Goal: Submit feedback/report problem: Submit feedback/report problem

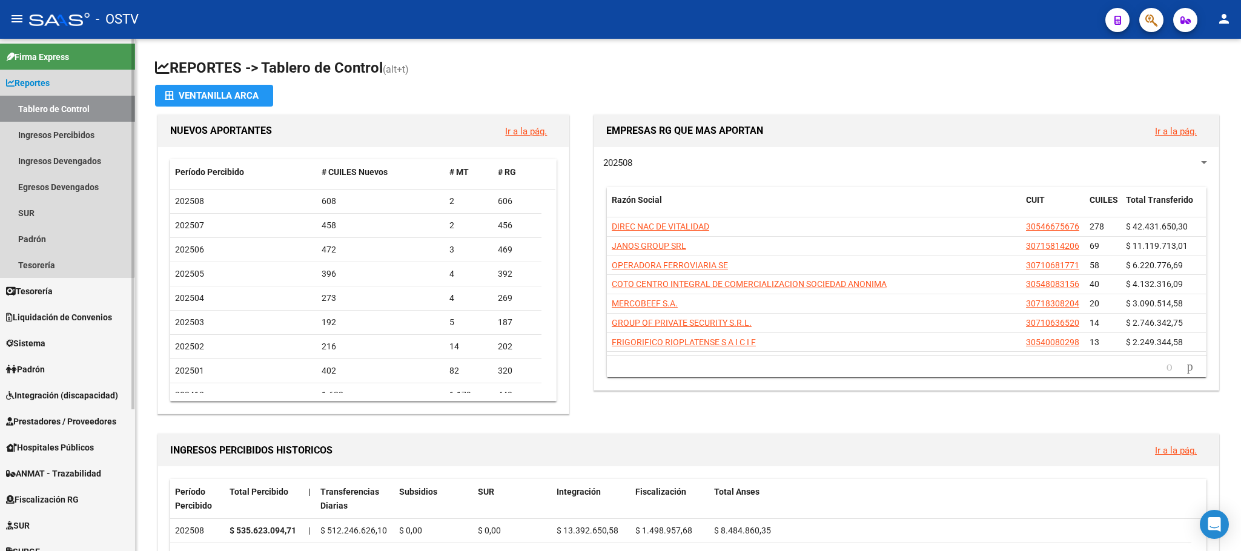
click at [44, 82] on span "Reportes" at bounding box center [28, 82] width 44 height 13
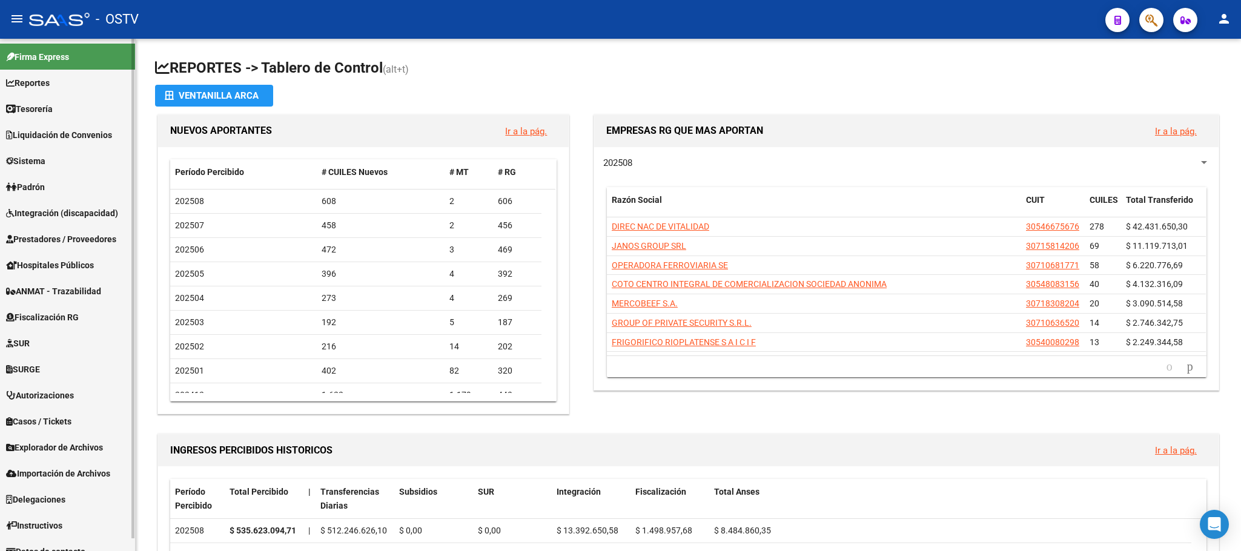
click at [35, 188] on span "Padrón" at bounding box center [25, 187] width 39 height 13
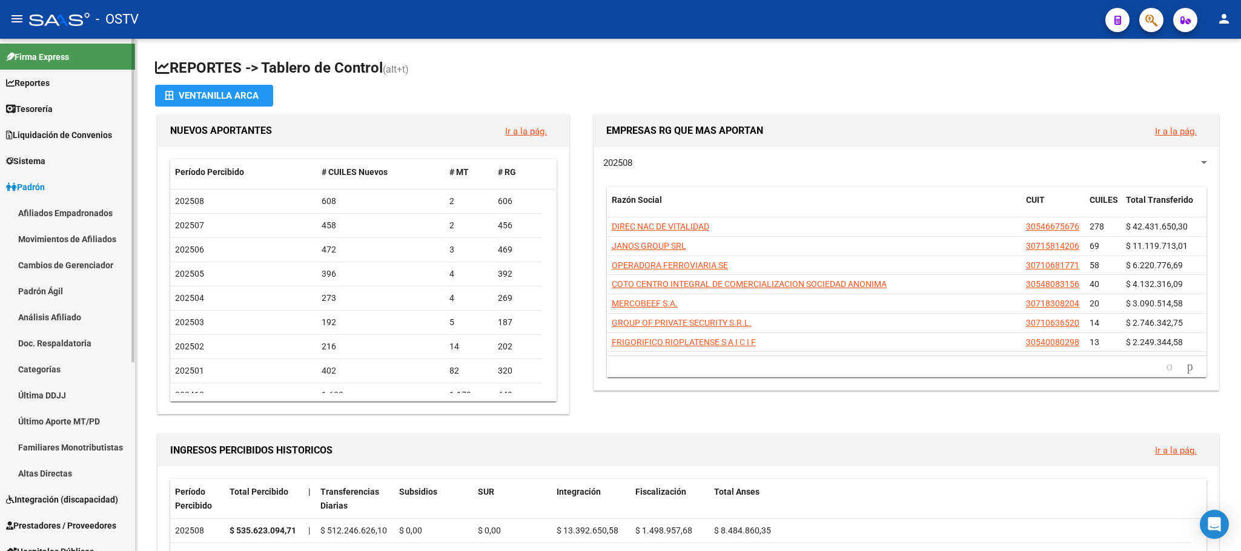
click at [47, 213] on link "Afiliados Empadronados" at bounding box center [67, 213] width 135 height 26
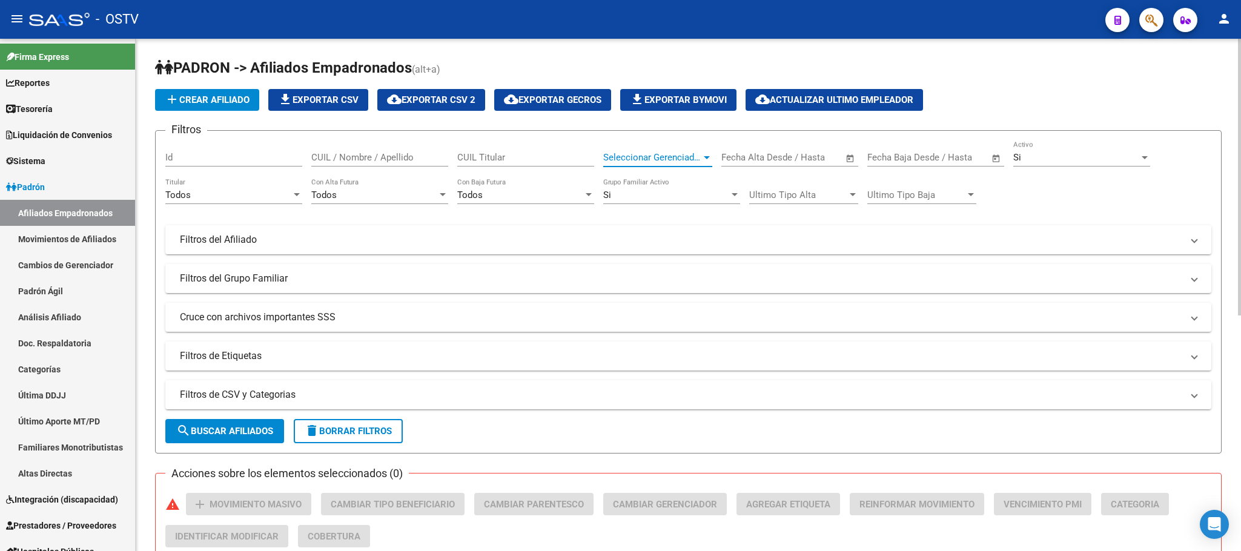
click at [656, 153] on span "Seleccionar Gerenciador" at bounding box center [652, 157] width 98 height 11
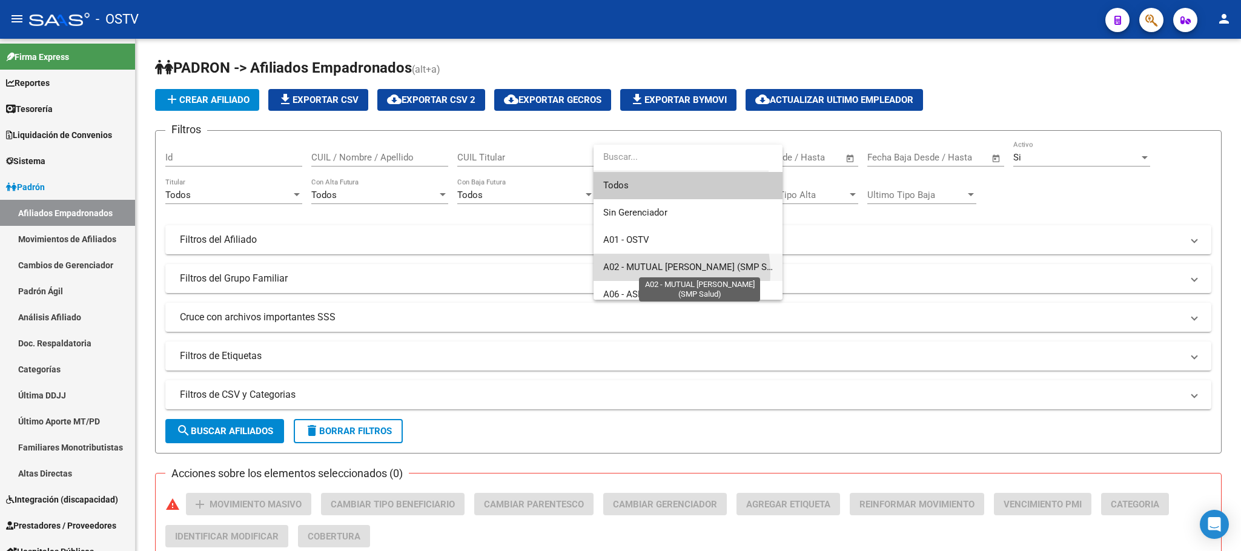
click at [651, 273] on span "A02 - MUTUAL [PERSON_NAME] (SMP Salud)" at bounding box center [695, 267] width 184 height 11
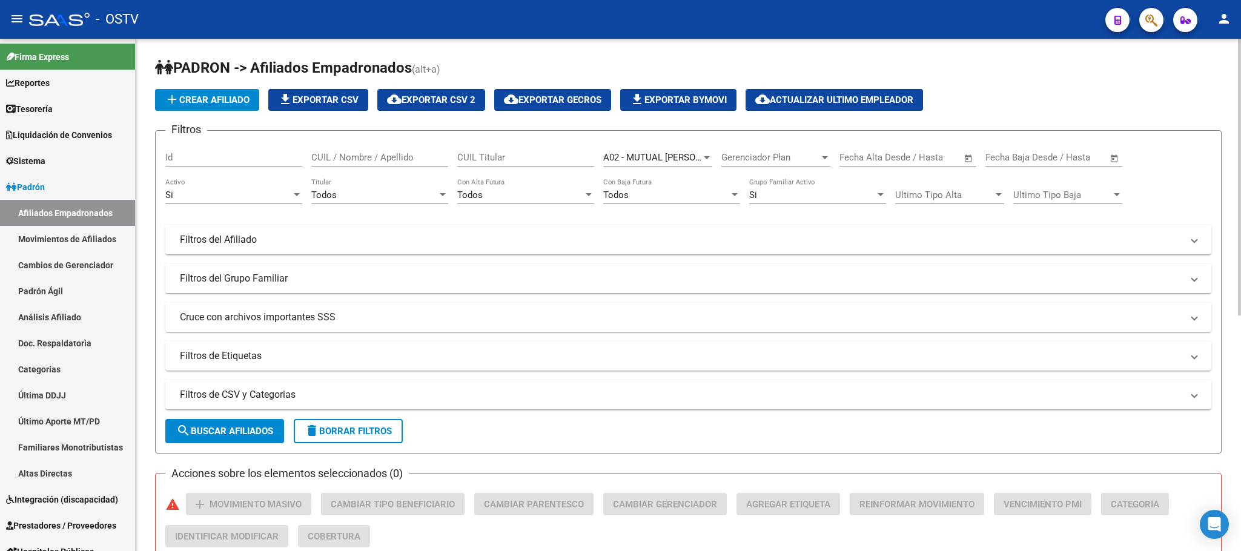
click at [569, 251] on mat-expansion-panel-header "Filtros del Afiliado" at bounding box center [688, 239] width 1046 height 29
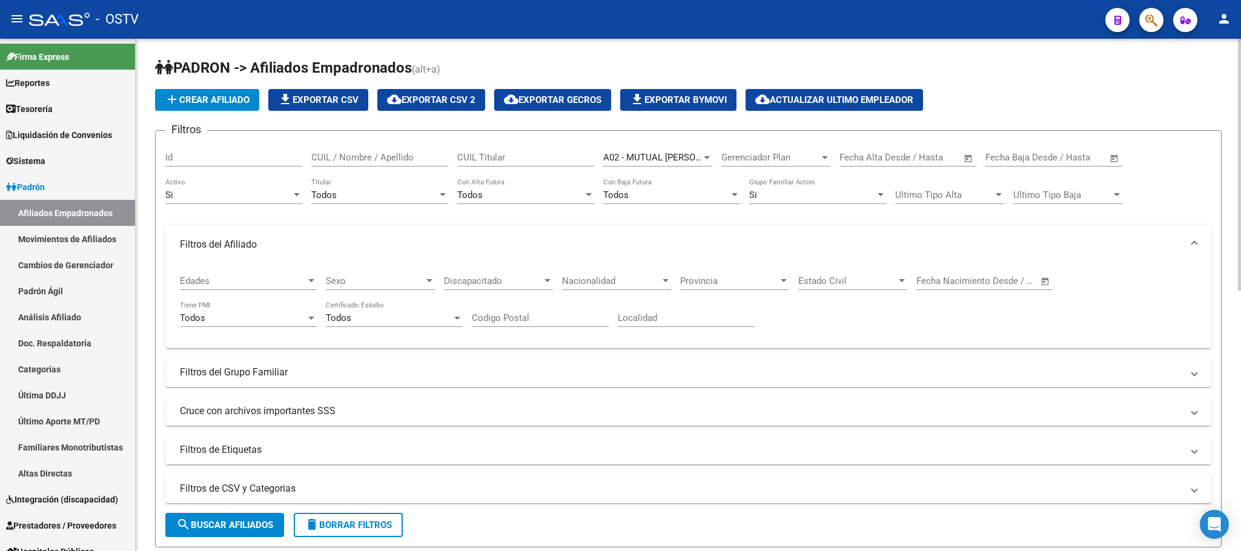
click at [569, 256] on mat-expansion-panel-header "Filtros del Afiliado" at bounding box center [688, 244] width 1046 height 39
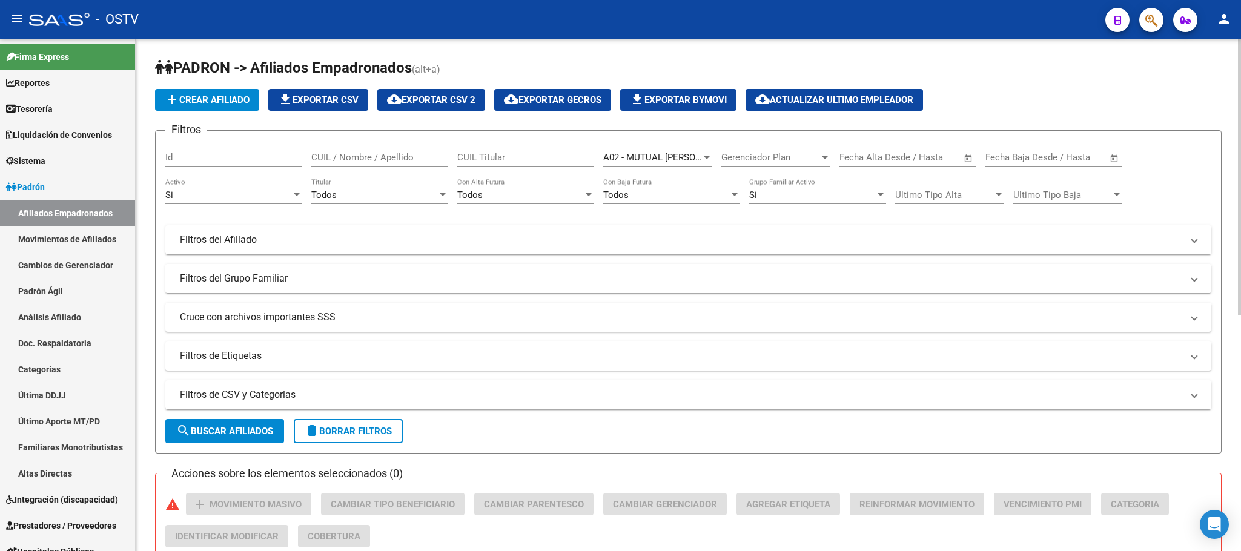
click at [548, 284] on mat-panel-title "Filtros del Grupo Familiar" at bounding box center [681, 278] width 1002 height 13
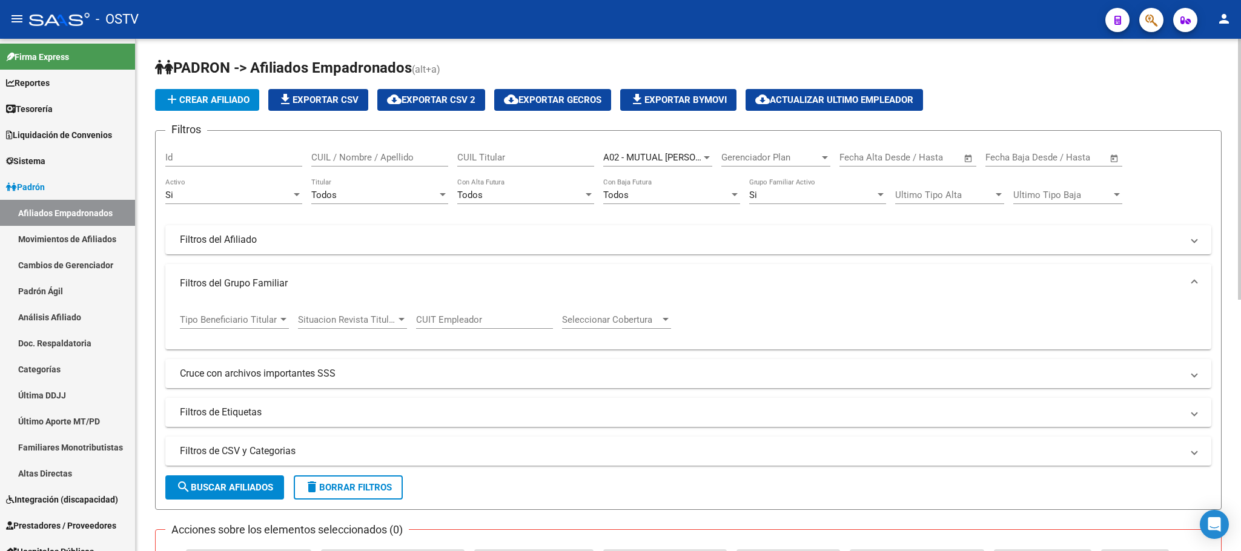
click at [525, 287] on mat-panel-title "Filtros del Grupo Familiar" at bounding box center [681, 283] width 1002 height 13
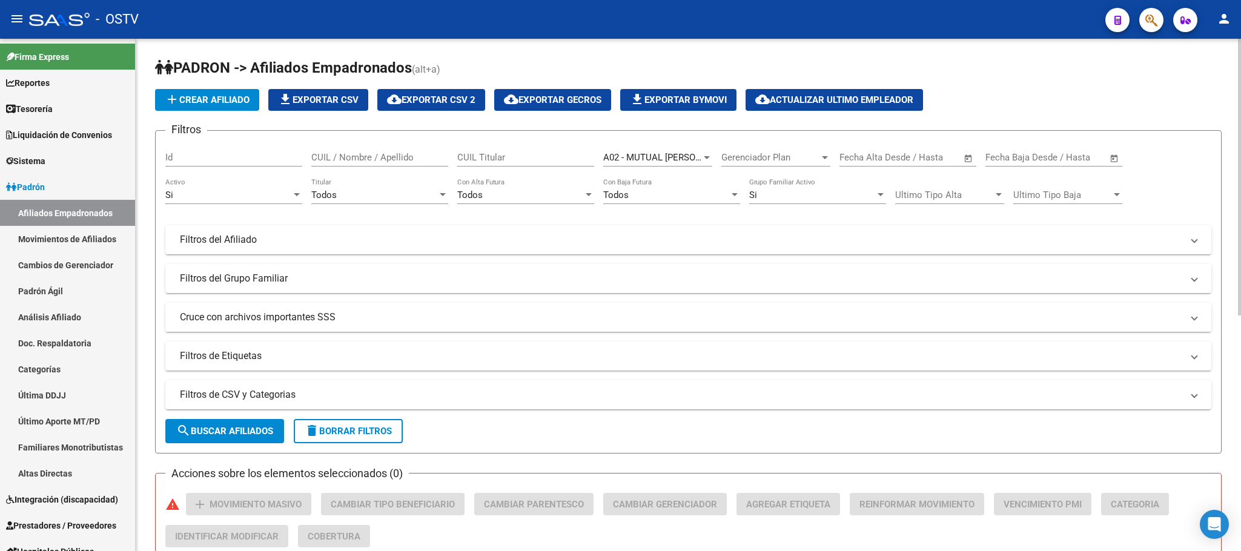
click at [518, 323] on mat-panel-title "Cruce con archivos importantes SSS" at bounding box center [681, 317] width 1002 height 13
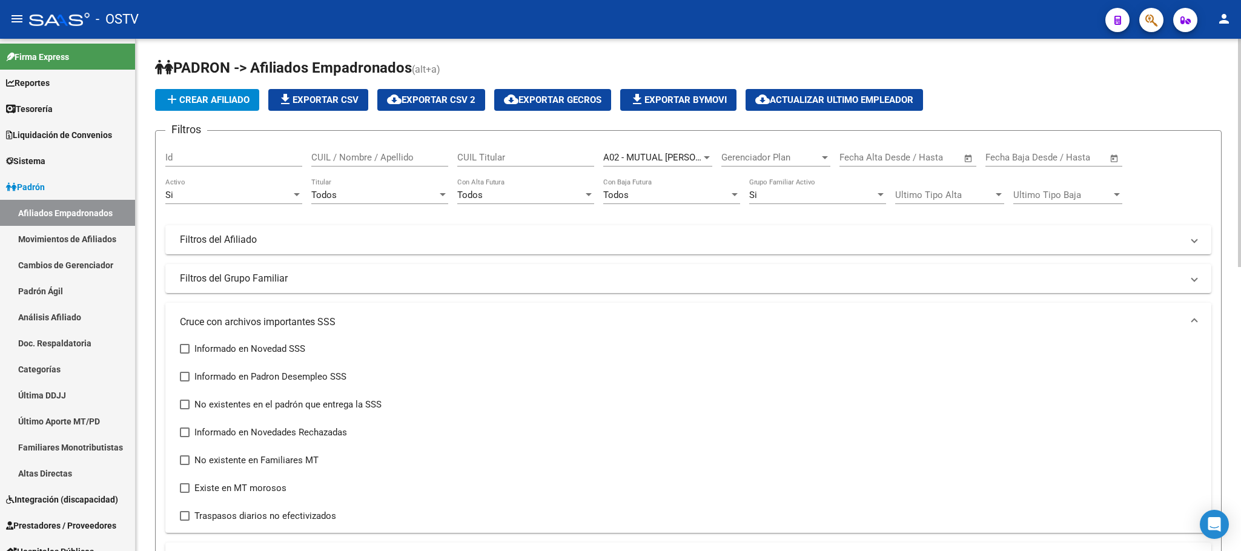
click at [518, 324] on mat-panel-title "Cruce con archivos importantes SSS" at bounding box center [681, 322] width 1002 height 13
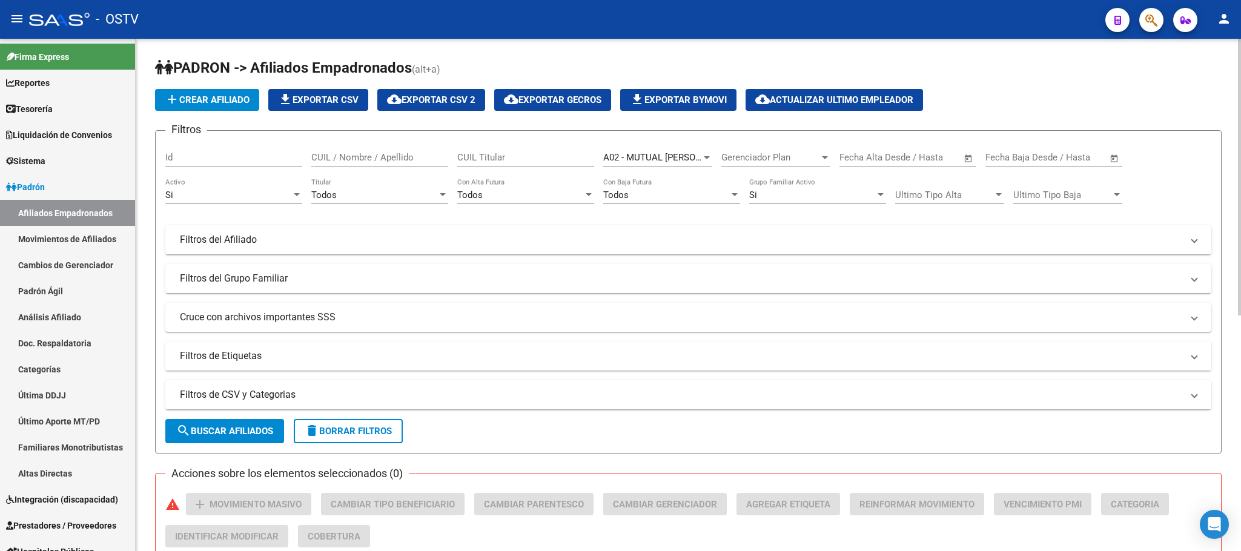
click at [513, 362] on mat-panel-title "Filtros de Etiquetas" at bounding box center [681, 356] width 1002 height 13
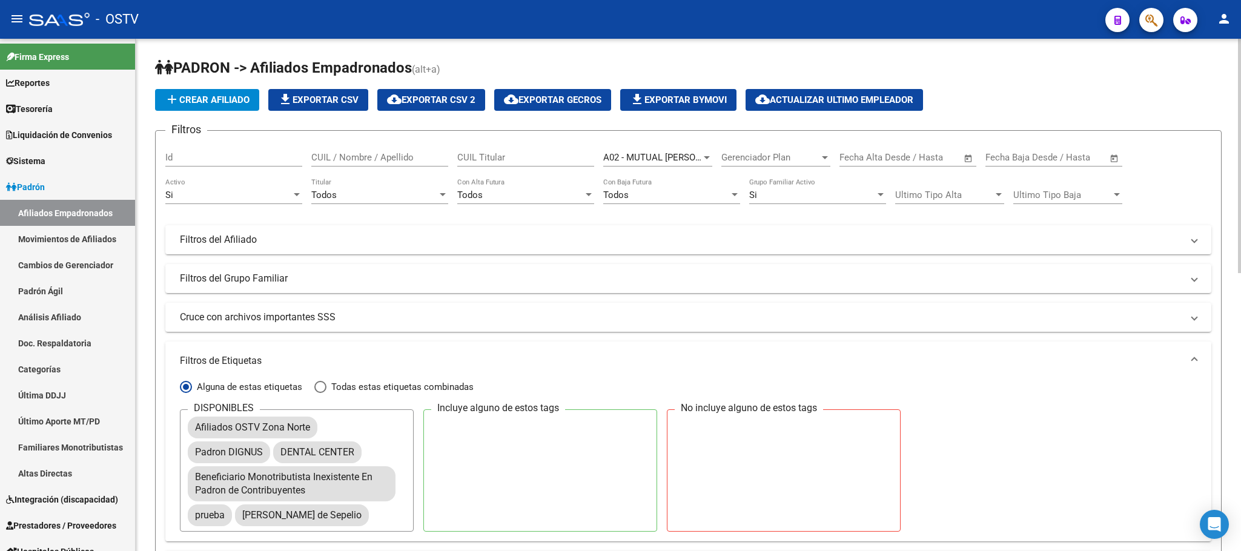
click at [513, 362] on mat-panel-title "Filtros de Etiquetas" at bounding box center [681, 360] width 1002 height 13
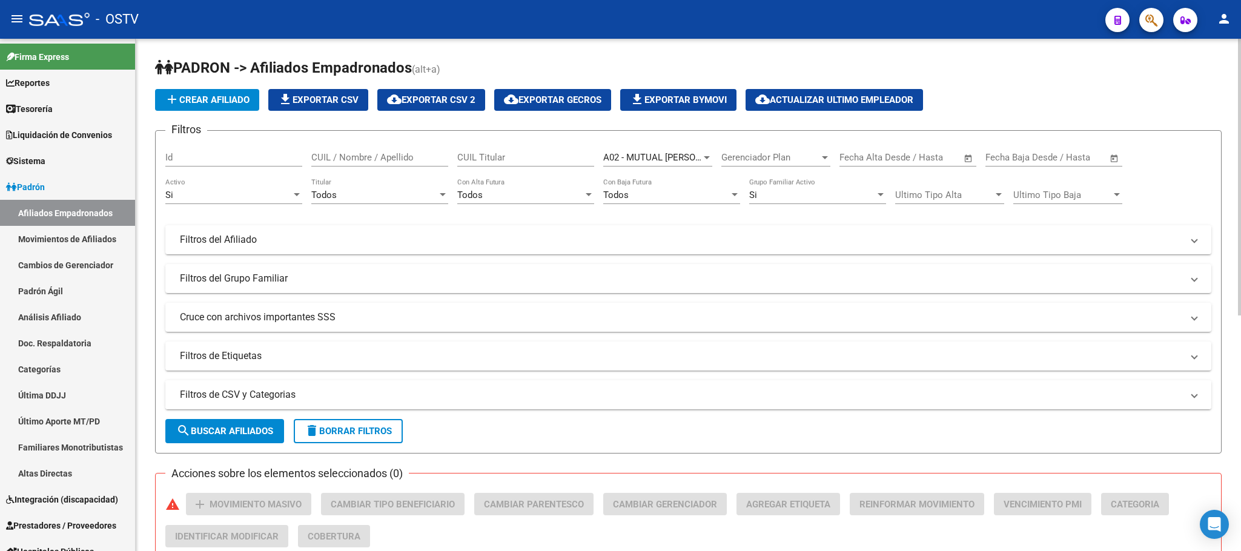
click at [491, 409] on mat-expansion-panel-header "Filtros de CSV y Categorias" at bounding box center [688, 394] width 1046 height 29
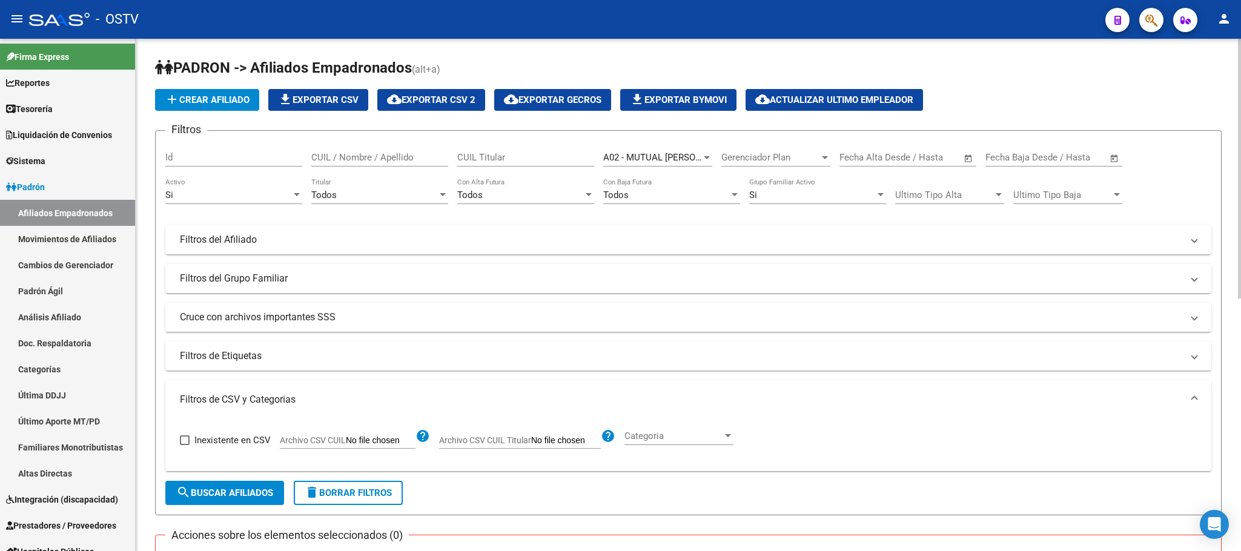
click at [503, 397] on mat-panel-title "Filtros de CSV y Categorias" at bounding box center [681, 399] width 1002 height 13
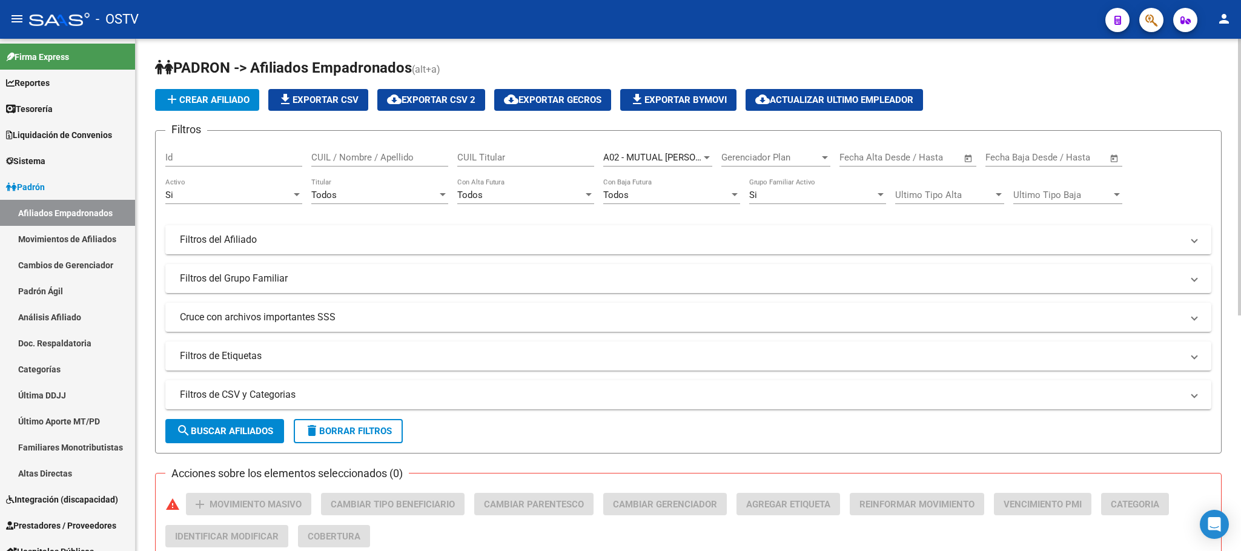
click at [220, 237] on mat-panel-title "Filtros del Afiliado" at bounding box center [681, 239] width 1002 height 13
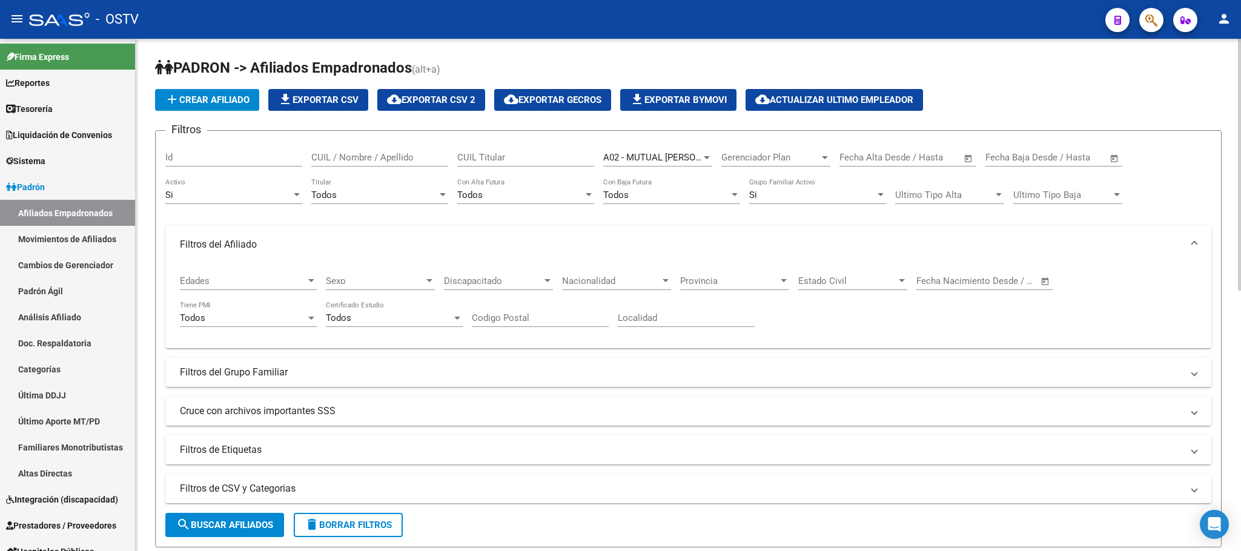
click at [251, 246] on mat-panel-title "Filtros del Afiliado" at bounding box center [681, 244] width 1002 height 13
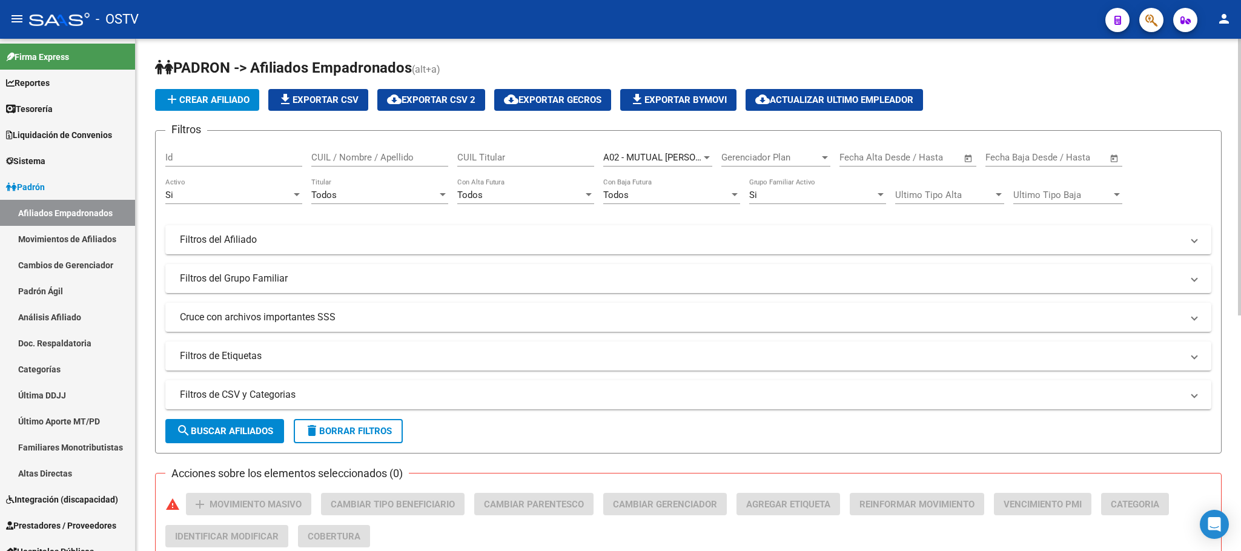
click at [190, 197] on div "Si" at bounding box center [228, 195] width 126 height 11
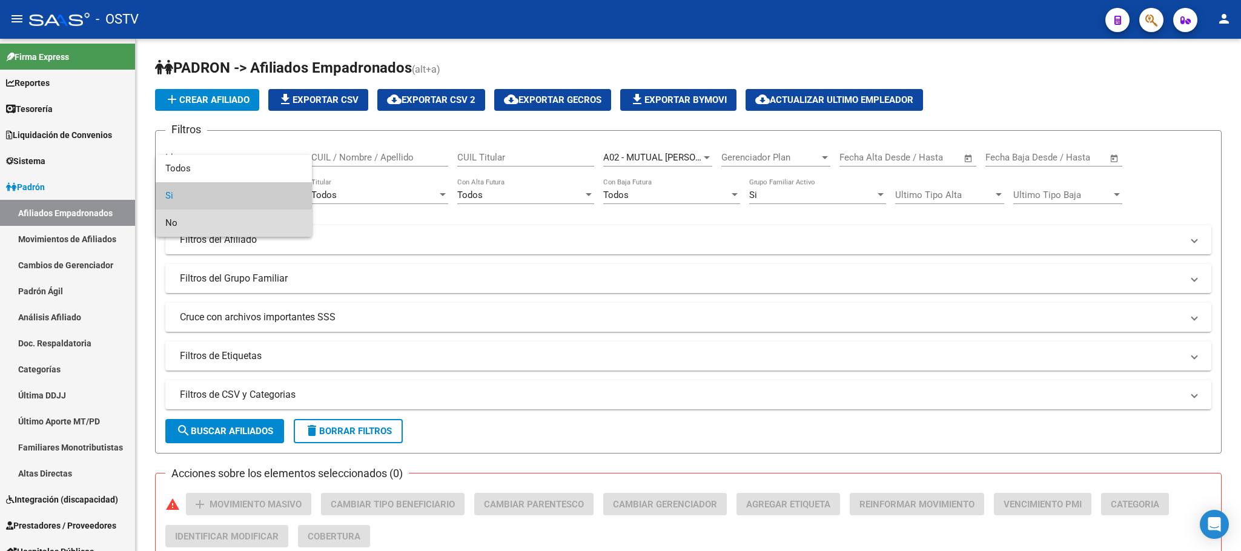
click at [189, 219] on span "No" at bounding box center [233, 223] width 137 height 27
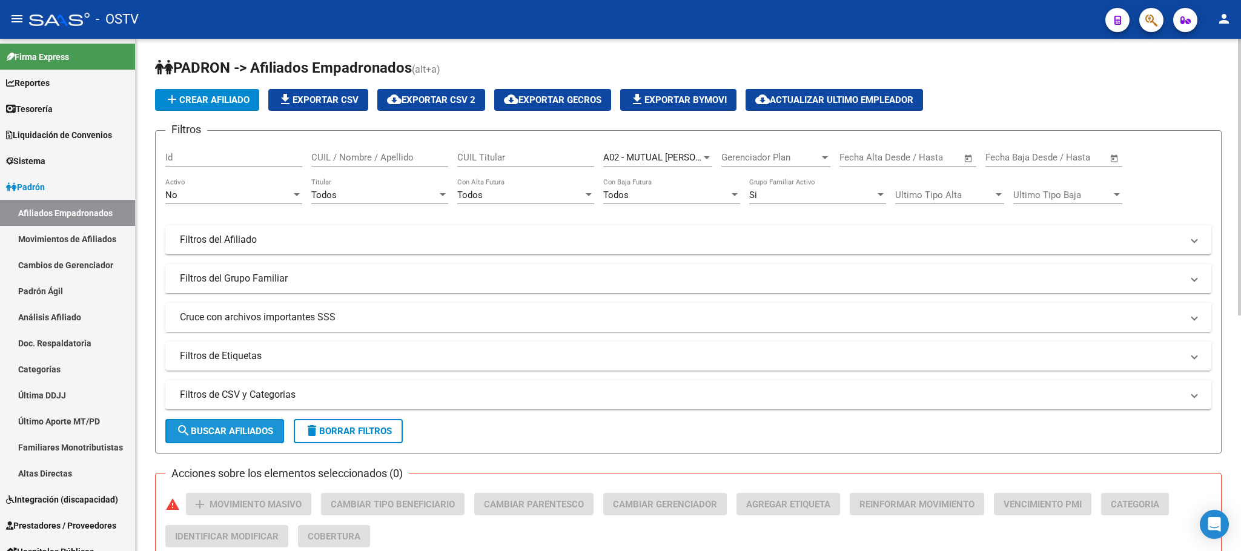
click at [217, 439] on button "search Buscar Afiliados" at bounding box center [224, 431] width 119 height 24
click at [1238, 118] on div at bounding box center [1239, 177] width 3 height 277
click at [366, 197] on div "Todos" at bounding box center [374, 195] width 126 height 11
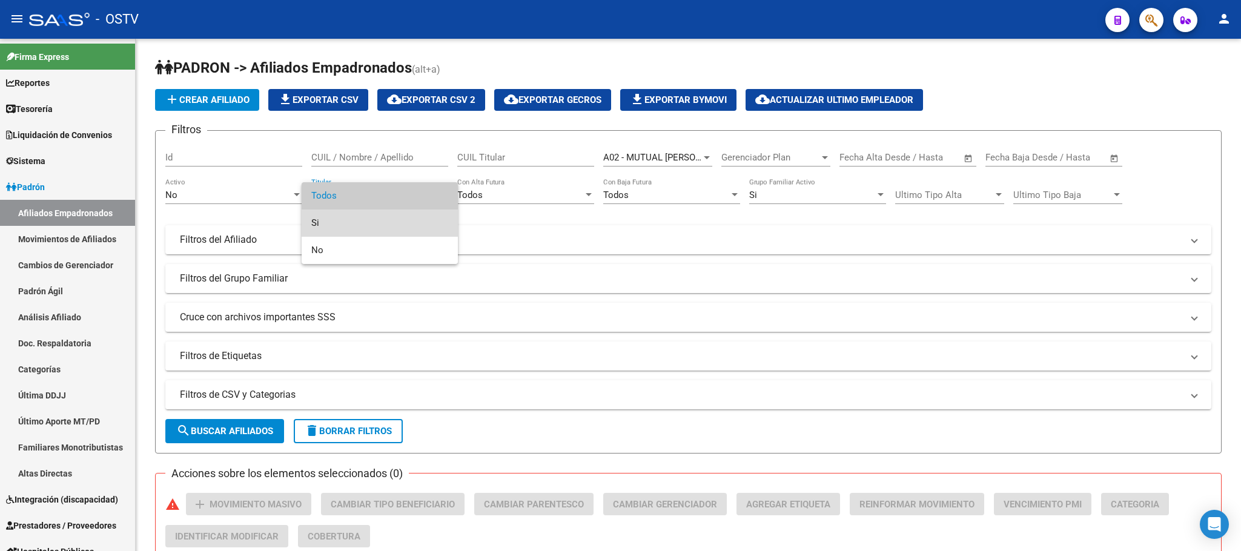
click at [333, 226] on span "Si" at bounding box center [379, 223] width 137 height 27
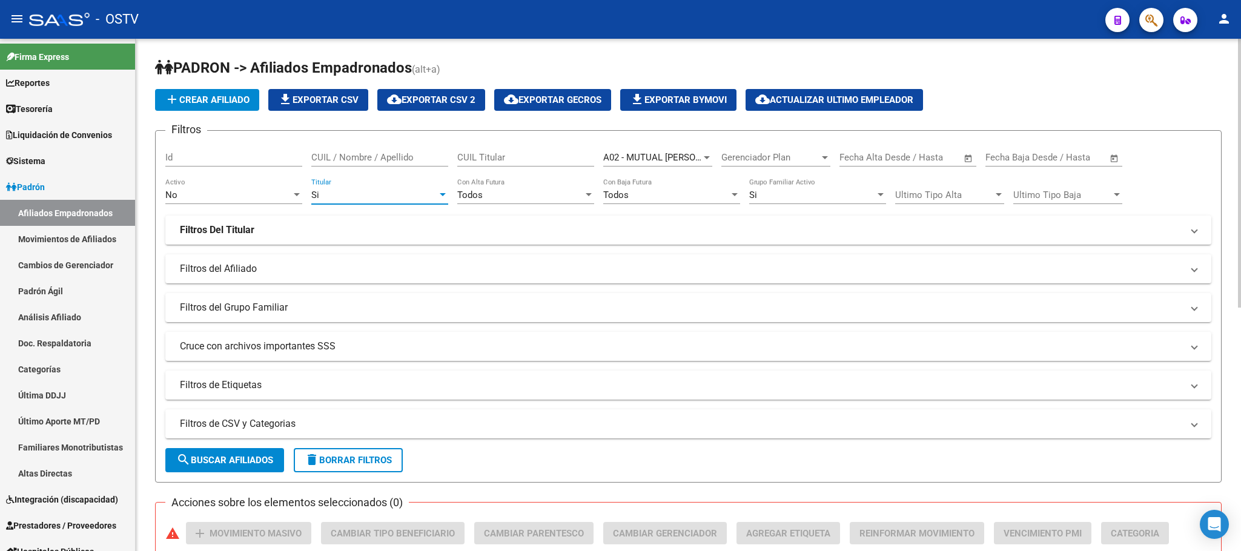
click at [213, 468] on button "search Buscar Afiliados" at bounding box center [224, 460] width 119 height 24
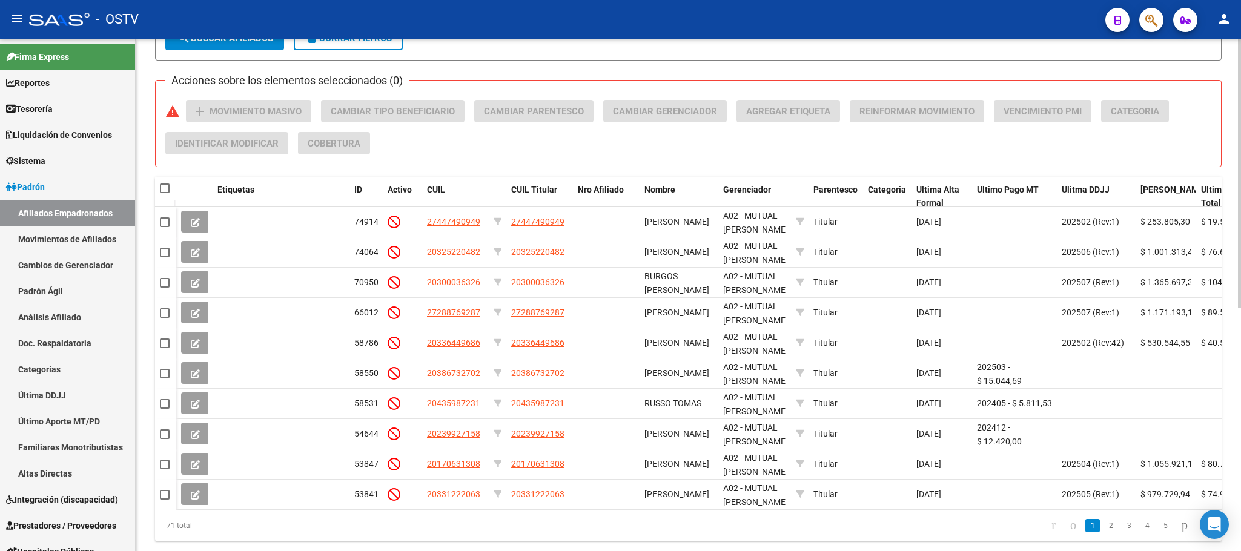
scroll to position [464, 0]
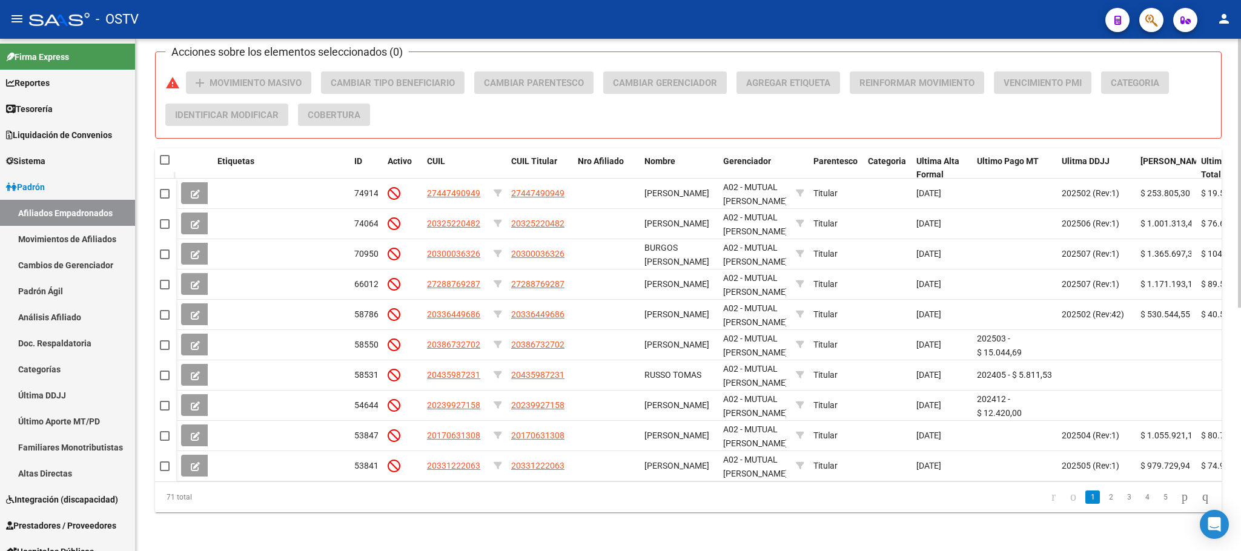
click at [1238, 533] on div at bounding box center [1239, 416] width 3 height 269
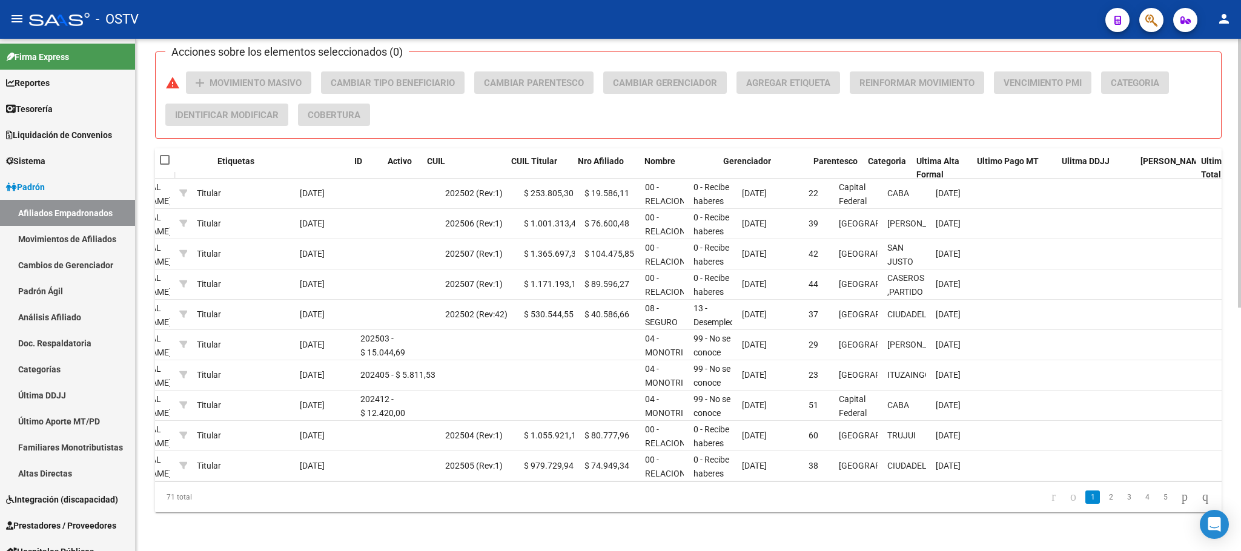
scroll to position [0, 0]
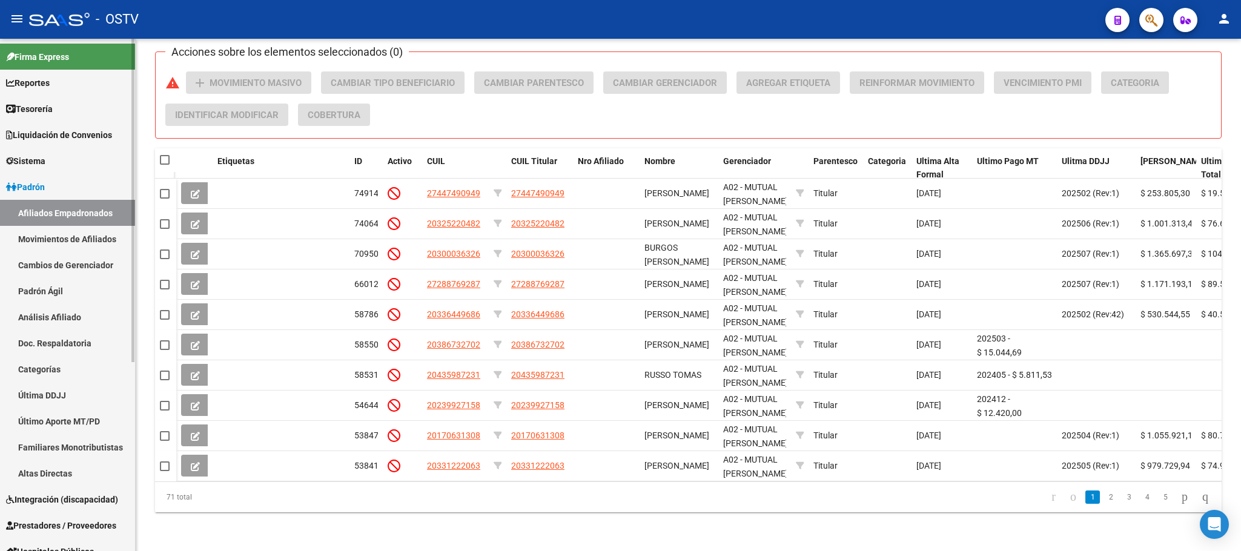
click at [66, 217] on link "Afiliados Empadronados" at bounding box center [67, 213] width 135 height 26
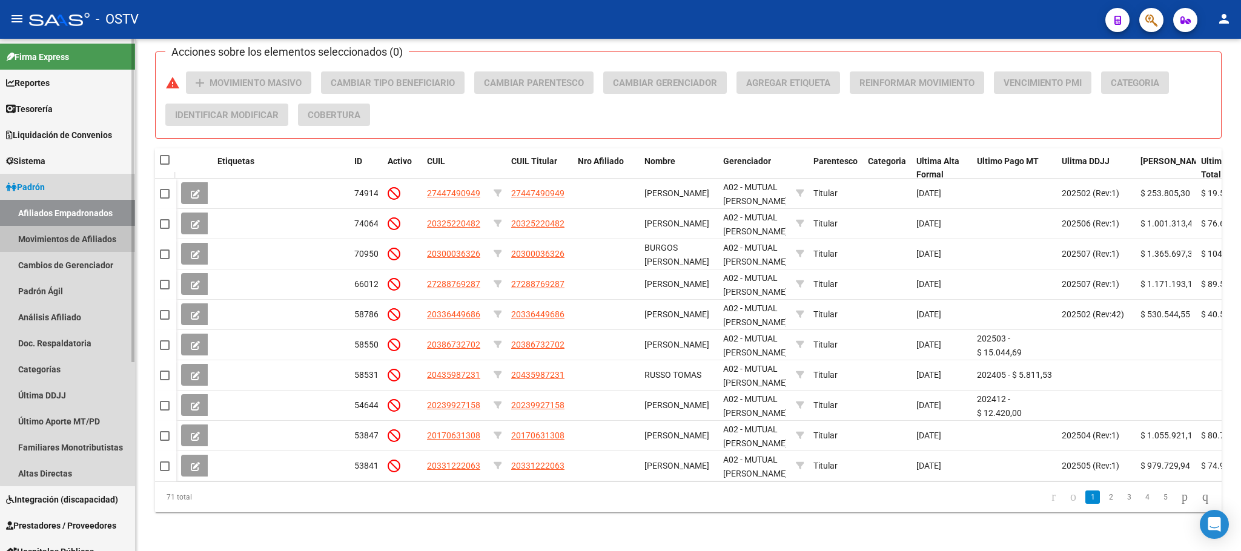
click at [79, 239] on link "Movimientos de Afiliados" at bounding box center [67, 239] width 135 height 26
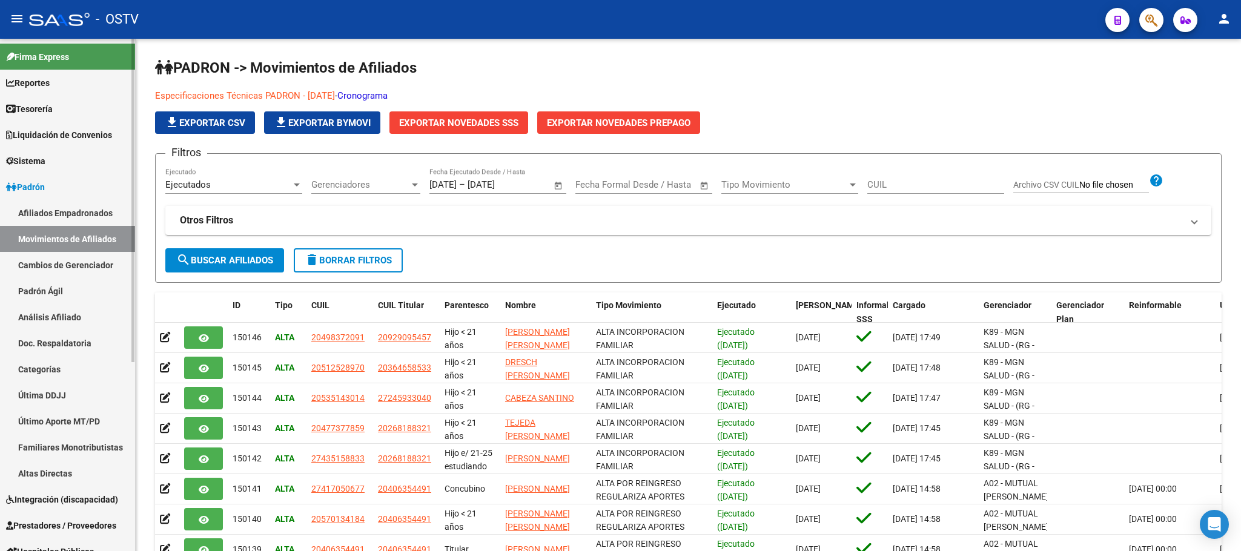
click at [31, 209] on link "Afiliados Empadronados" at bounding box center [67, 213] width 135 height 26
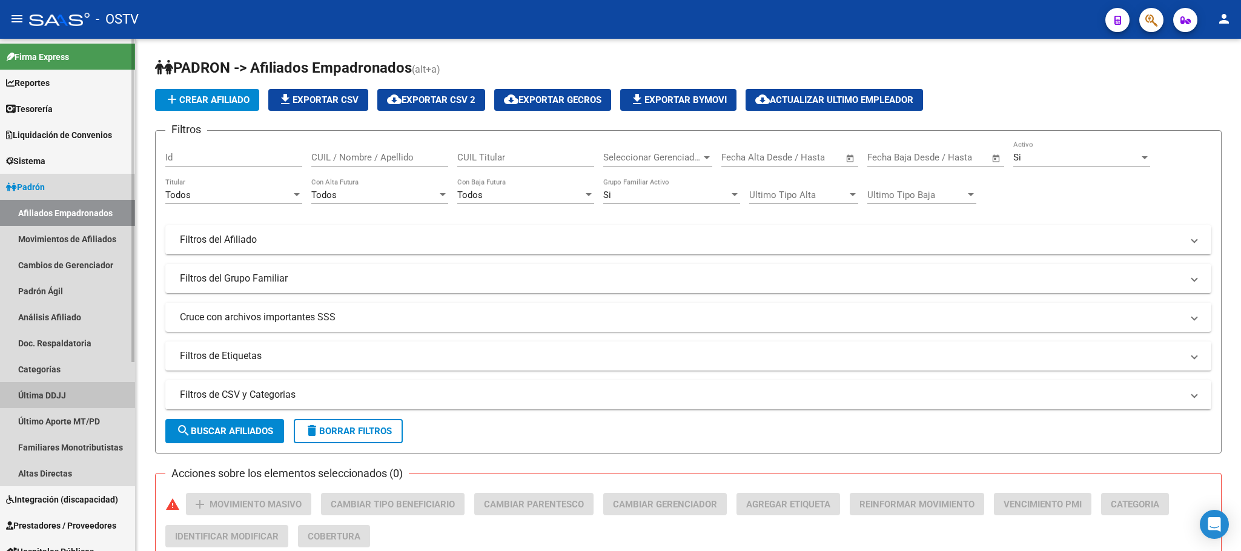
click at [61, 396] on link "Última DDJJ" at bounding box center [67, 395] width 135 height 26
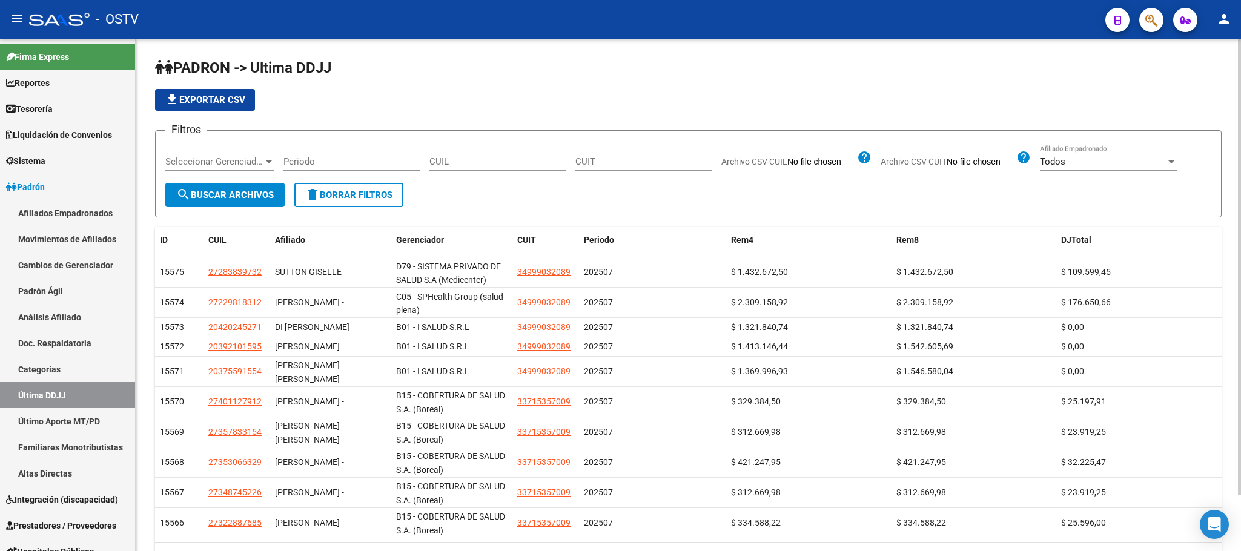
drag, startPoint x: 136, startPoint y: 331, endPoint x: 136, endPoint y: 458, distance: 127.2
click at [136, 458] on div "PADRON -> Ultima DDJJ file_download Exportar CSV Filtros Seleccionar Gerenciado…" at bounding box center [688, 325] width 1105 height 573
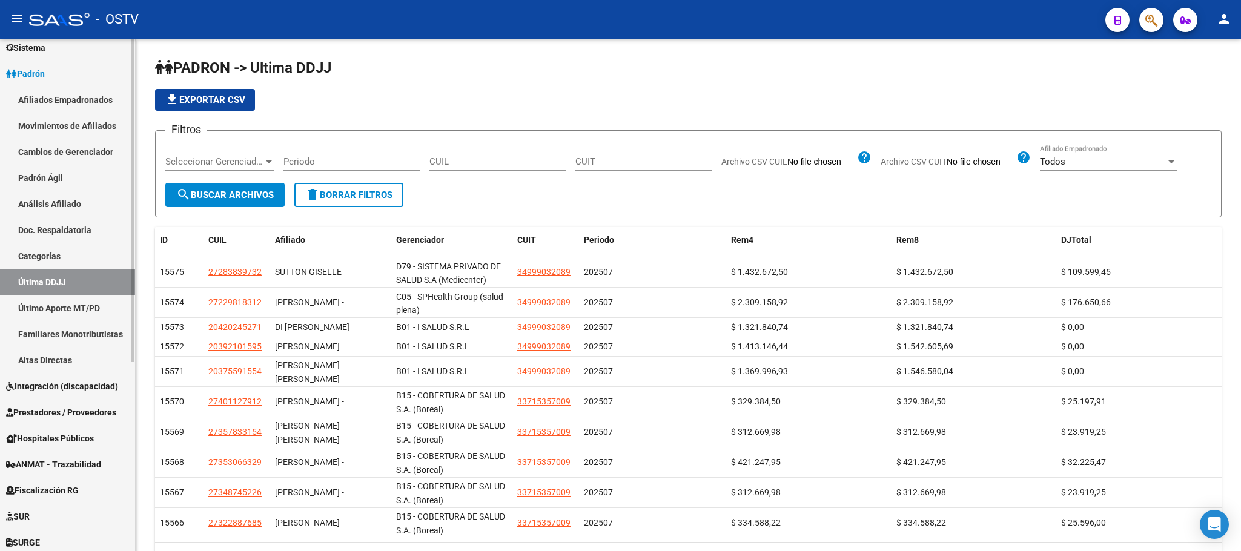
scroll to position [144, 0]
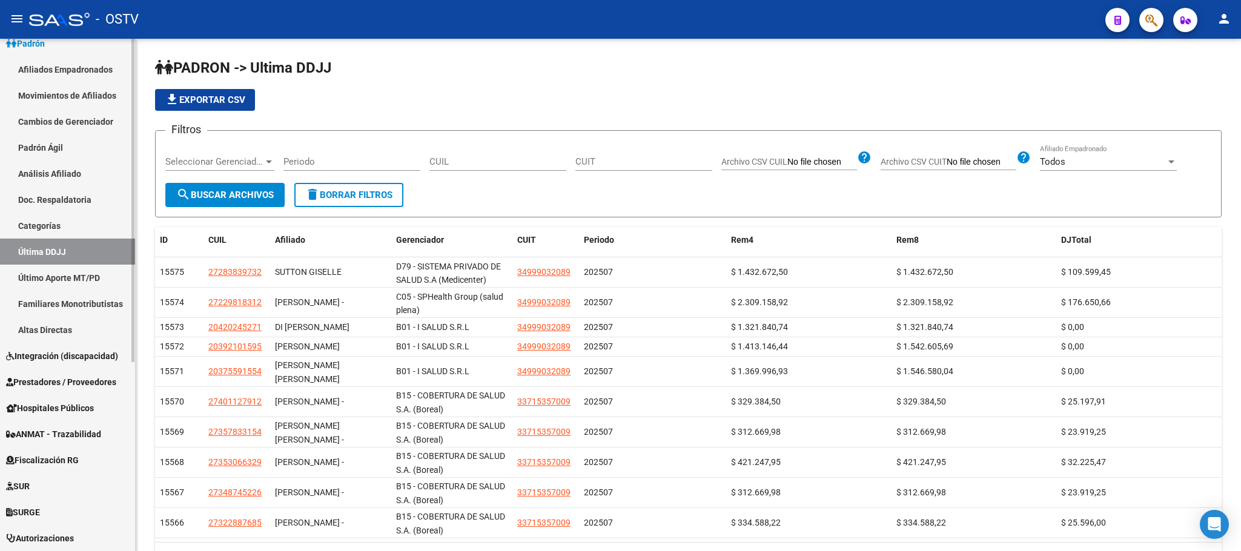
click at [133, 419] on div at bounding box center [132, 291] width 3 height 323
click at [40, 460] on span "Fiscalización RG" at bounding box center [42, 460] width 73 height 13
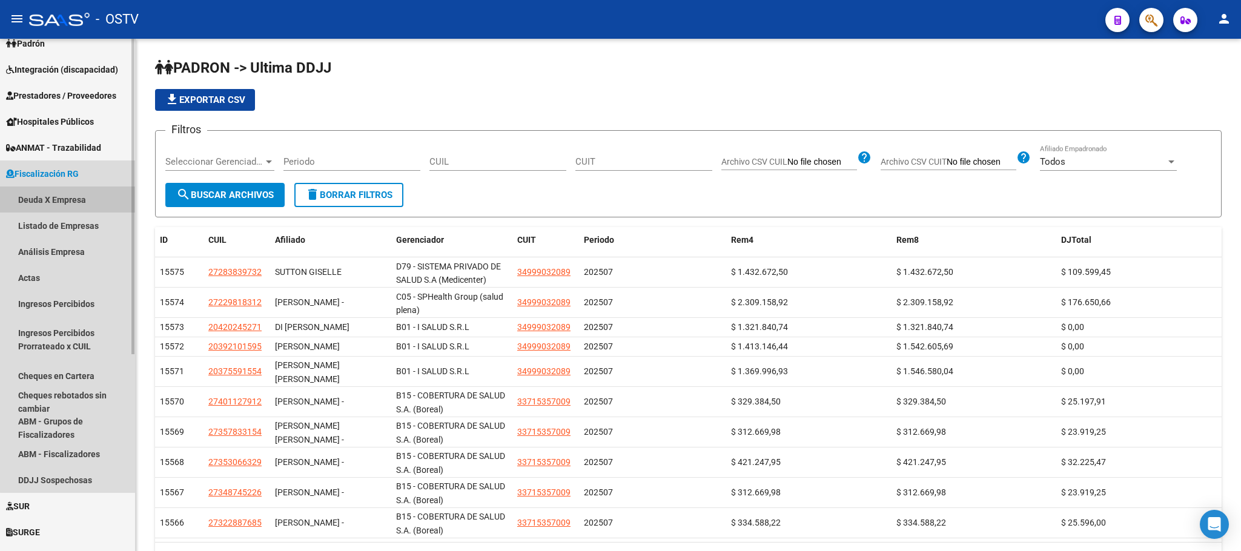
click at [68, 202] on link "Deuda X Empresa" at bounding box center [67, 200] width 135 height 26
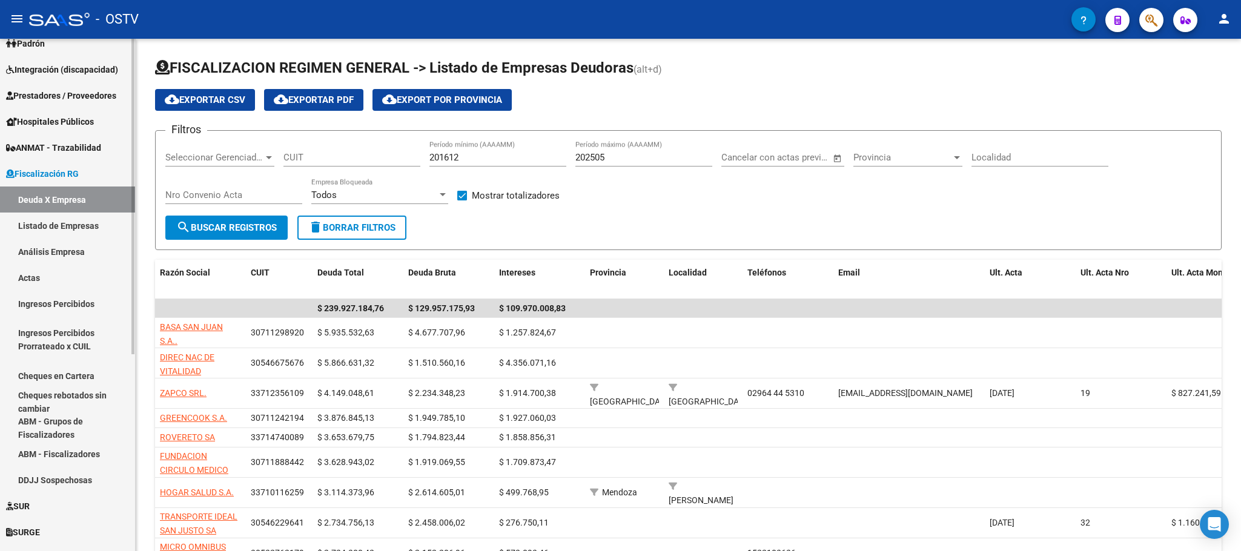
click at [58, 245] on link "Análisis Empresa" at bounding box center [67, 252] width 135 height 26
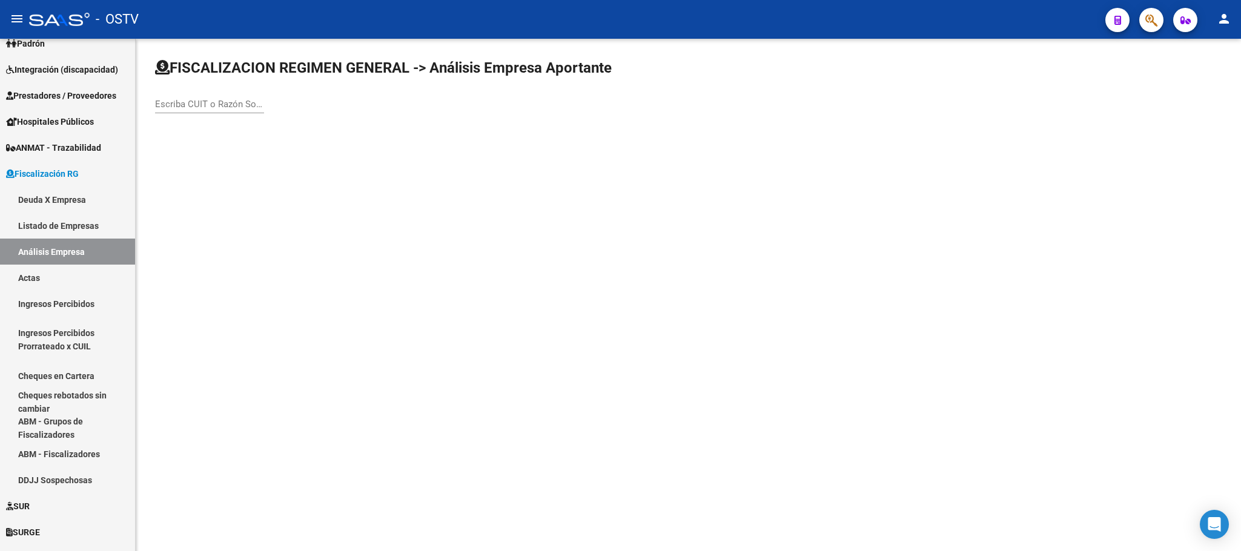
click at [216, 107] on input "Escriba CUIT o Razón Social para buscar" at bounding box center [209, 104] width 109 height 11
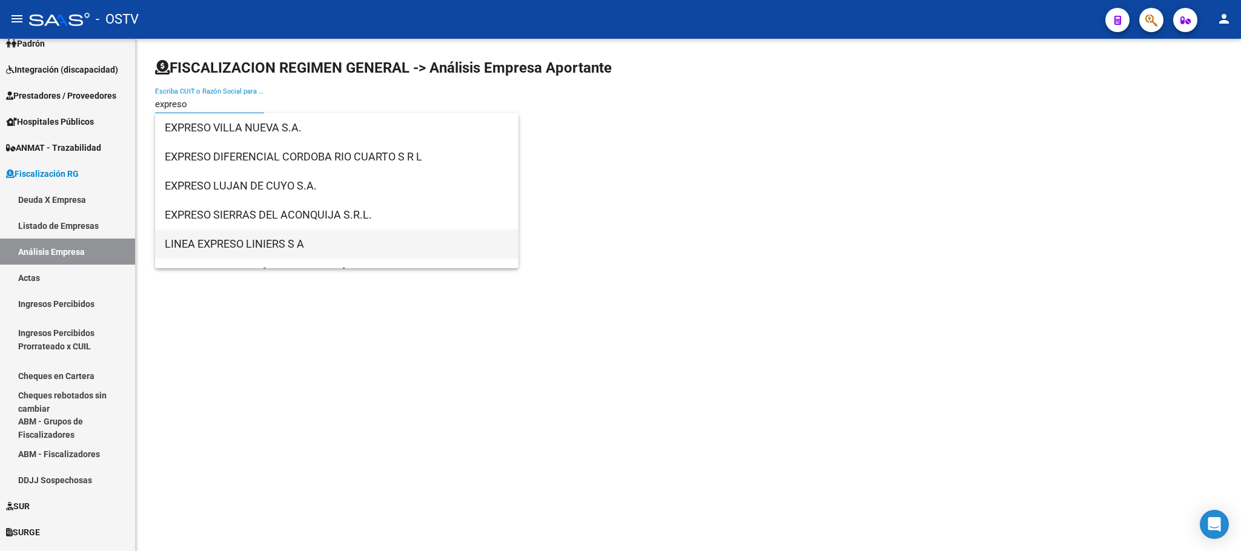
type input "expreso"
click at [256, 237] on span "LINEA EXPRESO LINIERS S A" at bounding box center [337, 244] width 344 height 29
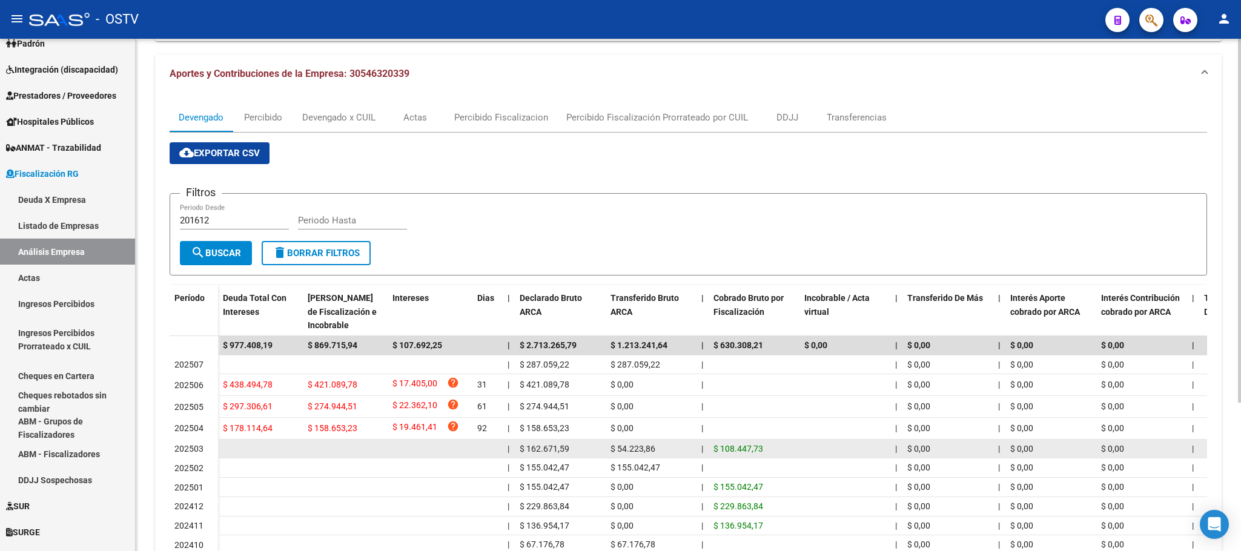
scroll to position [27, 0]
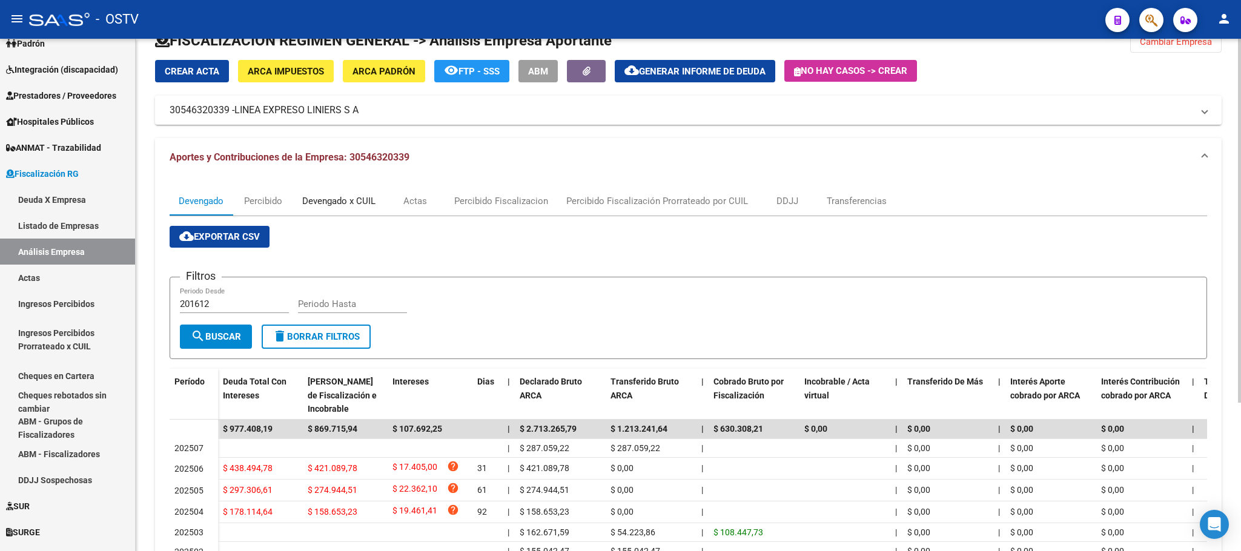
click at [355, 198] on div "Devengado x CUIL" at bounding box center [338, 200] width 73 height 13
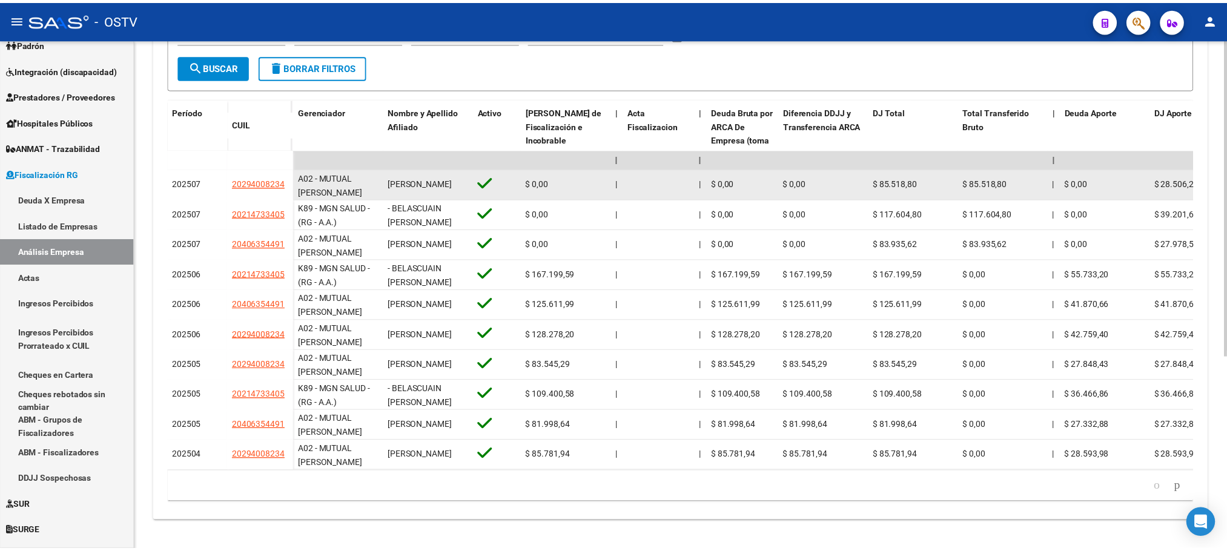
scroll to position [311, 0]
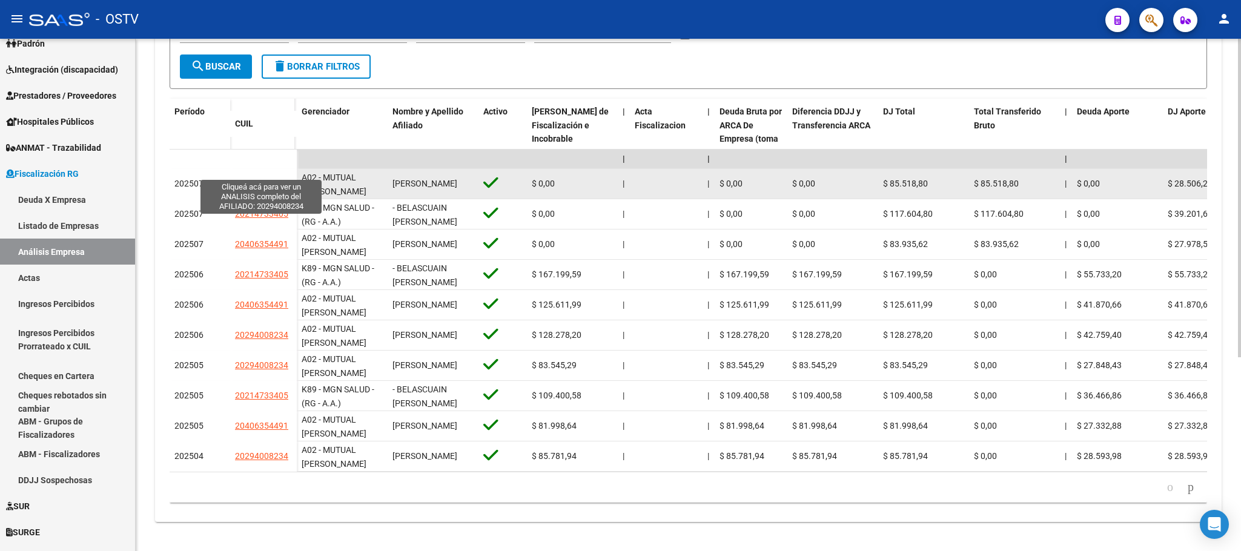
click at [273, 179] on span "20294008234" at bounding box center [261, 184] width 53 height 10
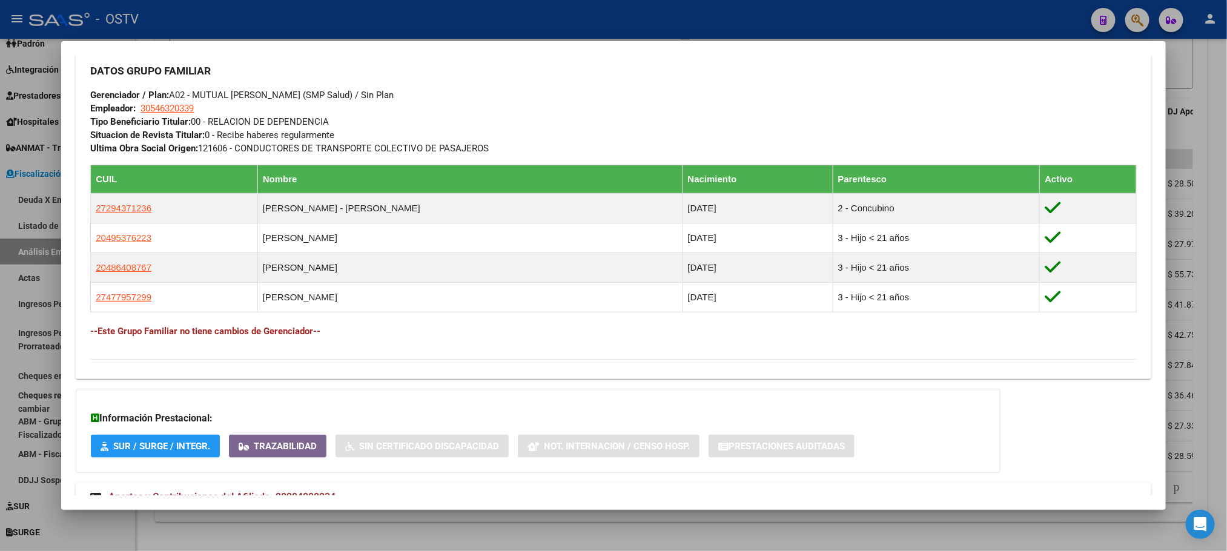
scroll to position [643, 0]
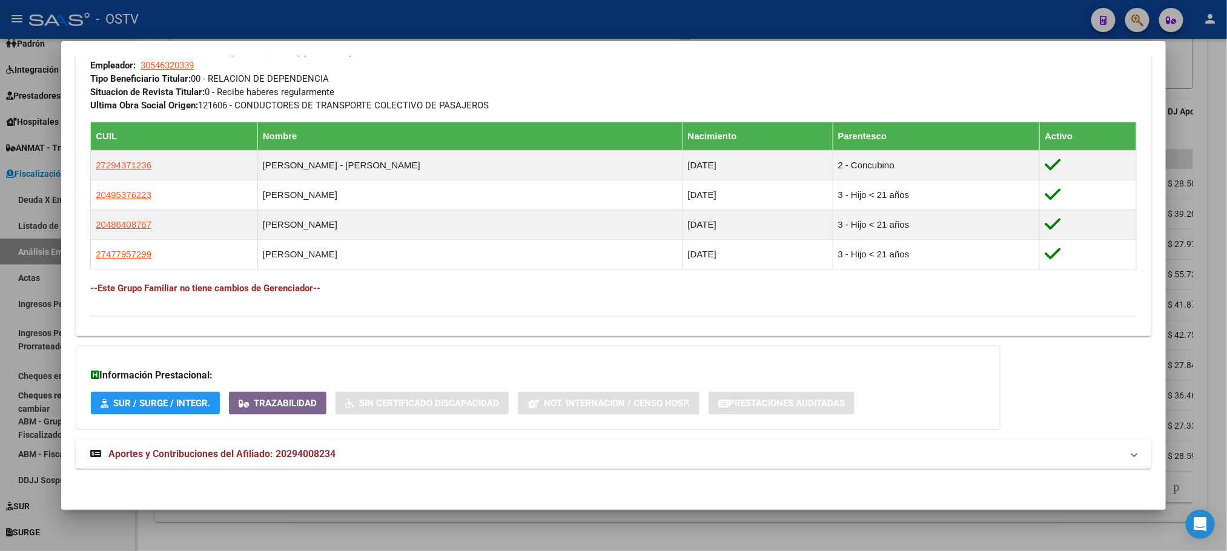
drag, startPoint x: 304, startPoint y: 462, endPoint x: 334, endPoint y: 434, distance: 40.7
click at [303, 462] on mat-expansion-panel-header "Aportes y Contribuciones del Afiliado: 20294008234" at bounding box center [613, 454] width 1075 height 29
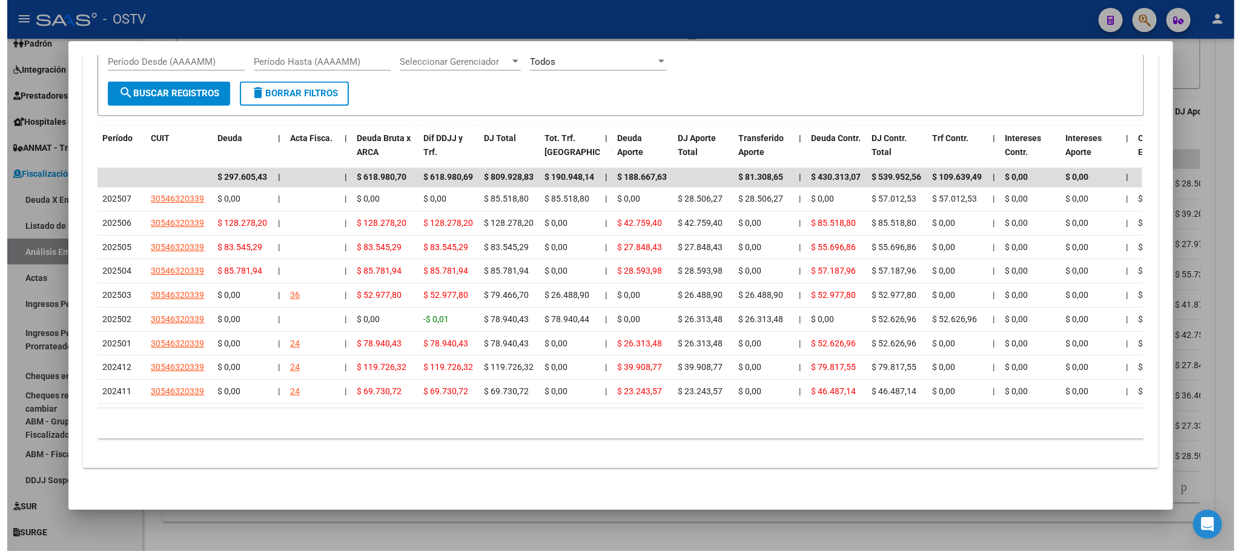
scroll to position [1218, 0]
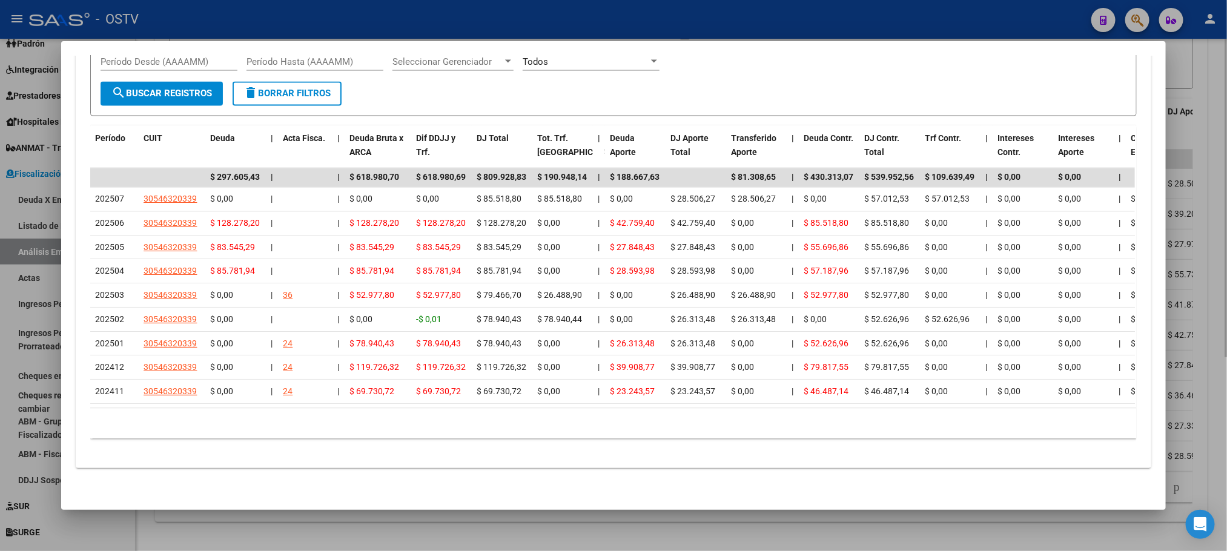
click at [142, 542] on div at bounding box center [613, 275] width 1227 height 551
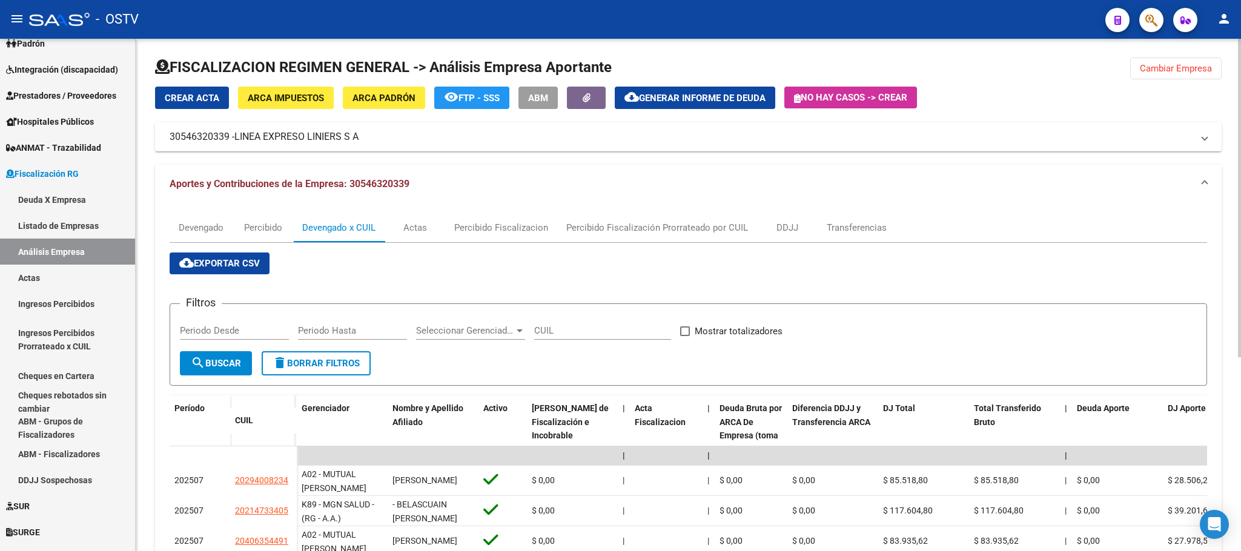
scroll to position [0, 0]
click at [1196, 75] on button "Cambiar Empresa" at bounding box center [1175, 69] width 91 height 22
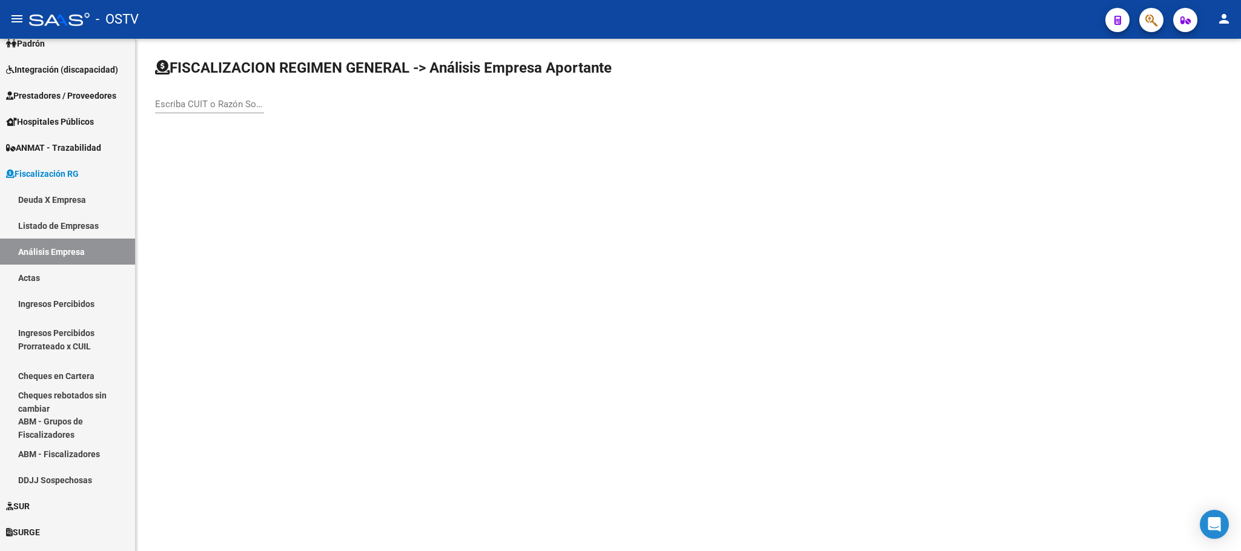
click at [206, 104] on input "Escriba CUIT o Razón Social para buscar" at bounding box center [209, 104] width 109 height 11
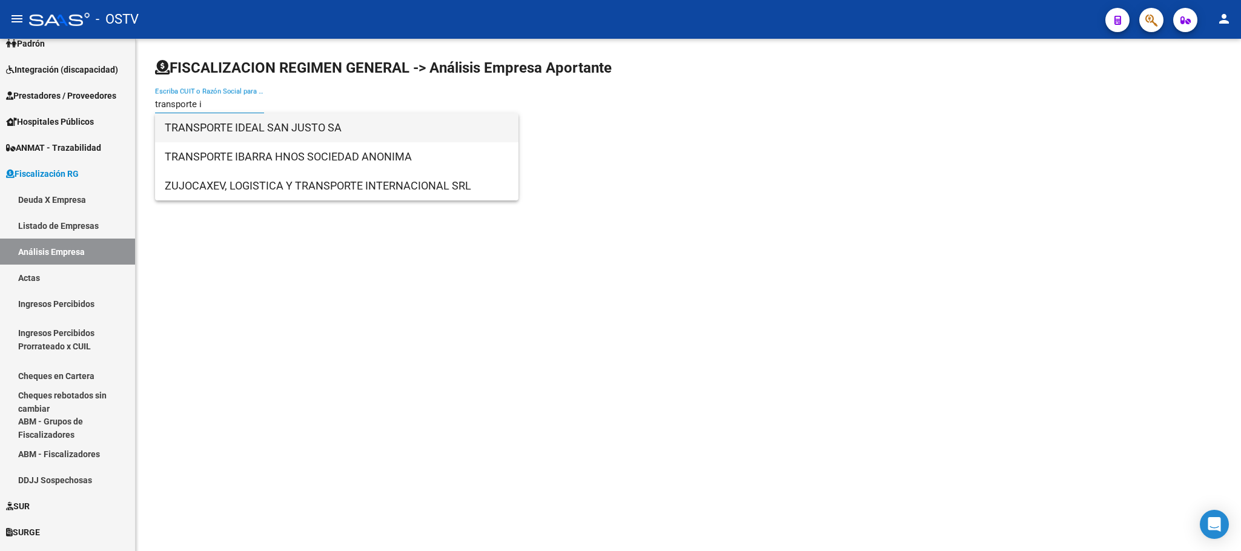
type input "transporte i"
click at [300, 124] on span "TRANSPORTE IDEAL SAN JUSTO SA" at bounding box center [337, 127] width 344 height 29
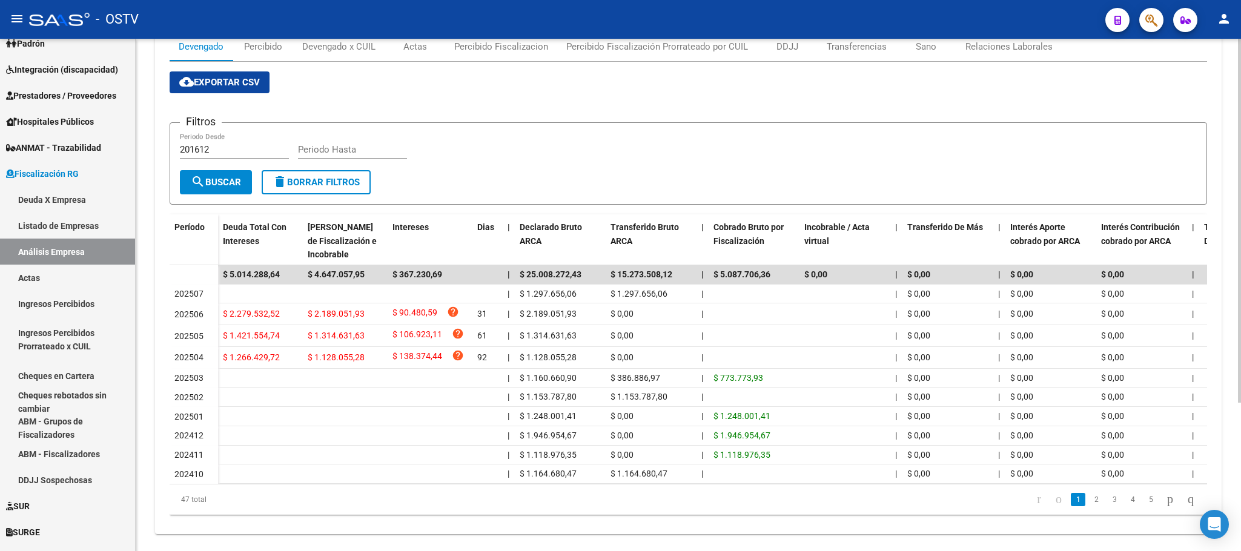
scroll to position [209, 0]
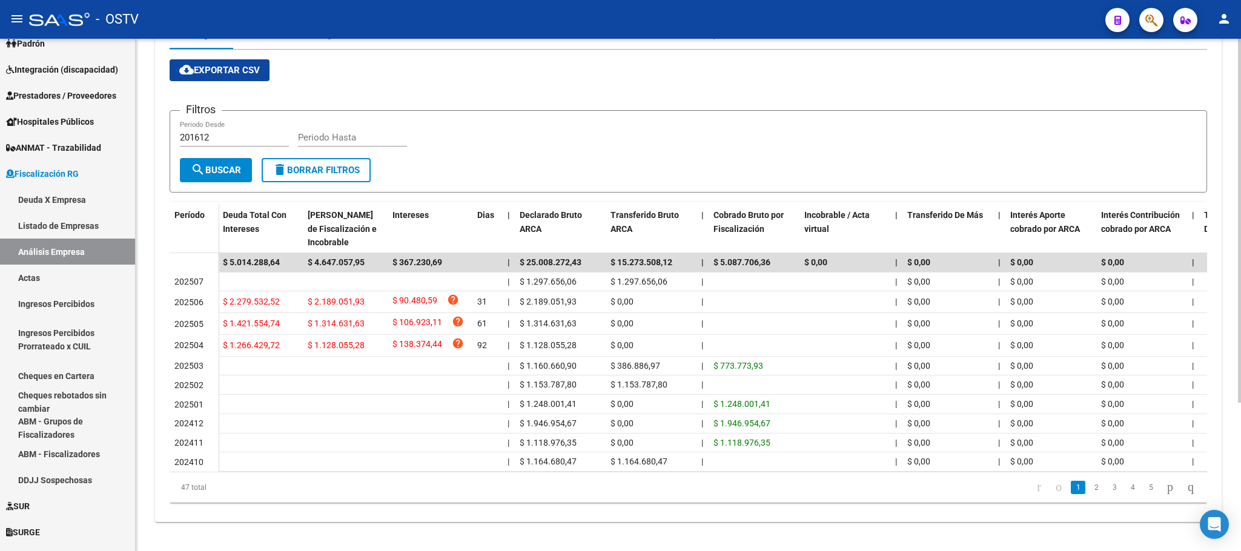
click at [1239, 260] on div at bounding box center [1239, 369] width 3 height 364
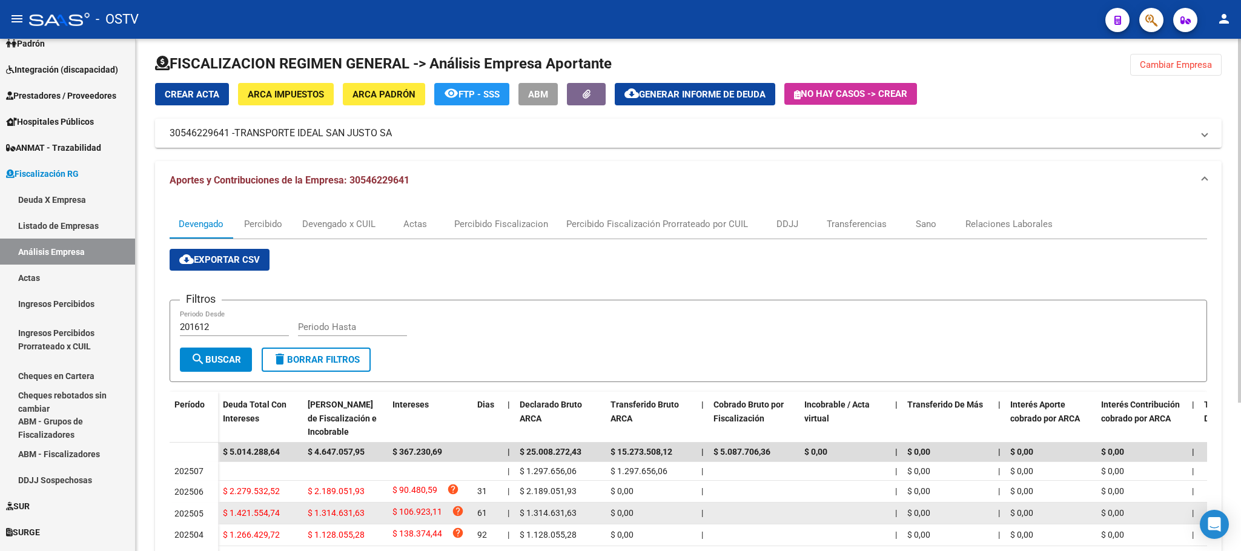
scroll to position [0, 0]
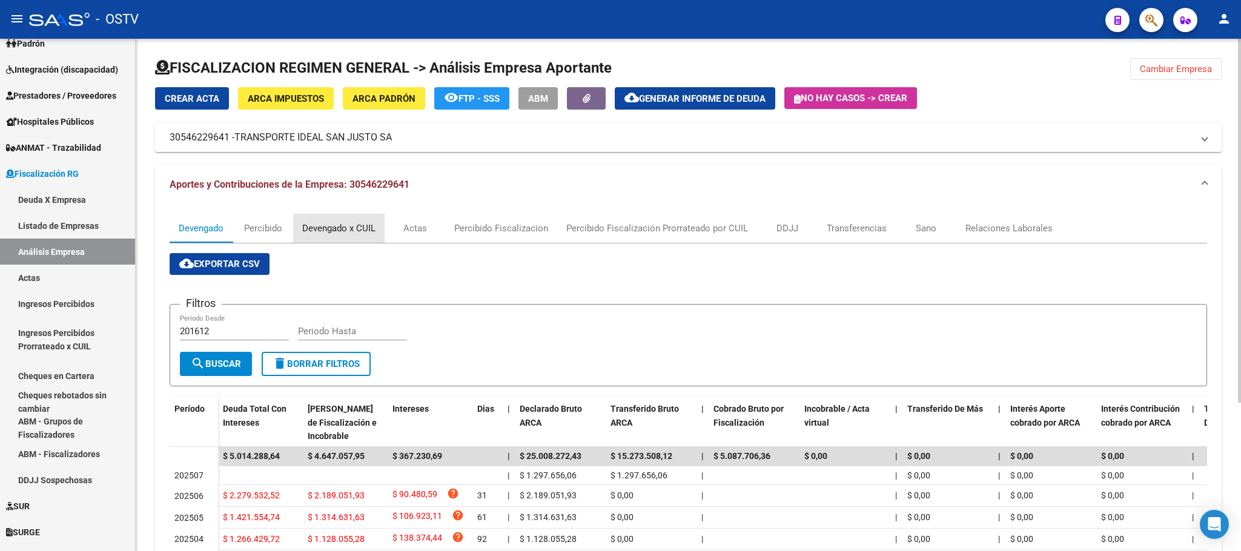
click at [363, 224] on div "Devengado x CUIL" at bounding box center [338, 228] width 73 height 13
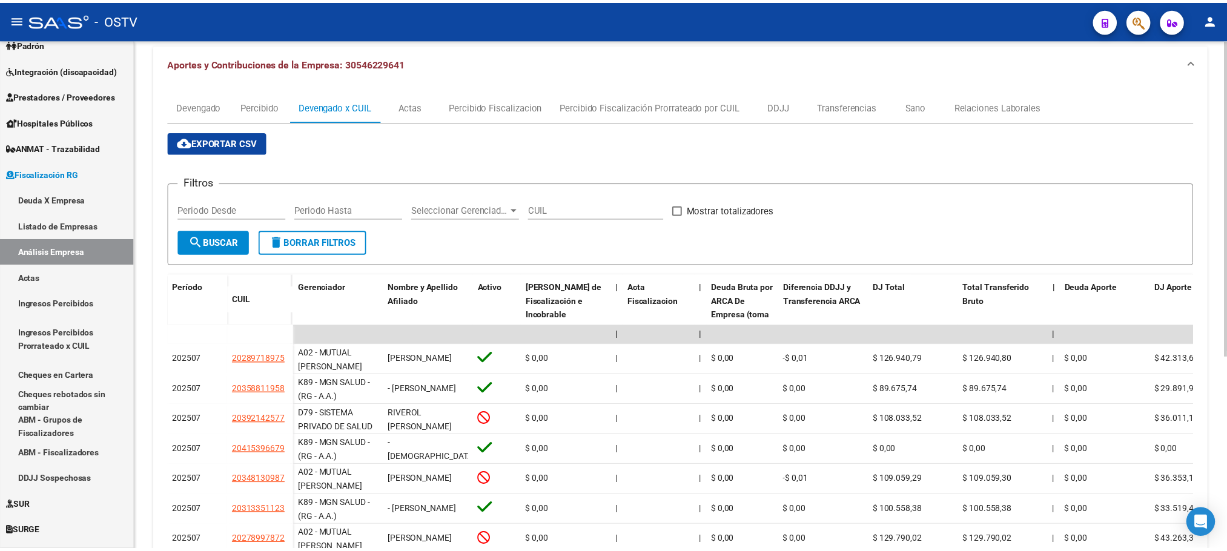
scroll to position [273, 0]
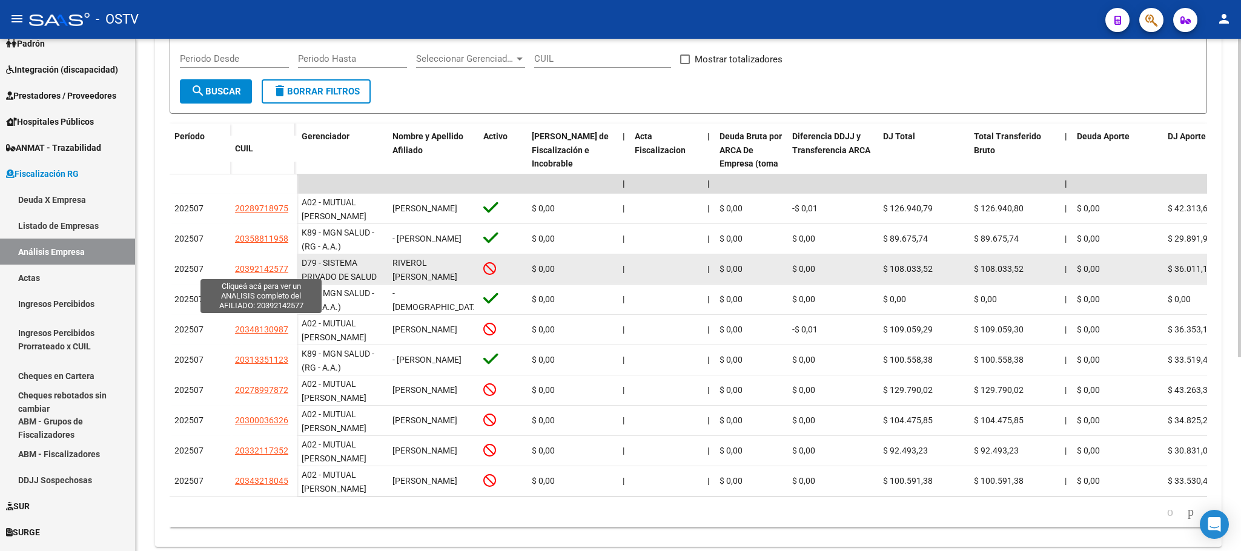
click at [268, 273] on span "20392142577" at bounding box center [261, 269] width 53 height 10
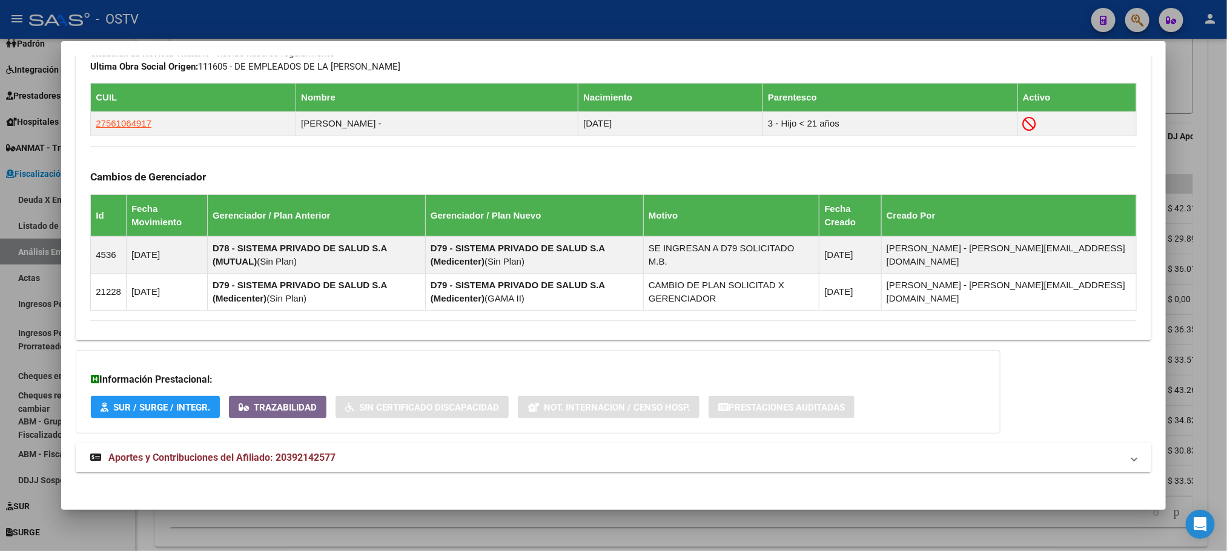
scroll to position [700, 0]
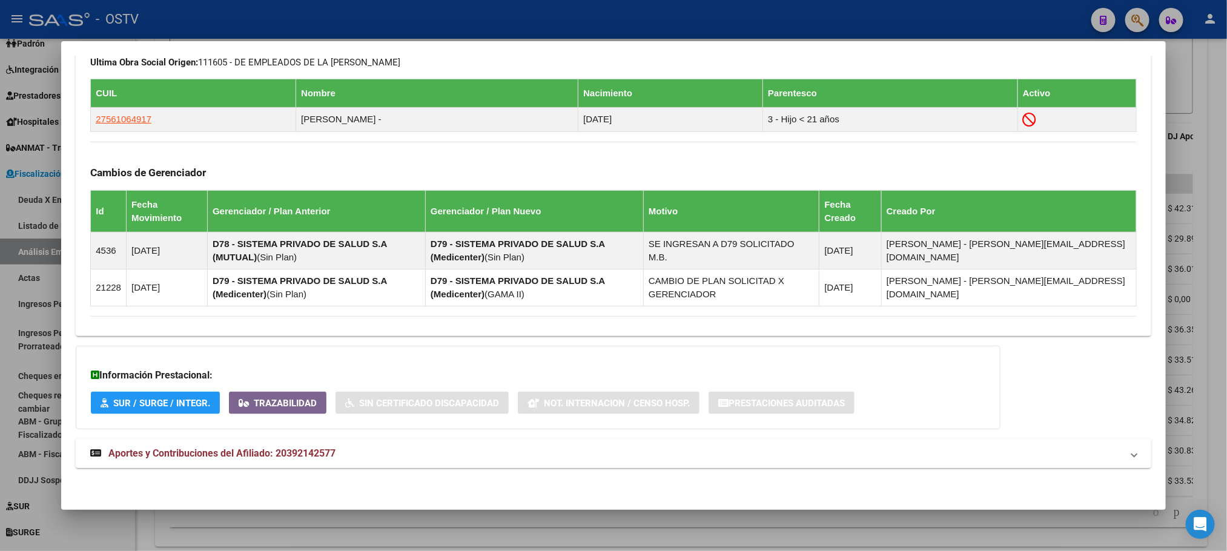
click at [284, 454] on span "Aportes y Contribuciones del Afiliado: 20392142577" at bounding box center [221, 454] width 227 height 12
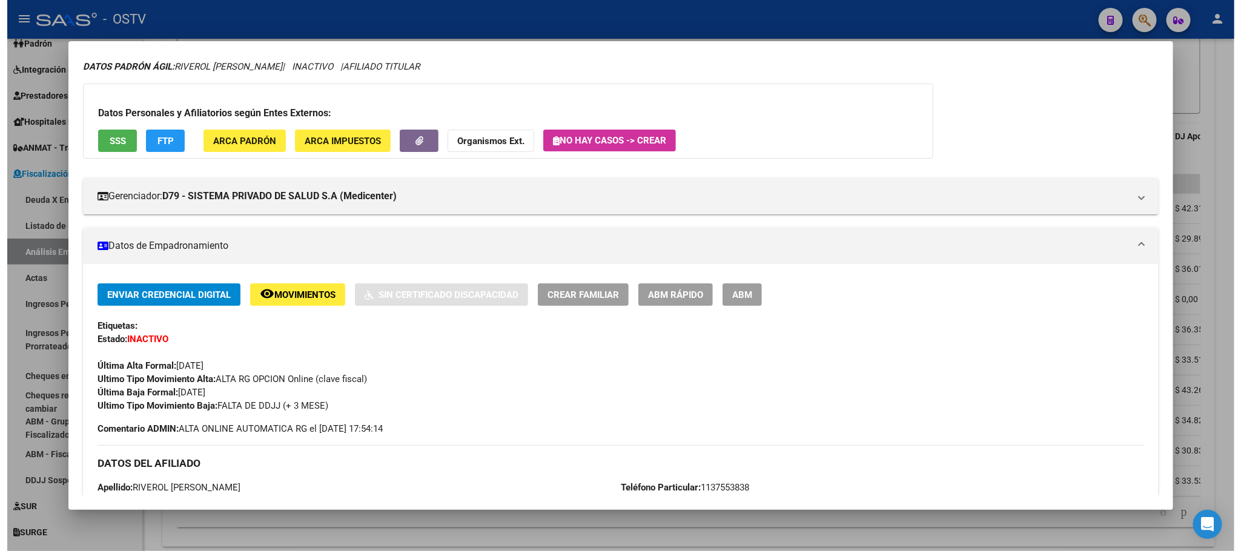
scroll to position [0, 0]
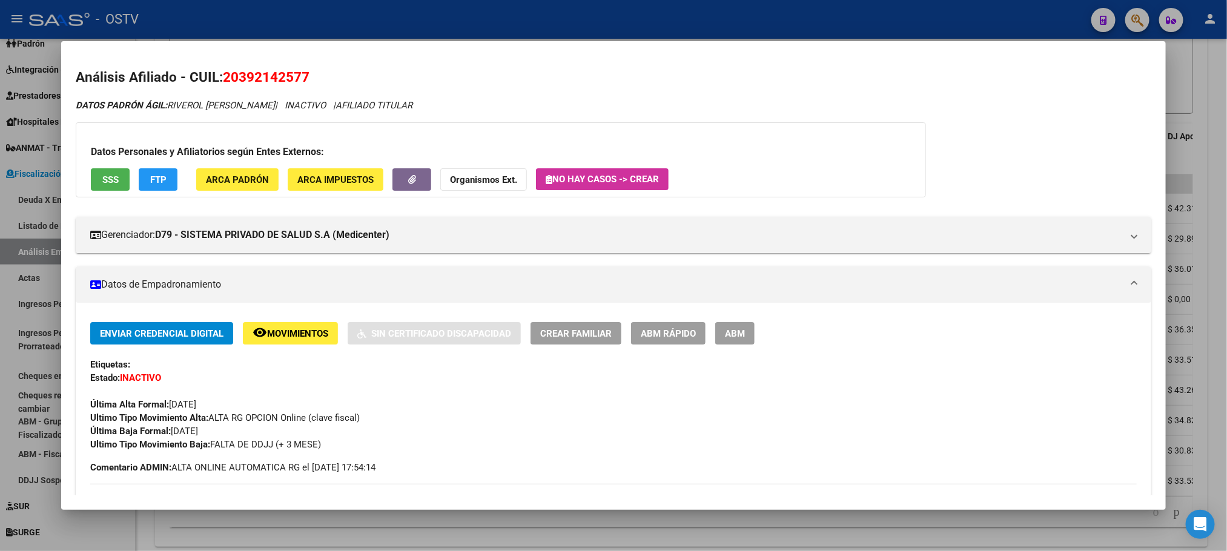
drag, startPoint x: 233, startPoint y: 77, endPoint x: 305, endPoint y: 78, distance: 72.1
click at [305, 78] on h2 "Análisis Afiliado - CUIL: 20392142577" at bounding box center [613, 77] width 1075 height 21
click at [234, 81] on span "20392142577" at bounding box center [266, 77] width 87 height 16
click at [237, 77] on span "20392142577" at bounding box center [266, 77] width 87 height 16
drag, startPoint x: 231, startPoint y: 76, endPoint x: 295, endPoint y: 70, distance: 63.9
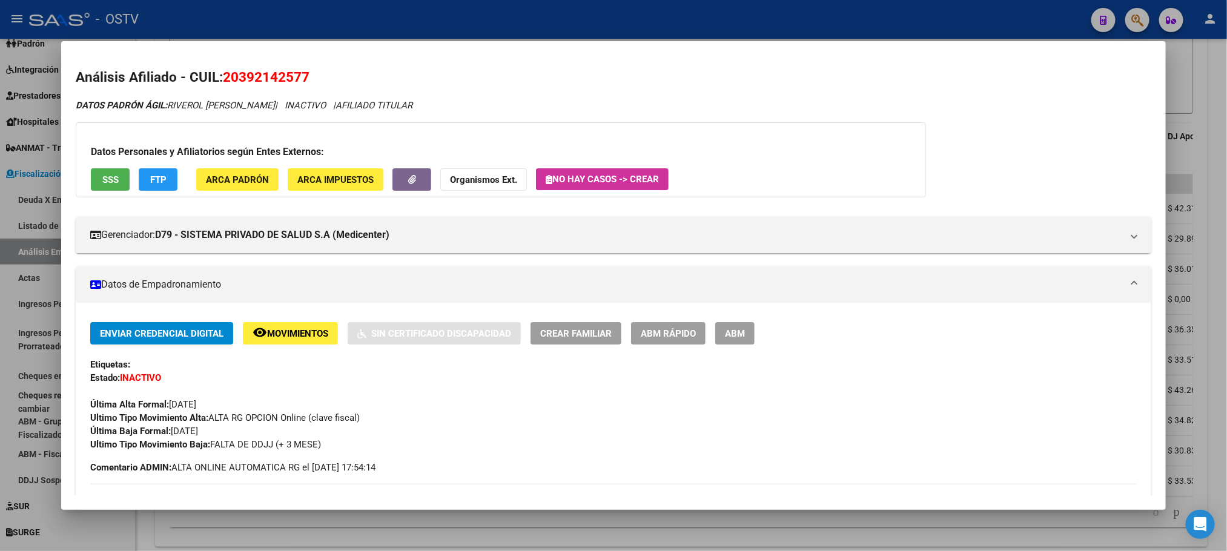
click at [295, 70] on span "20392142577" at bounding box center [266, 77] width 87 height 16
copy span "39214257"
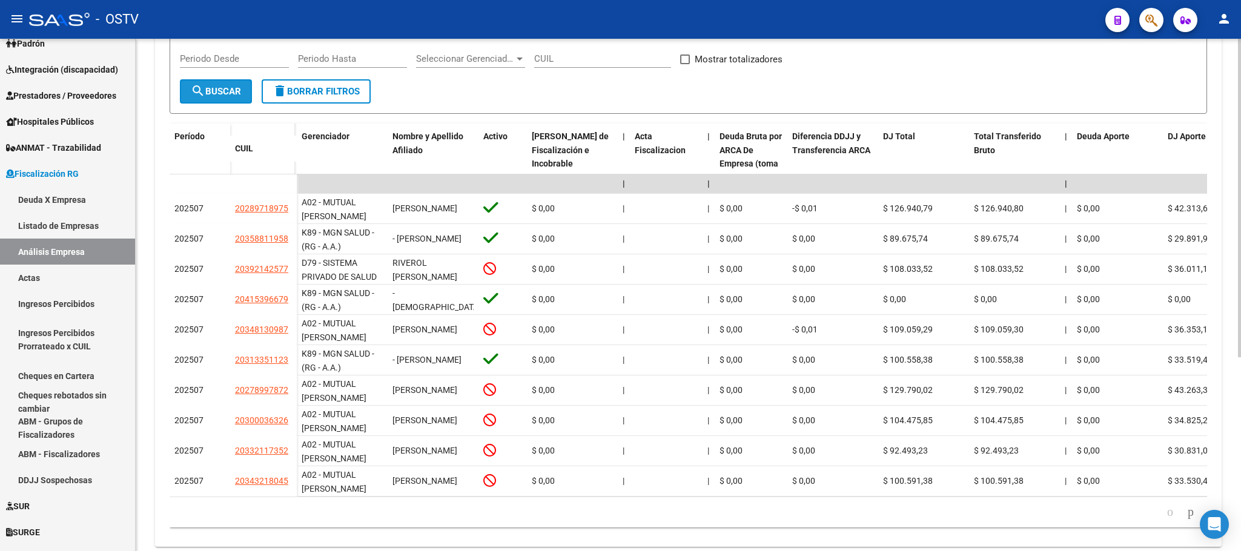
click at [200, 98] on mat-icon "search" at bounding box center [198, 91] width 15 height 15
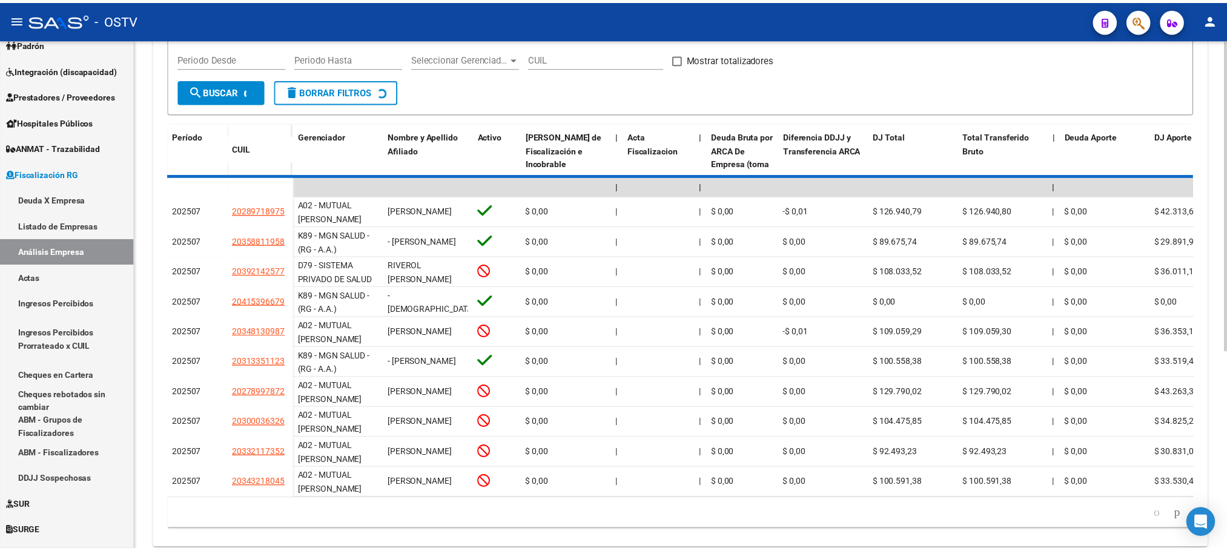
scroll to position [273, 0]
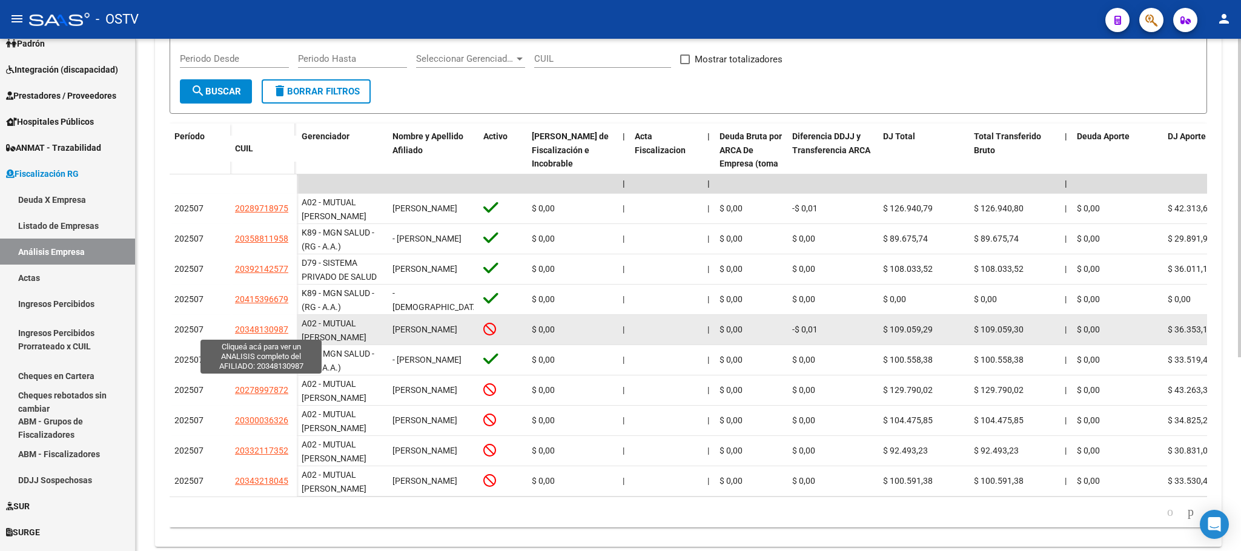
click at [268, 331] on span "20348130987" at bounding box center [261, 330] width 53 height 10
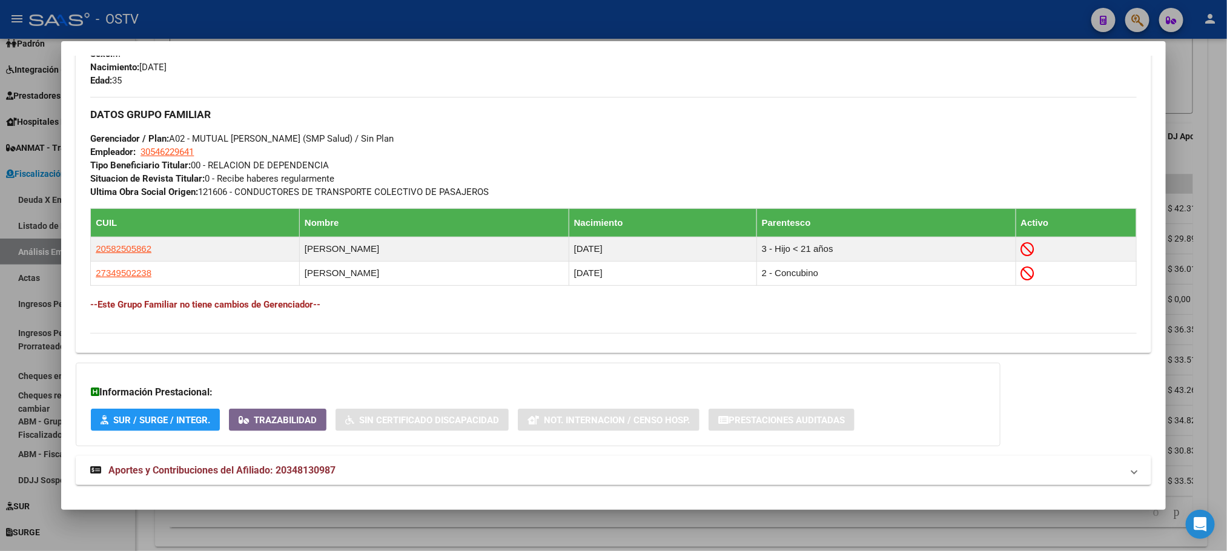
scroll to position [586, 0]
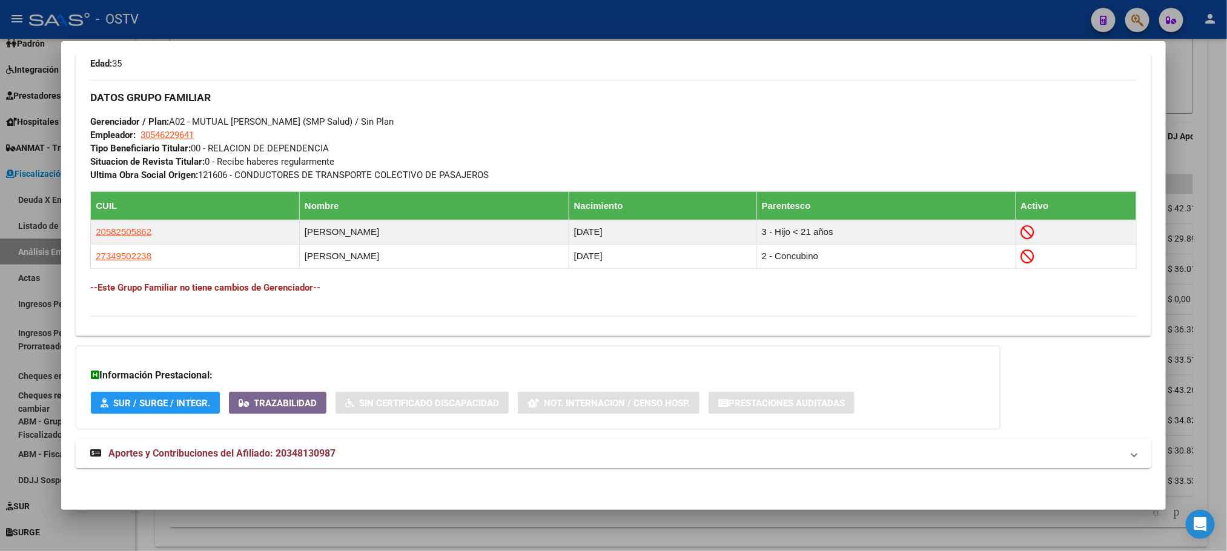
click at [263, 451] on span "Aportes y Contribuciones del Afiliado: 20348130987" at bounding box center [221, 454] width 227 height 12
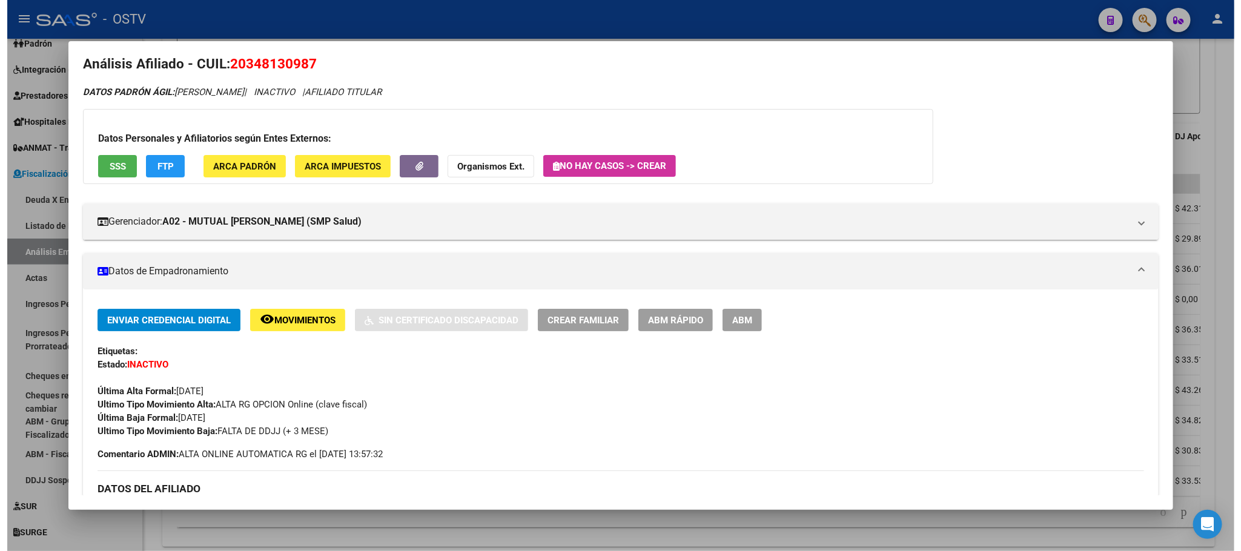
scroll to position [0, 0]
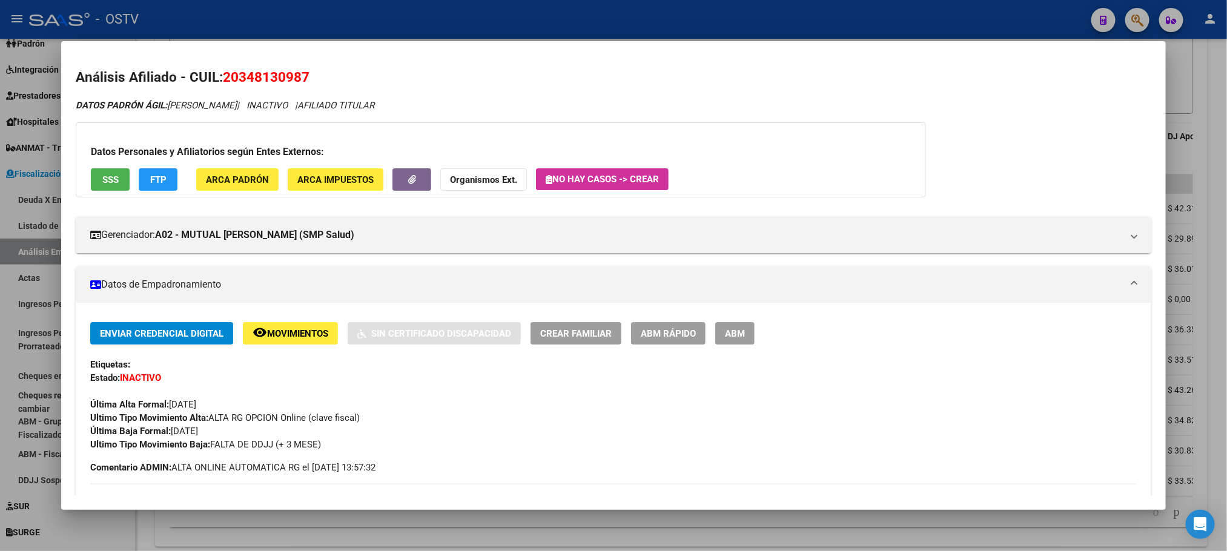
drag, startPoint x: 236, startPoint y: 73, endPoint x: 297, endPoint y: 75, distance: 60.6
click at [297, 75] on span "20348130987" at bounding box center [266, 77] width 87 height 16
copy span "34813098"
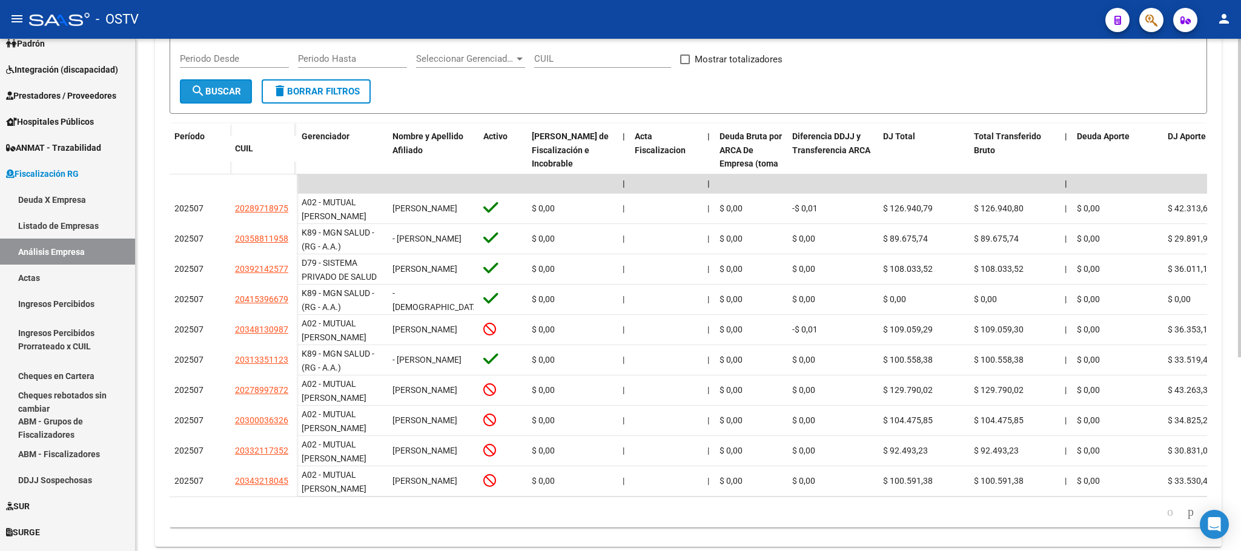
click at [224, 91] on span "search Buscar" at bounding box center [216, 91] width 50 height 11
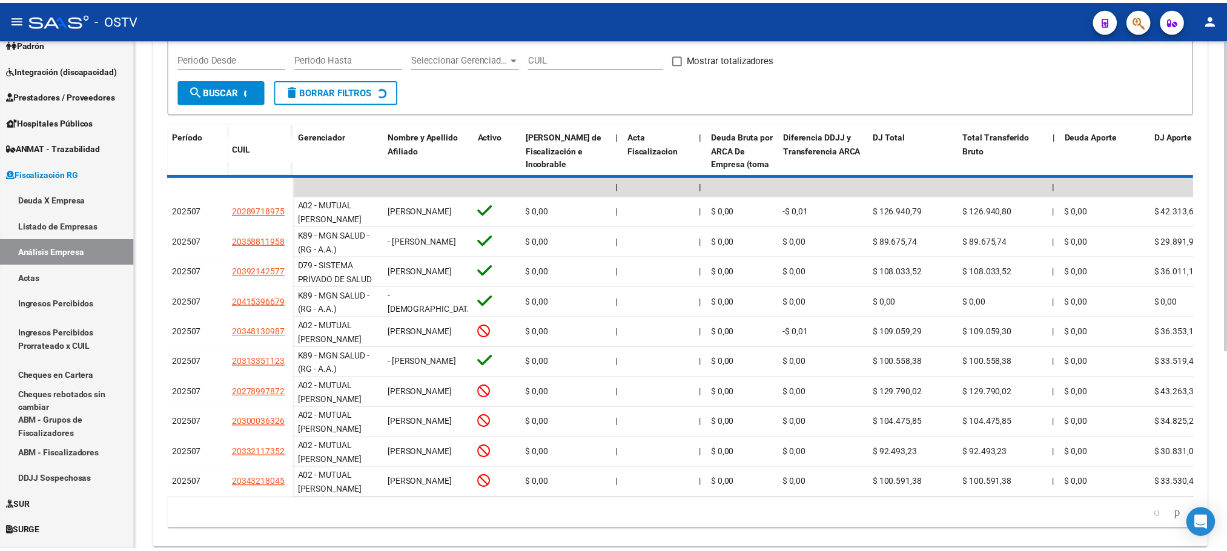
scroll to position [273, 0]
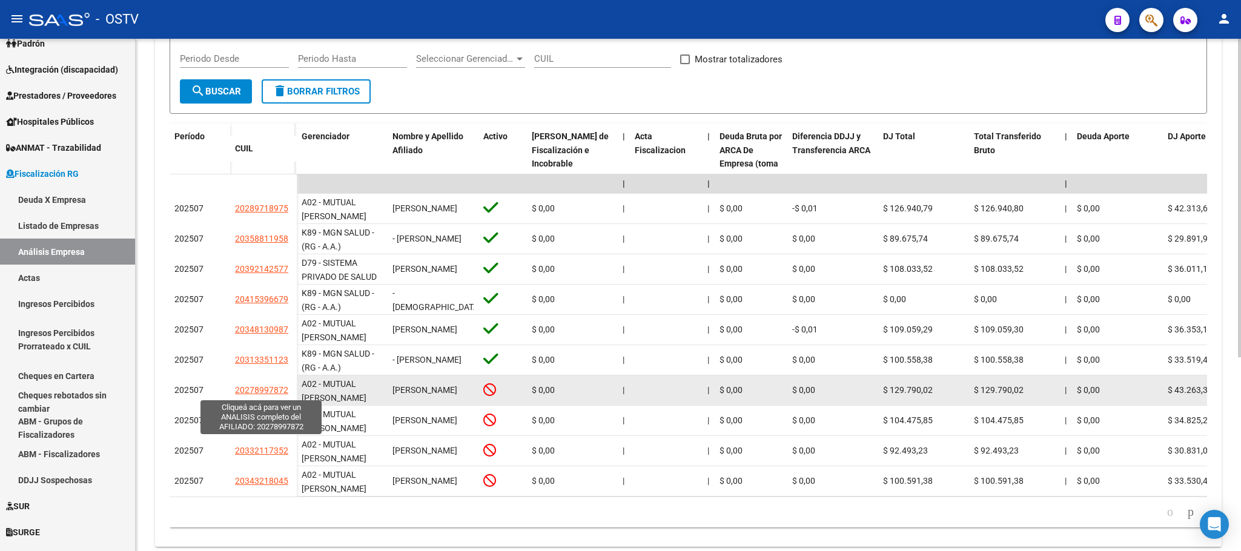
click at [253, 391] on span "20278997872" at bounding box center [261, 390] width 53 height 10
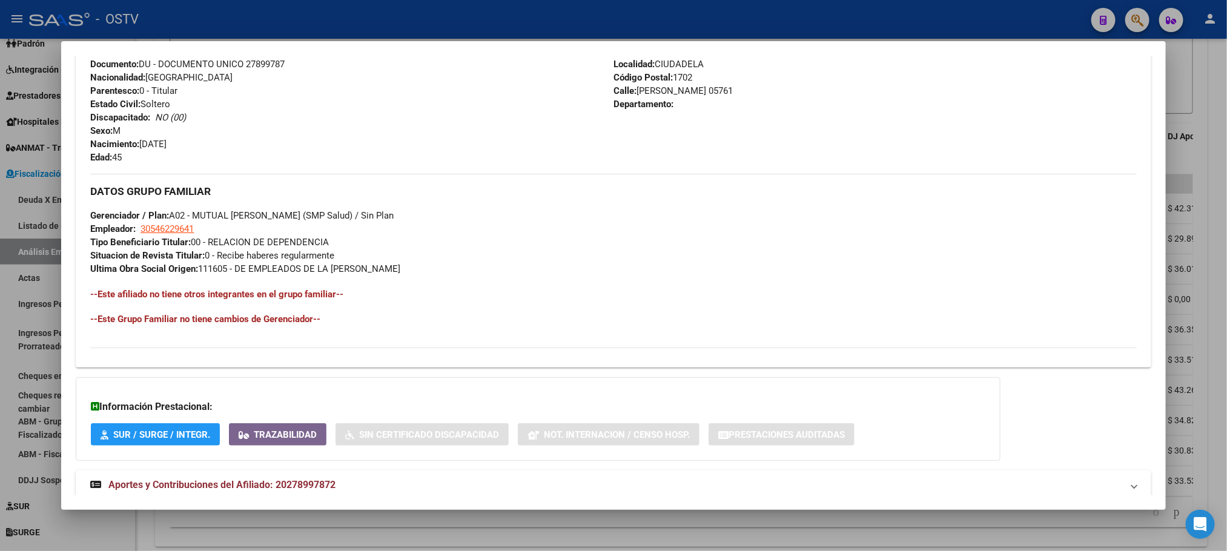
scroll to position [522, 0]
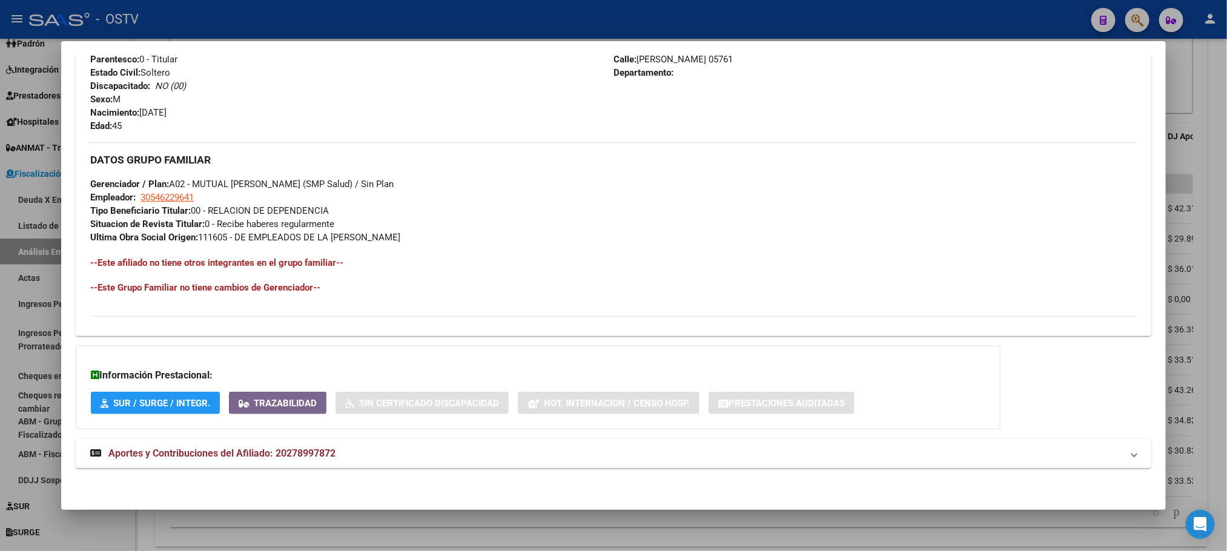
click at [240, 460] on strong "Aportes y Contribuciones del Afiliado: 20278997872" at bounding box center [212, 453] width 245 height 15
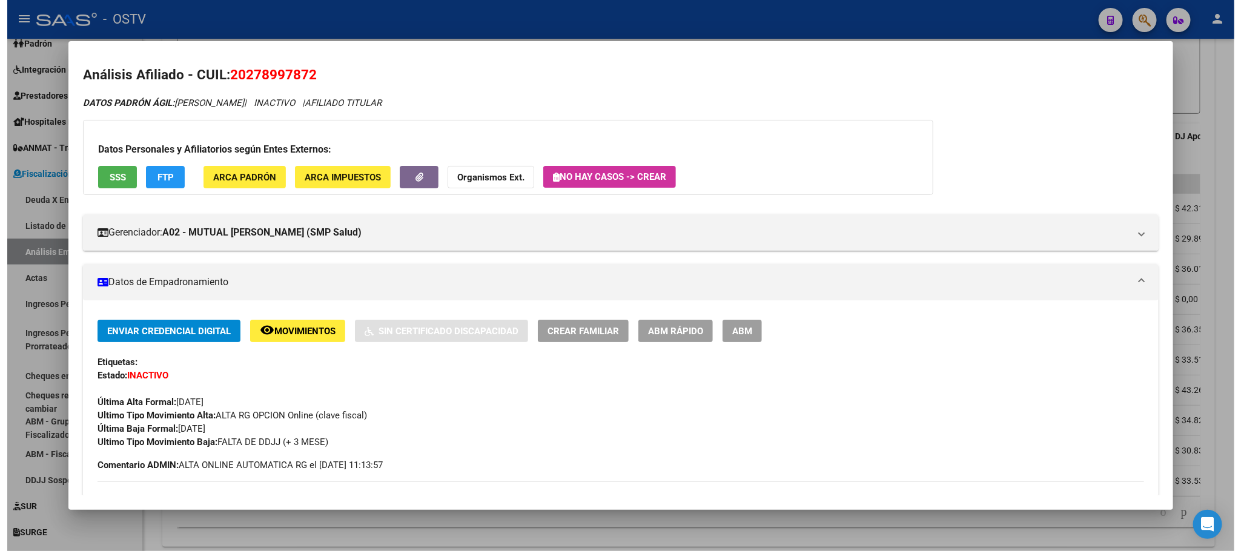
scroll to position [0, 0]
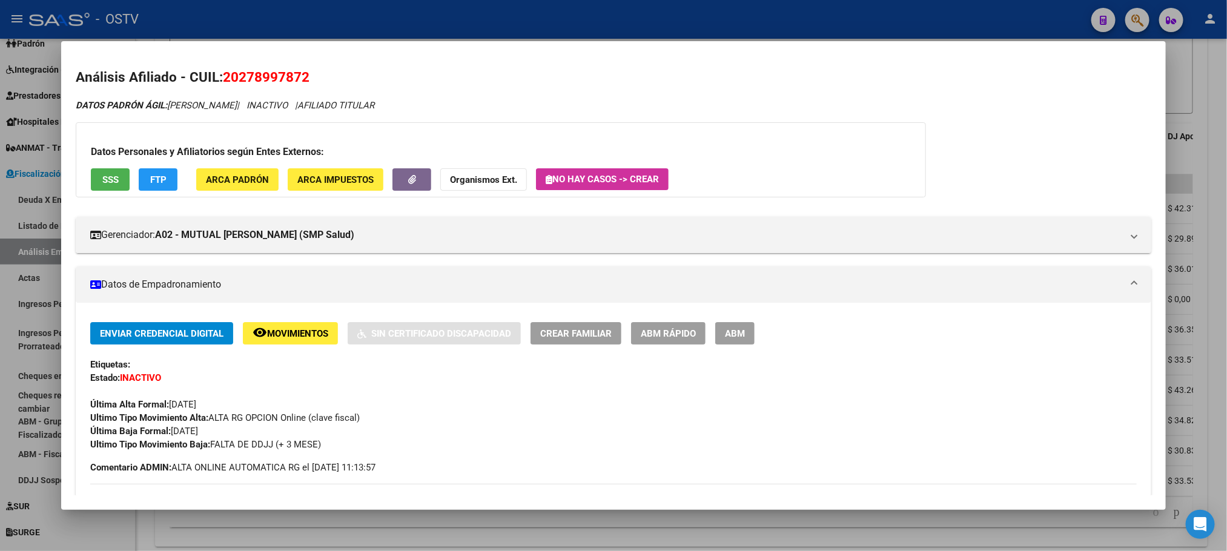
drag, startPoint x: 231, startPoint y: 77, endPoint x: 299, endPoint y: 82, distance: 67.4
click at [299, 82] on span "20278997872" at bounding box center [266, 77] width 87 height 16
copy span "27899787"
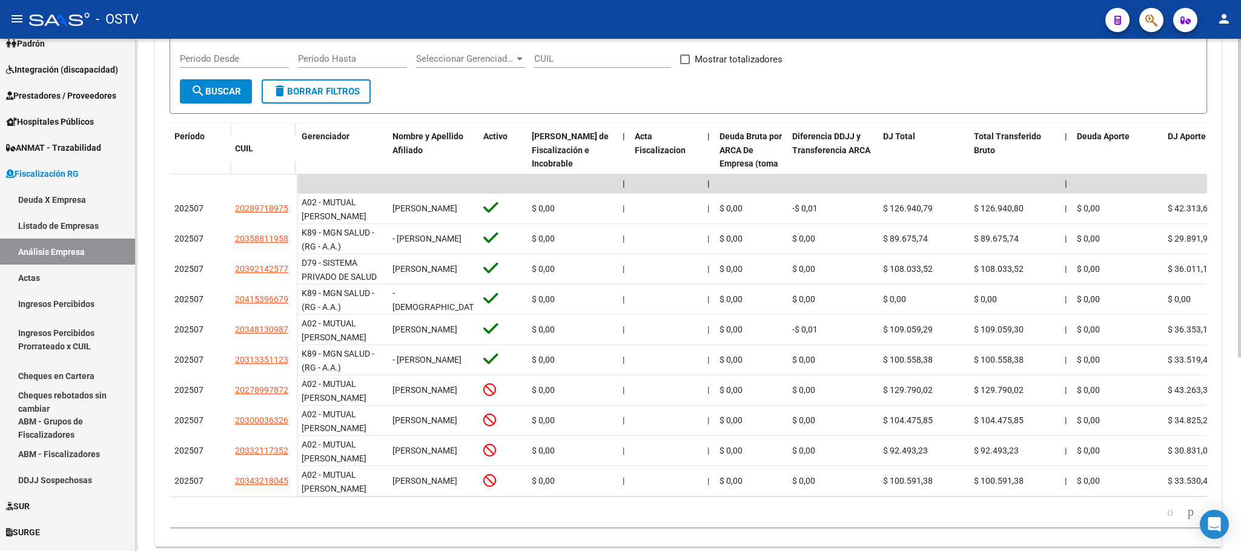
click at [227, 84] on button "search Buscar" at bounding box center [216, 91] width 72 height 24
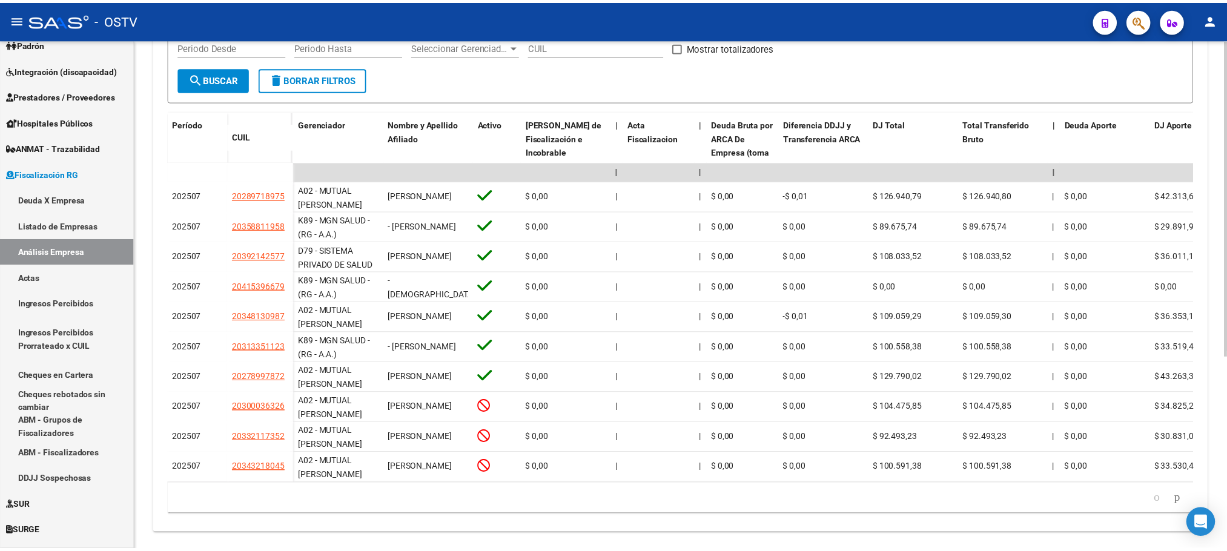
scroll to position [273, 0]
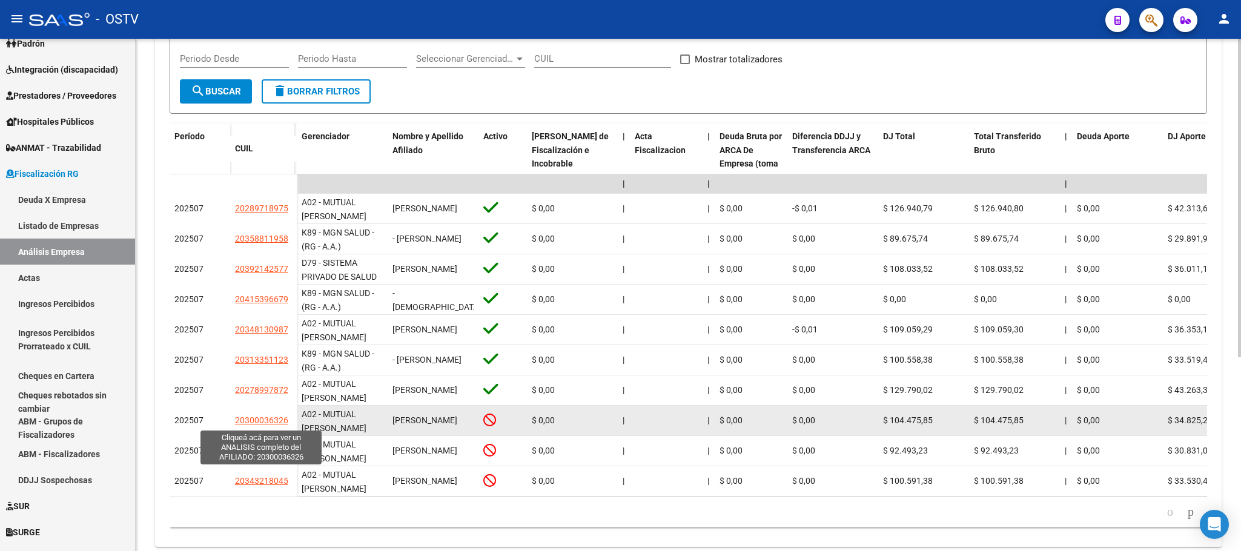
click at [263, 423] on span "20300036326" at bounding box center [261, 421] width 53 height 10
type textarea "20300036326"
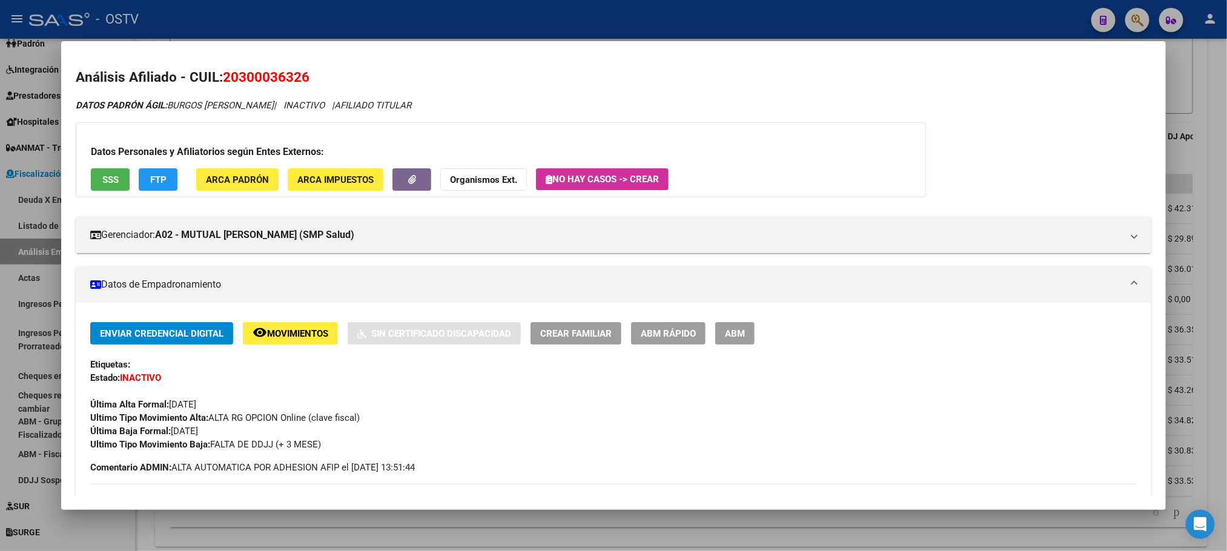
scroll to position [19, 0]
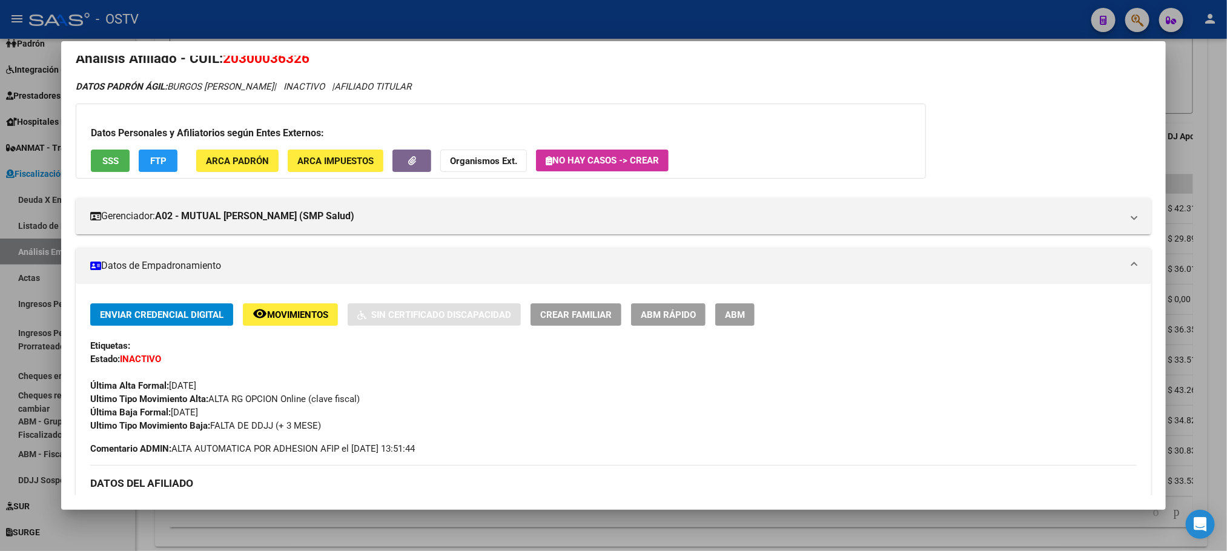
click at [722, 320] on button "ABM" at bounding box center [734, 314] width 39 height 22
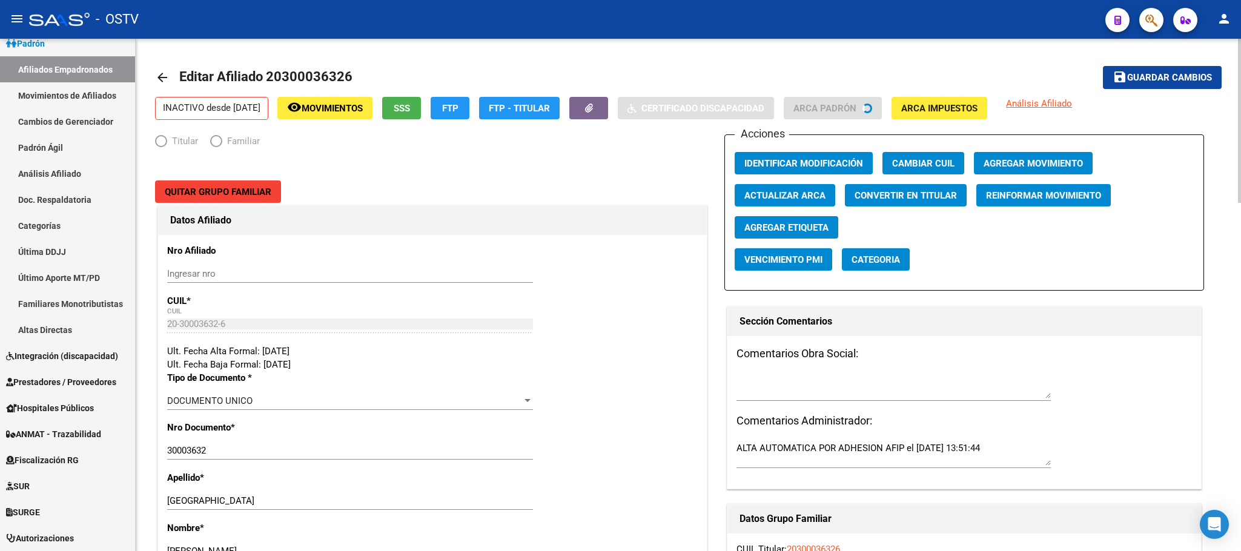
radio input "true"
type input "30-54622964-1"
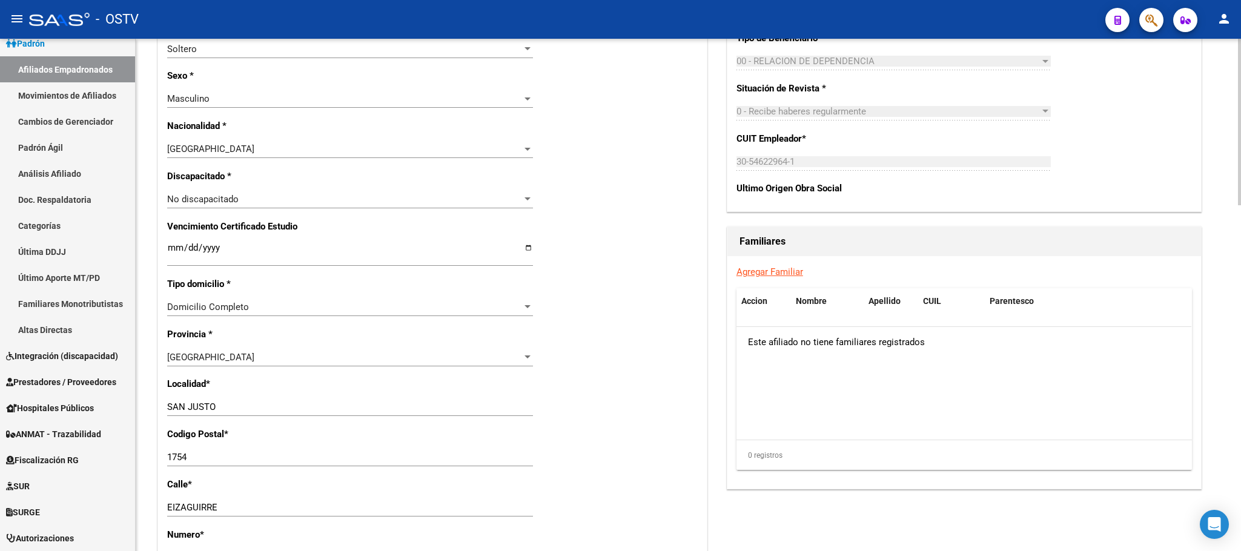
scroll to position [1065, 0]
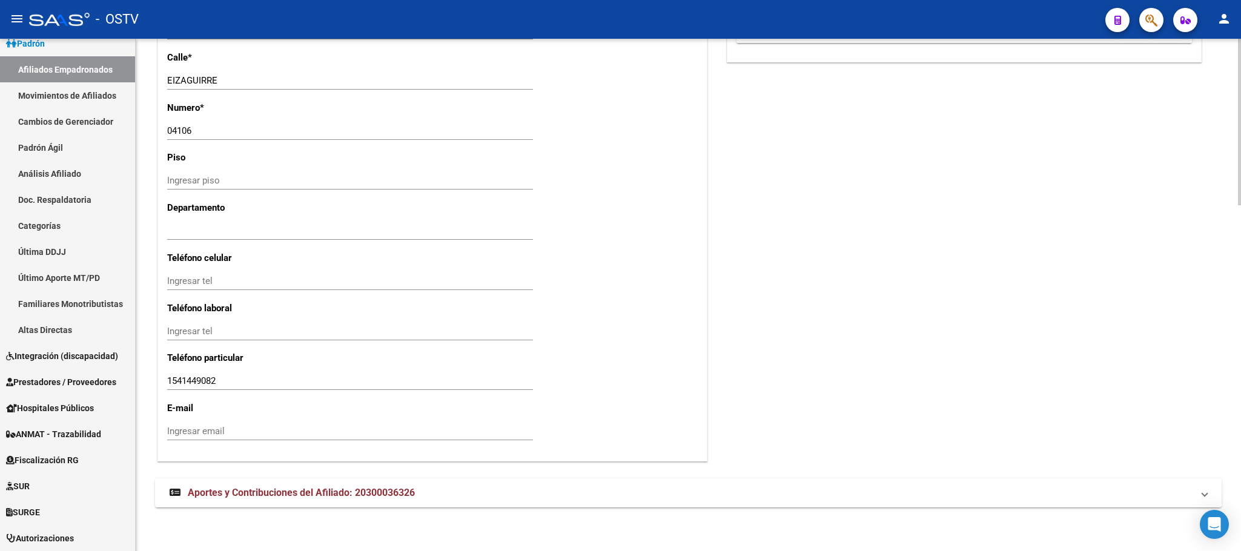
click at [353, 489] on span "Aportes y Contribuciones del Afiliado: 20300036326" at bounding box center [301, 493] width 227 height 12
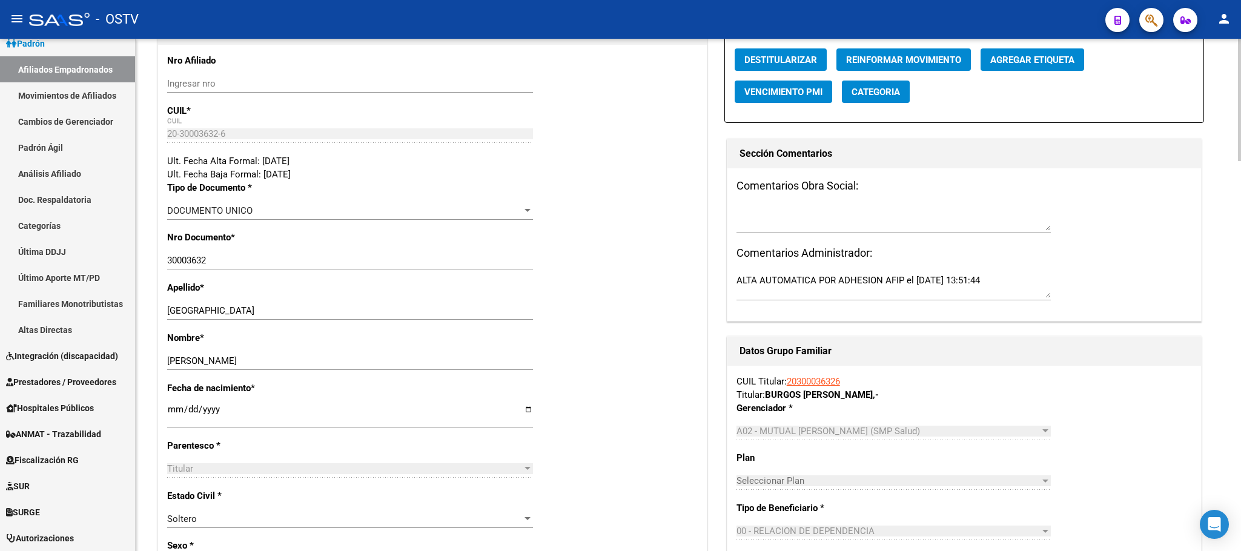
scroll to position [0, 0]
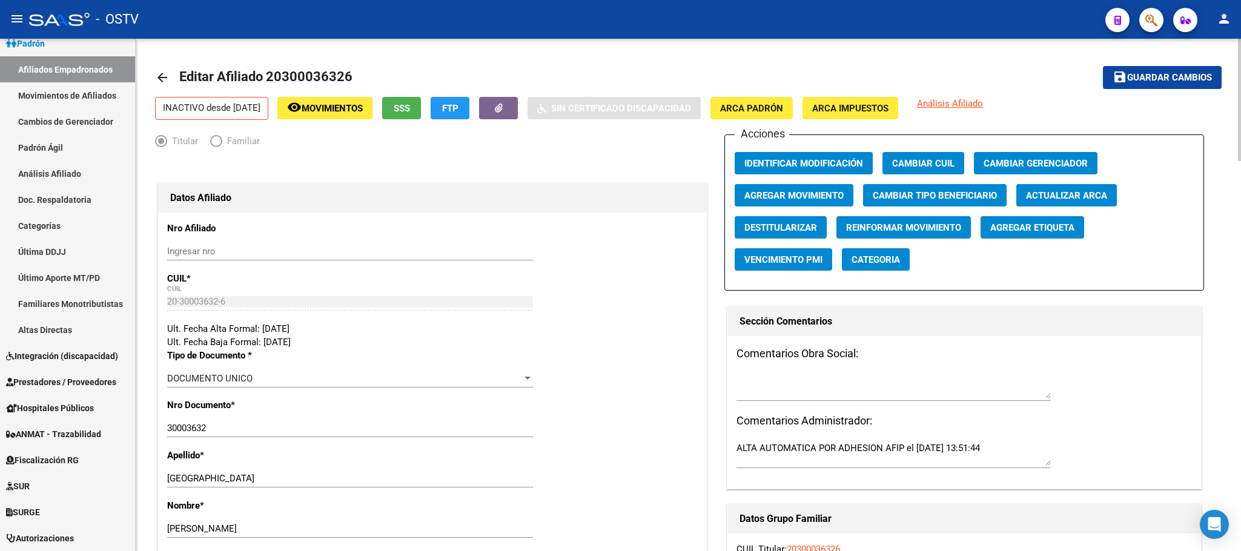
drag, startPoint x: 285, startPoint y: 75, endPoint x: 344, endPoint y: 77, distance: 58.8
click at [344, 77] on span "Editar Afiliado 20300036326" at bounding box center [265, 76] width 173 height 15
copy span "30003632"
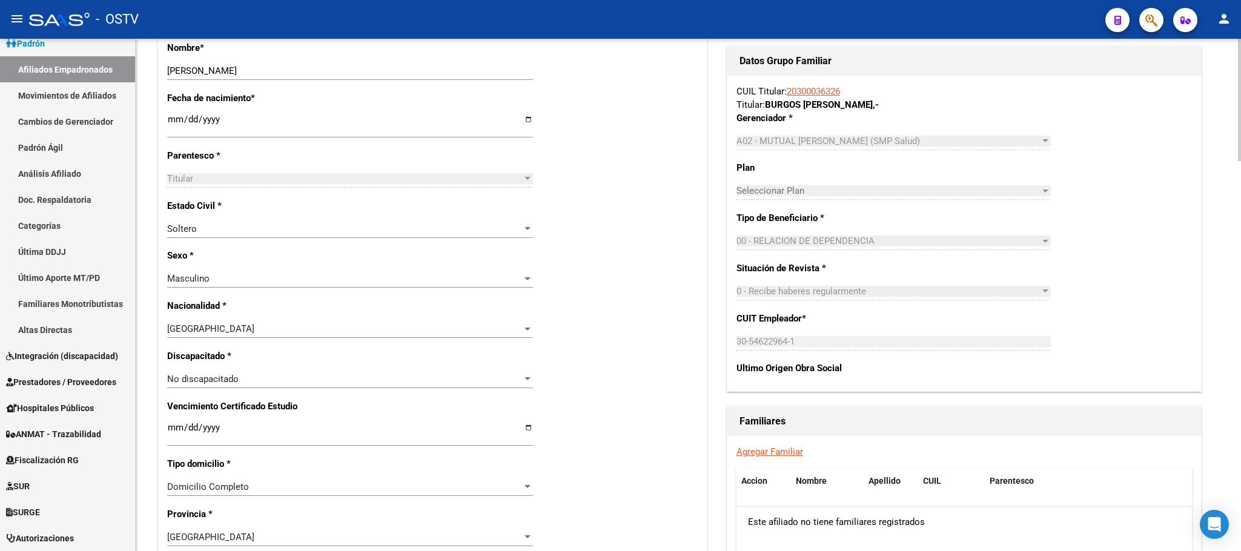
scroll to position [454, 0]
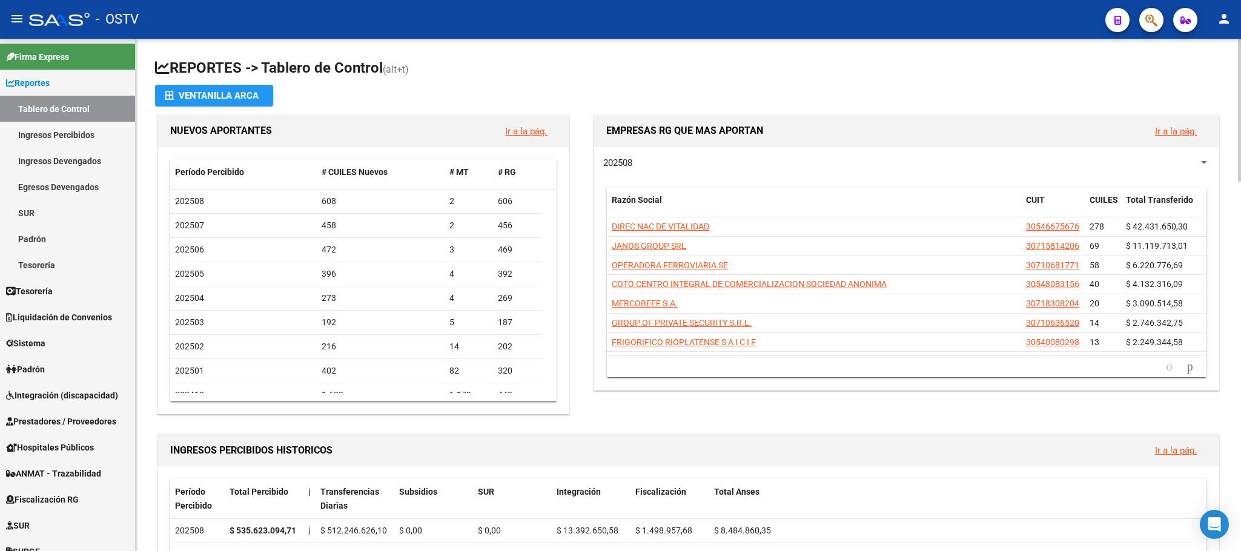
click at [155, 258] on div "NUEVOS APORTANTES Ir a la pág. Período Percibido # CUILES Nuevos # MT # RG 2025…" at bounding box center [363, 264] width 417 height 300
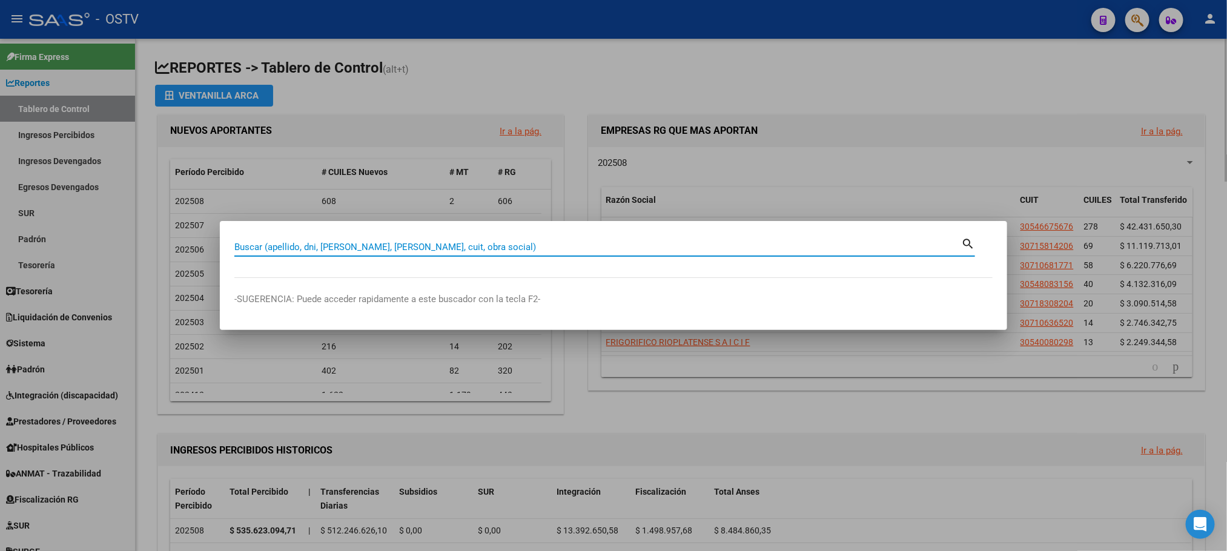
paste input "39214257"
type input "39214257"
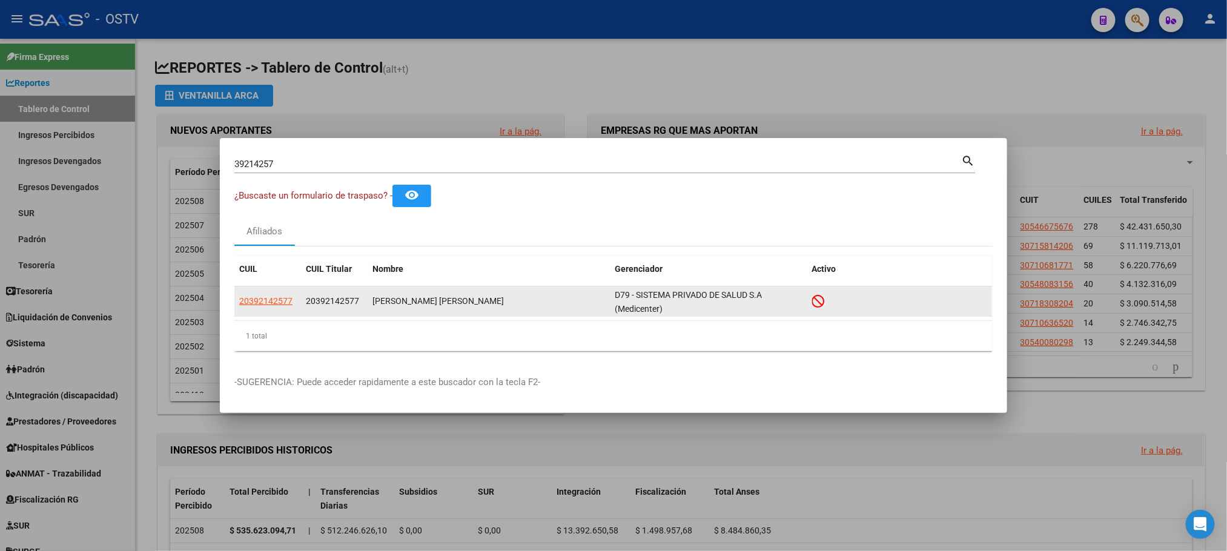
click at [270, 308] on app-link-go-to "20392142577" at bounding box center [265, 301] width 53 height 14
click at [271, 302] on span "20392142577" at bounding box center [265, 301] width 53 height 10
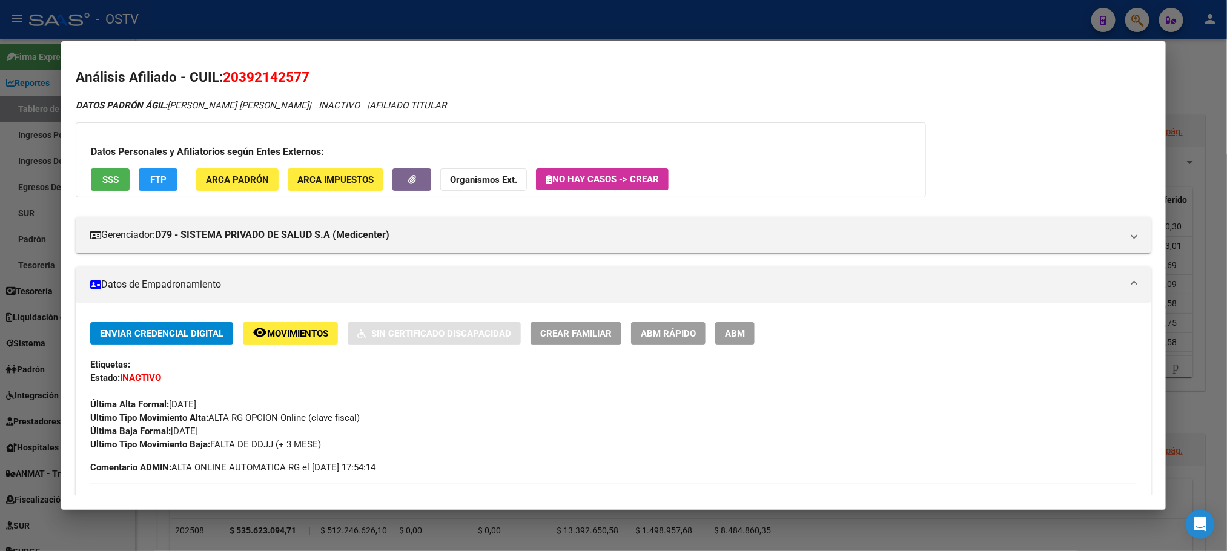
click at [717, 338] on button "ABM" at bounding box center [734, 333] width 39 height 22
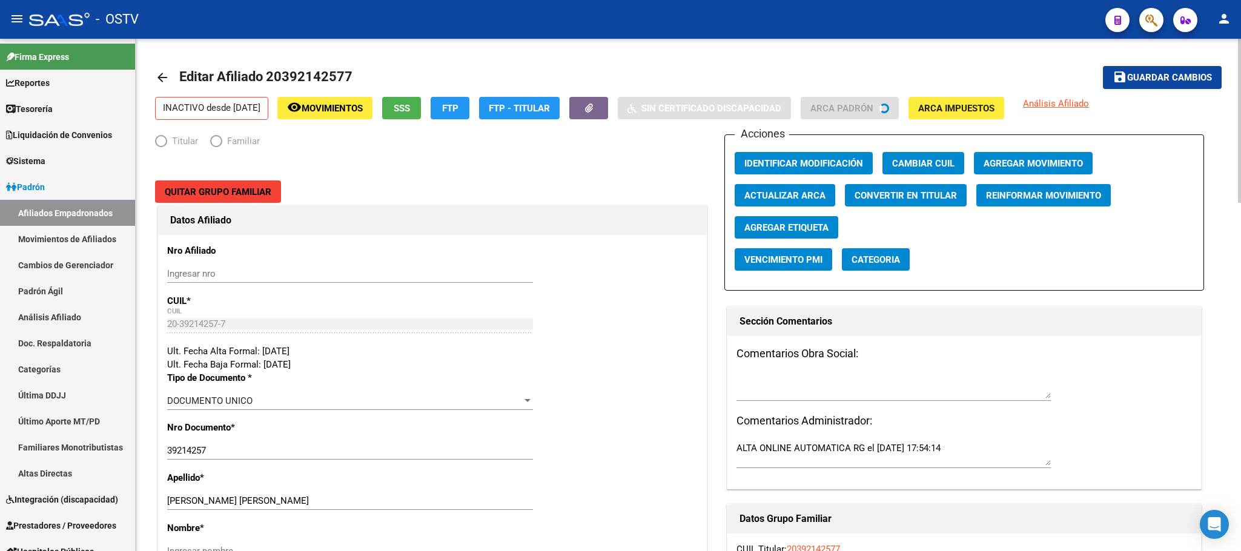
radio input "true"
type input "30-54622964-1"
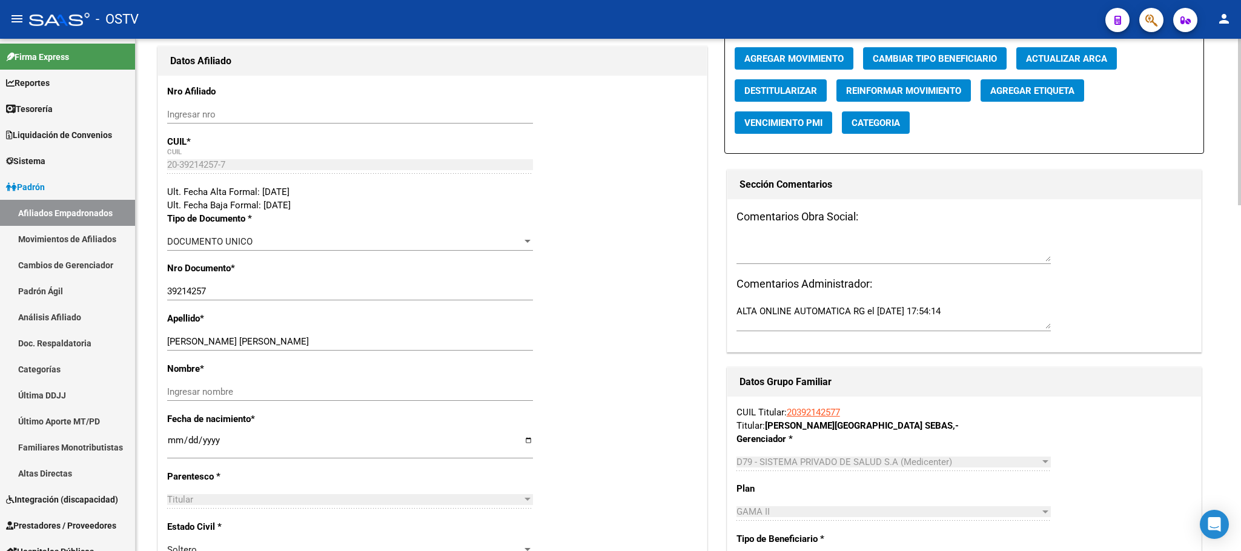
scroll to position [160, 0]
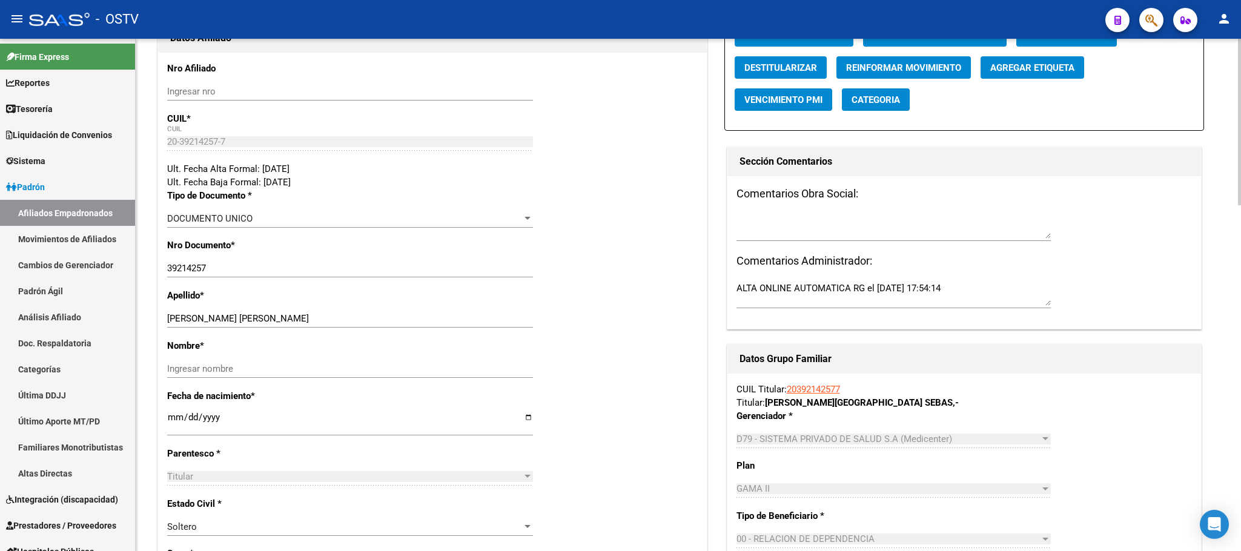
drag, startPoint x: 253, startPoint y: 318, endPoint x: 384, endPoint y: 344, distance: 134.0
click at [433, 325] on div "RIVEROL VILLELMA ORLANDO SEBASTIAN Ingresar apellido" at bounding box center [350, 319] width 366 height 18
type input "RIVEROL VILLELMA"
paste input "ORLANDO SEBASTIAN"
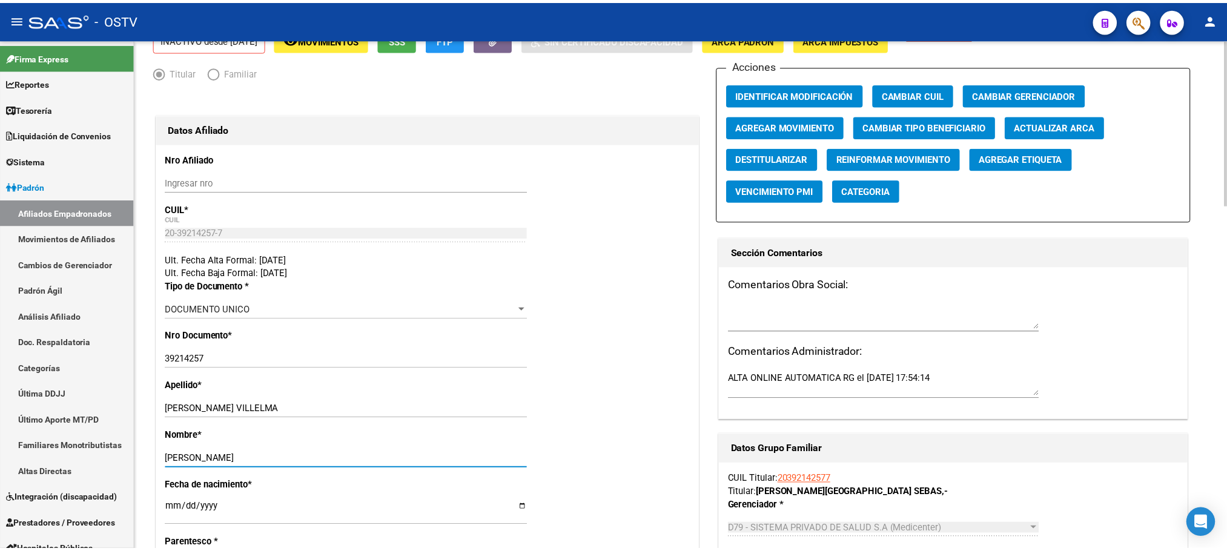
scroll to position [0, 0]
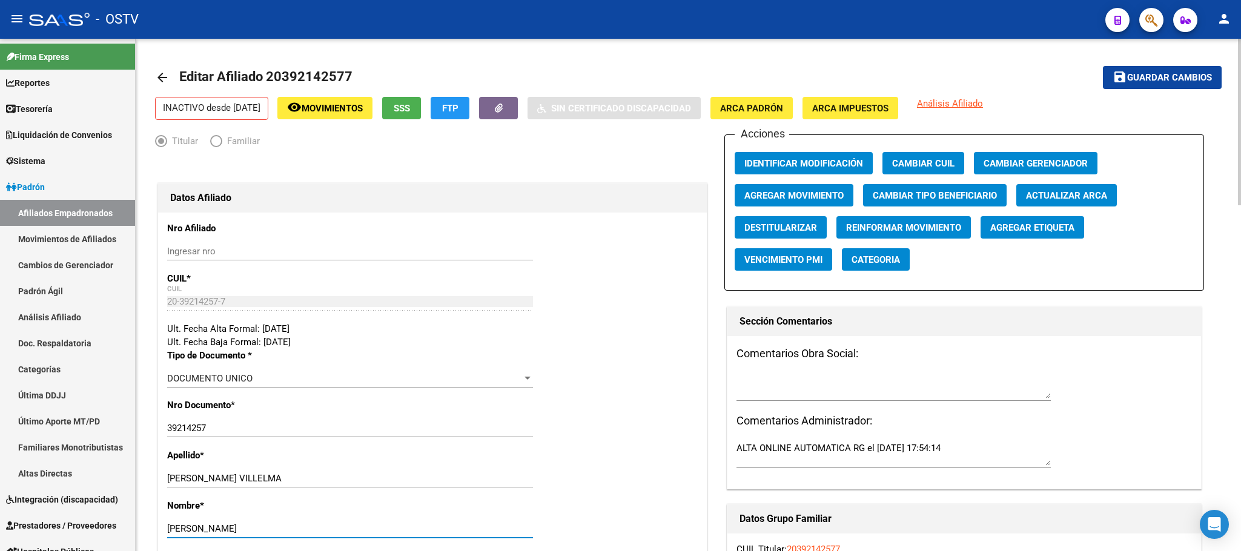
type input "ORLANDO SEBASTIAN"
click at [1132, 77] on span "Guardar cambios" at bounding box center [1169, 78] width 85 height 11
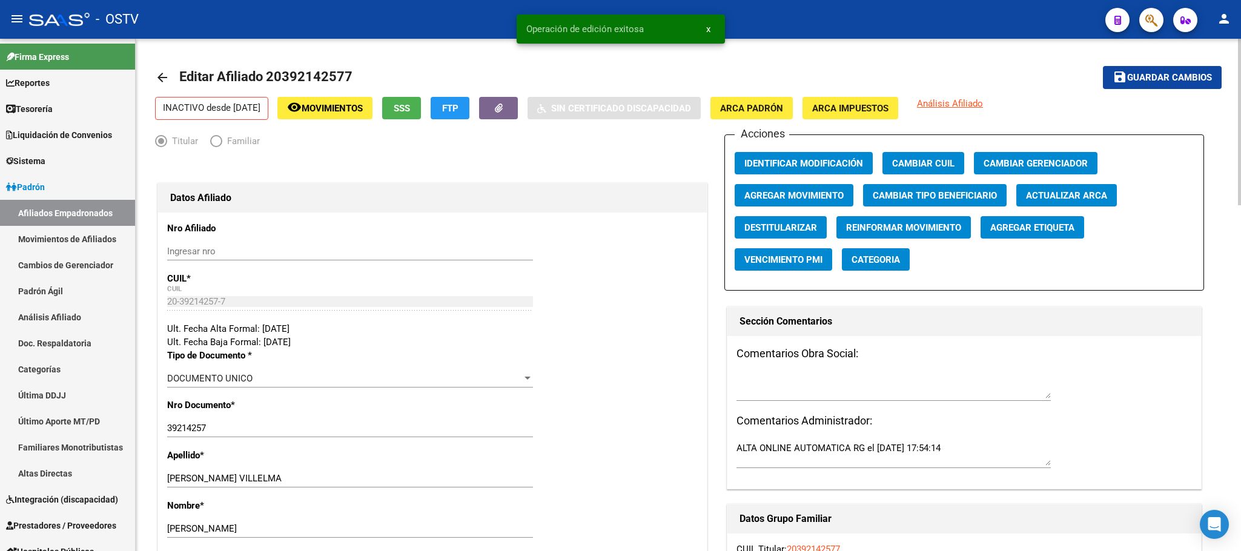
click at [747, 191] on span "Agregar Movimiento" at bounding box center [793, 195] width 99 height 11
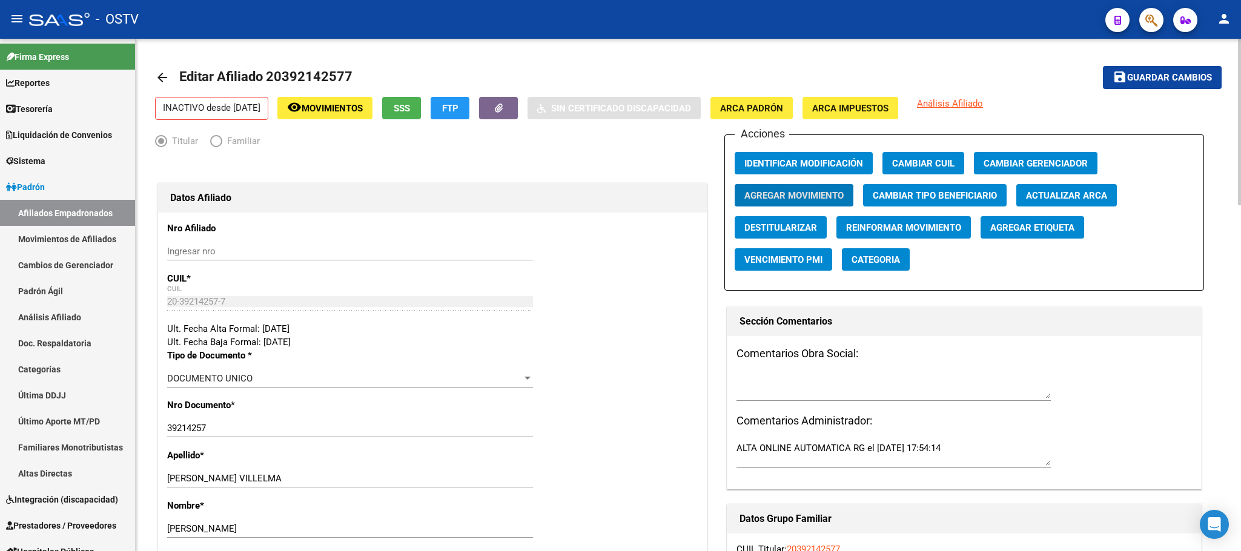
click at [417, 114] on button "SSS" at bounding box center [401, 108] width 39 height 22
click at [809, 185] on button "Agregar Movimiento" at bounding box center [794, 195] width 119 height 22
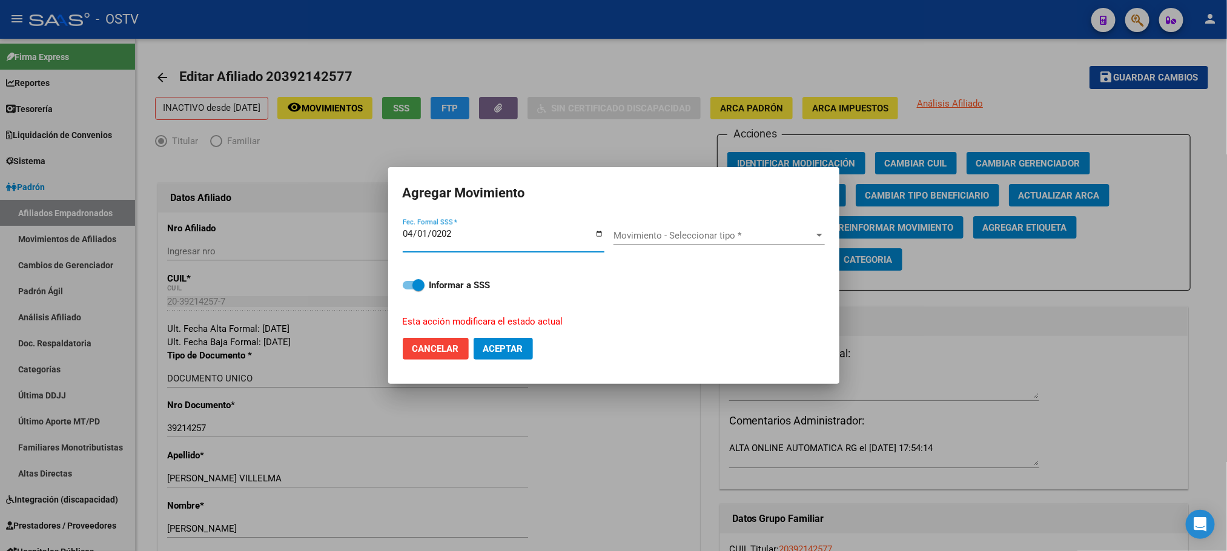
type input "2023-04-01"
click at [684, 238] on span "Movimiento - Seleccionar tipo *" at bounding box center [714, 235] width 200 height 11
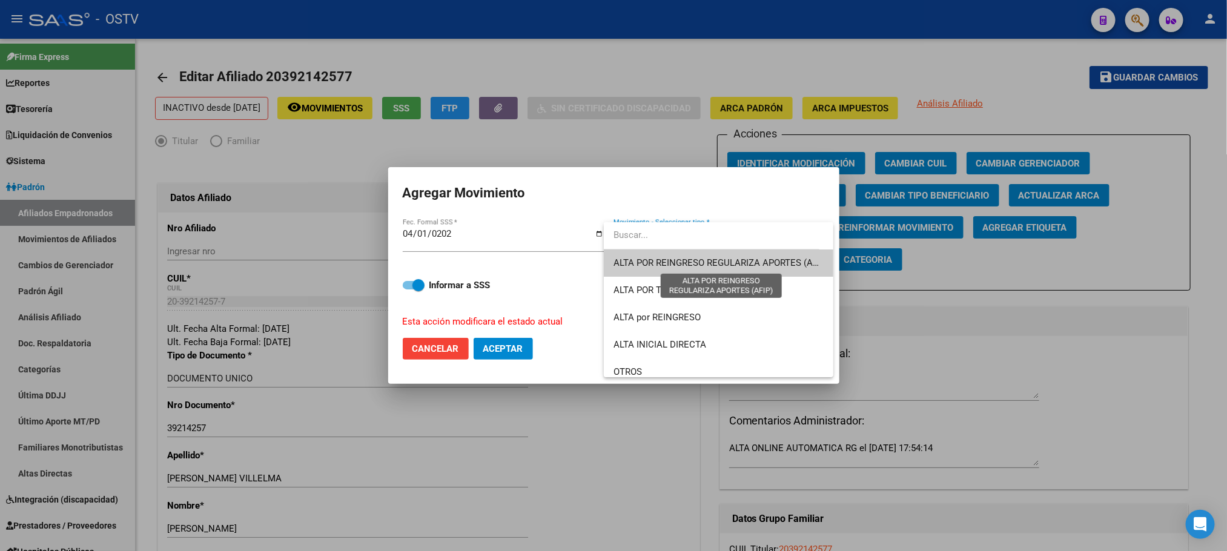
click at [682, 259] on span "ALTA POR REINGRESO REGULARIZA APORTES (AFIP)" at bounding box center [721, 262] width 215 height 11
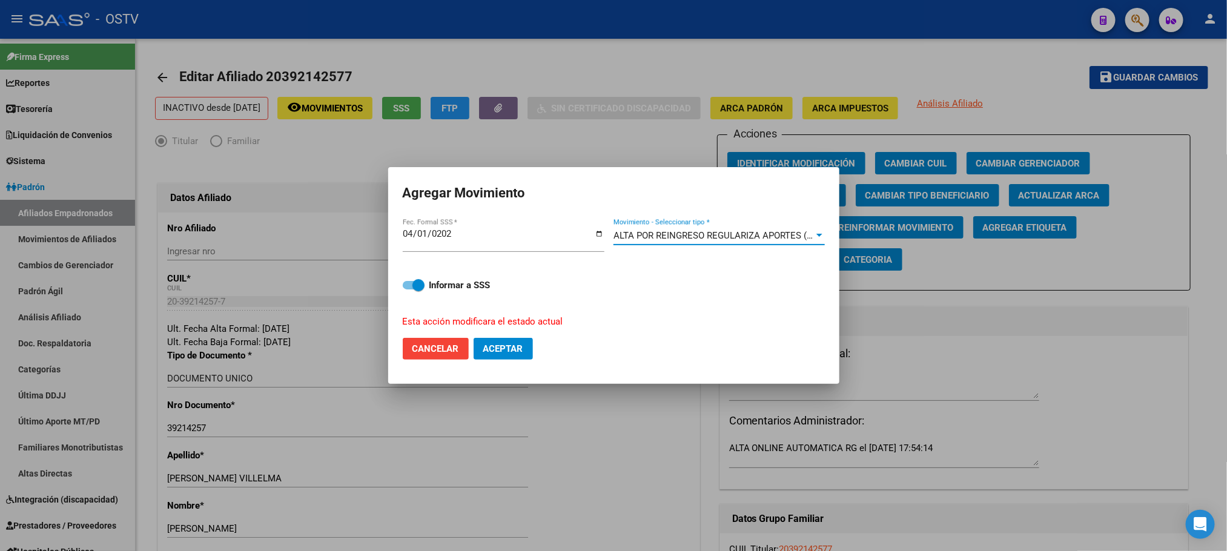
click at [502, 351] on span "Aceptar" at bounding box center [503, 348] width 40 height 11
checkbox input "false"
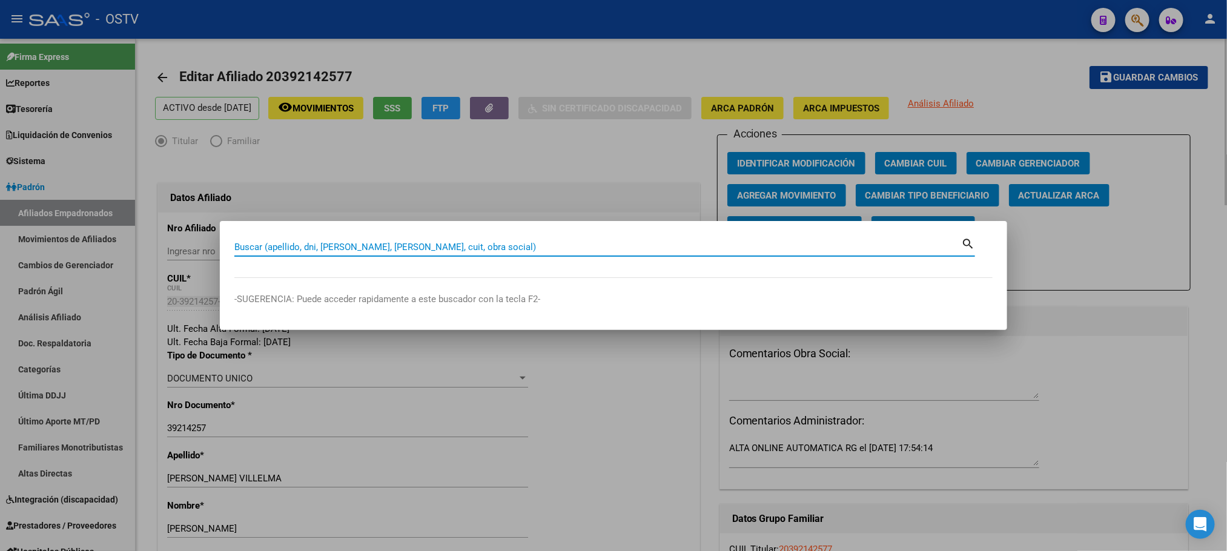
paste input "34813098"
type input "34813098"
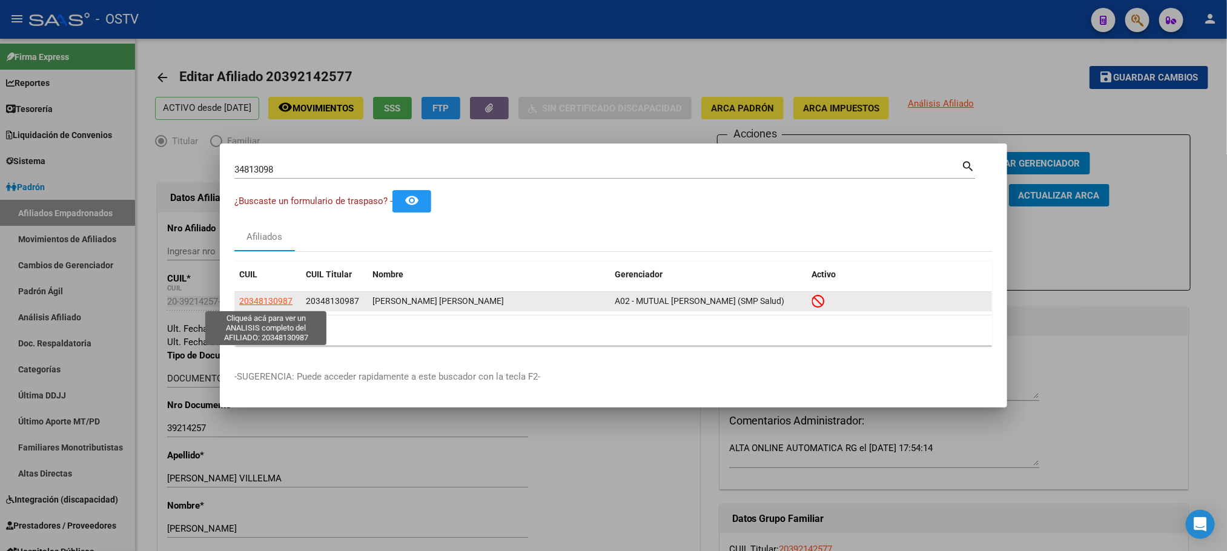
click at [269, 302] on span "20348130987" at bounding box center [265, 301] width 53 height 10
type textarea "20348130987"
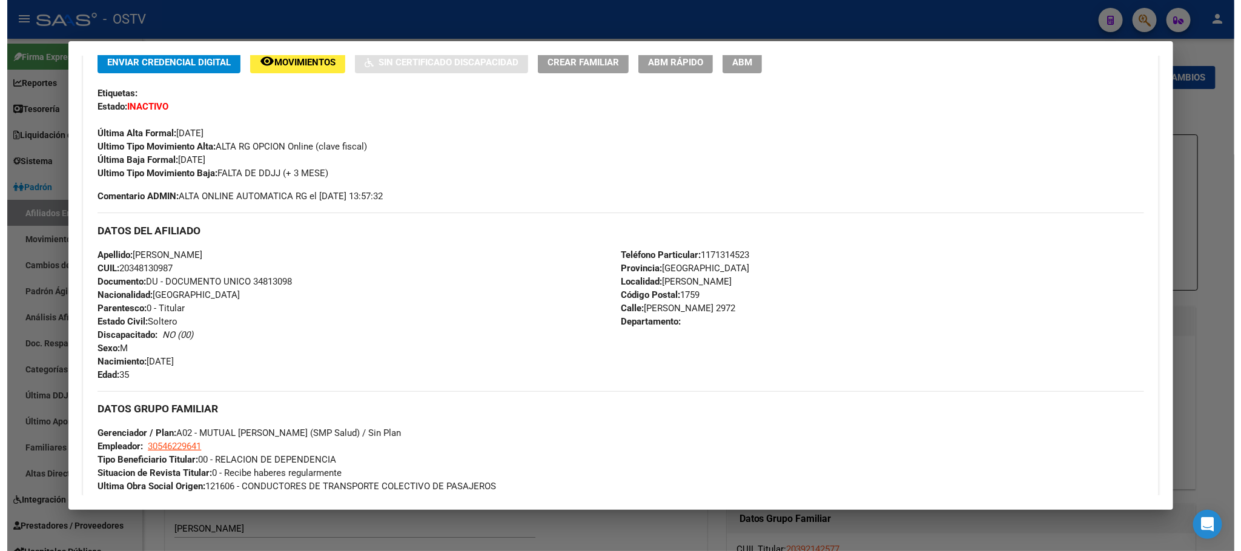
scroll to position [273, 0]
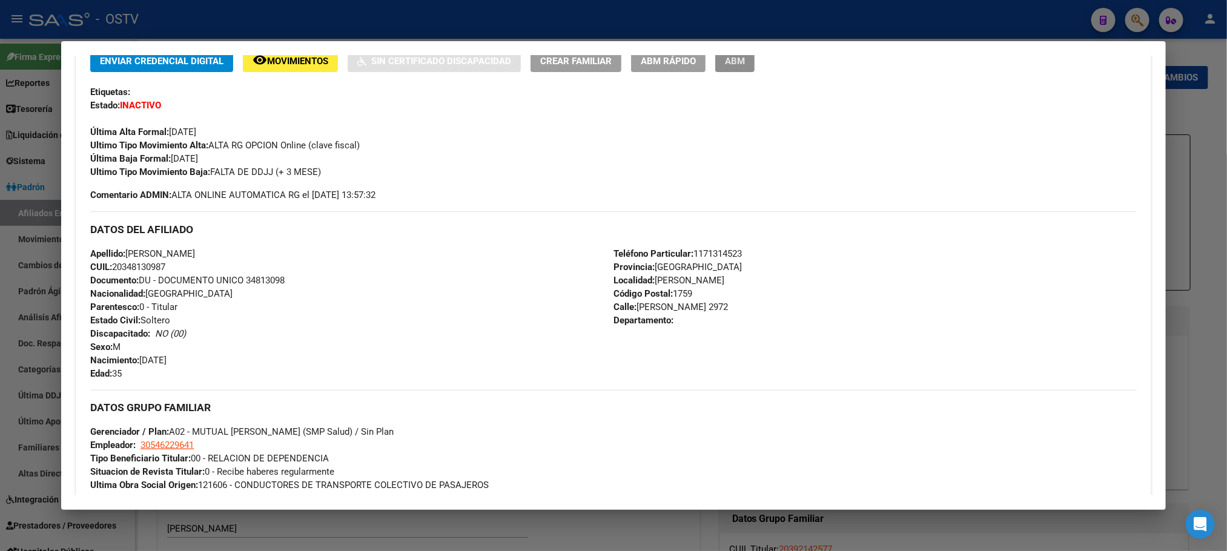
click at [738, 64] on span "ABM" at bounding box center [735, 61] width 20 height 11
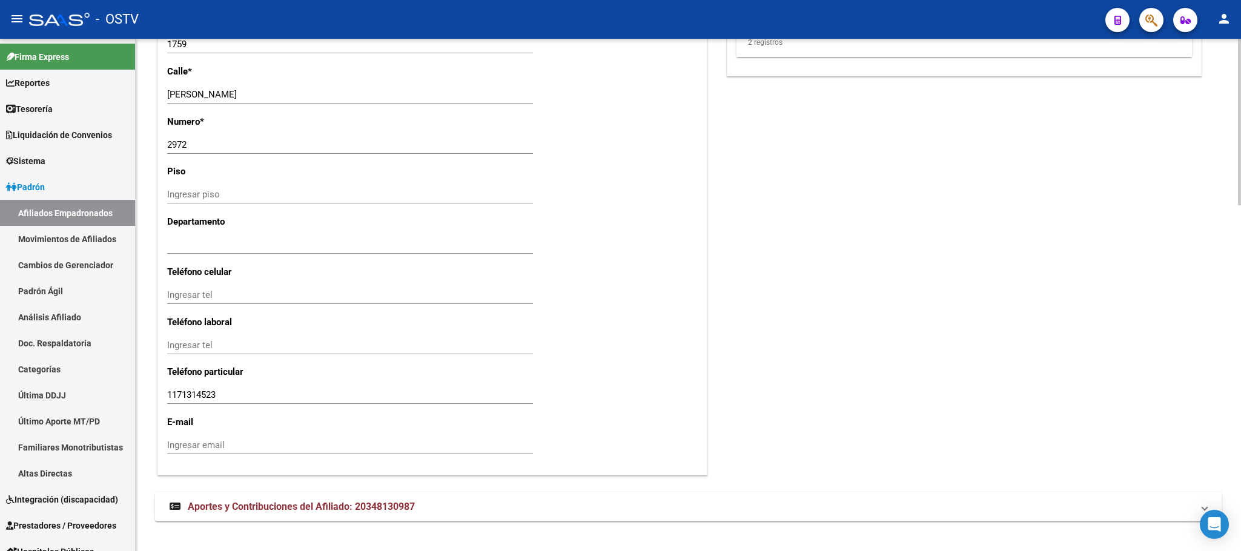
scroll to position [1065, 0]
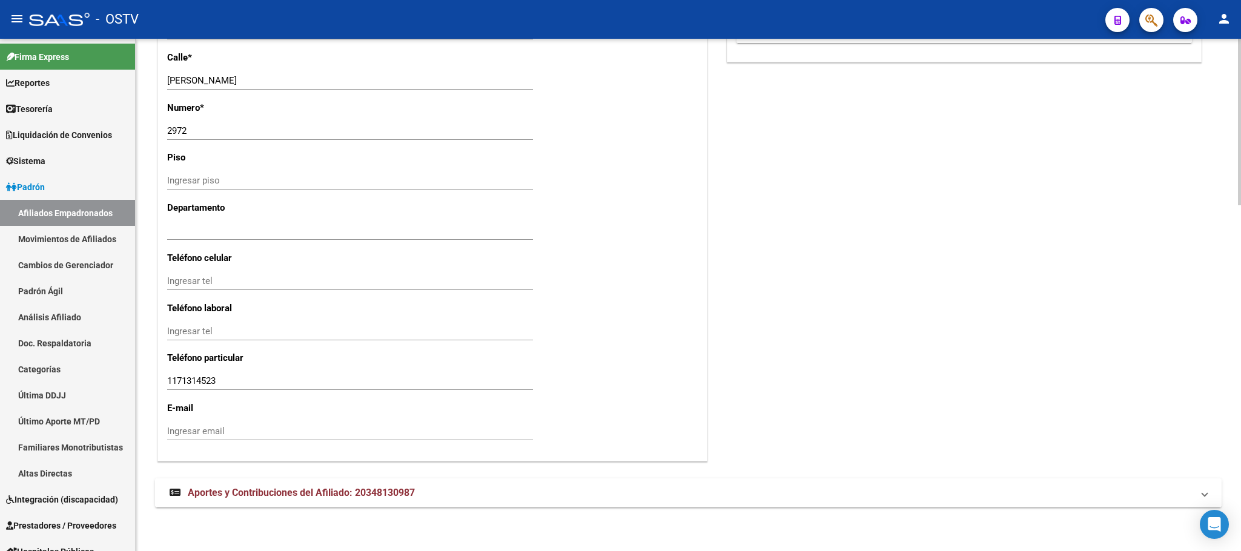
click at [340, 498] on span "Aportes y Contribuciones del Afiliado: 20348130987" at bounding box center [301, 493] width 227 height 12
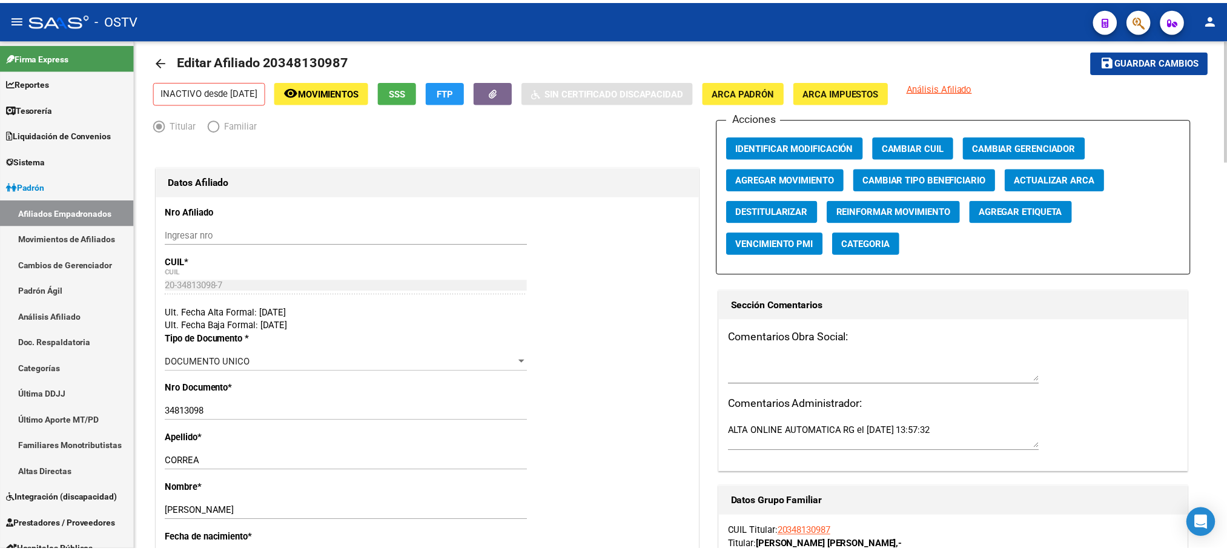
scroll to position [0, 0]
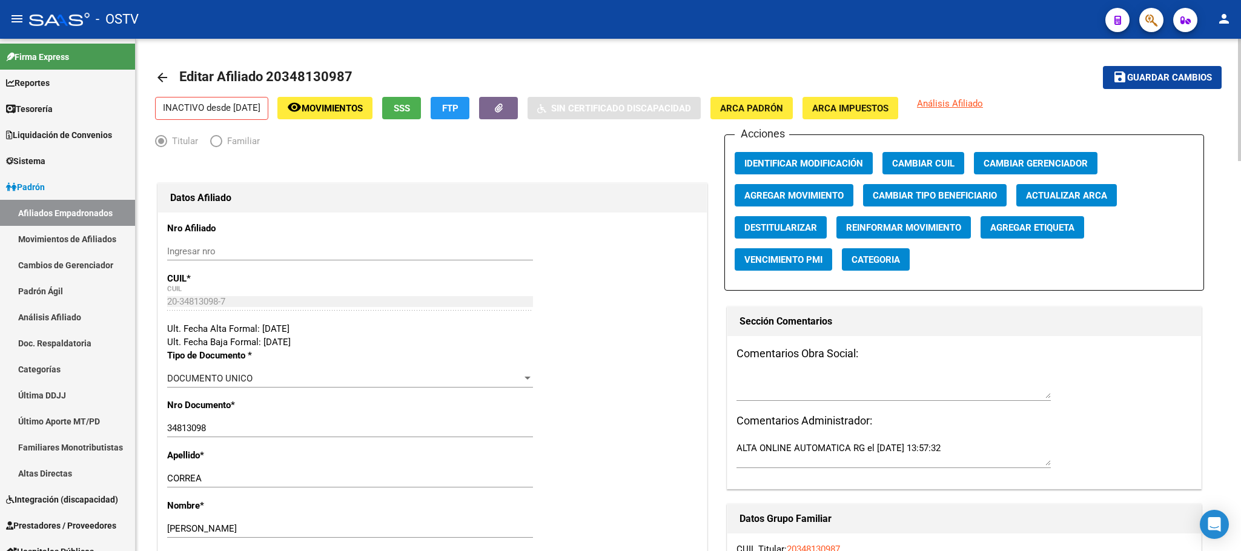
click at [410, 107] on span "SSS" at bounding box center [402, 108] width 16 height 11
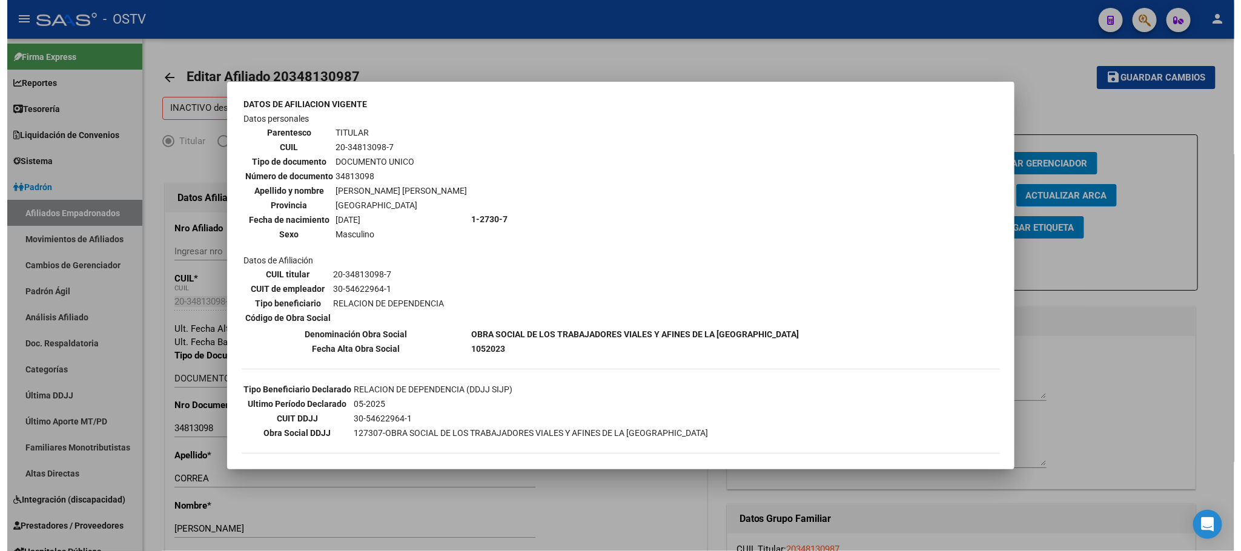
scroll to position [91, 0]
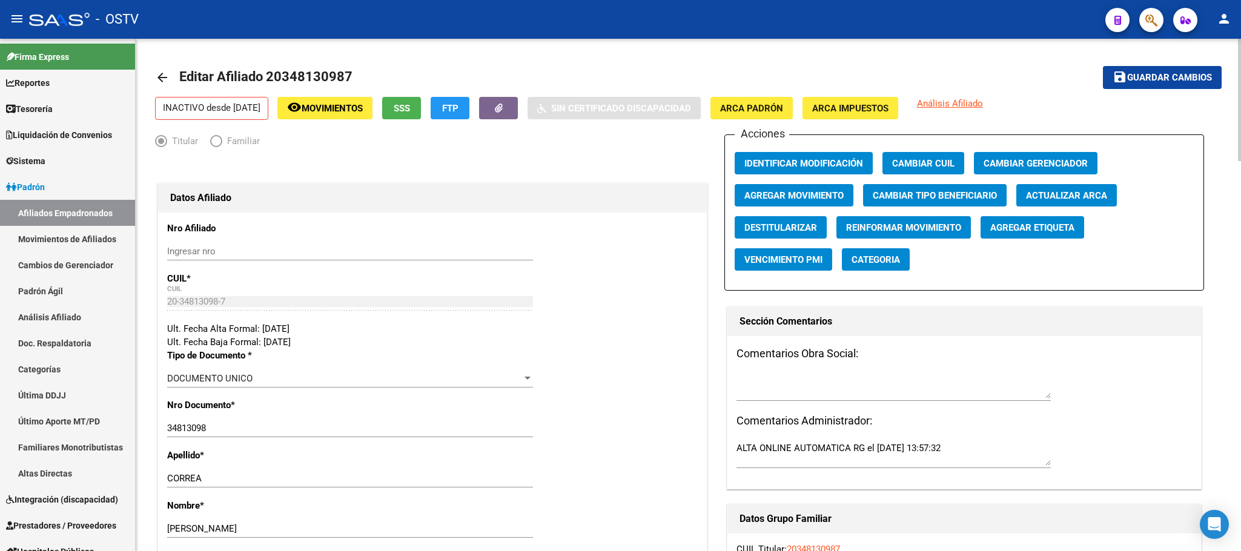
drag, startPoint x: 995, startPoint y: 167, endPoint x: 914, endPoint y: 144, distance: 84.0
click at [925, 135] on div "Acciones Identificar Modificación Cambiar CUIL Cambiar Gerenciador Agregar Movi…" at bounding box center [964, 212] width 480 height 156
click at [798, 191] on span "Agregar Movimiento" at bounding box center [793, 195] width 99 height 11
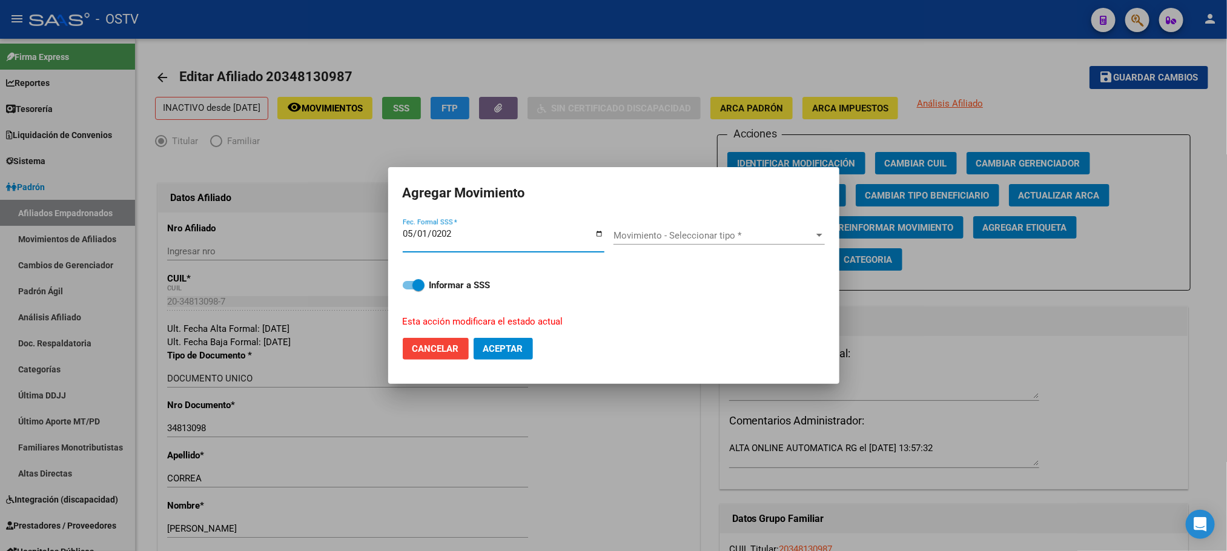
type input "2023-05-01"
click at [515, 349] on span "Aceptar" at bounding box center [503, 348] width 40 height 11
checkbox input "false"
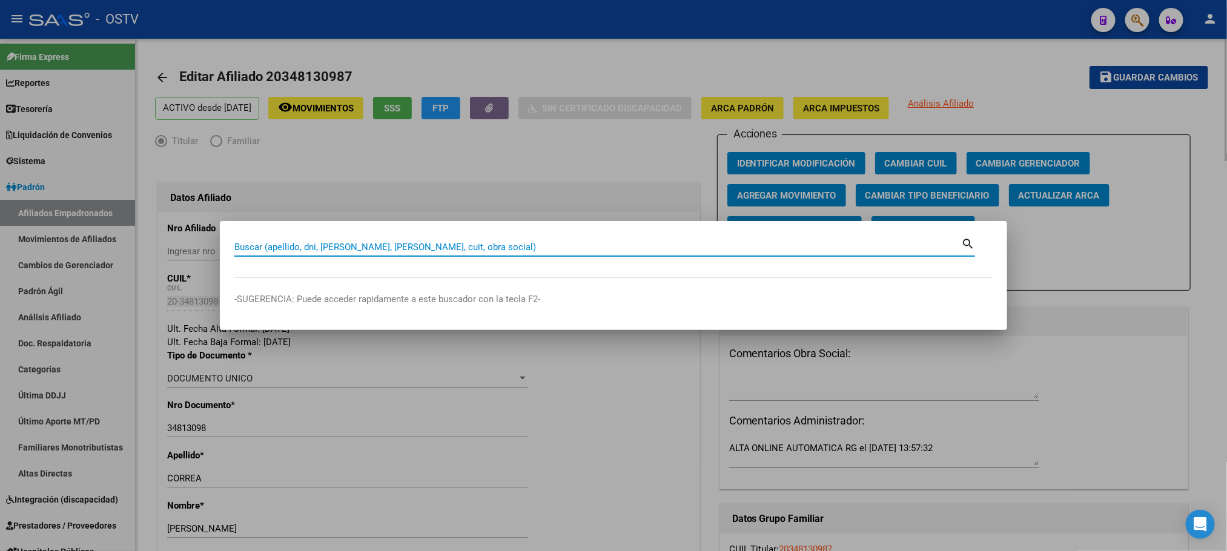
paste input "27899787"
type input "27899787"
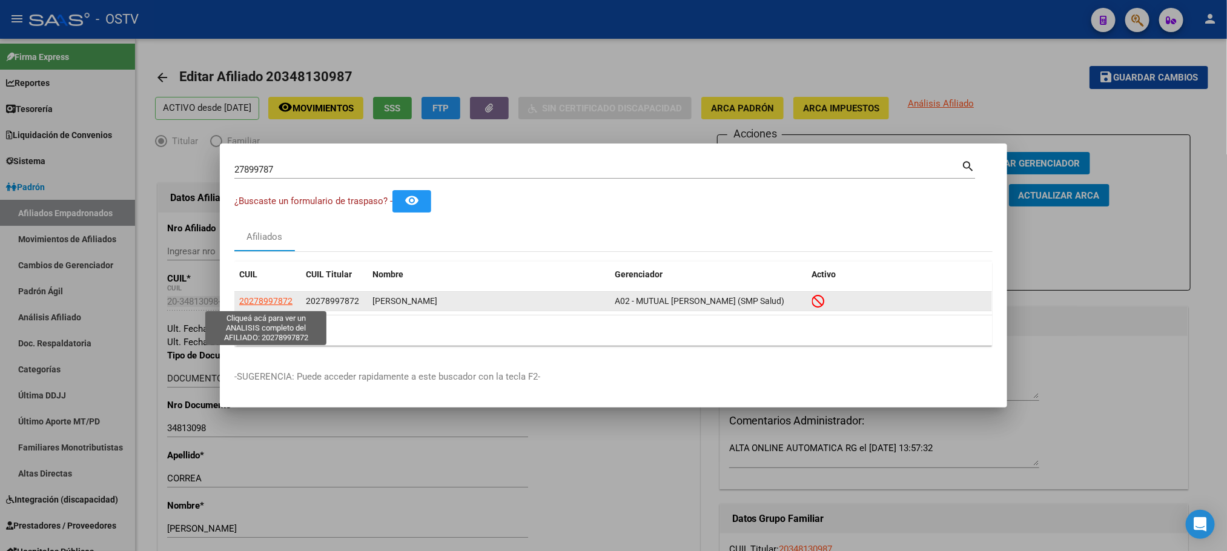
click at [267, 302] on span "20278997872" at bounding box center [265, 301] width 53 height 10
type textarea "20278997872"
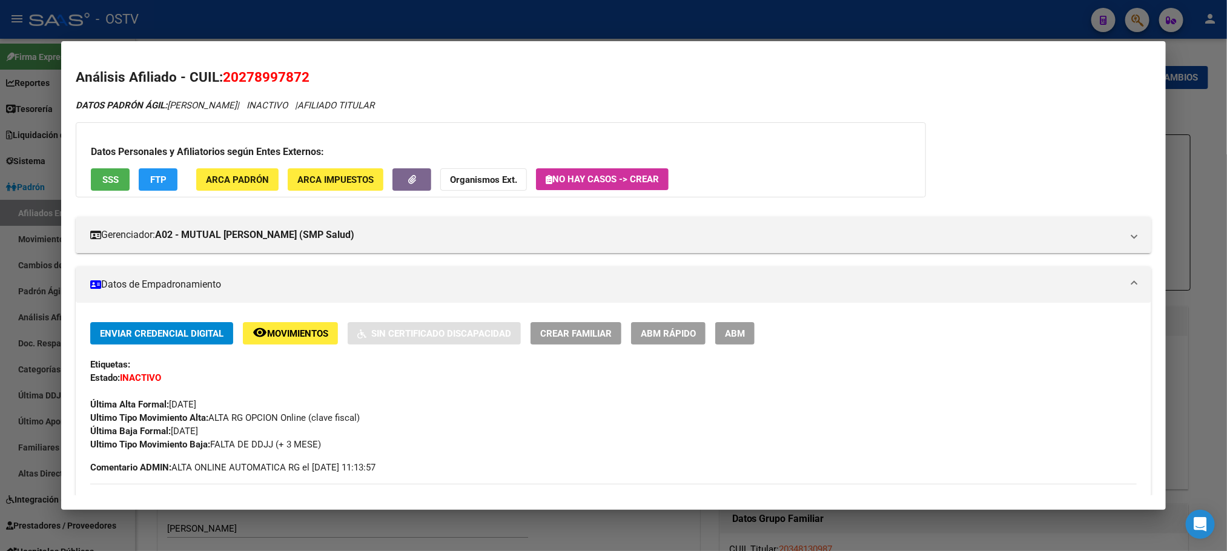
click at [721, 343] on button "ABM" at bounding box center [734, 333] width 39 height 22
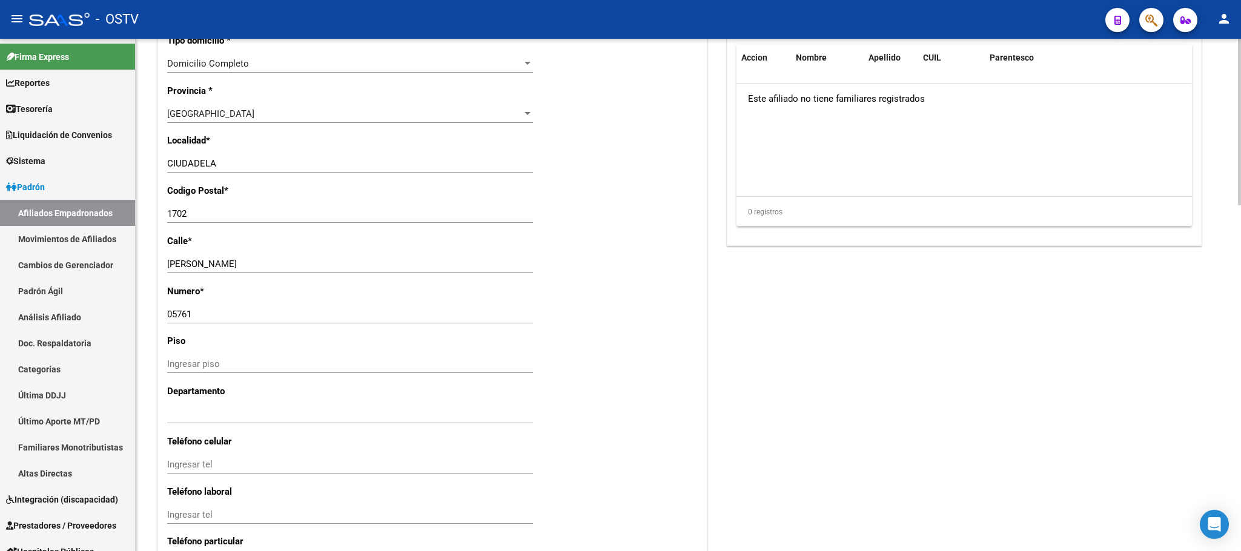
scroll to position [1065, 0]
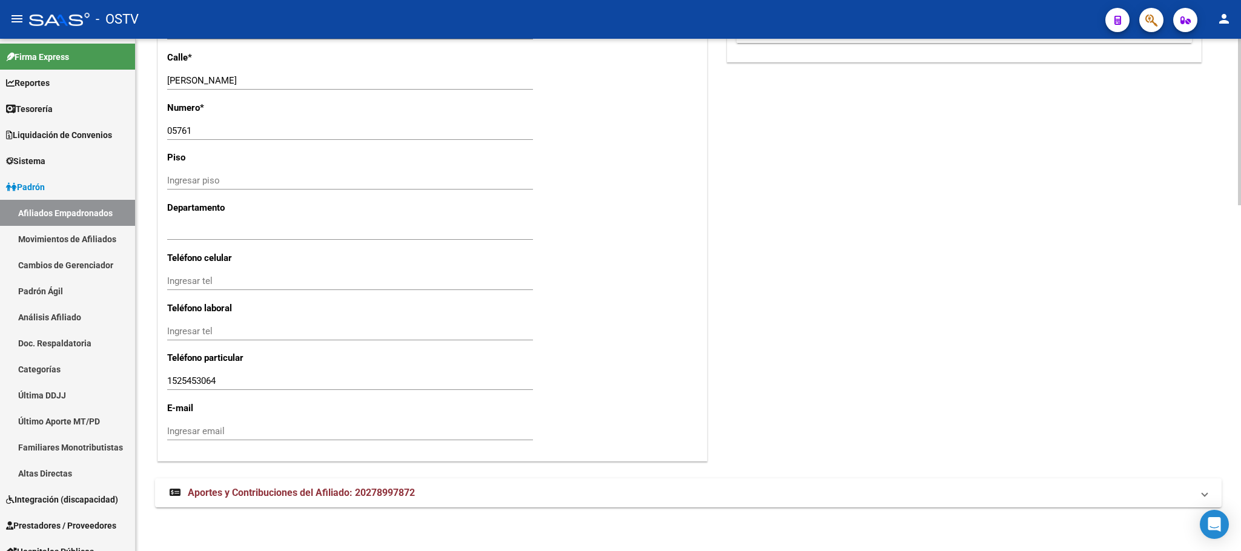
click at [1239, 435] on div at bounding box center [1239, 468] width 3 height 167
click at [418, 500] on mat-expansion-panel-header "Aportes y Contribuciones del Afiliado: 20278997872" at bounding box center [688, 493] width 1067 height 29
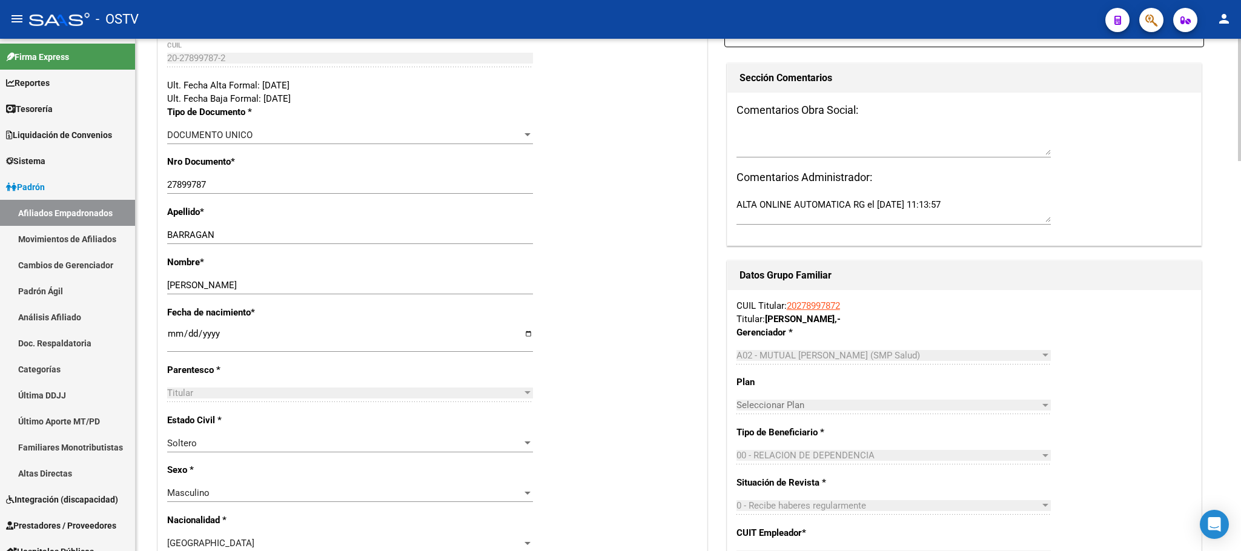
scroll to position [0, 0]
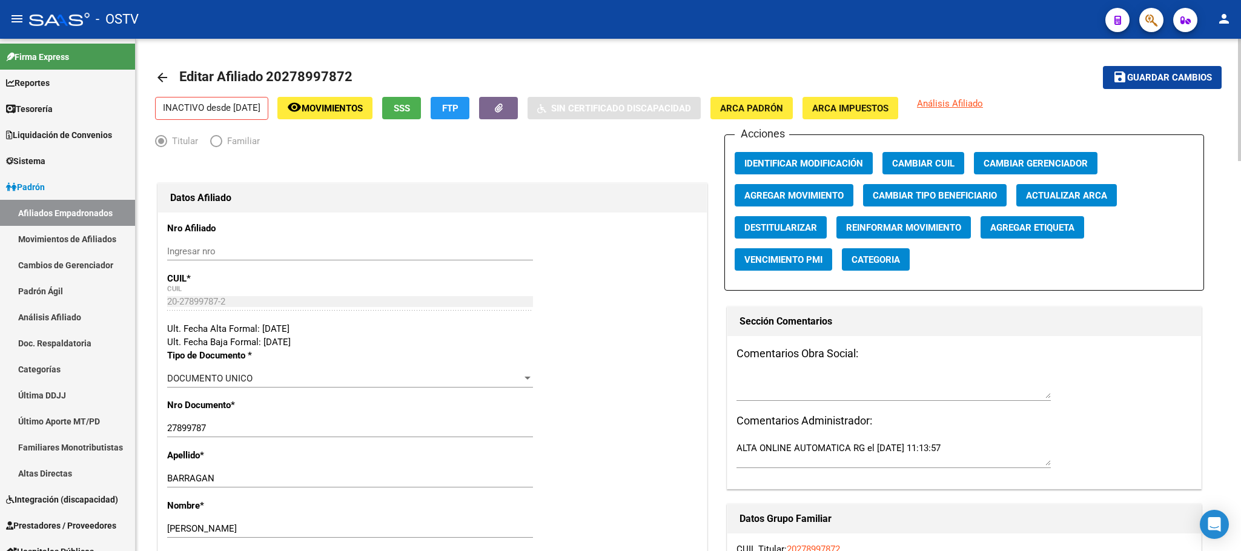
click at [827, 195] on span "Agregar Movimiento" at bounding box center [793, 195] width 99 height 11
click at [421, 115] on button "SSS" at bounding box center [401, 108] width 39 height 22
click at [770, 195] on span "Agregar Movimiento" at bounding box center [793, 195] width 99 height 11
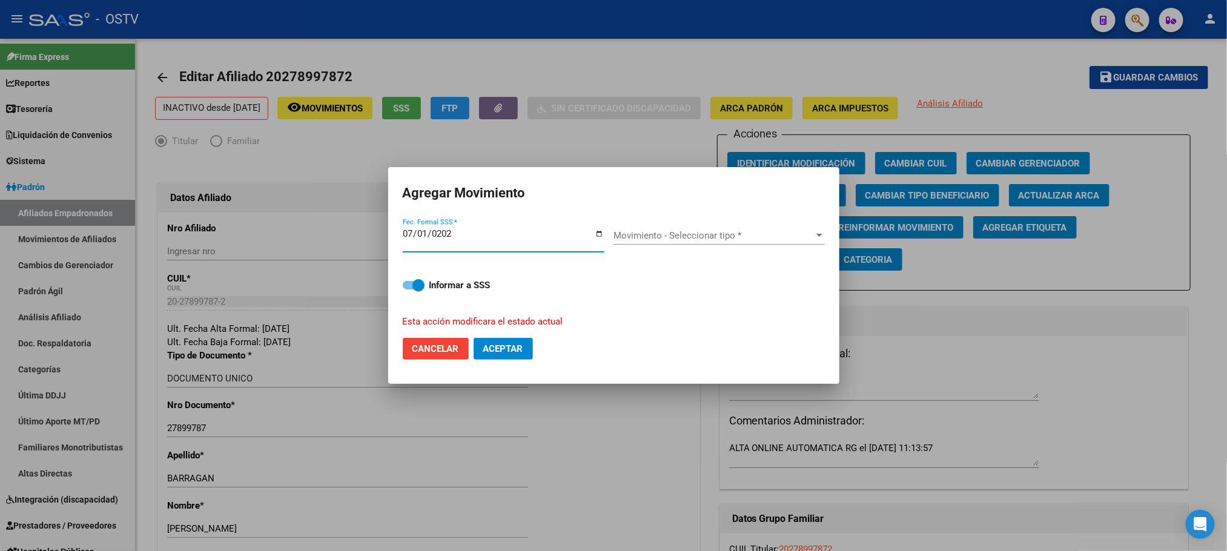
type input "2023-07-01"
click at [697, 244] on div "Movimiento - Seleccionar tipo * Movimiento - Seleccionar tipo *" at bounding box center [719, 236] width 211 height 18
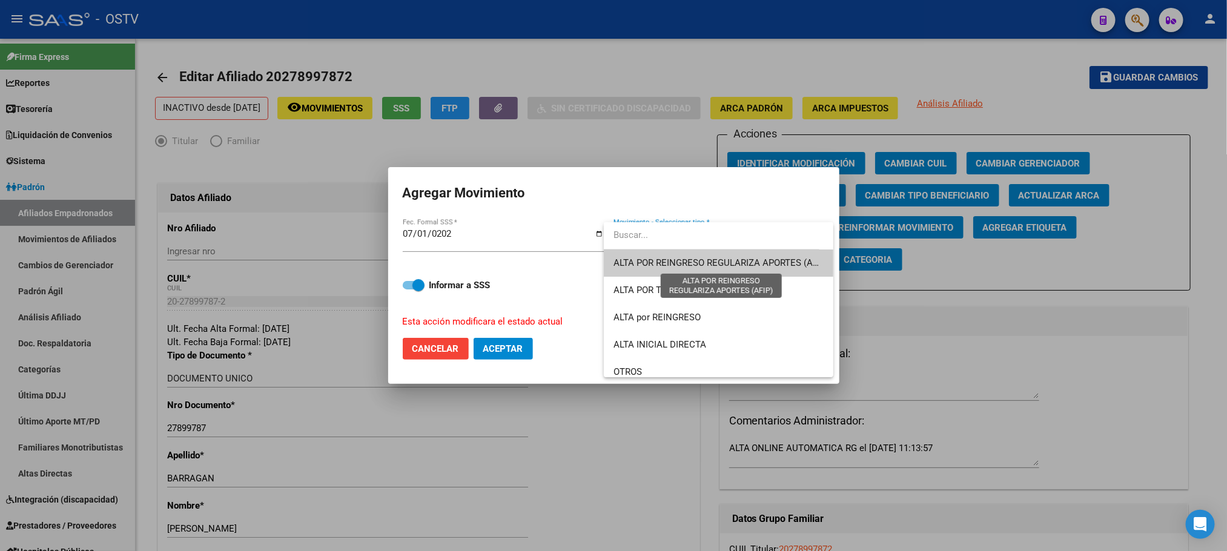
click at [698, 264] on span "ALTA POR REINGRESO REGULARIZA APORTES (AFIP)" at bounding box center [721, 262] width 215 height 11
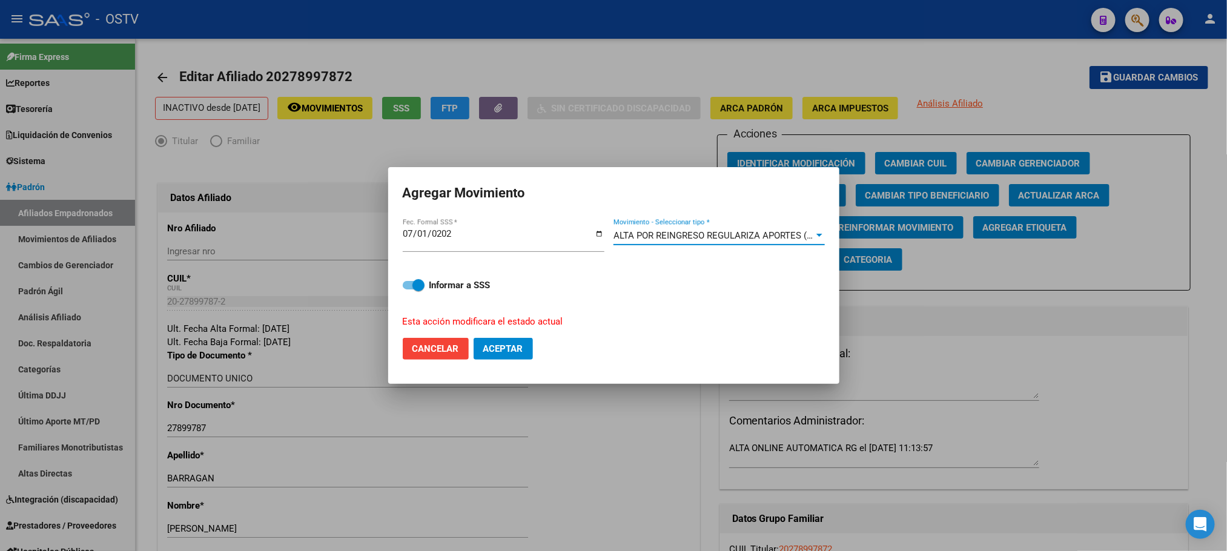
click at [505, 343] on span "Aceptar" at bounding box center [503, 348] width 40 height 11
checkbox input "false"
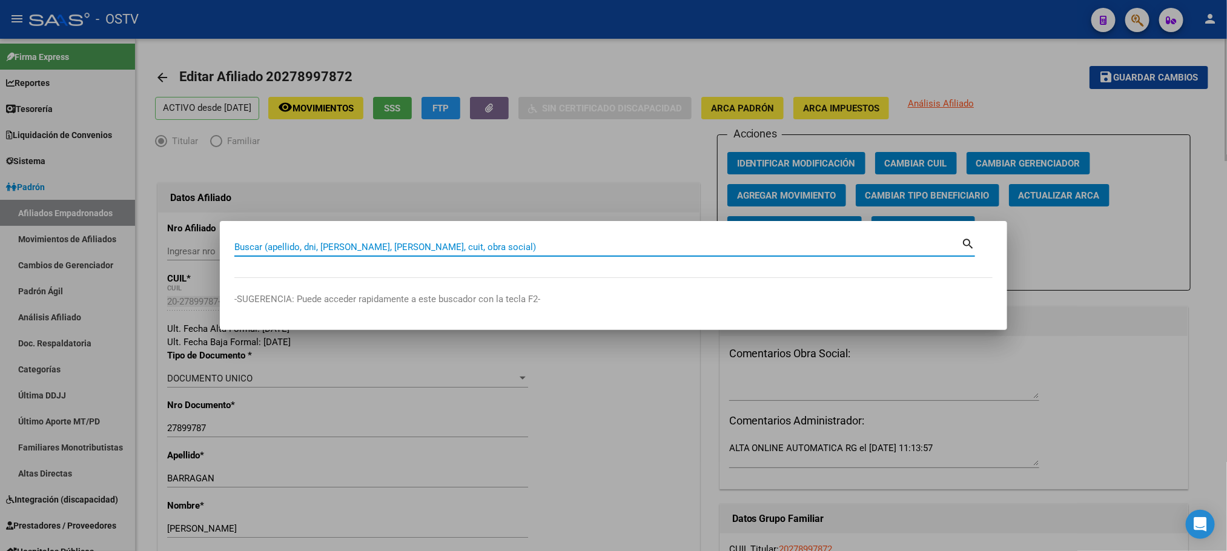
paste input "30003632"
type input "30003632"
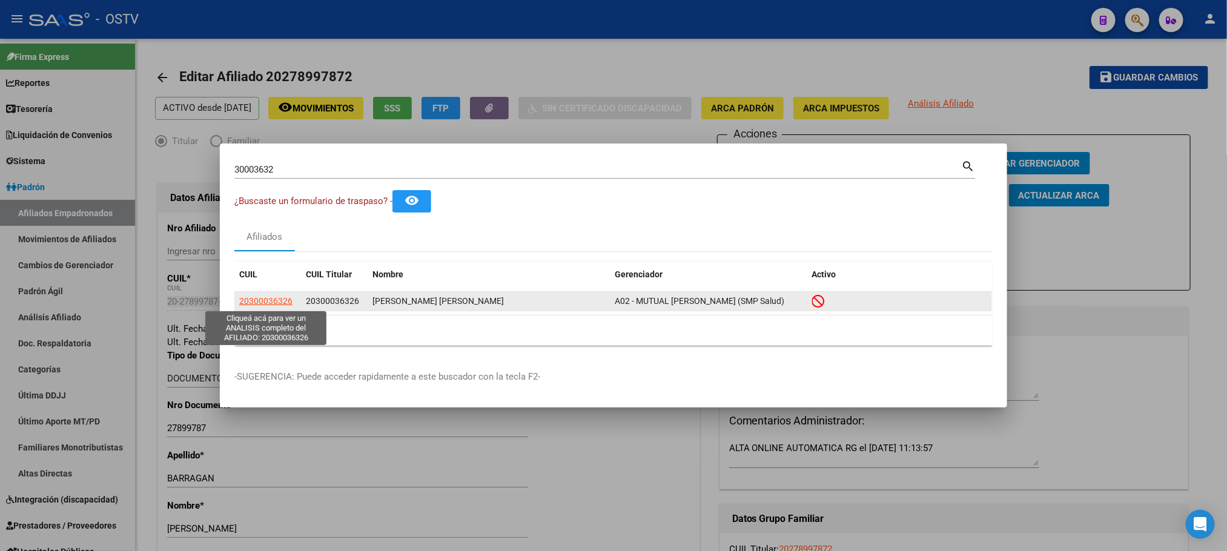
click at [251, 302] on span "20300036326" at bounding box center [265, 301] width 53 height 10
type textarea "20300036326"
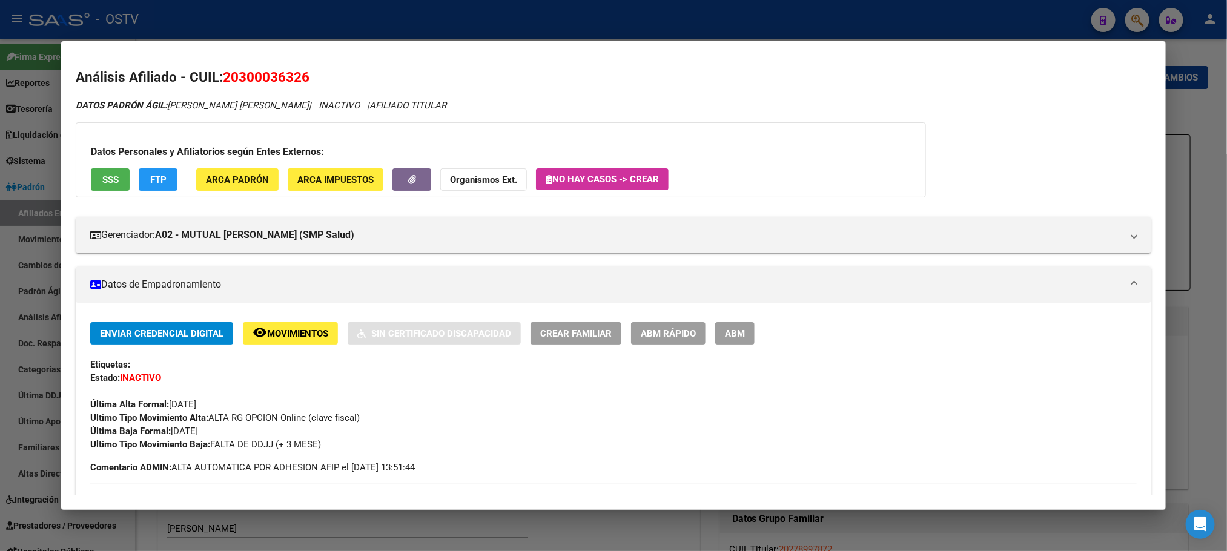
drag, startPoint x: 724, startPoint y: 335, endPoint x: 713, endPoint y: 338, distance: 11.3
click at [725, 335] on span "ABM" at bounding box center [735, 333] width 20 height 11
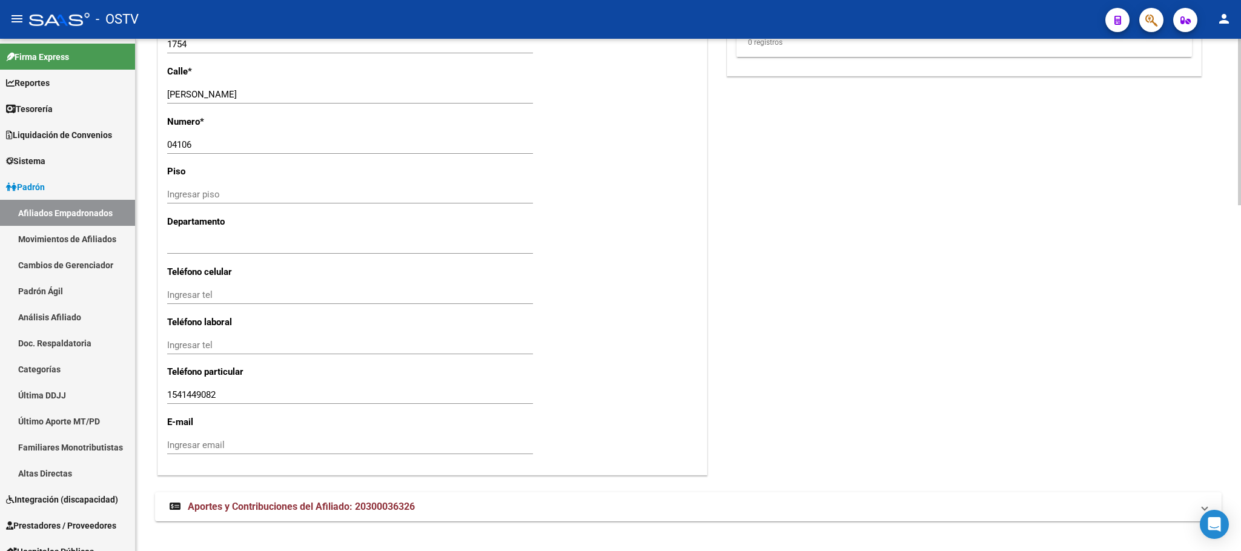
scroll to position [1065, 0]
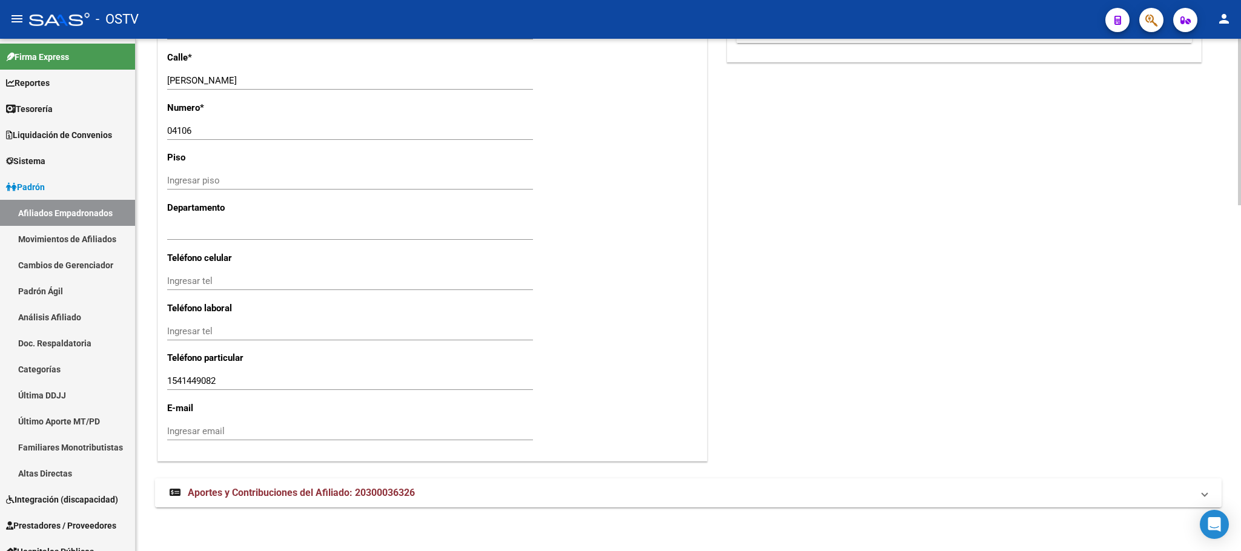
click at [326, 496] on span "Aportes y Contribuciones del Afiliado: 20300036326" at bounding box center [301, 493] width 227 height 12
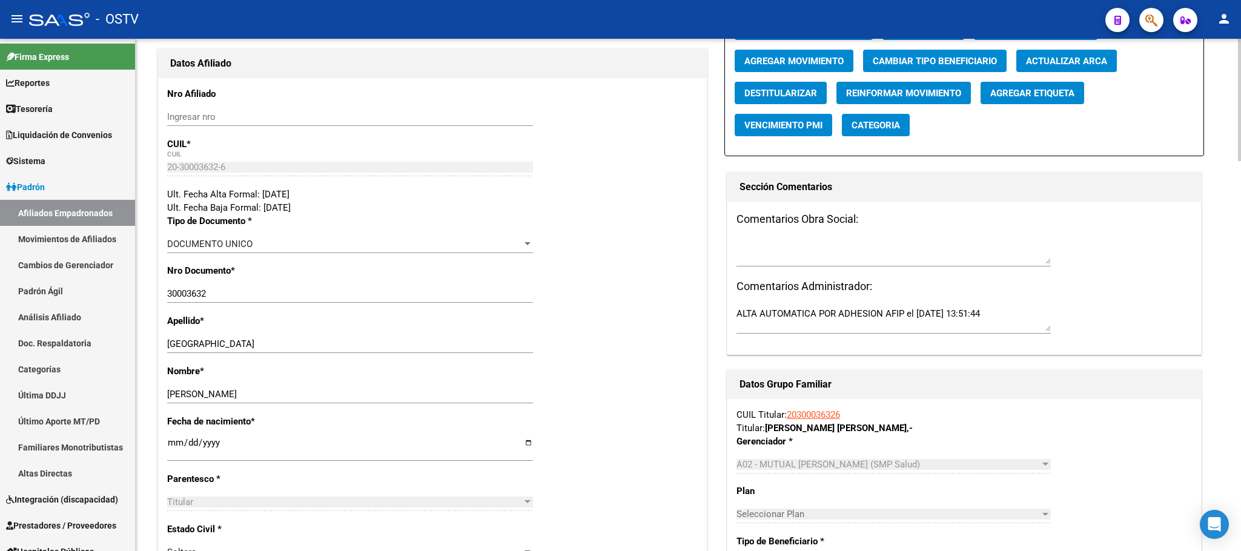
scroll to position [0, 0]
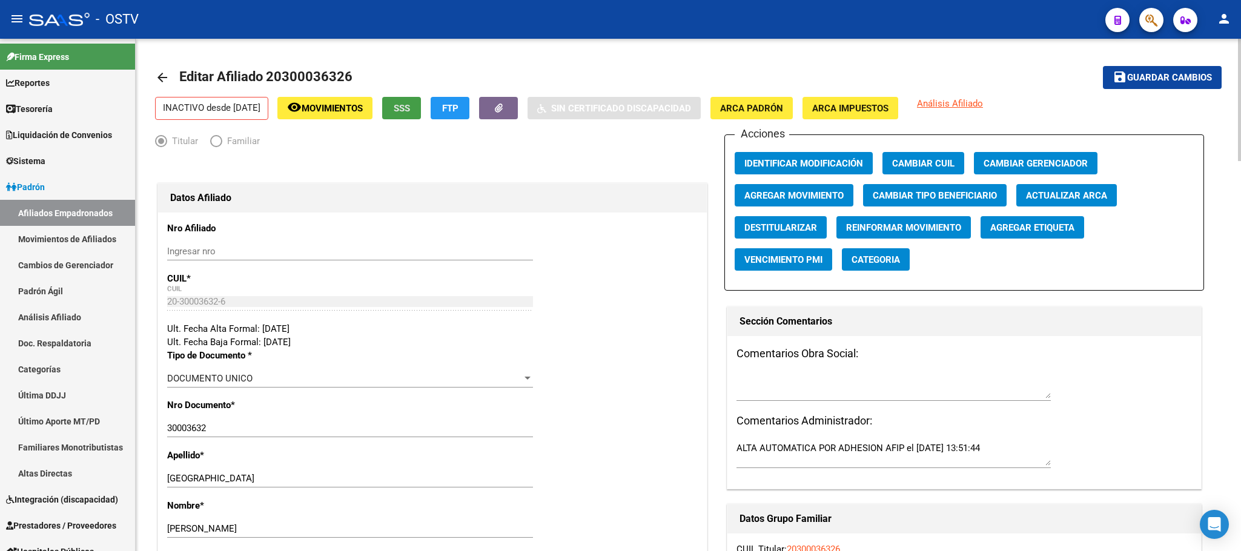
click at [410, 110] on span "SSS" at bounding box center [402, 108] width 16 height 11
click at [806, 191] on span "Agregar Movimiento" at bounding box center [793, 195] width 99 height 11
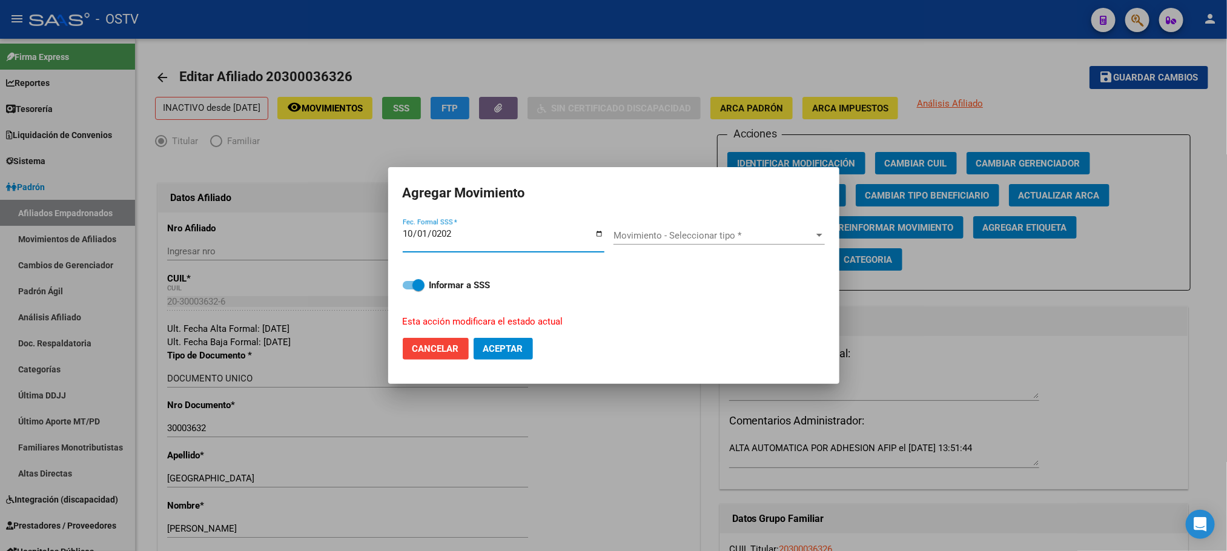
type input "2024-10-01"
click at [667, 233] on span "Movimiento - Seleccionar tipo *" at bounding box center [714, 235] width 200 height 11
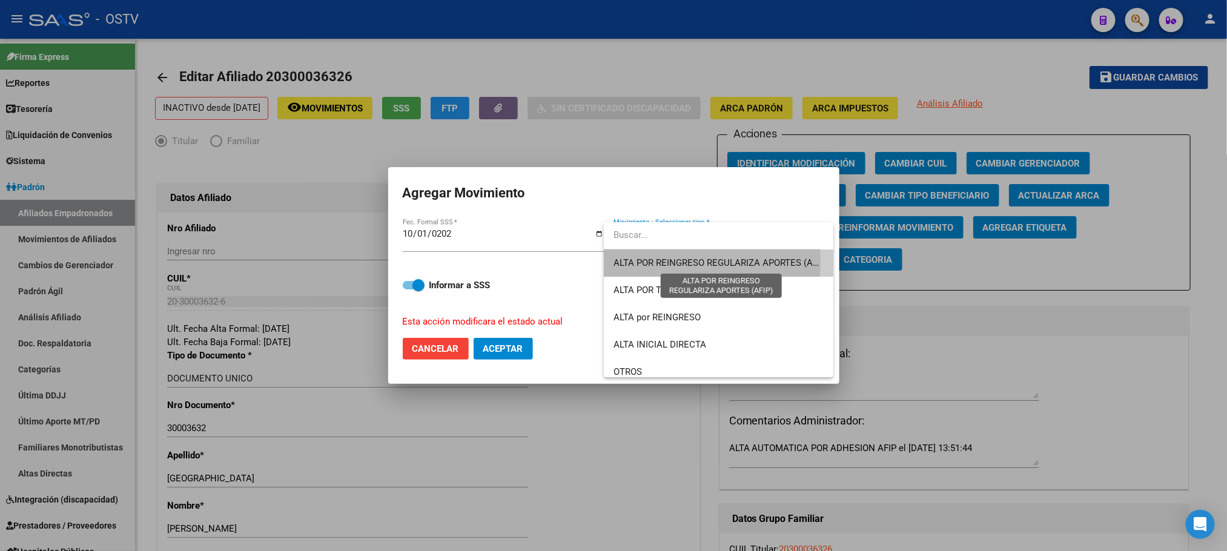
click at [677, 262] on span "ALTA POR REINGRESO REGULARIZA APORTES (AFIP)" at bounding box center [721, 262] width 215 height 11
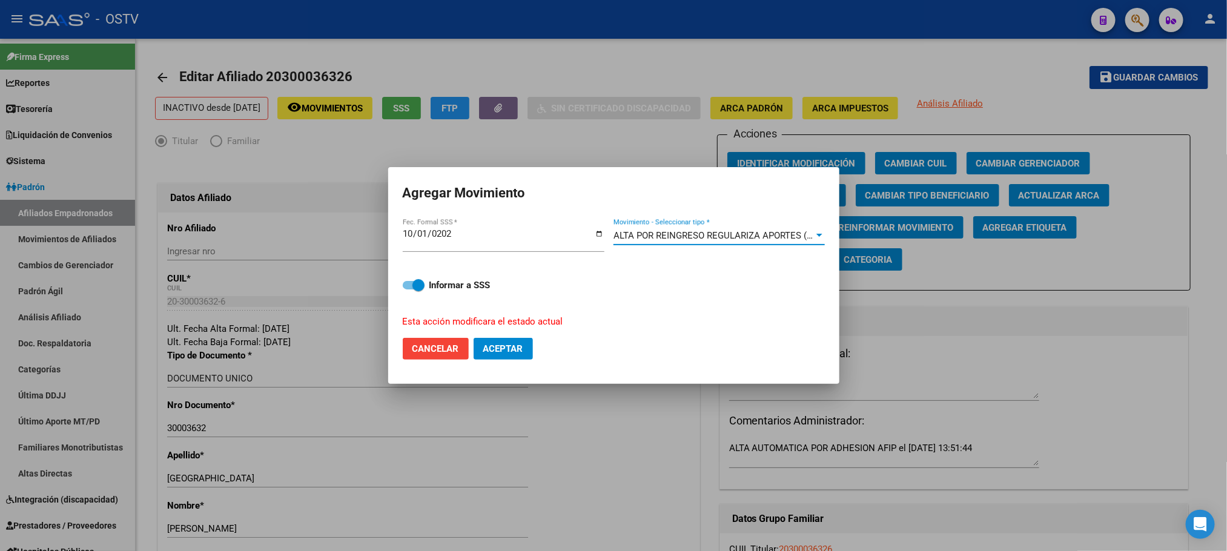
click at [509, 348] on span "Aceptar" at bounding box center [503, 348] width 40 height 11
checkbox input "false"
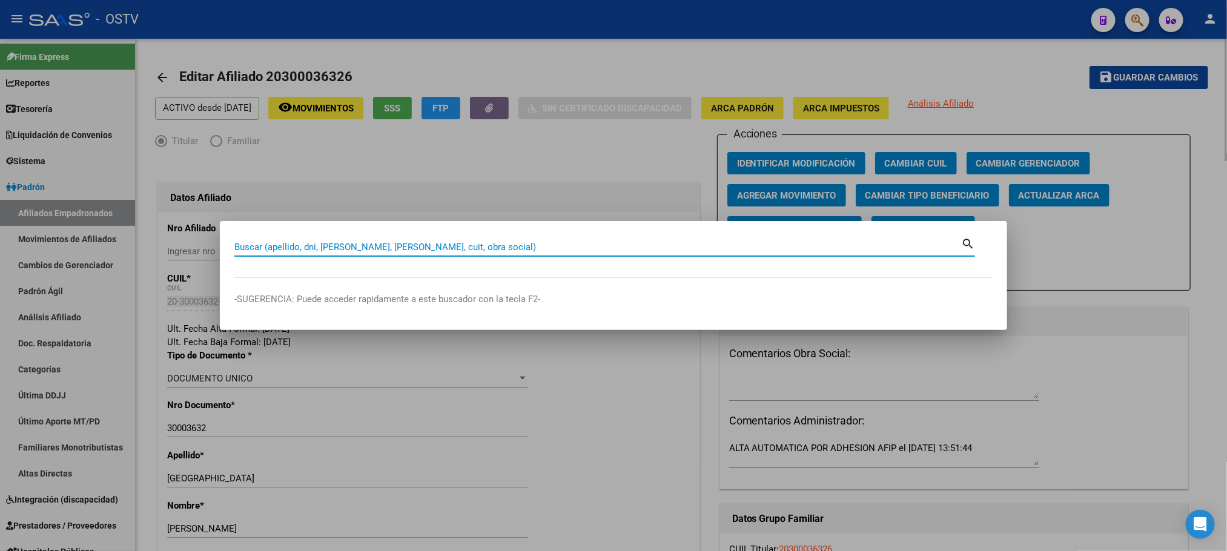
paste input "20332117352"
type input "20332117352"
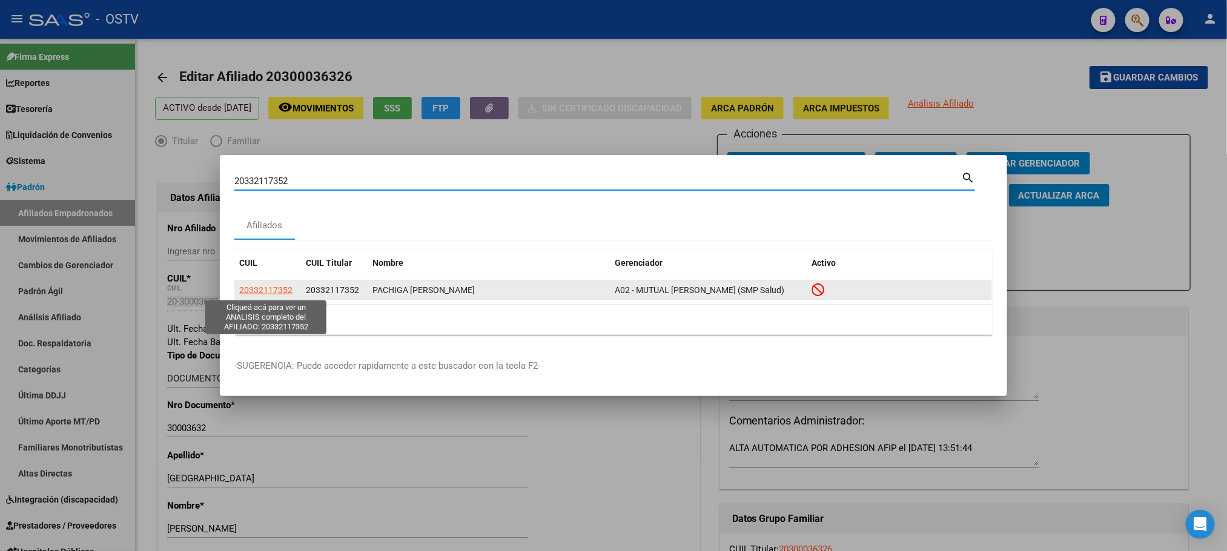
click at [260, 291] on span "20332117352" at bounding box center [265, 290] width 53 height 10
type textarea "20332117352"
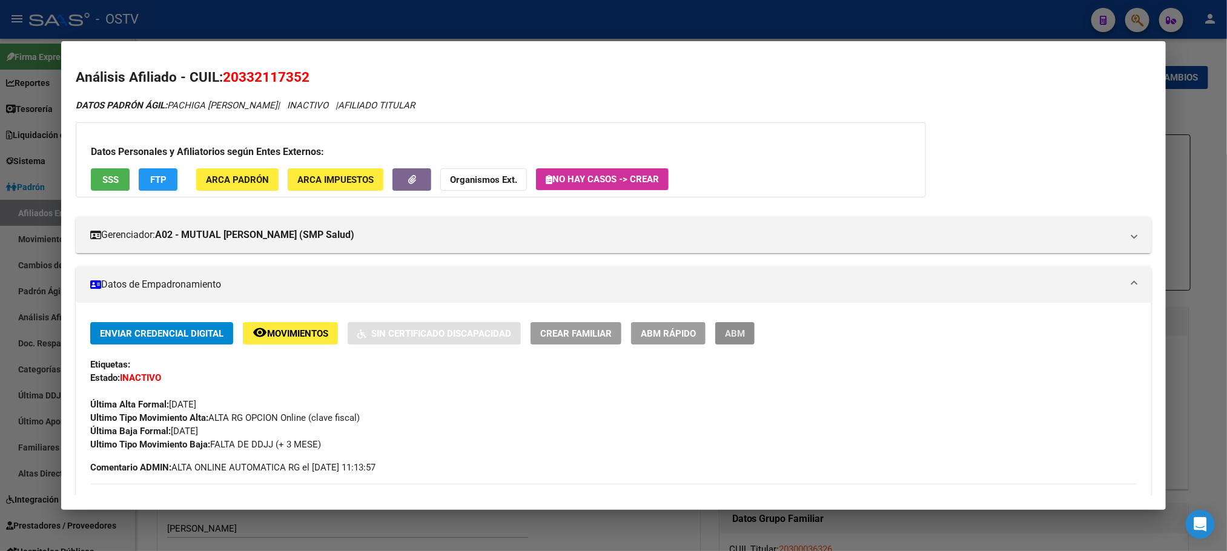
click at [738, 333] on span "ABM" at bounding box center [735, 333] width 20 height 11
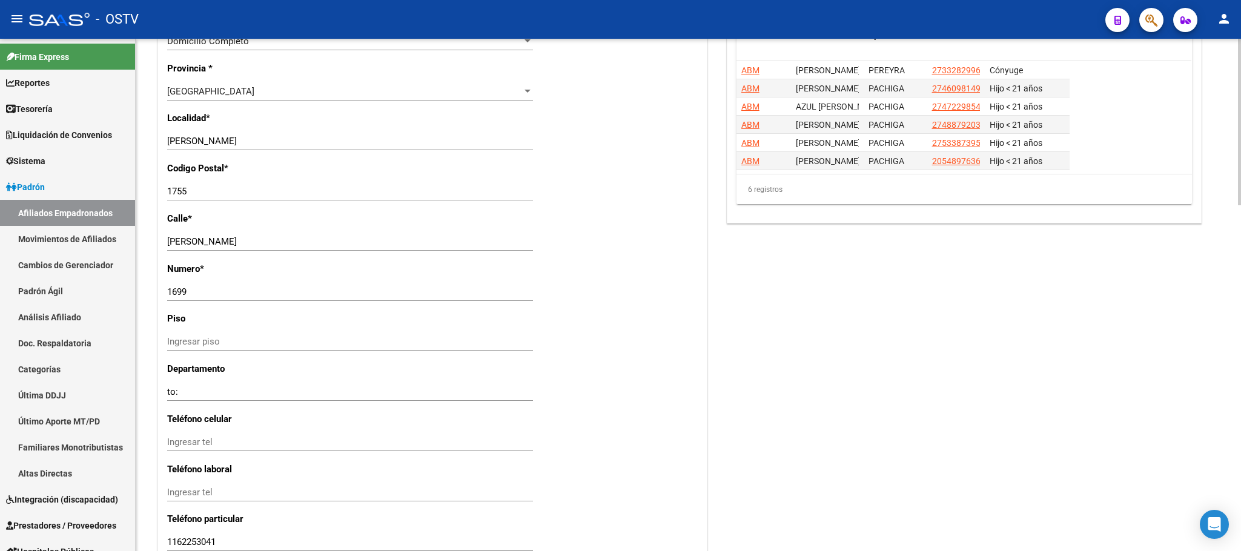
scroll to position [1065, 0]
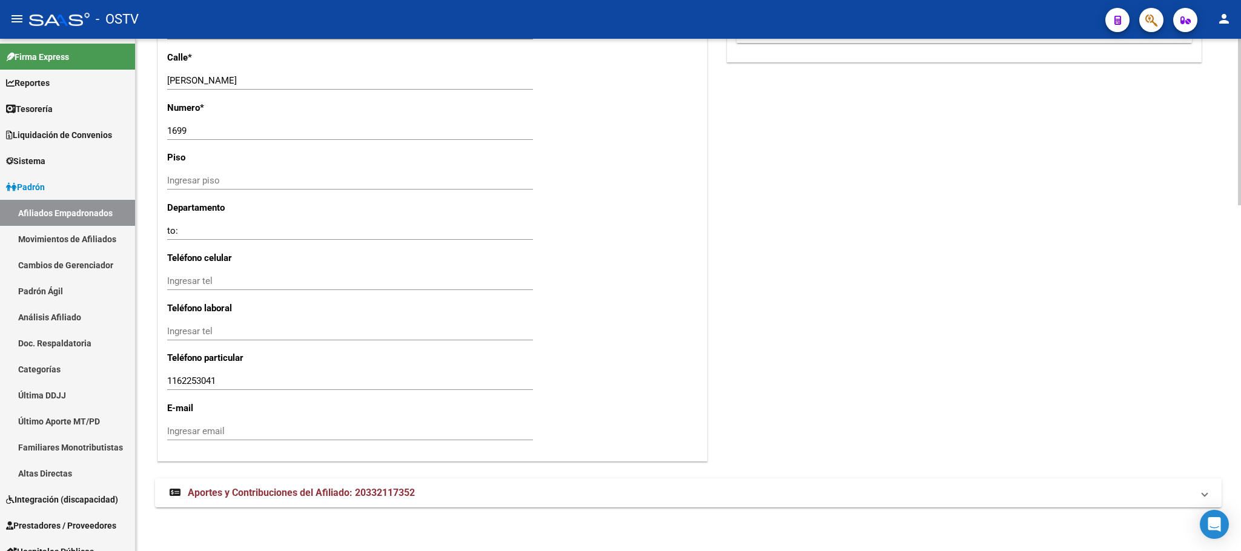
click at [209, 496] on span "Aportes y Contribuciones del Afiliado: 20332117352" at bounding box center [301, 493] width 227 height 12
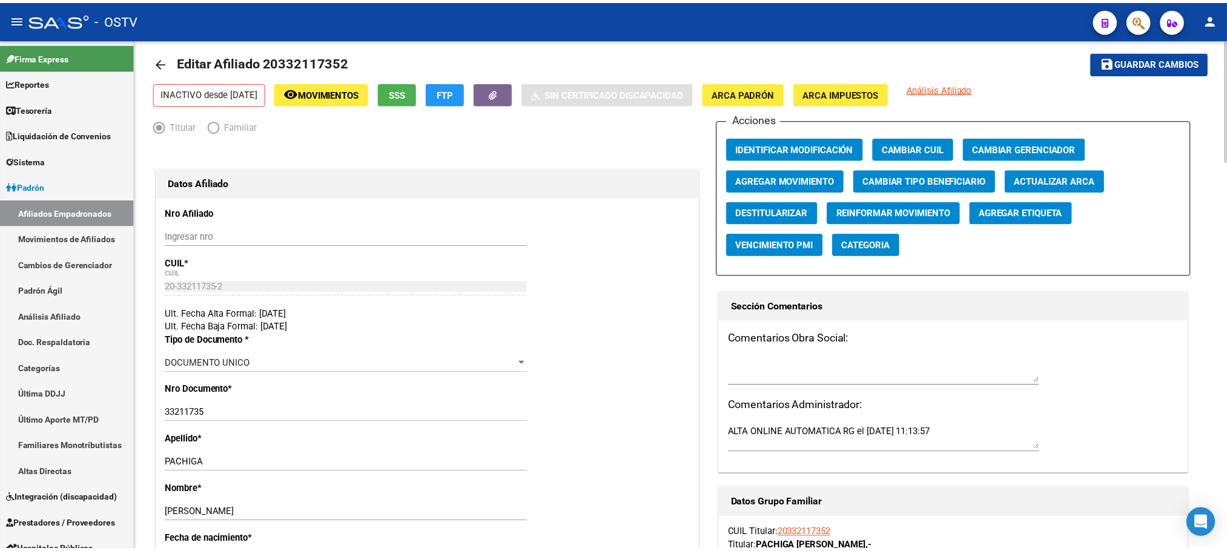
scroll to position [0, 0]
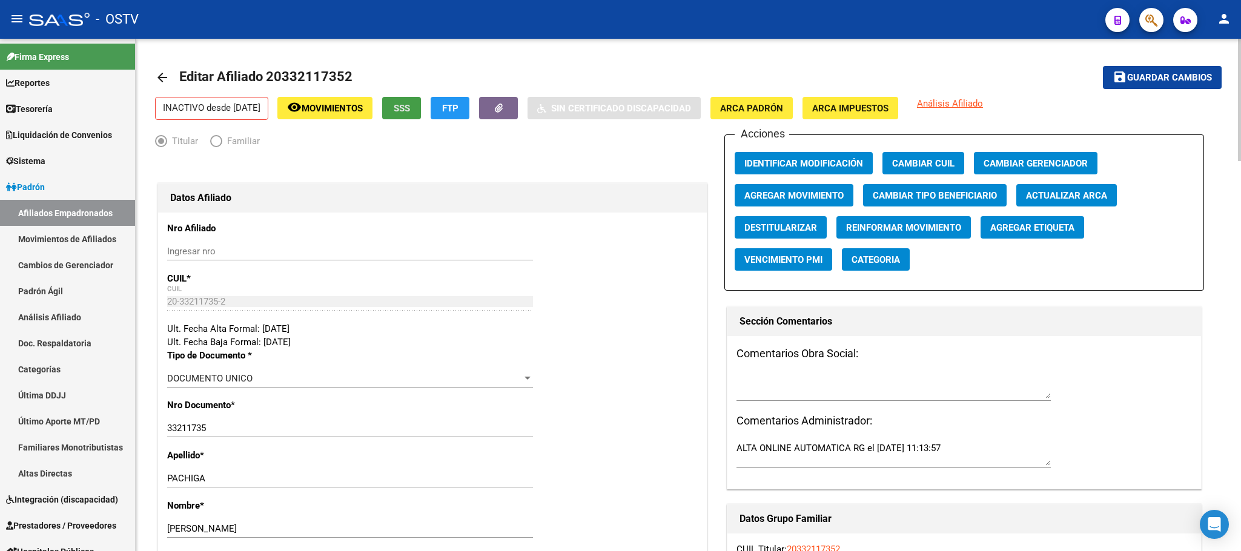
click at [413, 106] on button "SSS" at bounding box center [401, 108] width 39 height 22
click at [810, 197] on span "Agregar Movimiento" at bounding box center [793, 195] width 99 height 11
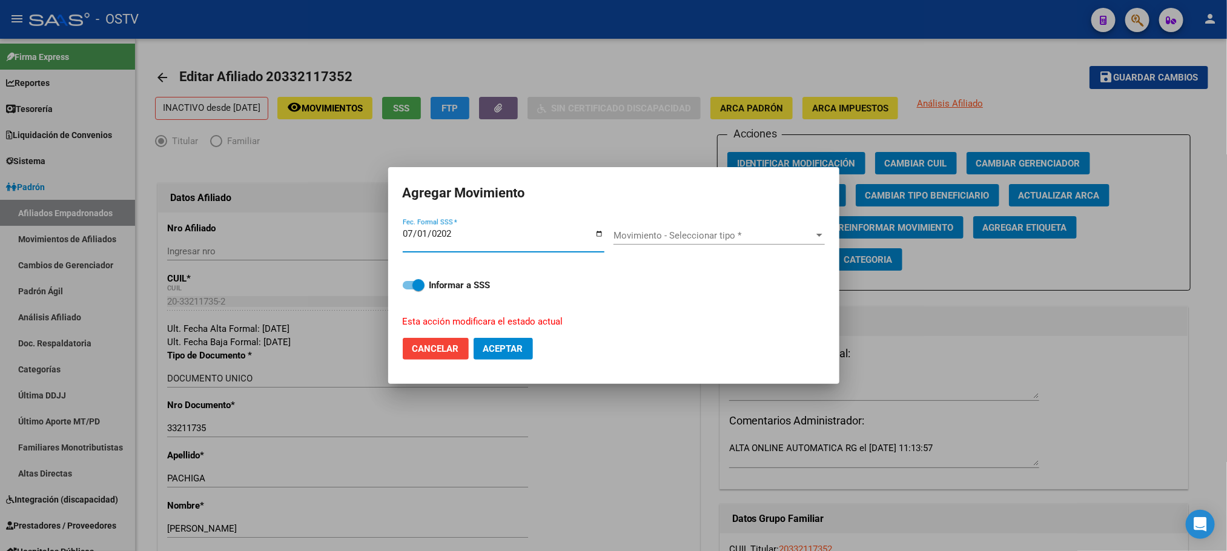
type input "2023-07-01"
click at [689, 222] on div "Movimiento - Seleccionar tipo * Movimiento - Seleccionar tipo *" at bounding box center [719, 240] width 211 height 47
click at [680, 233] on span "Movimiento - Seleccionar tipo *" at bounding box center [714, 235] width 200 height 11
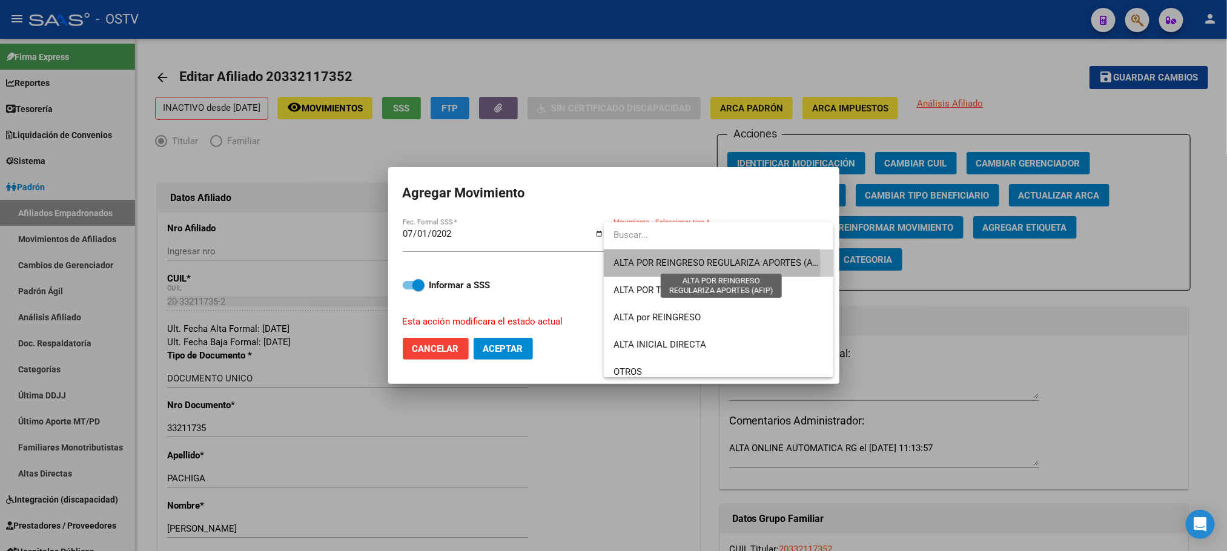
drag, startPoint x: 680, startPoint y: 265, endPoint x: 558, endPoint y: 337, distance: 141.7
click at [680, 266] on span "ALTA POR REINGRESO REGULARIZA APORTES (AFIP)" at bounding box center [721, 262] width 215 height 11
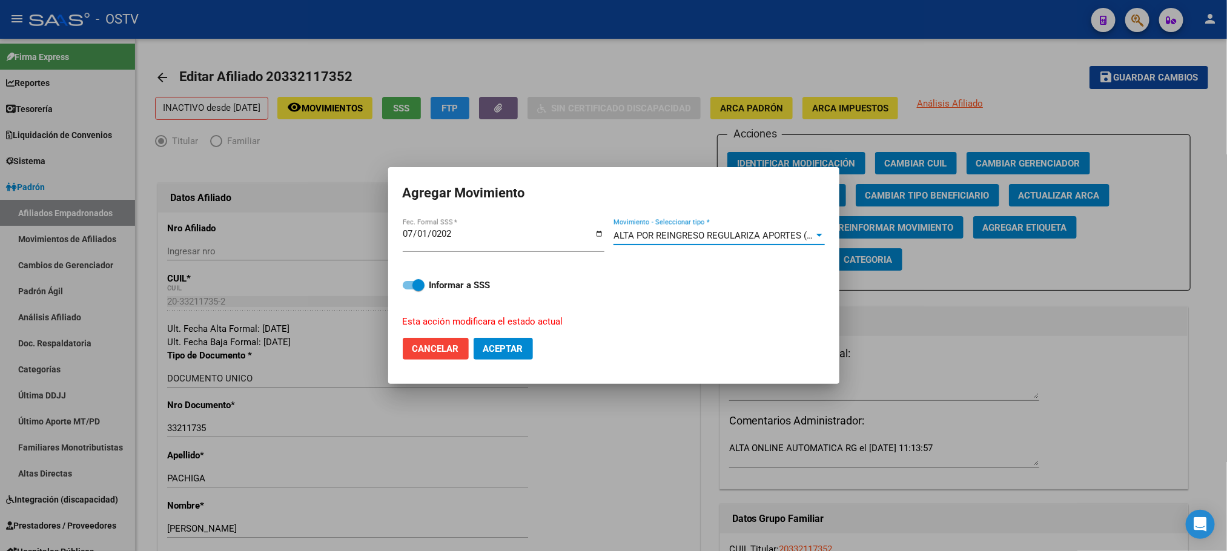
click at [513, 345] on span "Aceptar" at bounding box center [503, 348] width 40 height 11
checkbox input "false"
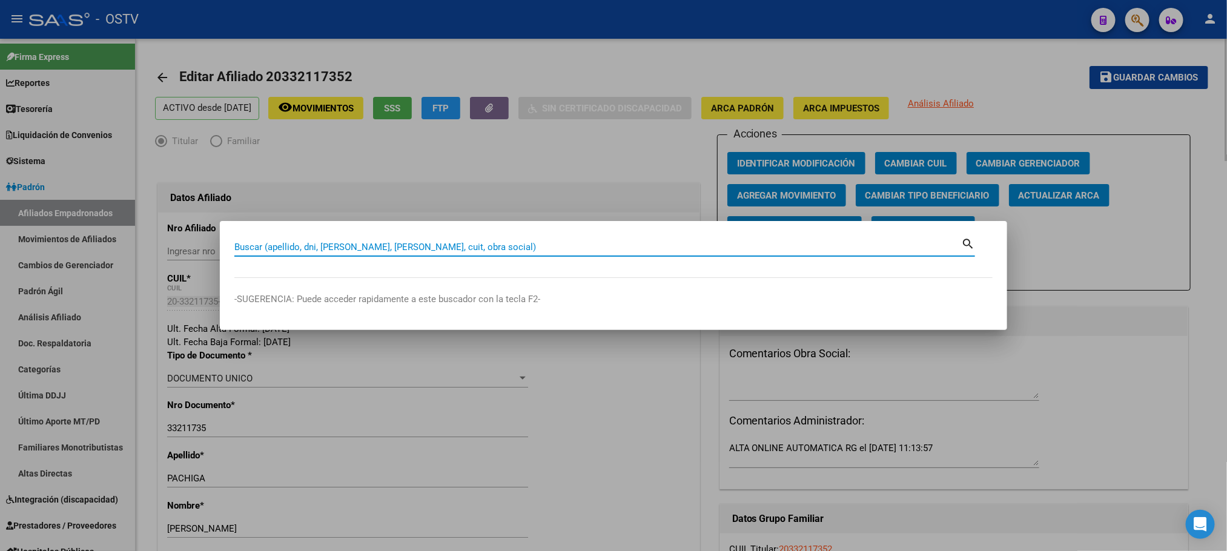
paste input "20343218045"
type input "20343218045"
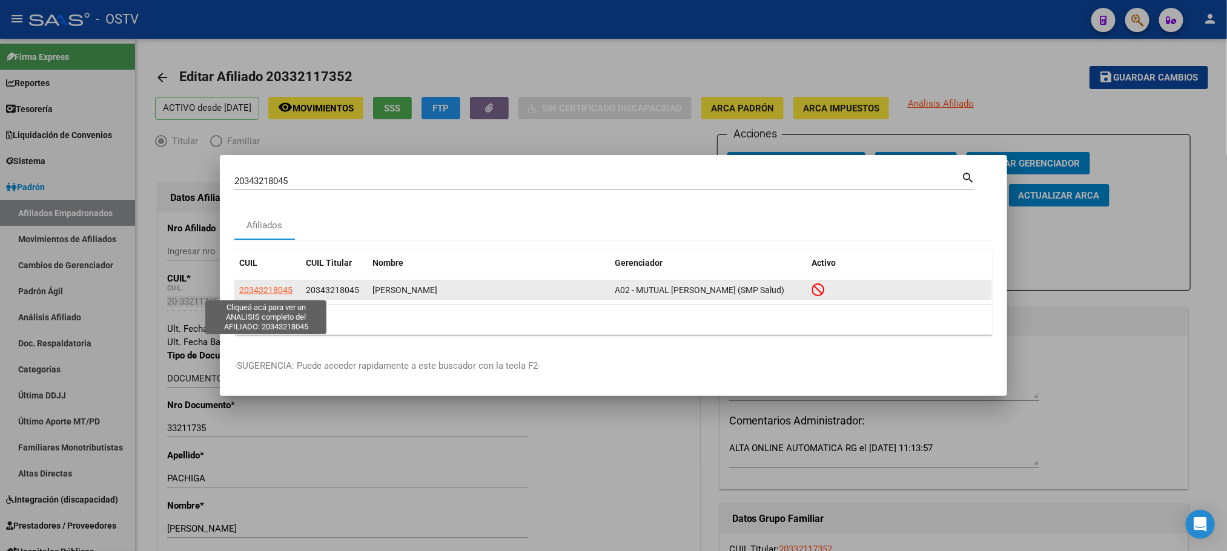
click at [253, 293] on span "20343218045" at bounding box center [265, 290] width 53 height 10
type textarea "20343218045"
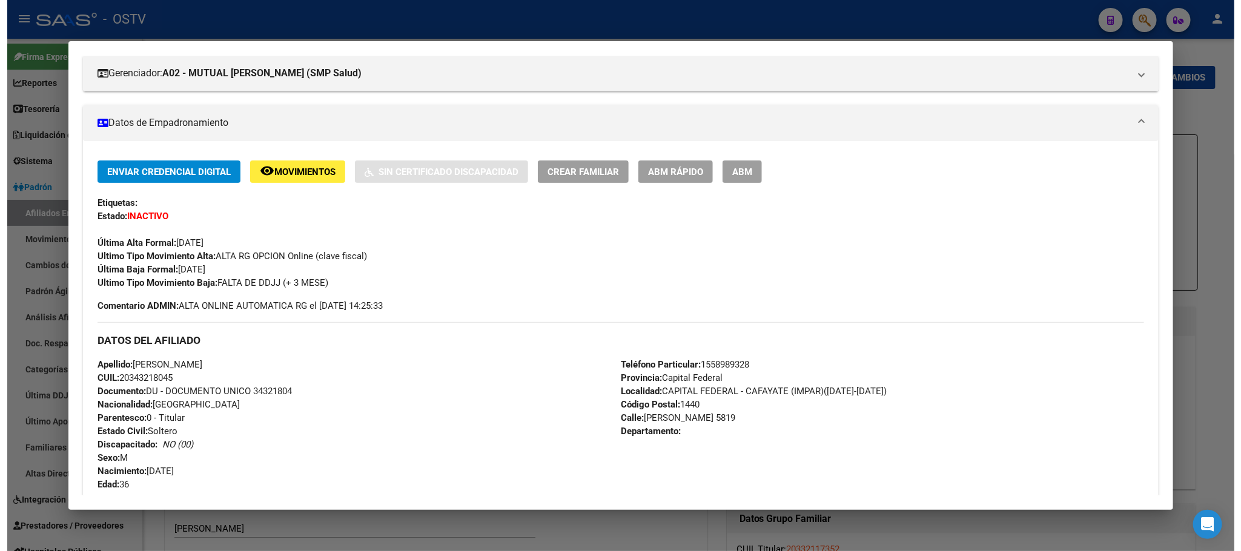
scroll to position [168, 0]
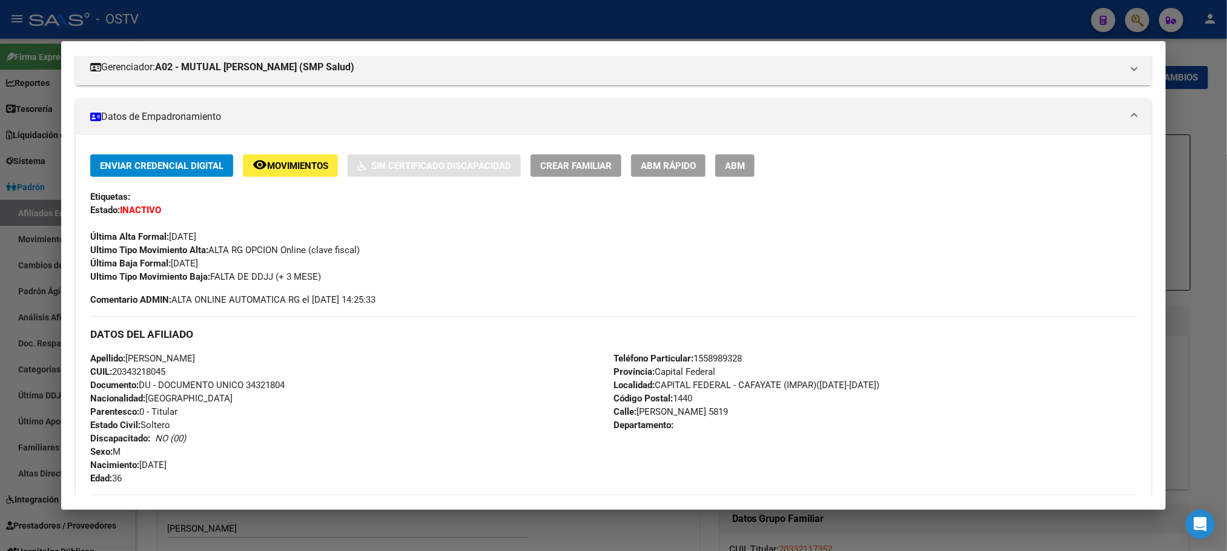
click at [729, 164] on span "ABM" at bounding box center [735, 166] width 20 height 11
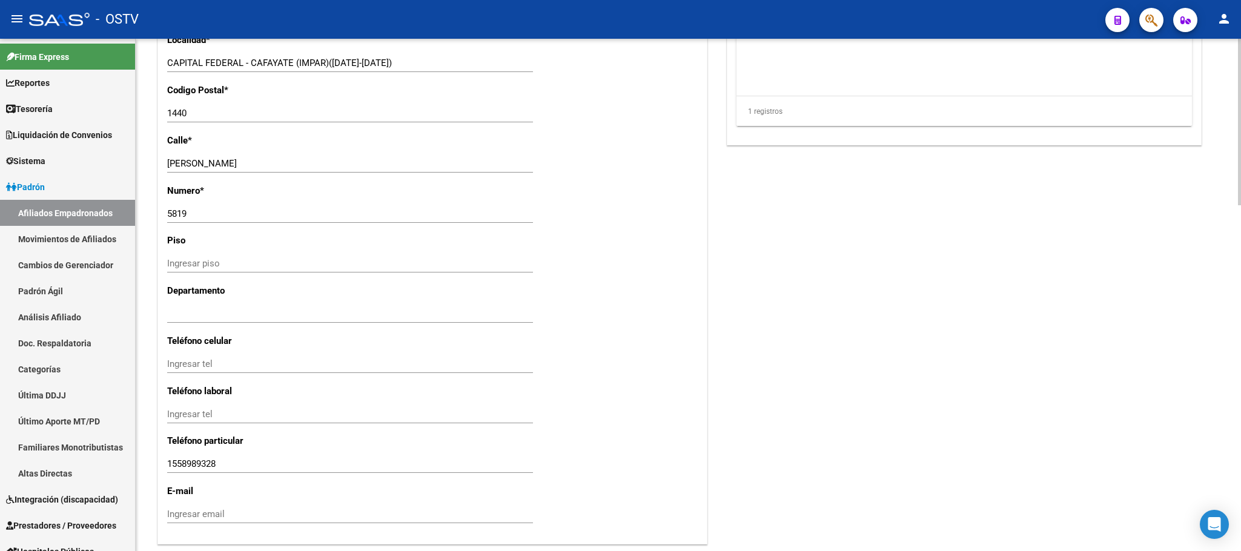
scroll to position [1065, 0]
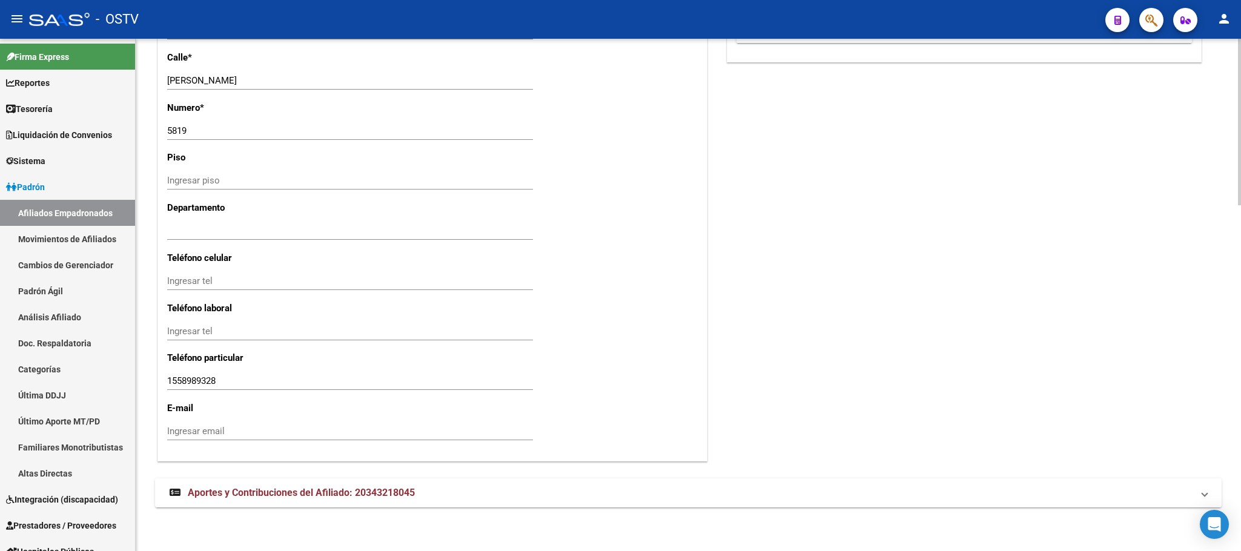
click at [295, 485] on mat-expansion-panel-header "Aportes y Contribuciones del Afiliado: 20343218045" at bounding box center [688, 493] width 1067 height 29
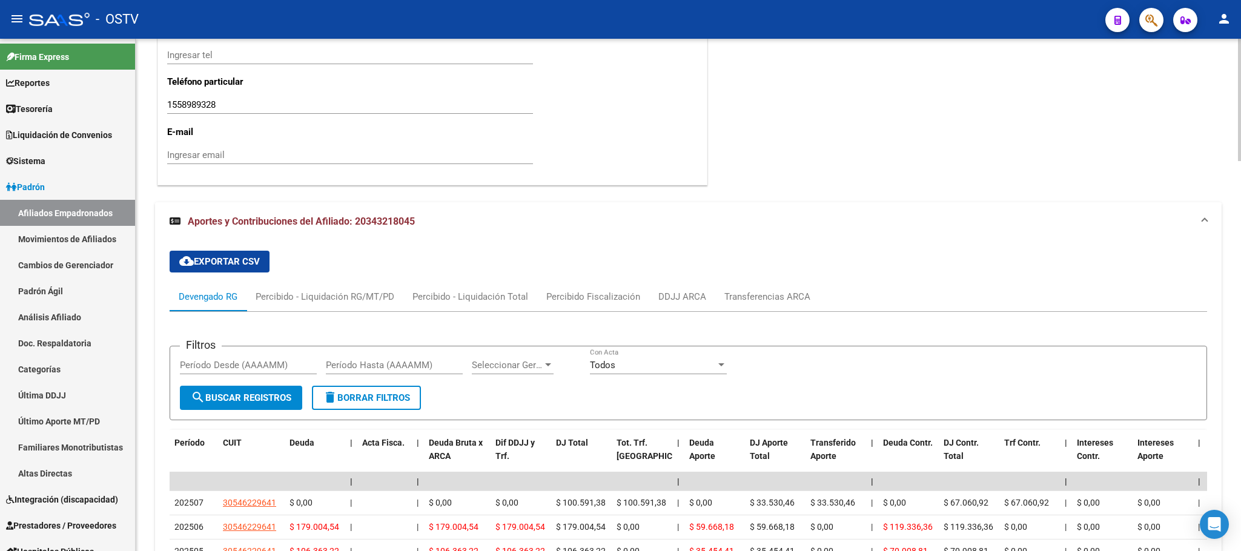
scroll to position [1635, 0]
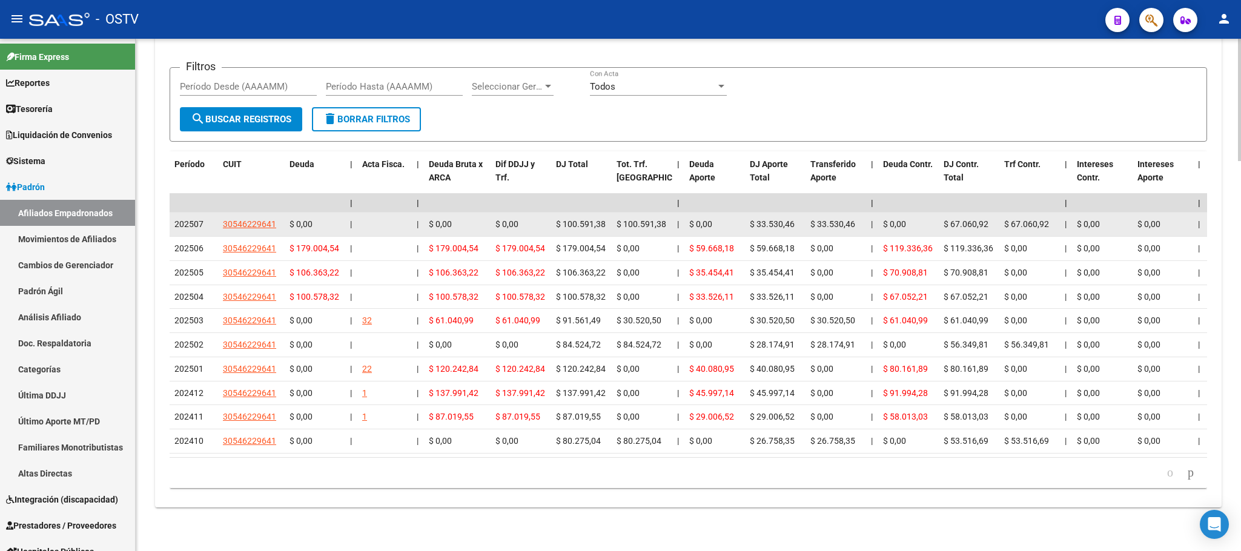
drag, startPoint x: 280, startPoint y: 207, endPoint x: 214, endPoint y: 217, distance: 66.7
copy div "30546229641"
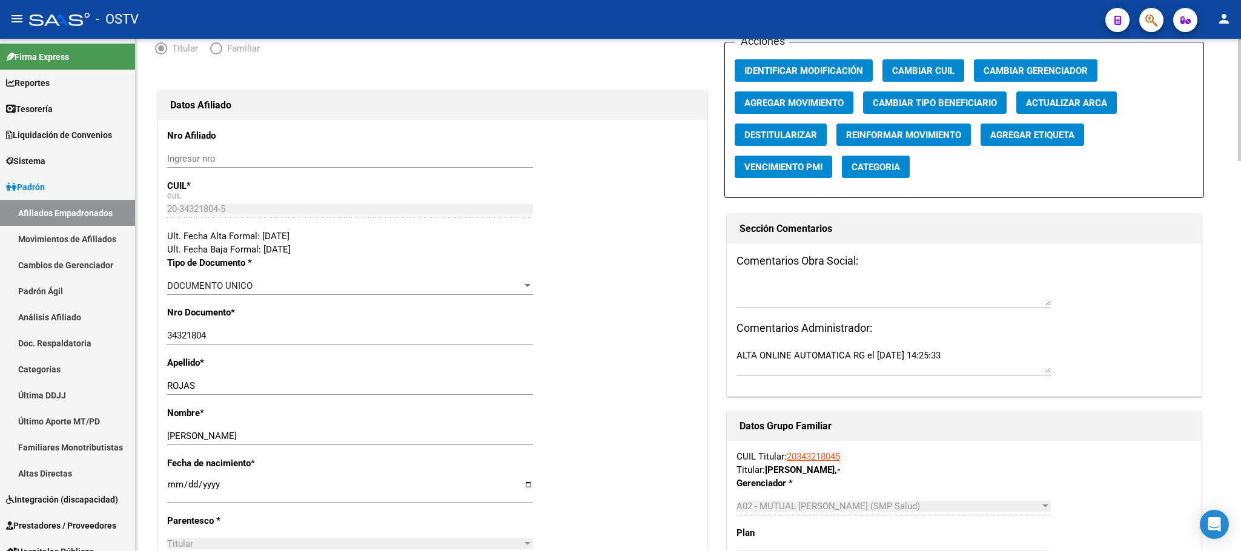
scroll to position [91, 0]
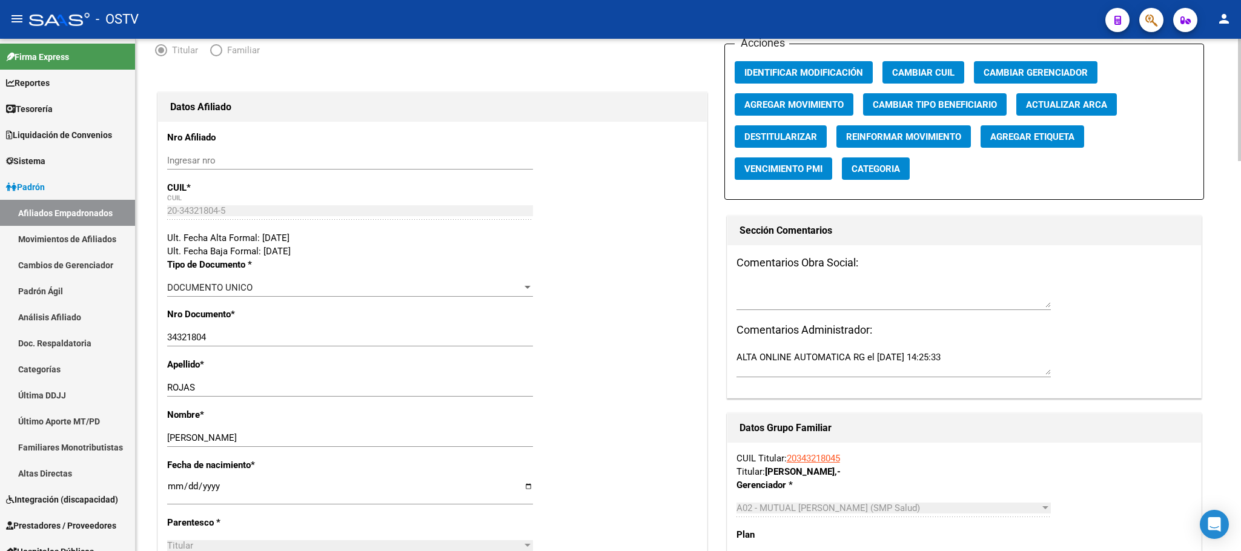
click at [769, 102] on span "Agregar Movimiento" at bounding box center [793, 104] width 99 height 11
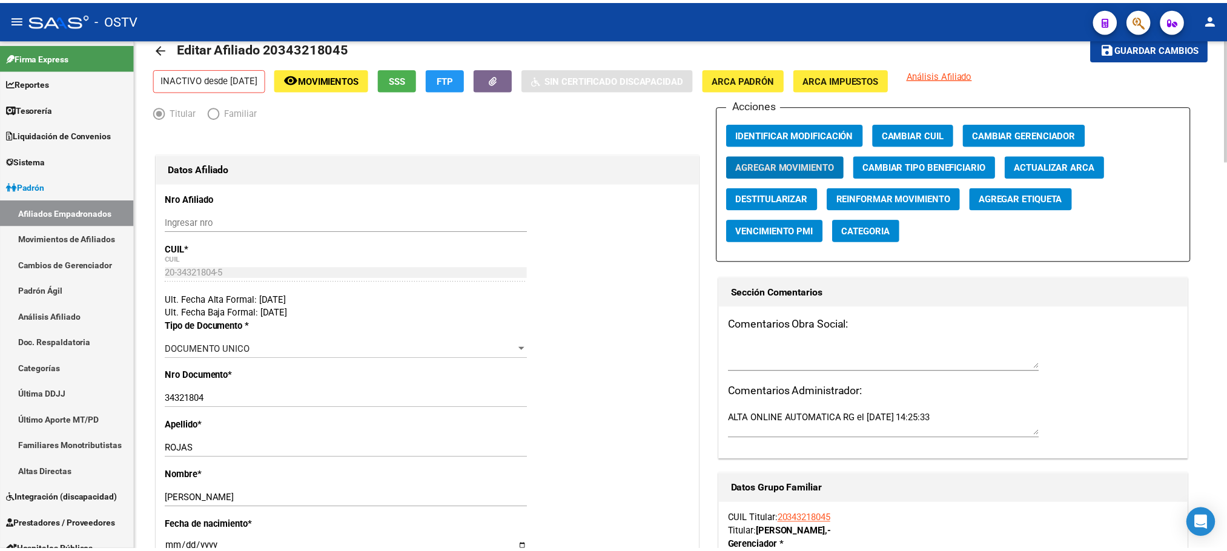
scroll to position [0, 0]
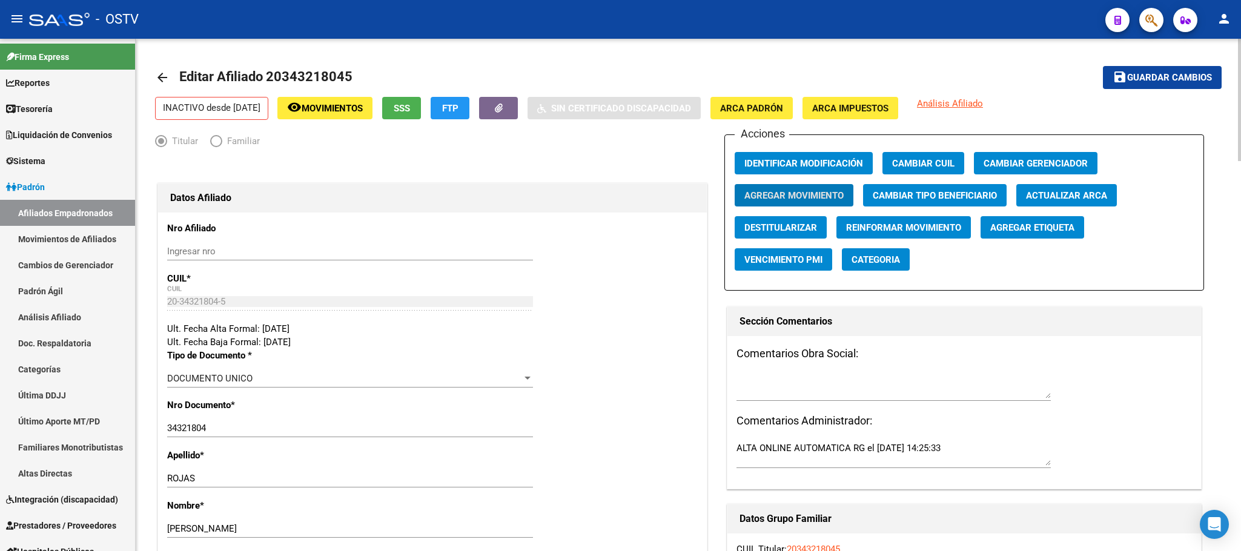
click at [416, 116] on button "SSS" at bounding box center [401, 108] width 39 height 22
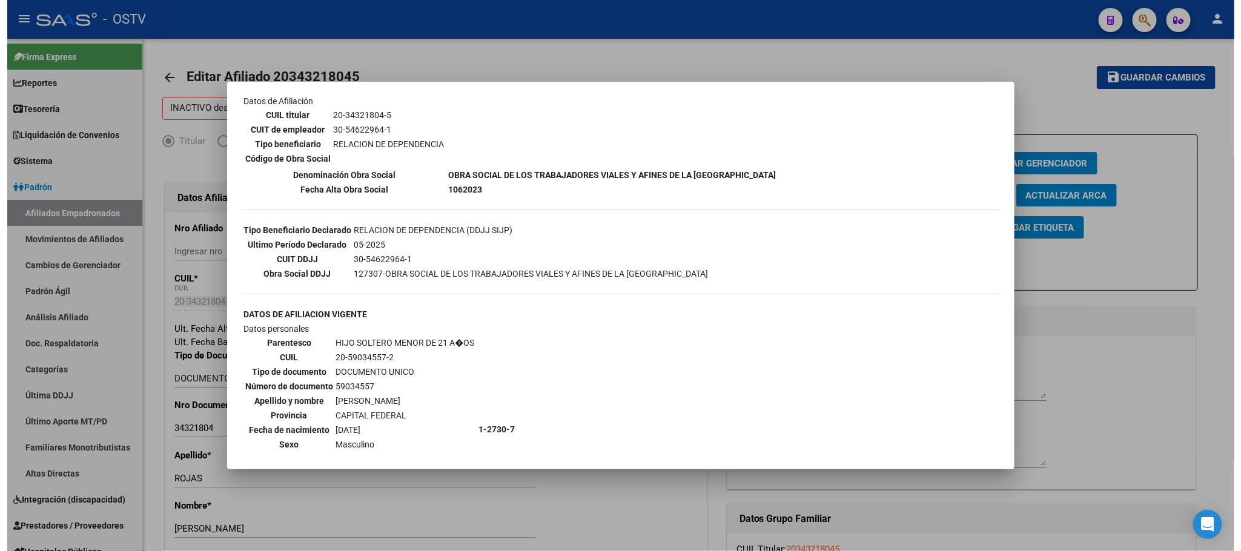
scroll to position [363, 0]
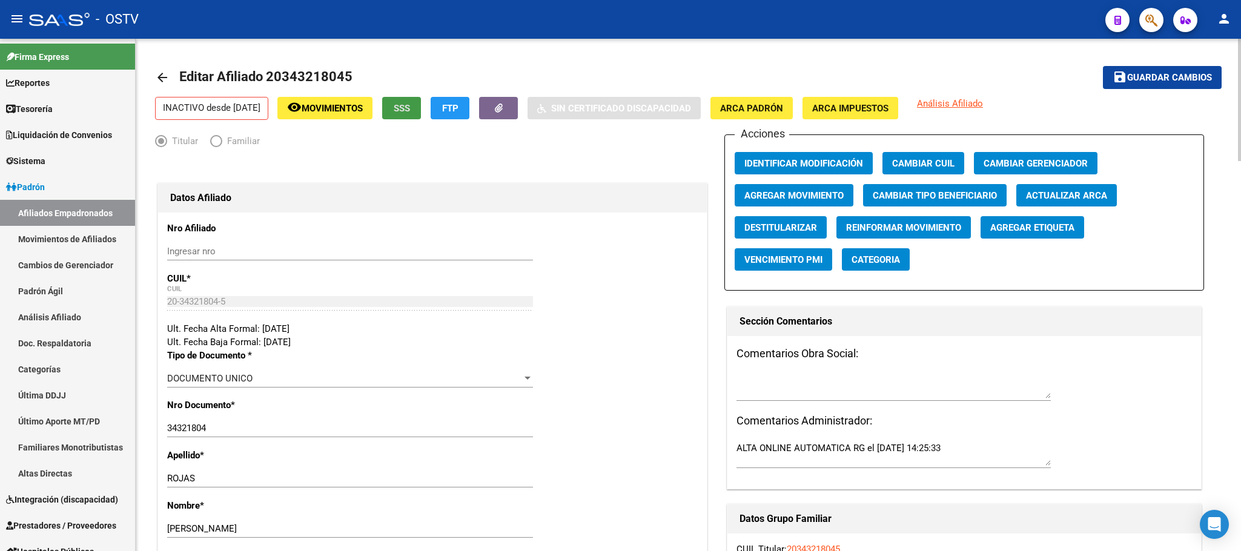
click at [769, 199] on span "Agregar Movimiento" at bounding box center [793, 195] width 99 height 11
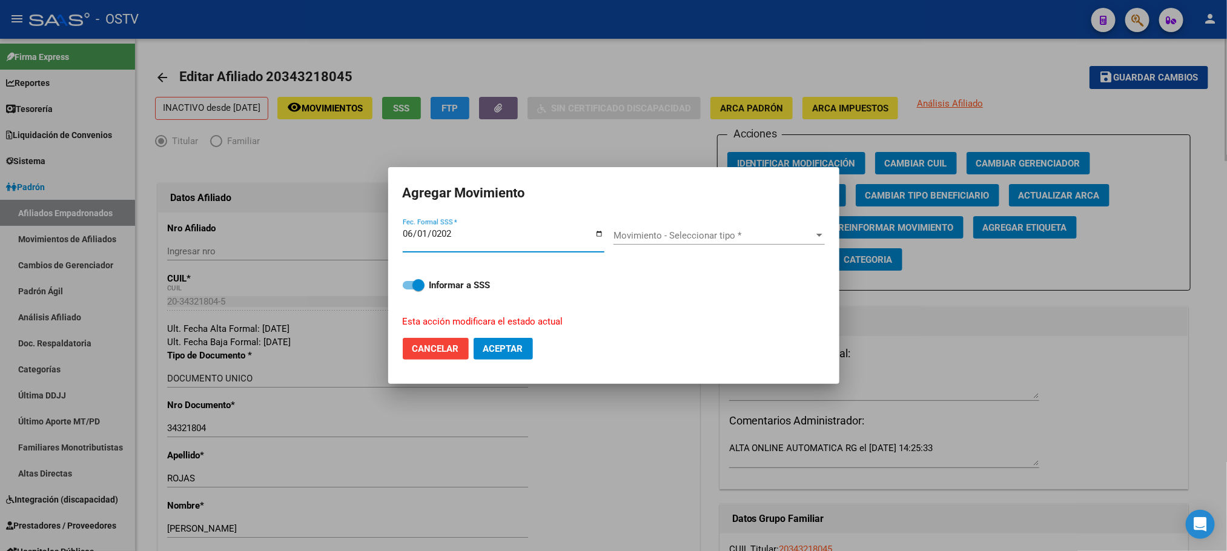
type input "2023-06-01"
click at [667, 242] on div "Movimiento - Seleccionar tipo * Movimiento - Seleccionar tipo *" at bounding box center [719, 236] width 211 height 18
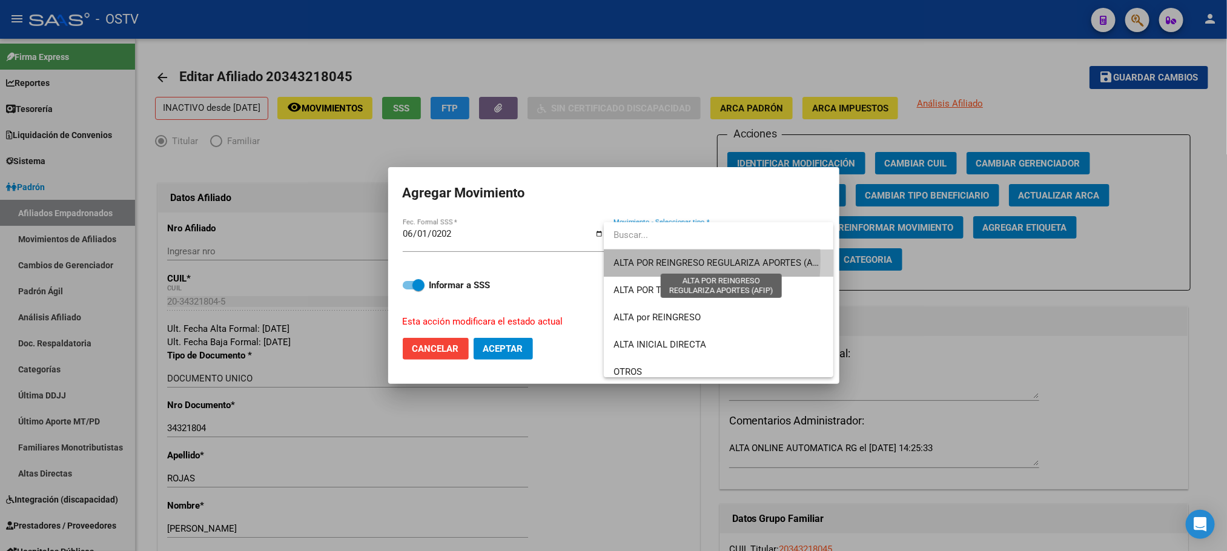
click at [656, 260] on span "ALTA POR REINGRESO REGULARIZA APORTES (AFIP)" at bounding box center [721, 262] width 215 height 11
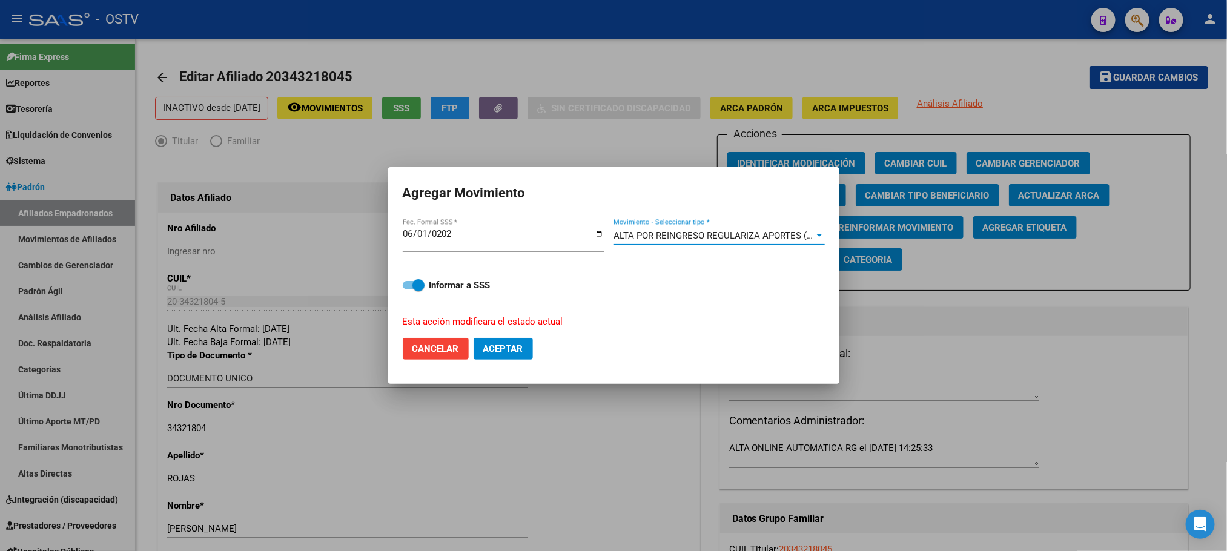
click at [520, 349] on span "Aceptar" at bounding box center [503, 348] width 40 height 11
checkbox input "false"
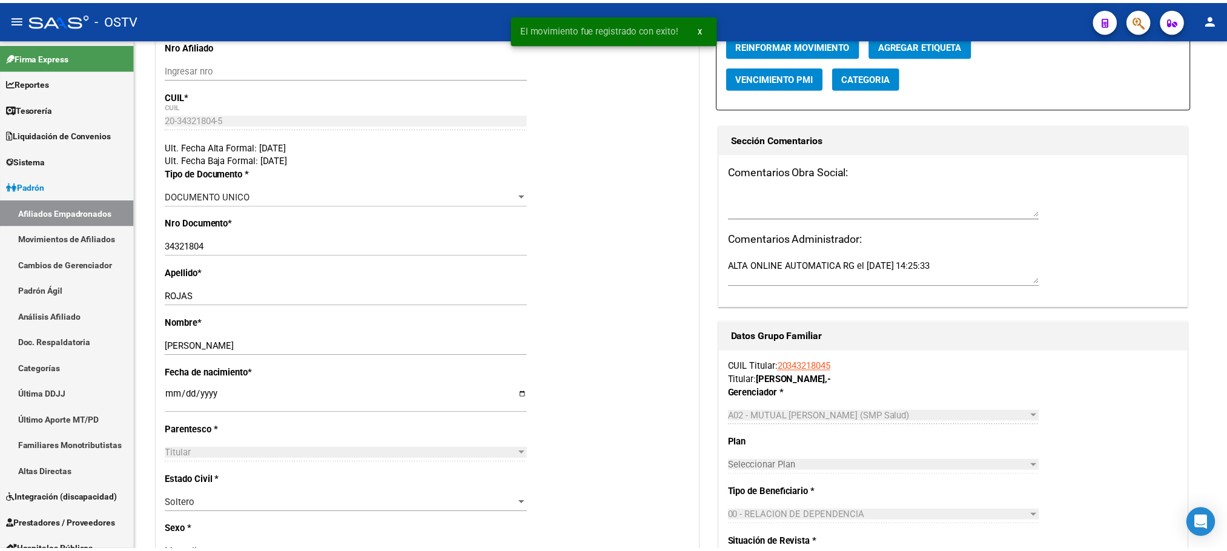
scroll to position [182, 0]
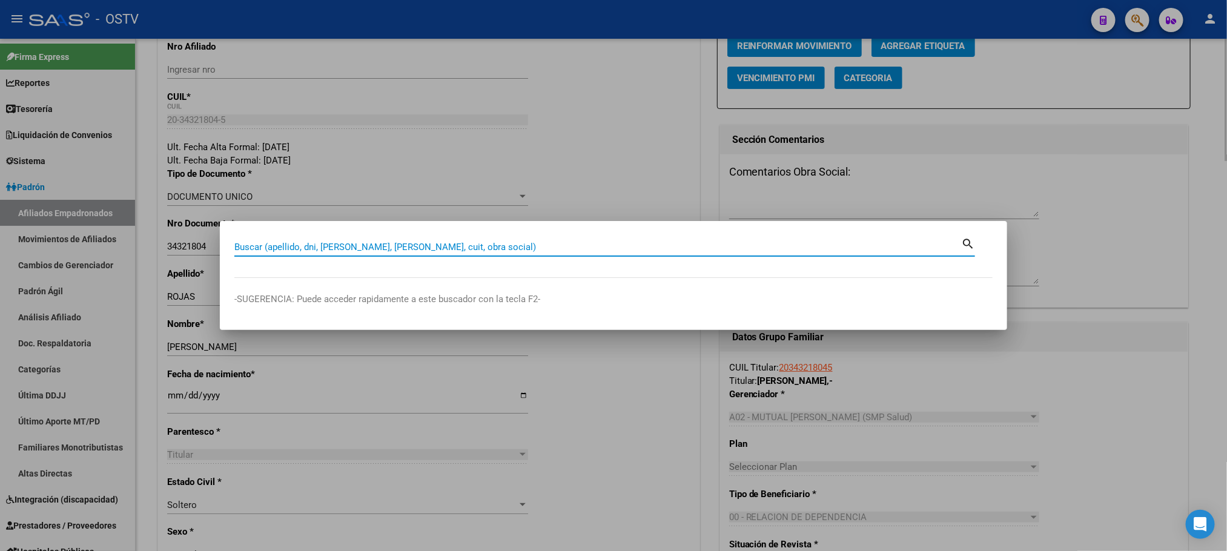
paste input "20254249417"
type input "20254249417"
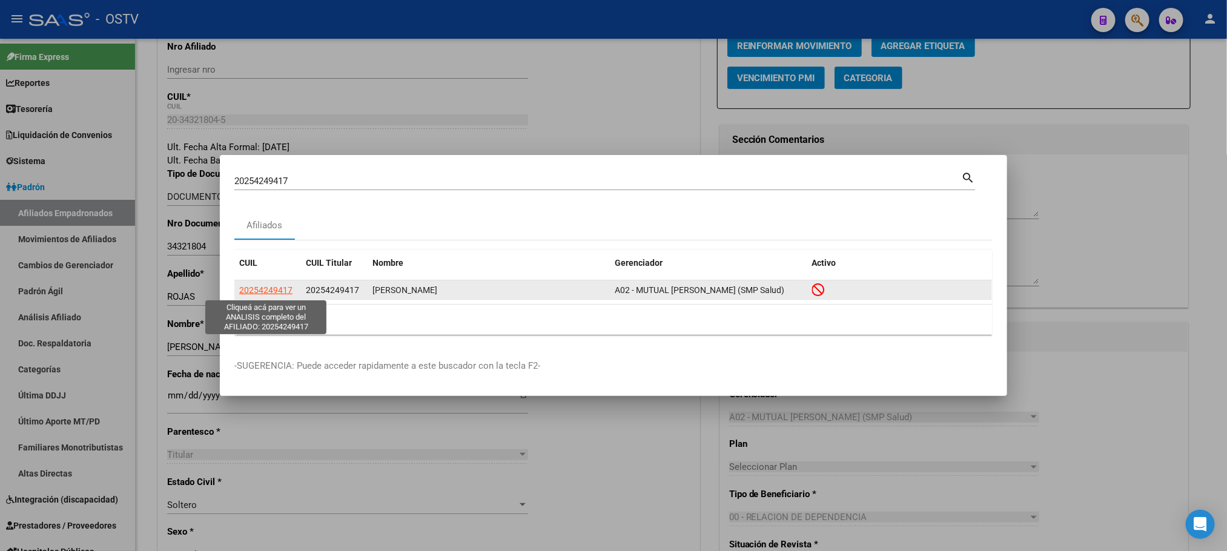
click at [271, 289] on span "20254249417" at bounding box center [265, 290] width 53 height 10
type textarea "20254249417"
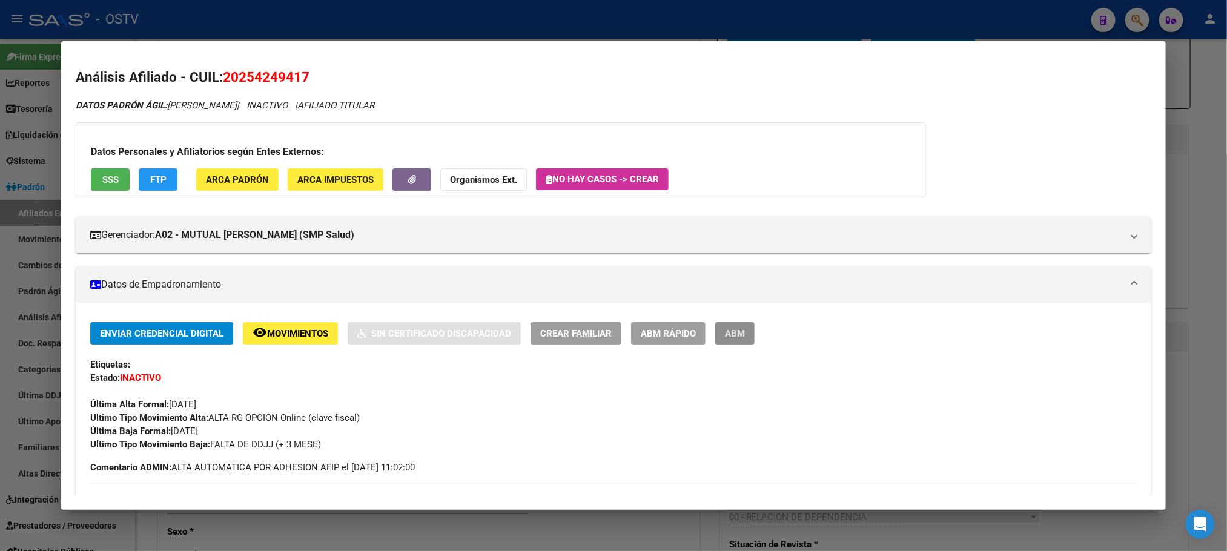
click at [733, 330] on span "ABM" at bounding box center [735, 333] width 20 height 11
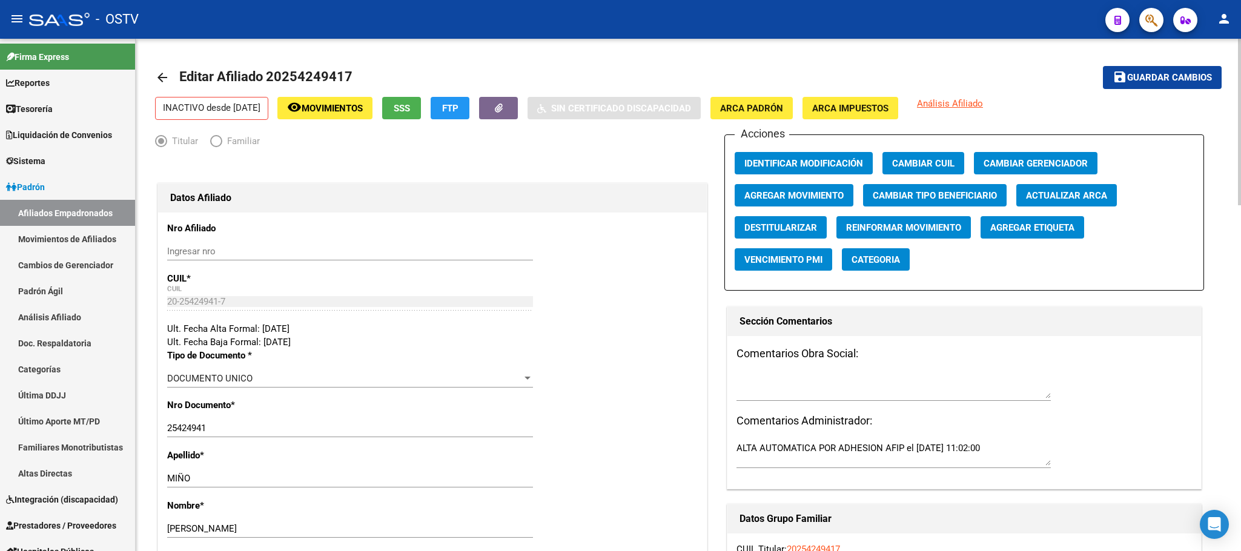
click at [342, 104] on span "Movimientos" at bounding box center [332, 108] width 61 height 11
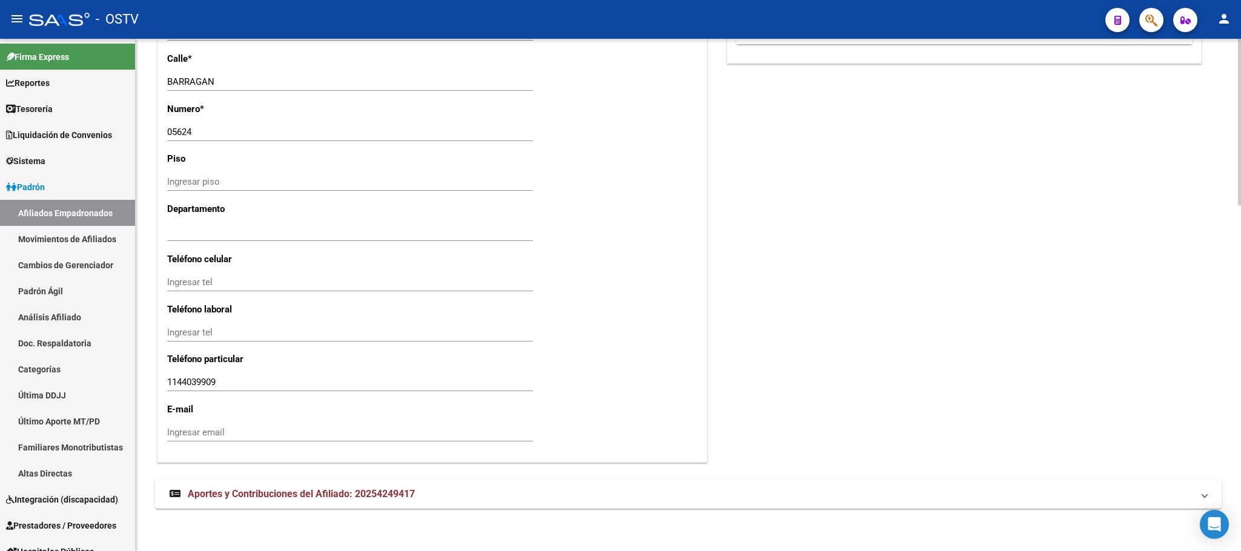
scroll to position [1065, 0]
click at [317, 482] on mat-expansion-panel-header "Aportes y Contribuciones del Afiliado: 20254249417" at bounding box center [688, 493] width 1067 height 29
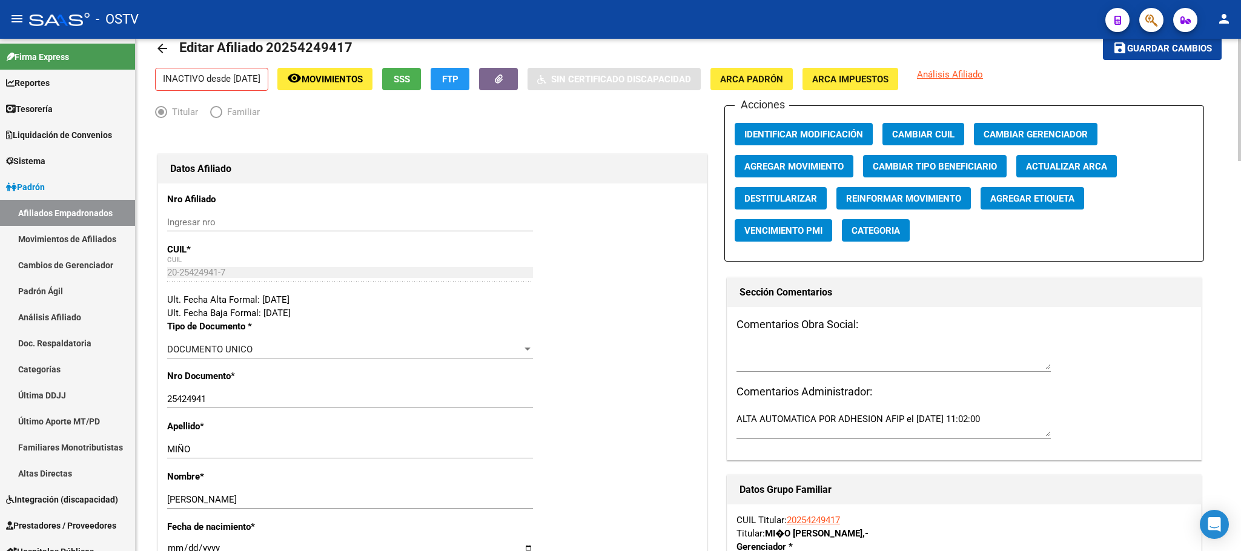
scroll to position [0, 0]
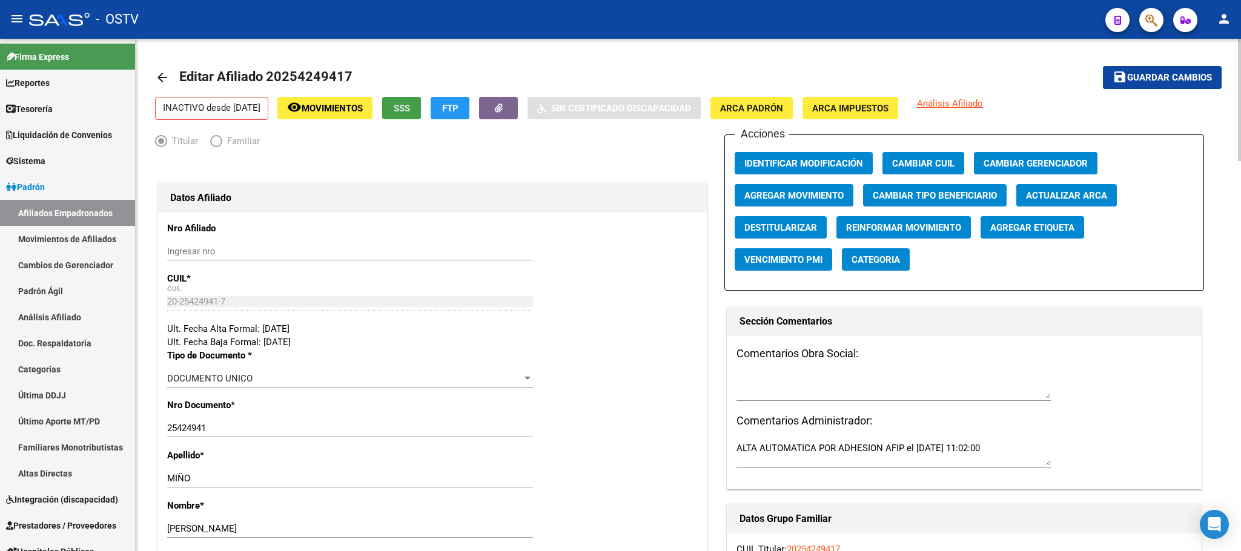
click at [411, 111] on button "SSS" at bounding box center [401, 108] width 39 height 22
click at [767, 199] on span "Agregar Movimiento" at bounding box center [793, 195] width 99 height 11
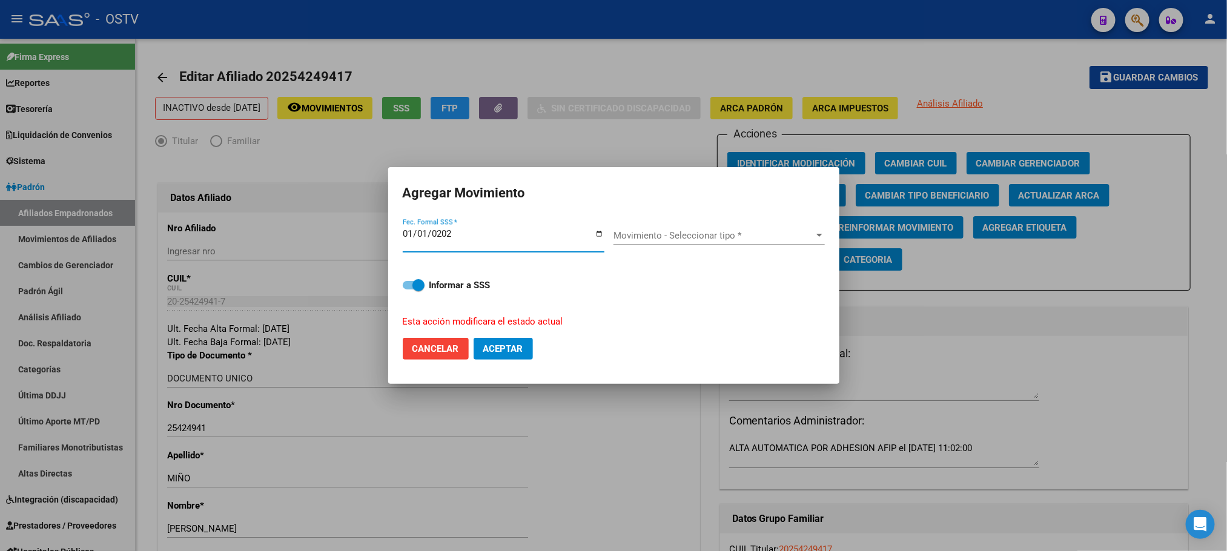
type input "2024-01-01"
click at [736, 235] on span "Movimiento - Seleccionar tipo *" at bounding box center [714, 235] width 200 height 11
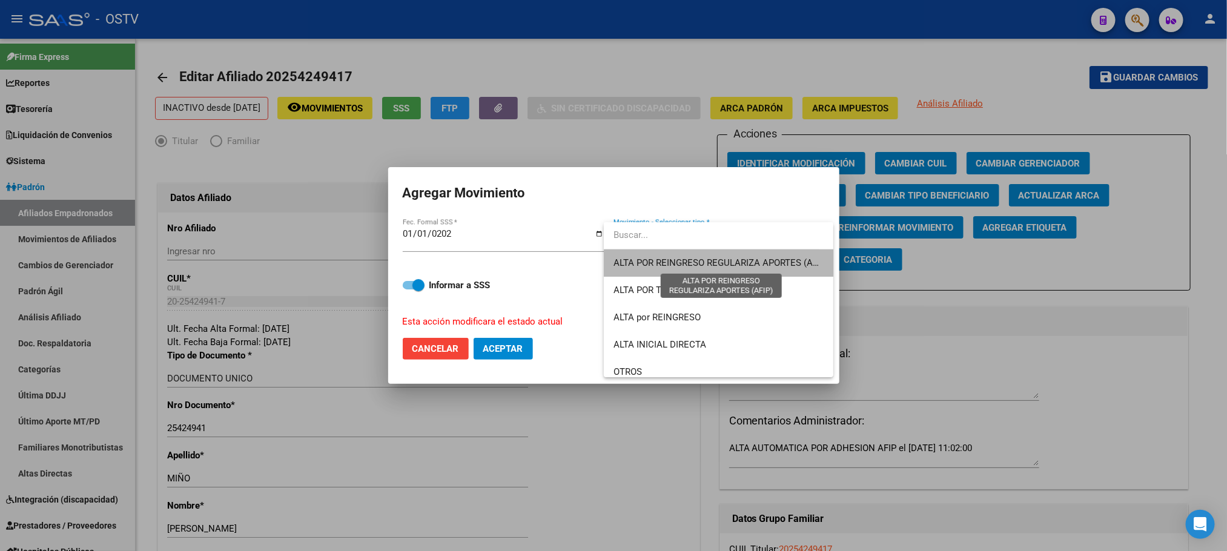
click at [726, 268] on span "ALTA POR REINGRESO REGULARIZA APORTES (AFIP)" at bounding box center [721, 262] width 215 height 11
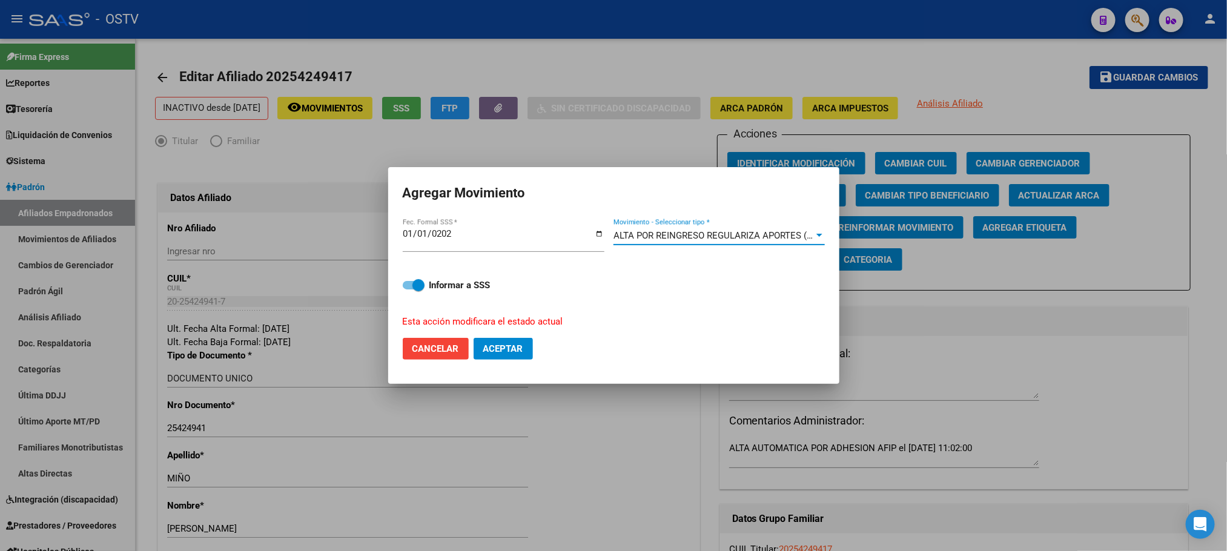
drag, startPoint x: 502, startPoint y: 353, endPoint x: 526, endPoint y: 355, distance: 24.3
click at [502, 353] on span "Aceptar" at bounding box center [503, 348] width 40 height 11
checkbox input "false"
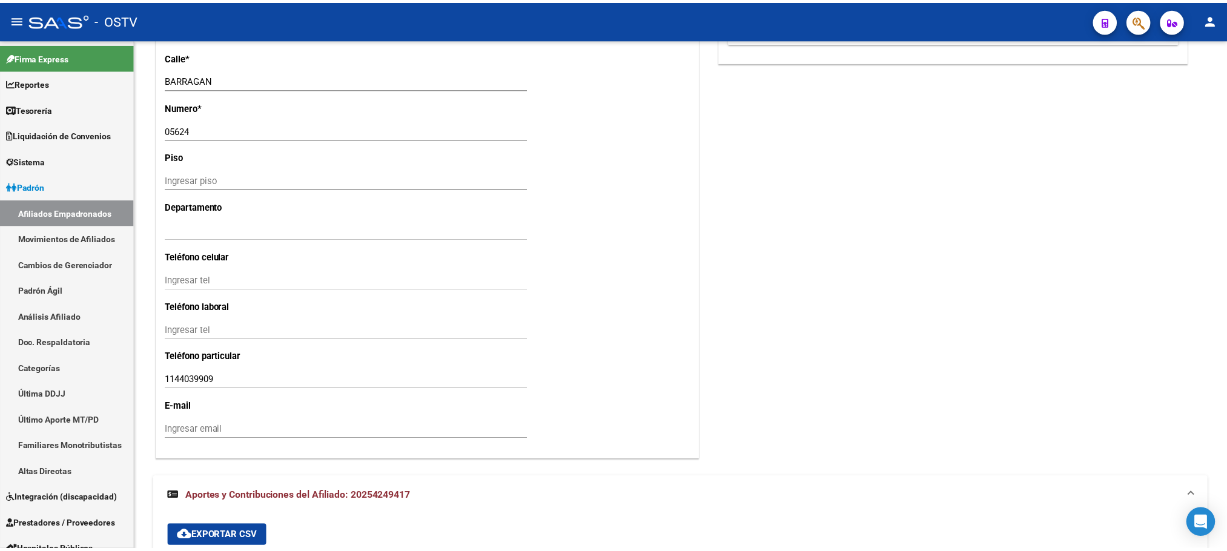
scroll to position [636, 0]
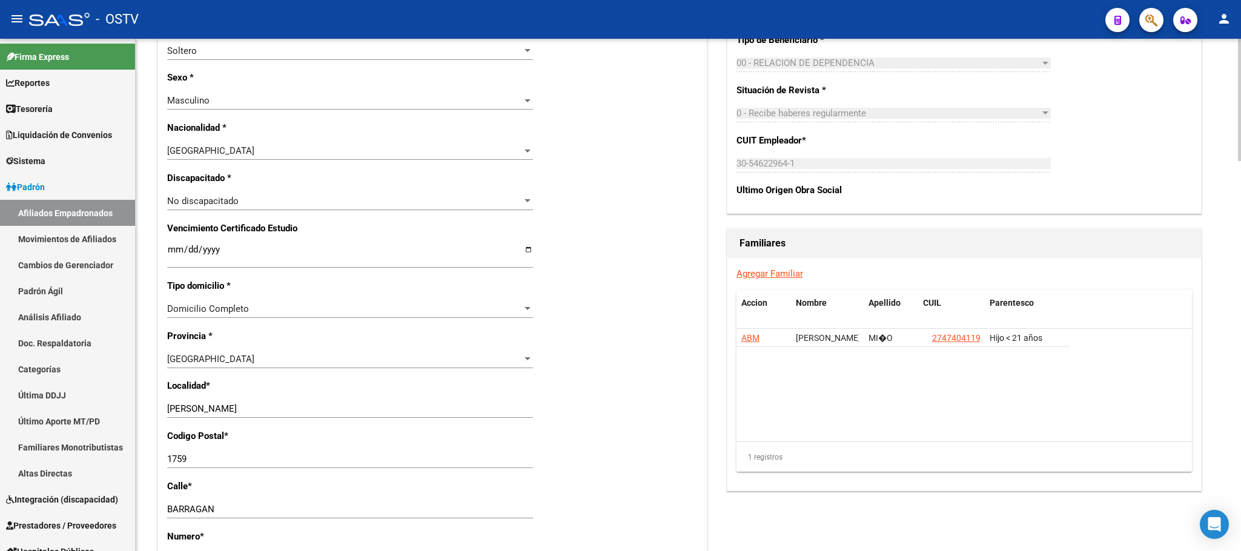
click at [159, 369] on div "Nro Afiliado Ingresar nro CUIL * 20-25424941-7 CUIL ARCA Padrón Ult. Fecha Alta…" at bounding box center [432, 233] width 549 height 1313
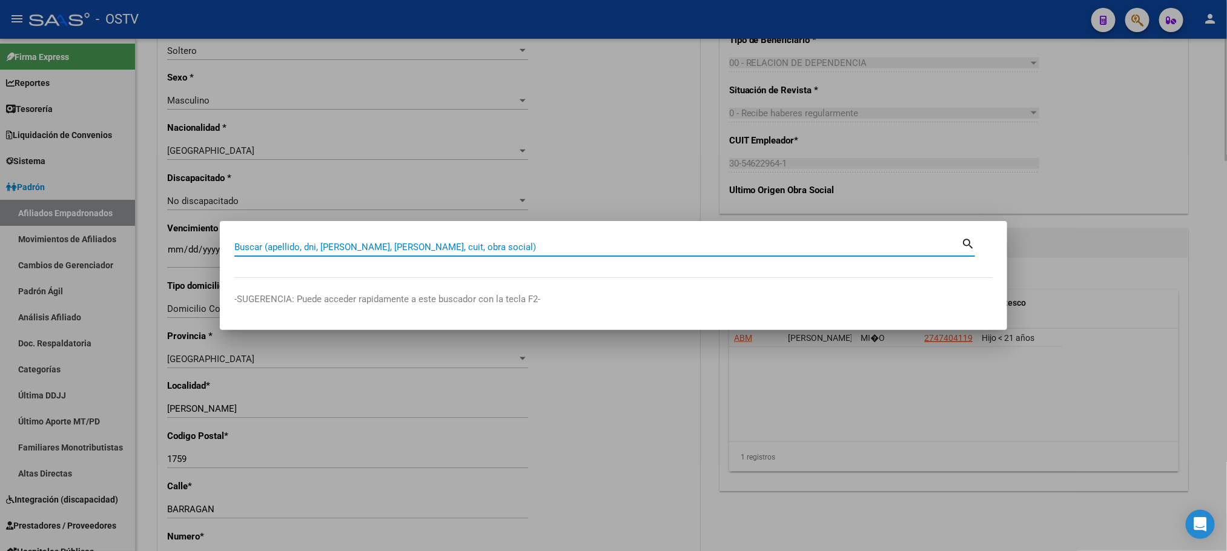
paste input "24372780939"
type input "24372780939"
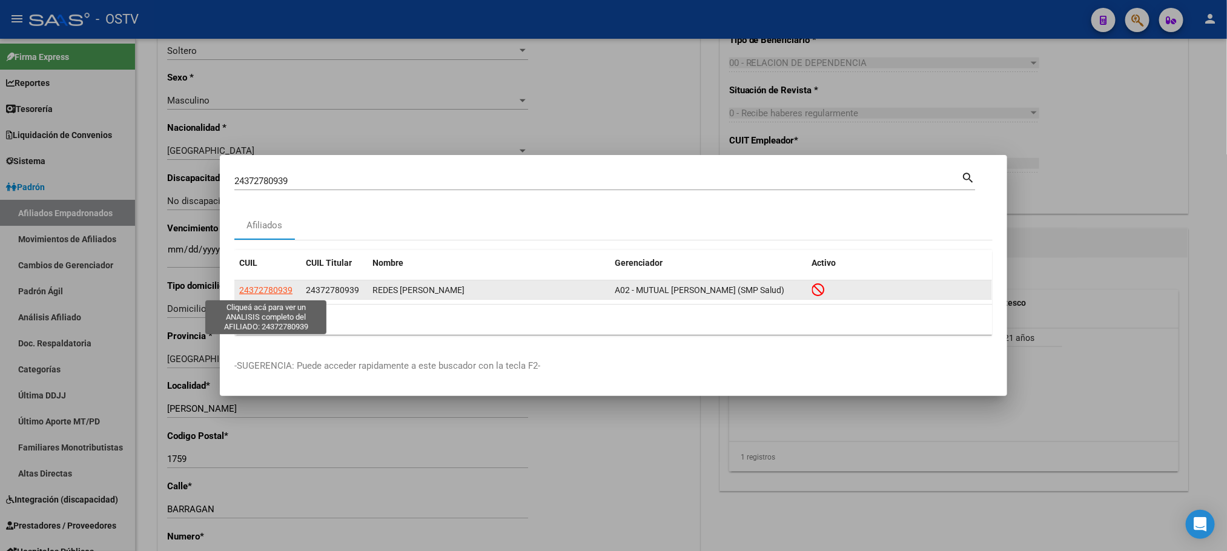
click at [271, 286] on span "24372780939" at bounding box center [265, 290] width 53 height 10
type textarea "24372780939"
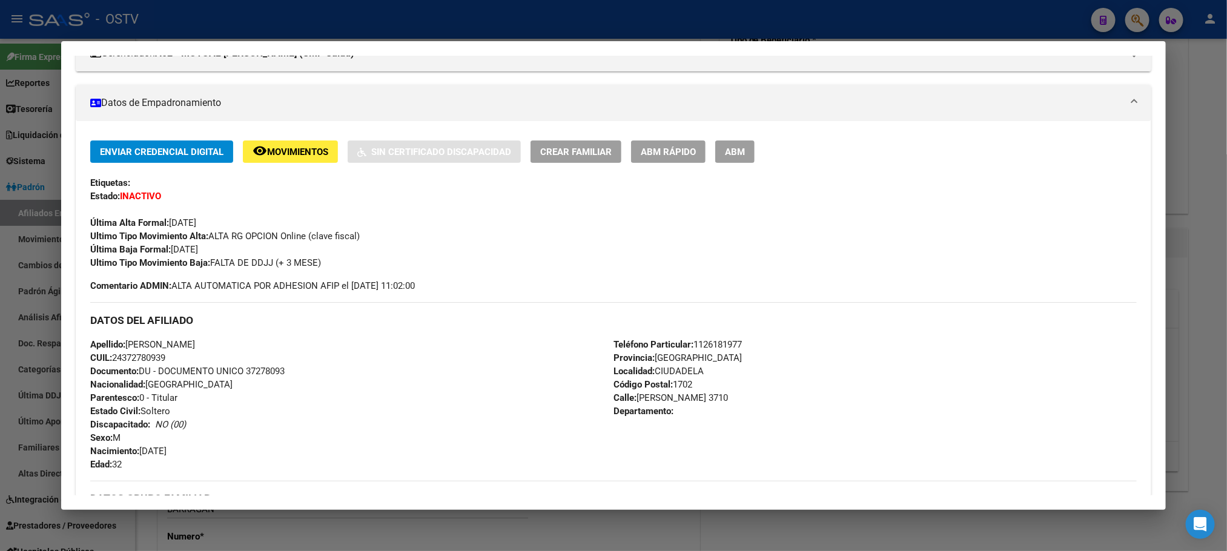
scroll to position [560, 0]
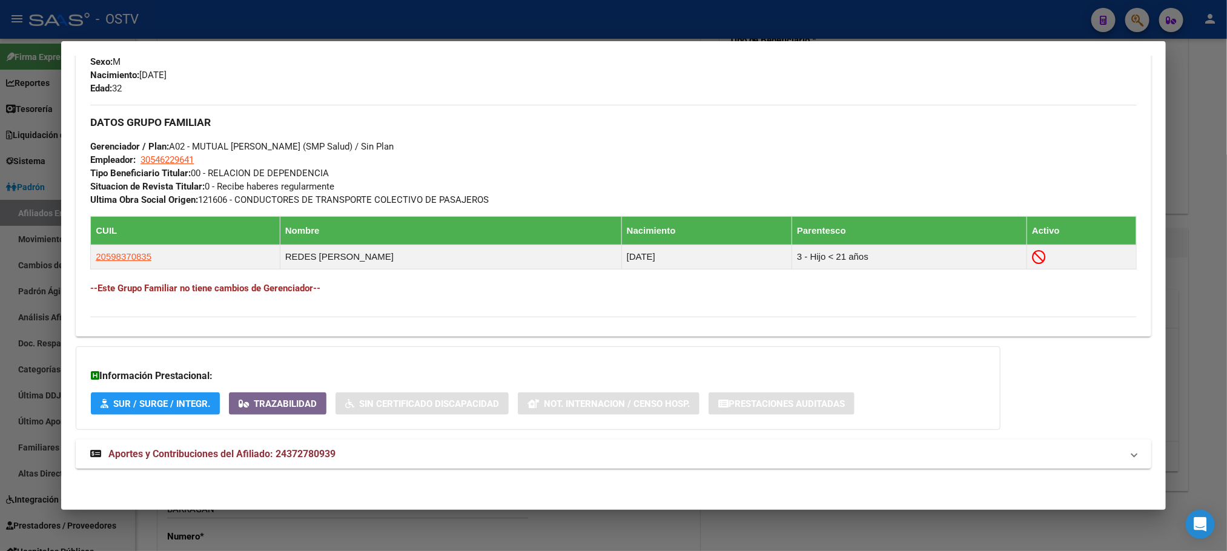
click at [287, 451] on span "Aportes y Contribuciones del Afiliado: 24372780939" at bounding box center [221, 454] width 227 height 12
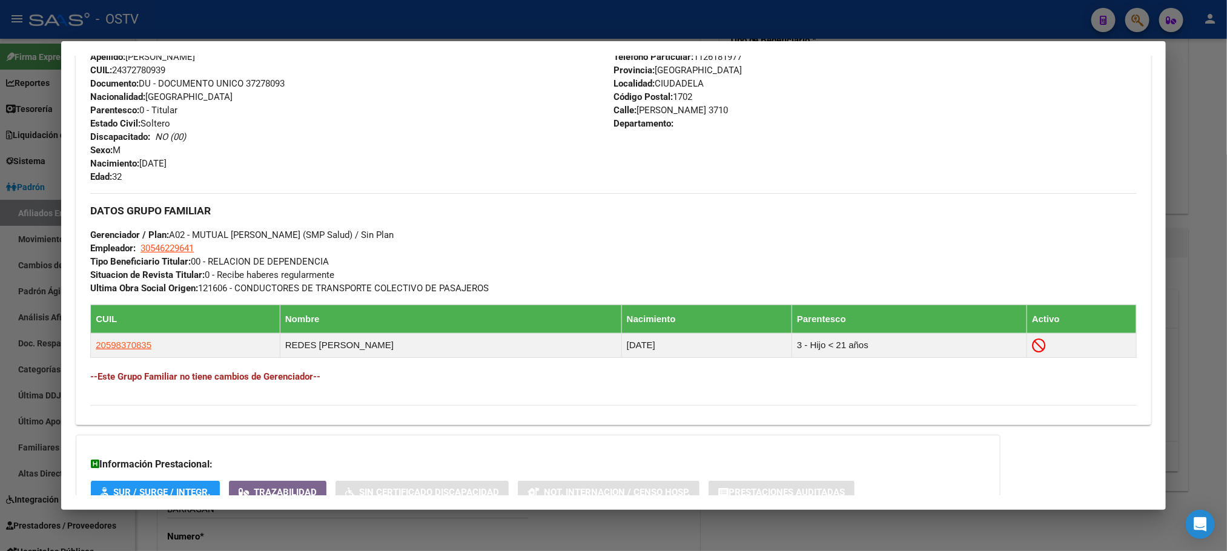
scroll to position [197, 0]
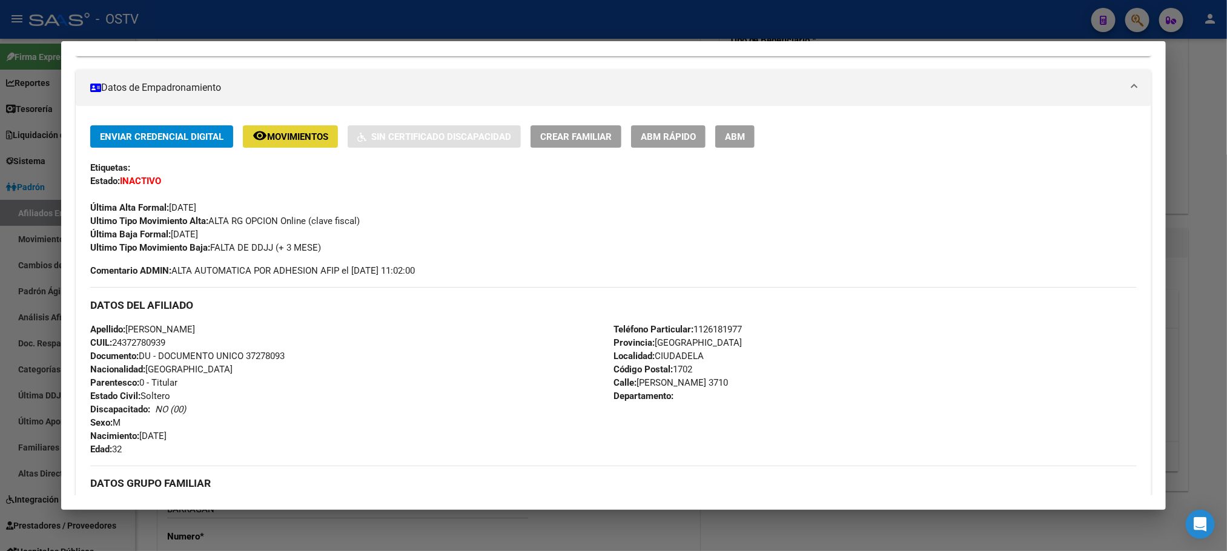
click at [277, 140] on span "Movimientos" at bounding box center [297, 136] width 61 height 11
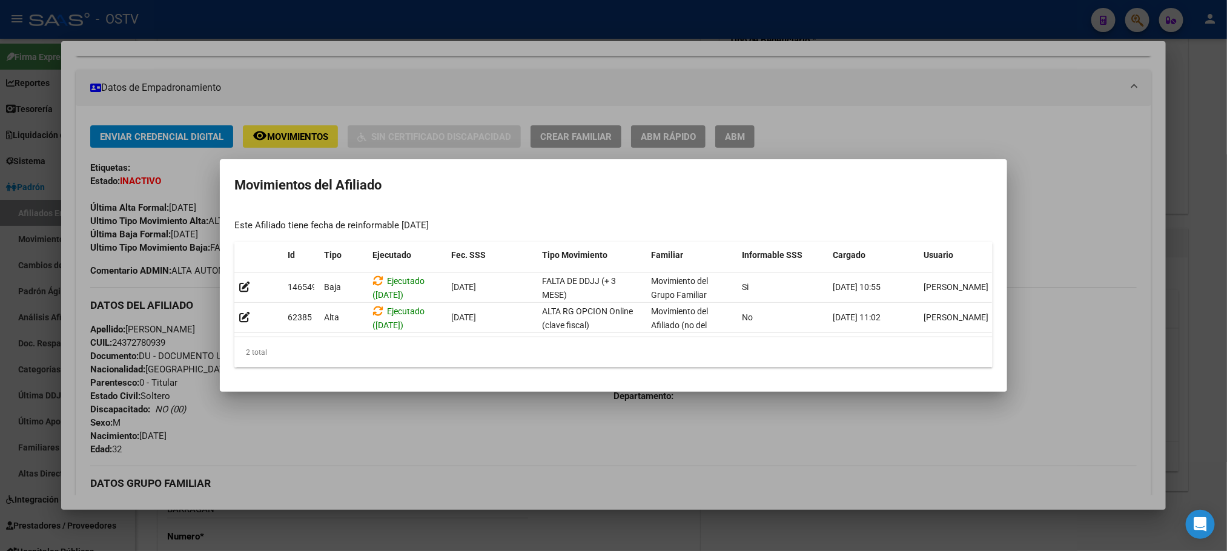
click at [498, 436] on div at bounding box center [613, 275] width 1227 height 551
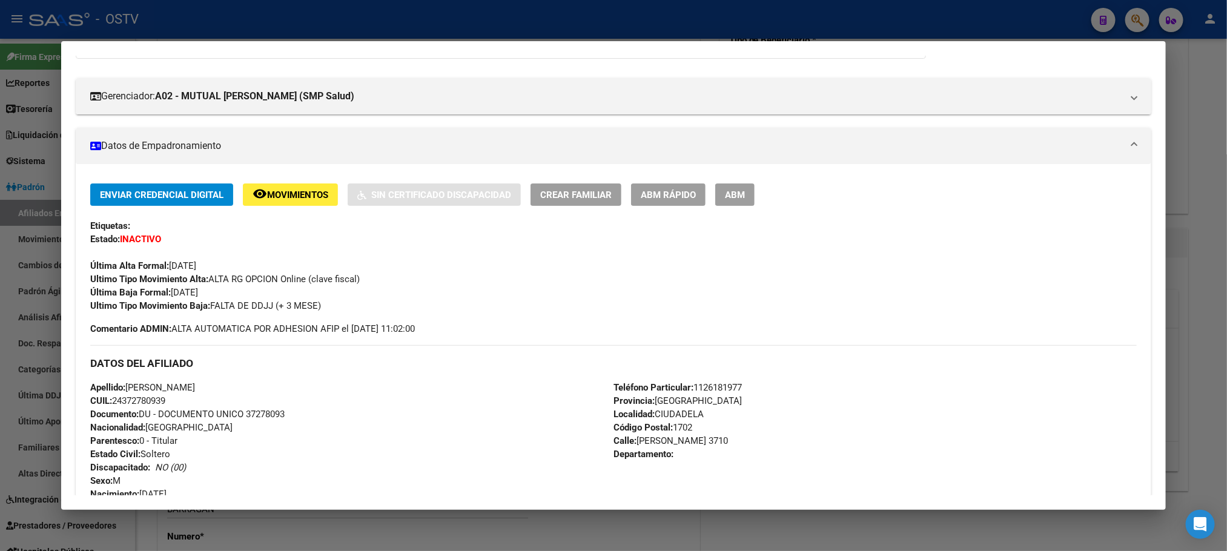
scroll to position [0, 0]
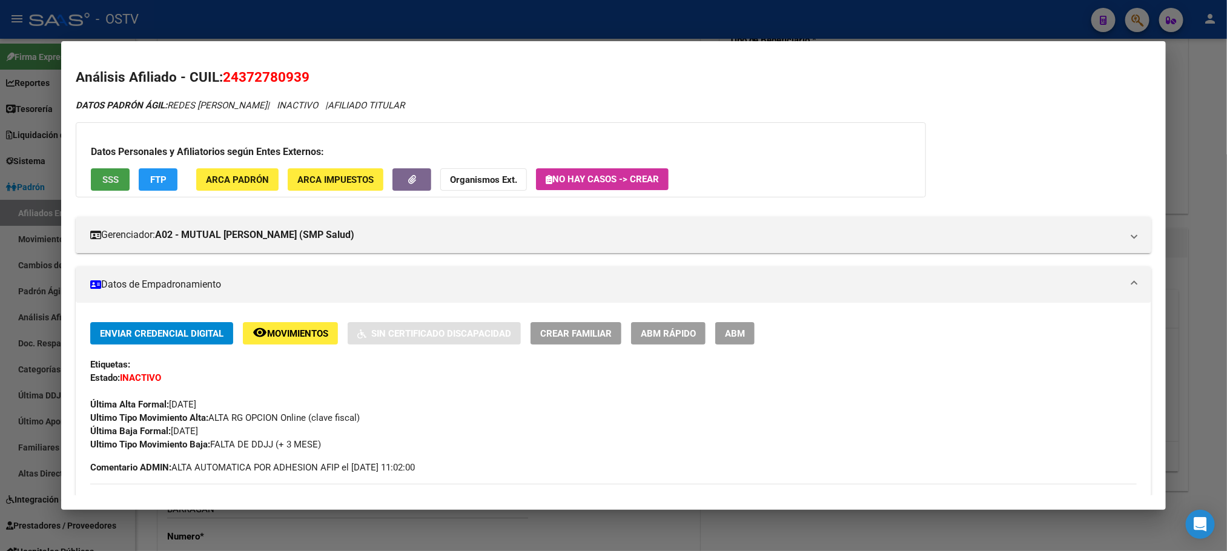
click at [106, 178] on span "SSS" at bounding box center [110, 179] width 16 height 11
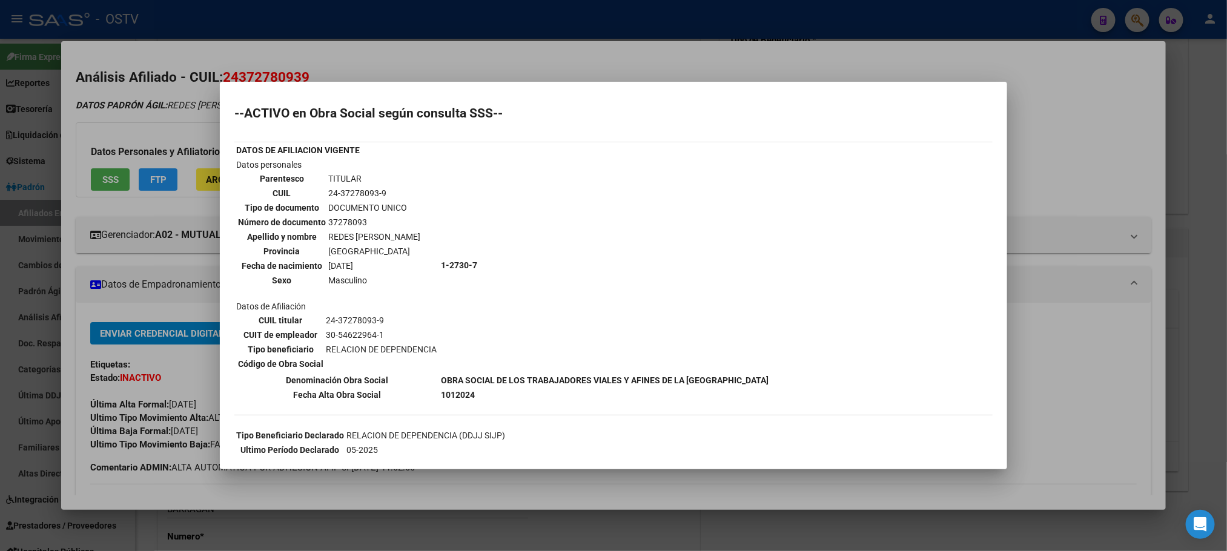
click at [160, 428] on div at bounding box center [613, 275] width 1227 height 551
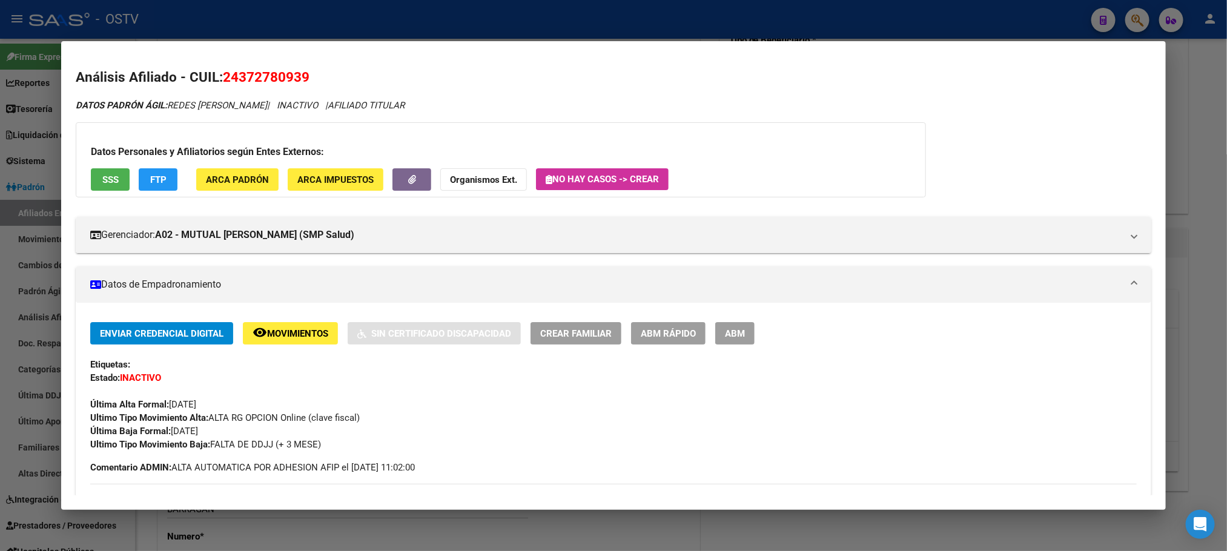
scroll to position [91, 0]
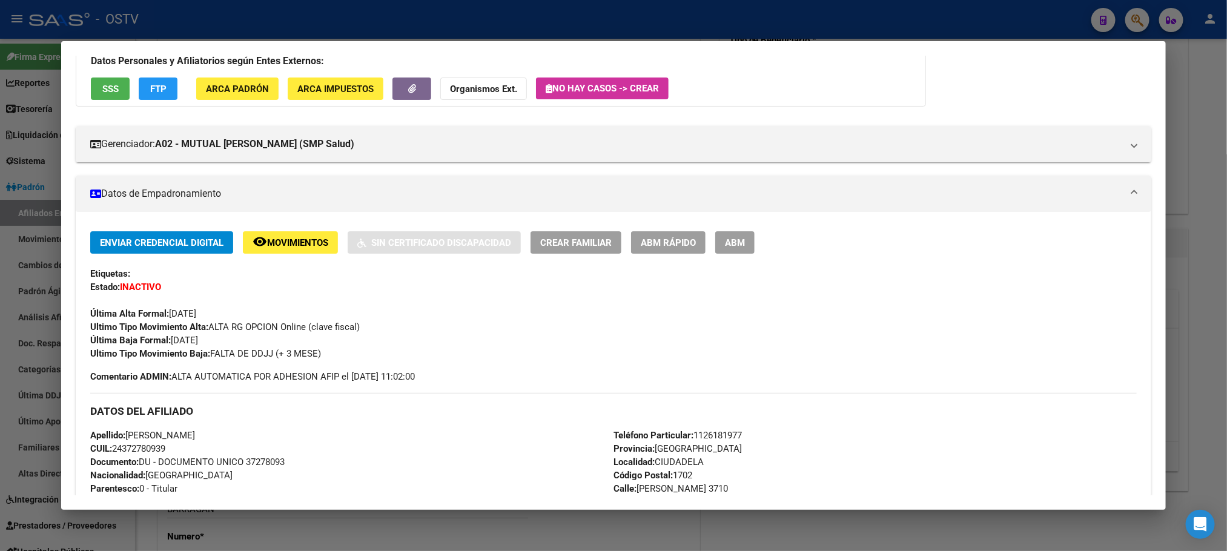
click at [727, 249] on button "ABM" at bounding box center [734, 242] width 39 height 22
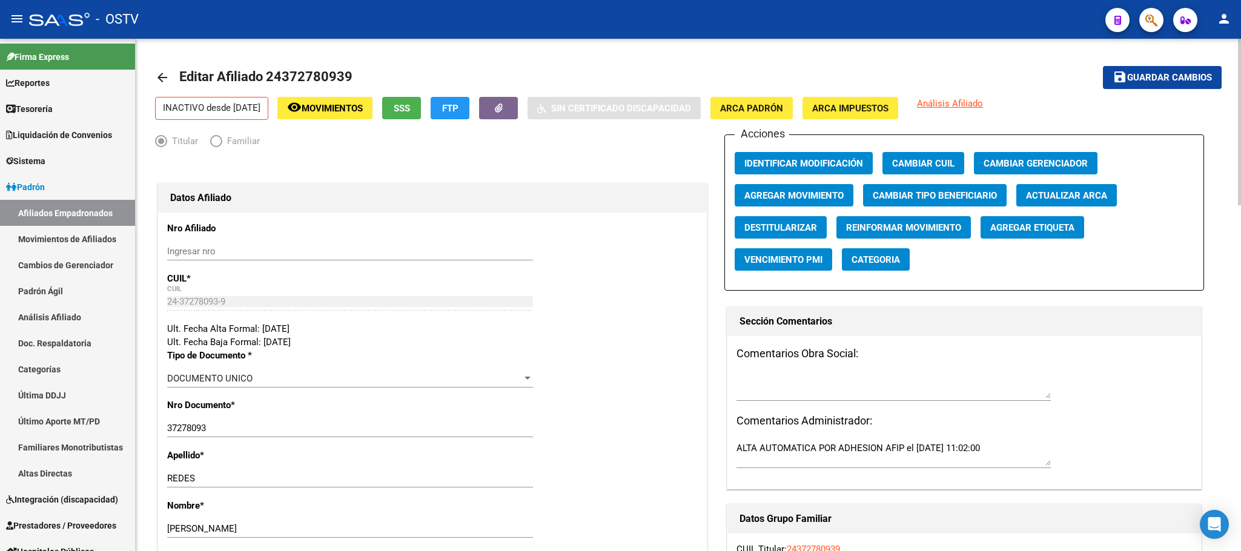
click at [774, 200] on span "Agregar Movimiento" at bounding box center [793, 195] width 99 height 11
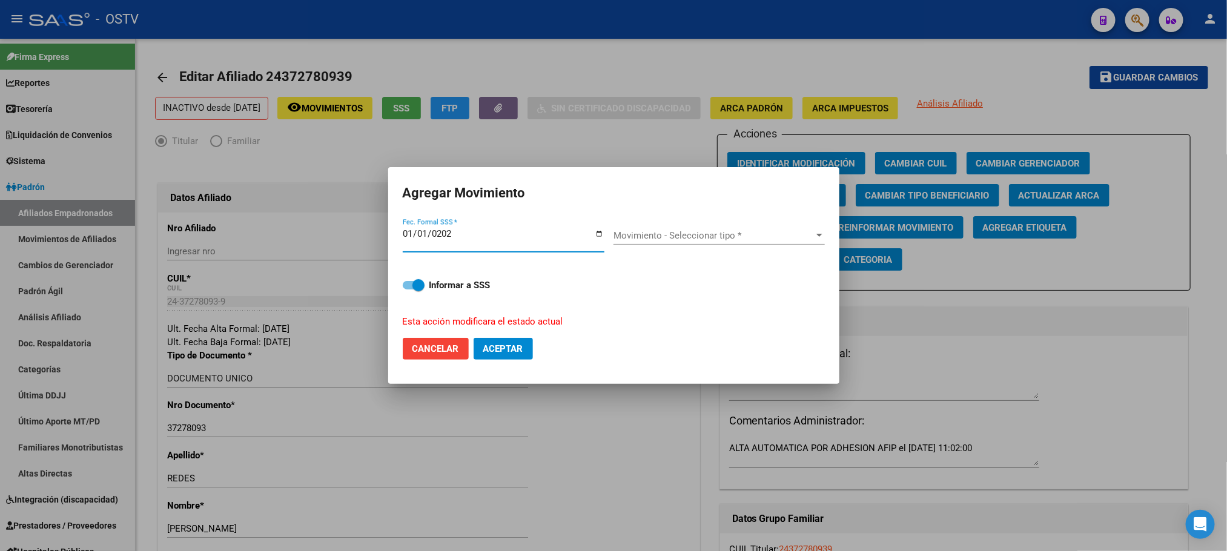
type input "2024-01-01"
click at [638, 235] on span "Movimiento - Seleccionar tipo *" at bounding box center [714, 235] width 200 height 11
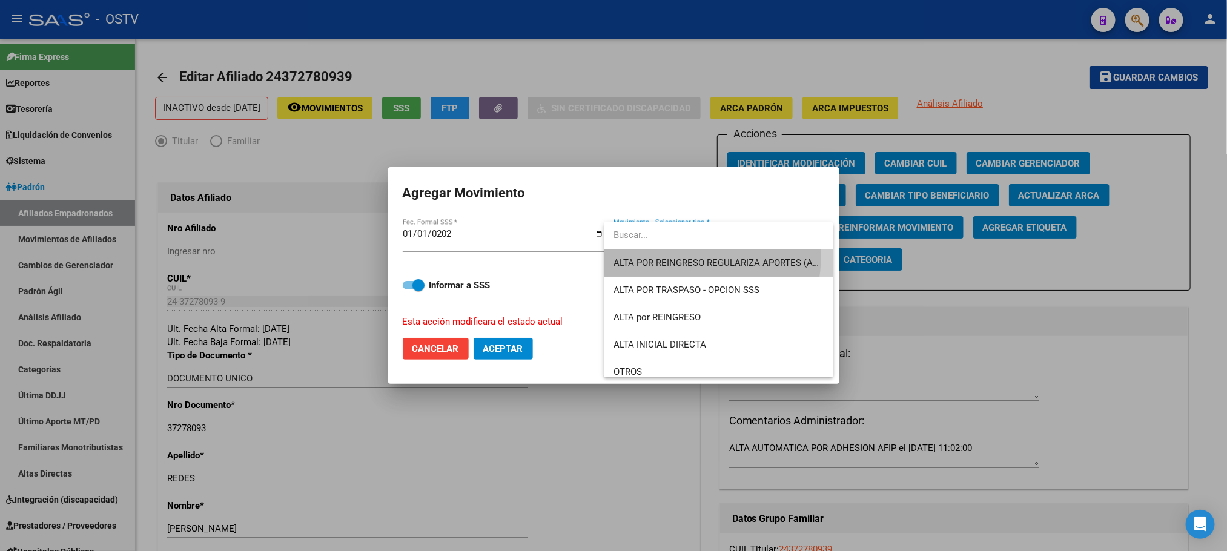
click at [638, 253] on span "ALTA POR REINGRESO REGULARIZA APORTES (AFIP)" at bounding box center [719, 263] width 210 height 27
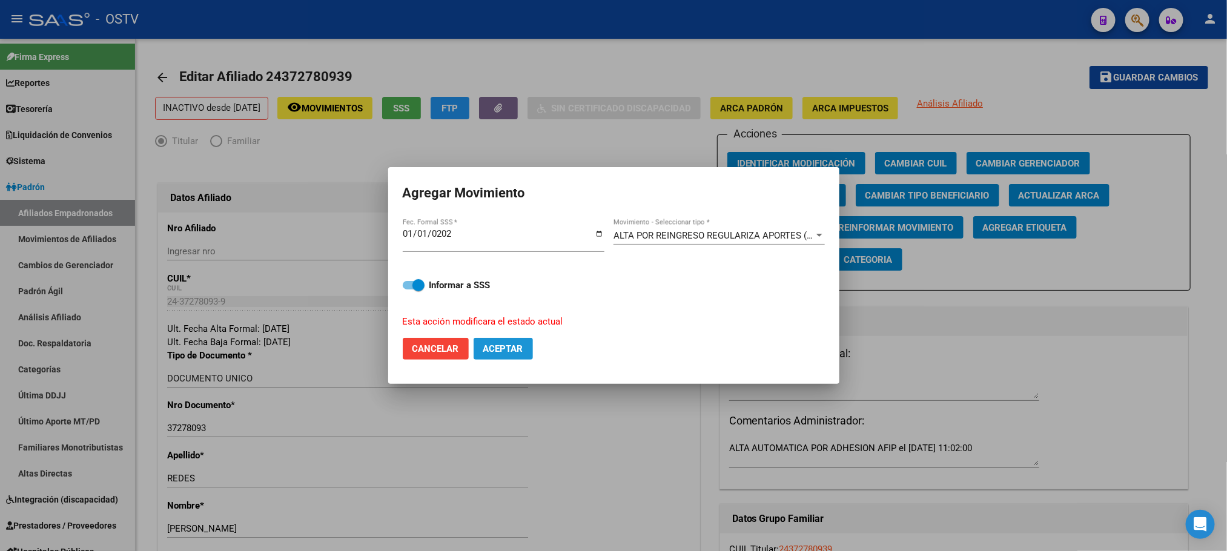
click at [505, 344] on span "Aceptar" at bounding box center [503, 348] width 40 height 11
checkbox input "false"
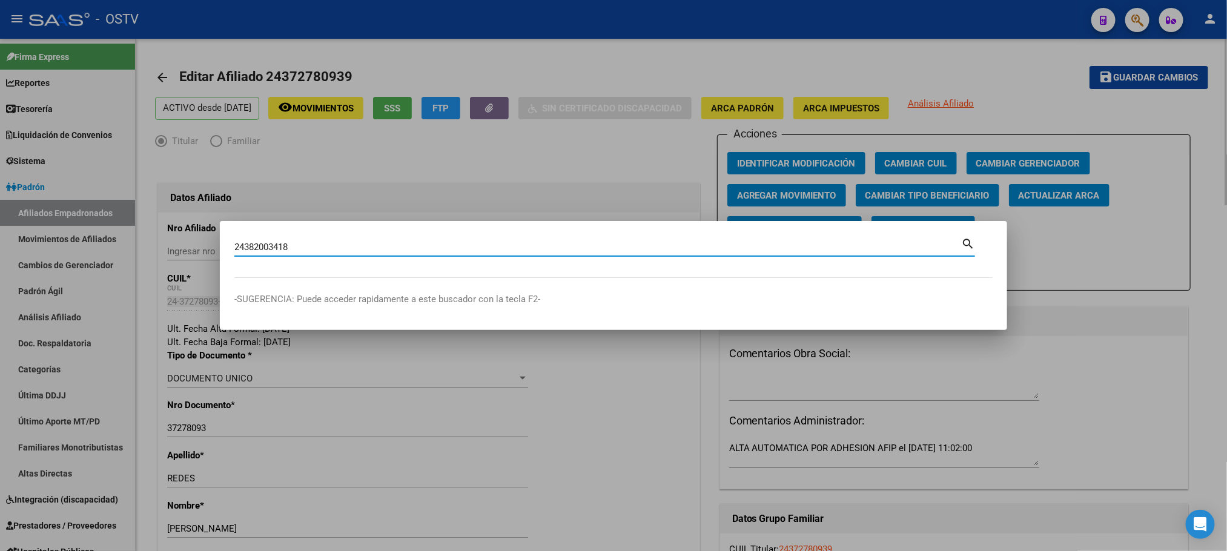
type input "24382003418"
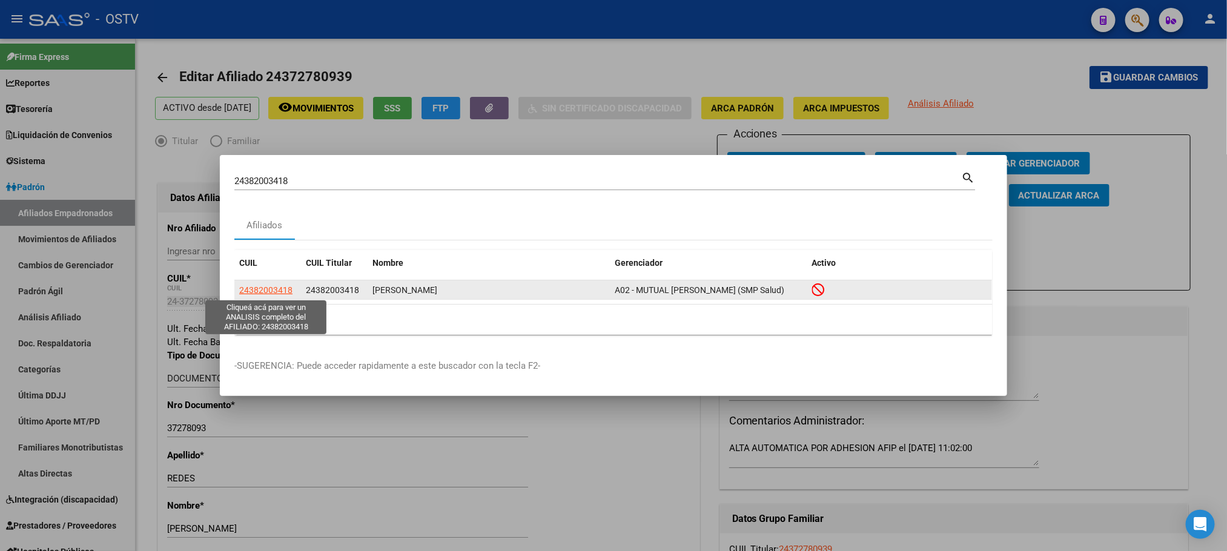
click at [253, 288] on span "24382003418" at bounding box center [265, 290] width 53 height 10
type textarea "24382003418"
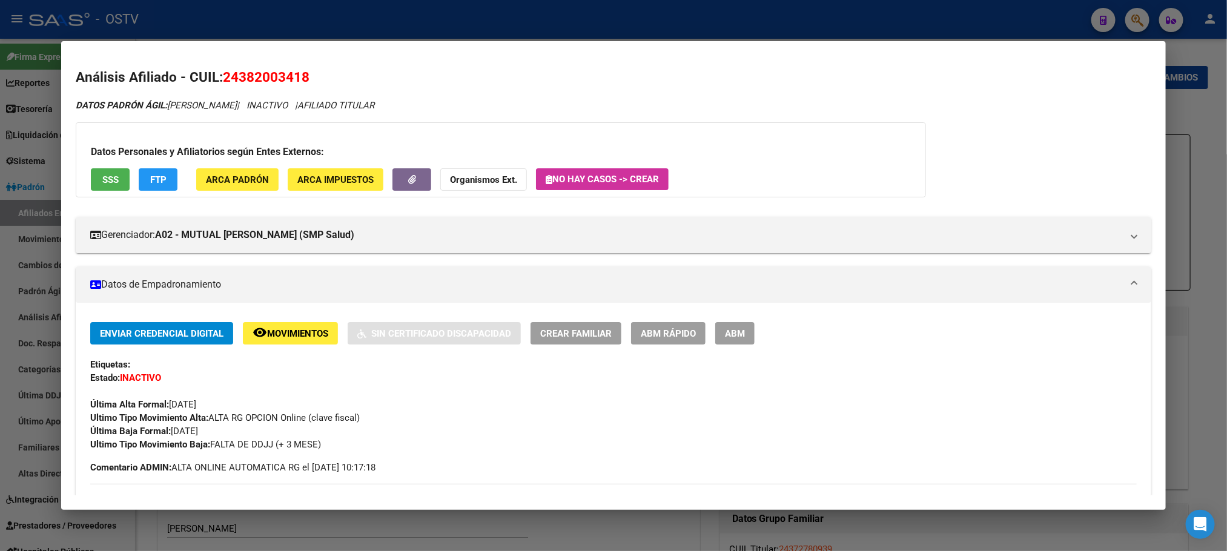
click at [729, 338] on span "ABM" at bounding box center [735, 333] width 20 height 11
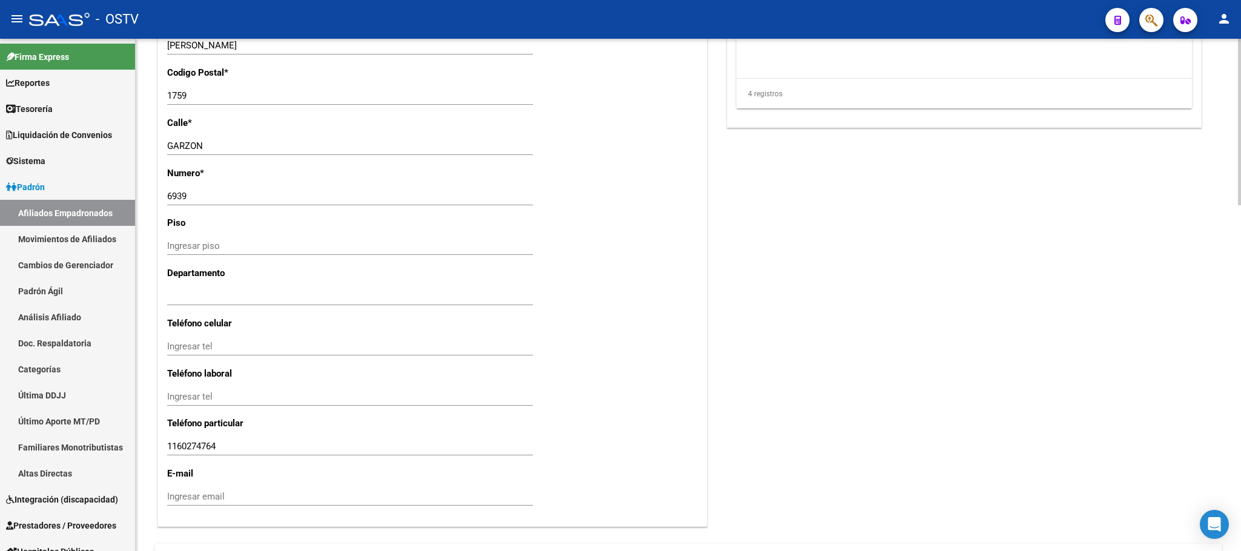
scroll to position [1065, 0]
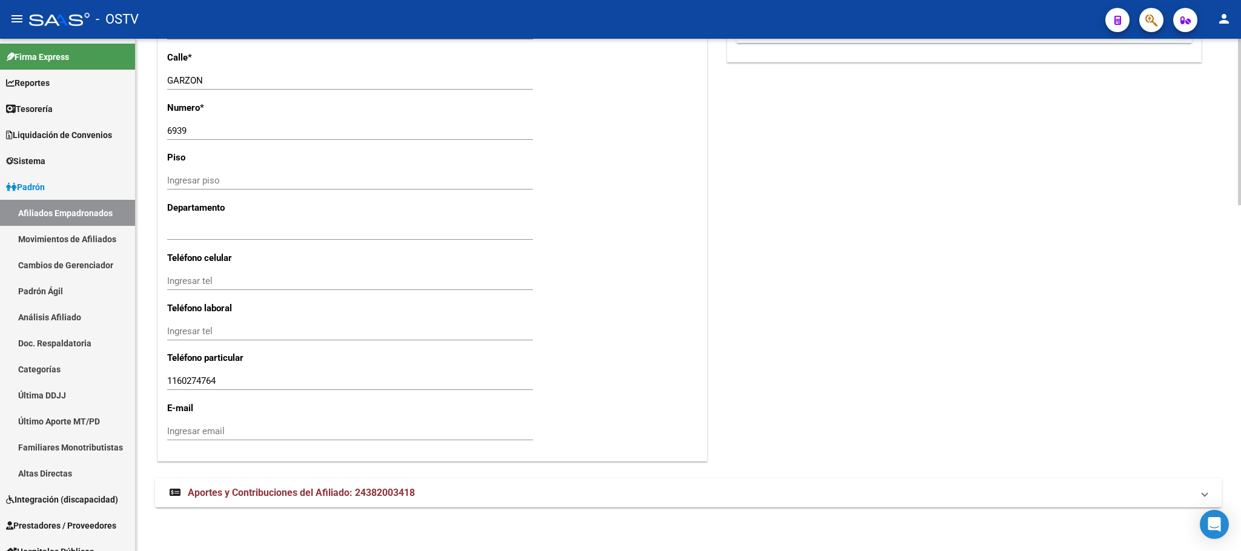
click at [270, 493] on span "Aportes y Contribuciones del Afiliado: 24382003418" at bounding box center [301, 493] width 227 height 12
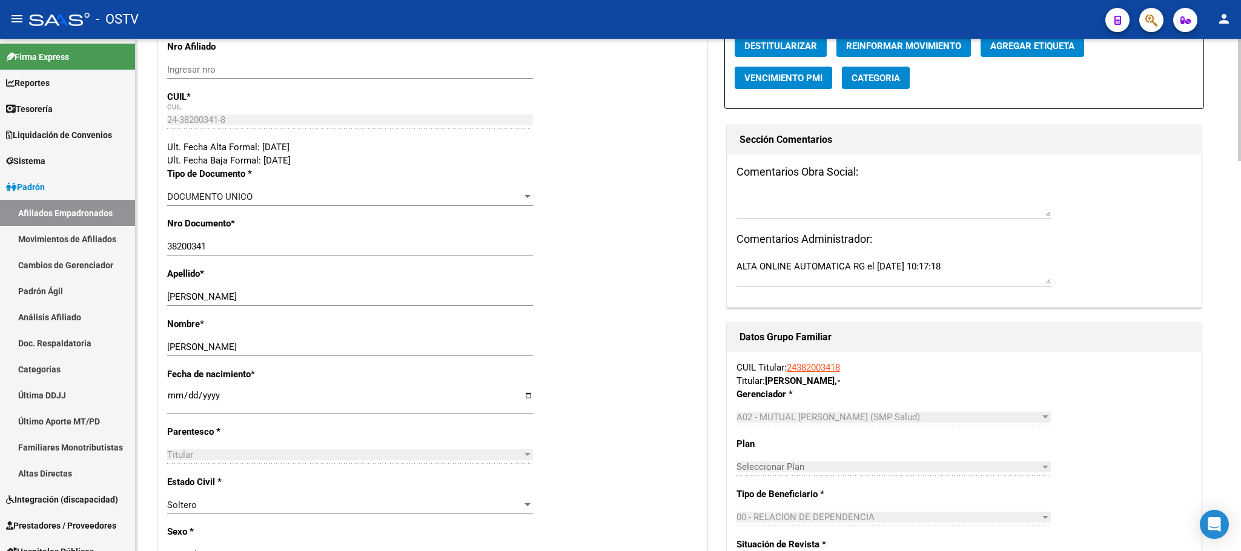
scroll to position [0, 0]
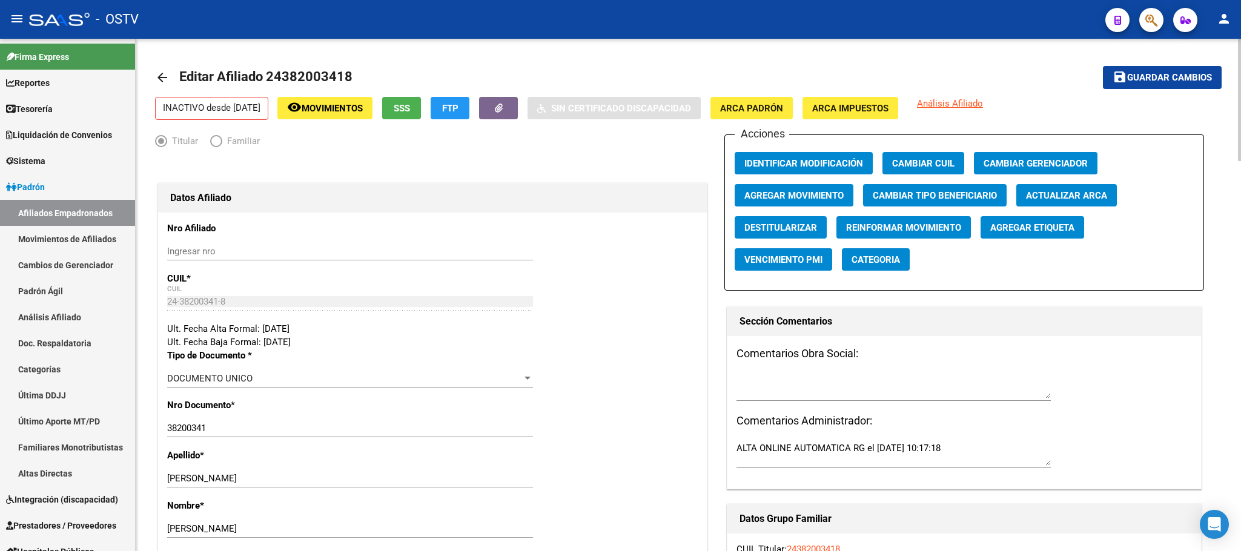
click at [343, 118] on button "remove_red_eye Movimientos" at bounding box center [324, 108] width 95 height 22
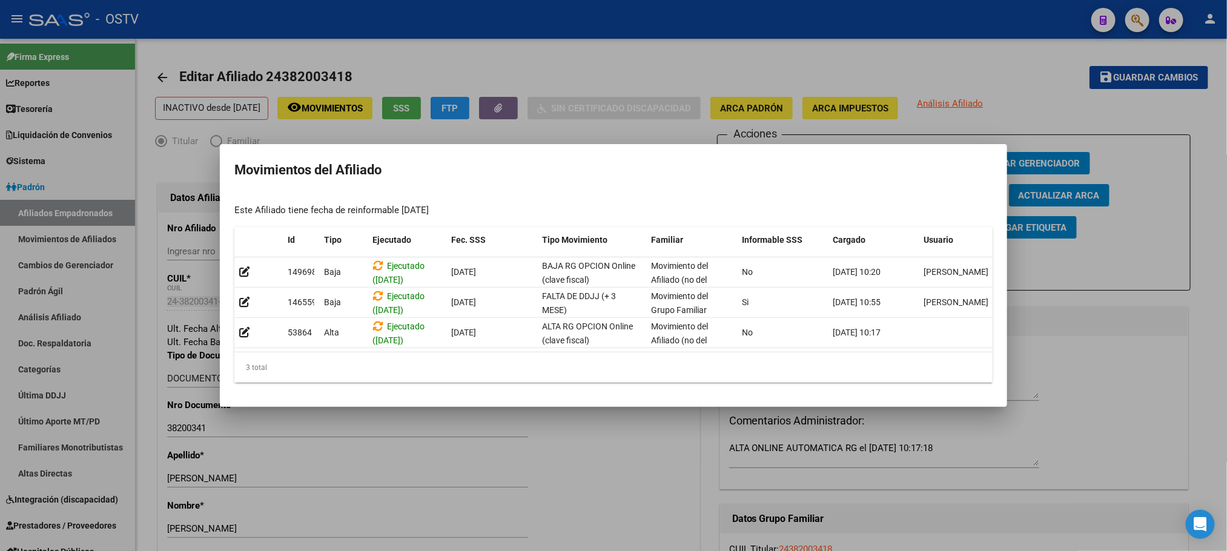
click at [142, 489] on div at bounding box center [613, 275] width 1227 height 551
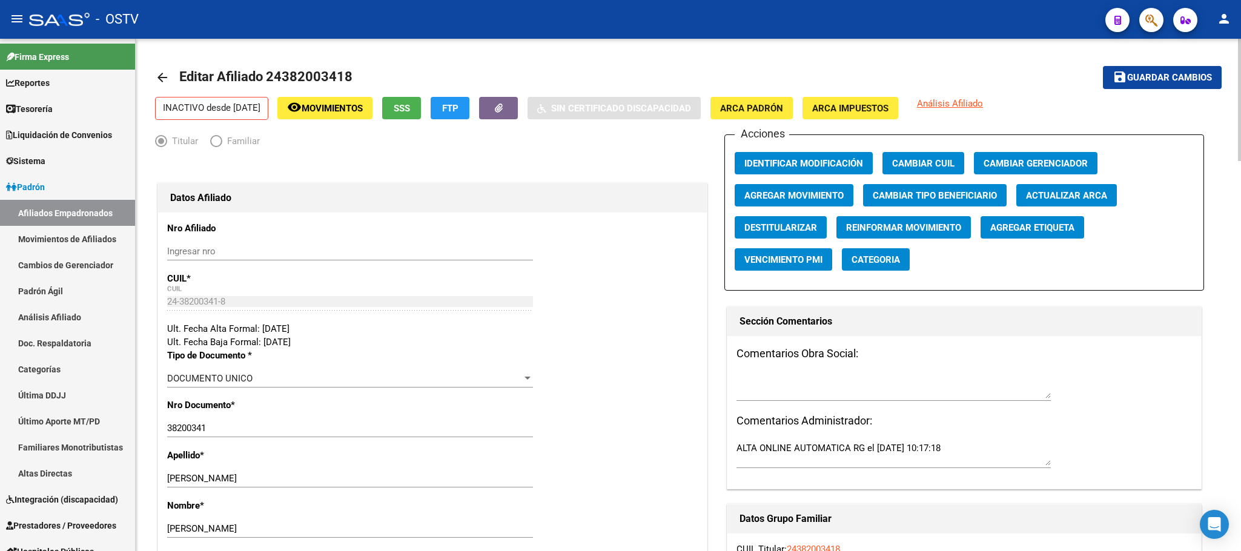
click at [410, 113] on span "SSS" at bounding box center [402, 108] width 16 height 11
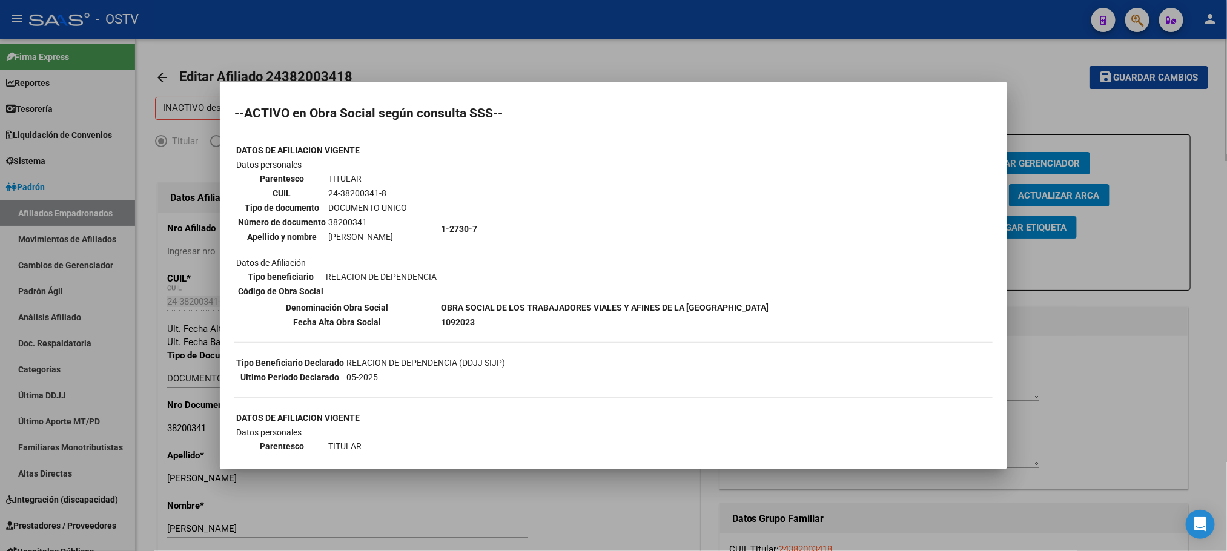
drag, startPoint x: 145, startPoint y: 432, endPoint x: 420, endPoint y: 159, distance: 388.0
click at [146, 432] on div at bounding box center [613, 275] width 1227 height 551
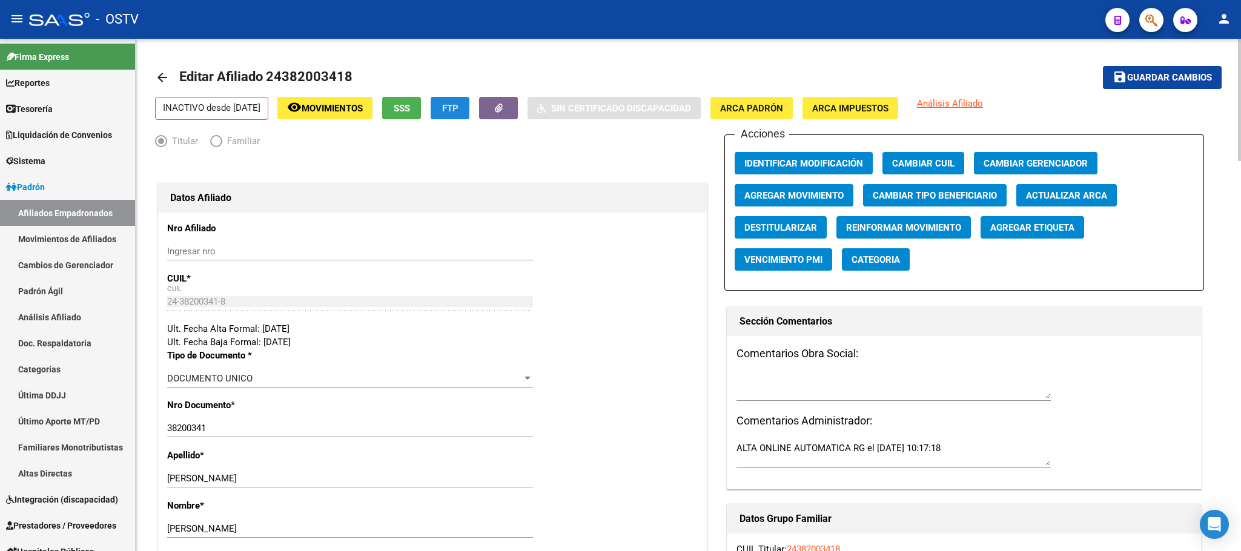
click at [469, 108] on button "FTP" at bounding box center [450, 108] width 39 height 22
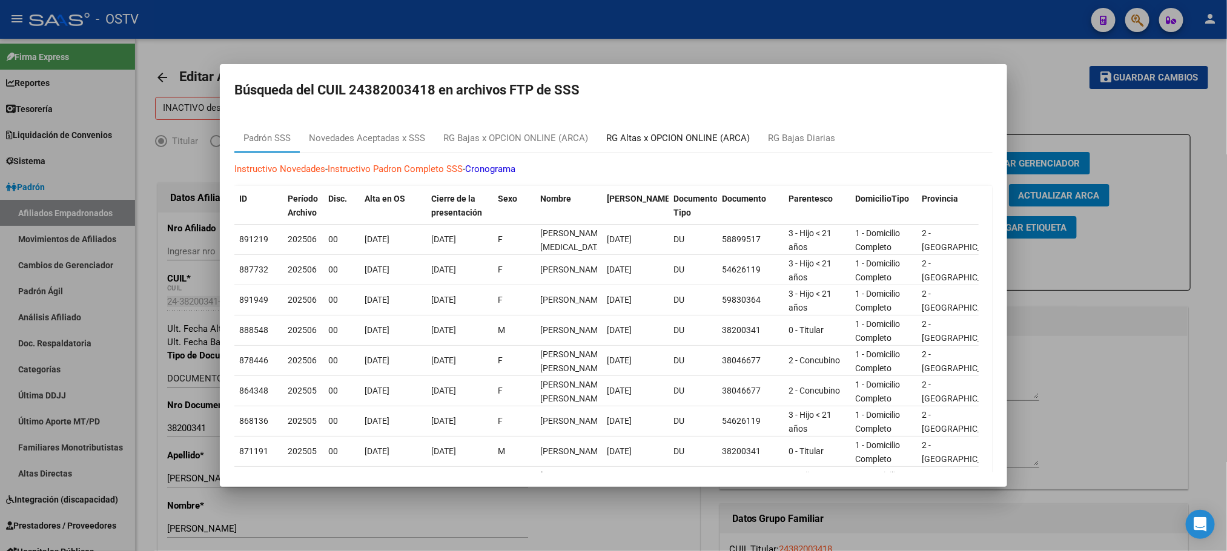
click at [680, 141] on div "RG Altas x OPCION ONLINE (ARCA)" at bounding box center [678, 138] width 144 height 14
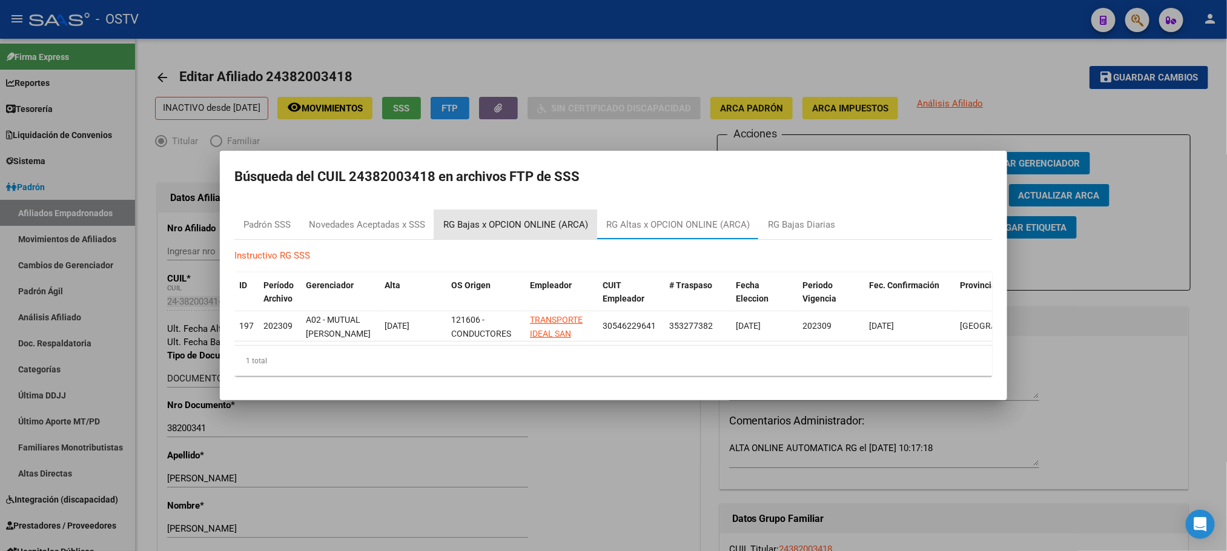
click at [511, 218] on div "RG Bajas x OPCION ONLINE (ARCA)" at bounding box center [515, 225] width 145 height 14
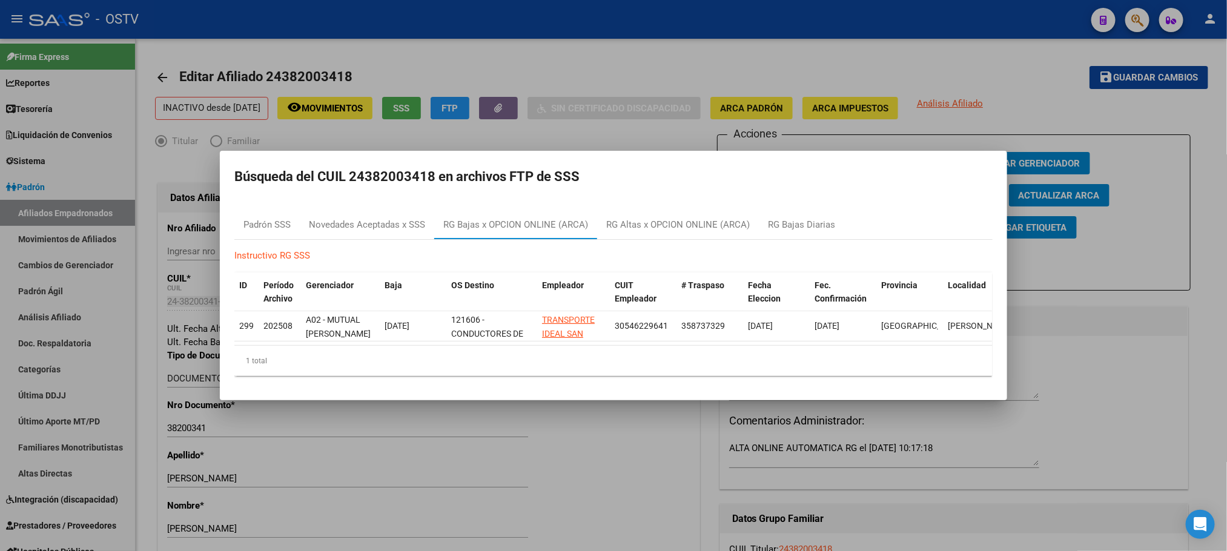
click at [148, 419] on div at bounding box center [613, 275] width 1227 height 551
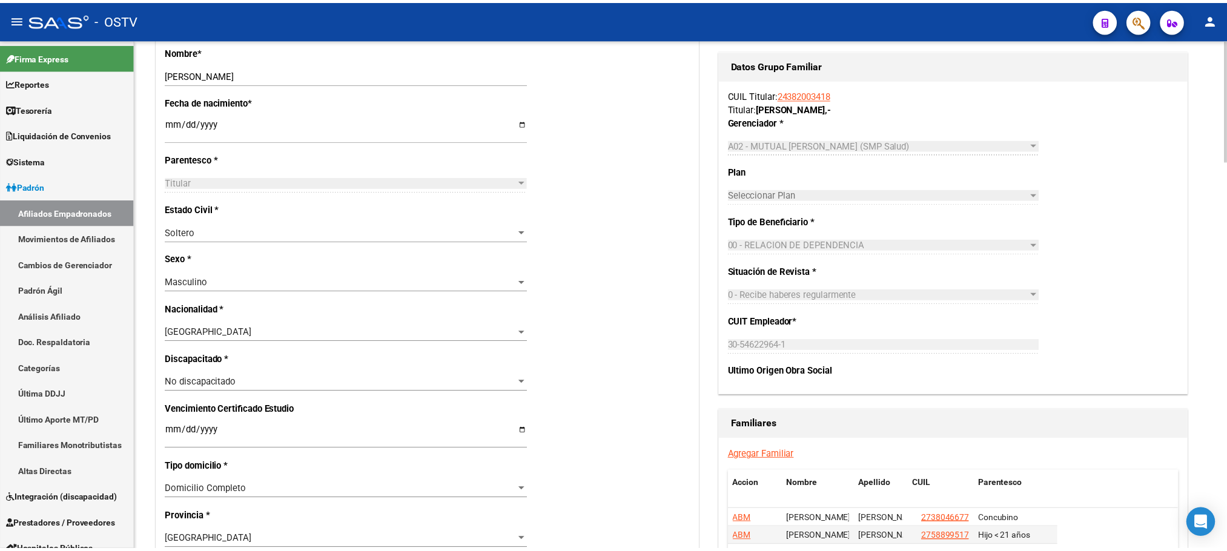
scroll to position [1090, 0]
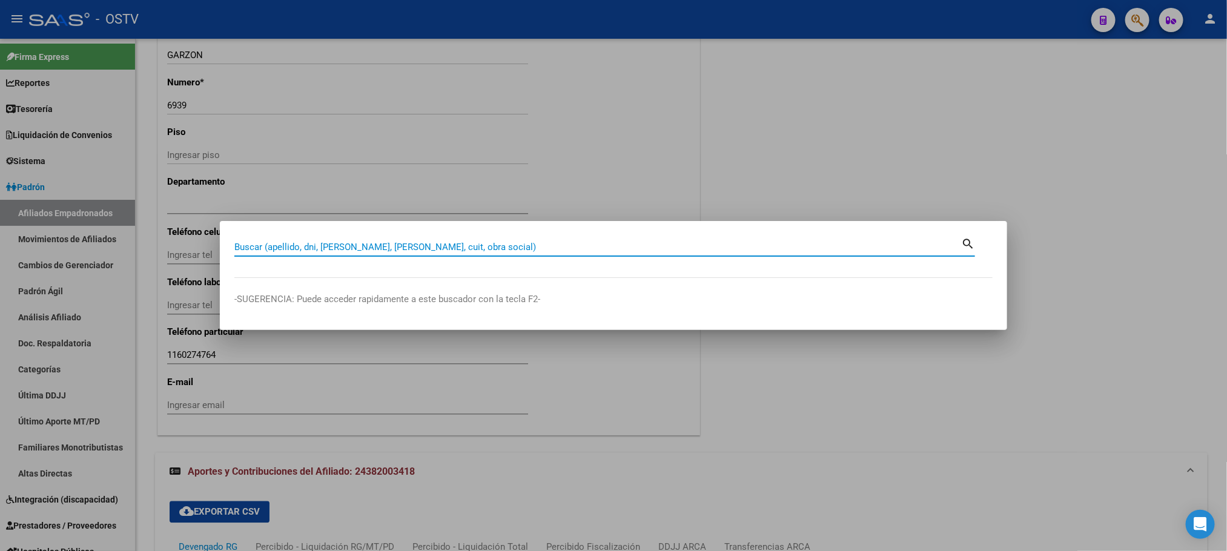
paste input "20331556778"
type input "20331556778"
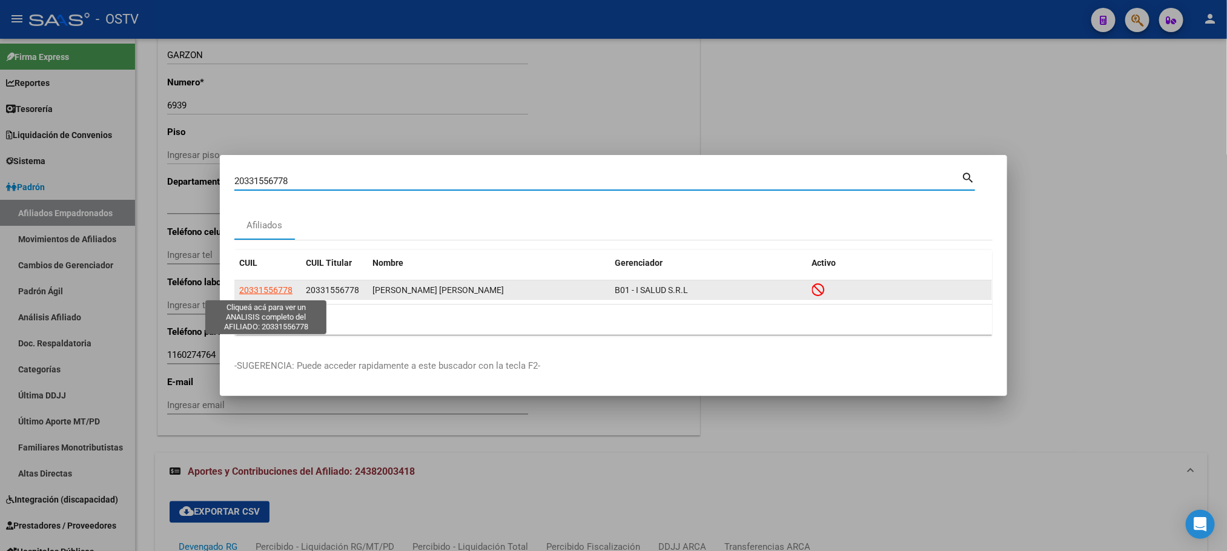
click at [280, 288] on span "20331556778" at bounding box center [265, 290] width 53 height 10
type textarea "20331556778"
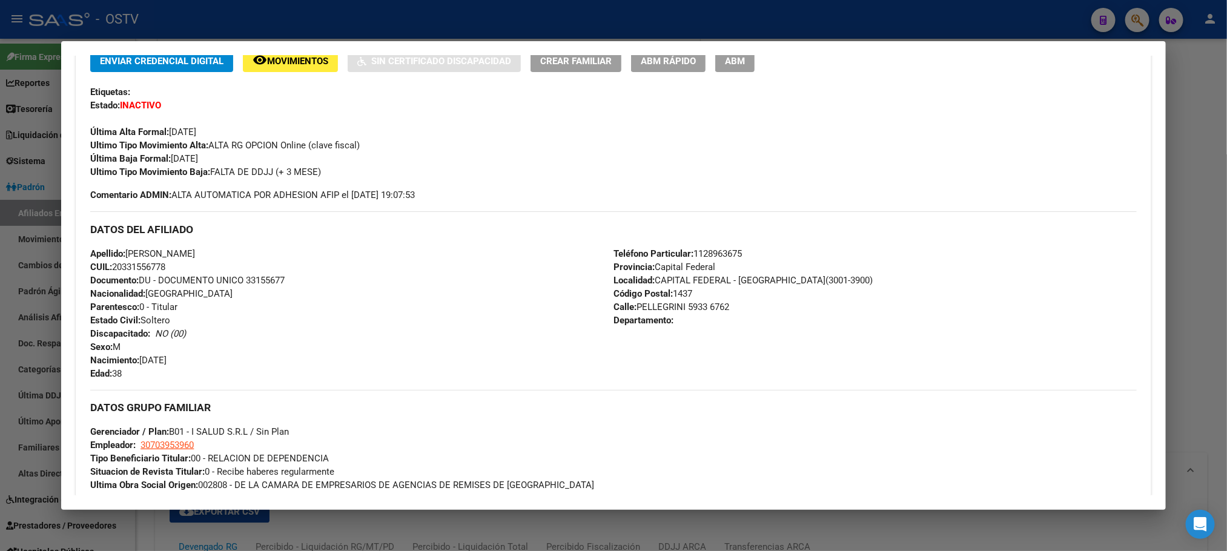
scroll to position [0, 0]
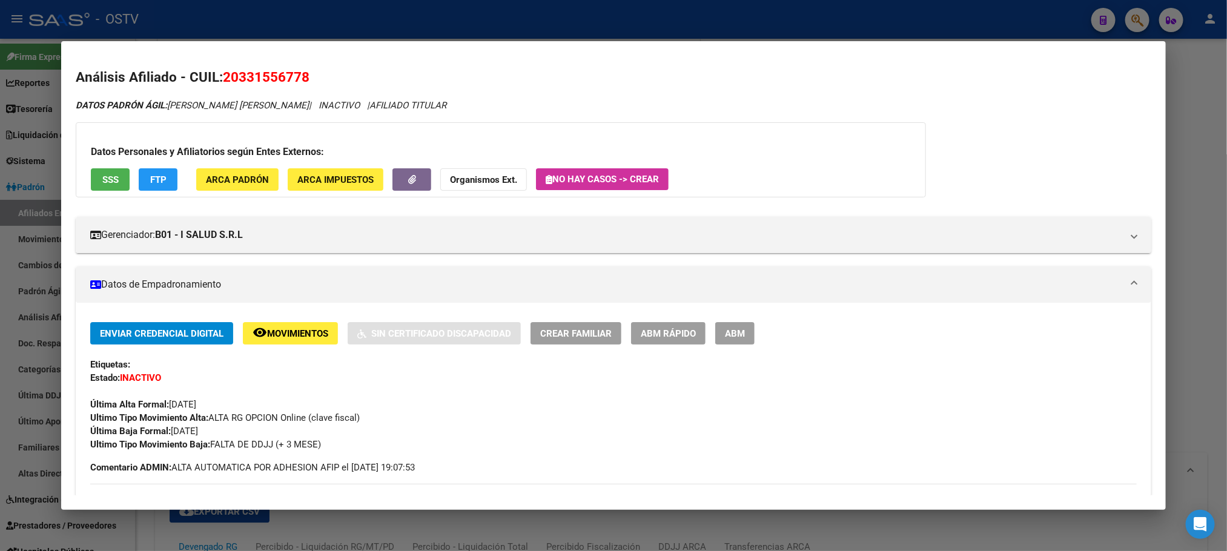
click at [302, 328] on span "Movimientos" at bounding box center [297, 333] width 61 height 11
click at [150, 180] on span "FTP" at bounding box center [158, 179] width 16 height 11
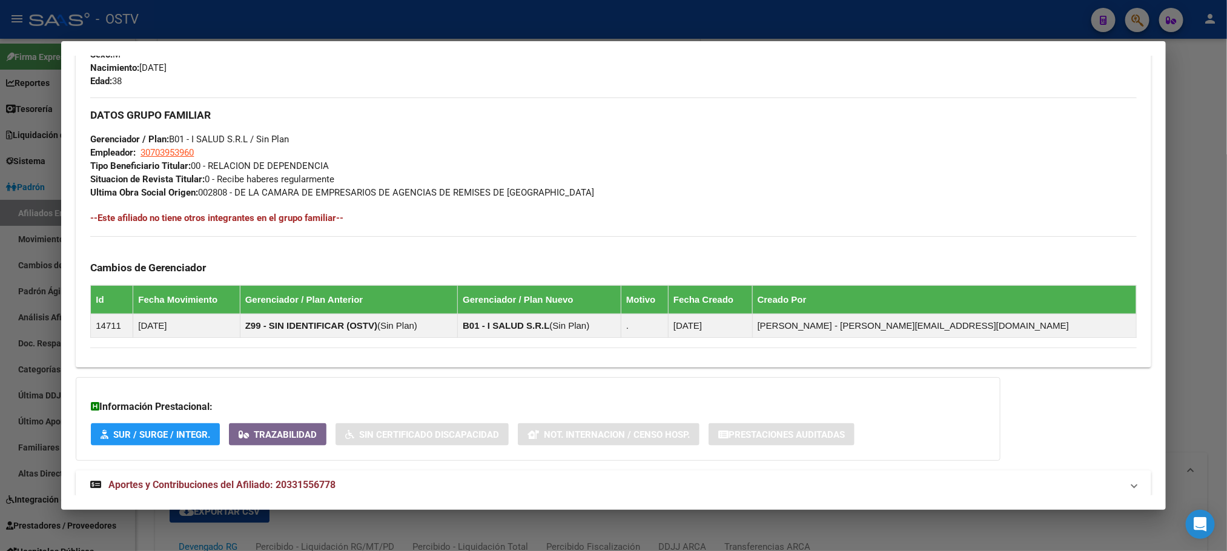
scroll to position [598, 0]
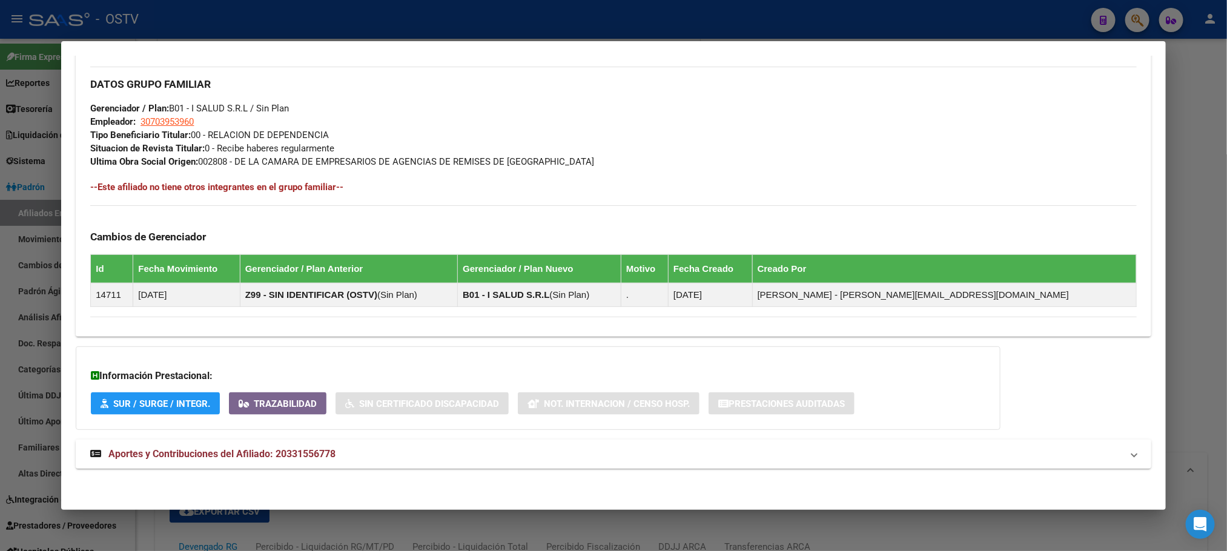
click at [322, 449] on span "Aportes y Contribuciones del Afiliado: 20331556778" at bounding box center [221, 454] width 227 height 12
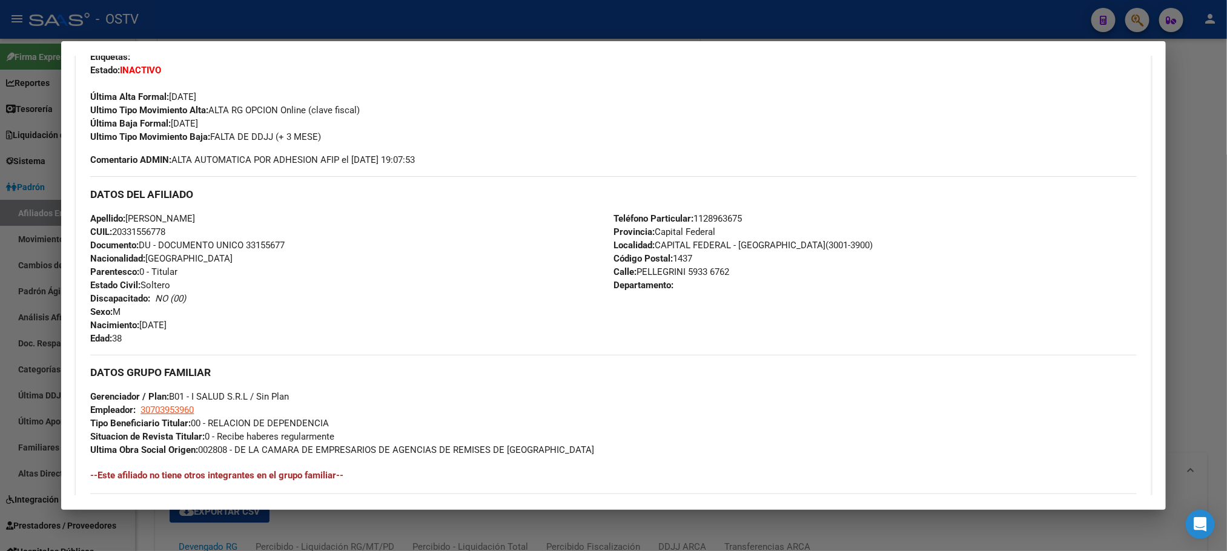
scroll to position [86, 0]
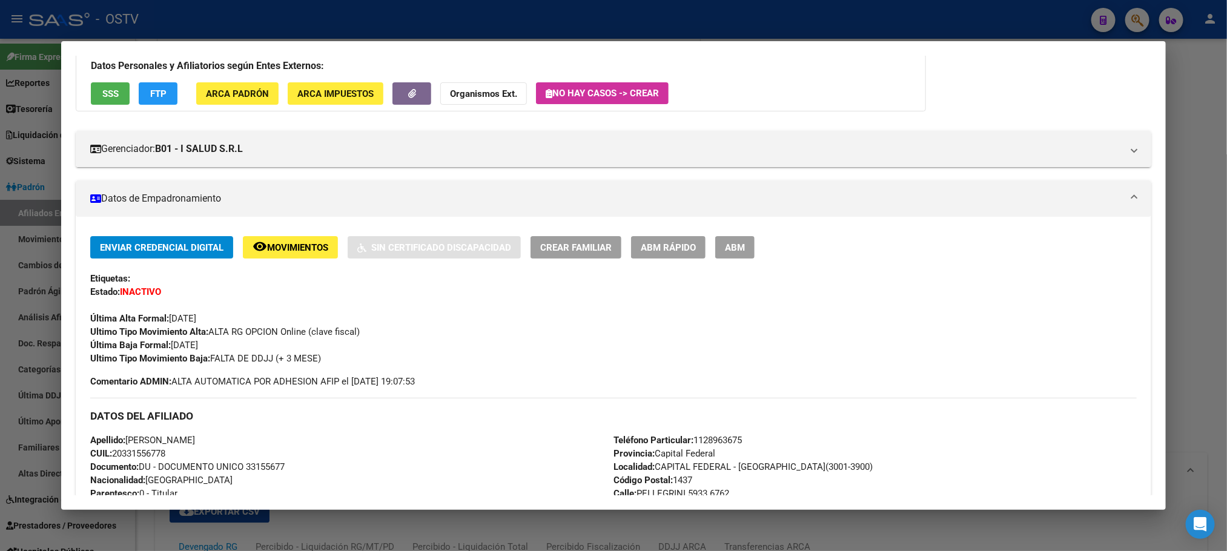
click at [725, 243] on span "ABM" at bounding box center [735, 247] width 20 height 11
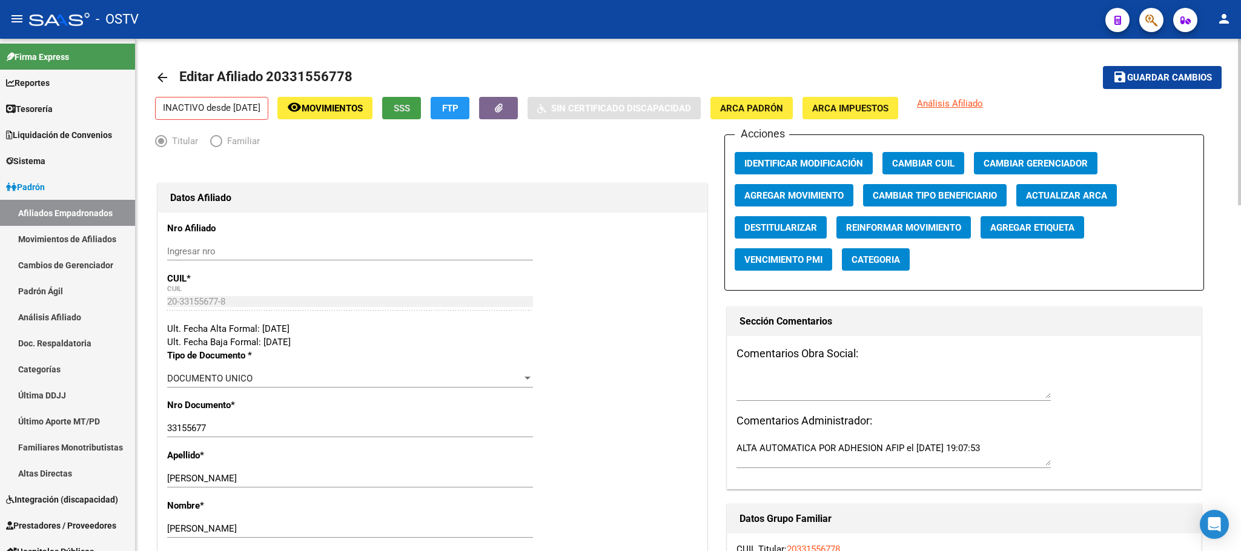
click at [410, 108] on span "SSS" at bounding box center [402, 108] width 16 height 11
click at [775, 193] on span "Agregar Movimiento" at bounding box center [793, 195] width 99 height 11
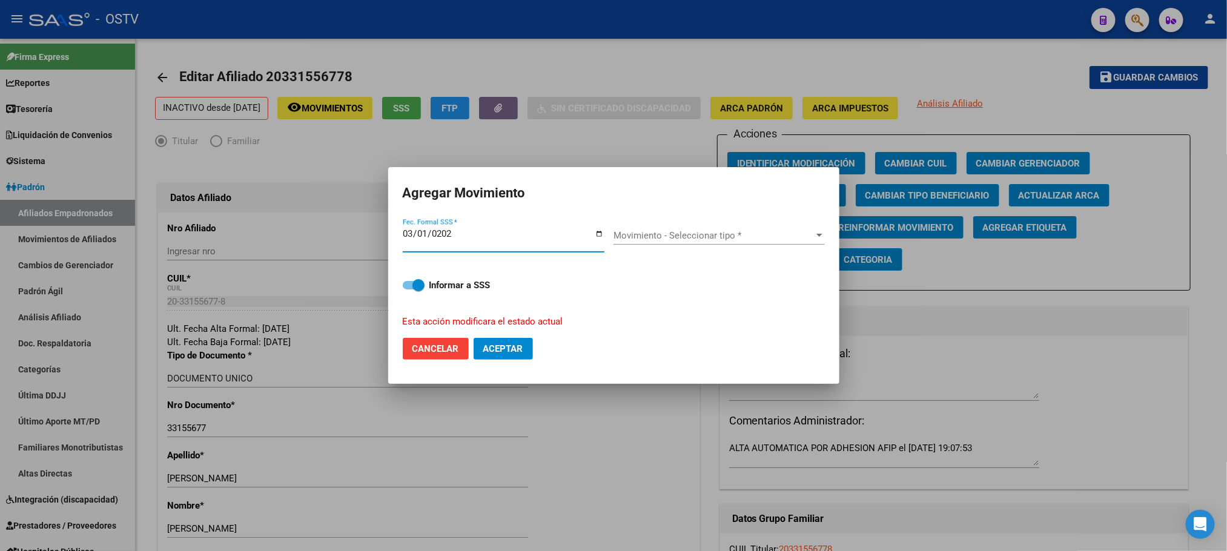
type input "2024-03-01"
click at [651, 245] on div "Movimiento - Seleccionar tipo * Movimiento - Seleccionar tipo *" at bounding box center [719, 242] width 211 height 30
click at [661, 239] on span "Movimiento - Seleccionar tipo *" at bounding box center [714, 235] width 200 height 11
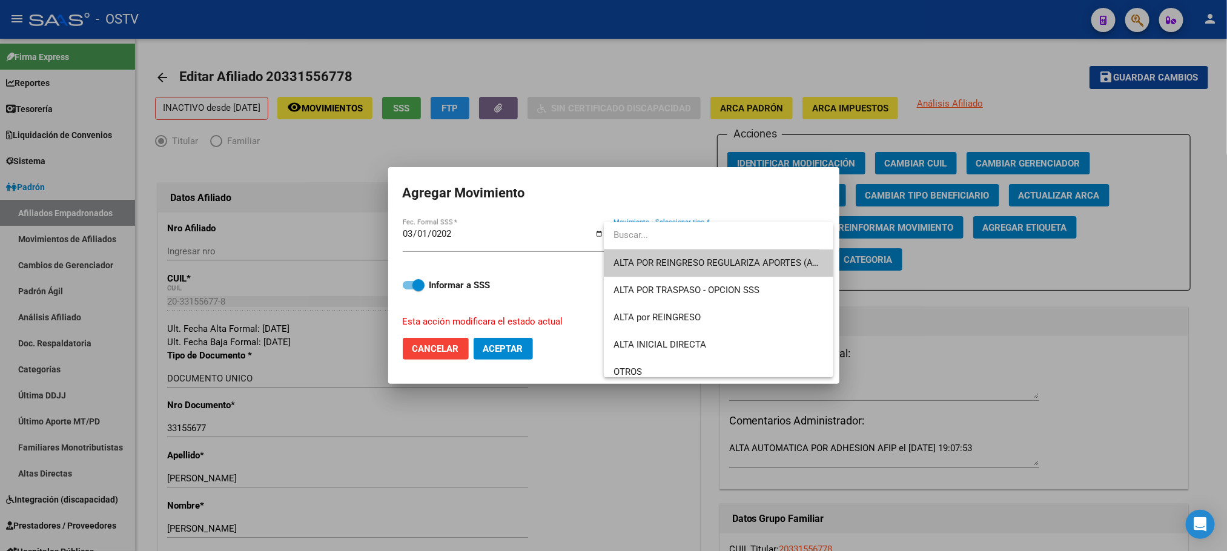
click at [661, 257] on span "ALTA POR REINGRESO REGULARIZA APORTES (AFIP)" at bounding box center [721, 262] width 215 height 11
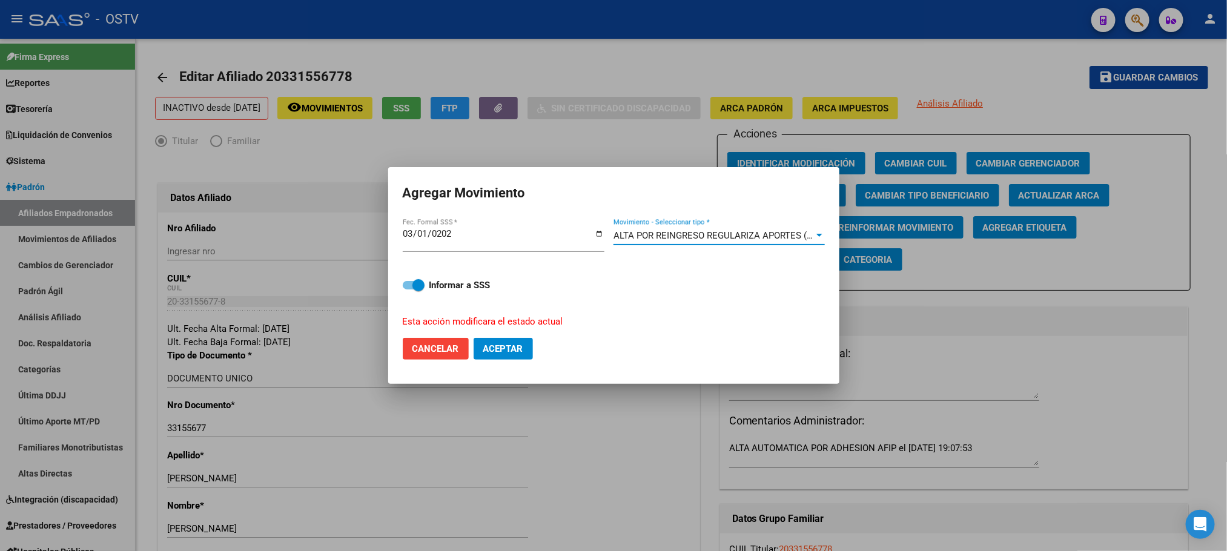
click at [518, 347] on span "Aceptar" at bounding box center [503, 348] width 40 height 11
checkbox input "false"
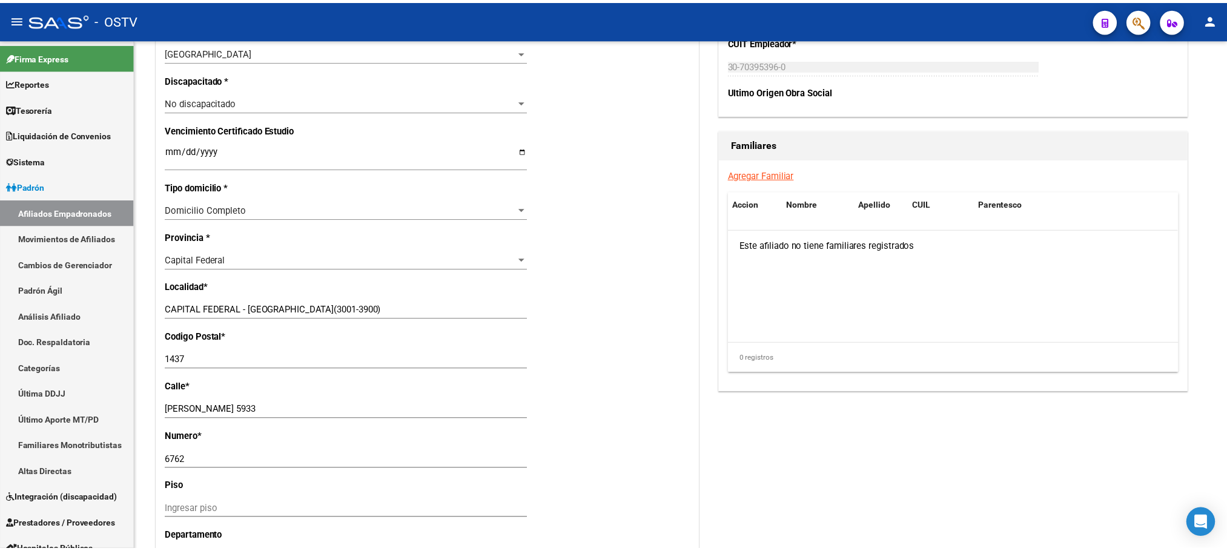
scroll to position [702, 0]
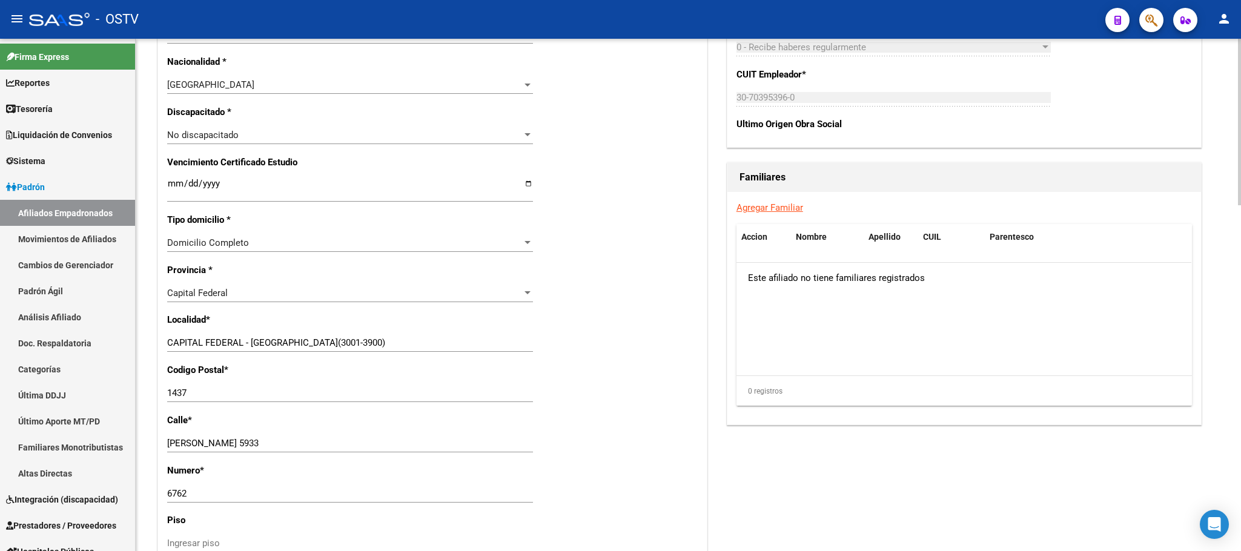
click at [155, 282] on div "Datos Afiliado Nro Afiliado Ingresar nro CUIL * 20-33155677-8 CUIL ARCA Padrón …" at bounding box center [432, 138] width 555 height 1373
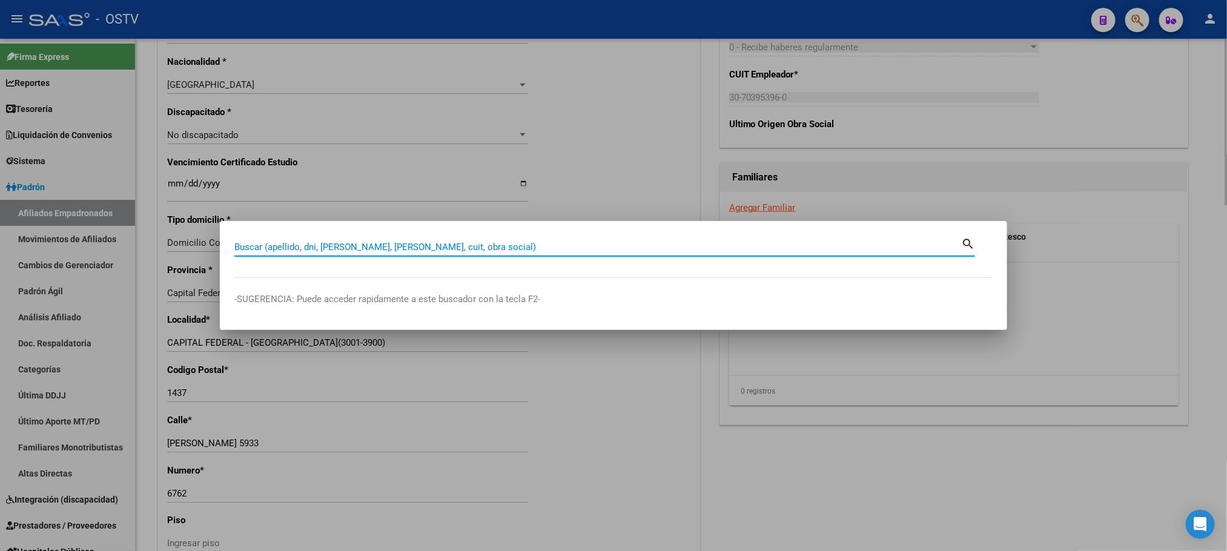
paste input "20331559300"
type input "20331559300"
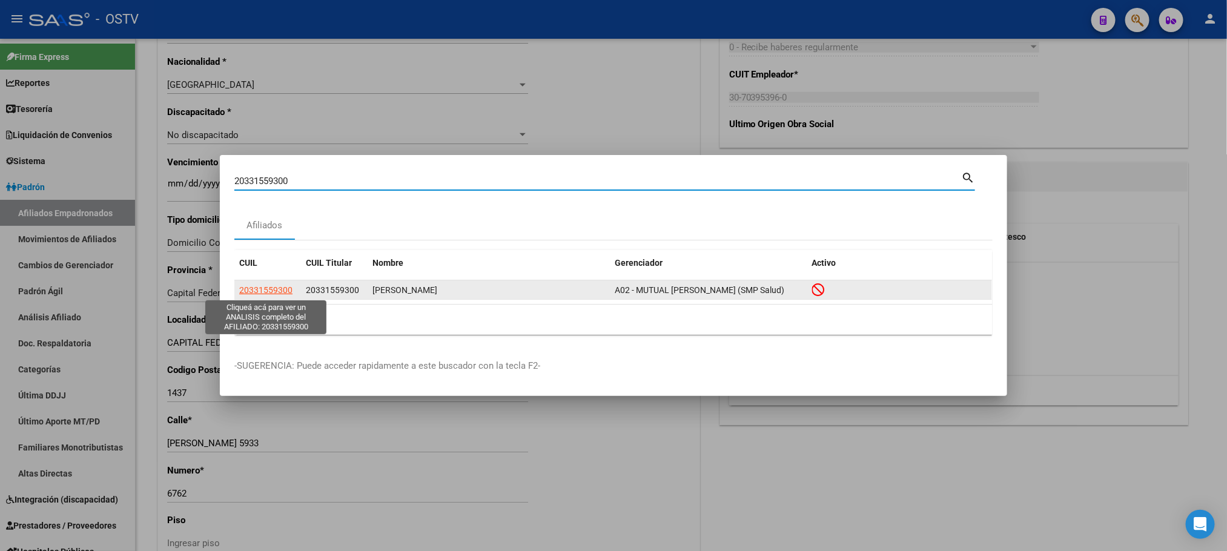
click at [264, 291] on span "20331559300" at bounding box center [265, 290] width 53 height 10
type textarea "20331559300"
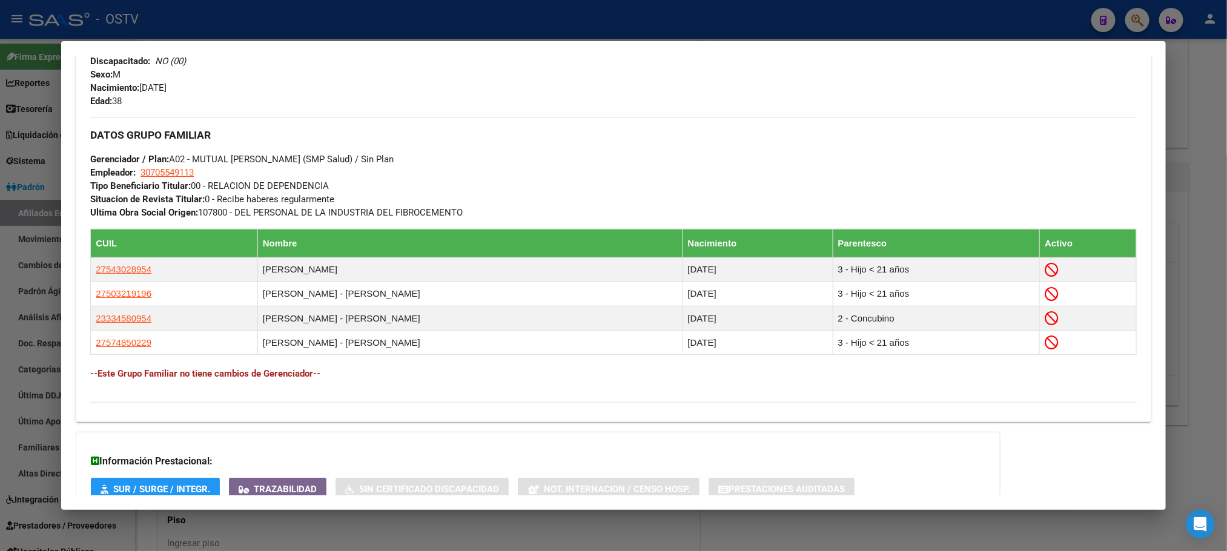
scroll to position [636, 0]
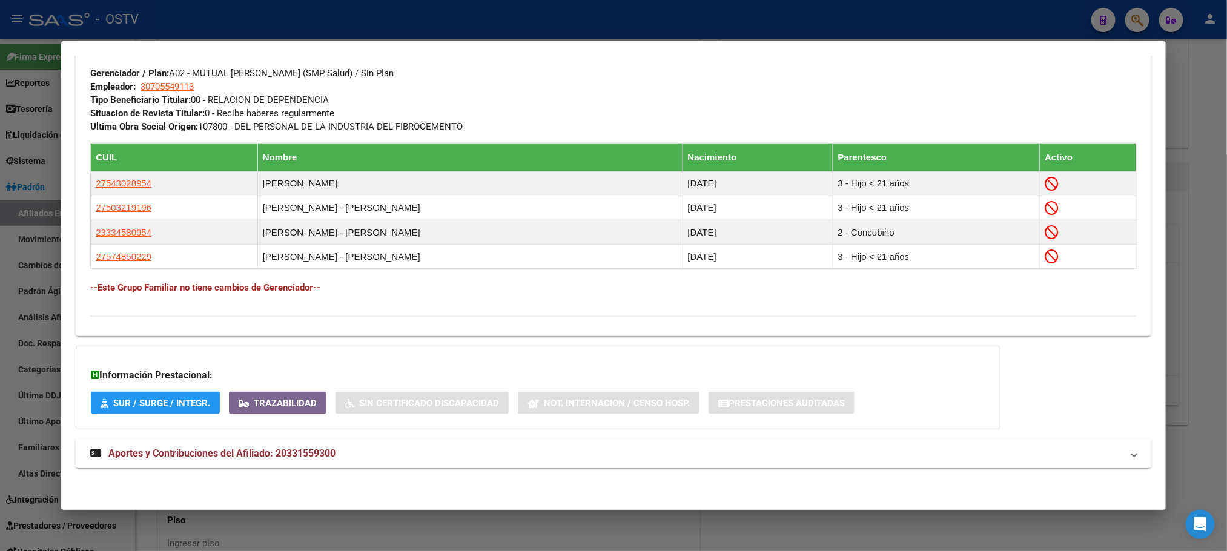
drag, startPoint x: 284, startPoint y: 460, endPoint x: 276, endPoint y: 460, distance: 7.9
click at [280, 460] on strong "Aportes y Contribuciones del Afiliado: 20331559300" at bounding box center [212, 453] width 245 height 15
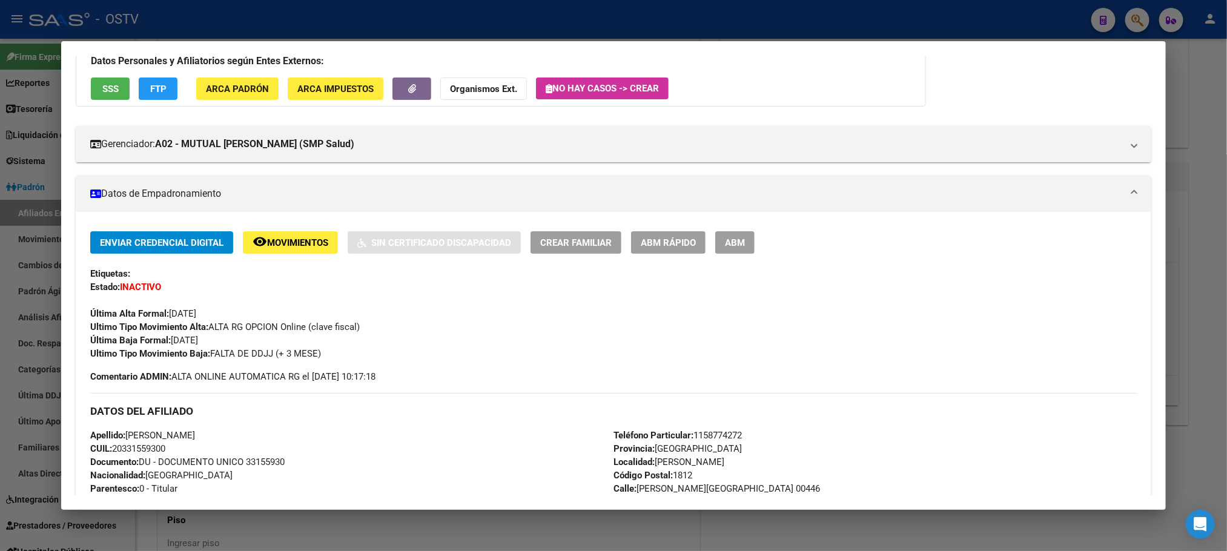
scroll to position [0, 0]
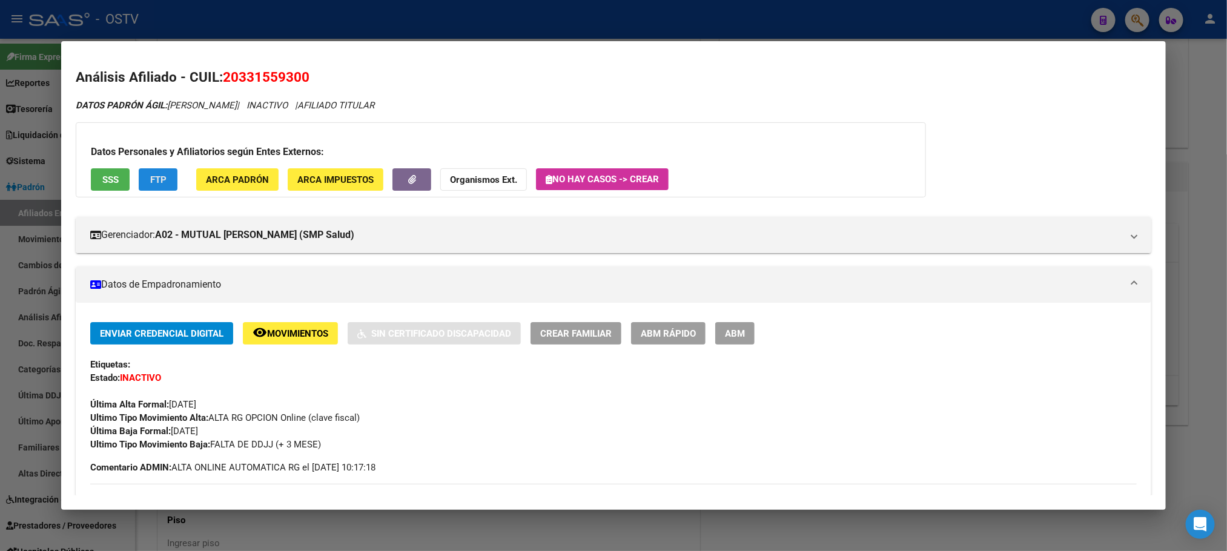
click at [150, 187] on button "FTP" at bounding box center [158, 179] width 39 height 22
click at [744, 333] on button "ABM" at bounding box center [734, 333] width 39 height 22
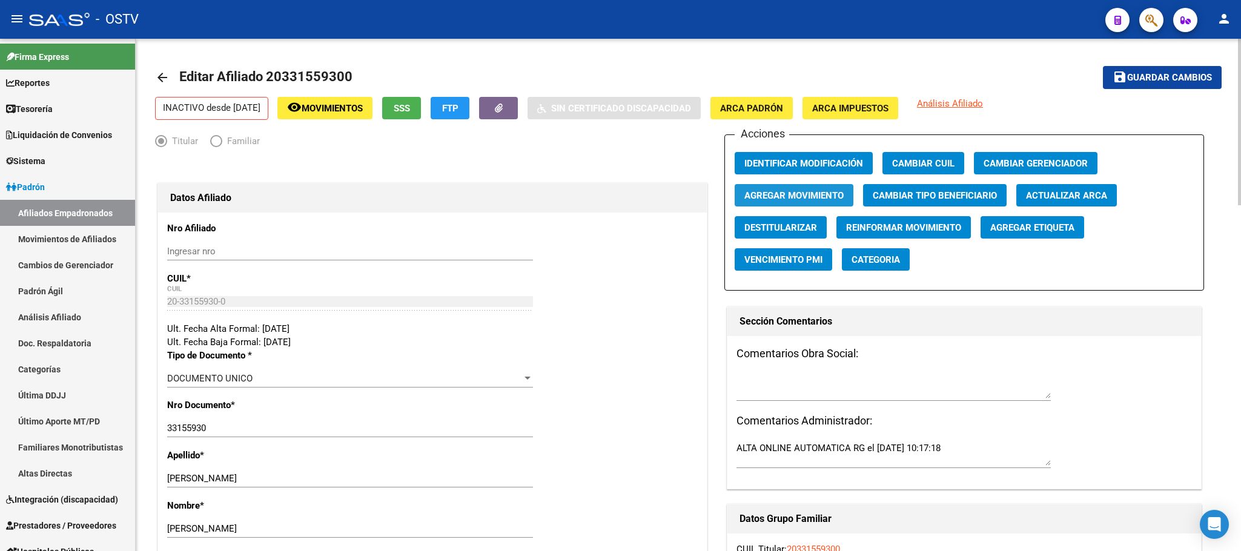
click at [778, 200] on span "Agregar Movimiento" at bounding box center [793, 195] width 99 height 11
click at [410, 111] on span "SSS" at bounding box center [402, 108] width 16 height 11
click at [798, 198] on span "Agregar Movimiento" at bounding box center [793, 195] width 99 height 11
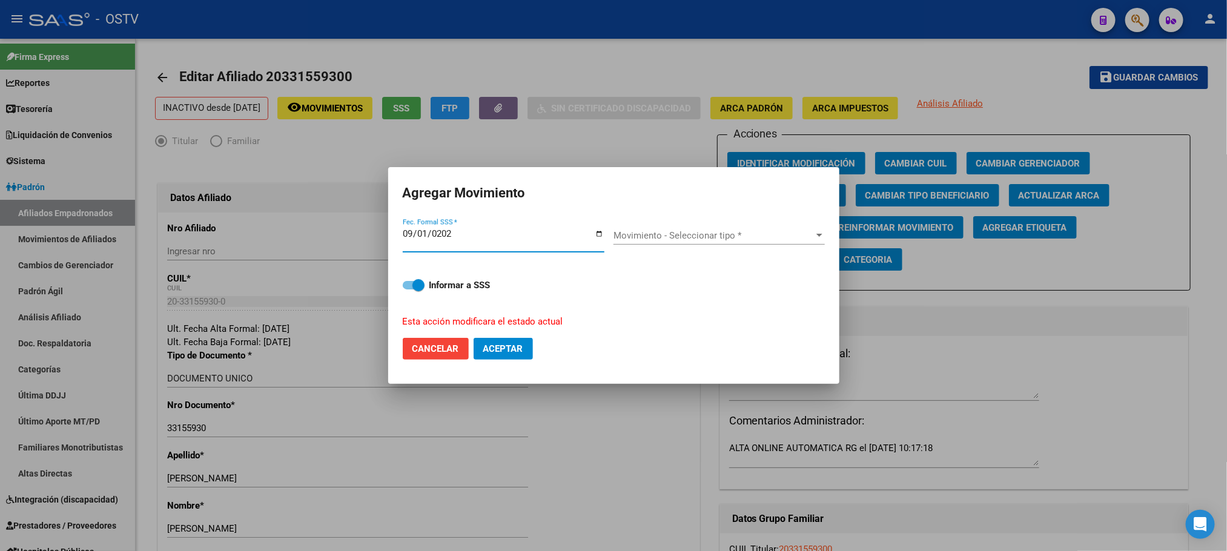
type input "2023-09-01"
click at [651, 243] on div "Movimiento - Seleccionar tipo * Movimiento - Seleccionar tipo *" at bounding box center [719, 236] width 211 height 18
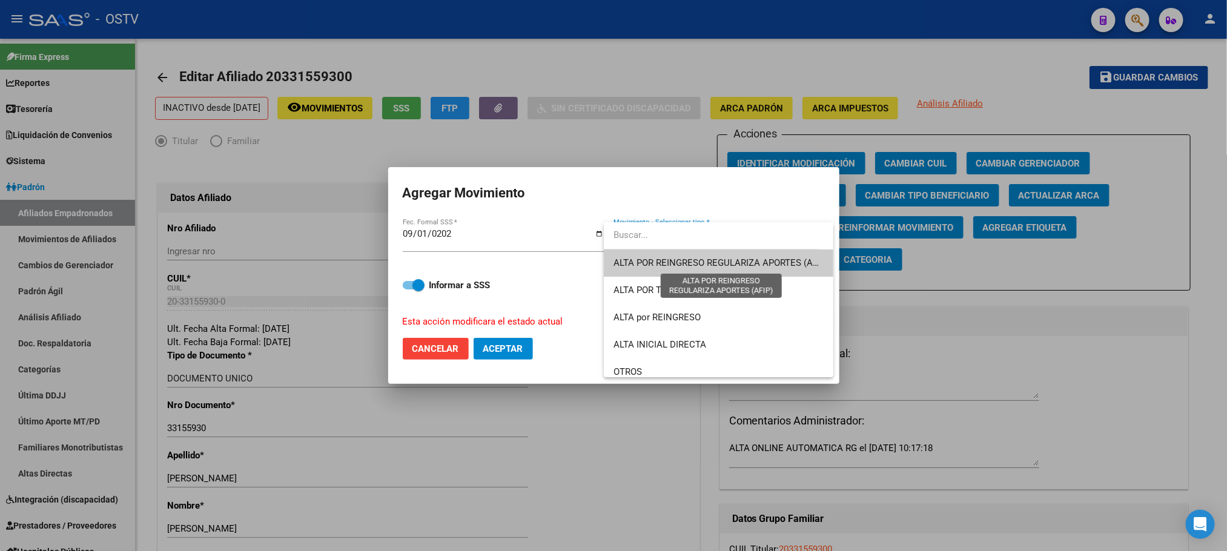
click at [663, 262] on span "ALTA POR REINGRESO REGULARIZA APORTES (AFIP)" at bounding box center [721, 262] width 215 height 11
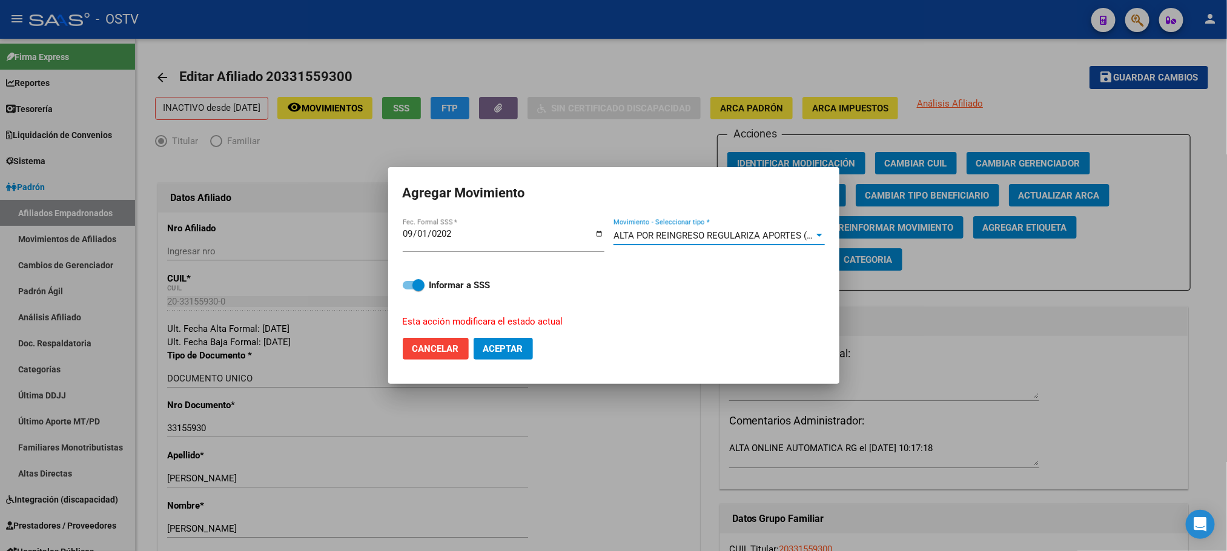
click at [520, 348] on span "Aceptar" at bounding box center [503, 348] width 40 height 11
checkbox input "false"
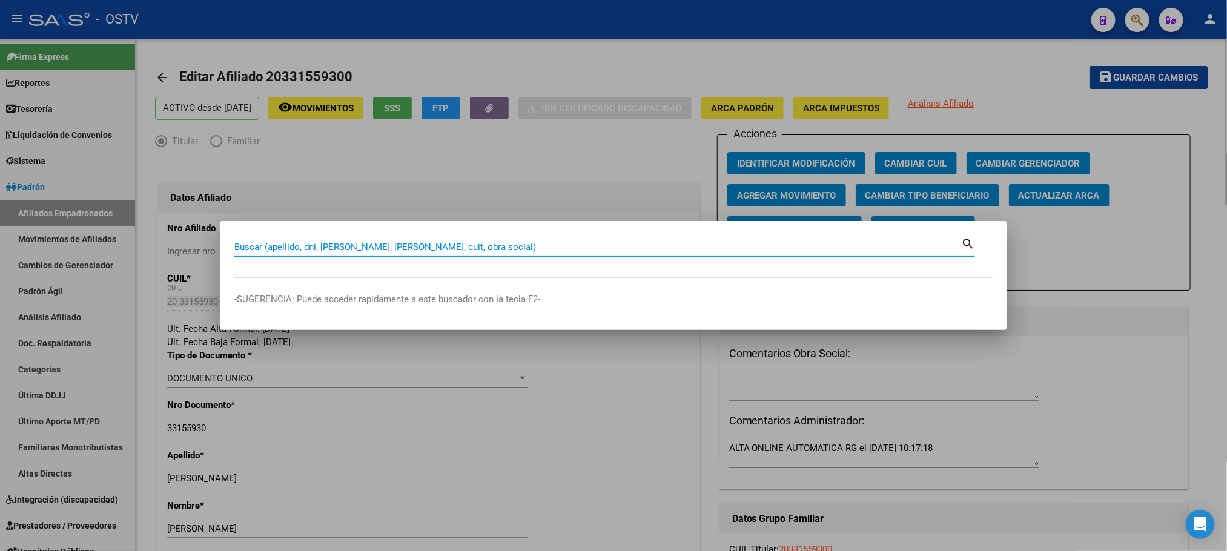
paste input "20366215841"
type input "20366215841"
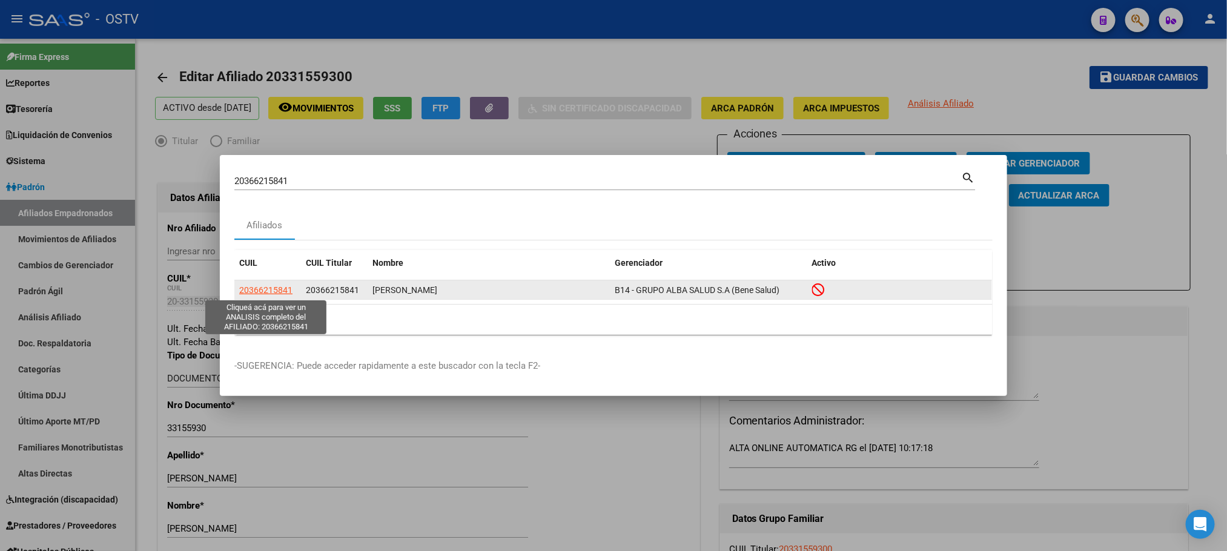
click at [266, 290] on span "20366215841" at bounding box center [265, 290] width 53 height 10
type textarea "20366215841"
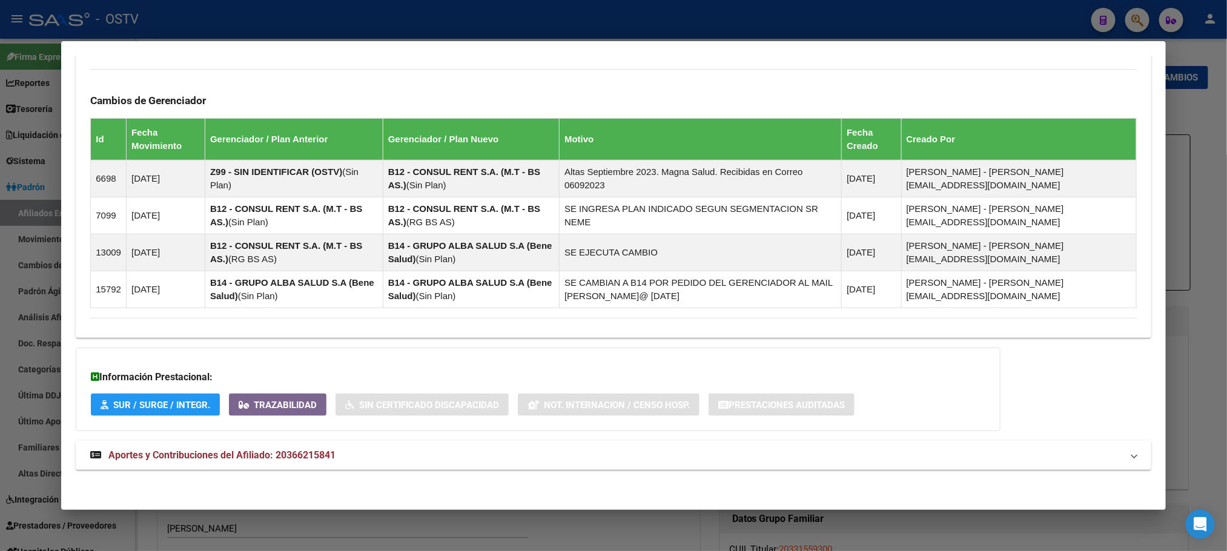
scroll to position [737, 0]
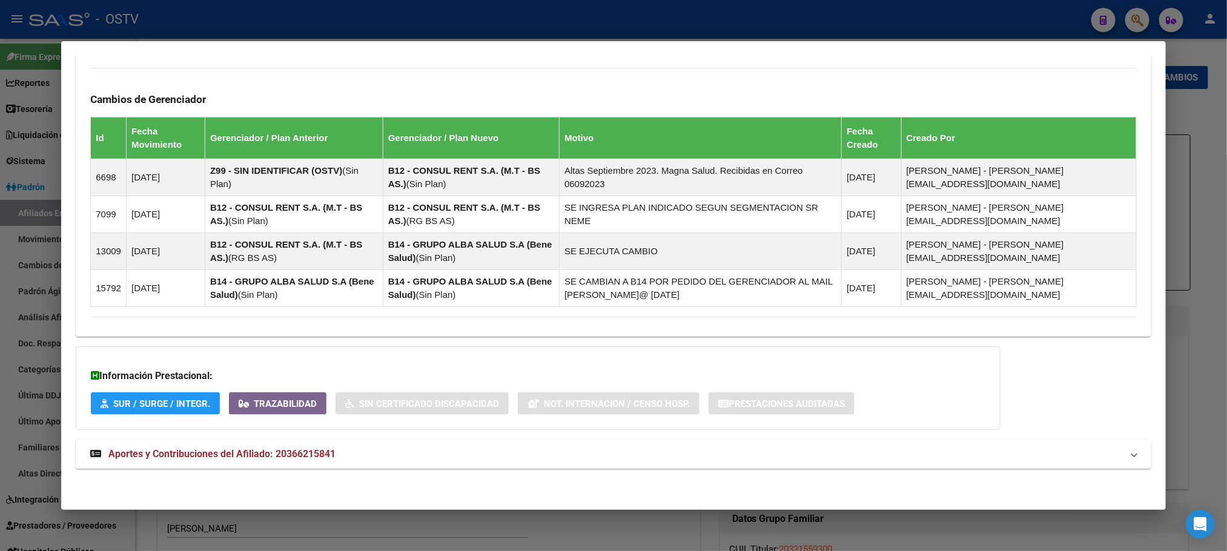
click at [280, 460] on strong "Aportes y Contribuciones del Afiliado: 20366215841" at bounding box center [212, 454] width 245 height 15
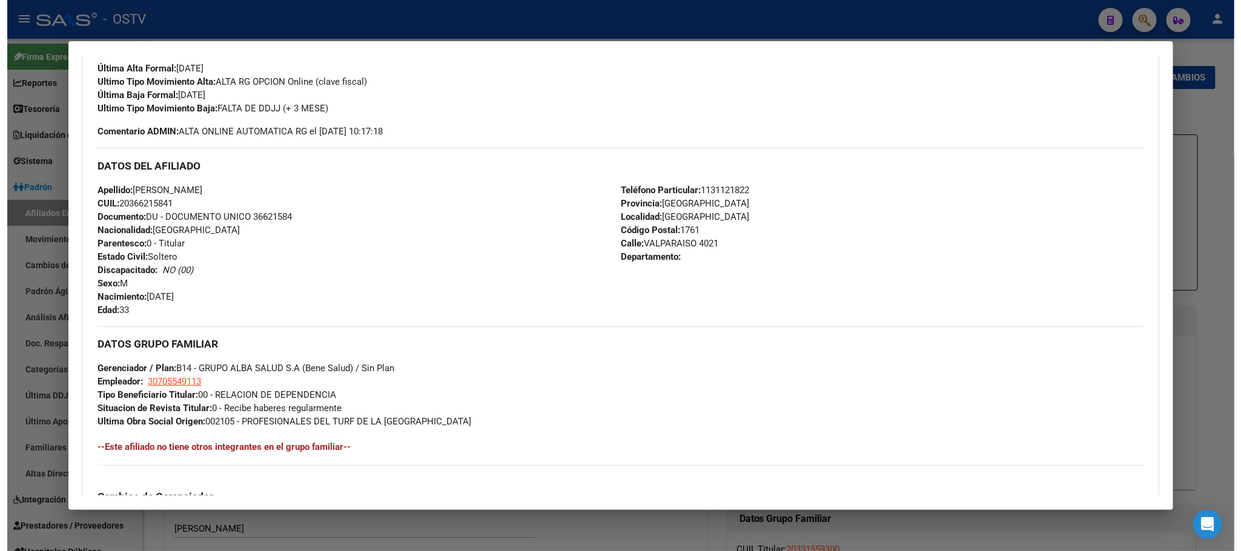
scroll to position [0, 0]
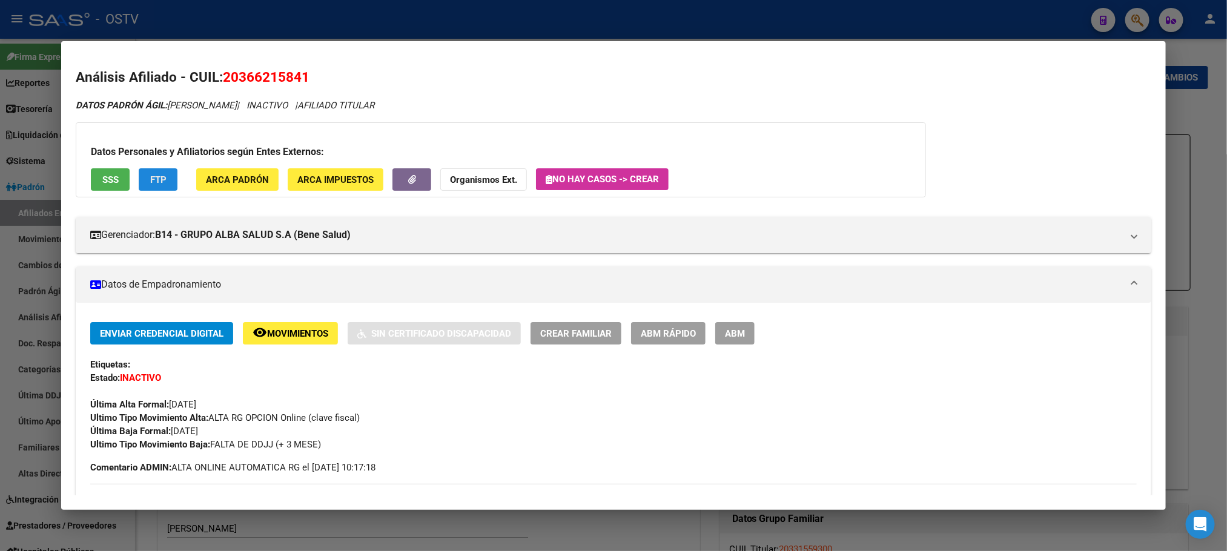
click at [150, 182] on span "FTP" at bounding box center [158, 179] width 16 height 11
click at [725, 331] on span "ABM" at bounding box center [735, 333] width 20 height 11
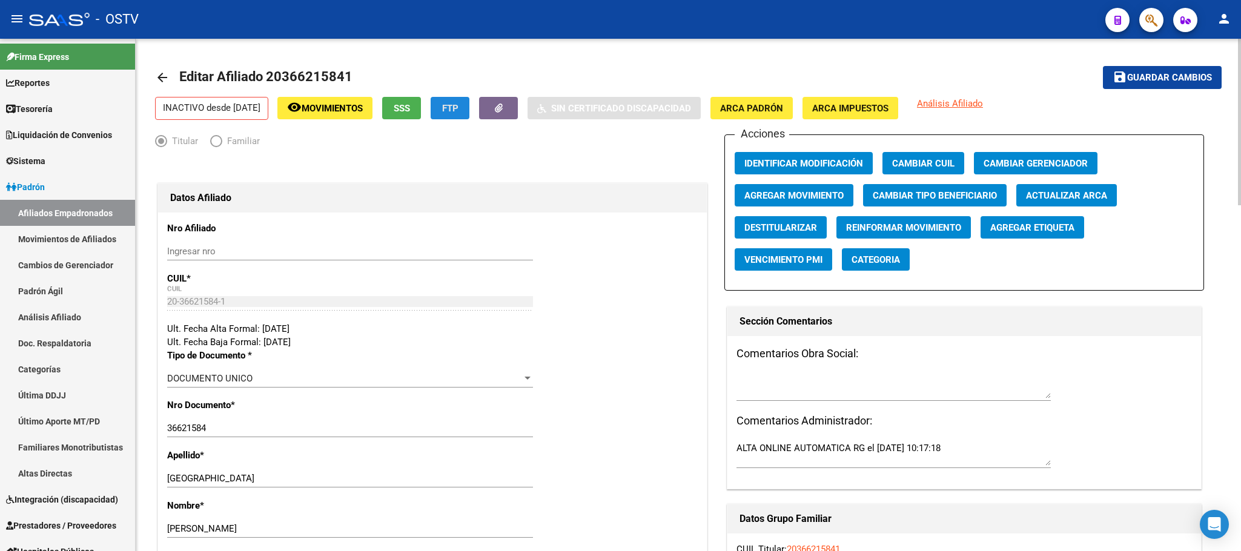
click at [469, 115] on button "FTP" at bounding box center [450, 108] width 39 height 22
click at [789, 199] on span "Agregar Movimiento" at bounding box center [793, 195] width 99 height 11
click at [421, 118] on button "SSS" at bounding box center [401, 108] width 39 height 22
click at [769, 196] on span "Agregar Movimiento" at bounding box center [793, 195] width 99 height 11
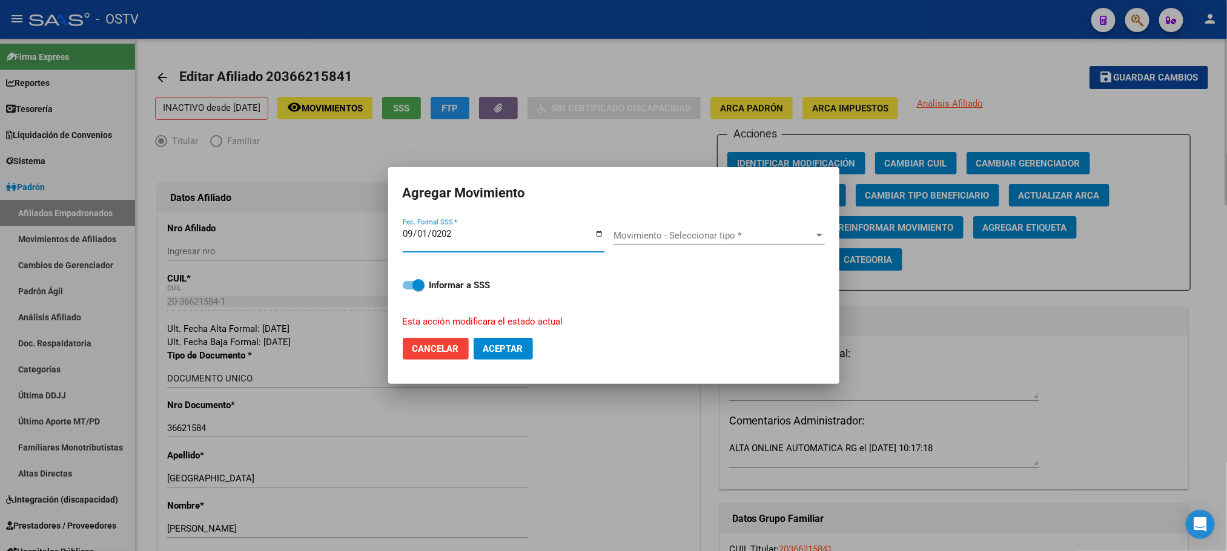
type input "2023-09-01"
click at [732, 236] on span "Movimiento - Seleccionar tipo *" at bounding box center [714, 235] width 200 height 11
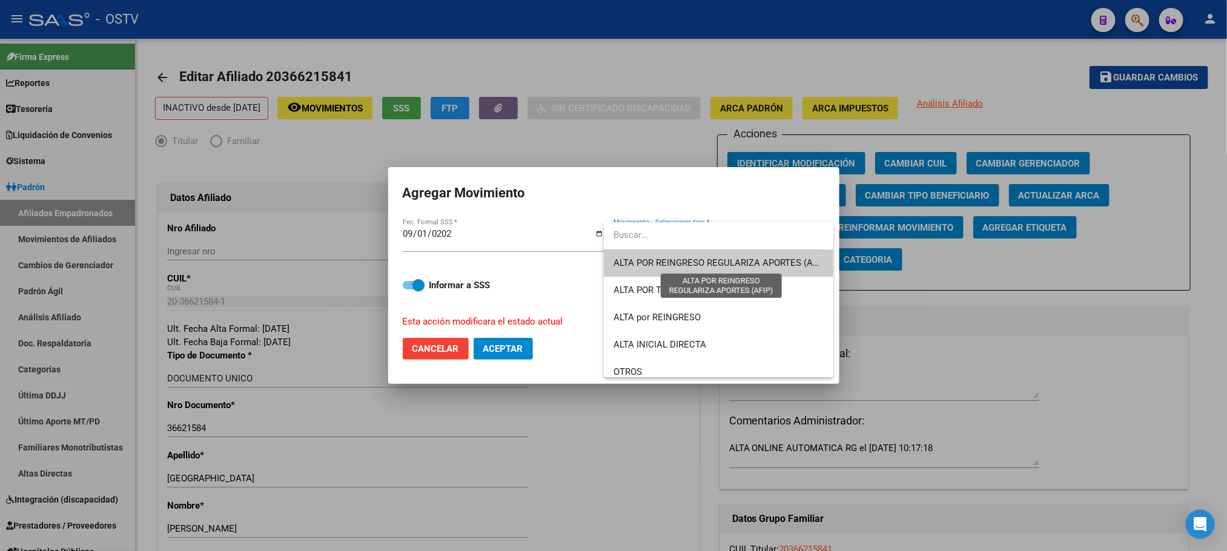
click at [731, 266] on span "ALTA POR REINGRESO REGULARIZA APORTES (AFIP)" at bounding box center [721, 262] width 215 height 11
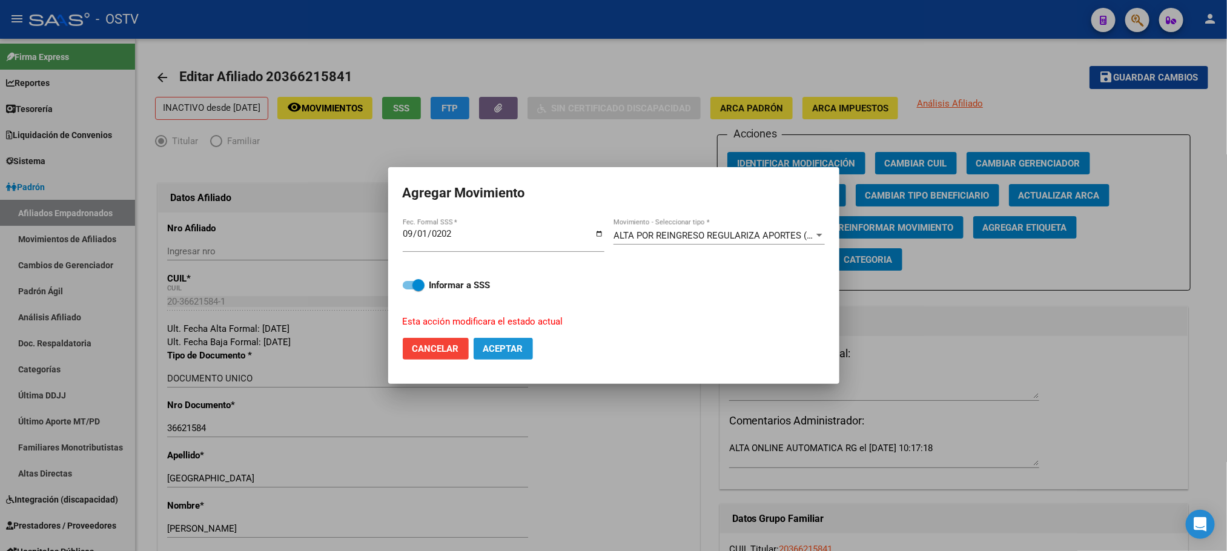
click at [500, 349] on span "Aceptar" at bounding box center [503, 348] width 40 height 11
checkbox input "false"
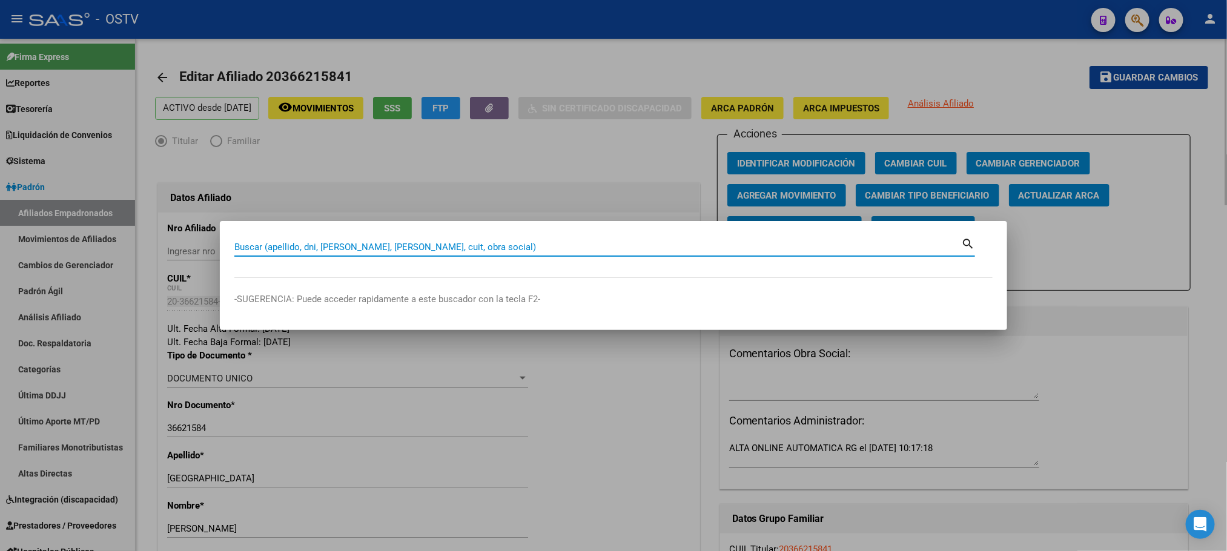
paste input "26981604"
type input "26981604"
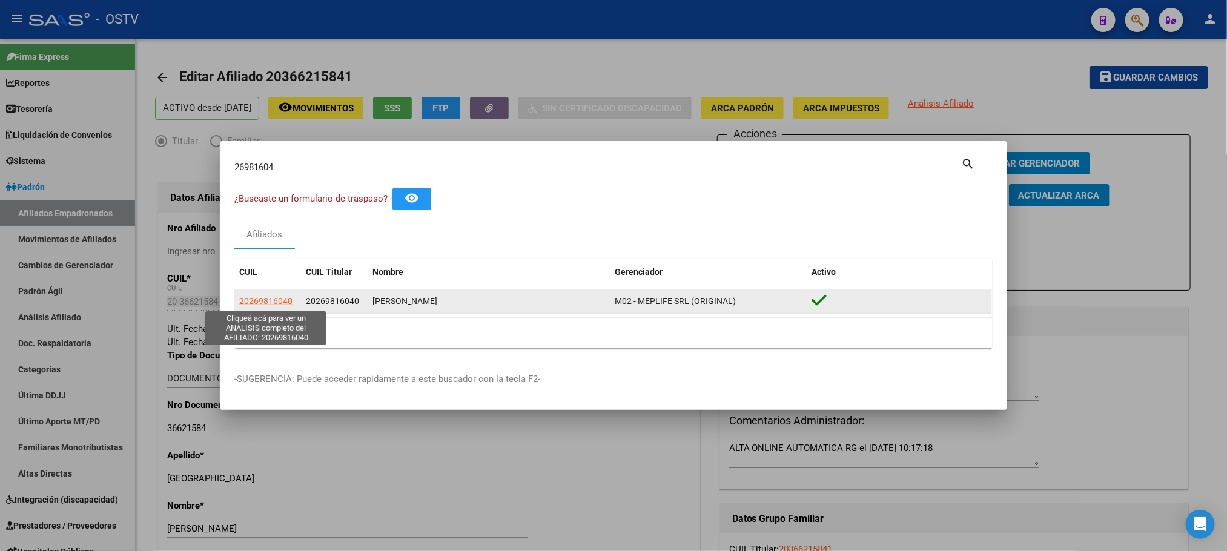
click at [280, 304] on span "20269816040" at bounding box center [265, 301] width 53 height 10
type textarea "20269816040"
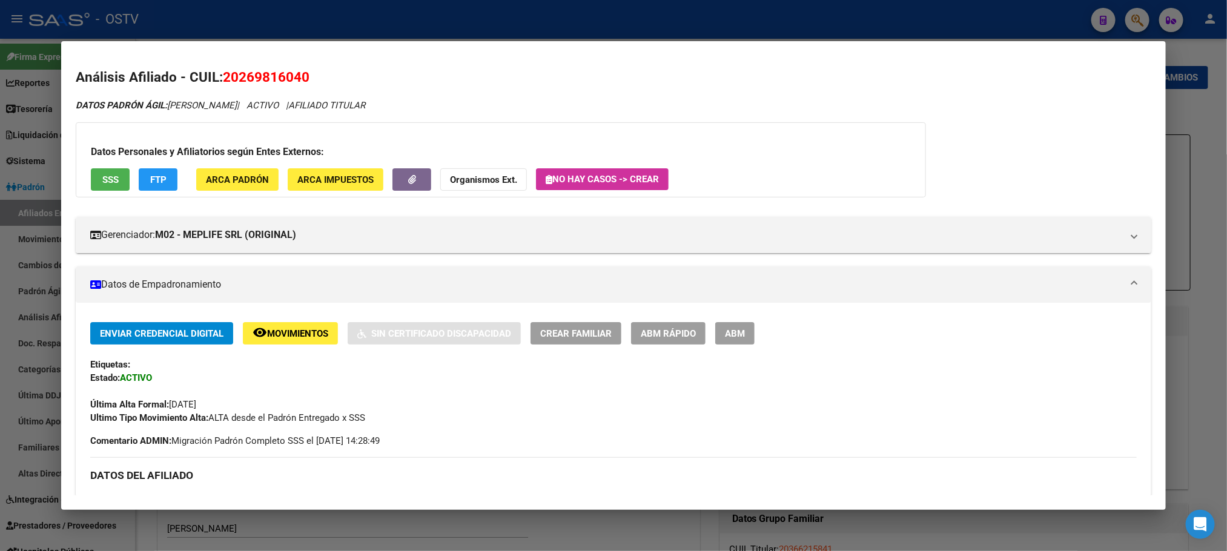
click at [736, 337] on span "ABM" at bounding box center [735, 333] width 20 height 11
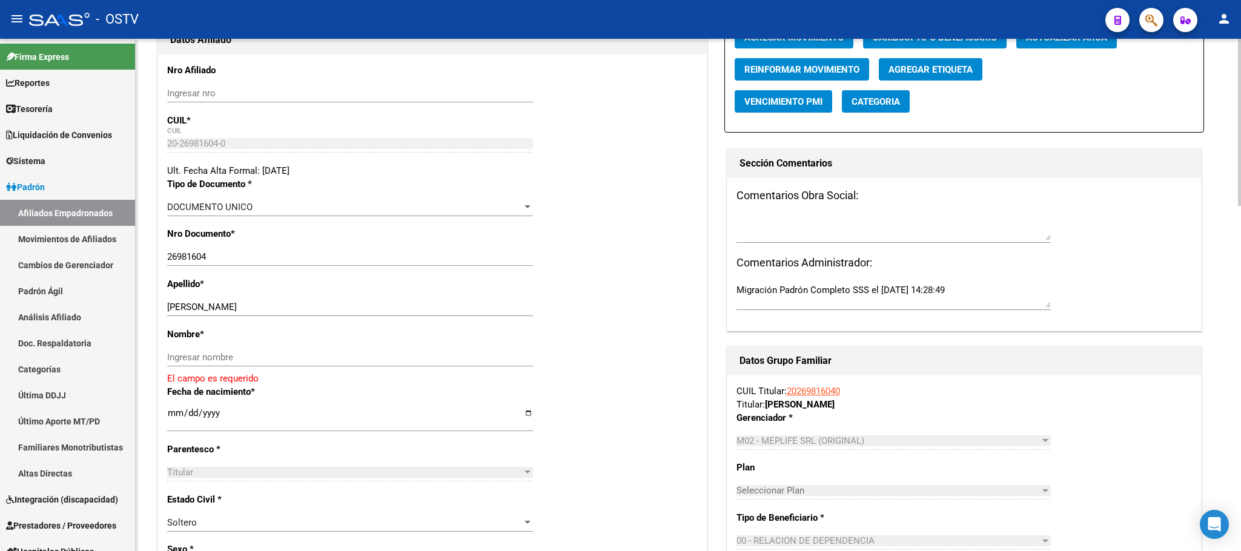
scroll to position [363, 0]
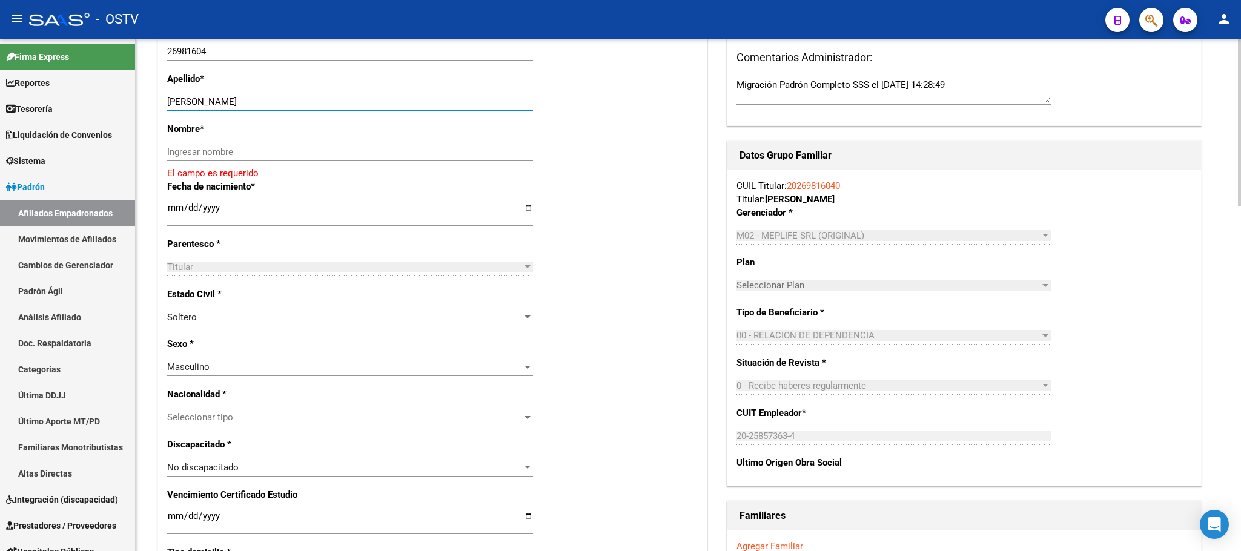
drag, startPoint x: 224, startPoint y: 102, endPoint x: 278, endPoint y: 108, distance: 54.9
click at [278, 107] on input "BELASCUAIN JULIO CESAR" at bounding box center [350, 101] width 366 height 11
type input "BELASCUAIN"
paste input "JULIO CESAR"
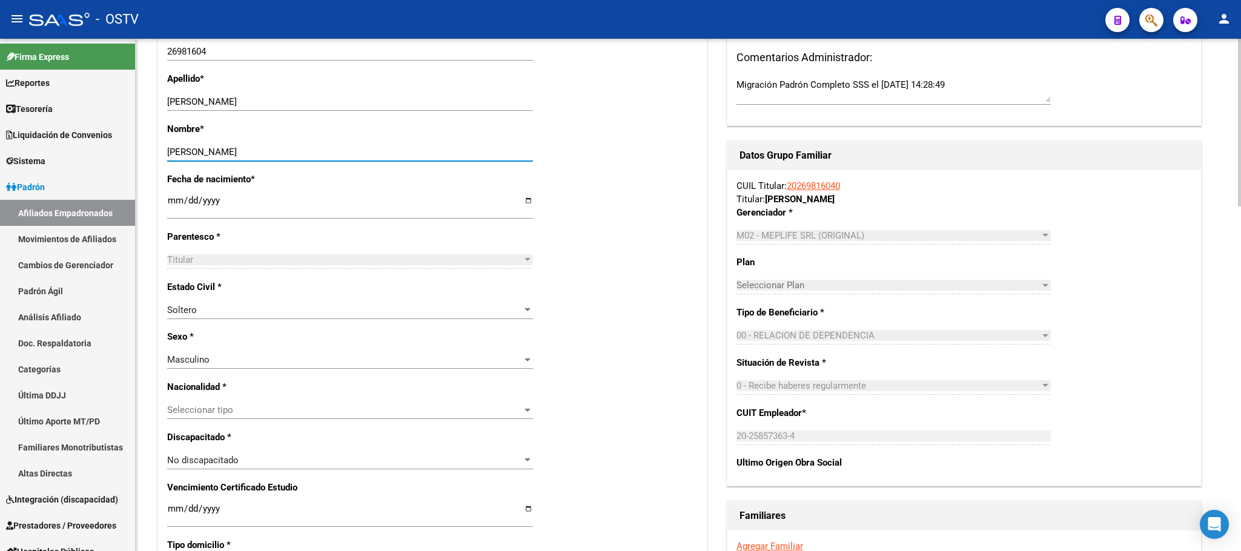
scroll to position [0, 0]
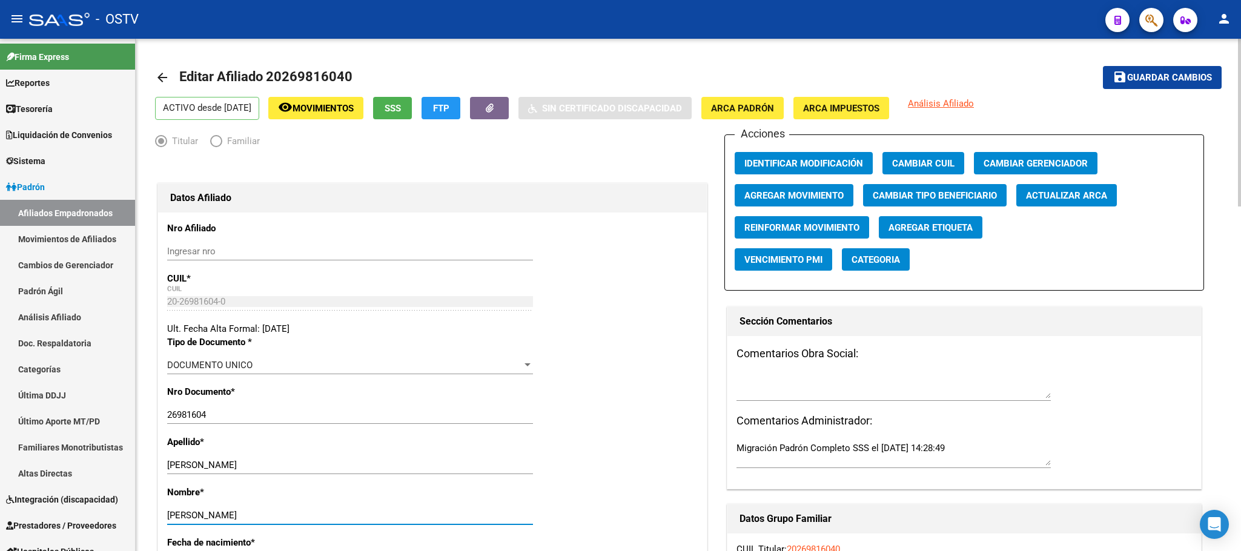
type input "JULIO CESAR"
click at [1168, 84] on button "save Guardar cambios" at bounding box center [1162, 77] width 119 height 22
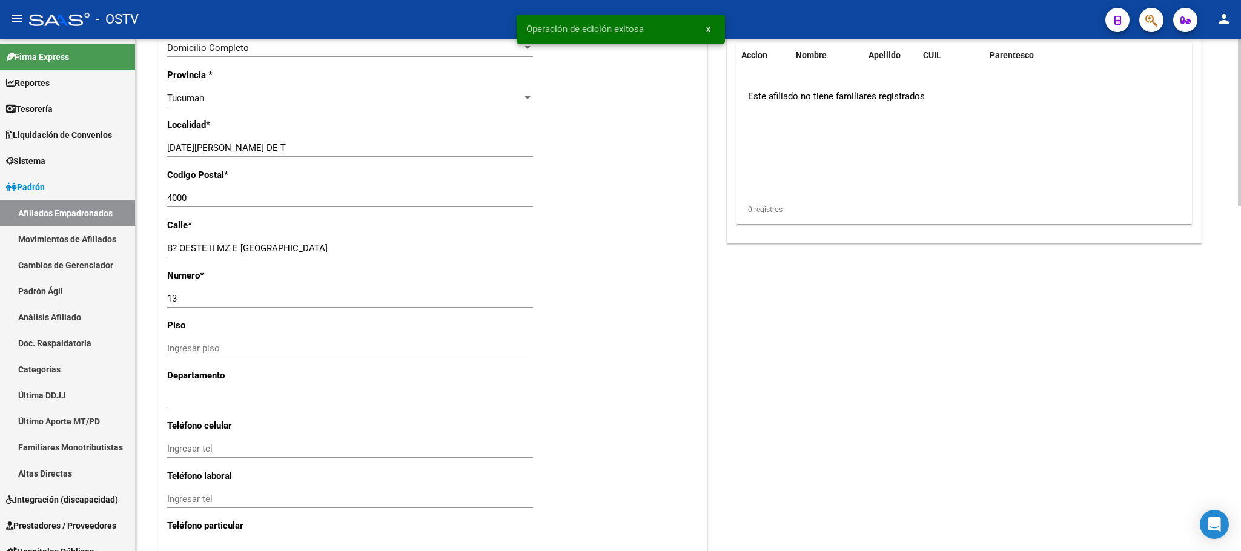
scroll to position [1052, 0]
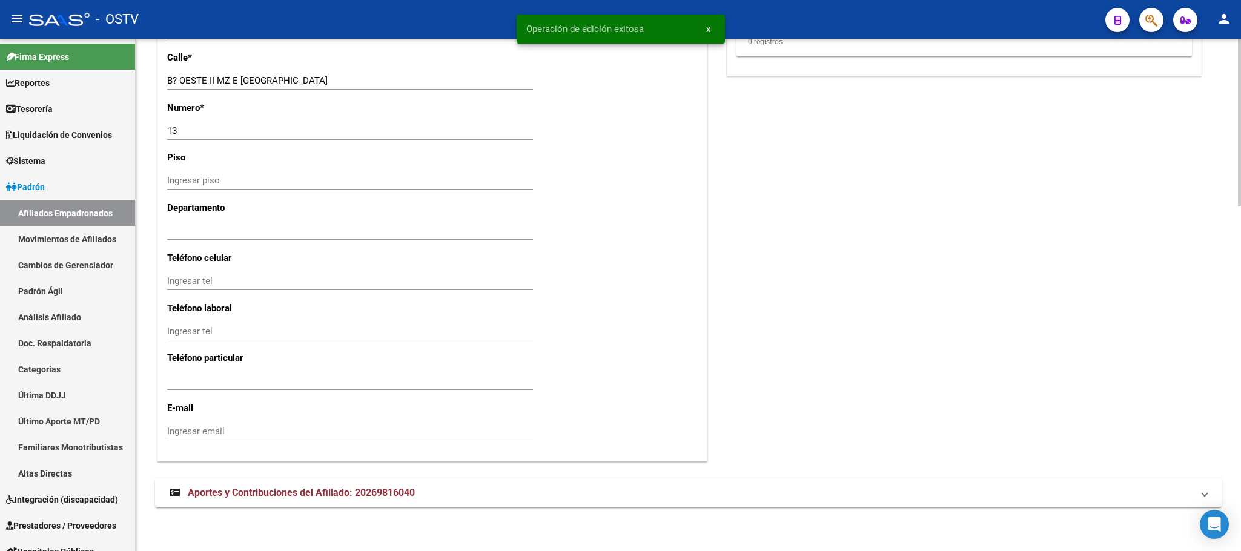
click at [386, 502] on mat-expansion-panel-header "Aportes y Contribuciones del Afiliado: 20269816040" at bounding box center [688, 493] width 1067 height 29
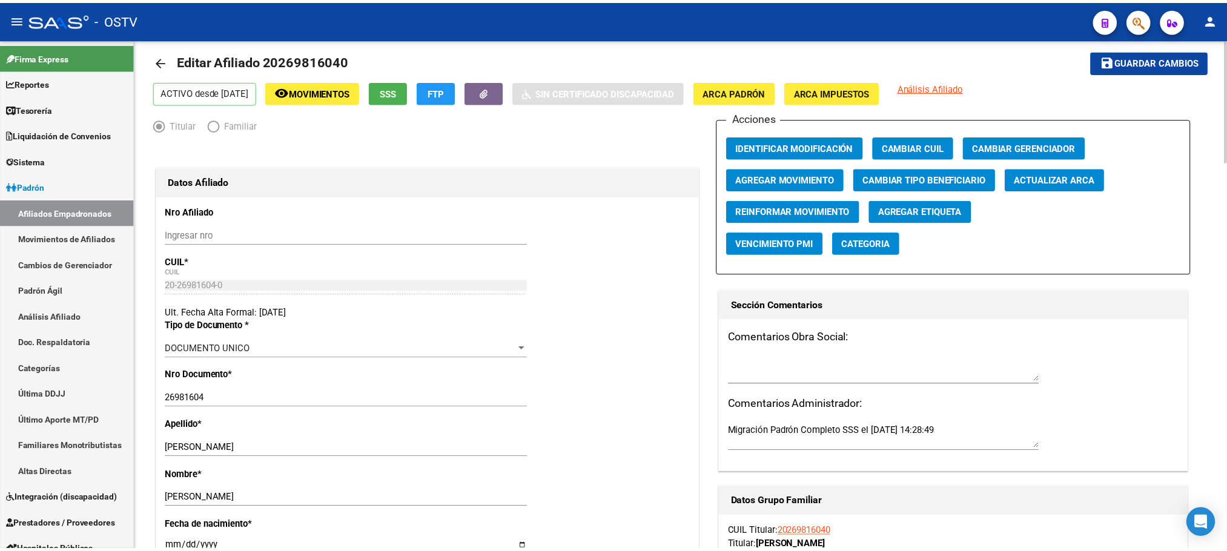
scroll to position [0, 0]
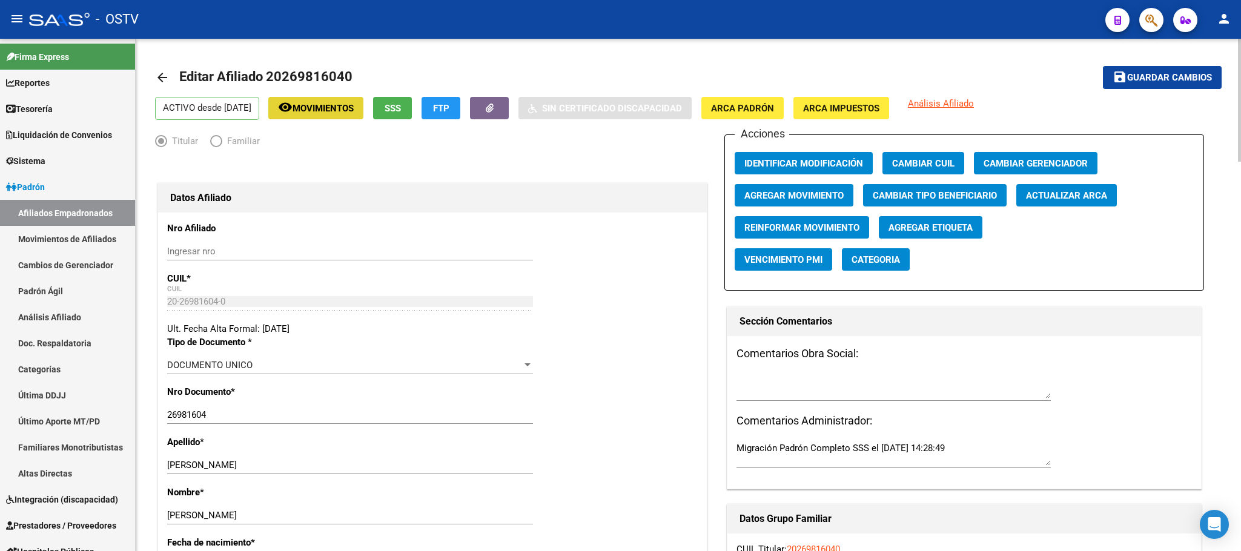
click at [315, 110] on span "Movimientos" at bounding box center [323, 108] width 61 height 11
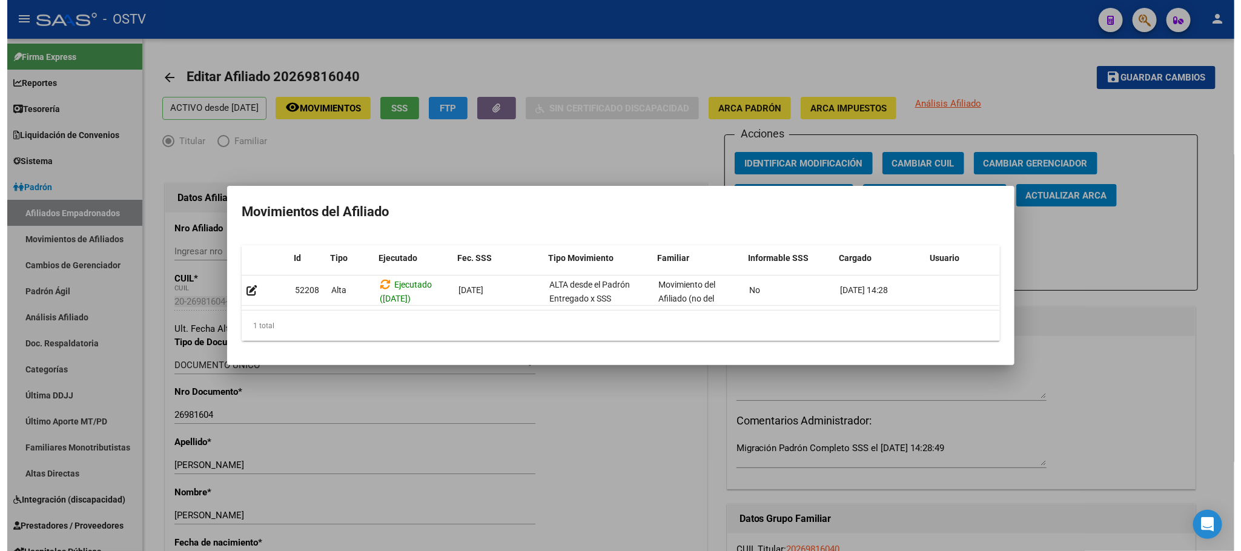
scroll to position [0, 17]
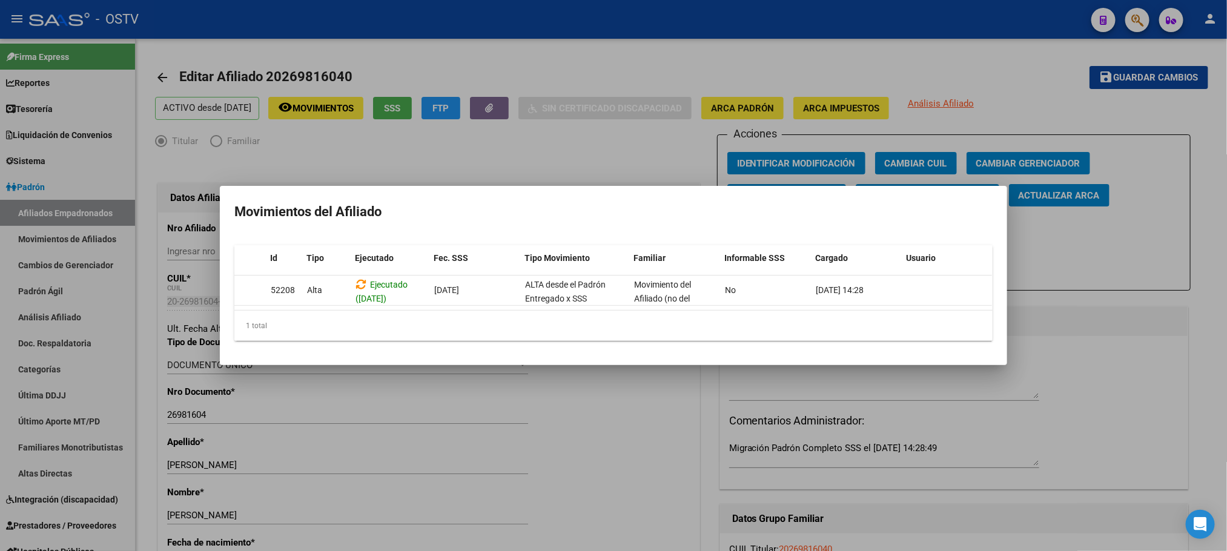
click at [680, 447] on div at bounding box center [613, 275] width 1227 height 551
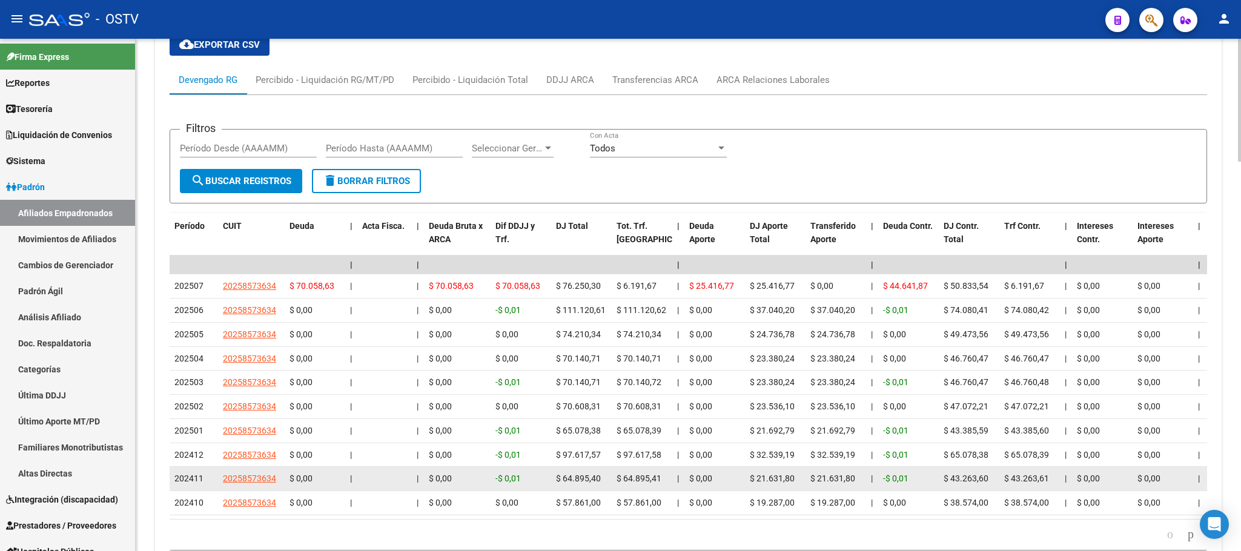
scroll to position [1622, 0]
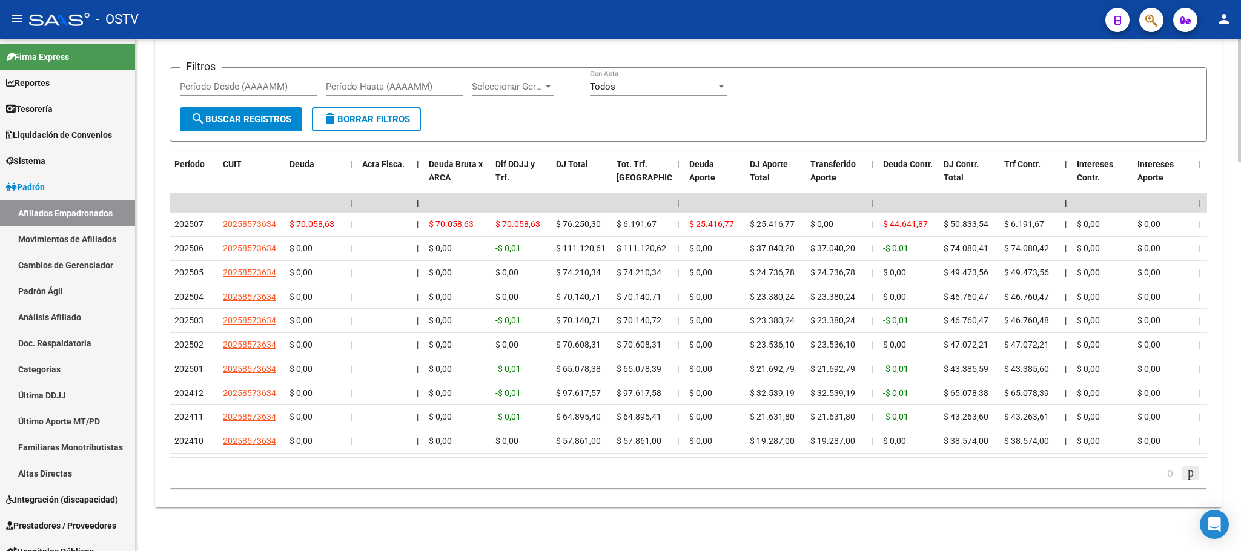
click at [1194, 471] on icon "go to next page" at bounding box center [1191, 472] width 10 height 15
click at [1187, 471] on icon "go to next page" at bounding box center [1191, 472] width 10 height 15
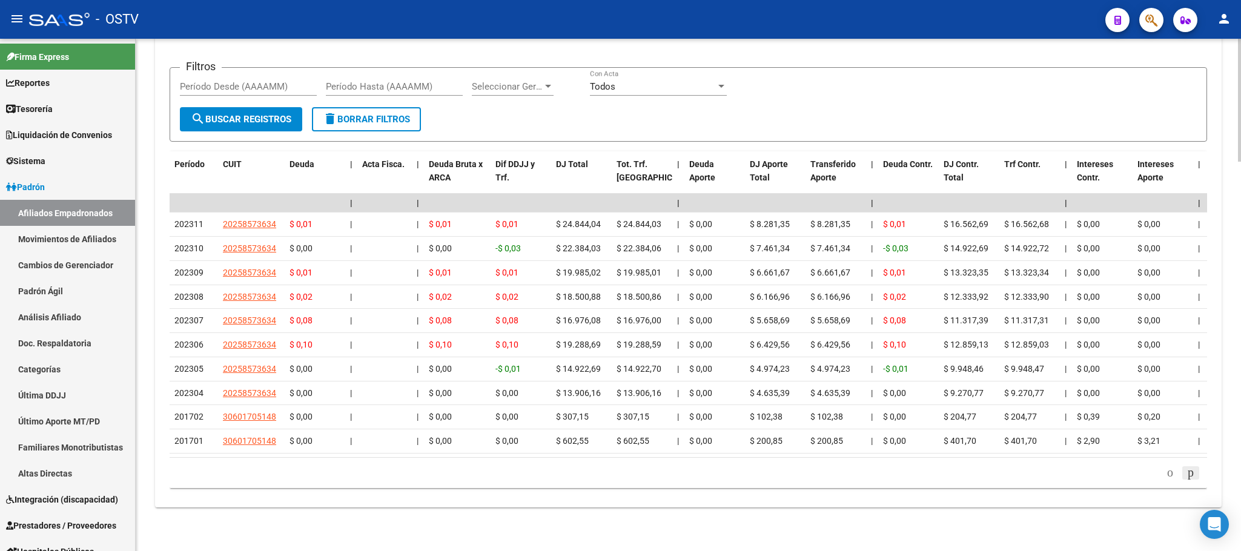
click at [1187, 471] on icon "go to next page" at bounding box center [1191, 472] width 10 height 15
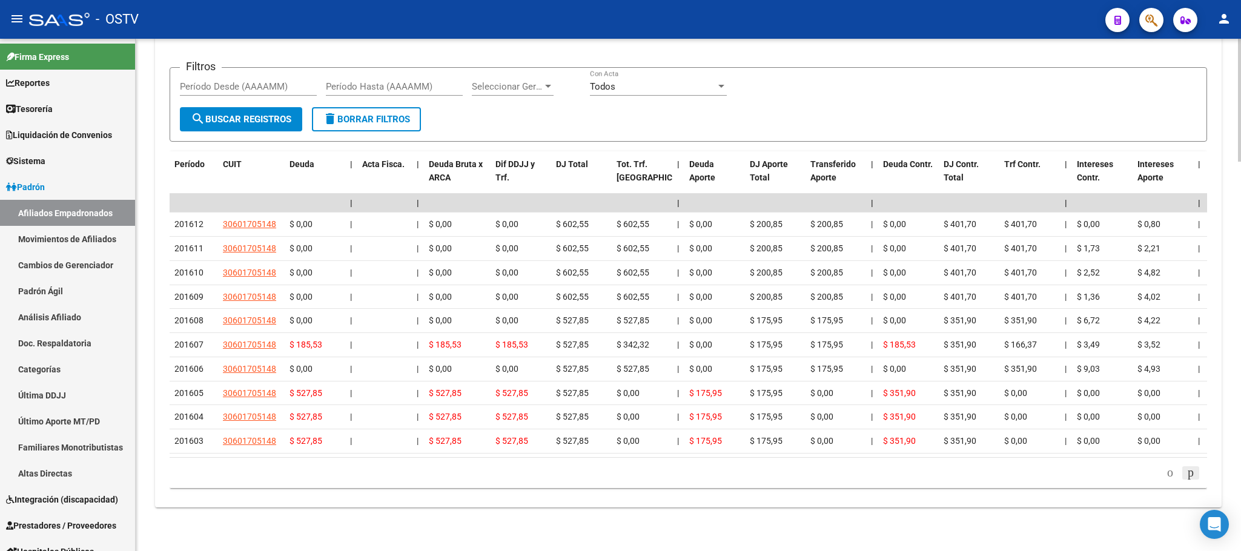
click at [1187, 472] on icon "go to next page" at bounding box center [1191, 472] width 10 height 15
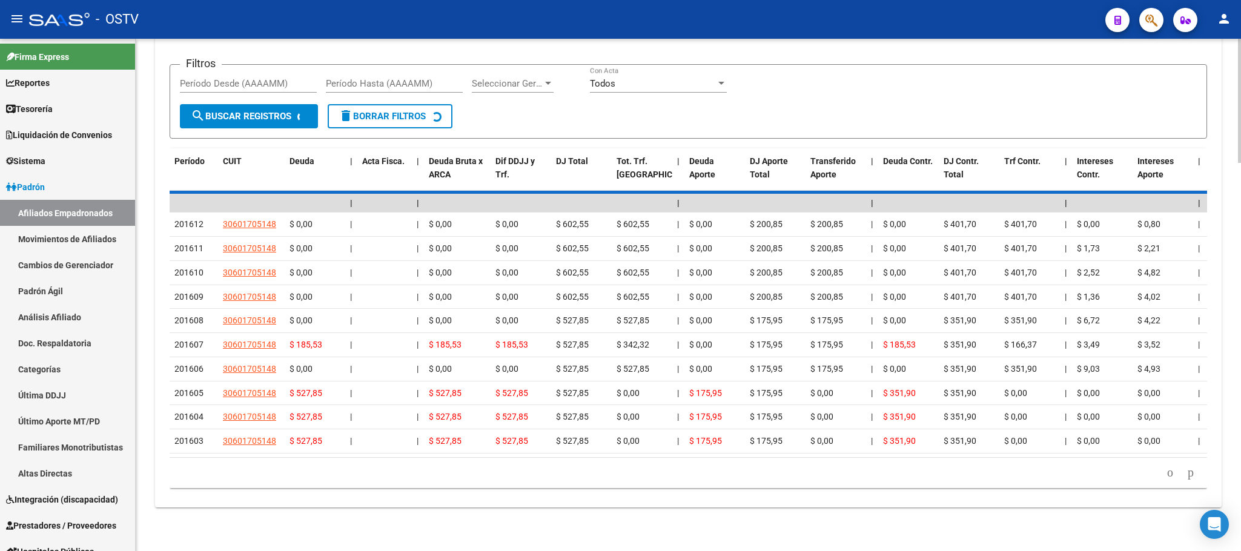
scroll to position [1405, 0]
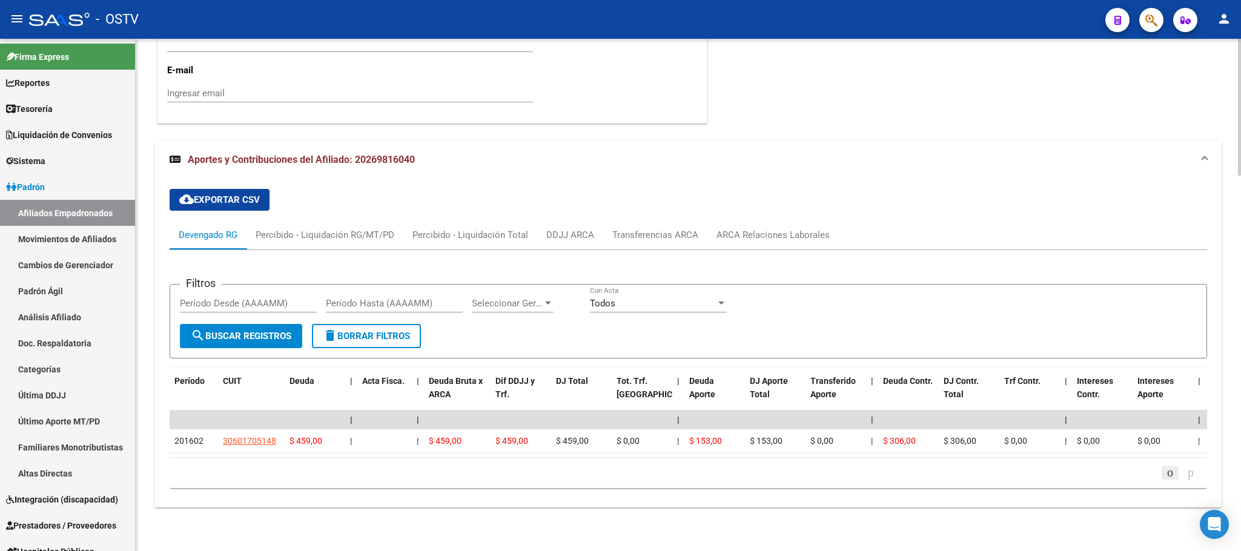
click at [1165, 479] on icon "go to previous page" at bounding box center [1170, 472] width 10 height 15
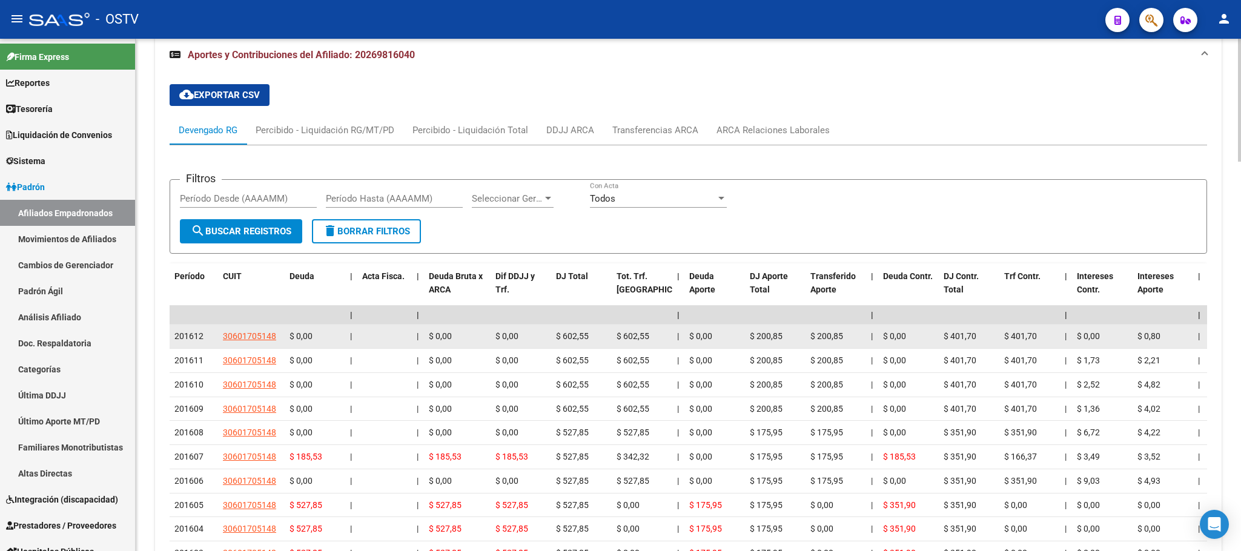
scroll to position [1622, 0]
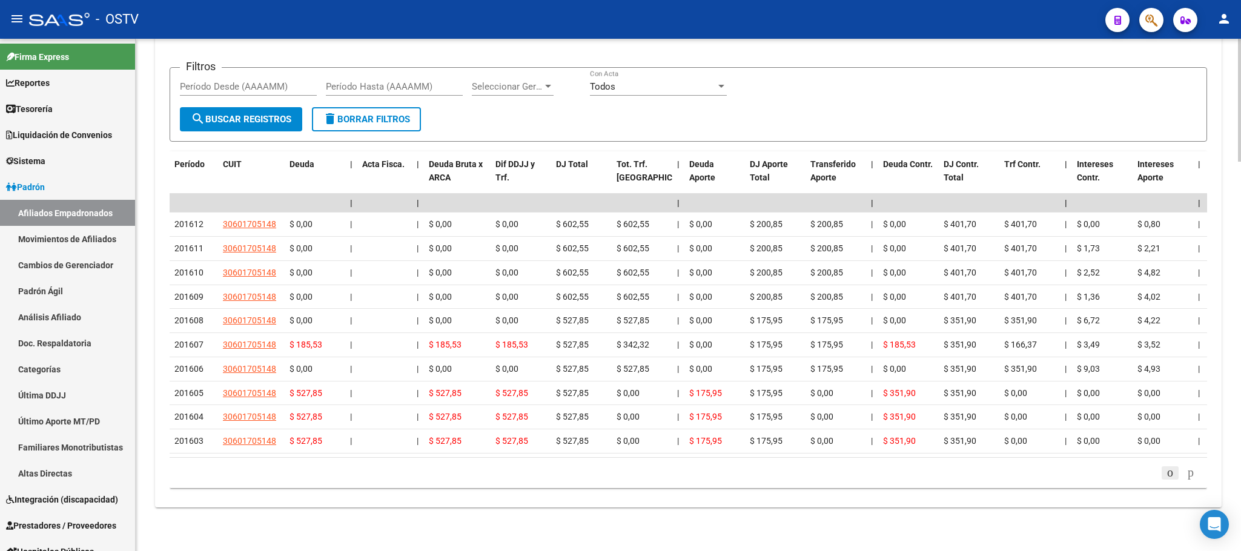
click at [1165, 477] on icon "go to previous page" at bounding box center [1170, 472] width 10 height 15
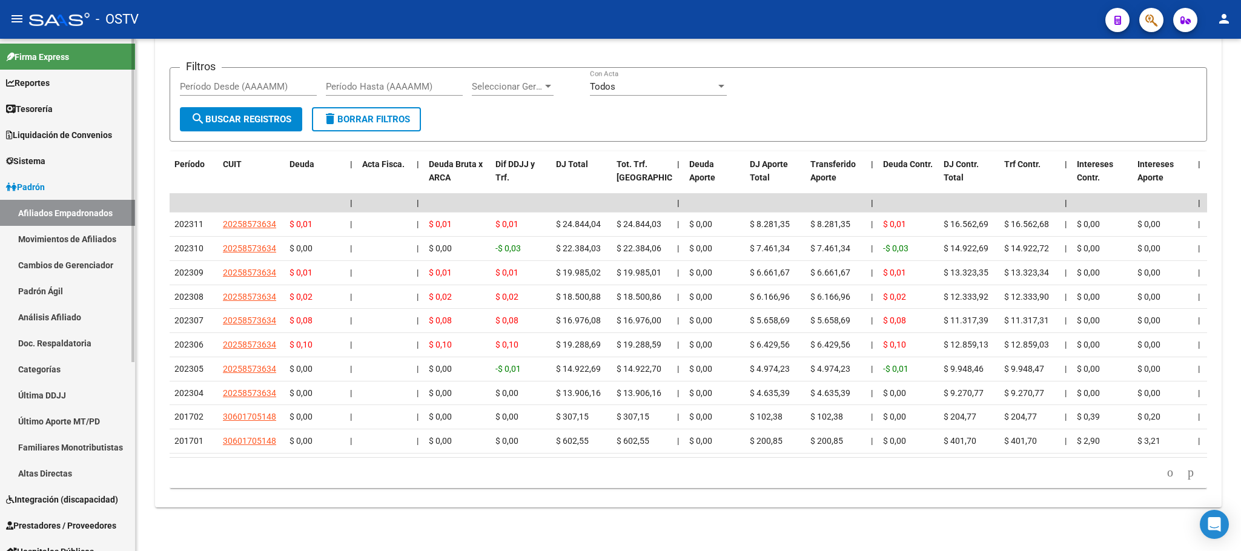
scroll to position [273, 0]
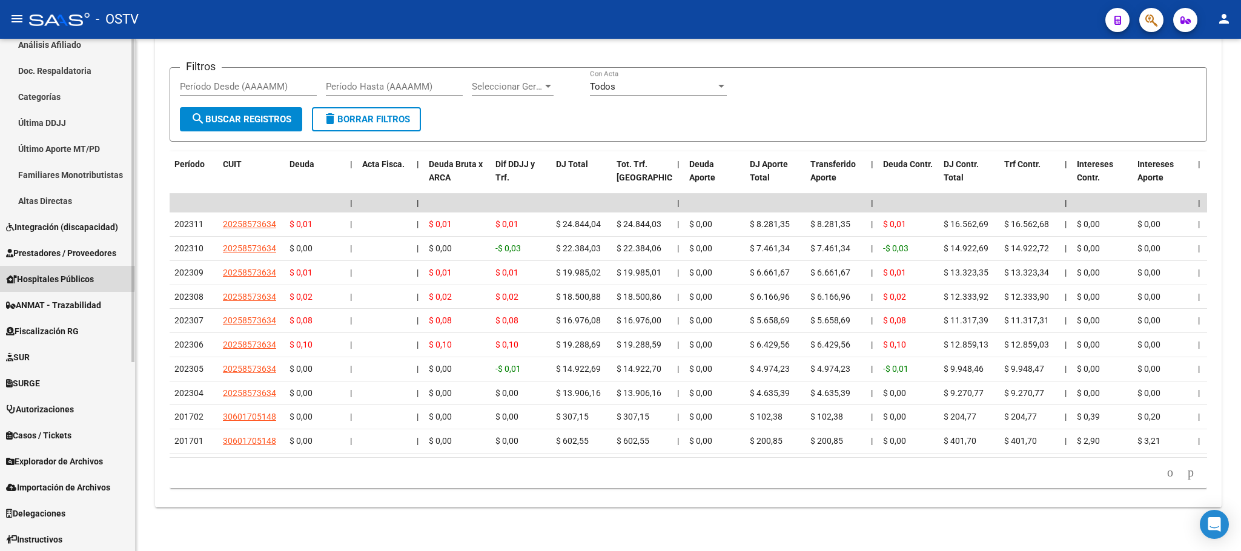
click at [51, 275] on span "Hospitales Públicos" at bounding box center [50, 279] width 88 height 13
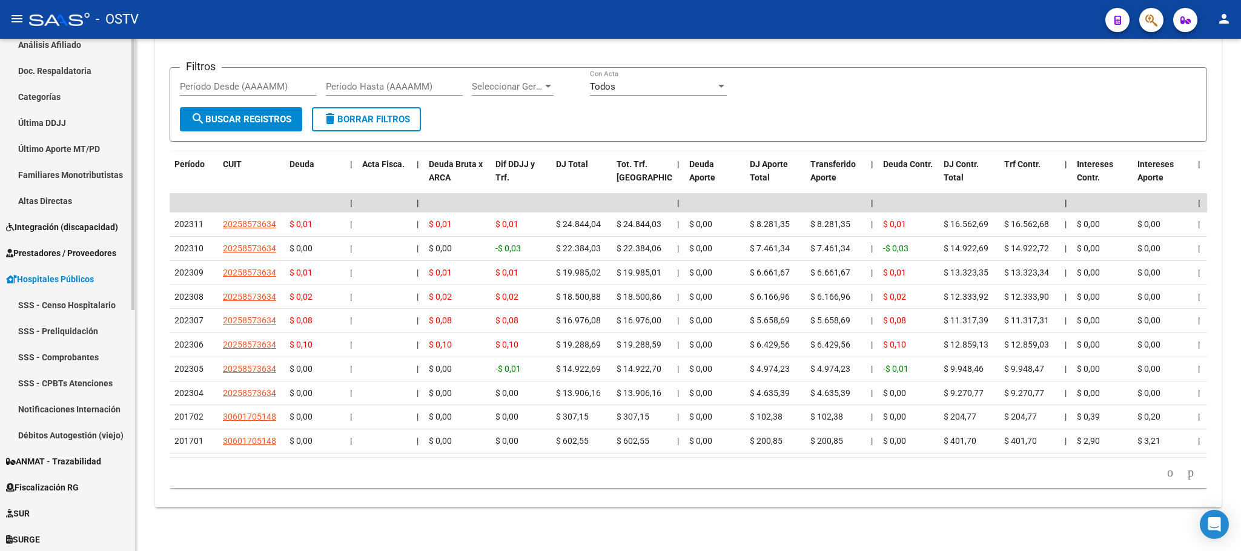
click at [64, 408] on link "Notificaciones Internación" at bounding box center [67, 409] width 135 height 26
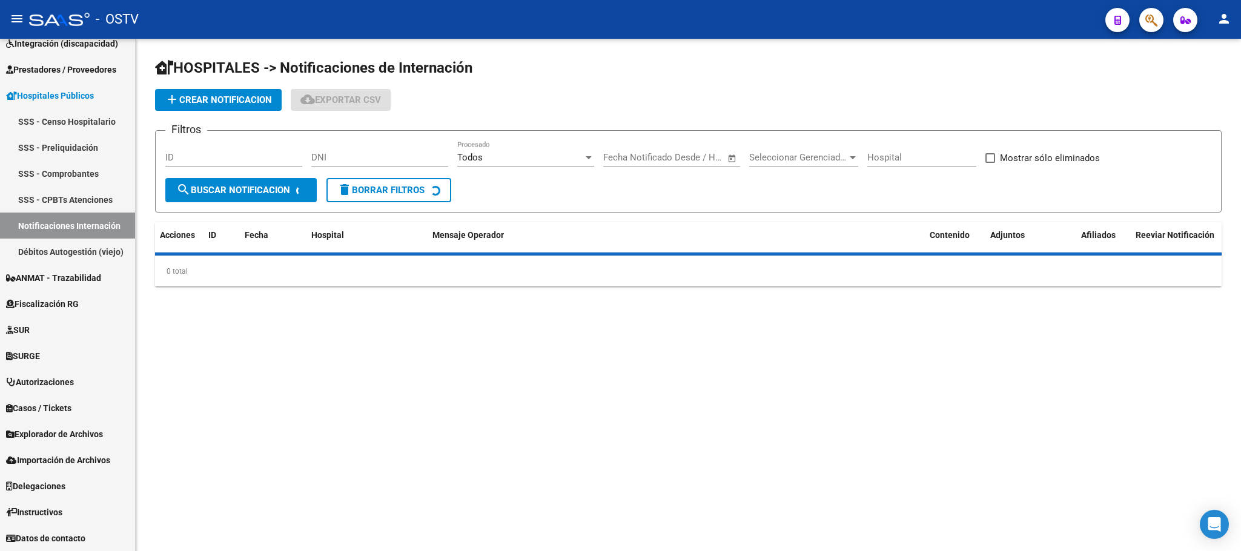
scroll to position [169, 0]
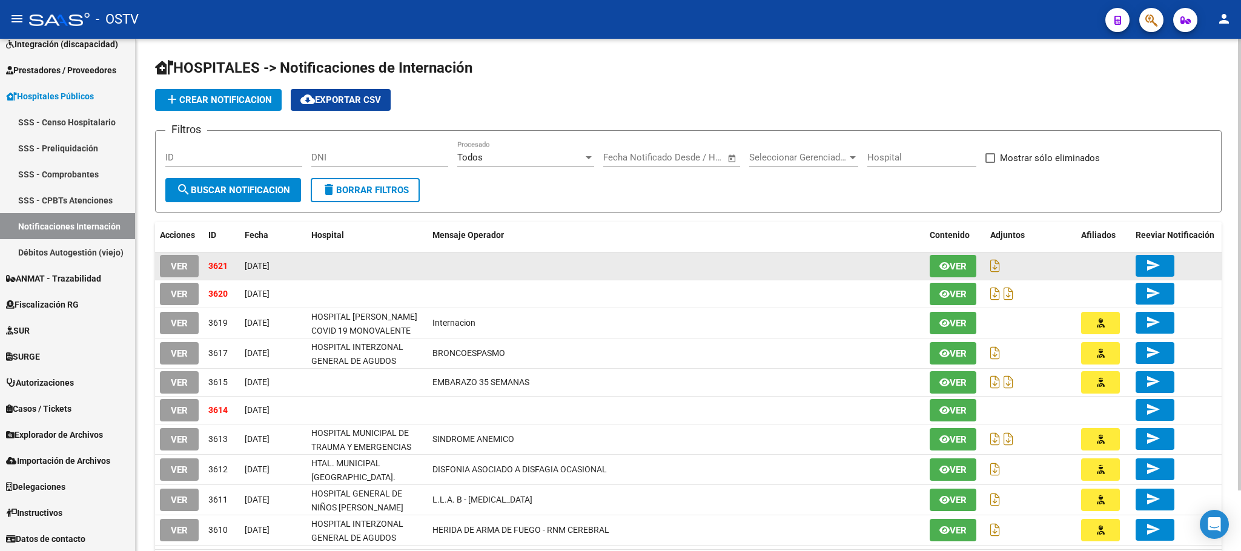
click at [184, 263] on span "VER" at bounding box center [179, 266] width 17 height 11
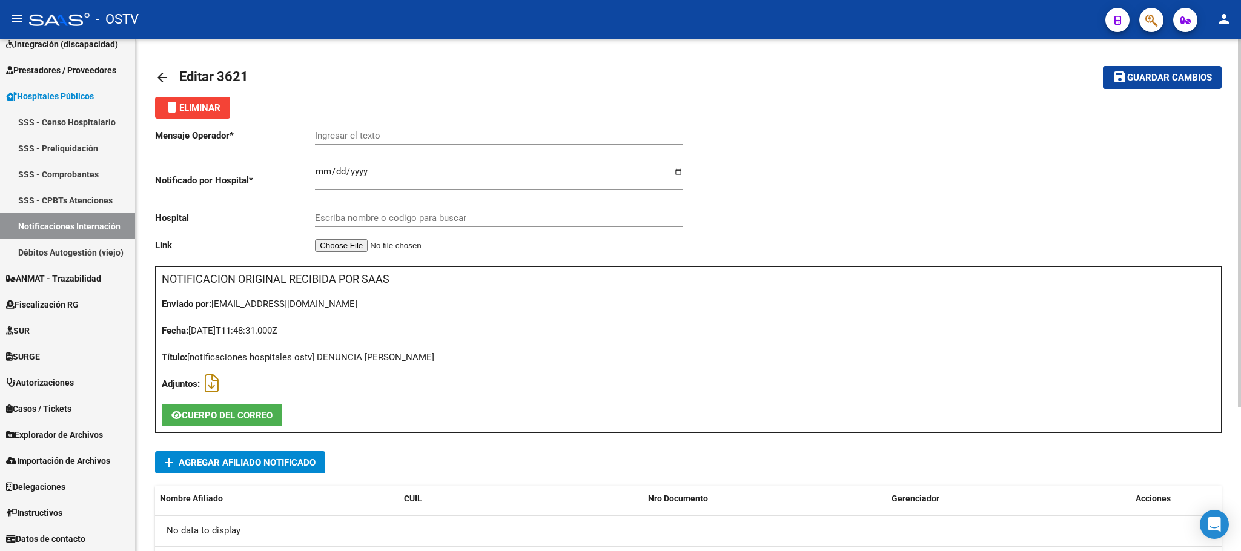
click at [162, 78] on mat-icon "arrow_back" at bounding box center [162, 77] width 15 height 15
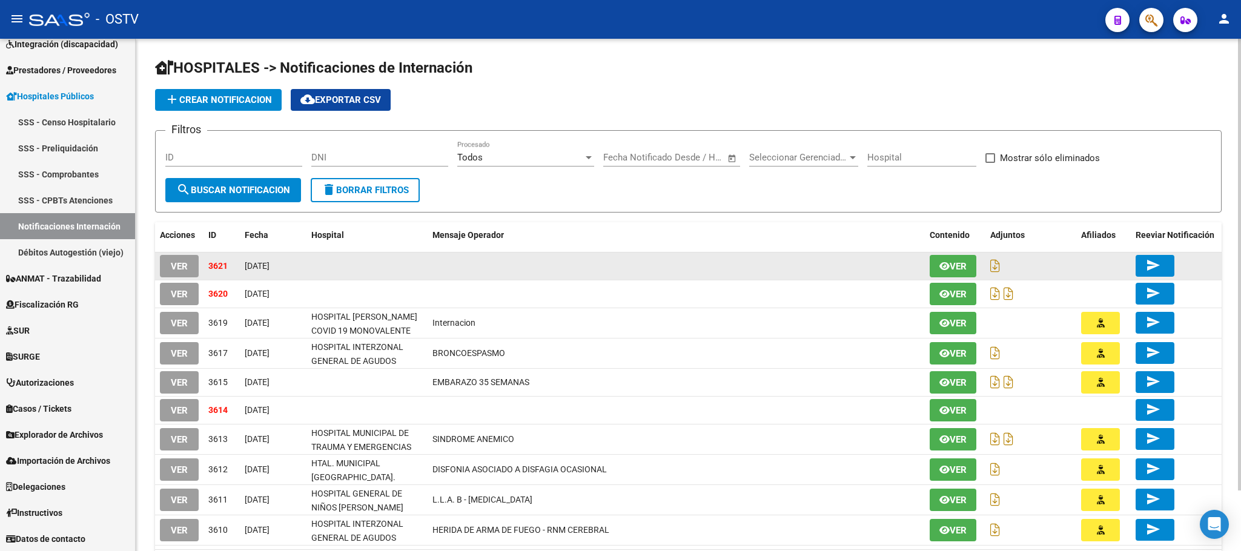
click at [181, 264] on span "VER" at bounding box center [179, 266] width 17 height 11
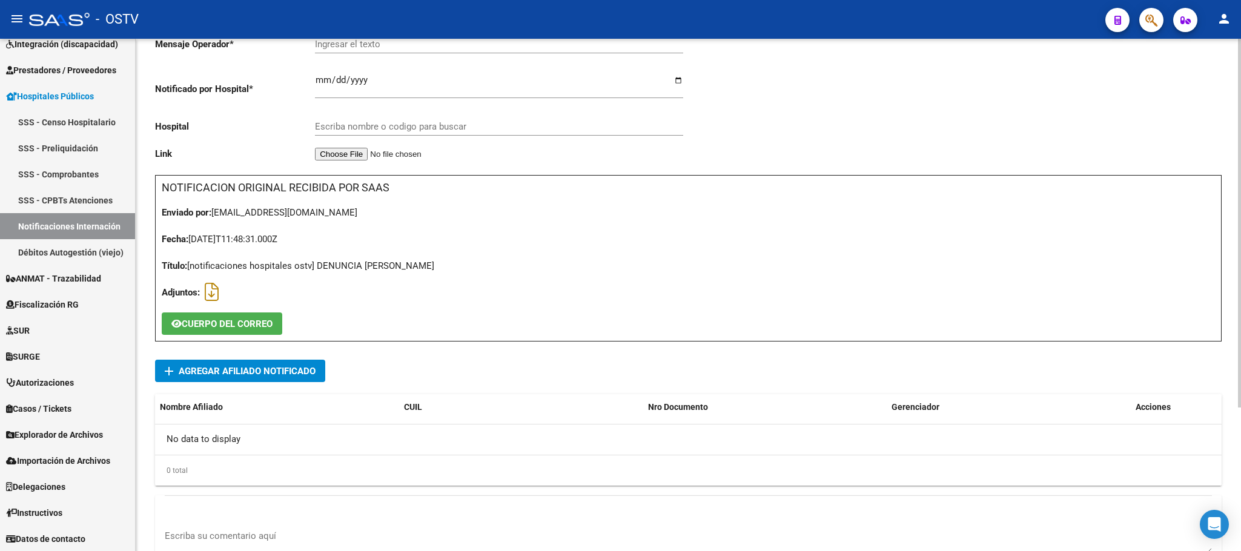
scroll to position [199, 0]
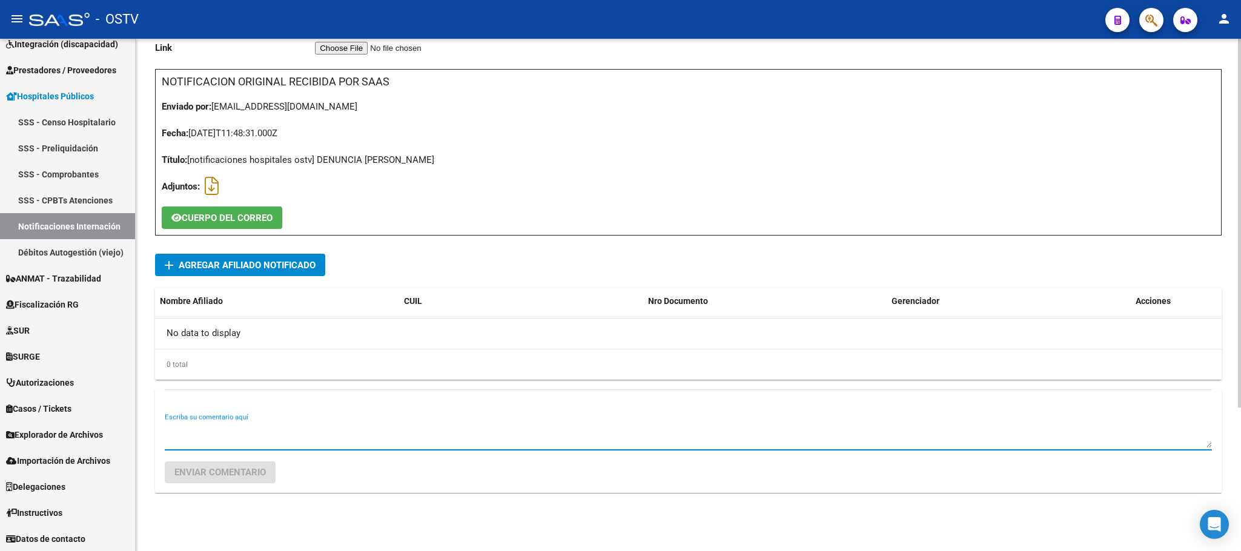
click at [327, 436] on textarea "Escriba su comentario aquí" at bounding box center [688, 435] width 1047 height 24
type textarea "SE RECHAZA X MAIL 19082025"
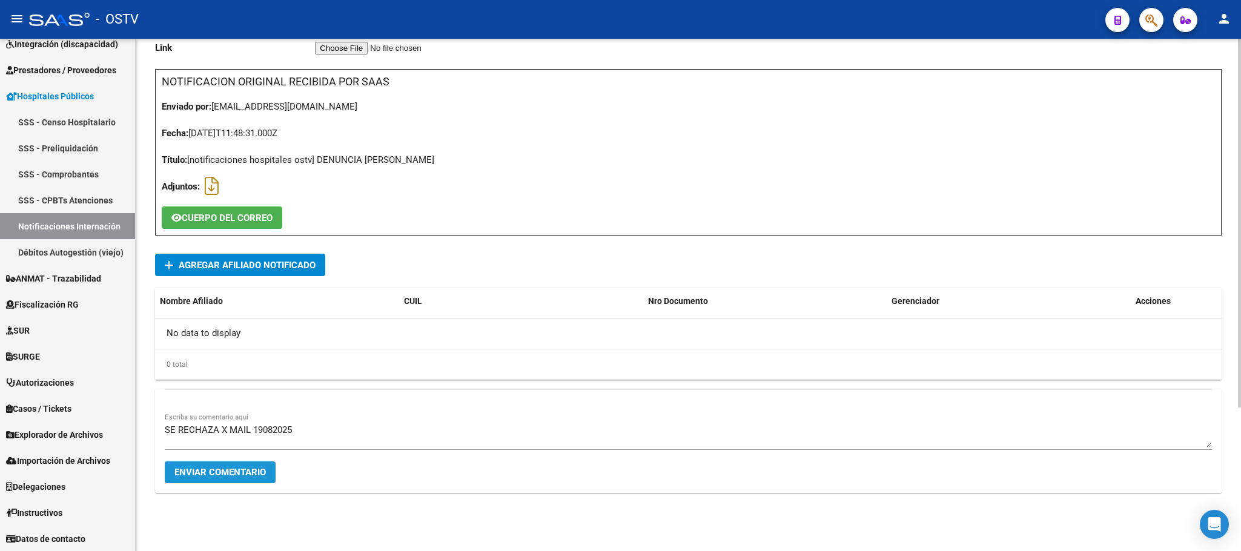
click at [255, 480] on button "Enviar comentario" at bounding box center [220, 473] width 111 height 22
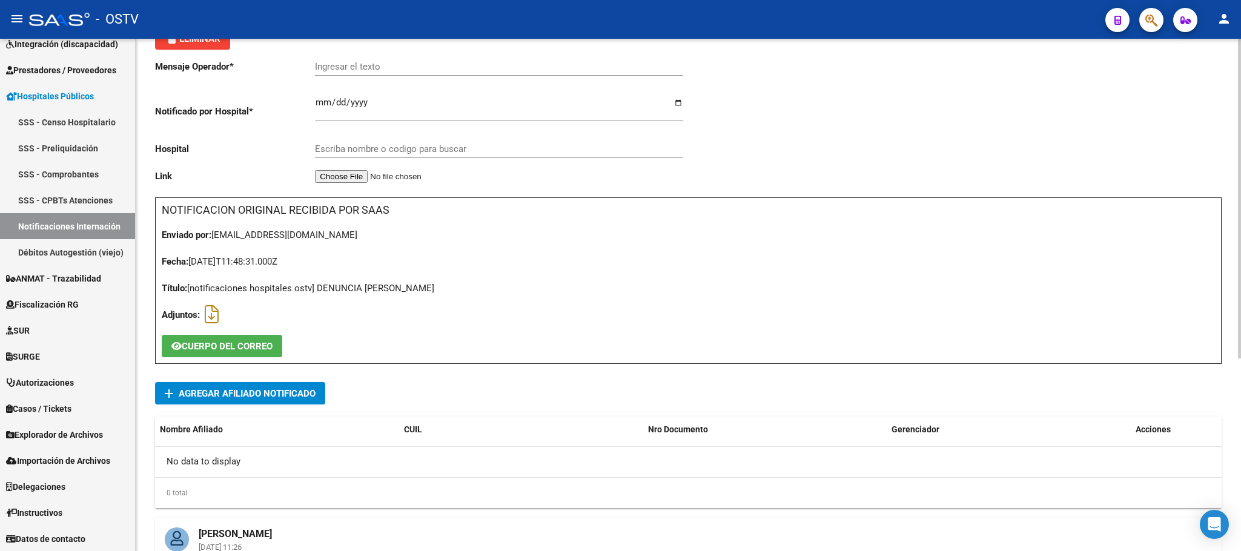
scroll to position [0, 0]
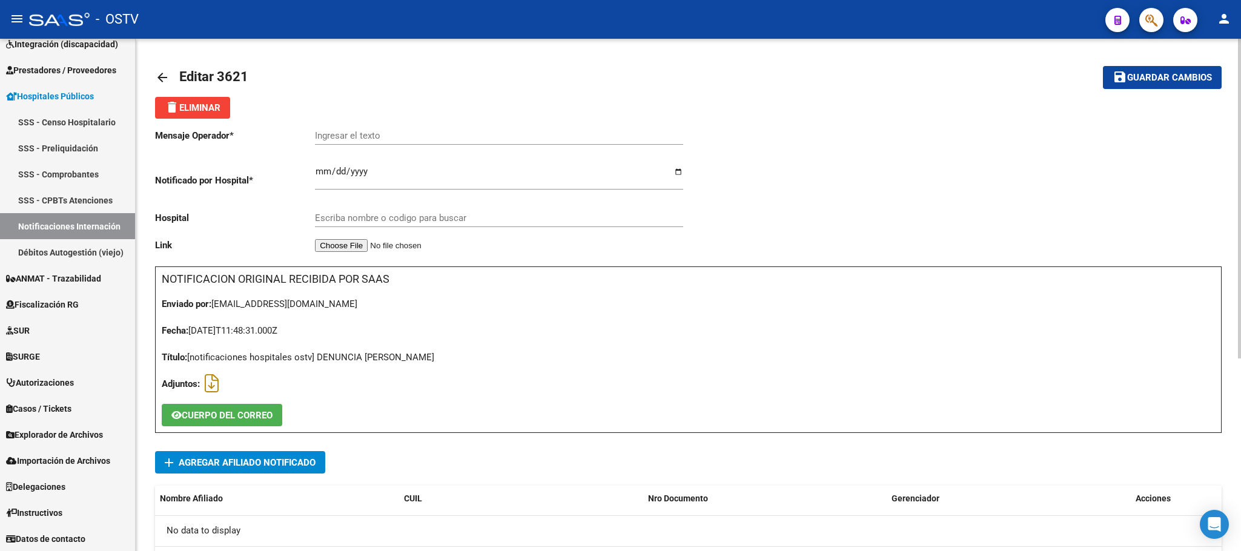
click at [173, 110] on mat-icon "delete" at bounding box center [172, 107] width 15 height 15
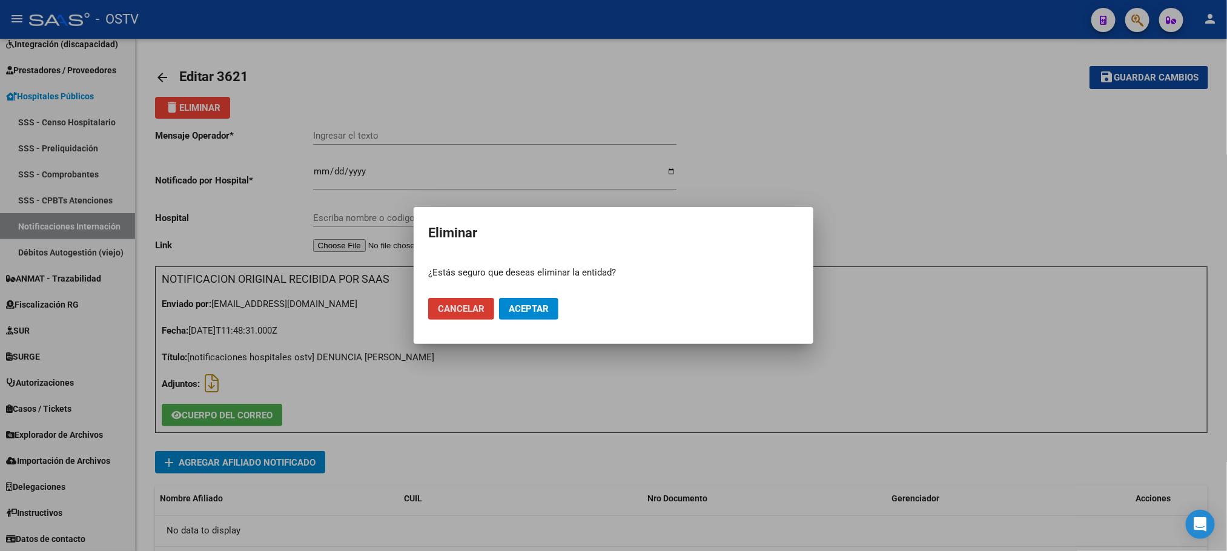
click at [542, 319] on button "Aceptar" at bounding box center [528, 309] width 59 height 22
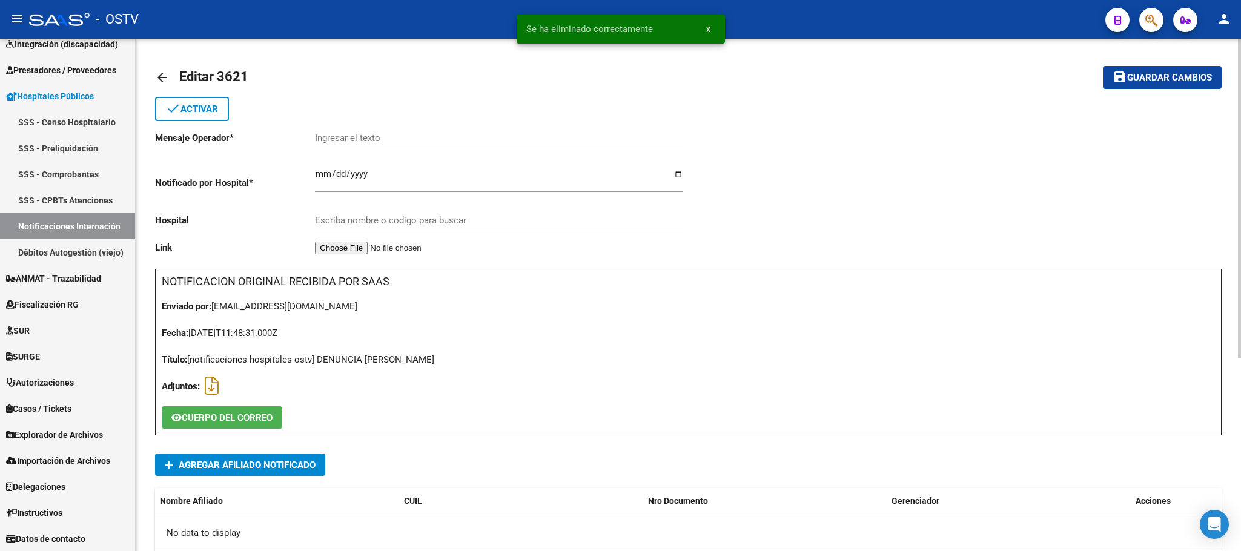
click at [160, 81] on mat-icon "arrow_back" at bounding box center [162, 77] width 15 height 15
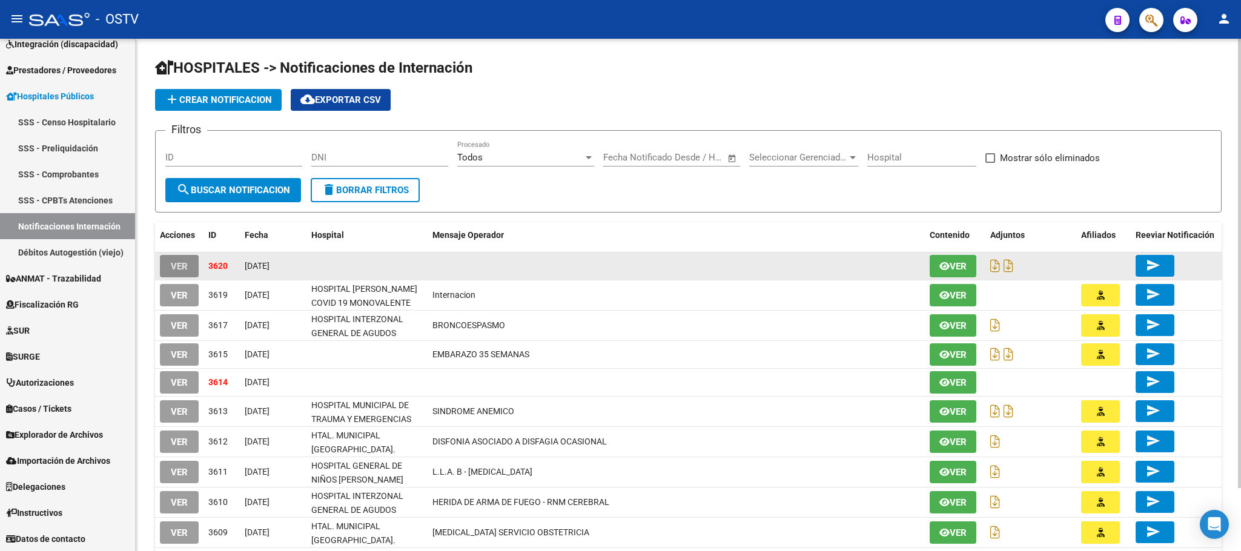
click at [178, 270] on span "VER" at bounding box center [179, 266] width 17 height 11
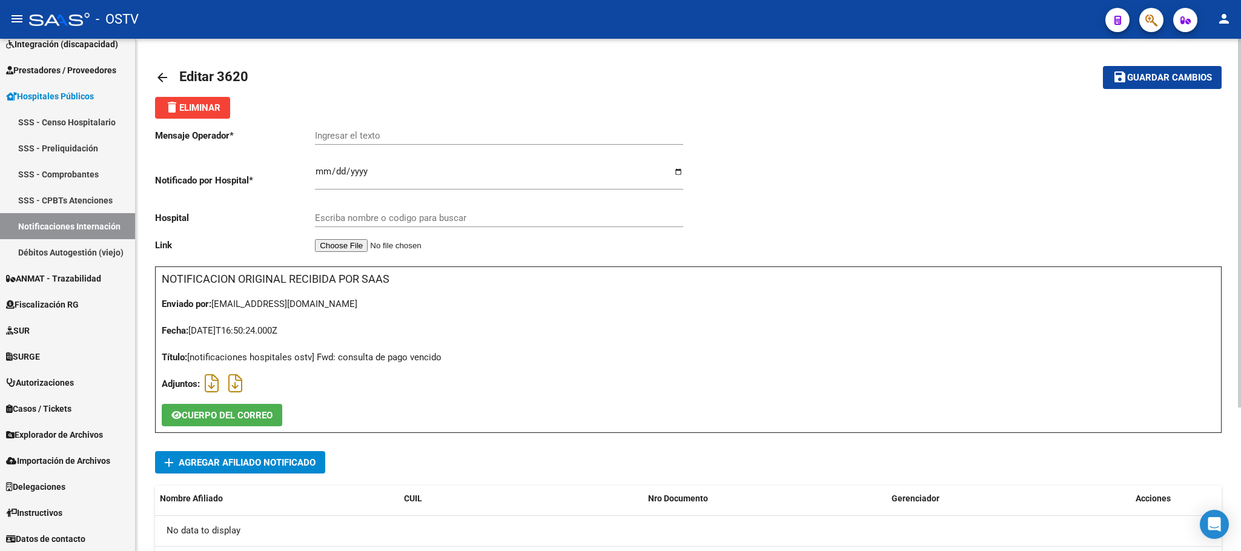
click at [164, 78] on mat-icon "arrow_back" at bounding box center [162, 77] width 15 height 15
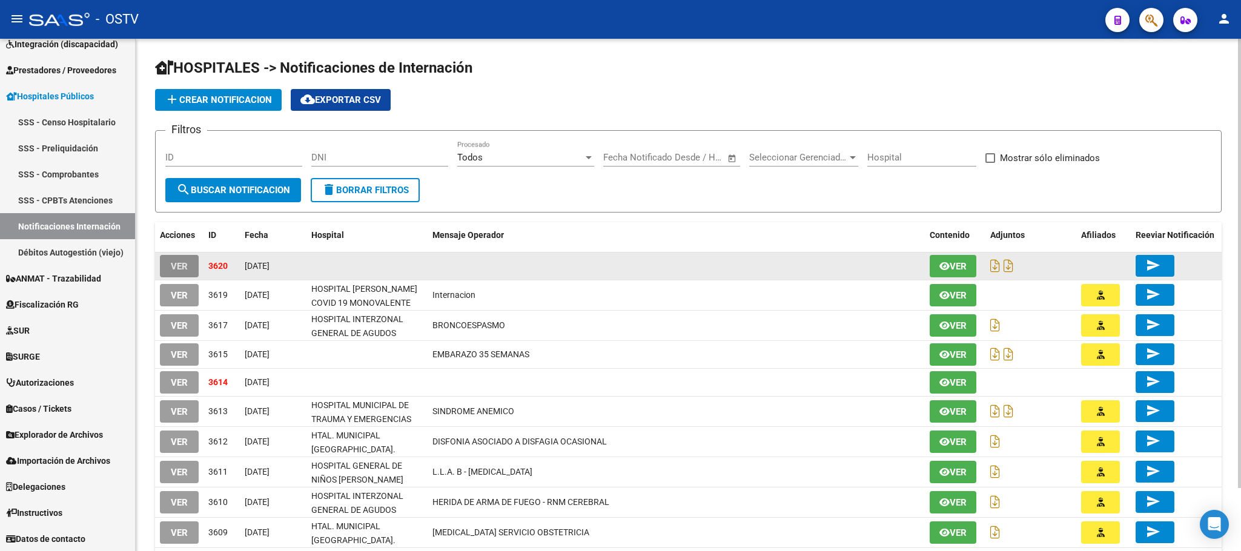
click at [184, 258] on button "VER" at bounding box center [179, 266] width 39 height 22
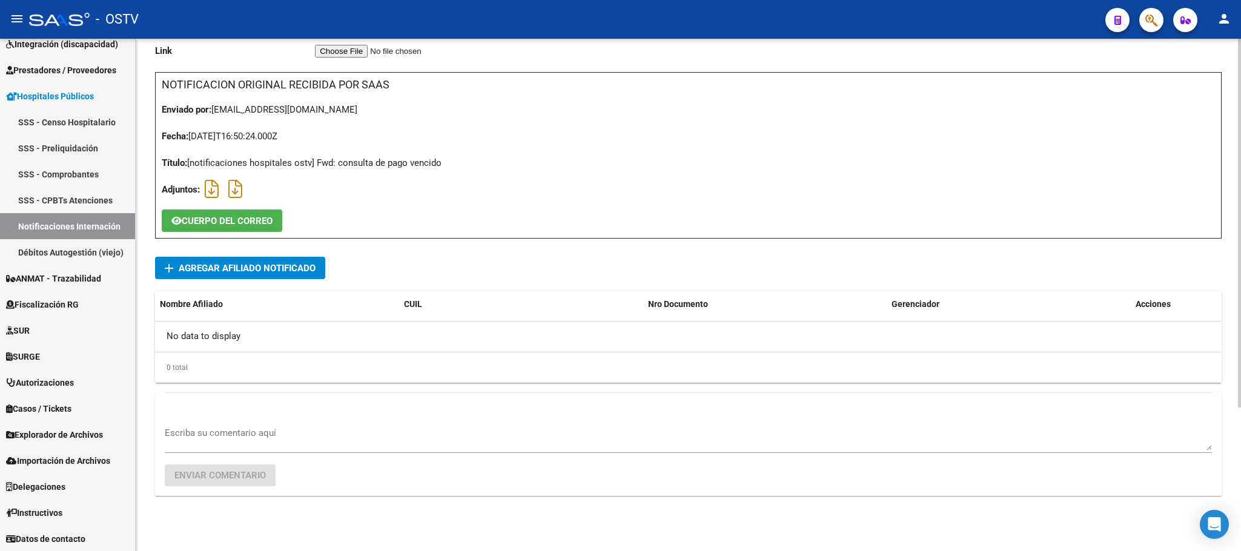
scroll to position [199, 0]
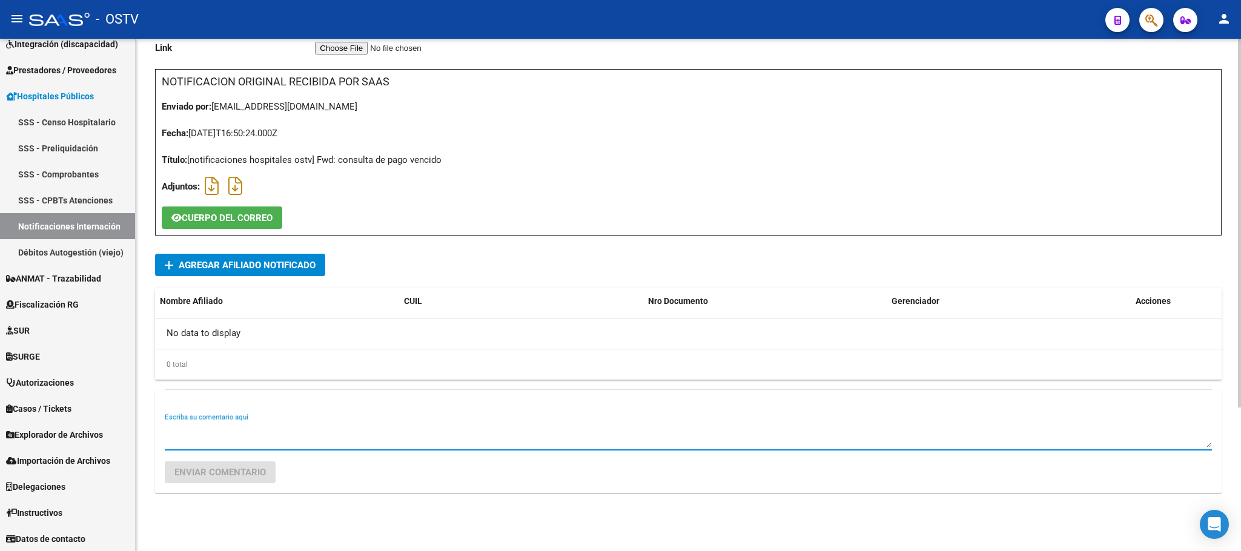
click at [376, 443] on textarea "Escriba su comentario aquí" at bounding box center [688, 435] width 1047 height 24
type textarea "NO CORRESPONDE AL SECTOR"
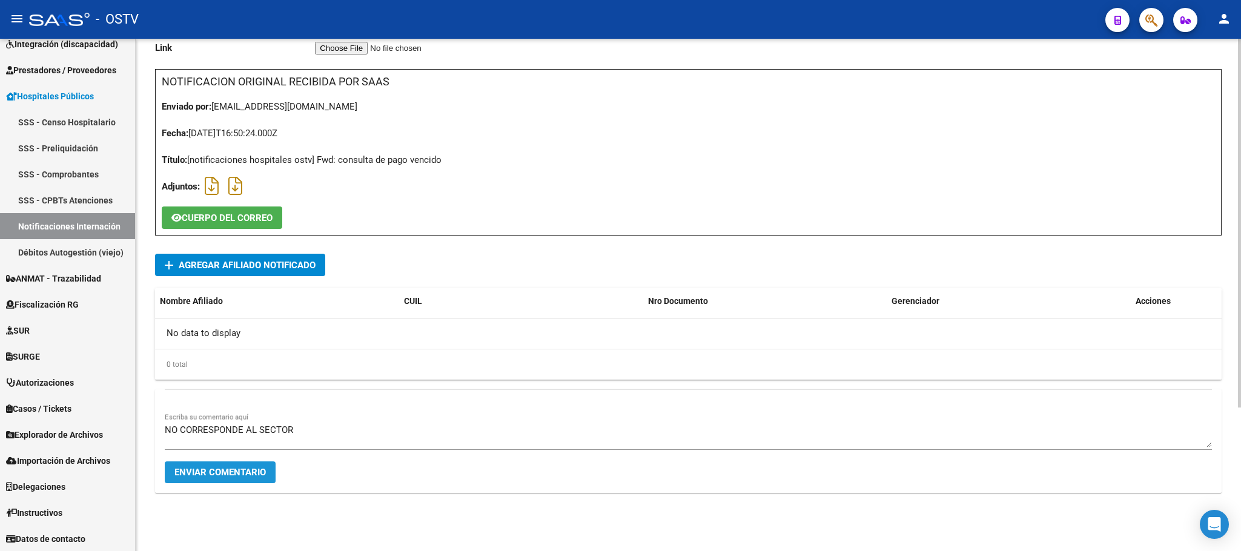
click at [262, 474] on span "Enviar comentario" at bounding box center [219, 472] width 91 height 11
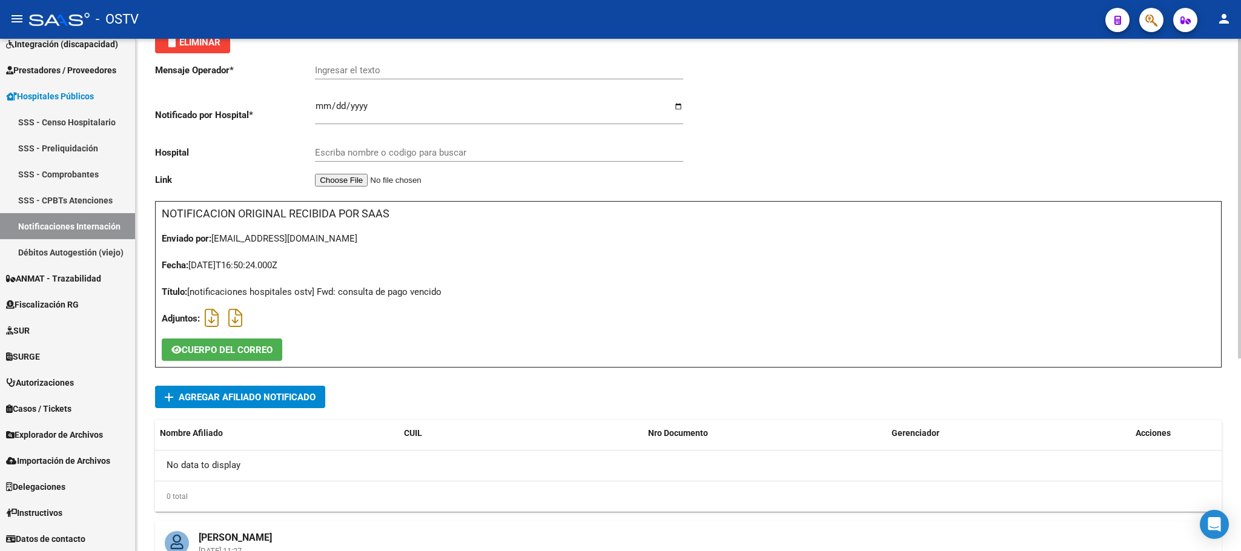
scroll to position [0, 0]
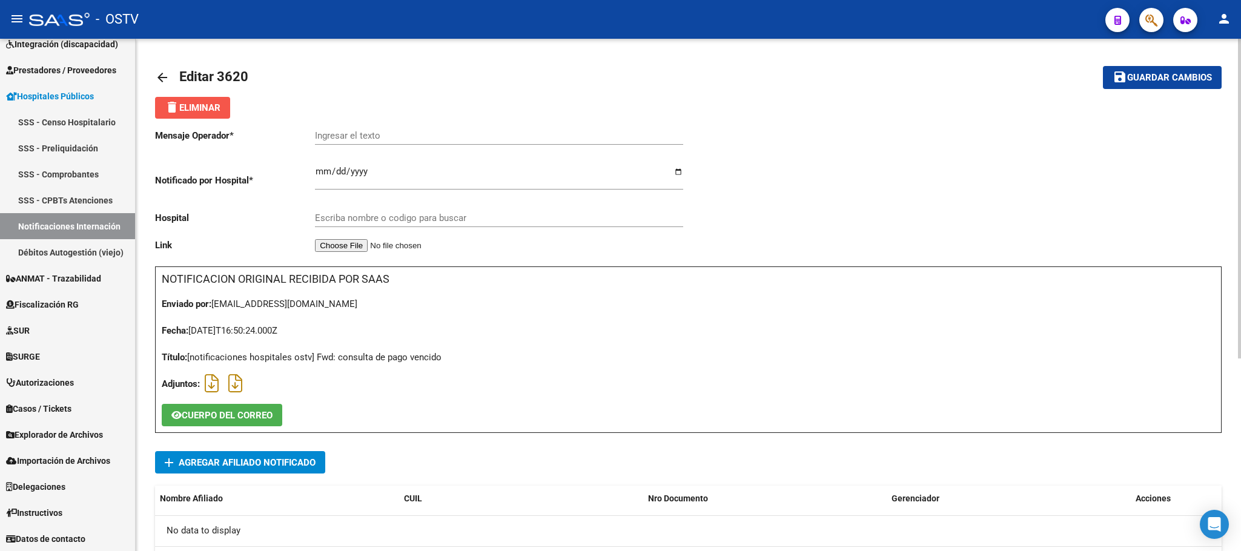
click at [219, 110] on span "delete Eliminar" at bounding box center [193, 107] width 56 height 11
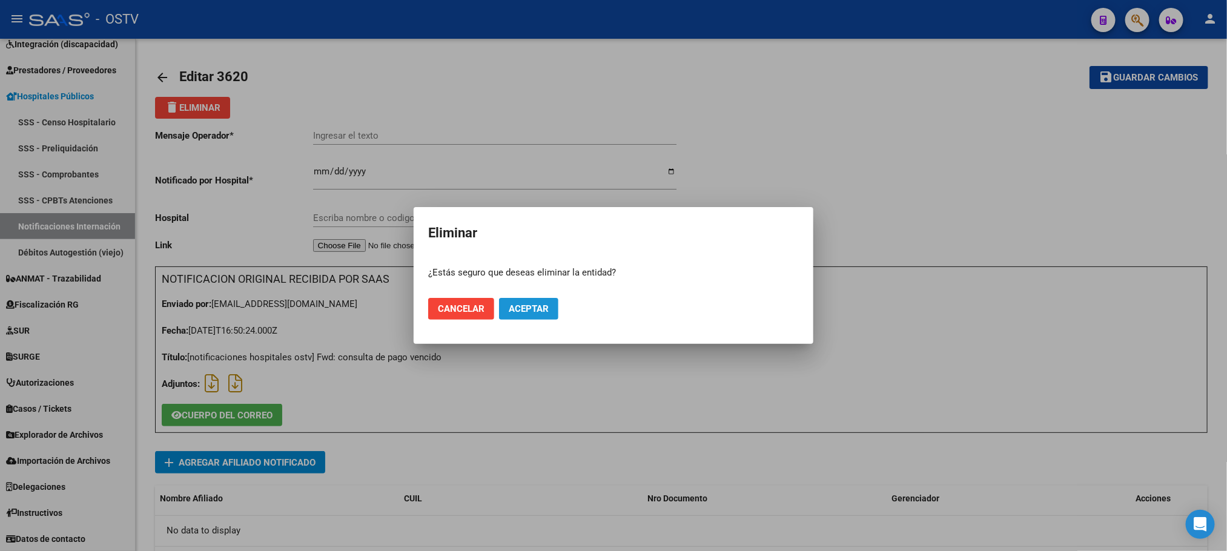
click at [544, 311] on span "Aceptar" at bounding box center [529, 308] width 40 height 11
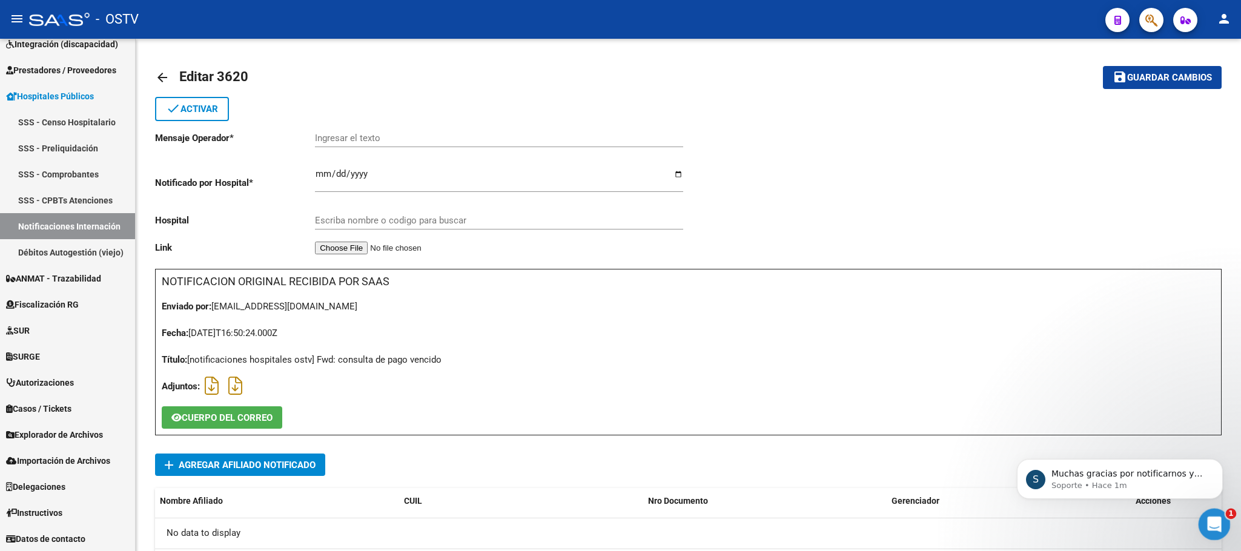
click at [1218, 518] on icon "Abrir Intercom Messenger" at bounding box center [1213, 523] width 20 height 20
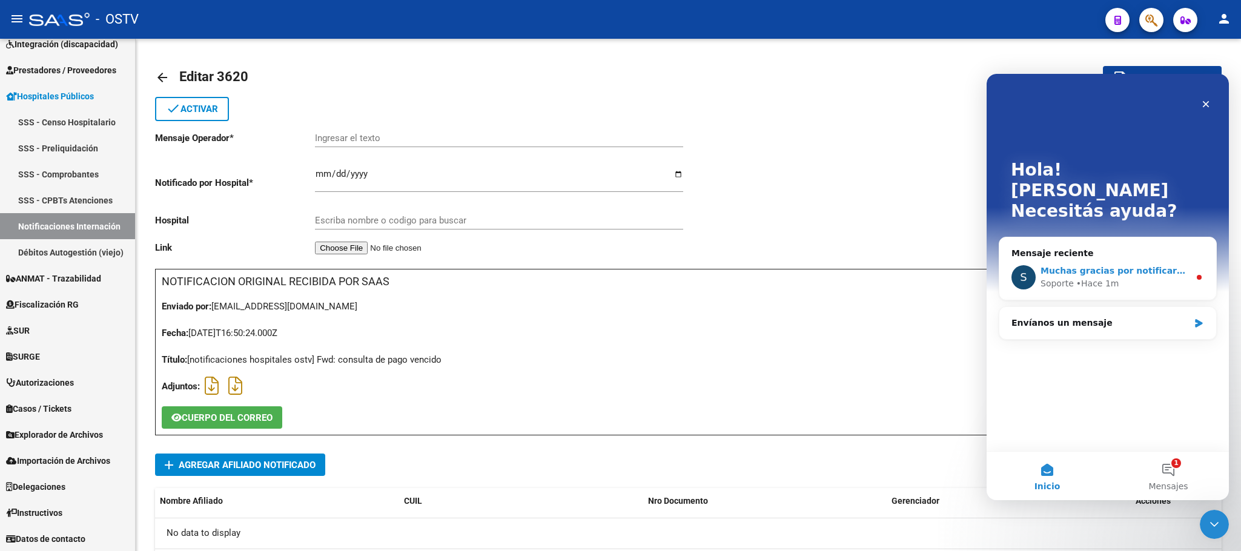
click at [1151, 266] on span "Muchas gracias por notificarnos y por su comprensión" at bounding box center [1170, 271] width 259 height 10
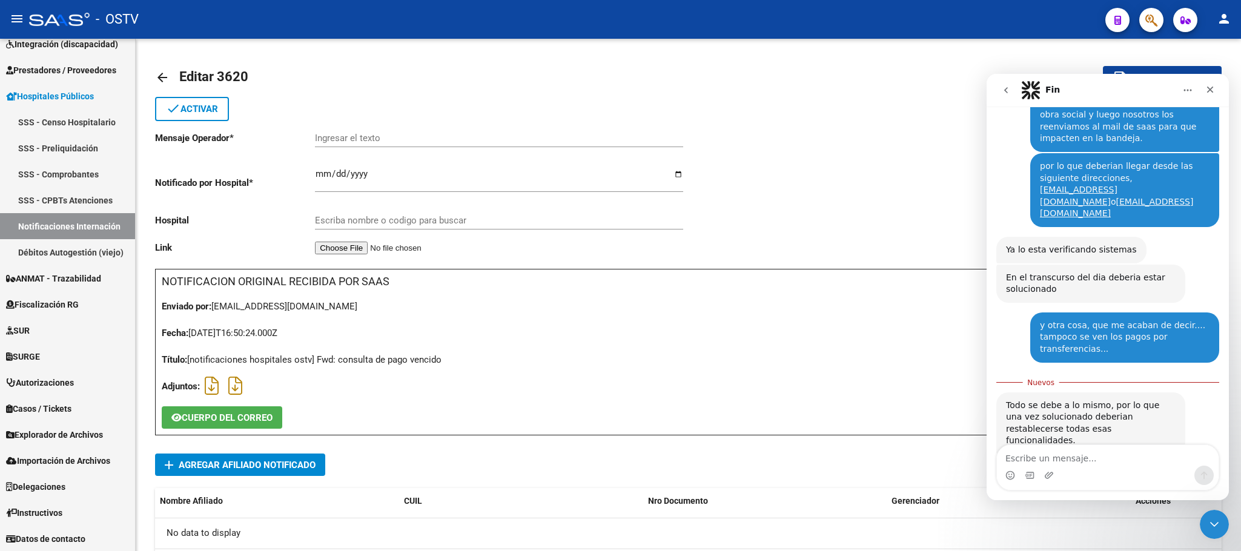
scroll to position [562, 0]
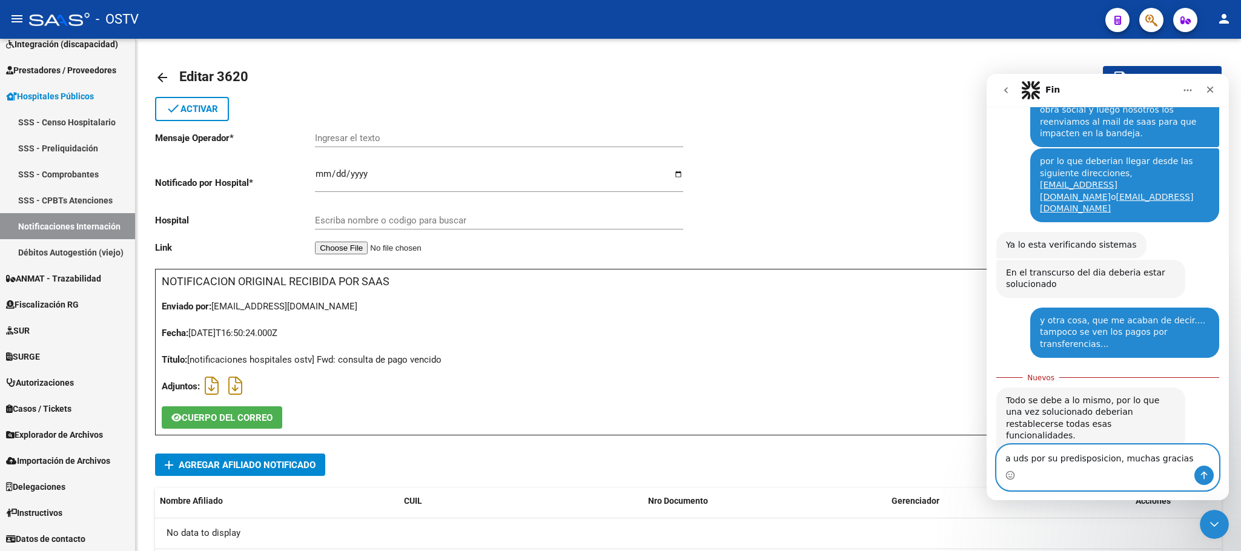
type textarea "a uds por su predisposicion, muchas gracias!"
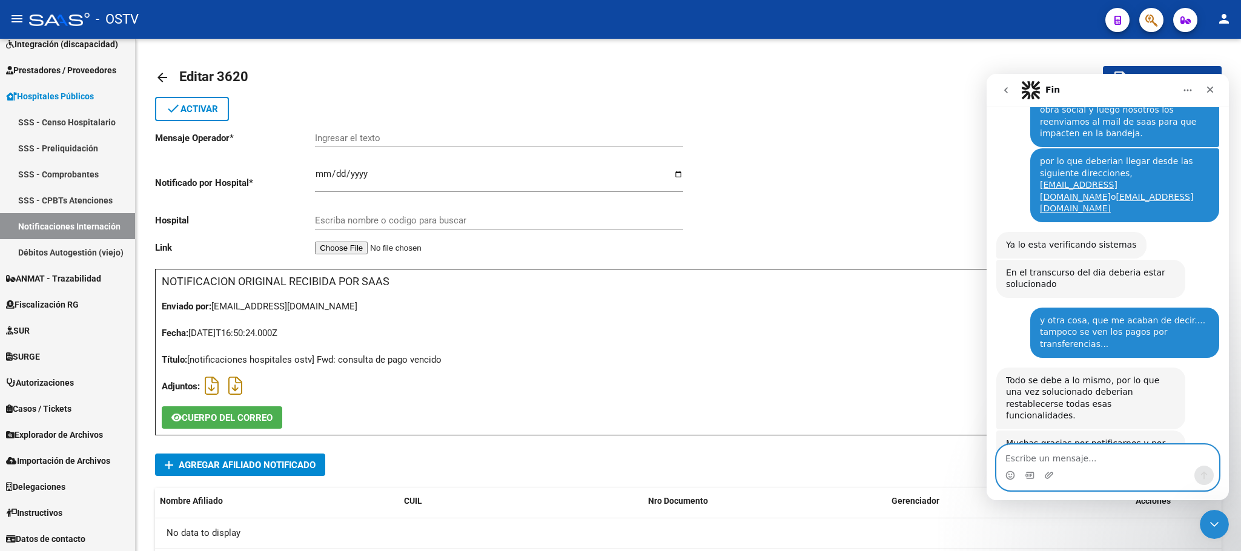
scroll to position [578, 0]
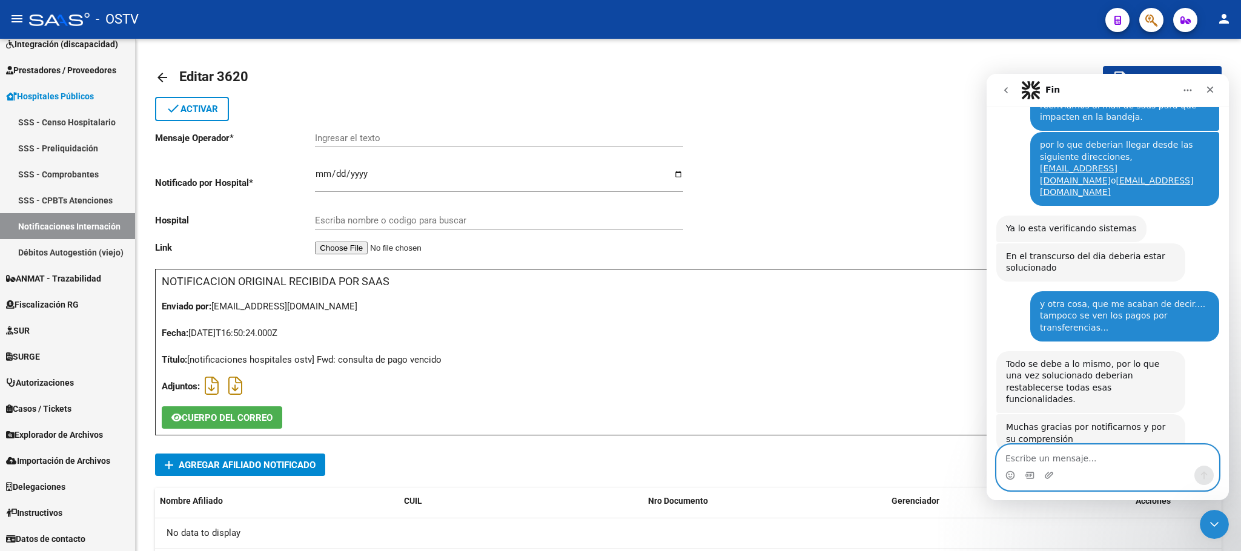
drag, startPoint x: 1091, startPoint y: 461, endPoint x: 1044, endPoint y: 154, distance: 310.7
click at [1214, 528] on icon "Cerrar Intercom Messenger" at bounding box center [1212, 522] width 15 height 15
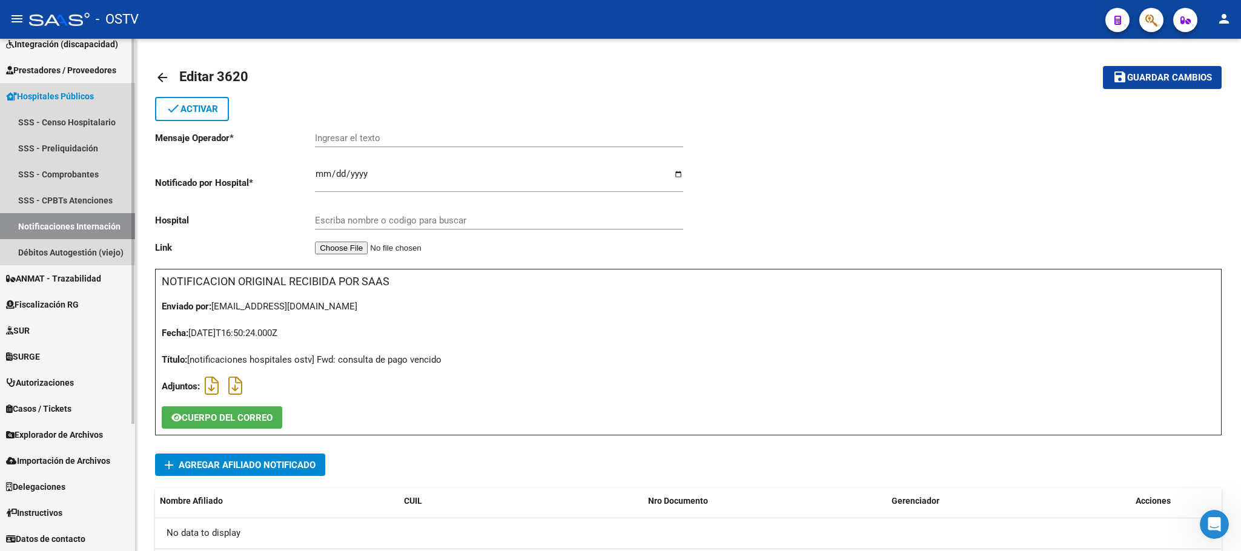
click at [49, 95] on span "Hospitales Públicos" at bounding box center [50, 96] width 88 height 13
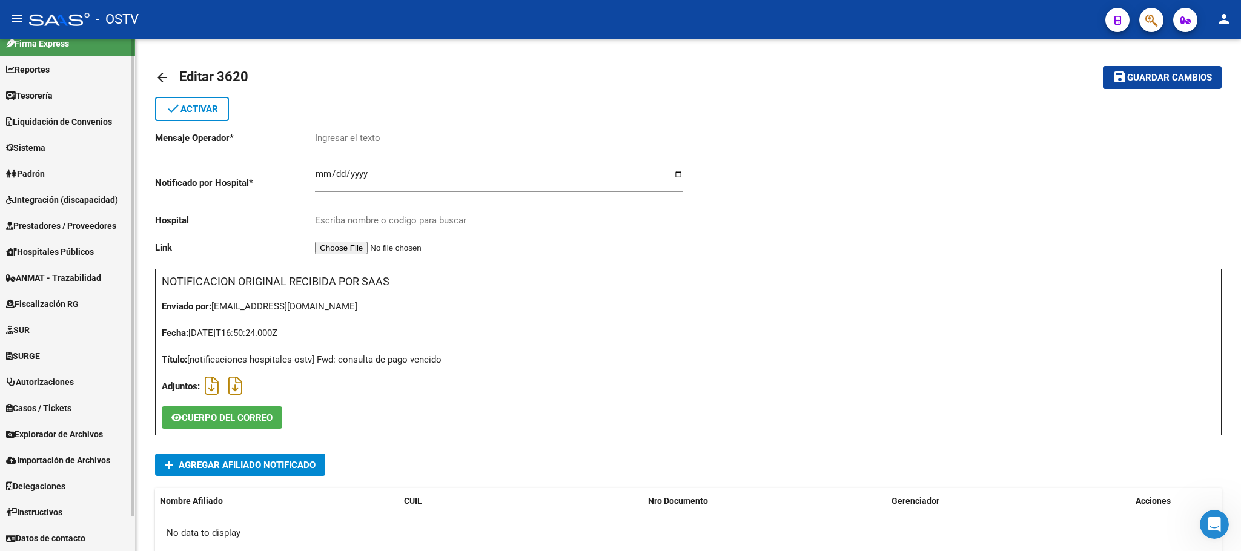
scroll to position [13, 0]
click at [31, 173] on span "Padrón" at bounding box center [25, 174] width 39 height 13
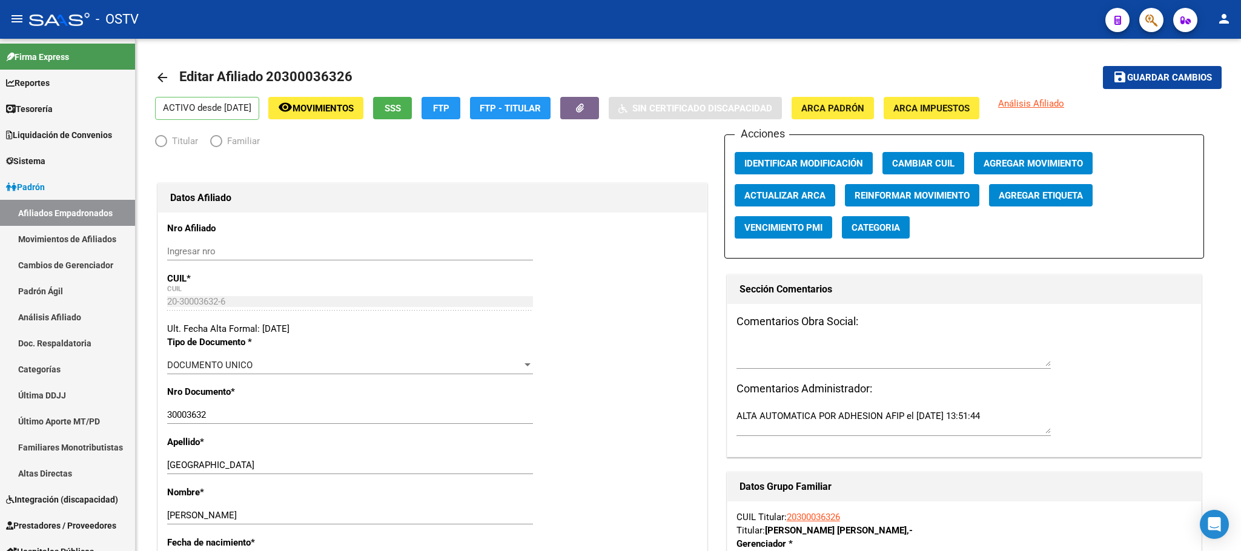
radio input "true"
type input "30-54622964-1"
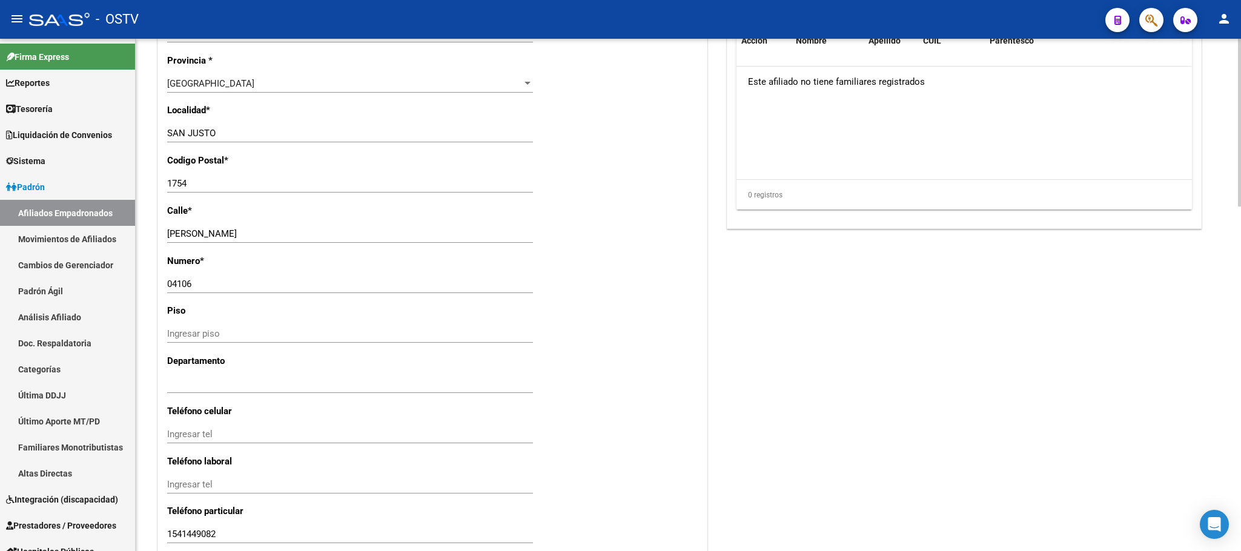
scroll to position [1052, 0]
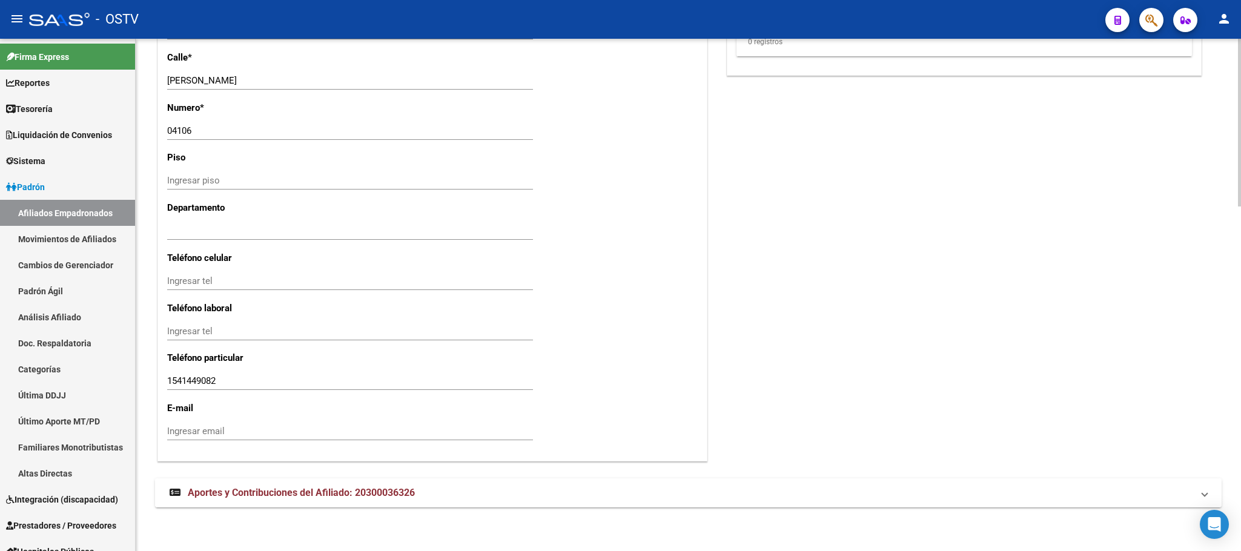
click at [319, 500] on strong "Aportes y Contribuciones del Afiliado: 20300036326" at bounding box center [292, 492] width 245 height 13
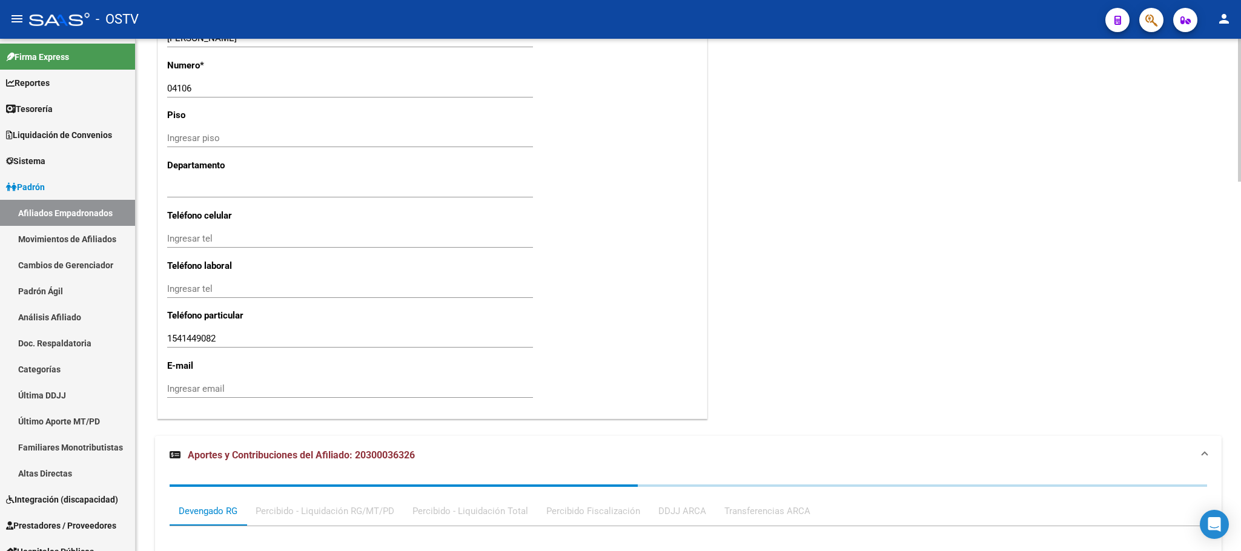
scroll to position [1327, 0]
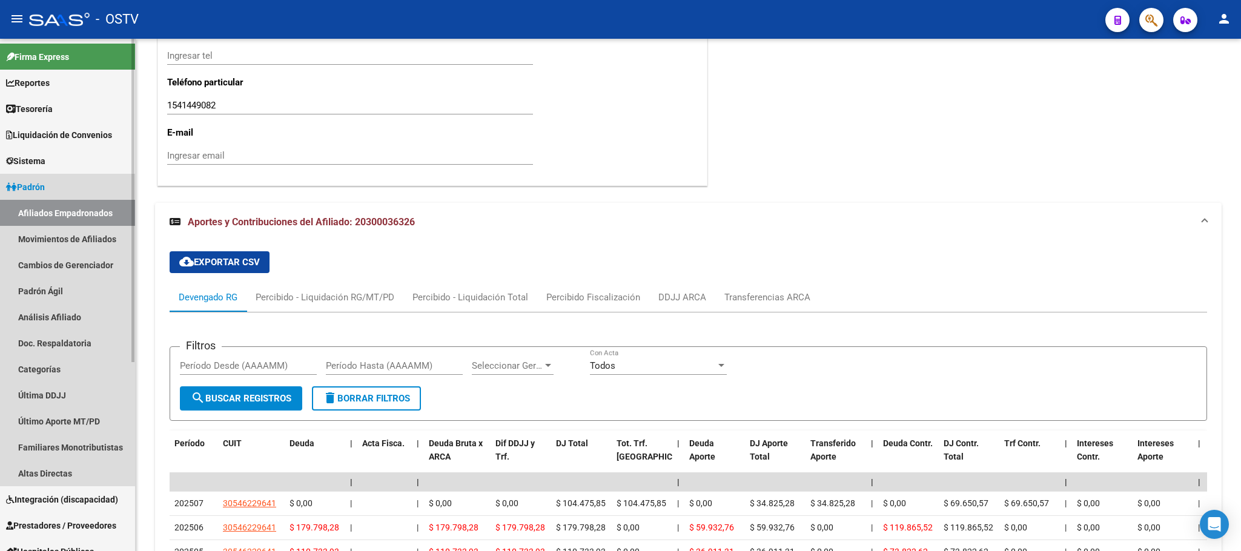
click at [45, 190] on span "Padrón" at bounding box center [25, 187] width 39 height 13
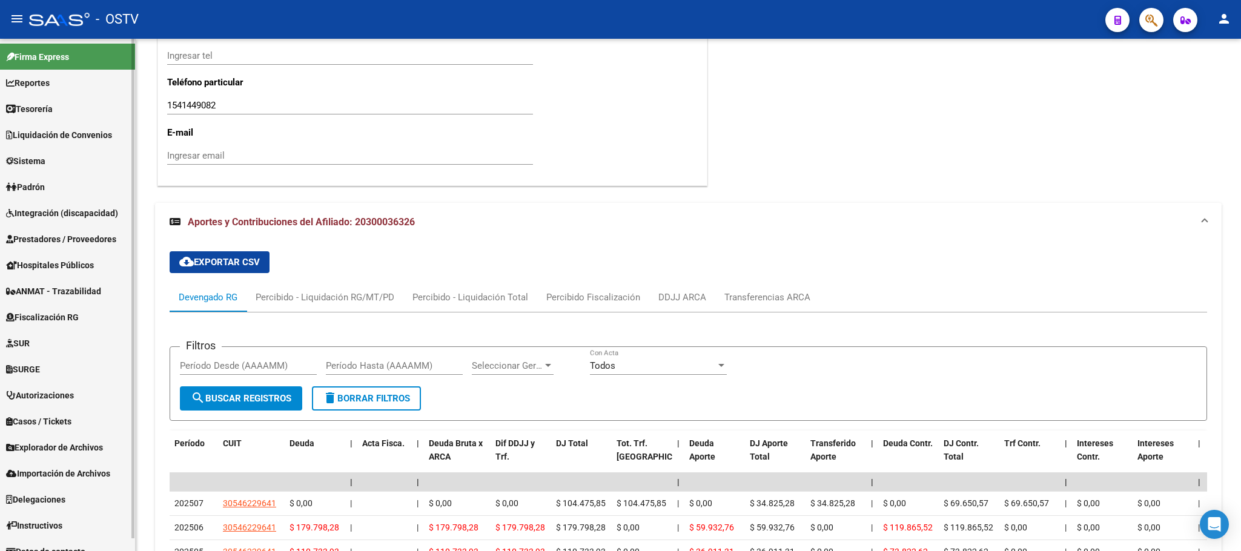
click at [55, 314] on span "Fiscalización RG" at bounding box center [42, 317] width 73 height 13
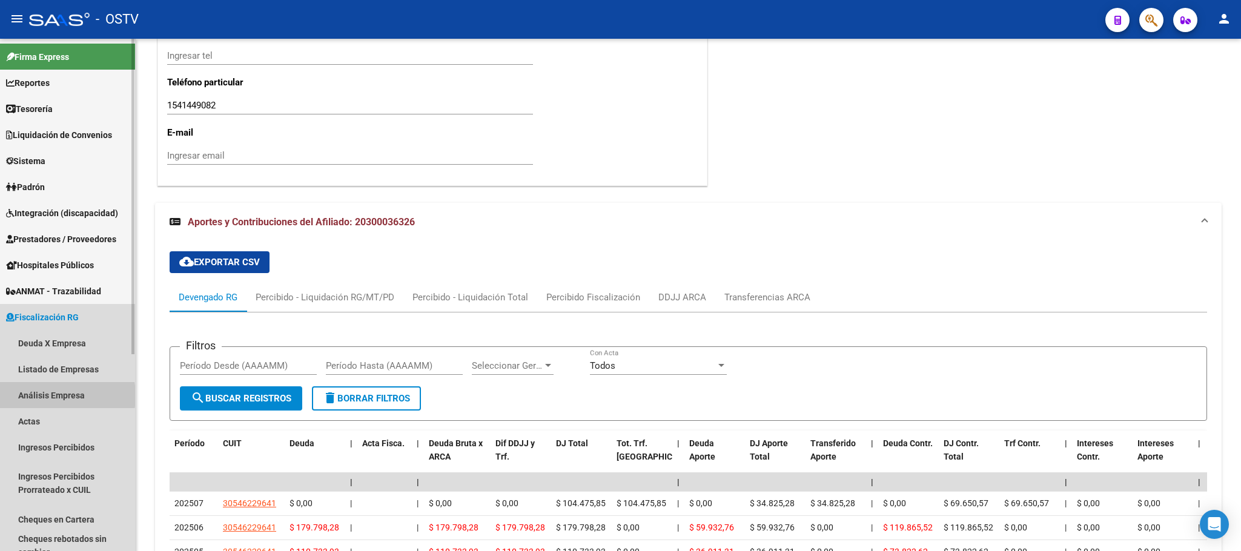
click at [40, 396] on link "Análisis Empresa" at bounding box center [67, 395] width 135 height 26
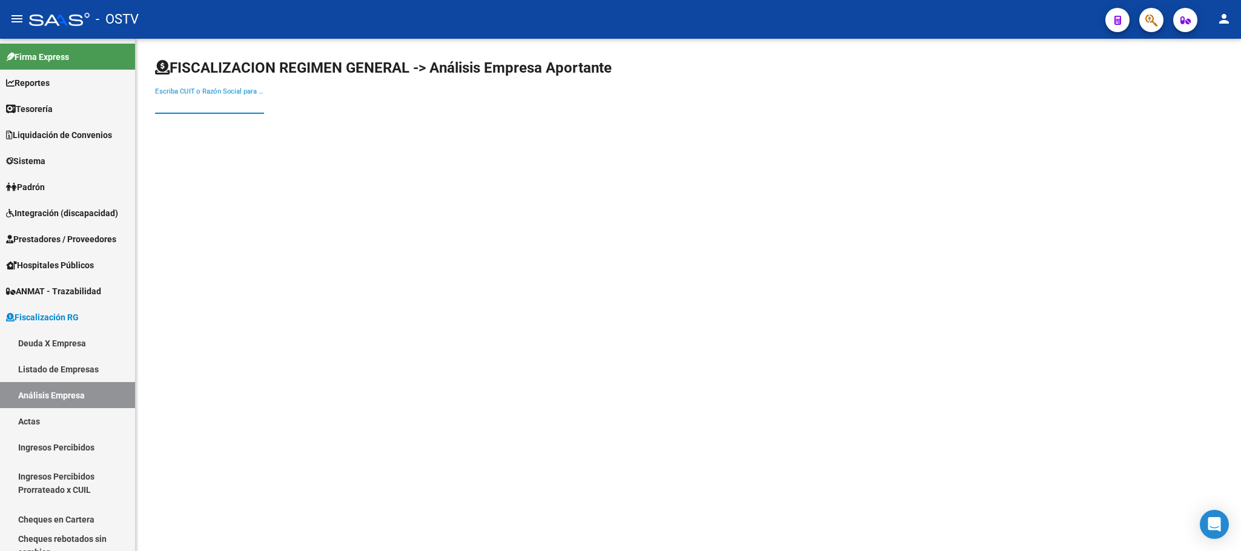
click at [204, 109] on input "Escriba CUIT o Razón Social para buscar" at bounding box center [209, 104] width 109 height 11
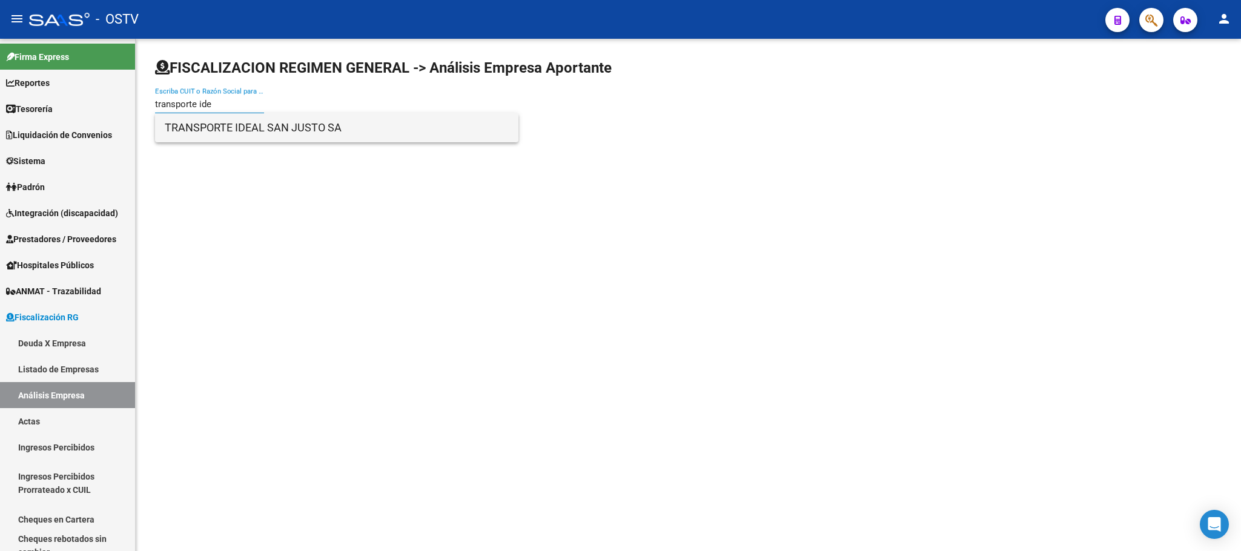
type input "transporte ide"
click at [210, 127] on span "TRANSPORTE IDEAL SAN JUSTO SA" at bounding box center [337, 127] width 344 height 29
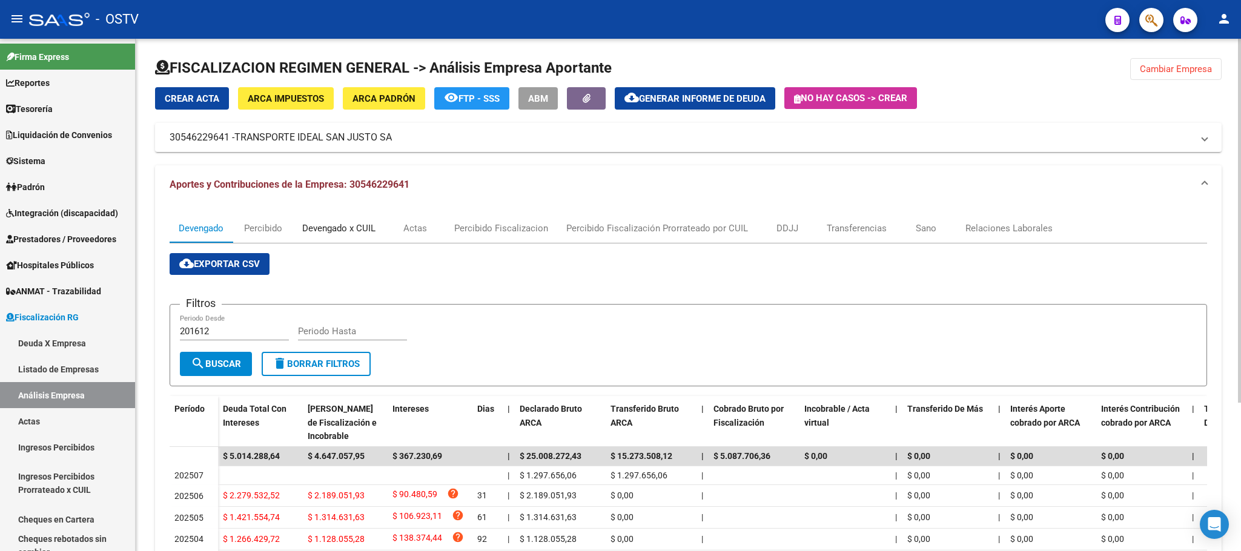
click at [350, 230] on div "Devengado x CUIL" at bounding box center [338, 228] width 73 height 13
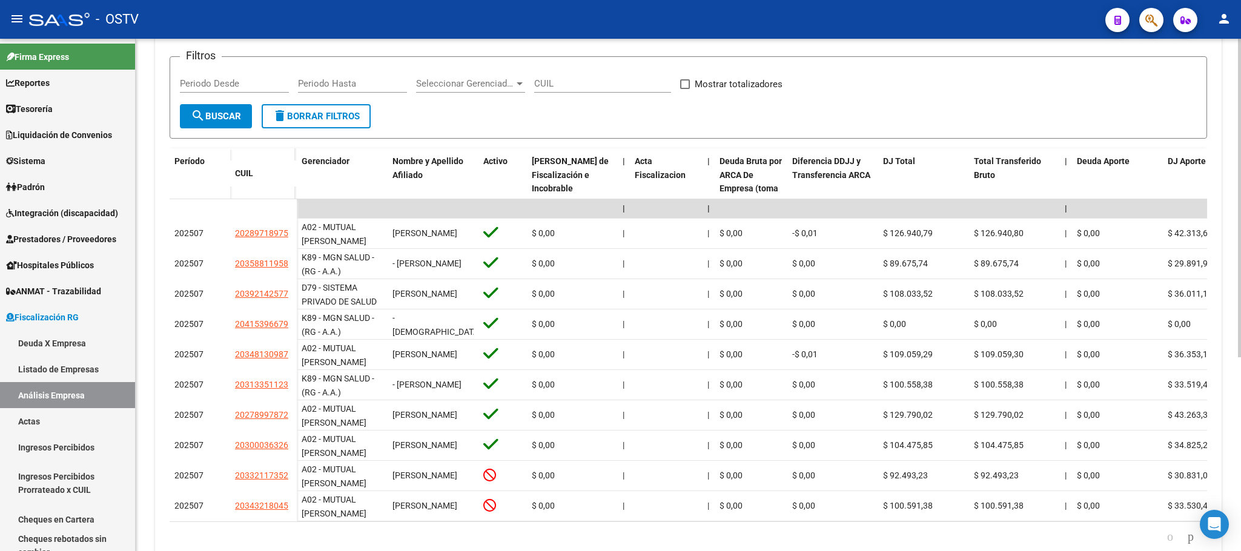
scroll to position [311, 0]
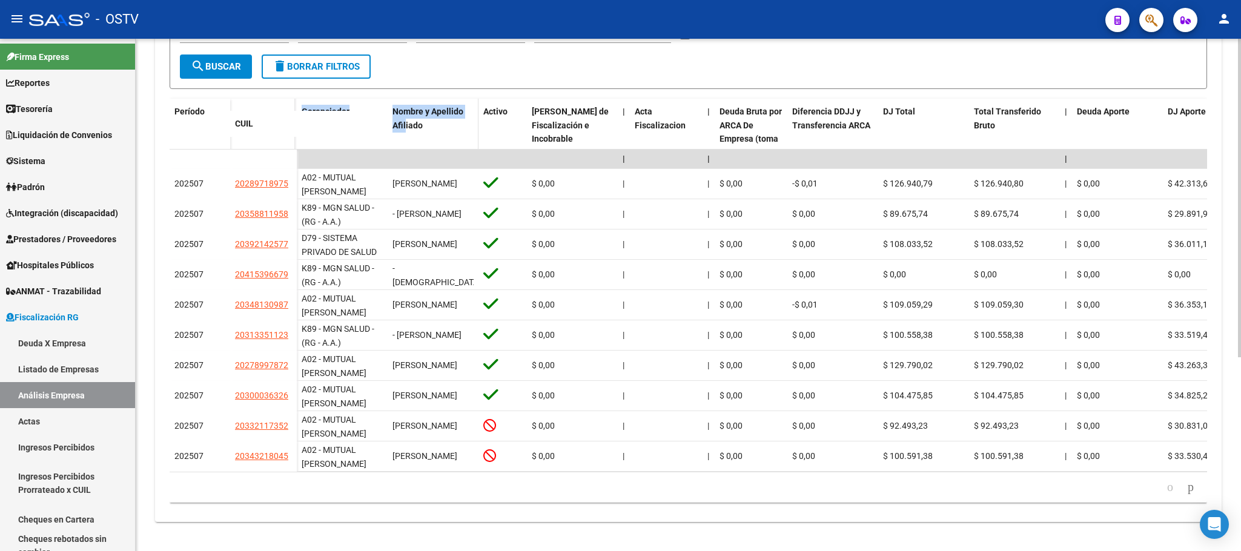
drag, startPoint x: 293, startPoint y: 107, endPoint x: 406, endPoint y: 109, distance: 112.7
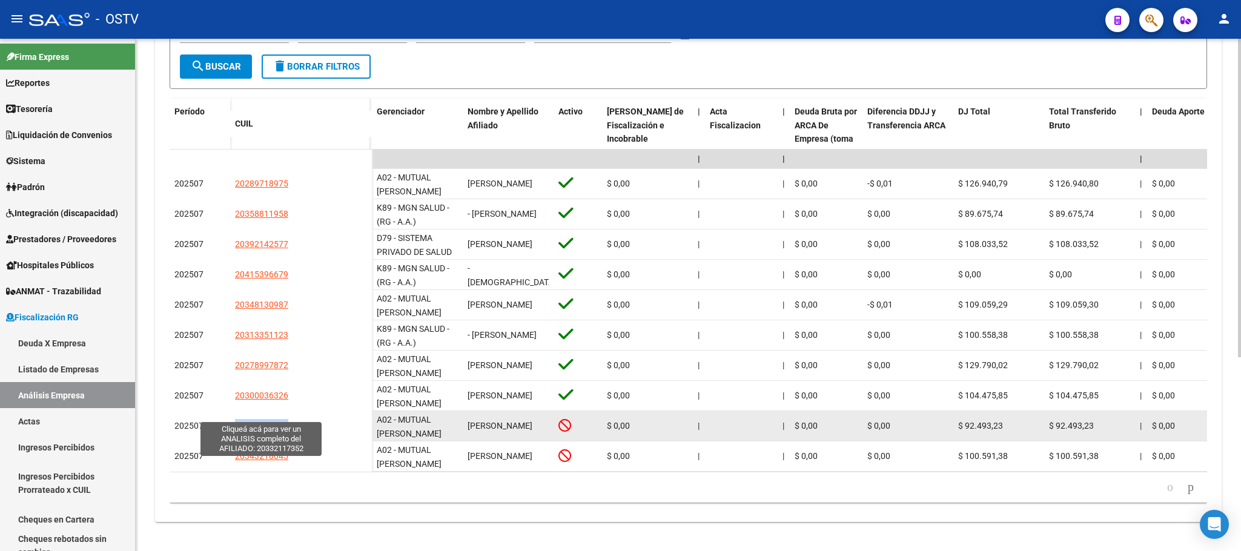
drag, startPoint x: 293, startPoint y: 415, endPoint x: 234, endPoint y: 415, distance: 58.8
click at [235, 419] on div "20332117352" at bounding box center [301, 426] width 132 height 14
copy span "20332117352"
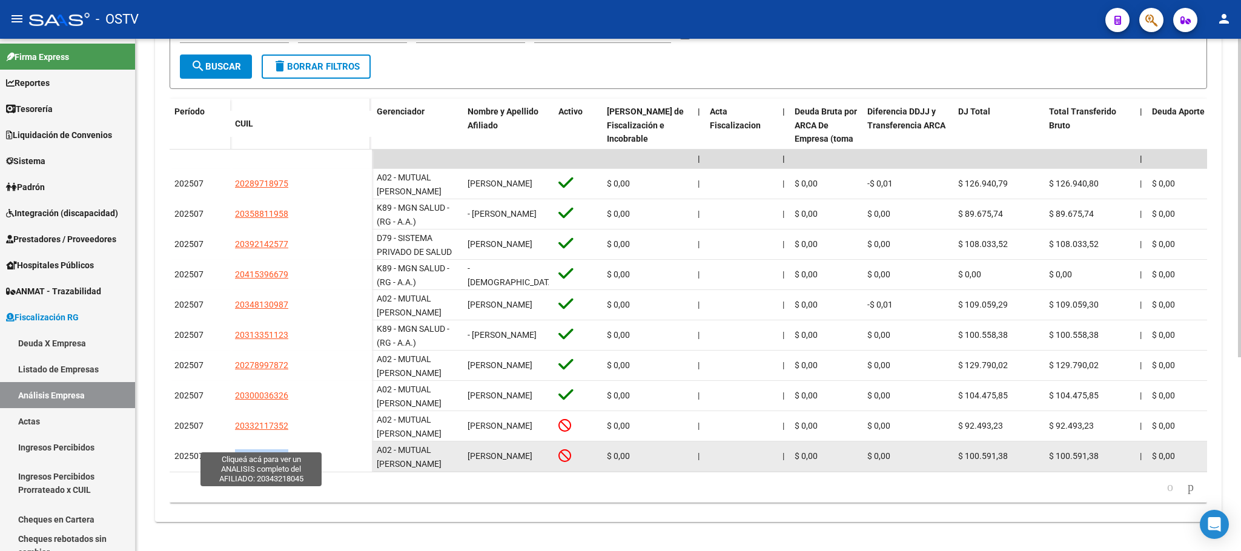
drag, startPoint x: 293, startPoint y: 443, endPoint x: 234, endPoint y: 444, distance: 58.2
click at [235, 449] on div "20343218045" at bounding box center [301, 456] width 132 height 14
copy span "20343218045"
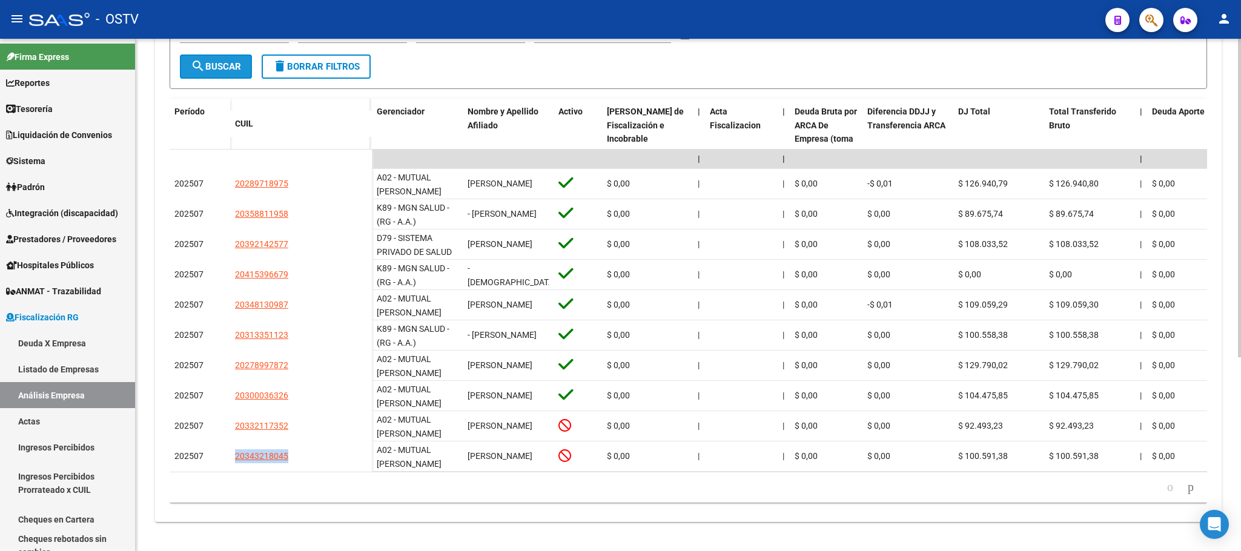
click at [222, 61] on button "search Buscar" at bounding box center [216, 67] width 72 height 24
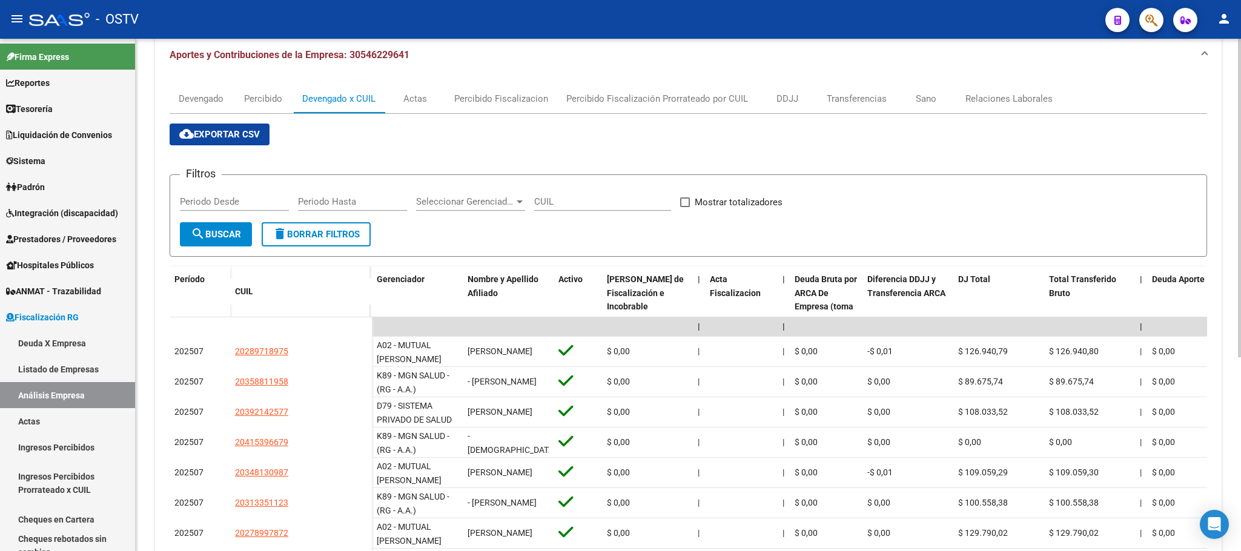
click at [193, 228] on mat-icon "search" at bounding box center [198, 234] width 15 height 15
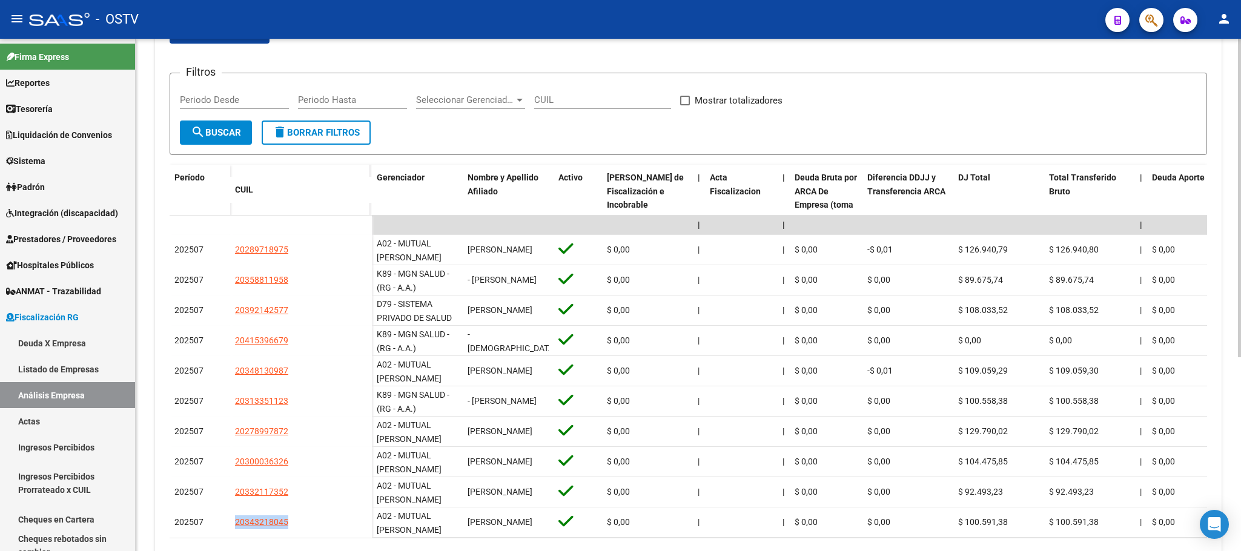
scroll to position [311, 0]
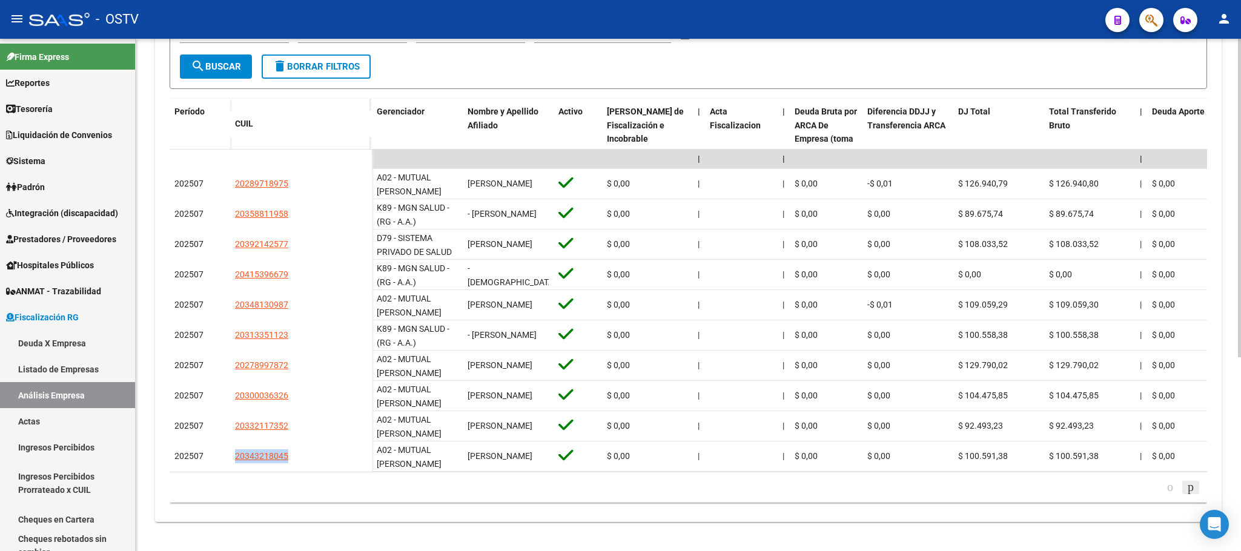
click at [1186, 489] on icon "go to next page" at bounding box center [1191, 487] width 10 height 15
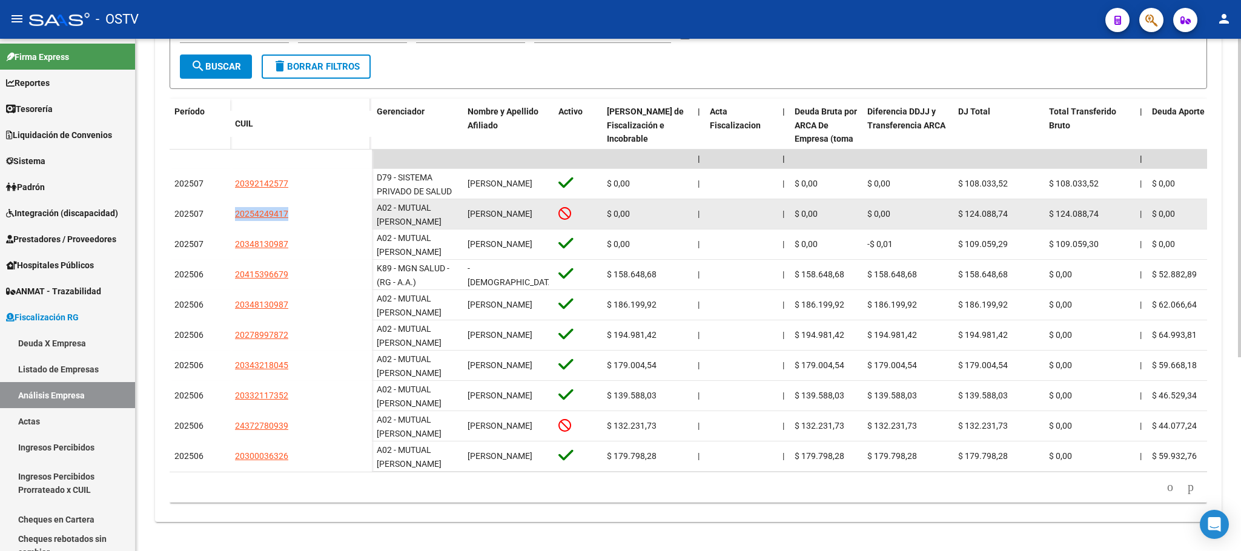
drag, startPoint x: 296, startPoint y: 202, endPoint x: 233, endPoint y: 202, distance: 63.0
click at [233, 202] on datatable-body-cell "20254249417" at bounding box center [301, 214] width 142 height 30
copy span "20254249417"
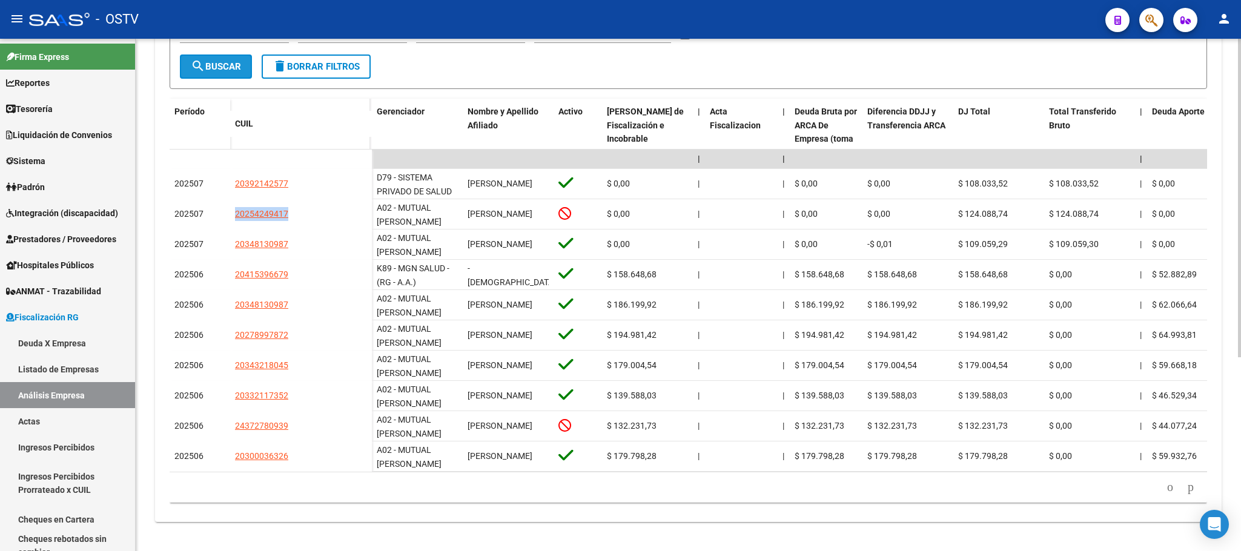
click at [228, 61] on span "search Buscar" at bounding box center [216, 66] width 50 height 11
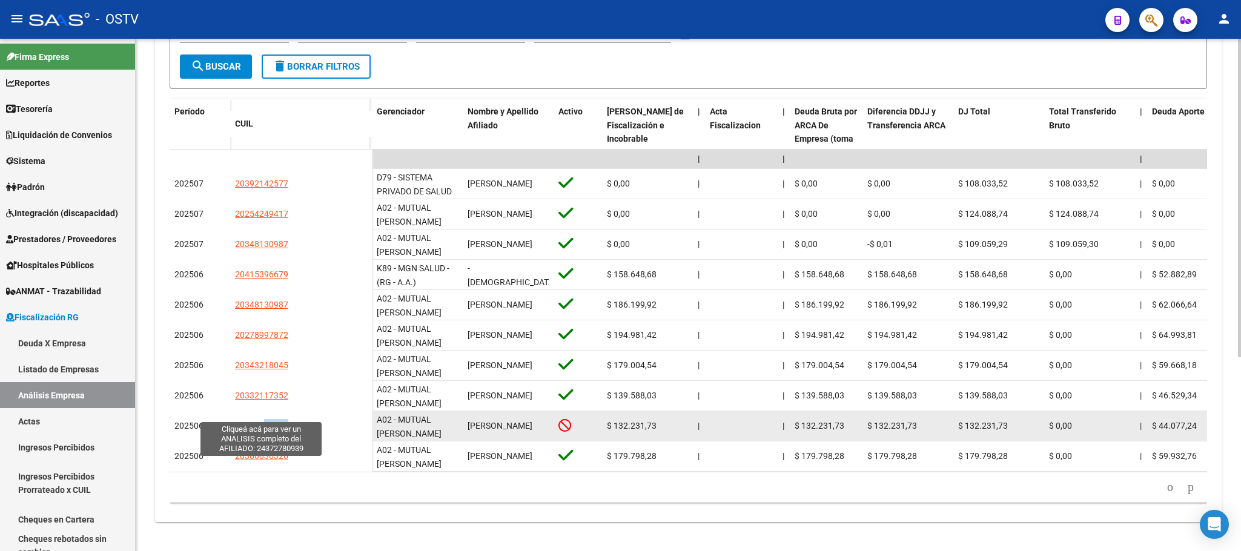
drag, startPoint x: 293, startPoint y: 415, endPoint x: 265, endPoint y: 413, distance: 27.3
click at [265, 419] on div "24372780939" at bounding box center [301, 426] width 132 height 14
click at [299, 419] on div "24372780939" at bounding box center [301, 426] width 132 height 14
drag, startPoint x: 300, startPoint y: 416, endPoint x: 242, endPoint y: 416, distance: 58.8
click at [242, 419] on div "24372780939" at bounding box center [301, 426] width 132 height 14
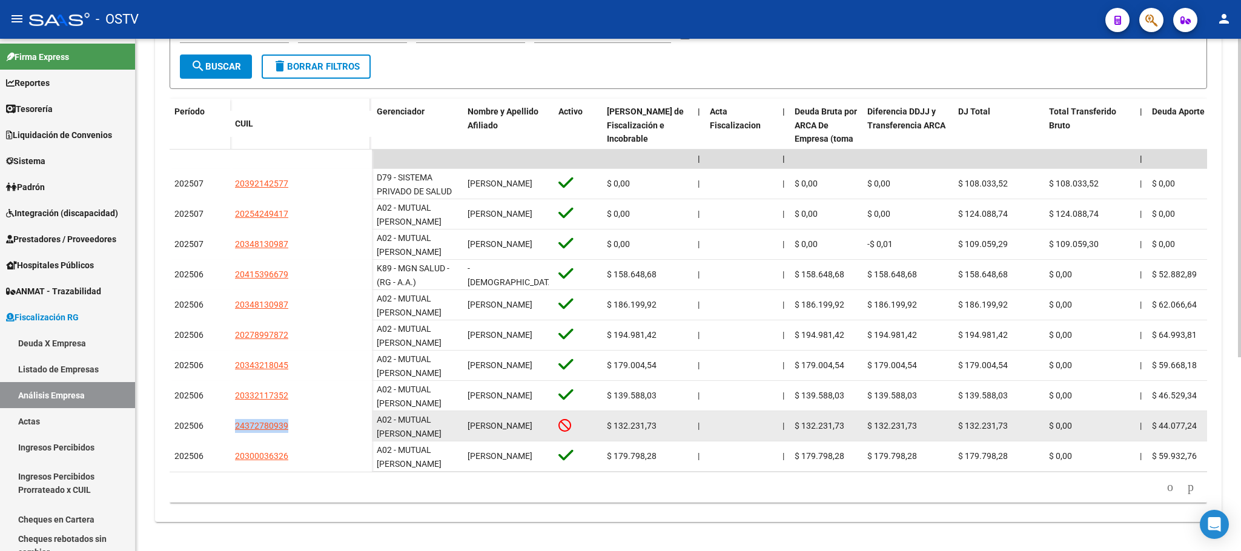
copy span "24372780939"
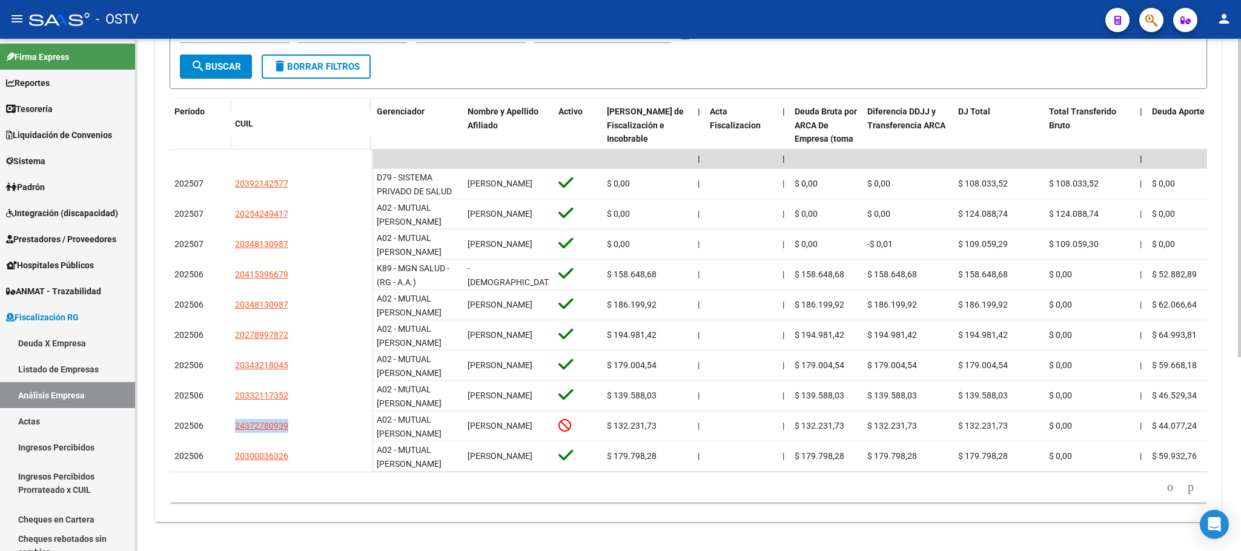
click at [220, 61] on span "search Buscar" at bounding box center [216, 66] width 50 height 11
click at [1186, 486] on icon "go to next page" at bounding box center [1191, 487] width 10 height 15
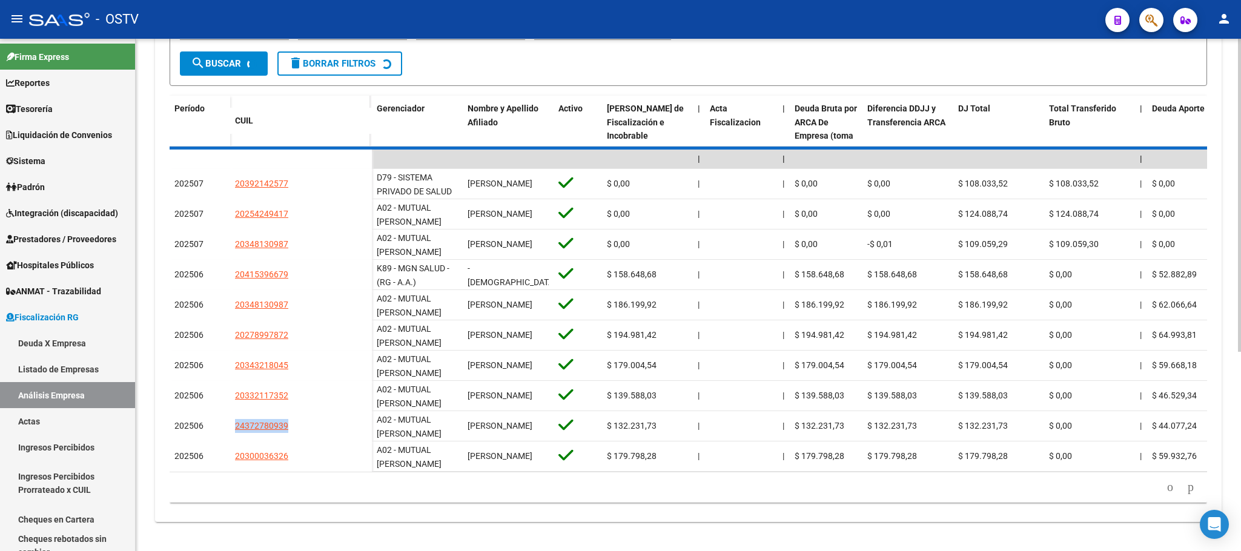
scroll to position [15, 0]
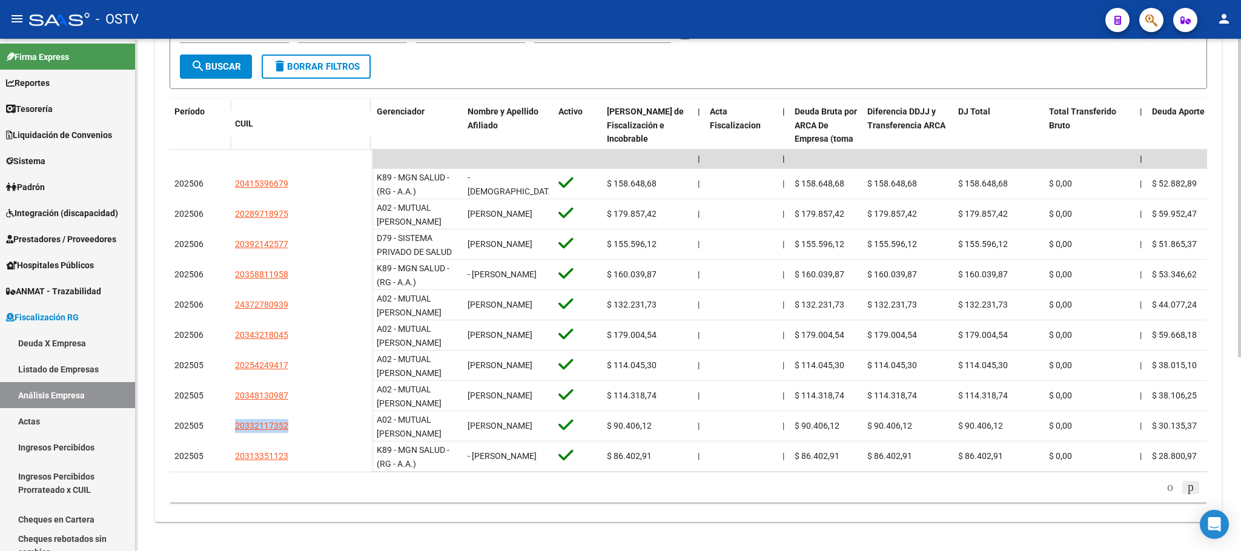
click at [1187, 489] on icon "go to next page" at bounding box center [1191, 487] width 10 height 15
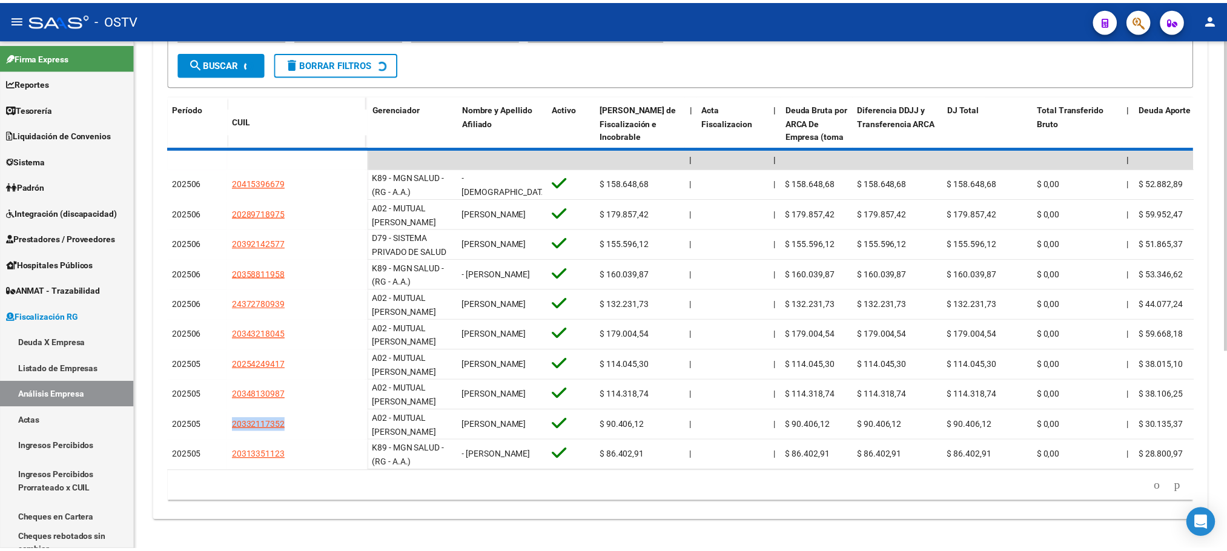
scroll to position [311, 0]
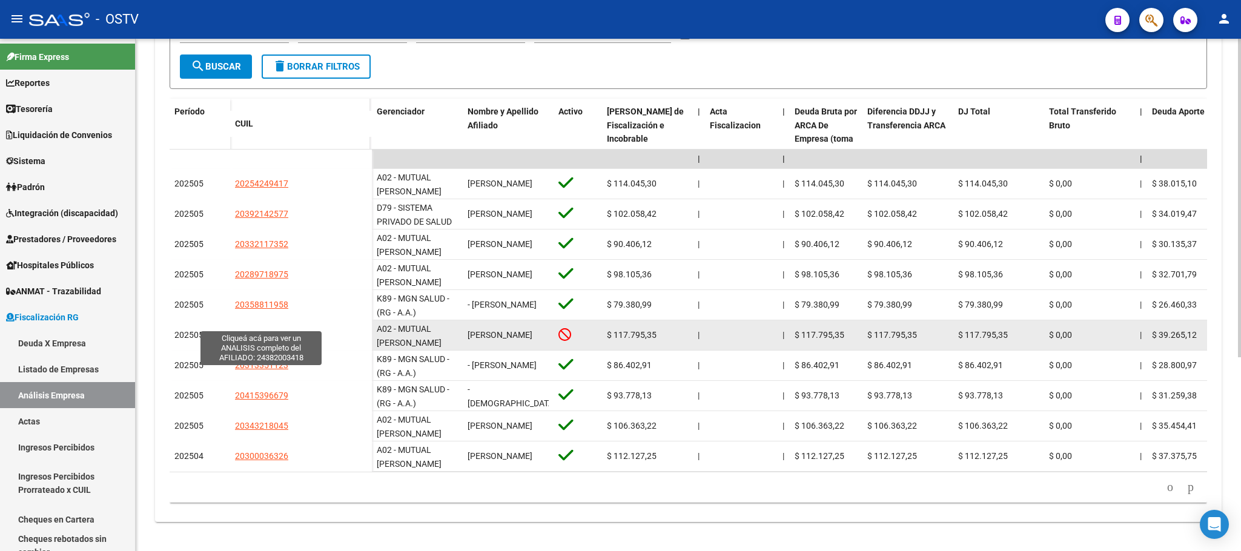
click at [262, 330] on span "24382003418" at bounding box center [261, 335] width 53 height 10
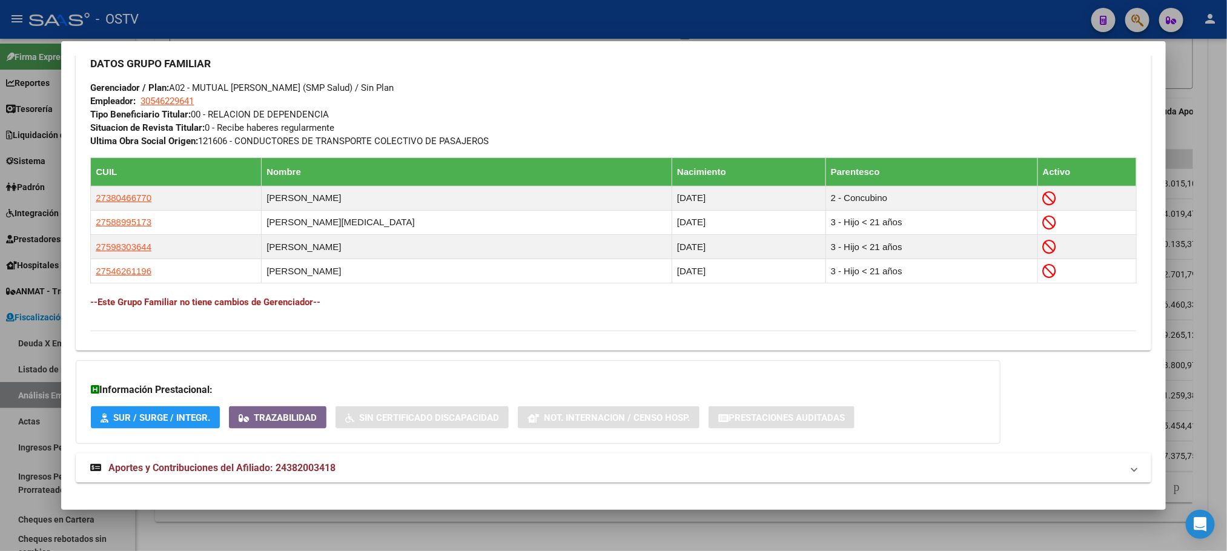
scroll to position [636, 0]
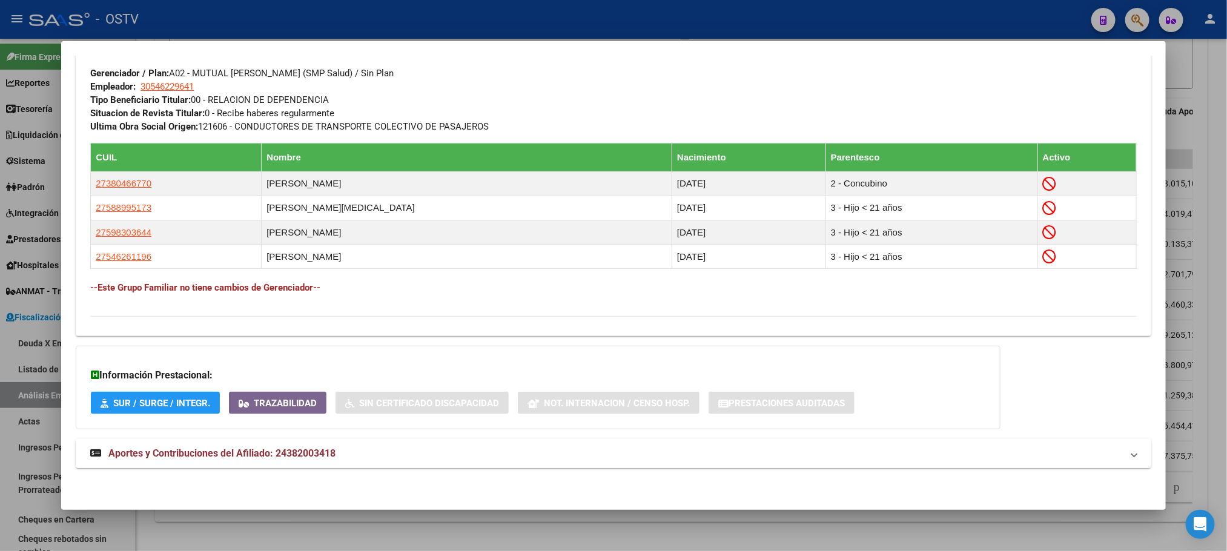
click at [295, 453] on span "Aportes y Contribuciones del Afiliado: 24382003418" at bounding box center [221, 454] width 227 height 12
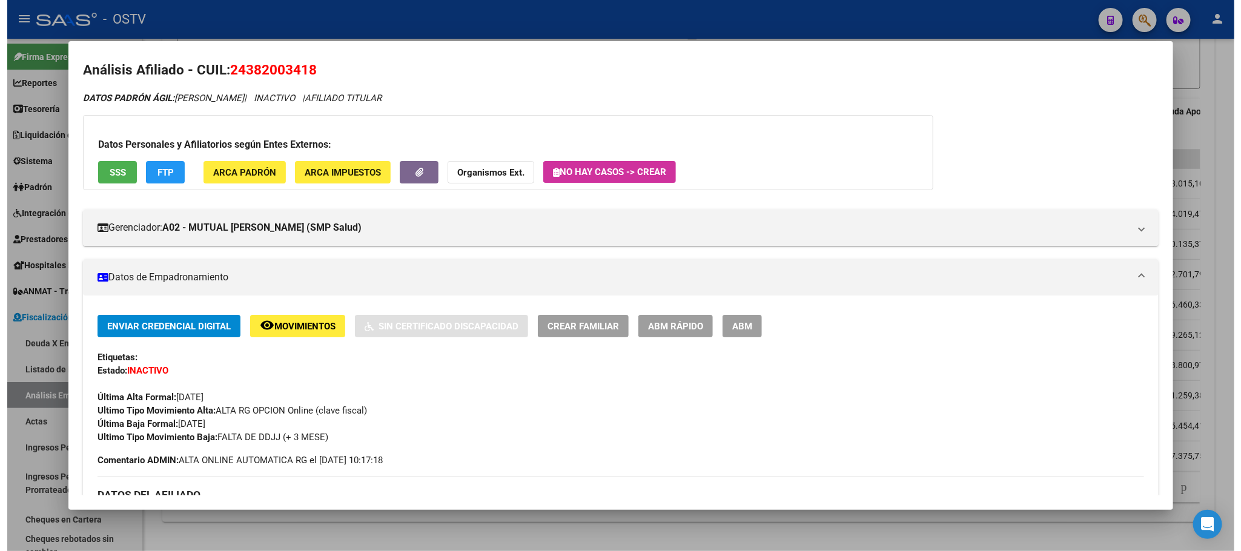
scroll to position [0, 0]
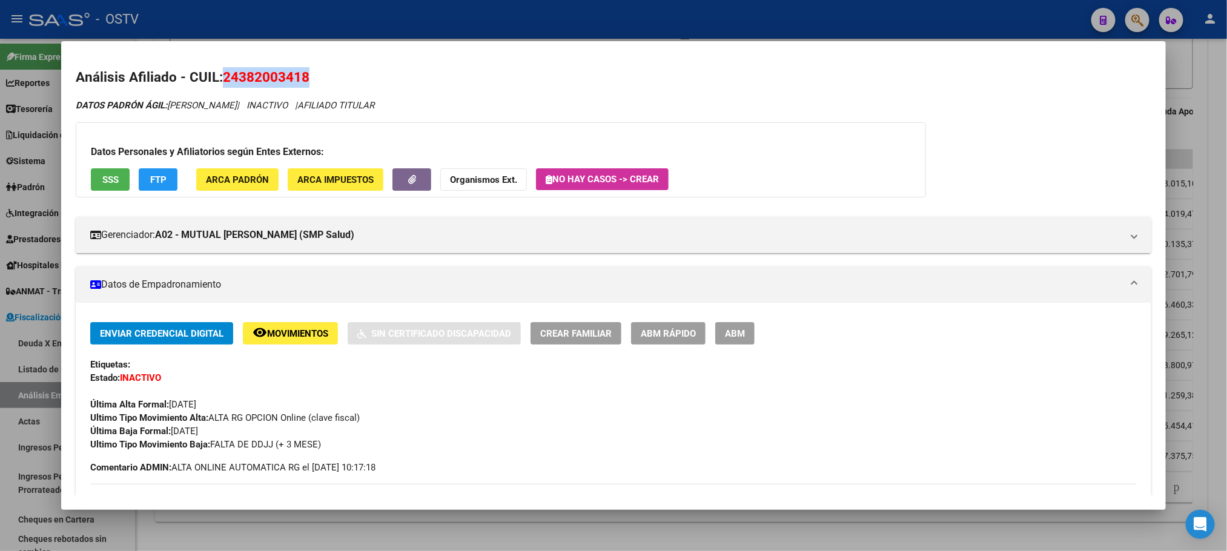
drag, startPoint x: 309, startPoint y: 81, endPoint x: 220, endPoint y: 82, distance: 88.5
click at [220, 82] on h2 "Análisis Afiliado - CUIL: 24382003418" at bounding box center [613, 77] width 1075 height 21
copy span "24382003418"
click at [154, 537] on div at bounding box center [613, 275] width 1227 height 551
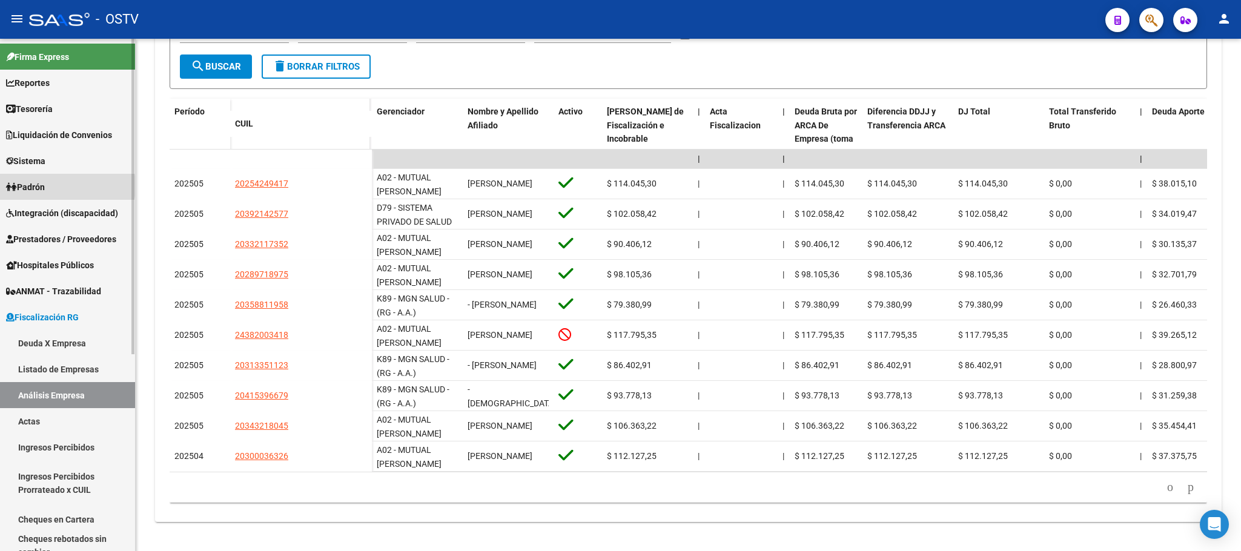
click at [45, 186] on span "Padrón" at bounding box center [25, 187] width 39 height 13
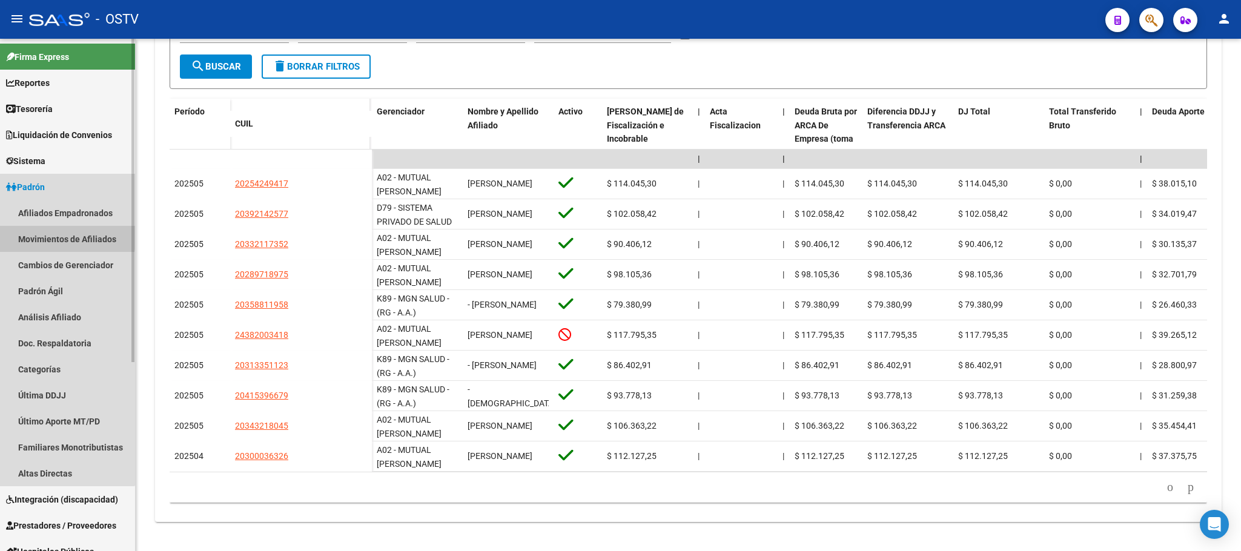
click at [49, 235] on link "Movimientos de Afiliados" at bounding box center [67, 239] width 135 height 26
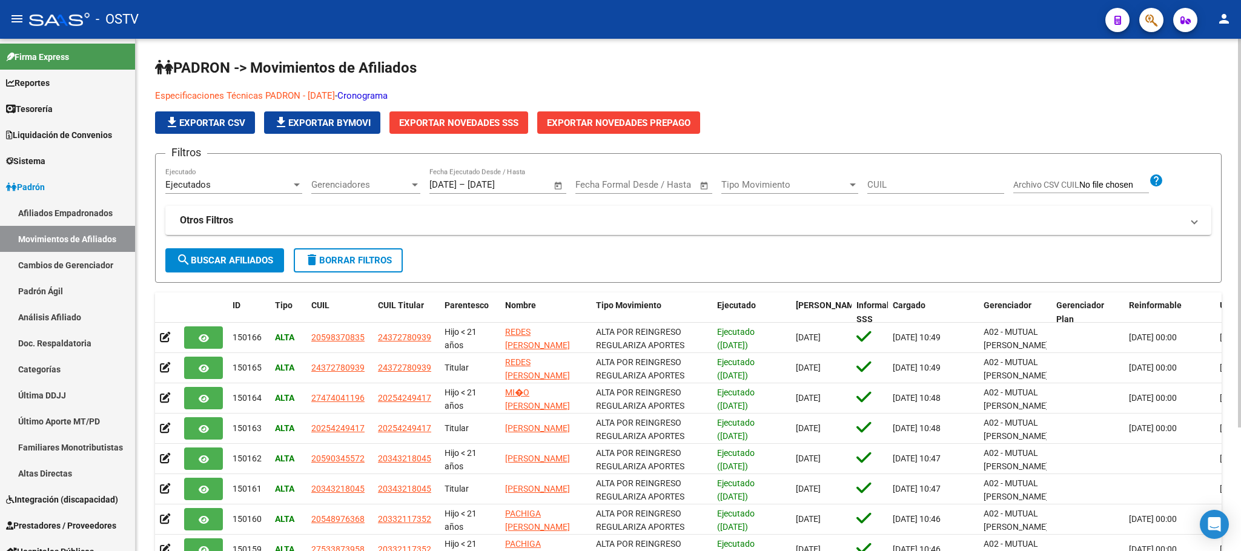
click at [346, 186] on span "Gerenciadores" at bounding box center [360, 184] width 98 height 11
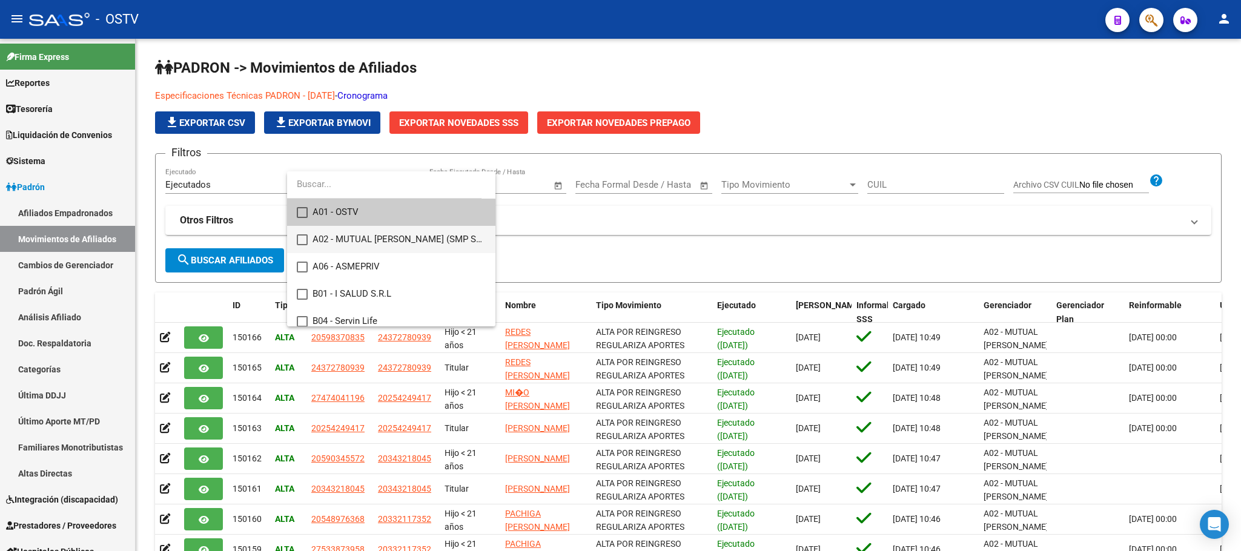
click at [353, 236] on span "A02 - MUTUAL [PERSON_NAME] (SMP Salud)" at bounding box center [399, 239] width 173 height 27
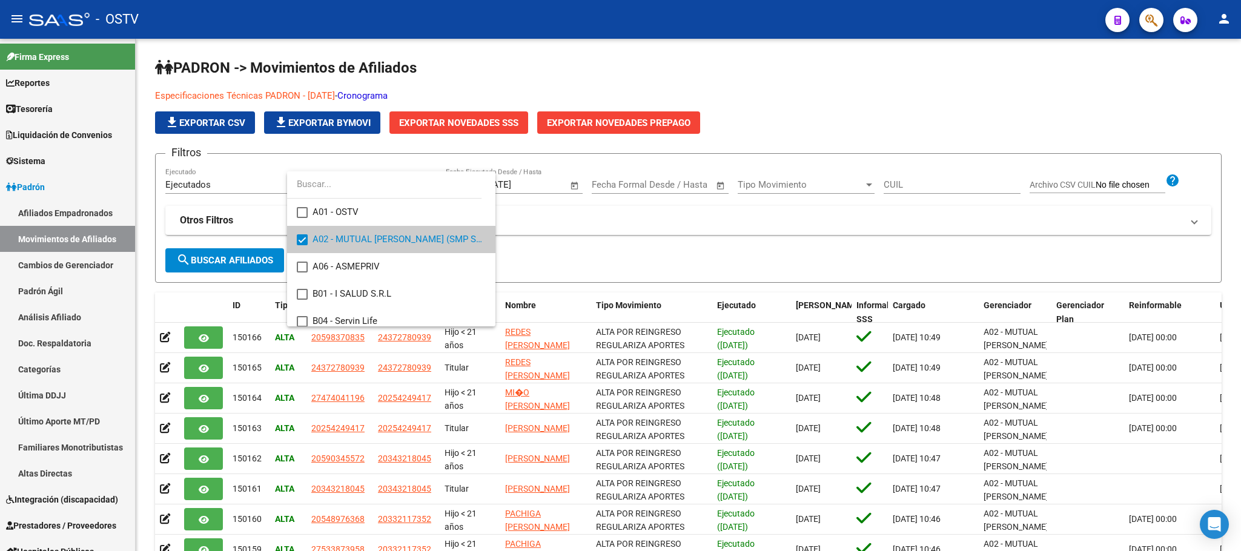
click at [251, 260] on div at bounding box center [620, 275] width 1241 height 551
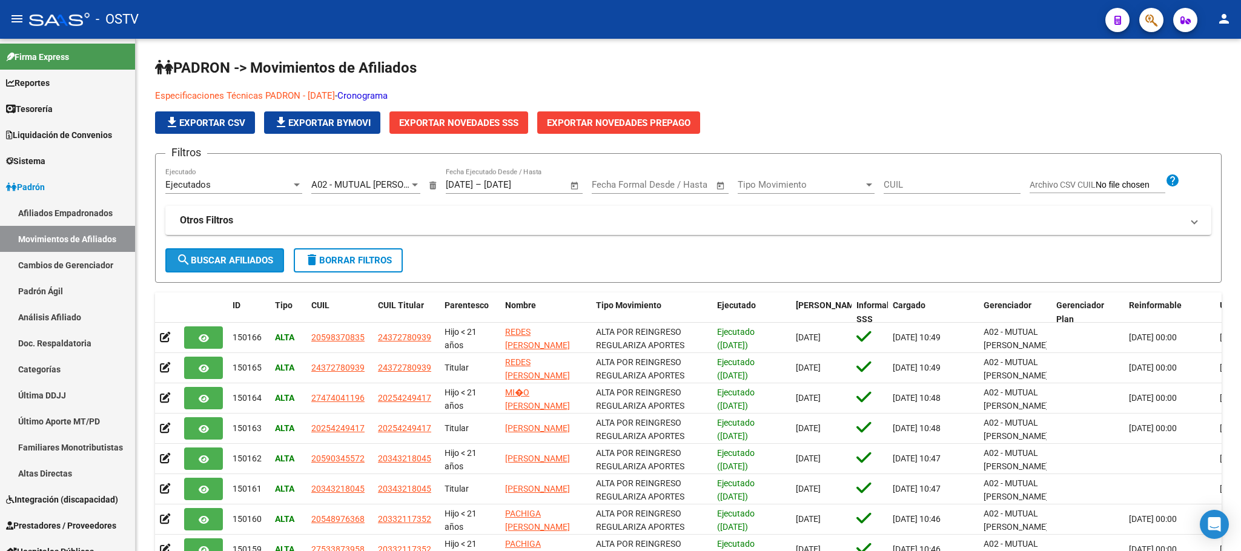
click at [251, 260] on span "search Buscar Afiliados" at bounding box center [224, 260] width 97 height 11
click at [695, 229] on mat-expansion-panel-header "Otros Filtros" at bounding box center [688, 220] width 1046 height 29
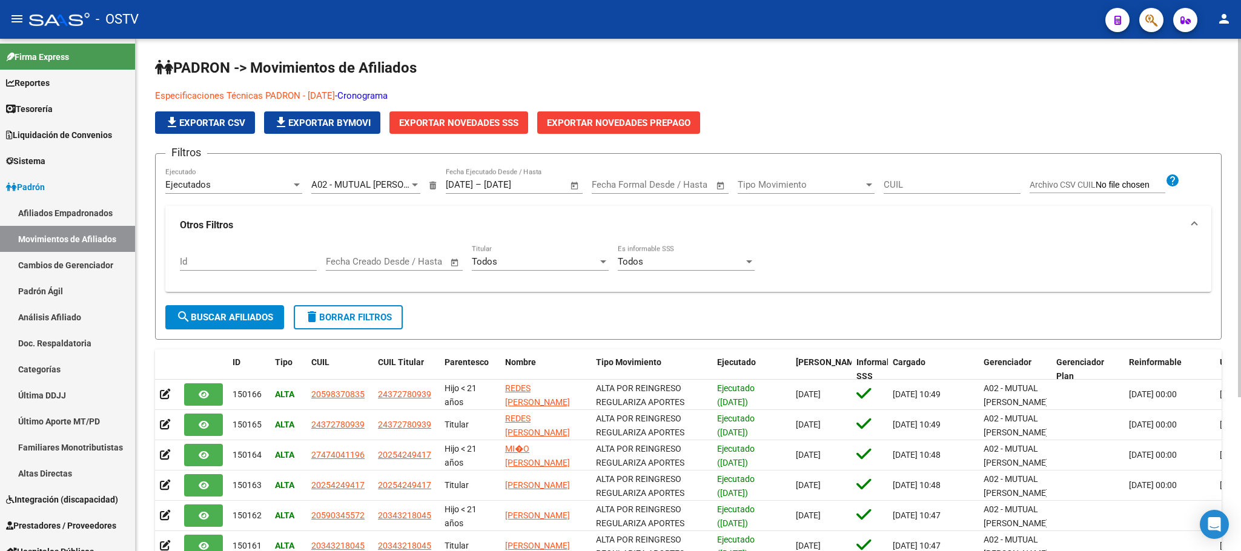
click at [581, 257] on div "Todos" at bounding box center [535, 261] width 126 height 11
drag, startPoint x: 529, startPoint y: 297, endPoint x: 435, endPoint y: 299, distance: 94.5
click at [529, 296] on span "Si" at bounding box center [540, 289] width 137 height 27
click at [260, 320] on span "search Buscar Afiliados" at bounding box center [224, 317] width 97 height 11
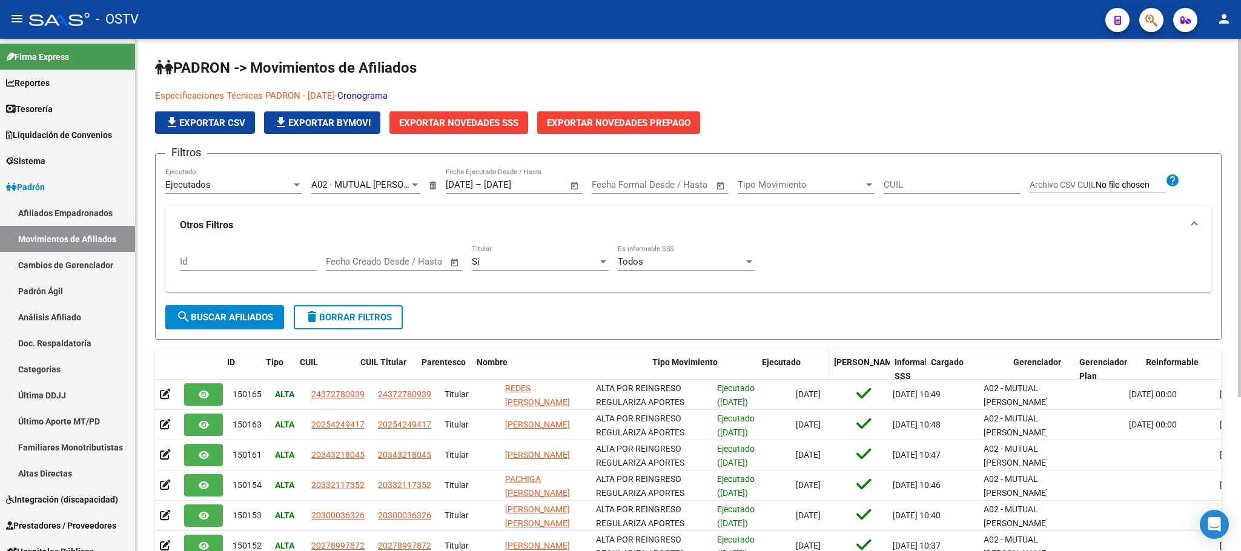
drag, startPoint x: 589, startPoint y: 365, endPoint x: 811, endPoint y: 365, distance: 222.3
click at [811, 365] on div "ID Tipo CUIL CUIL Titular Parentesco Nombre Tipo Movimiento Ejecutado Fecha For…" at bounding box center [730, 370] width 1151 height 40
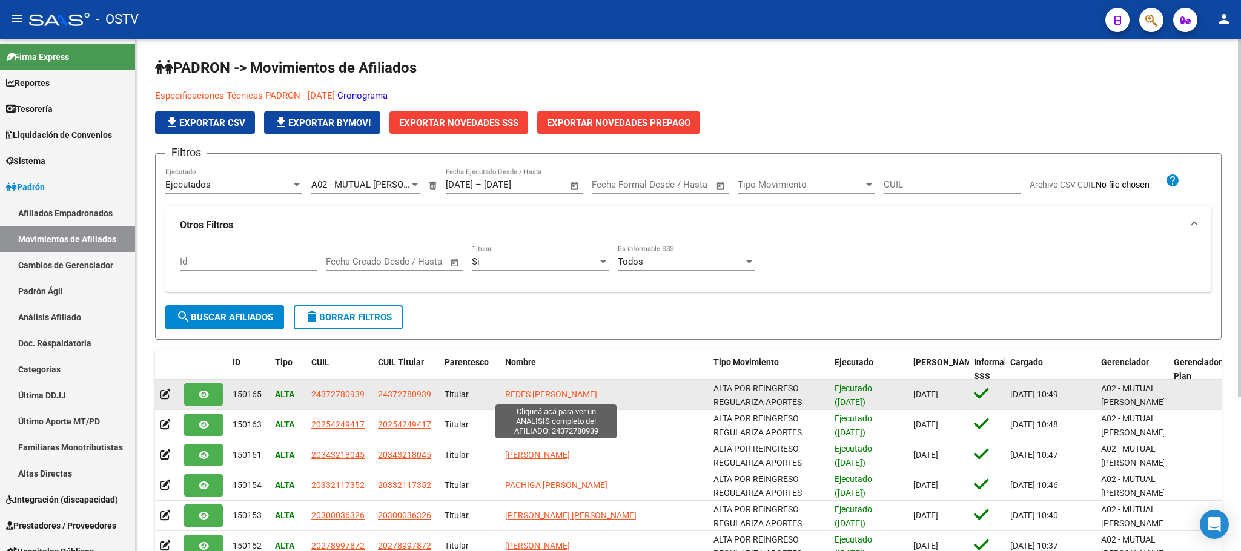
click at [547, 399] on span "REDES [PERSON_NAME]" at bounding box center [551, 394] width 92 height 10
type textarea "24372780939"
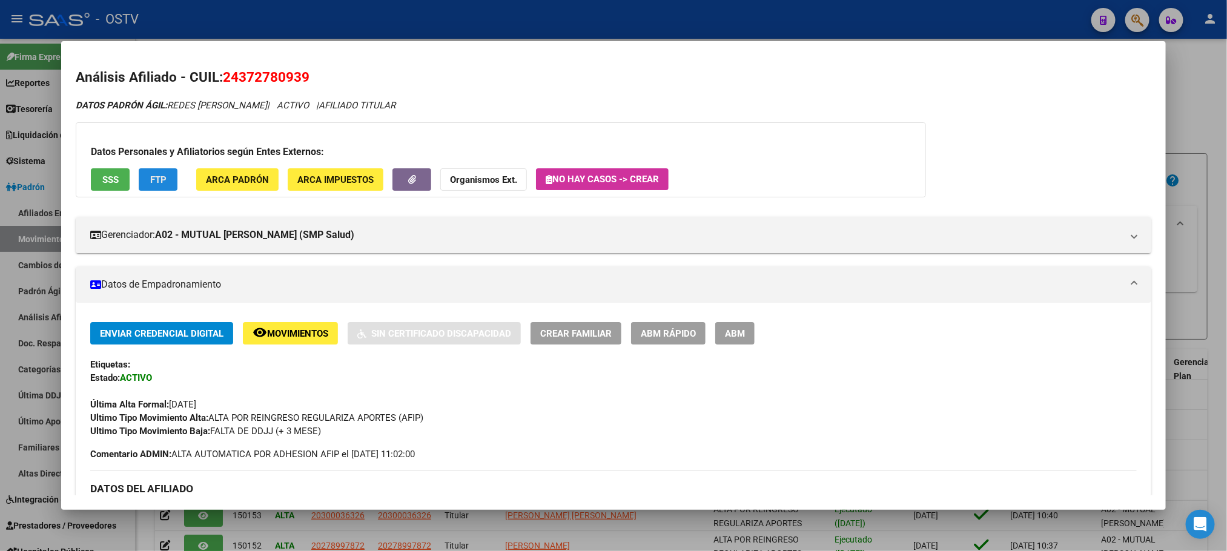
click at [150, 182] on span "FTP" at bounding box center [158, 179] width 16 height 11
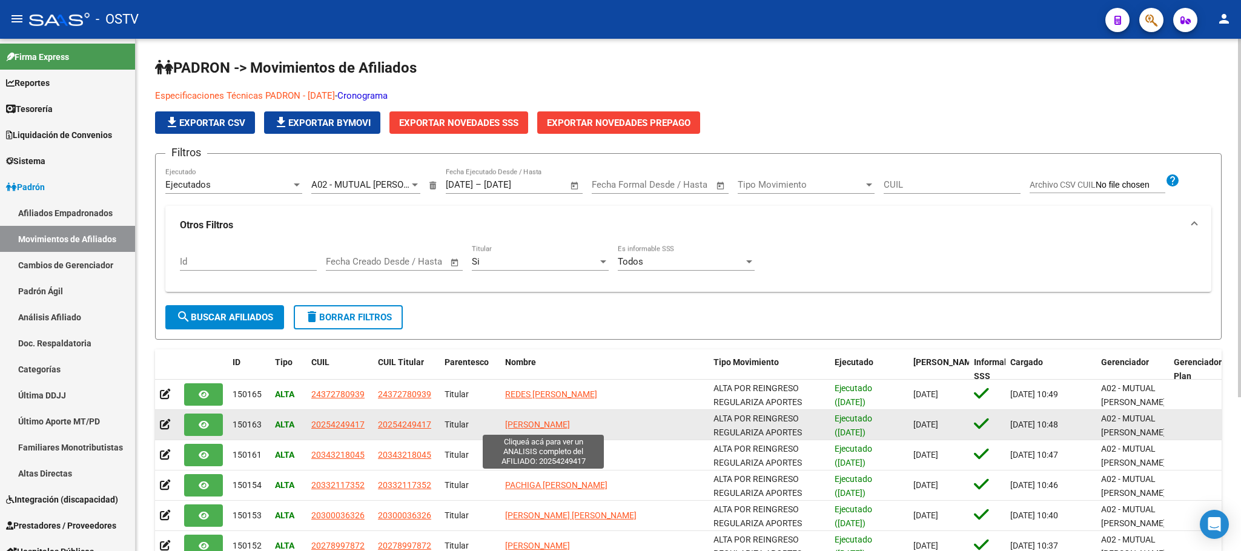
click at [537, 429] on span "[PERSON_NAME]" at bounding box center [537, 425] width 65 height 10
type textarea "20254249417"
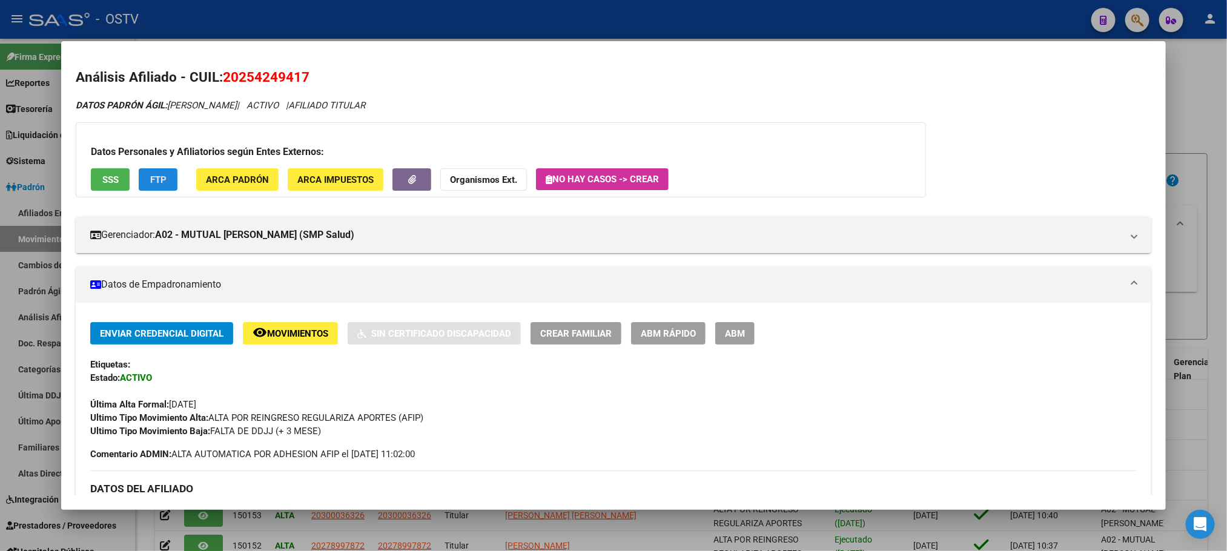
click at [160, 184] on span "FTP" at bounding box center [158, 179] width 16 height 11
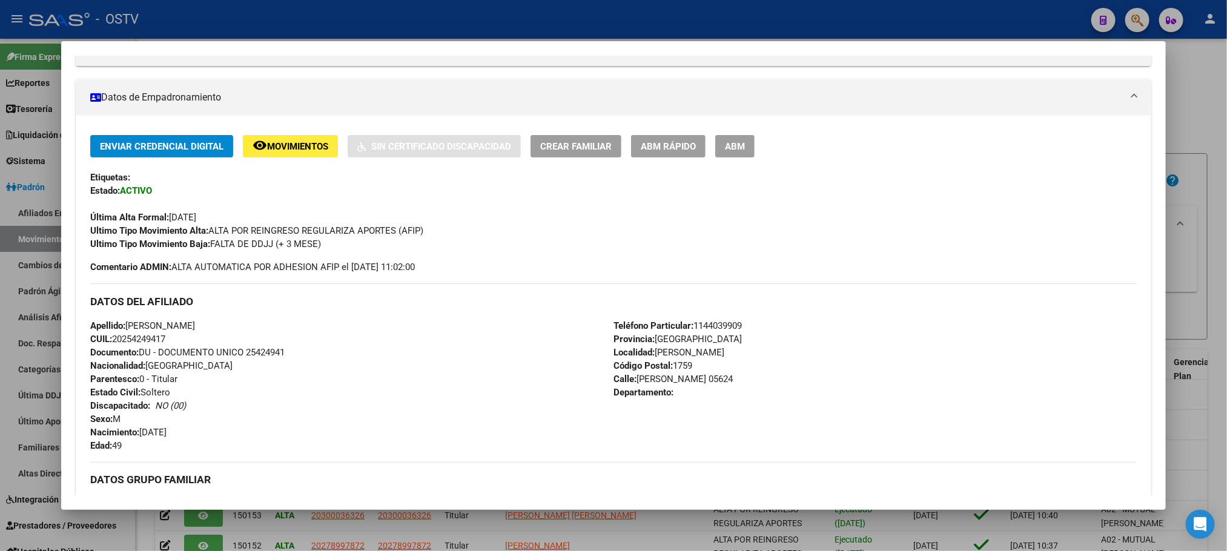
scroll to position [363, 0]
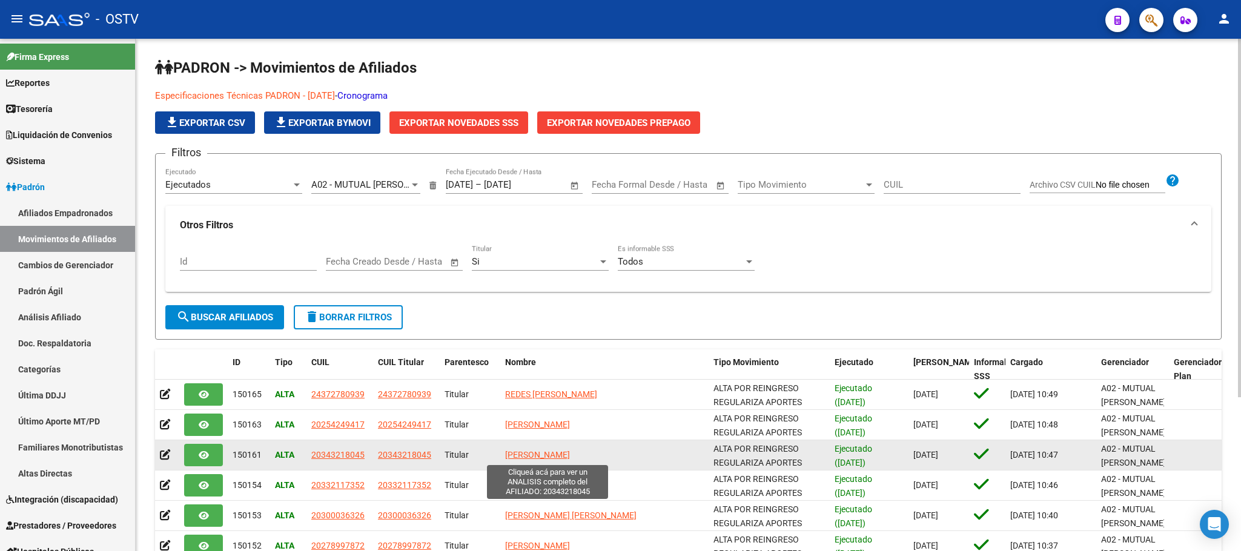
click at [512, 458] on span "[PERSON_NAME]" at bounding box center [537, 455] width 65 height 10
type textarea "20343218045"
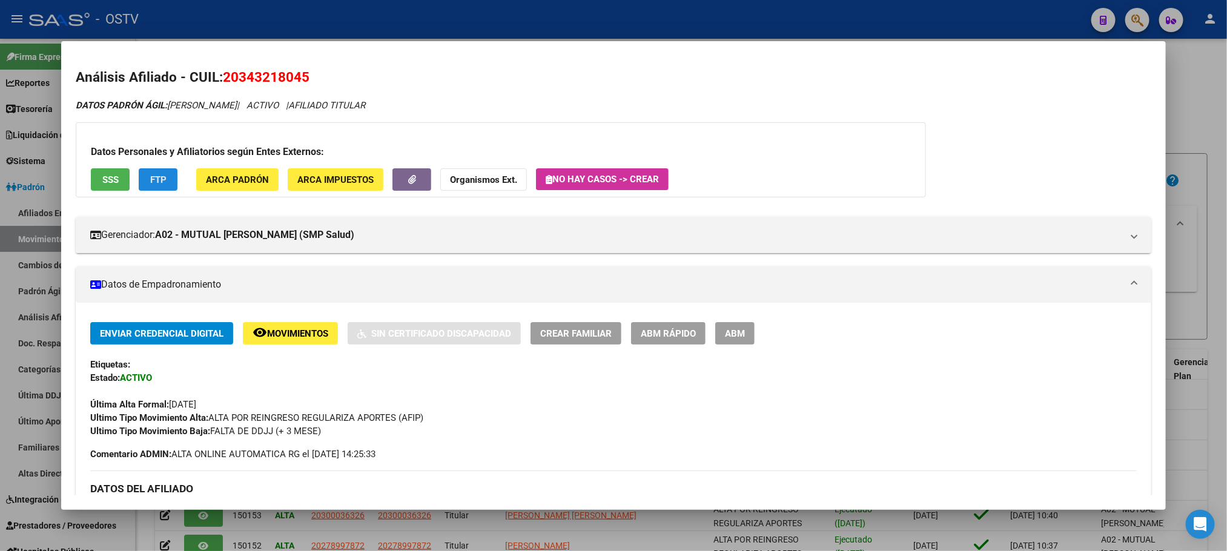
click at [148, 190] on button "FTP" at bounding box center [158, 179] width 39 height 22
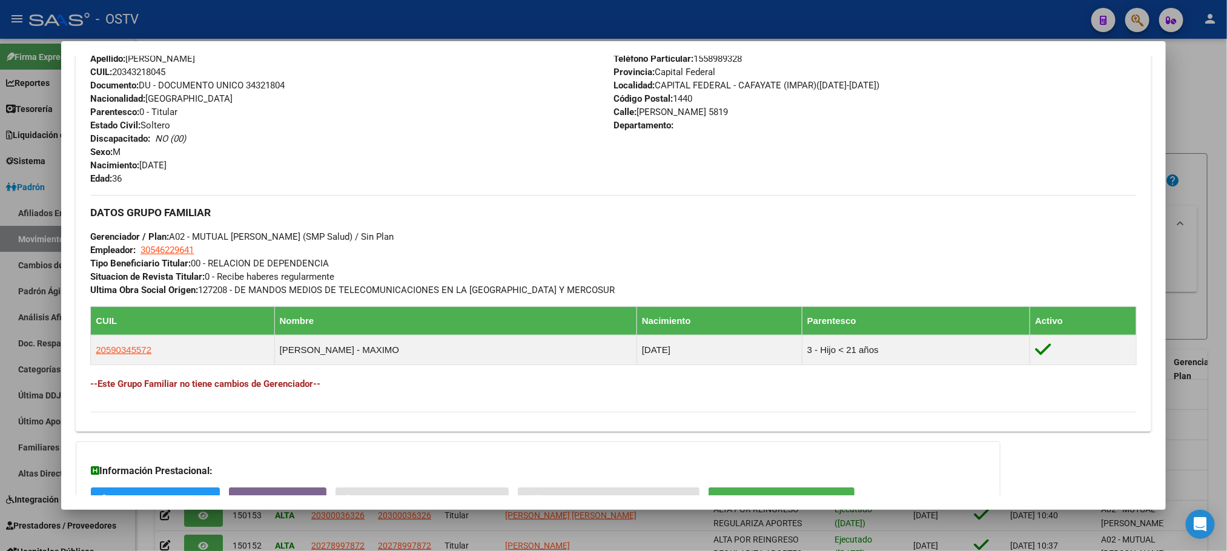
scroll to position [552, 0]
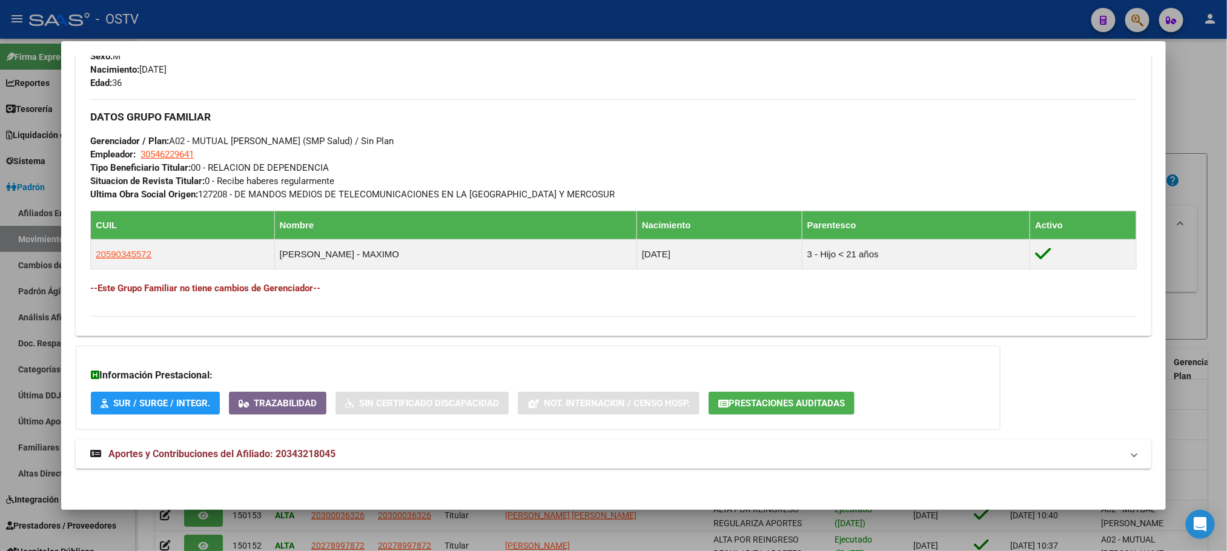
click at [260, 453] on span "Aportes y Contribuciones del Afiliado: 20343218045" at bounding box center [221, 454] width 227 height 12
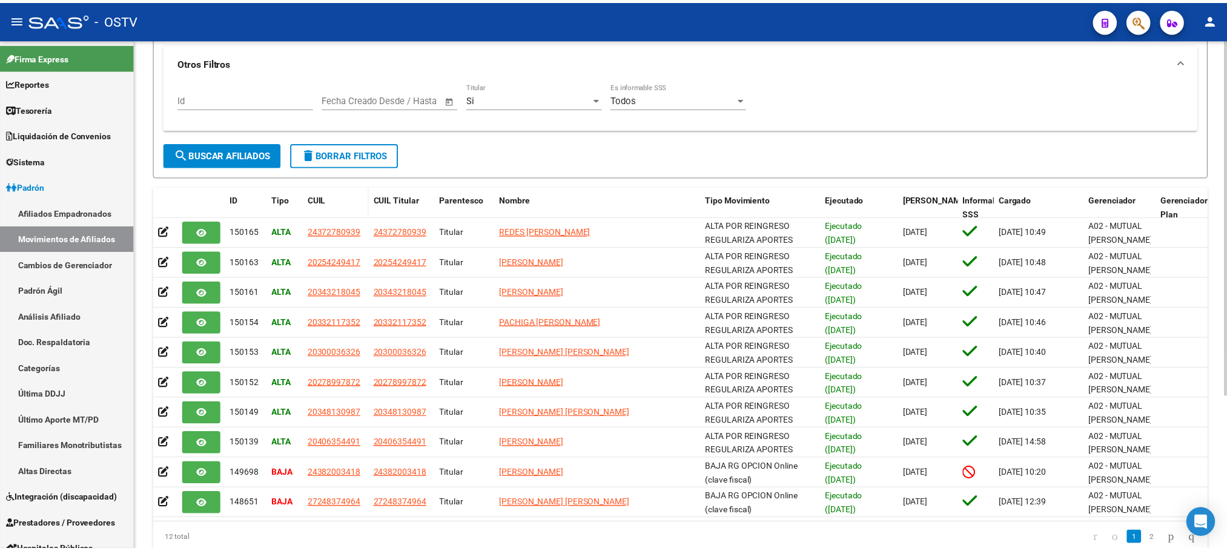
scroll to position [182, 0]
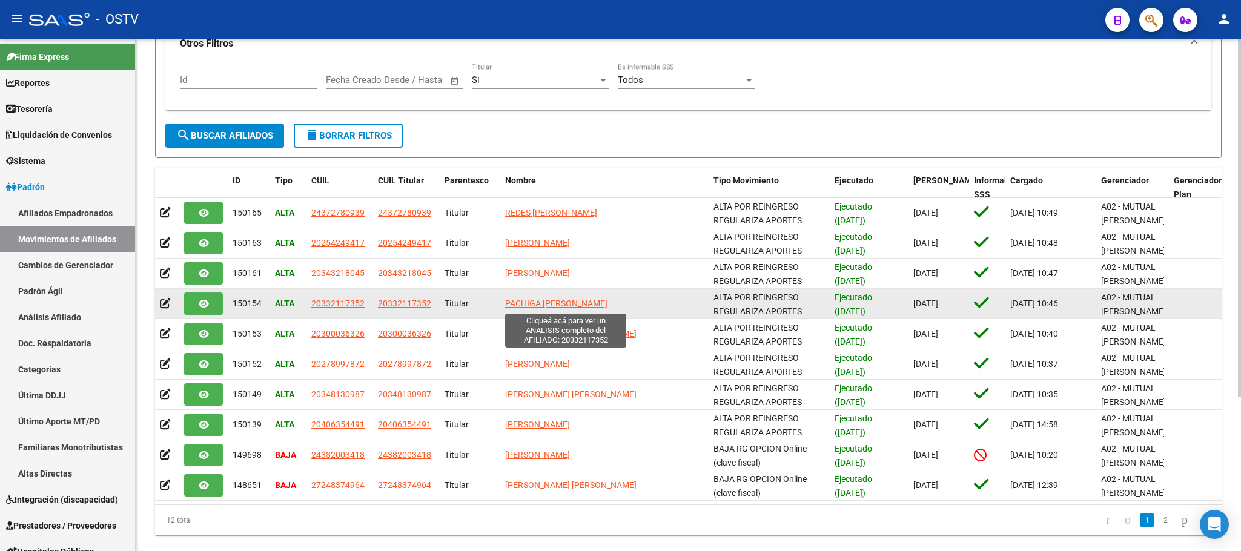
click at [558, 304] on span "PACHIGA [PERSON_NAME]" at bounding box center [556, 304] width 102 height 10
type textarea "20332117352"
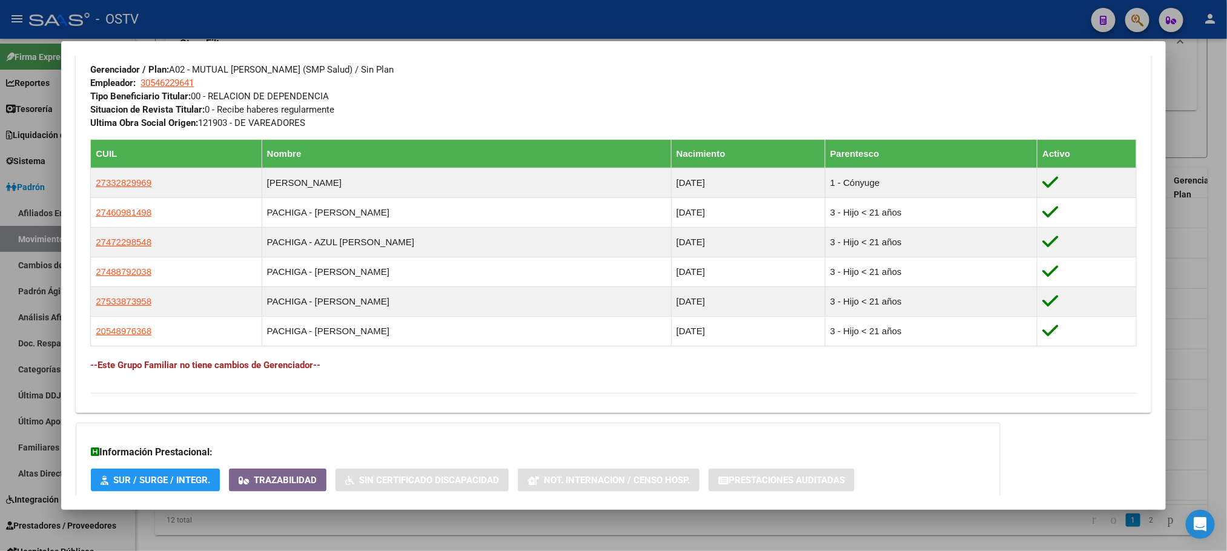
scroll to position [704, 0]
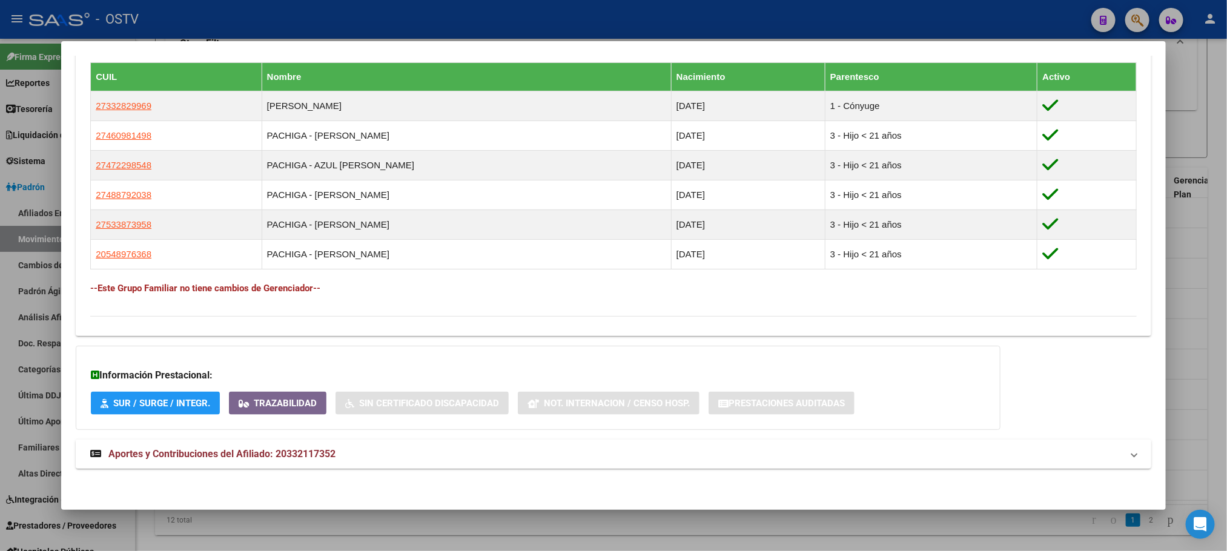
click at [247, 455] on span "Aportes y Contribuciones del Afiliado: 20332117352" at bounding box center [221, 454] width 227 height 12
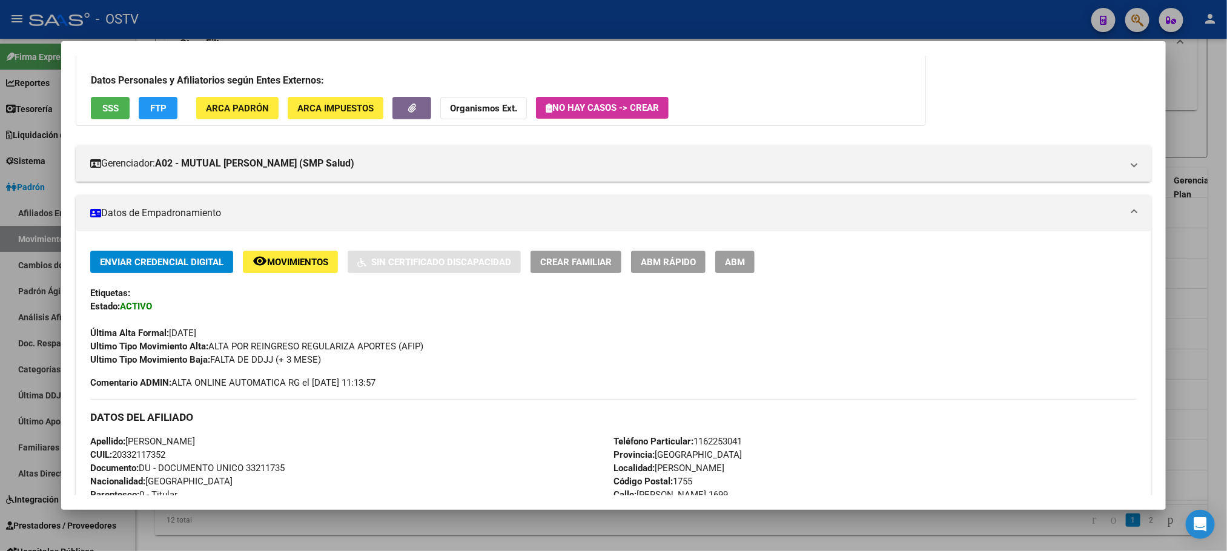
scroll to position [0, 0]
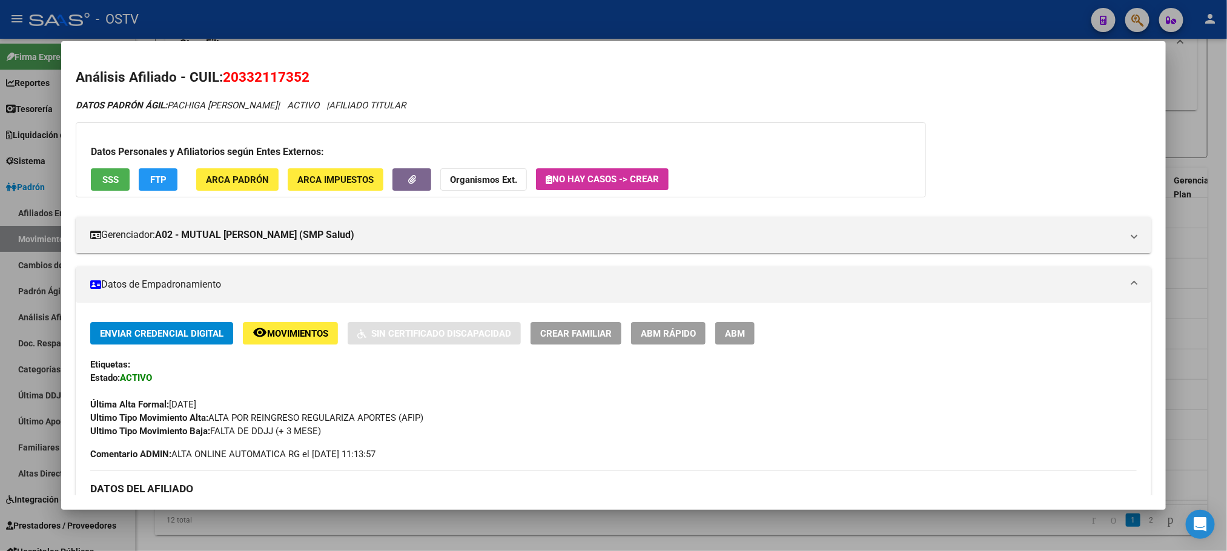
click at [278, 328] on span "Movimientos" at bounding box center [297, 333] width 61 height 11
click at [142, 179] on button "FTP" at bounding box center [158, 179] width 39 height 22
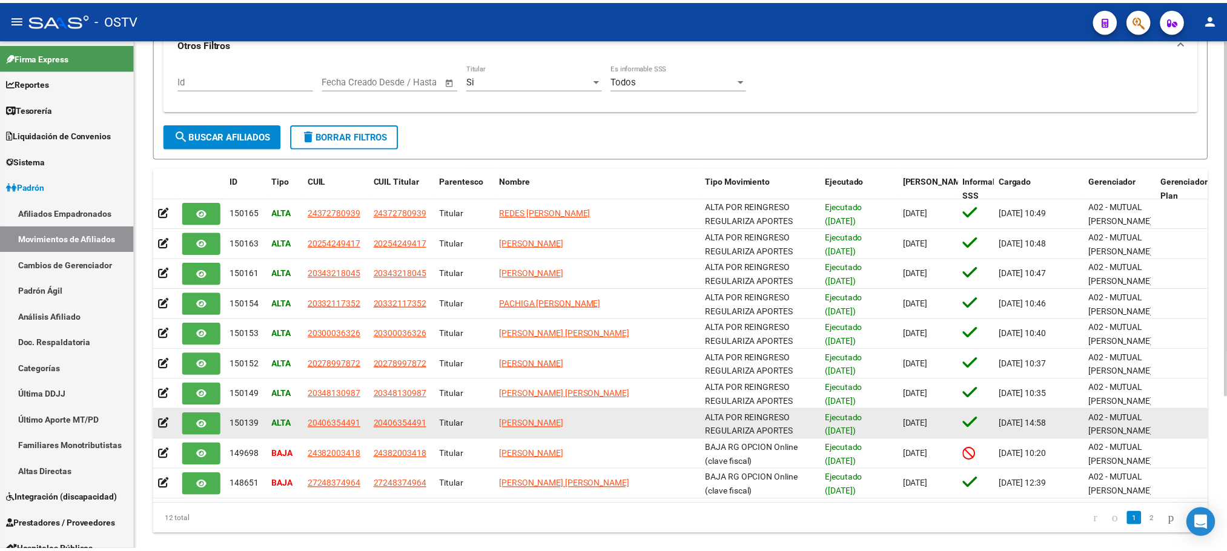
scroll to position [219, 0]
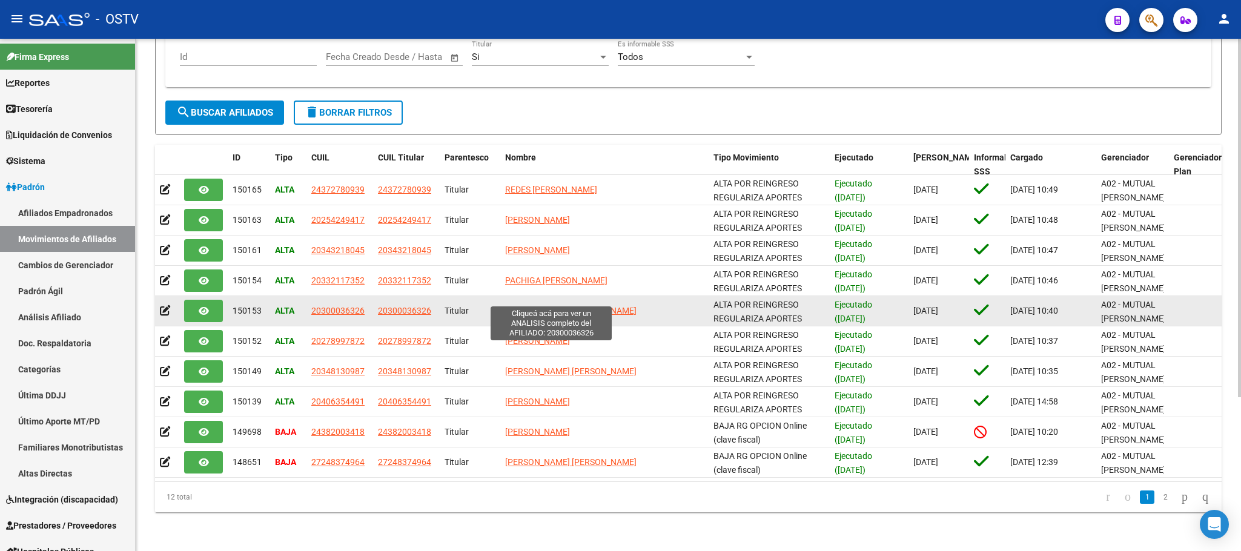
click at [531, 306] on span "[PERSON_NAME] [PERSON_NAME]" at bounding box center [570, 311] width 131 height 10
type textarea "20300036326"
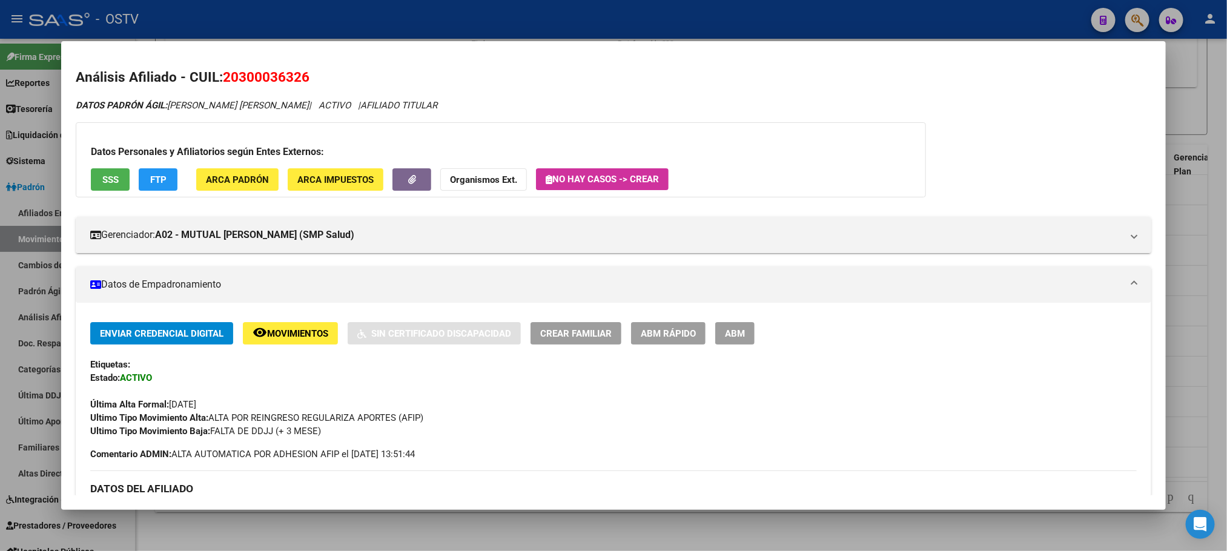
click at [160, 184] on span "FTP" at bounding box center [158, 179] width 16 height 11
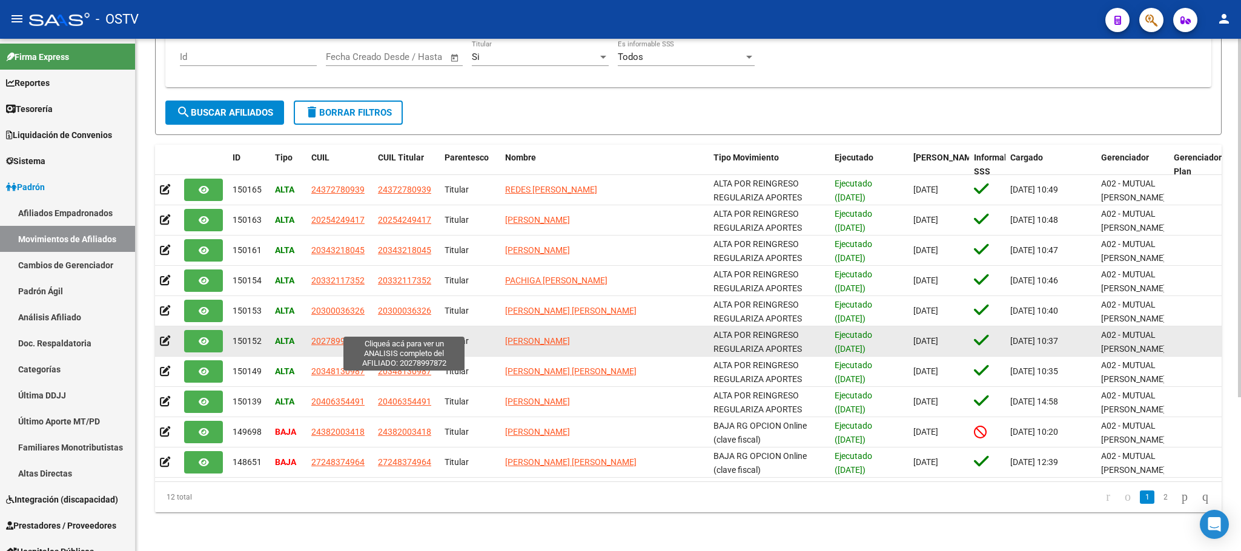
click at [400, 336] on span "20278997872" at bounding box center [404, 341] width 53 height 10
type textarea "20278997872"
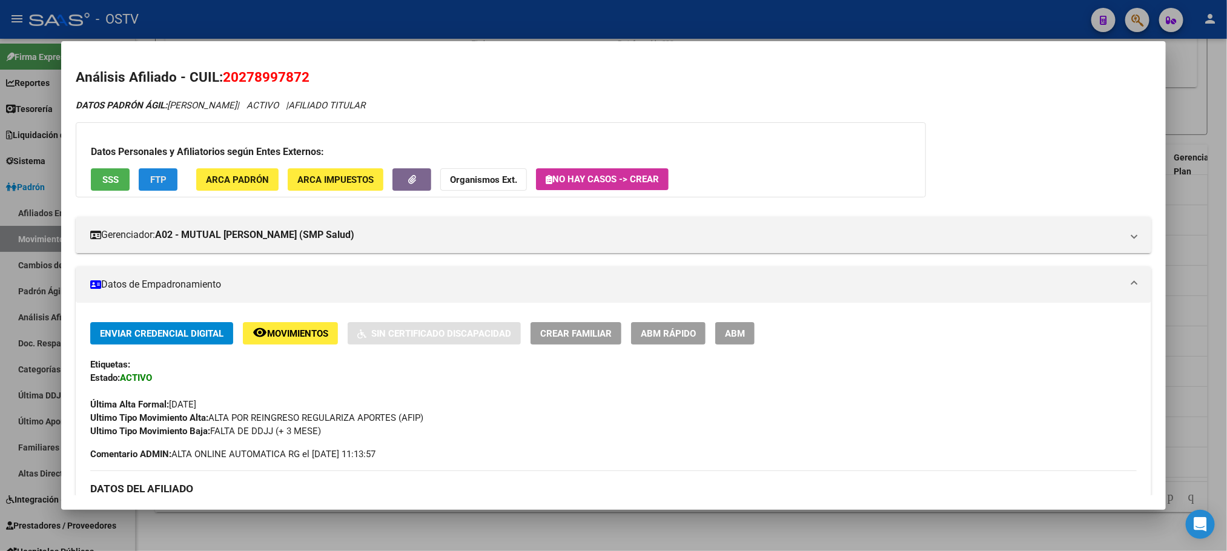
click at [139, 184] on button "FTP" at bounding box center [158, 179] width 39 height 22
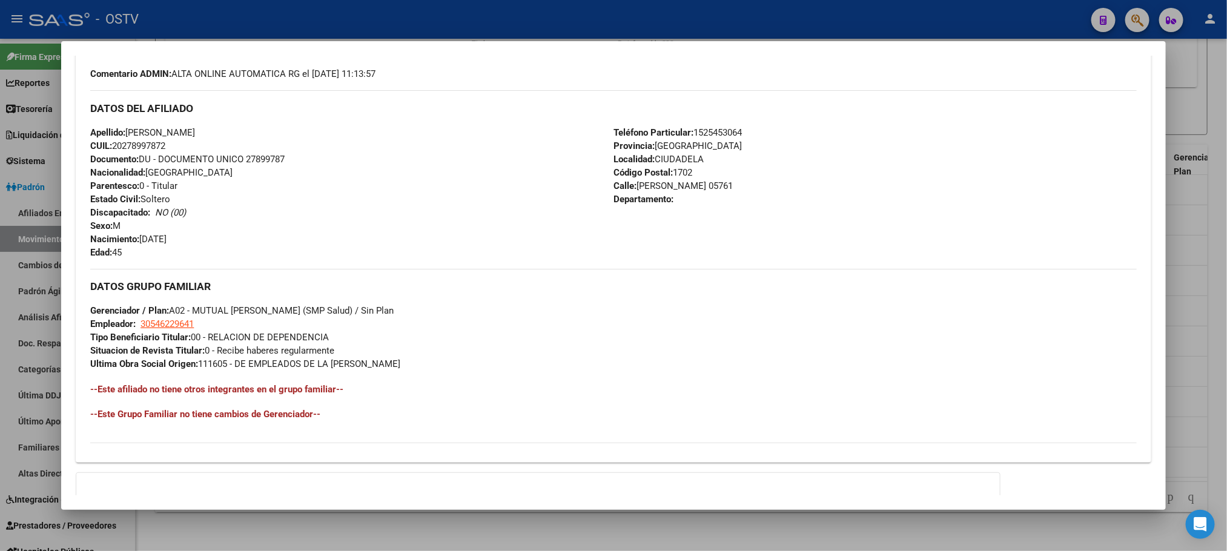
scroll to position [509, 0]
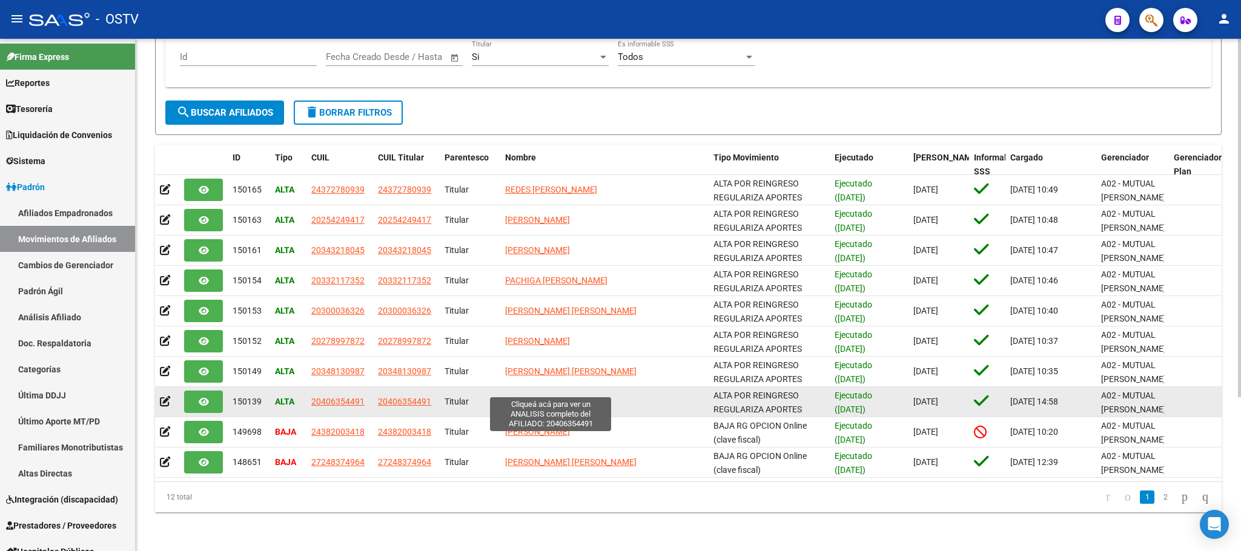
click at [542, 397] on span "[PERSON_NAME]" at bounding box center [537, 402] width 65 height 10
type textarea "20406354491"
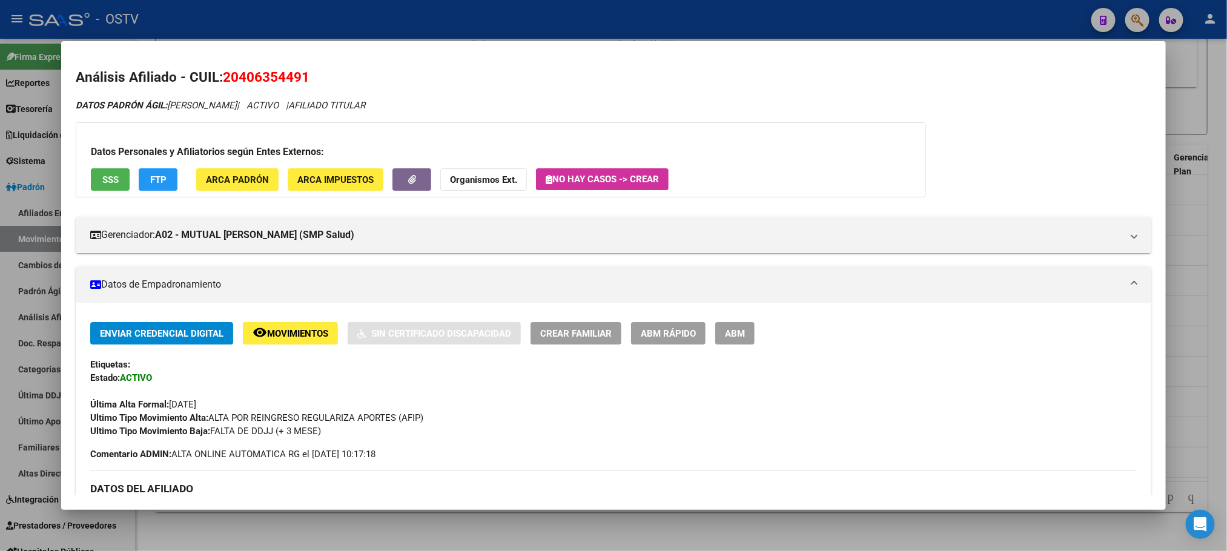
click at [159, 174] on span "FTP" at bounding box center [158, 179] width 16 height 11
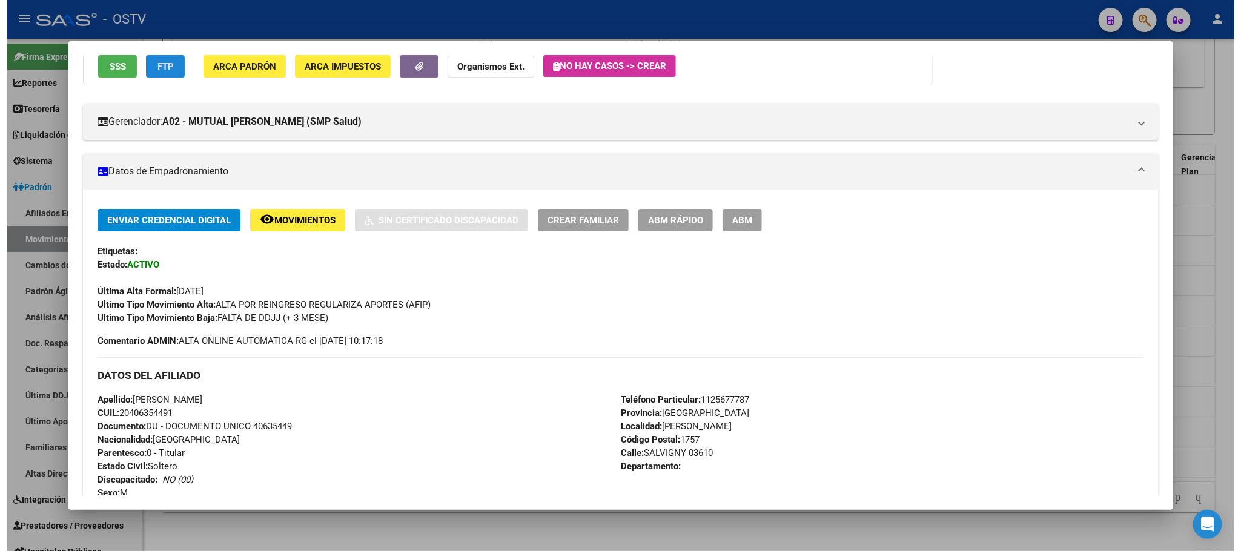
scroll to position [273, 0]
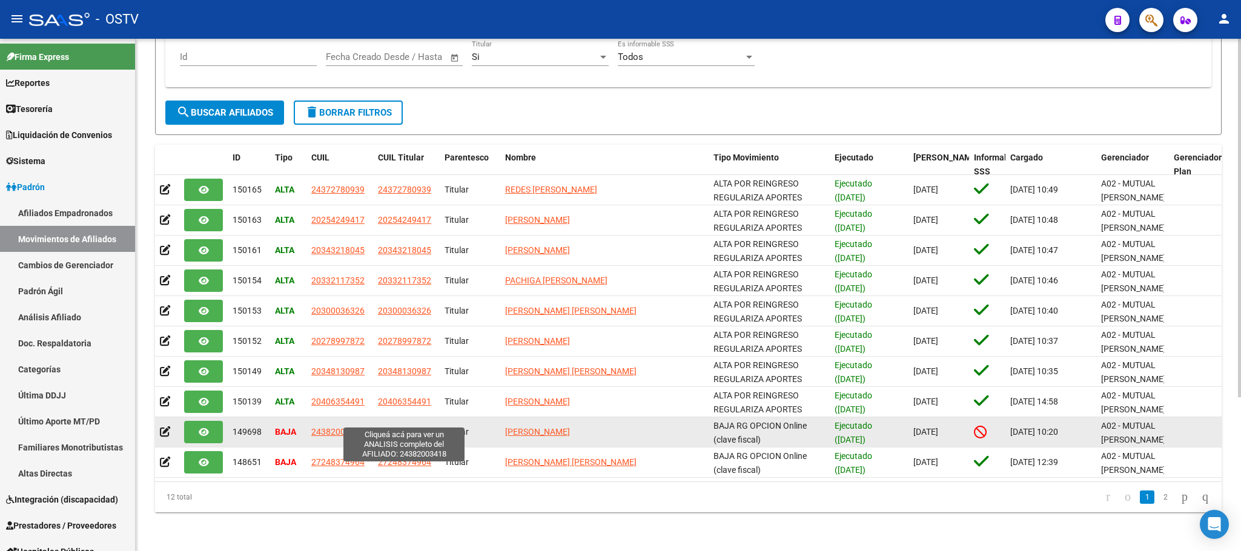
click at [405, 427] on span "24382003418" at bounding box center [404, 432] width 53 height 10
type textarea "24382003418"
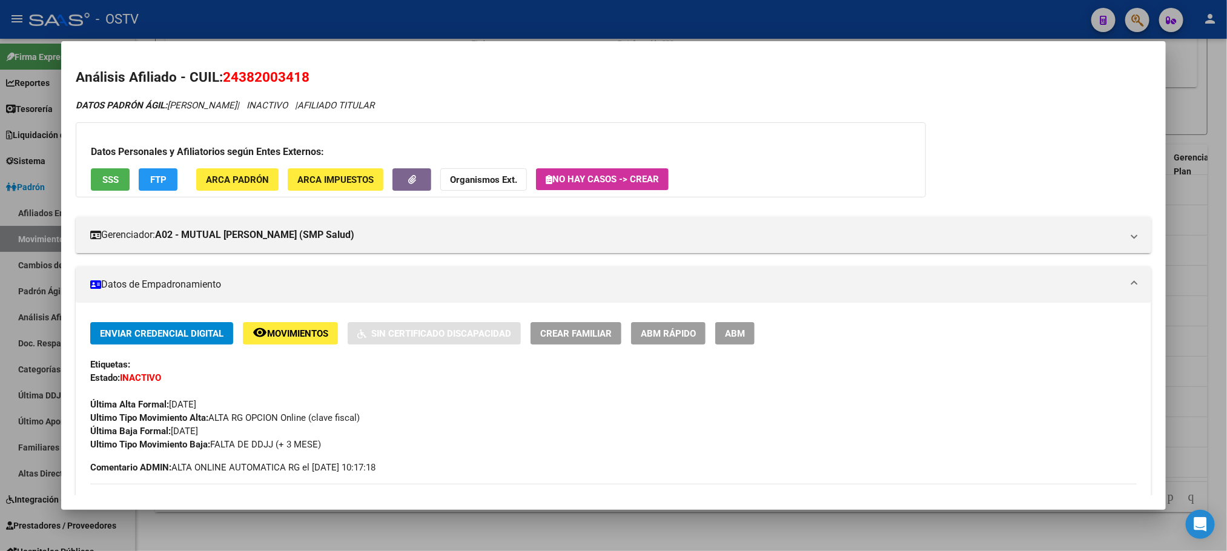
click at [150, 181] on span "FTP" at bounding box center [158, 179] width 16 height 11
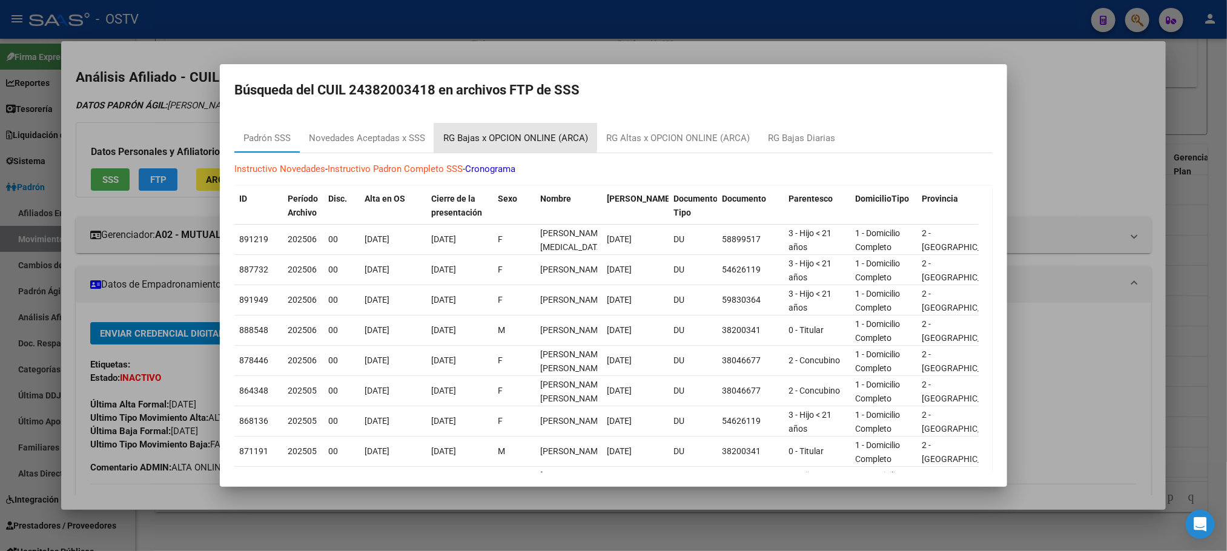
click at [508, 136] on div "RG Bajas x OPCION ONLINE (ARCA)" at bounding box center [515, 138] width 145 height 14
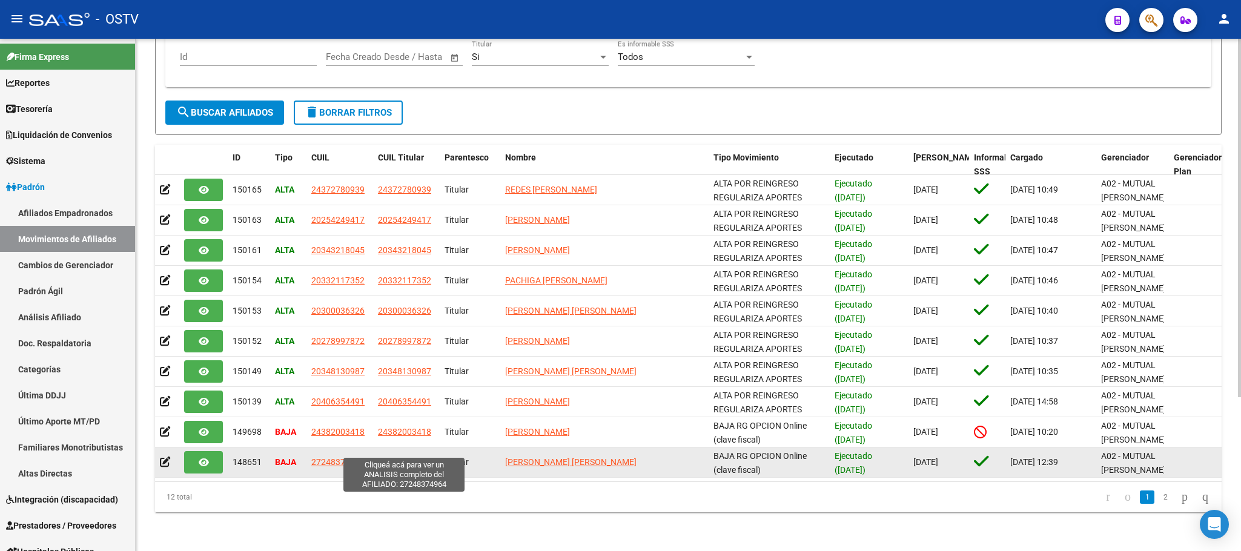
click at [412, 457] on span "27248374964" at bounding box center [404, 462] width 53 height 10
type textarea "27248374964"
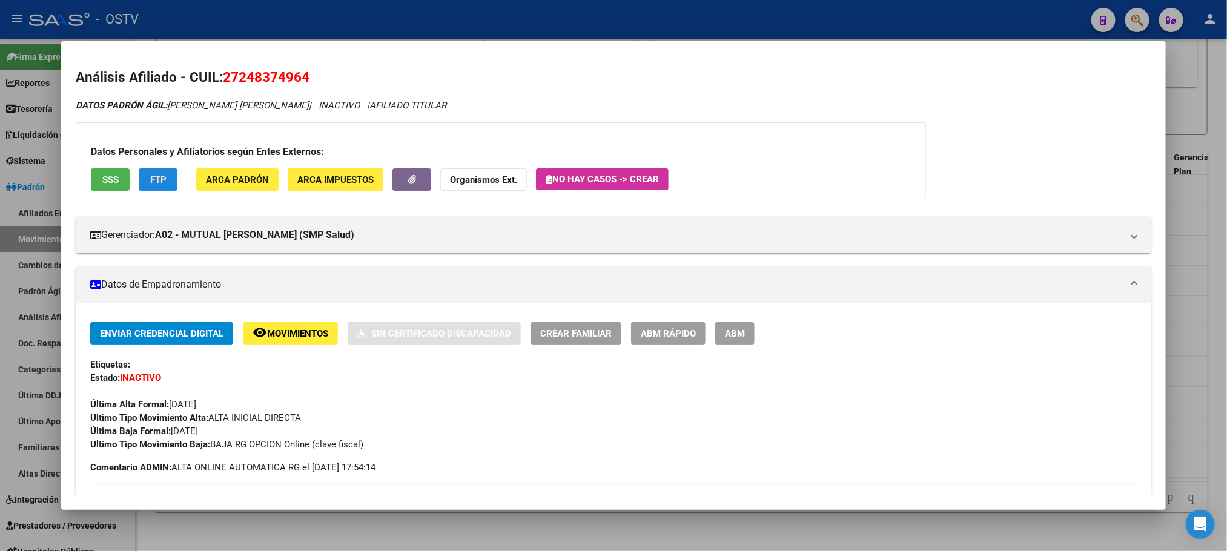
click at [141, 182] on button "FTP" at bounding box center [158, 179] width 39 height 22
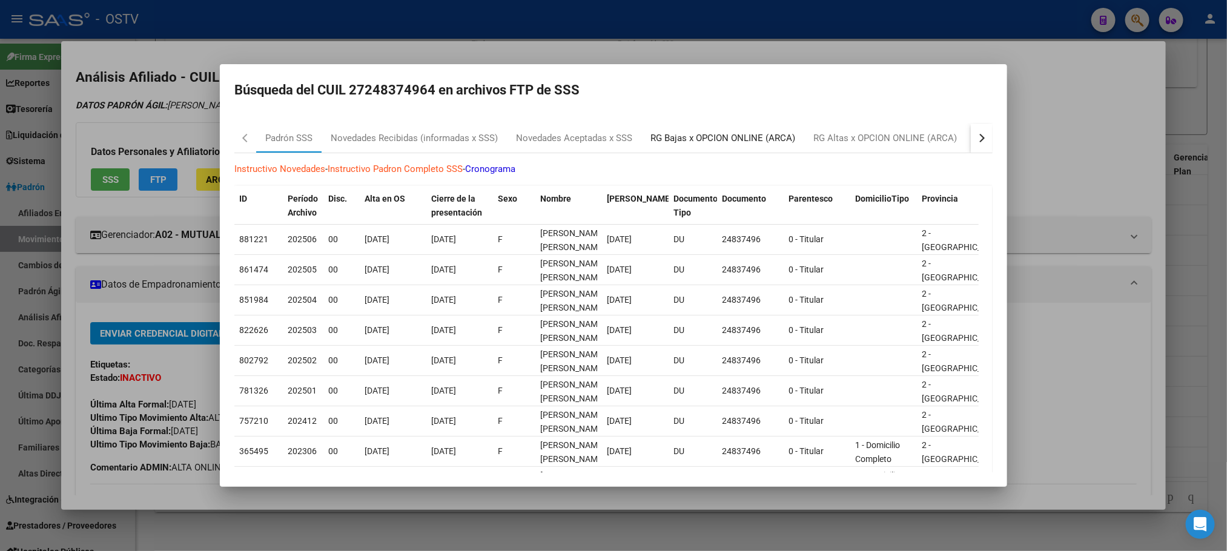
click at [773, 135] on div "RG Bajas x OPCION ONLINE (ARCA)" at bounding box center [723, 138] width 145 height 14
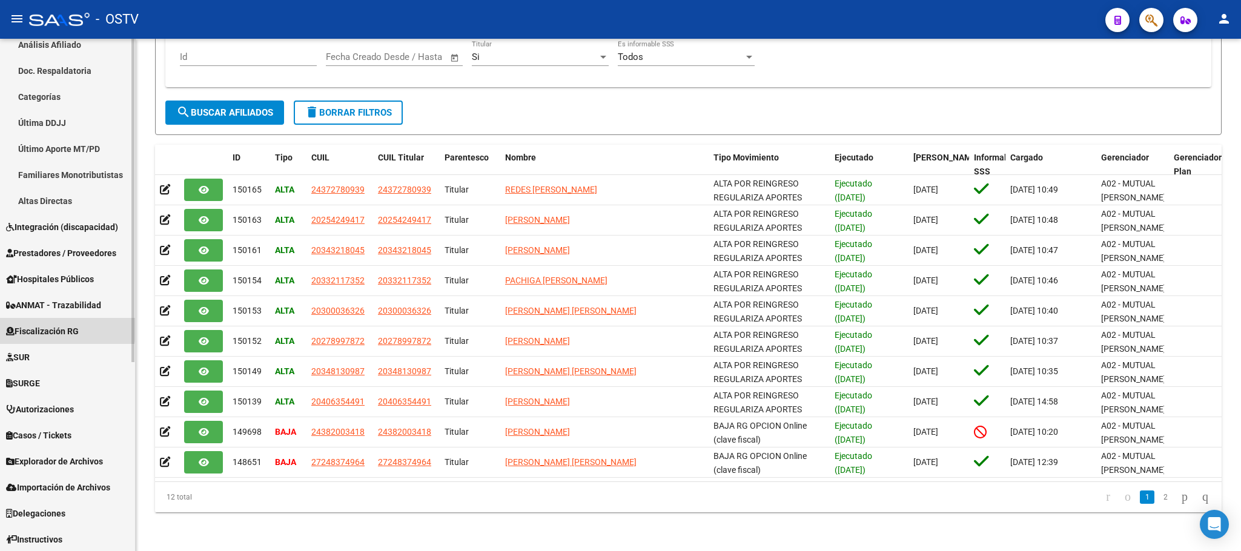
drag, startPoint x: 39, startPoint y: 325, endPoint x: 41, endPoint y: 362, distance: 37.0
click at [40, 326] on span "Fiscalización RG" at bounding box center [42, 331] width 73 height 13
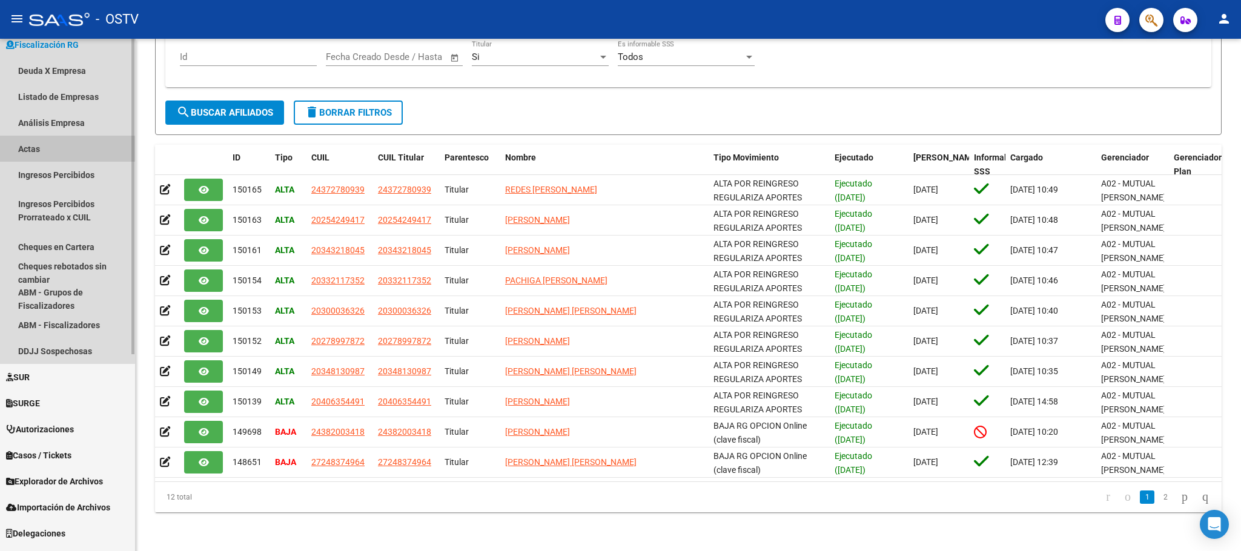
click at [41, 151] on link "Actas" at bounding box center [67, 149] width 135 height 26
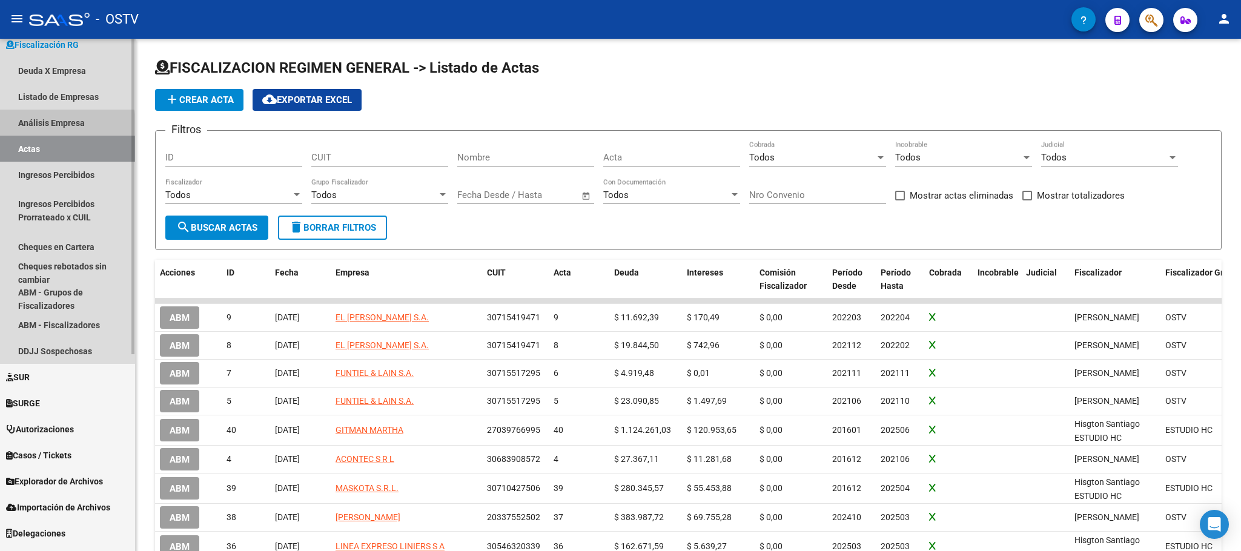
click at [42, 124] on link "Análisis Empresa" at bounding box center [67, 123] width 135 height 26
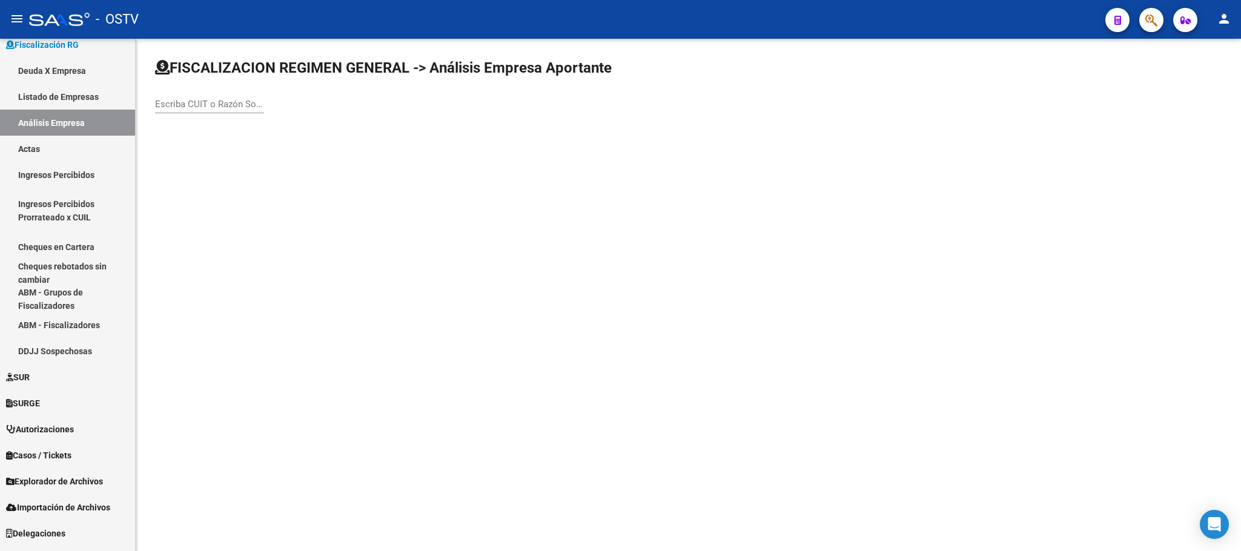
click at [184, 104] on input "Escriba CUIT o Razón Social para buscar" at bounding box center [209, 104] width 109 height 11
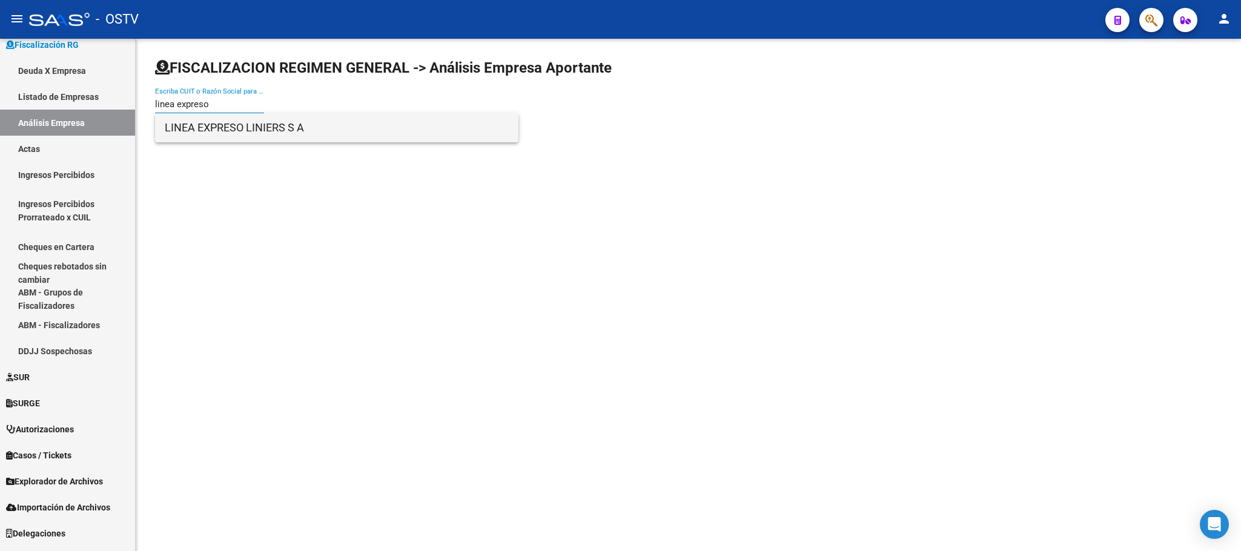
type input "linea expreso"
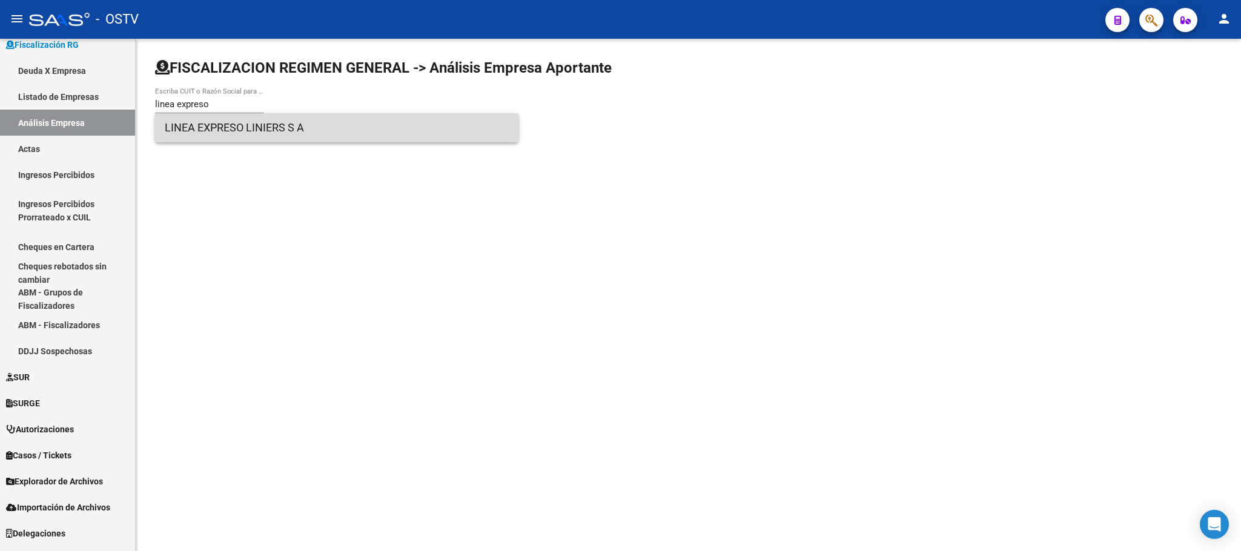
click at [202, 129] on span "LINEA EXPRESO LINIERS S A" at bounding box center [337, 127] width 344 height 29
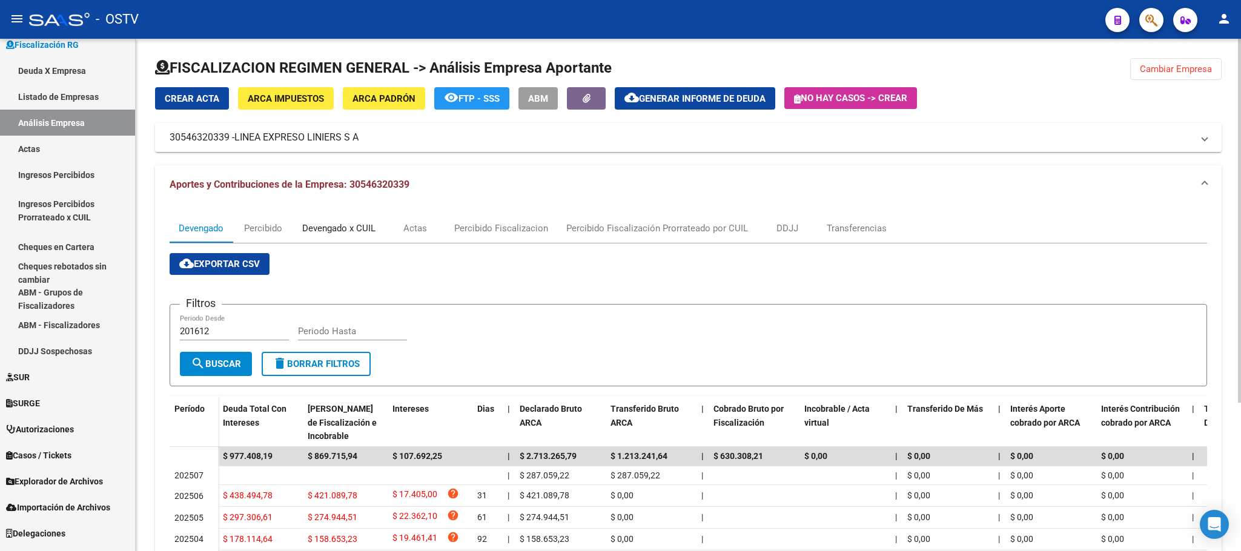
click at [348, 228] on div "Devengado x CUIL" at bounding box center [338, 228] width 73 height 13
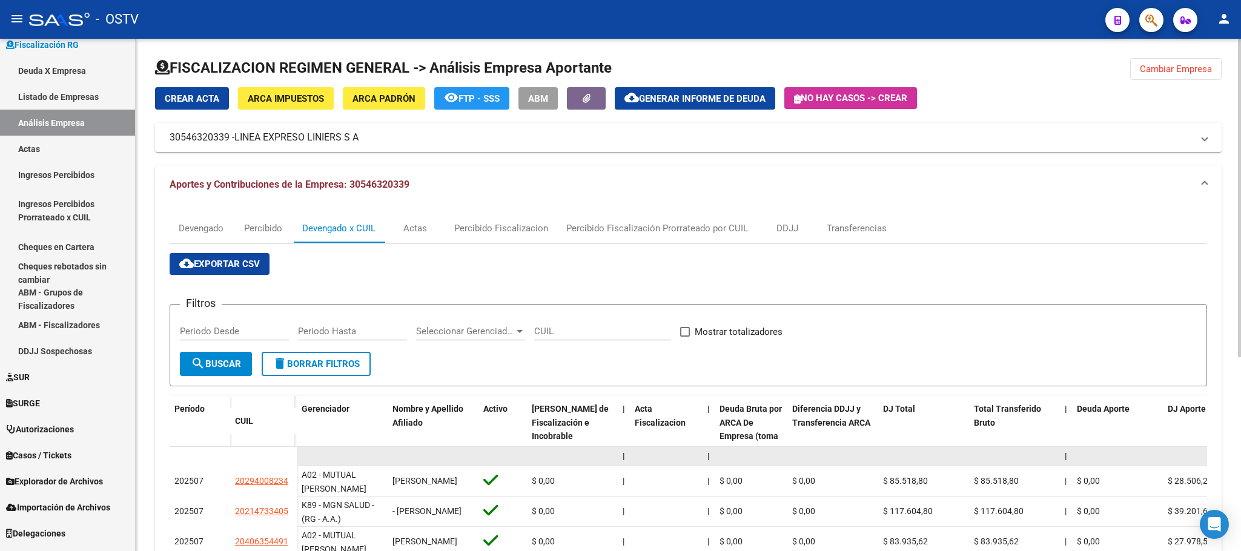
scroll to position [311, 0]
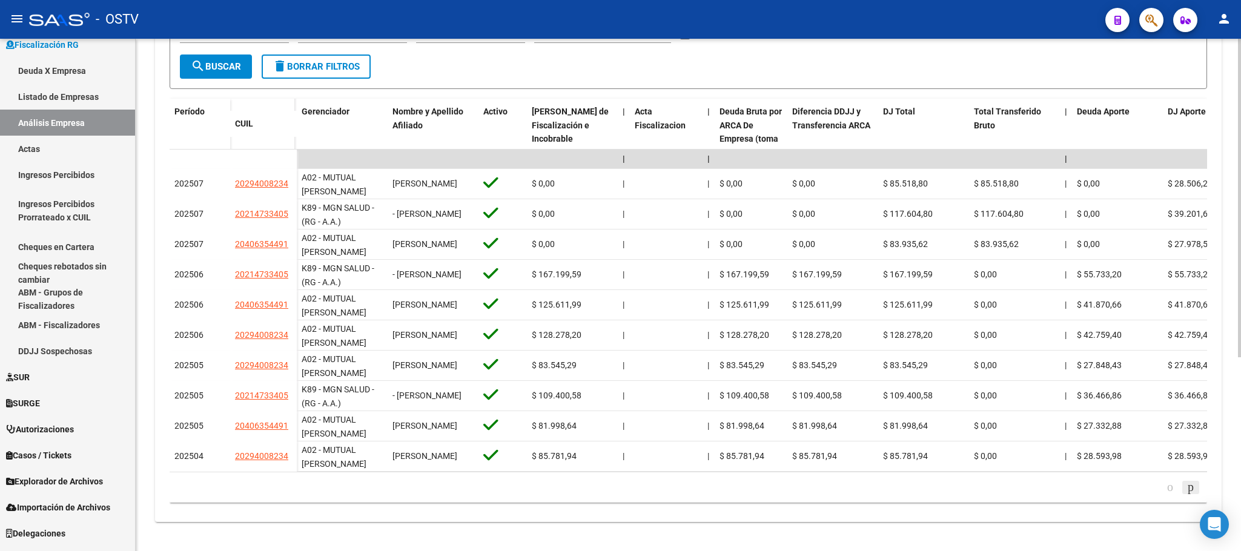
click at [1188, 491] on icon "go to next page" at bounding box center [1191, 487] width 10 height 15
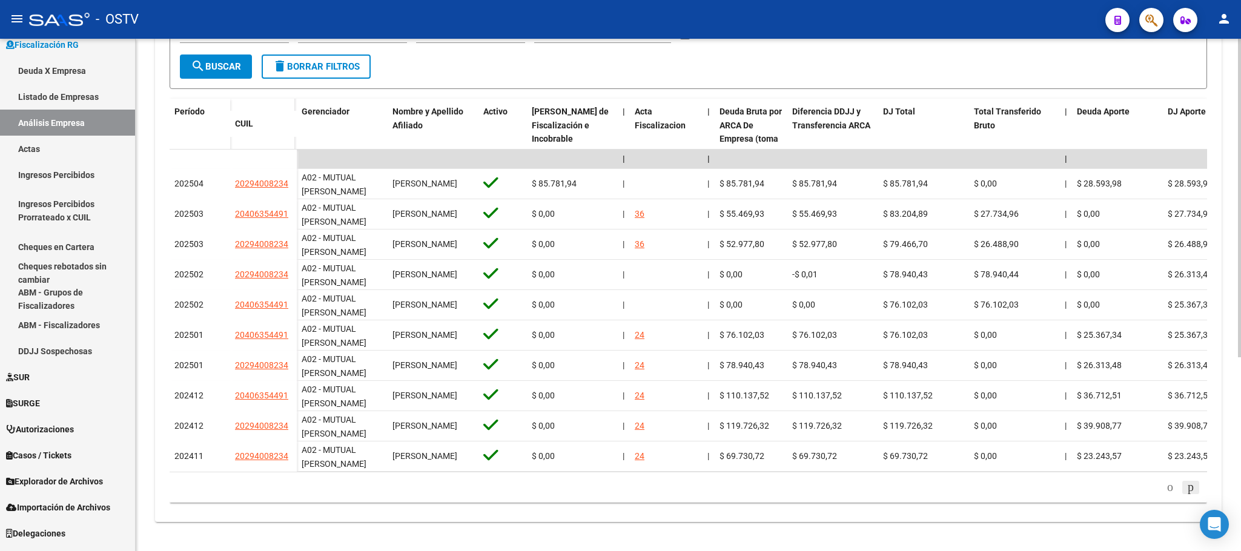
click at [1186, 484] on icon "go to next page" at bounding box center [1191, 487] width 10 height 15
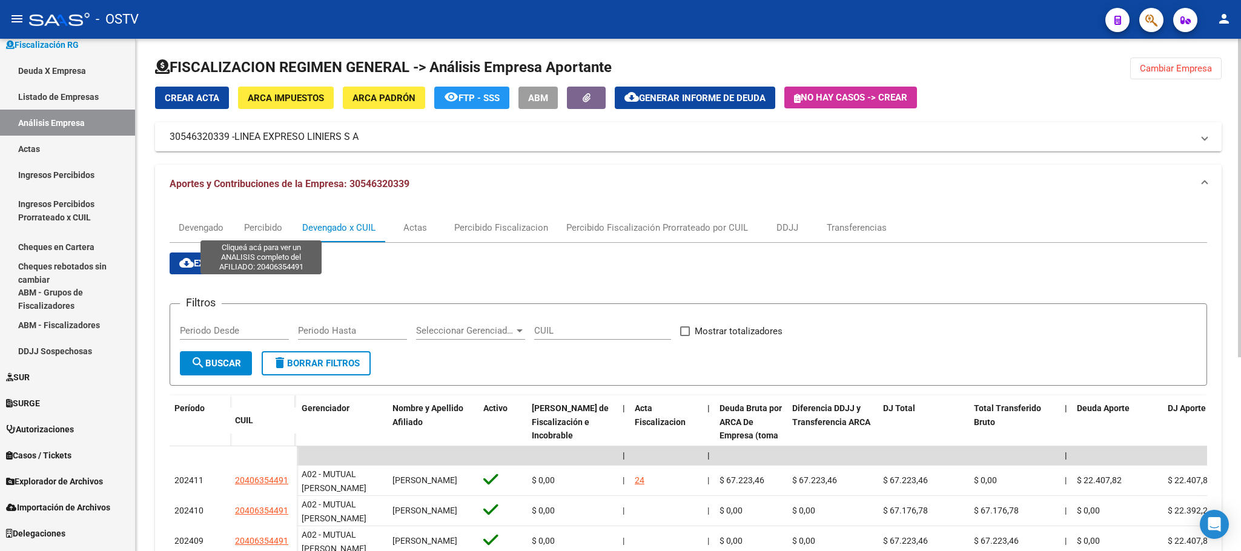
scroll to position [0, 0]
click at [1203, 75] on span "Cambiar Empresa" at bounding box center [1176, 69] width 72 height 11
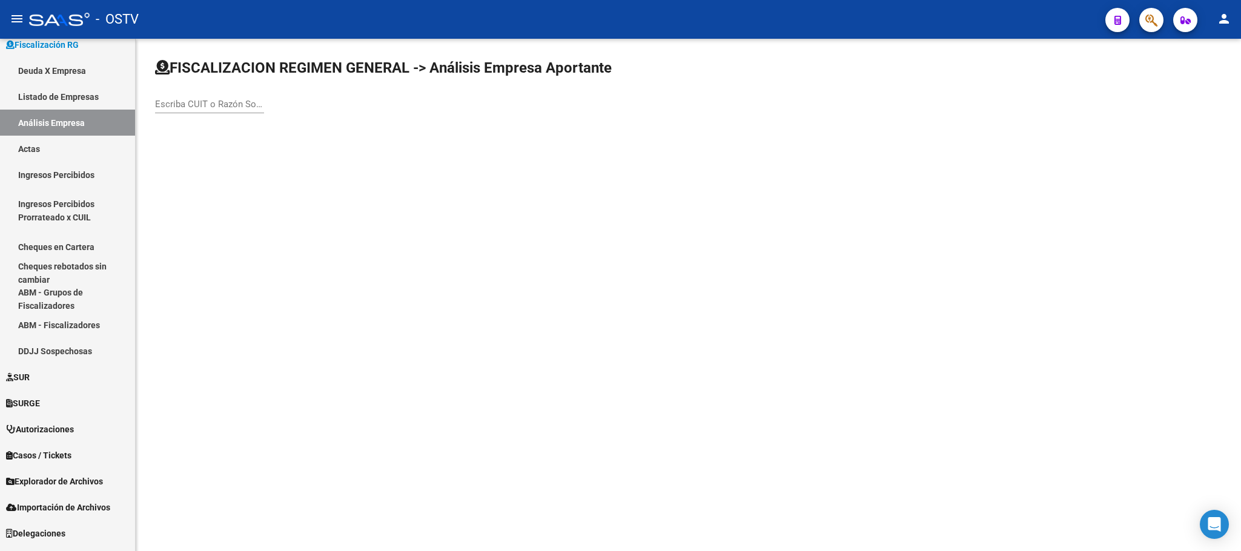
click at [233, 108] on input "Escriba CUIT o Razón Social para buscar" at bounding box center [209, 104] width 109 height 11
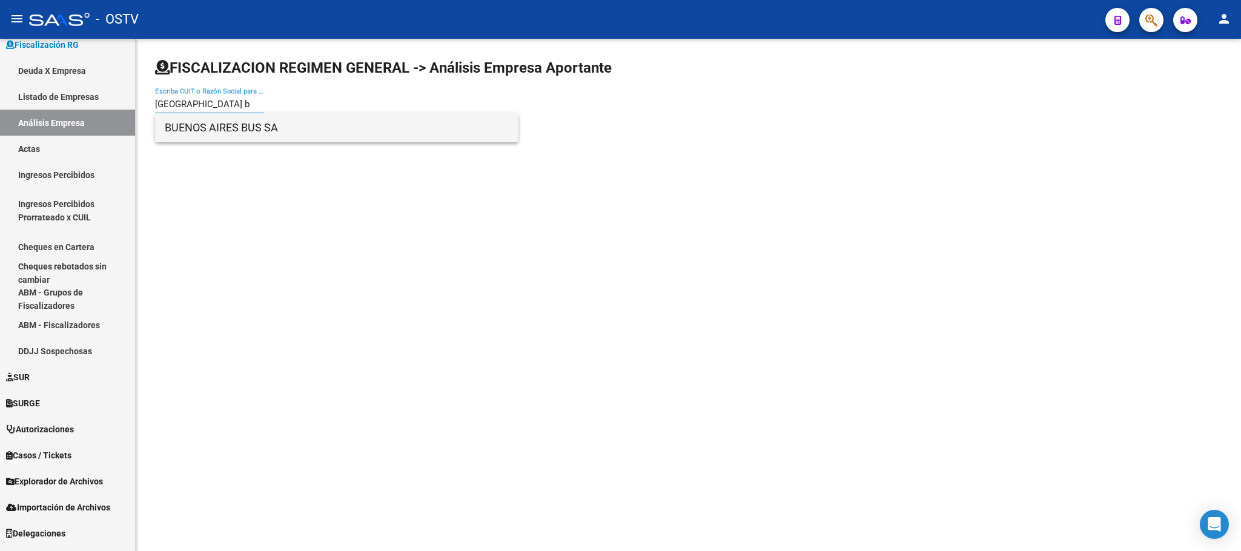
type input "[GEOGRAPHIC_DATA] b"
click at [238, 125] on span "BUENOS AIRES BUS SA" at bounding box center [337, 127] width 344 height 29
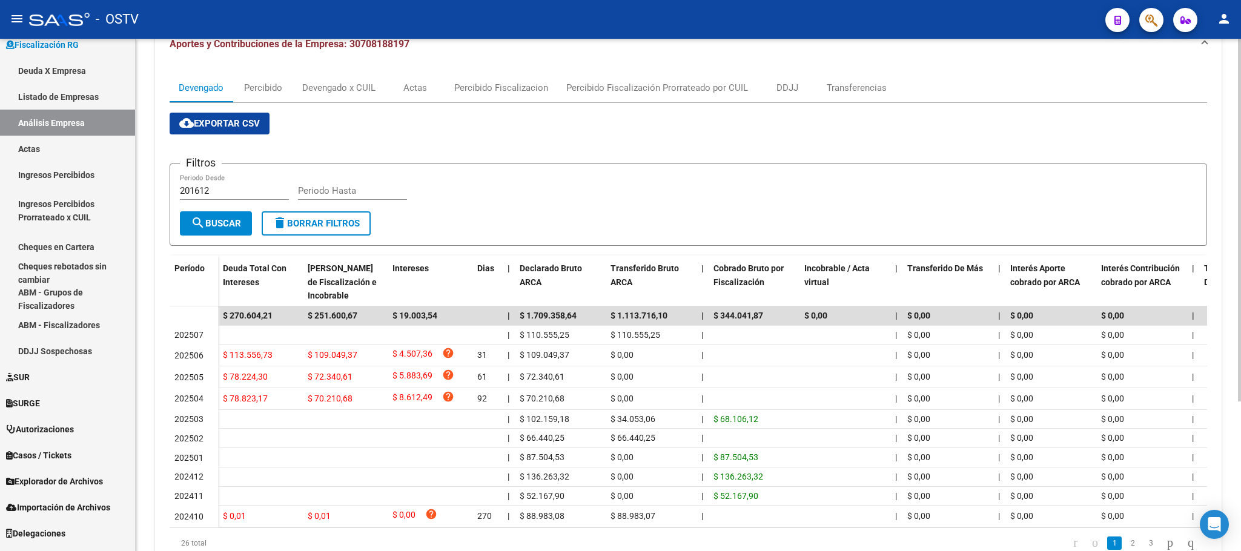
scroll to position [29, 0]
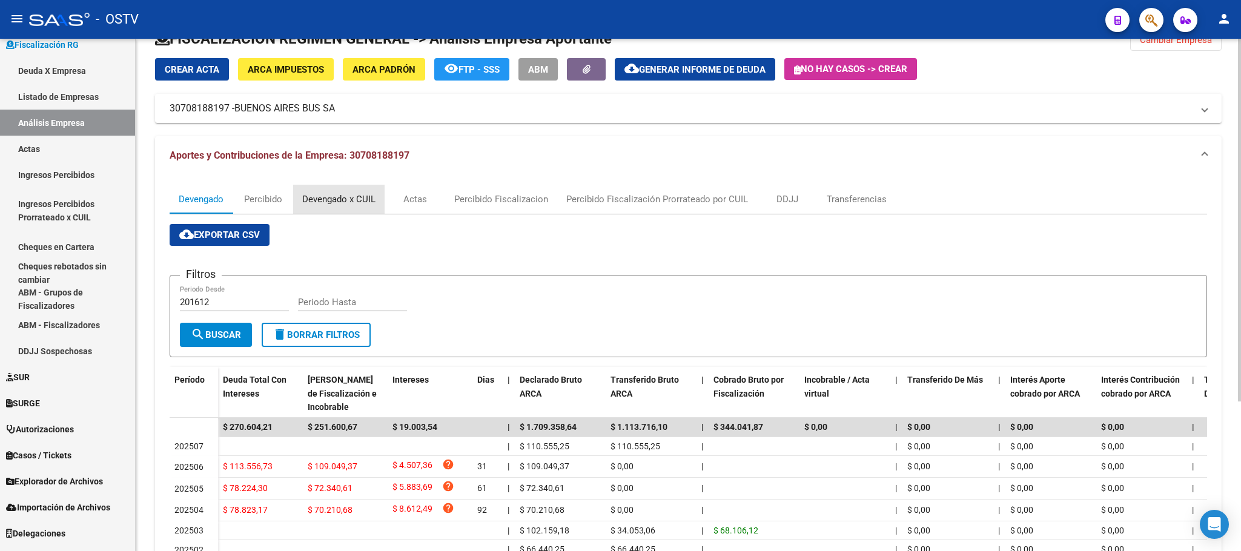
drag, startPoint x: 354, startPoint y: 196, endPoint x: 366, endPoint y: 199, distance: 11.8
click at [354, 197] on div "Devengado x CUIL" at bounding box center [338, 199] width 73 height 13
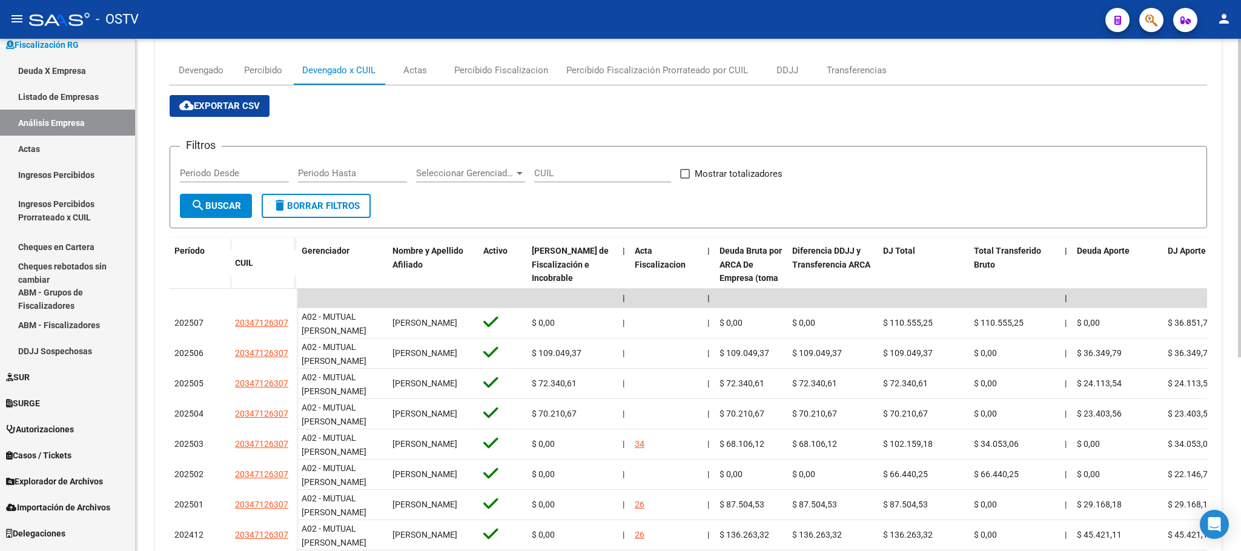
scroll to position [311, 0]
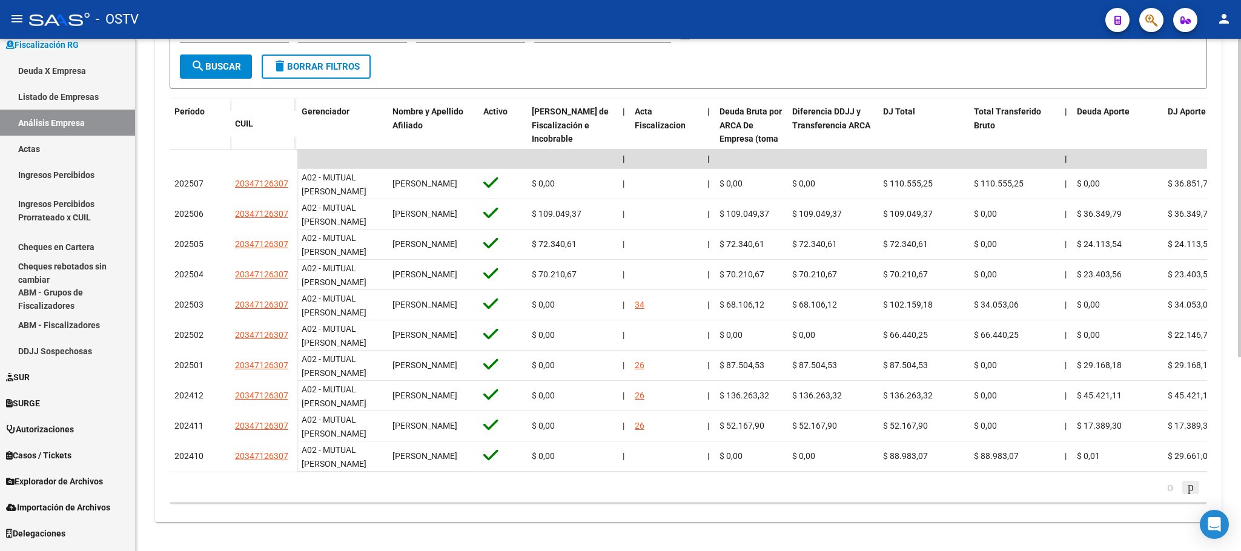
click at [1188, 487] on icon "go to next page" at bounding box center [1191, 487] width 10 height 15
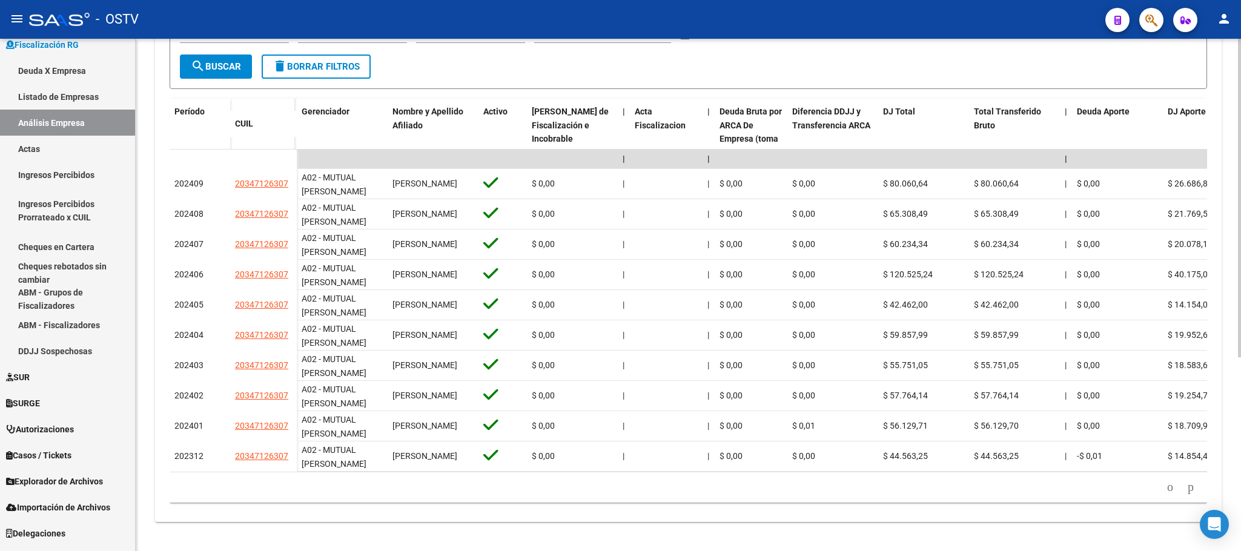
click at [1188, 486] on icon "go to next page" at bounding box center [1191, 487] width 10 height 15
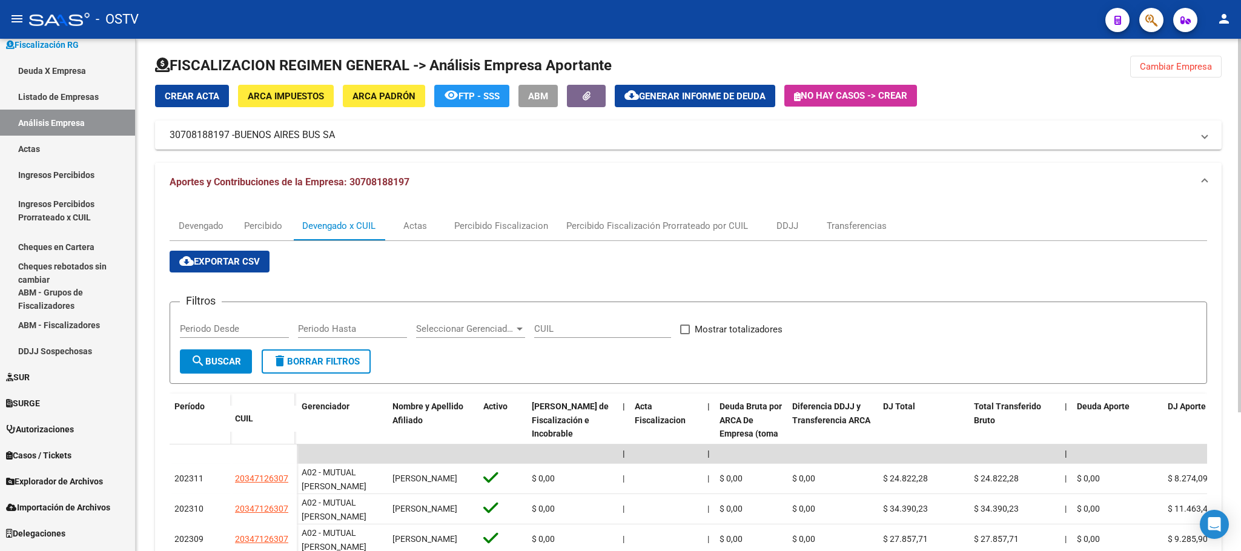
scroll to position [0, 0]
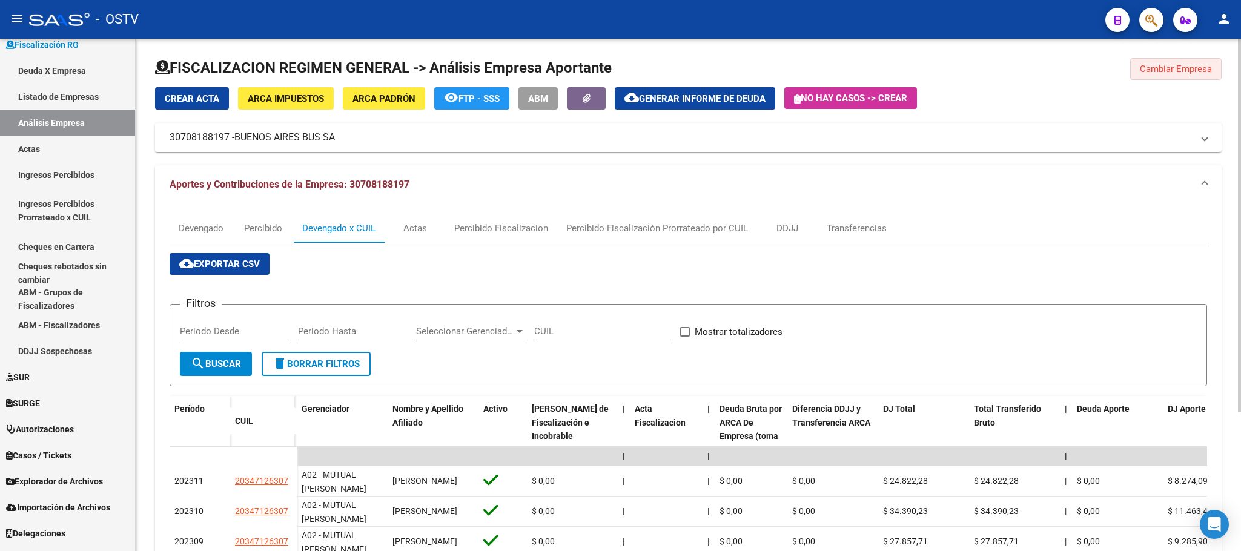
click at [1145, 68] on span "Cambiar Empresa" at bounding box center [1176, 69] width 72 height 11
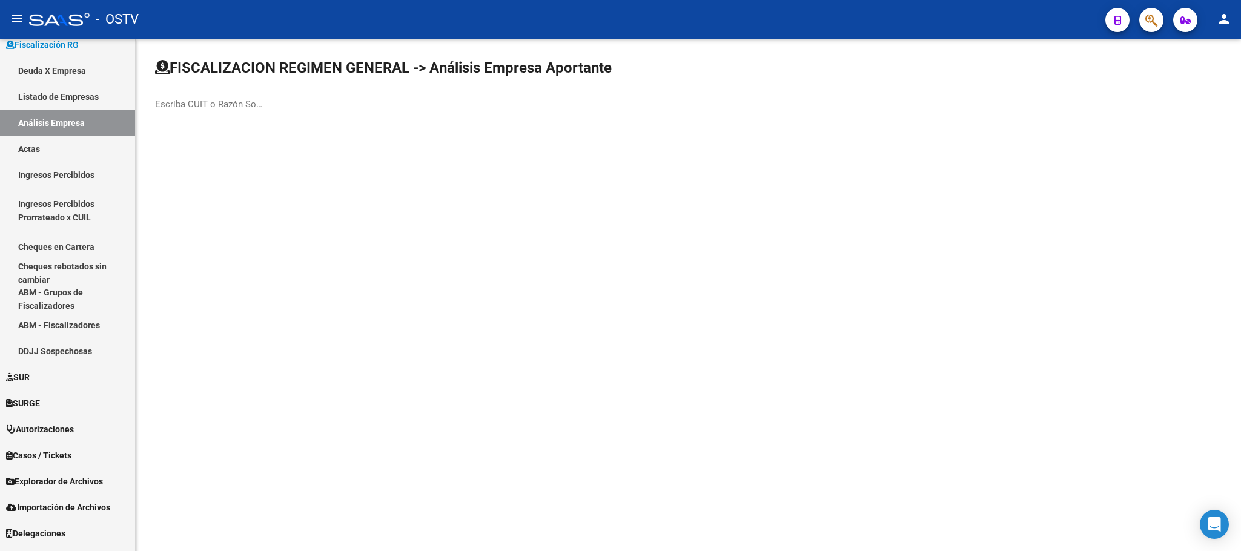
click at [190, 113] on div "Escriba CUIT o Razón Social para buscar" at bounding box center [209, 100] width 109 height 26
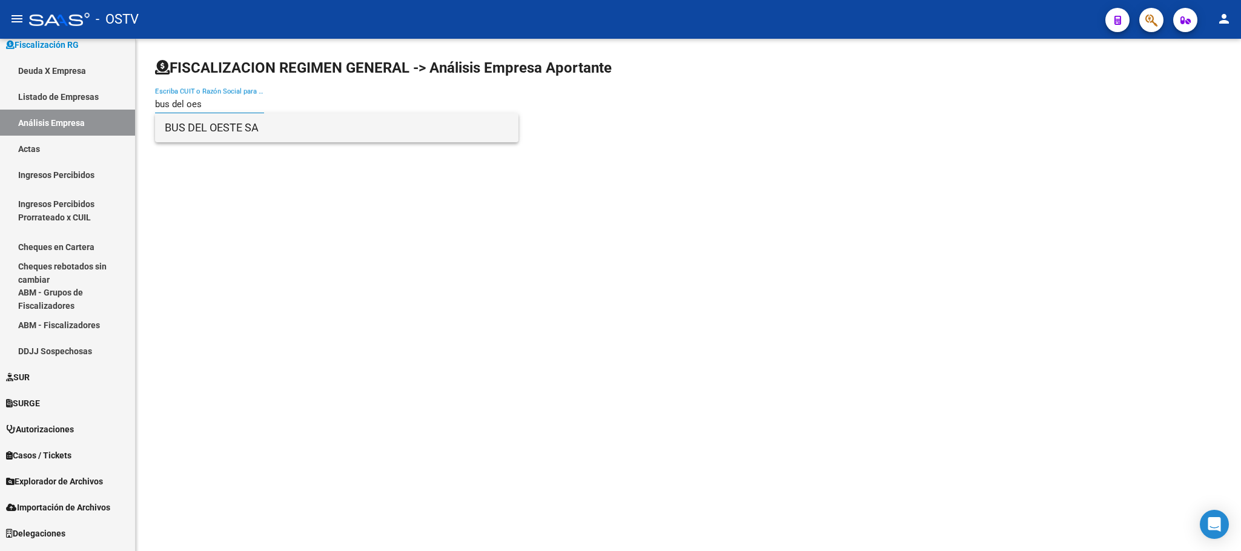
type input "bus del oes"
click at [224, 128] on span "BUS DEL OESTE SA" at bounding box center [337, 127] width 344 height 29
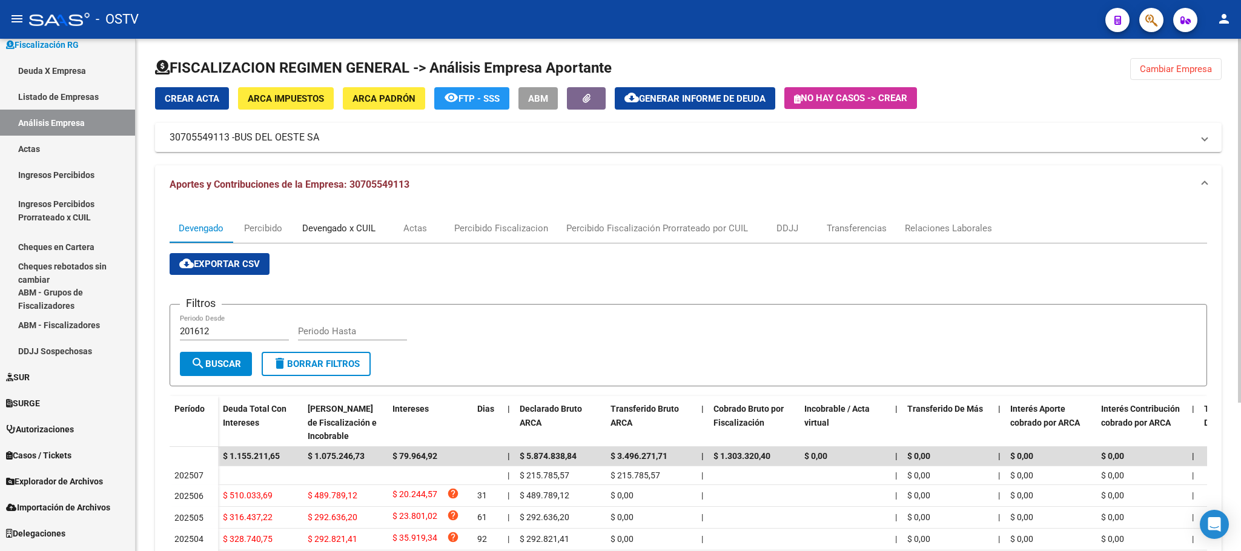
click at [373, 230] on div "Devengado x CUIL" at bounding box center [338, 228] width 73 height 13
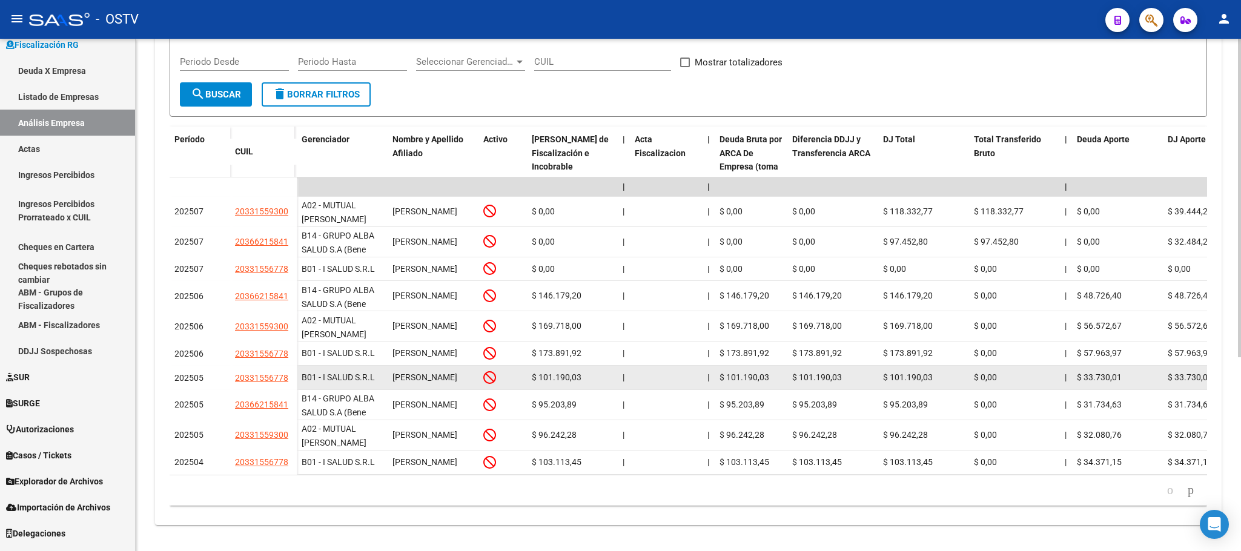
scroll to position [273, 0]
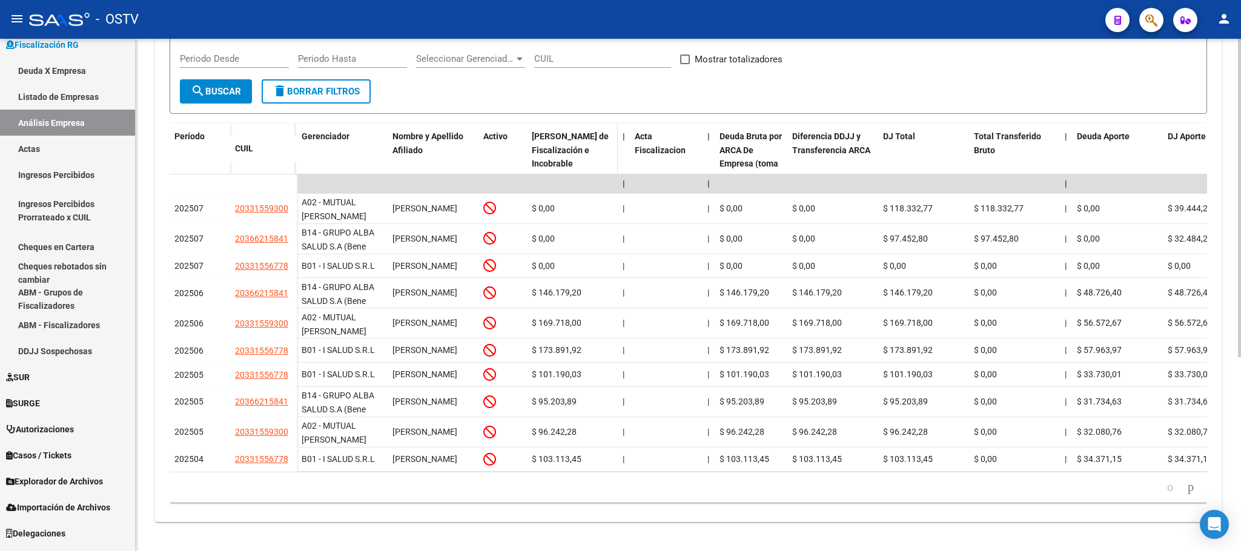
drag, startPoint x: 477, startPoint y: 157, endPoint x: 721, endPoint y: 137, distance: 245.5
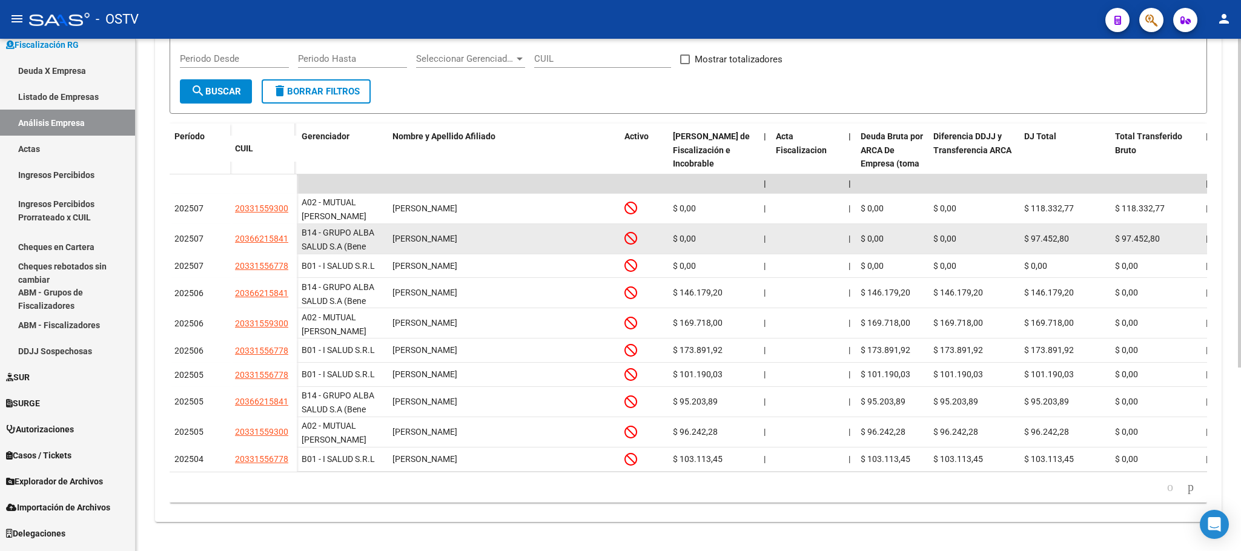
scroll to position [0, 0]
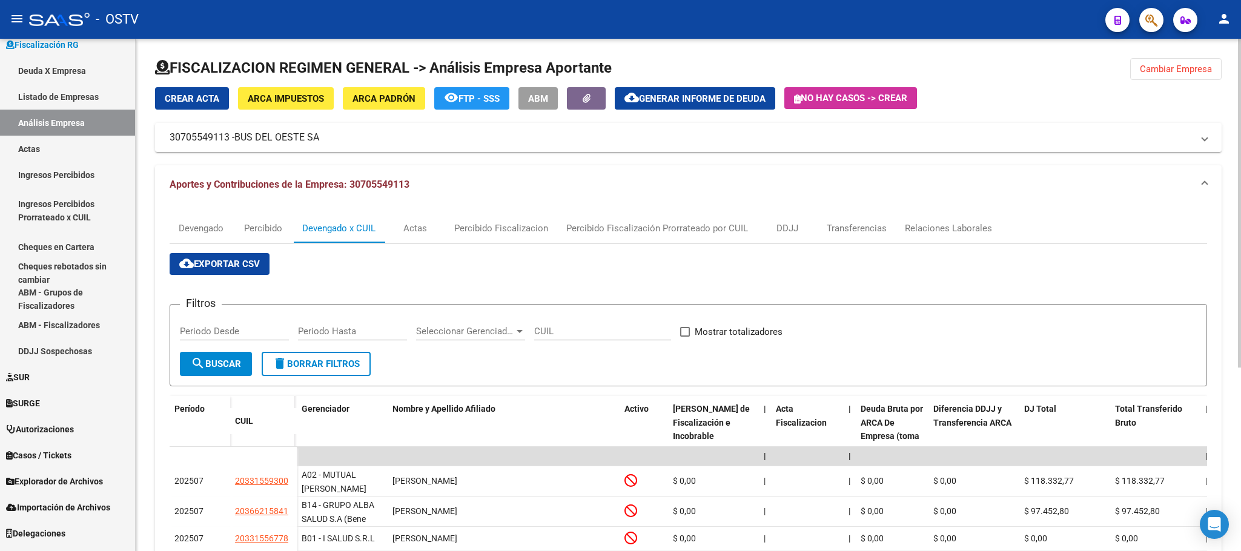
click at [215, 337] on input "Periodo Desde" at bounding box center [234, 331] width 109 height 11
click at [191, 362] on mat-icon "search" at bounding box center [198, 363] width 15 height 15
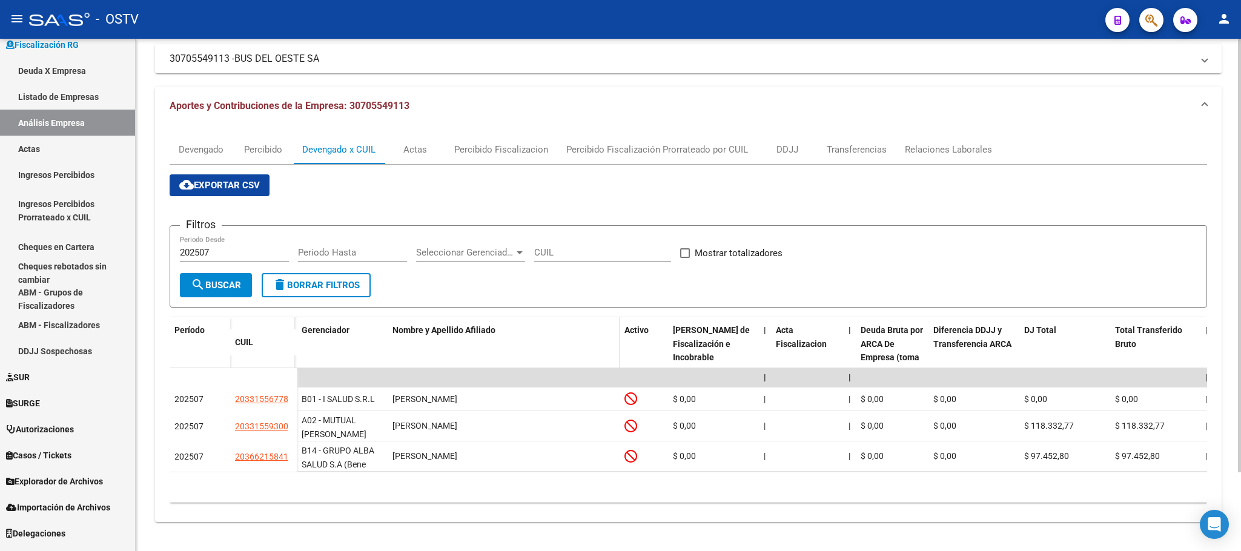
scroll to position [93, 0]
click at [227, 247] on input "202507" at bounding box center [234, 252] width 109 height 11
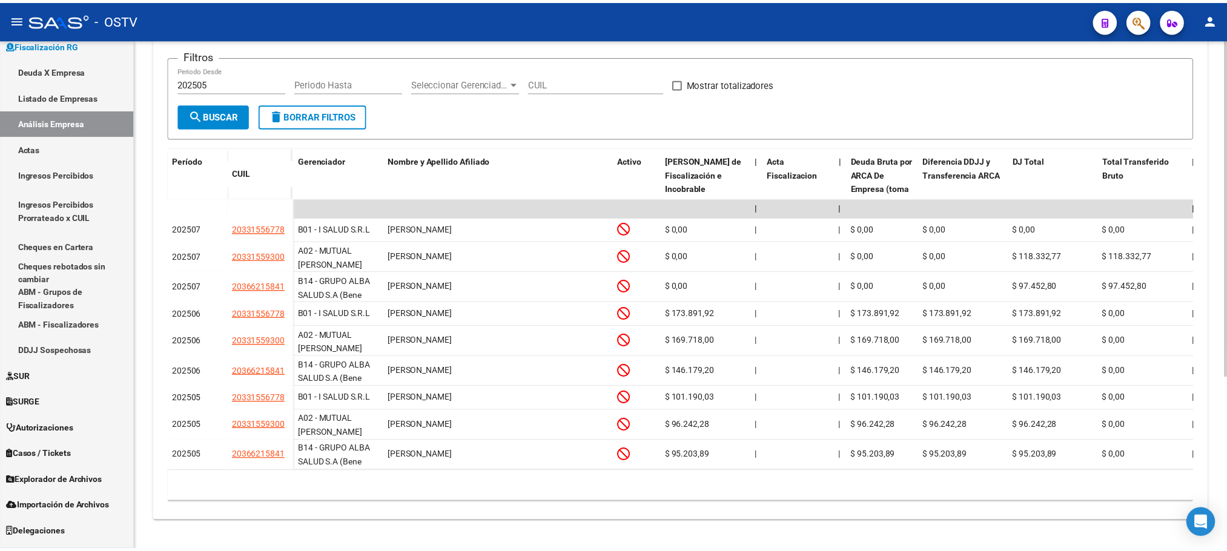
scroll to position [81, 0]
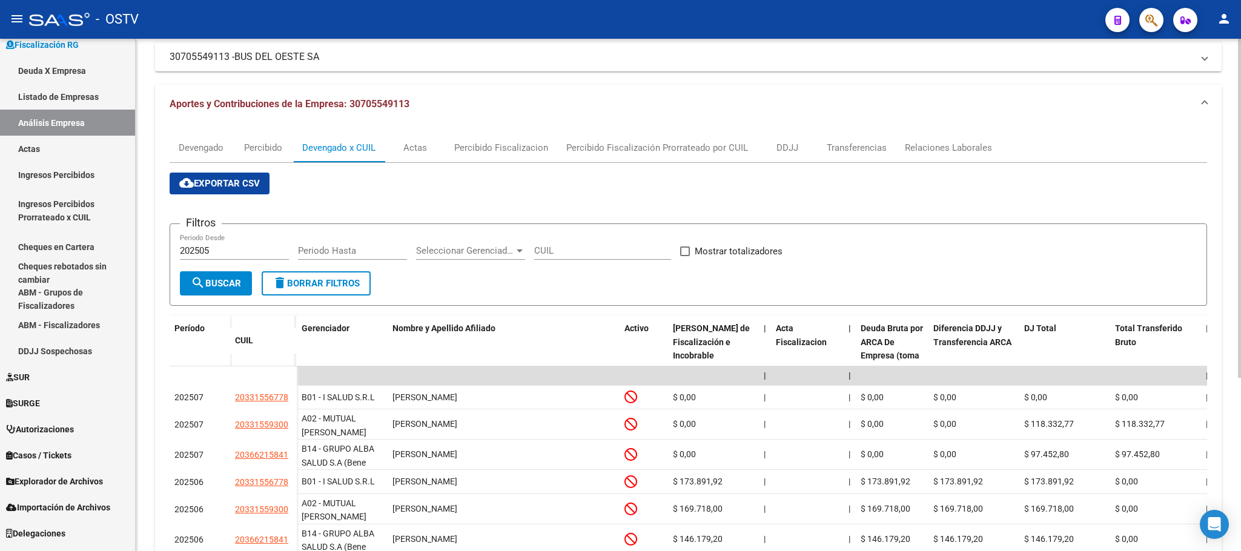
click at [245, 253] on input "202505" at bounding box center [234, 250] width 109 height 11
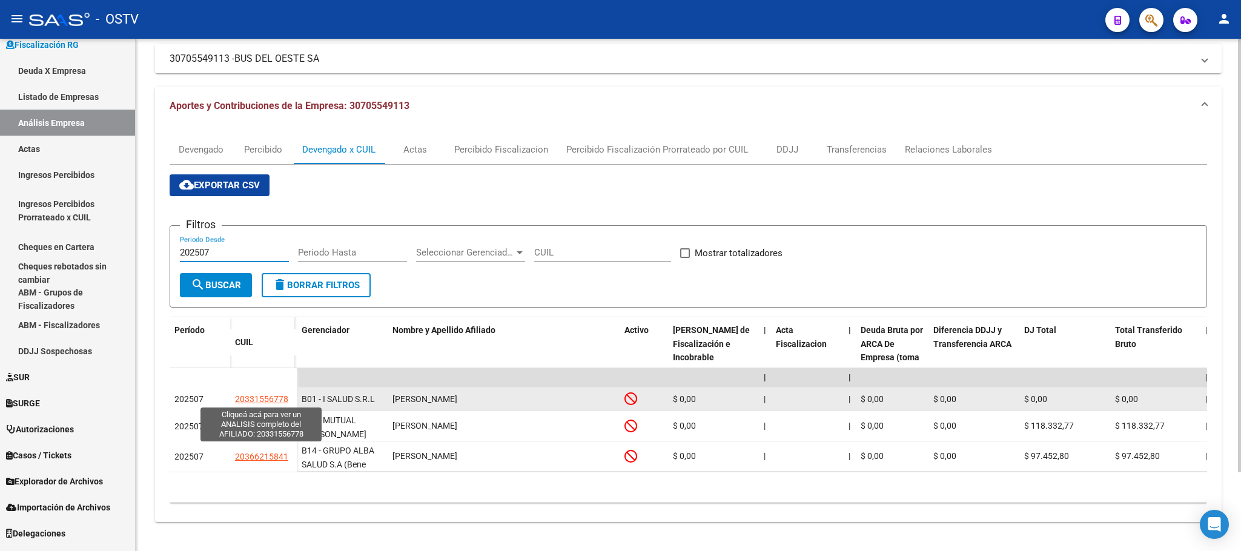
type input "202507"
click at [268, 400] on span "20331556778" at bounding box center [261, 399] width 53 height 10
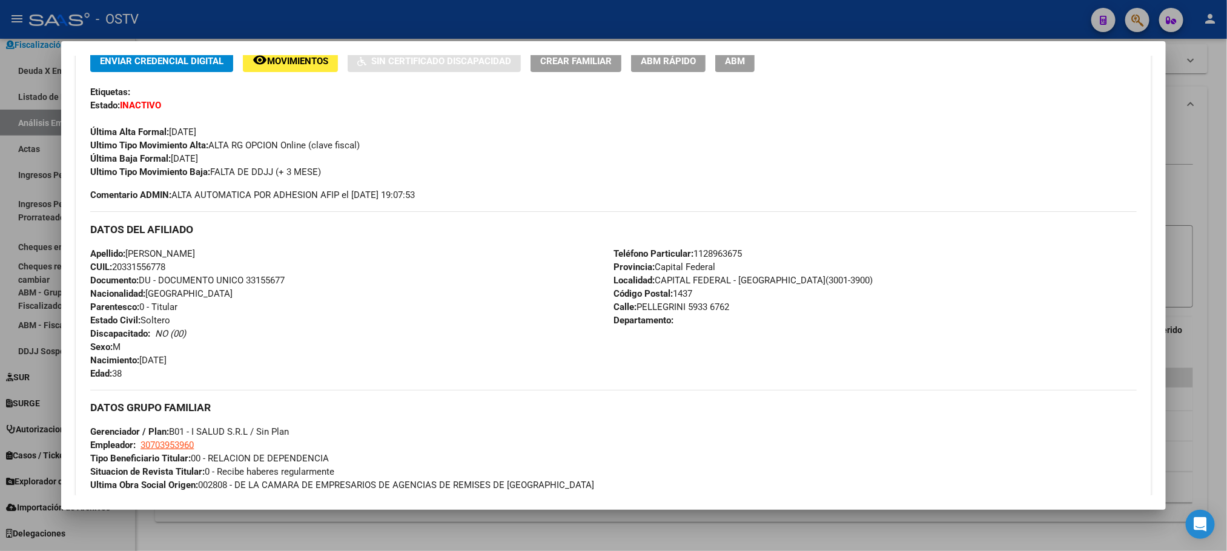
scroll to position [598, 0]
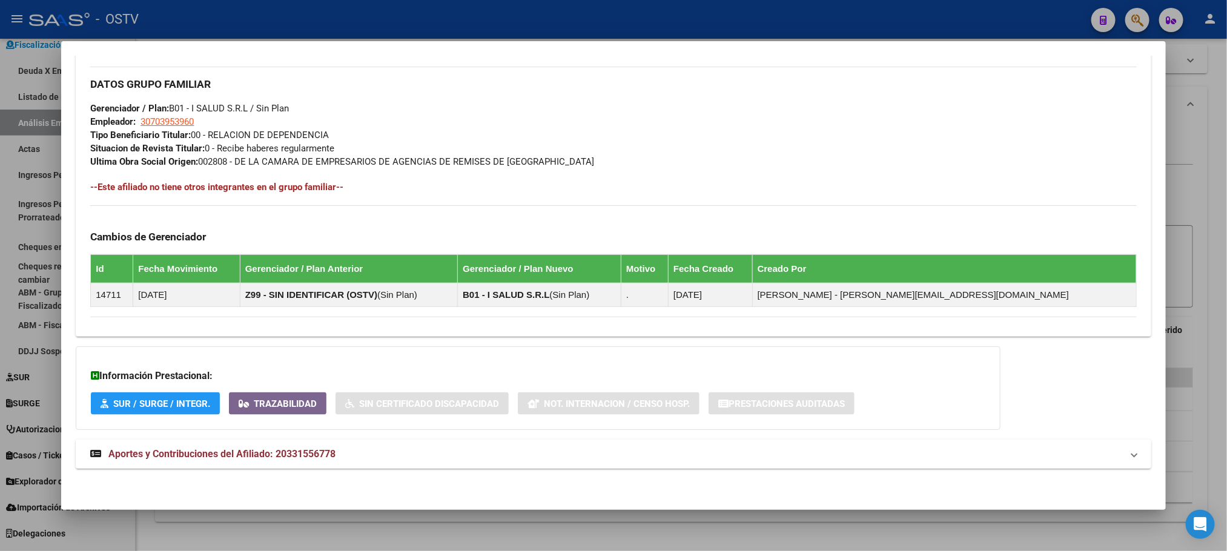
click at [309, 466] on mat-expansion-panel-header "Aportes y Contribuciones del Afiliado: 20331556778" at bounding box center [613, 454] width 1075 height 29
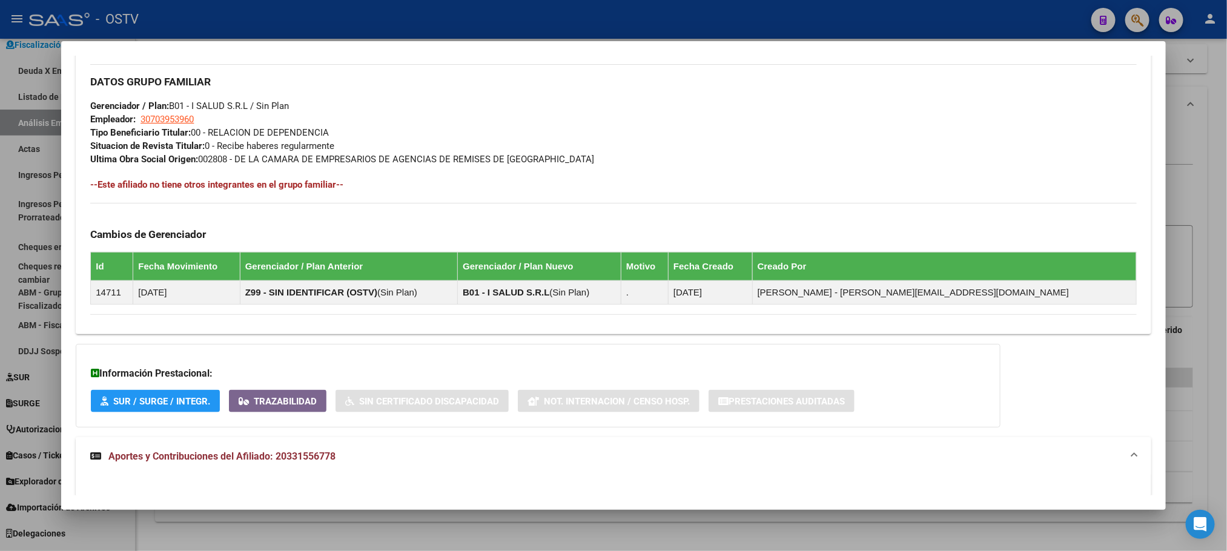
scroll to position [1053, 0]
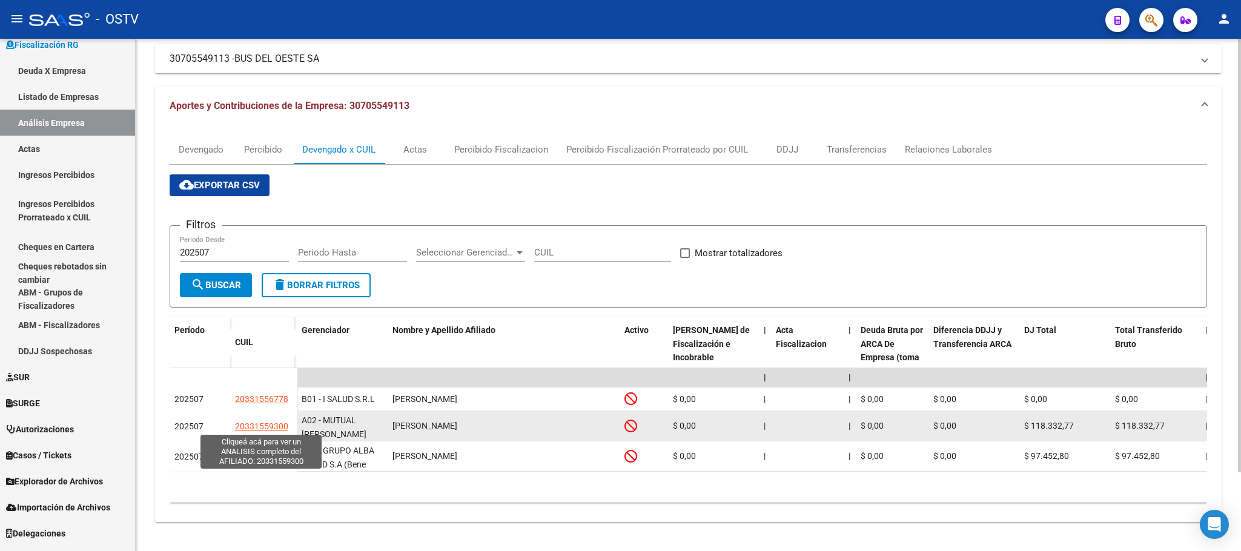
click at [256, 422] on span "20331559300" at bounding box center [261, 427] width 53 height 10
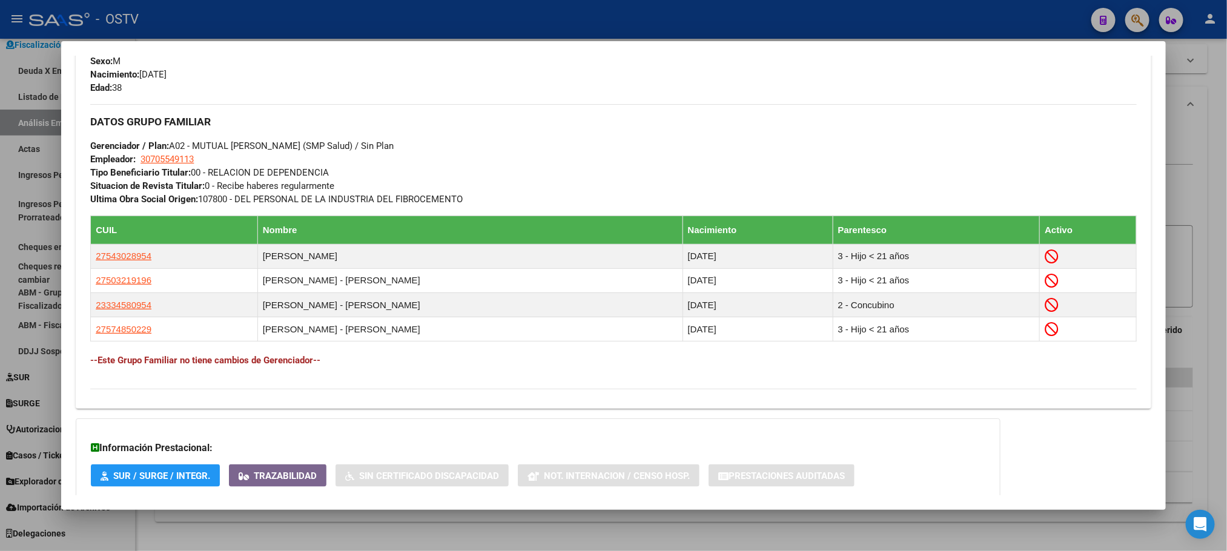
scroll to position [636, 0]
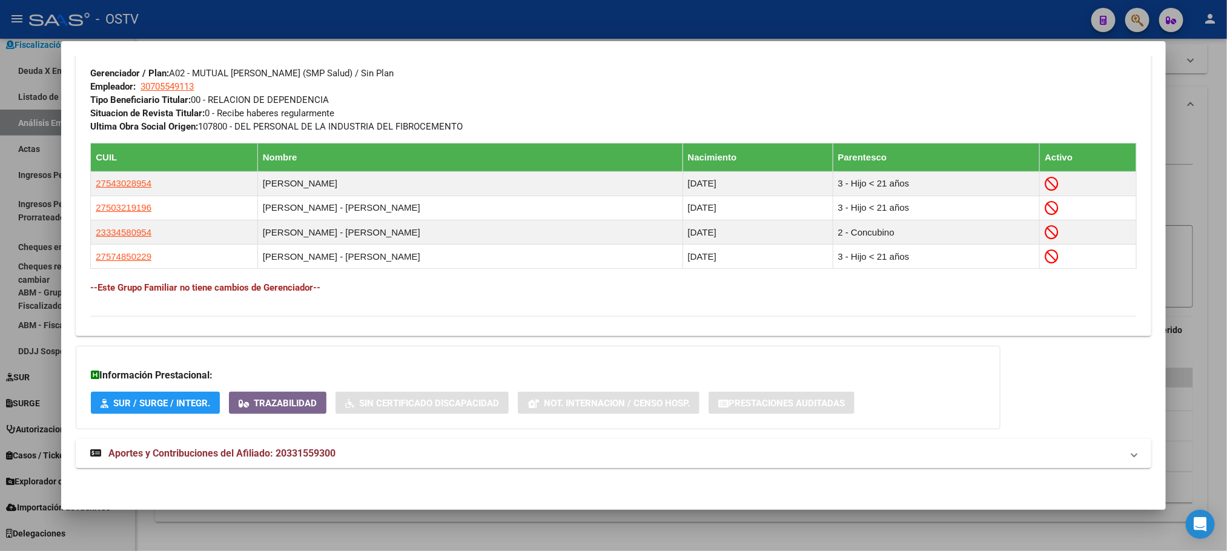
click at [306, 451] on span "Aportes y Contribuciones del Afiliado: 20331559300" at bounding box center [221, 454] width 227 height 12
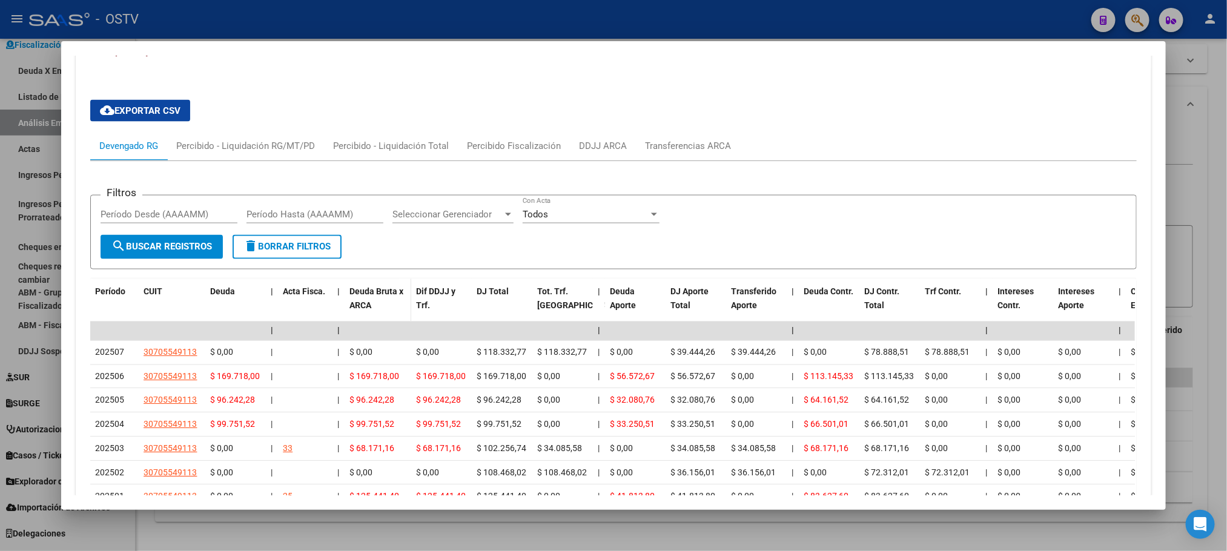
scroll to position [1122, 0]
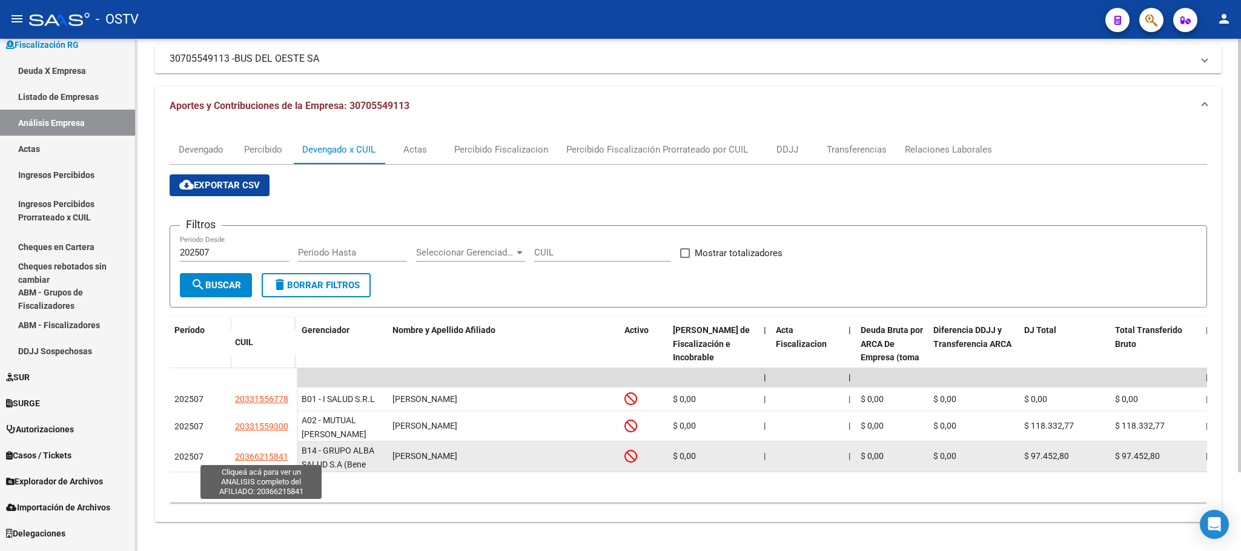
click at [274, 455] on span "20366215841" at bounding box center [261, 457] width 53 height 10
type textarea "20366215841"
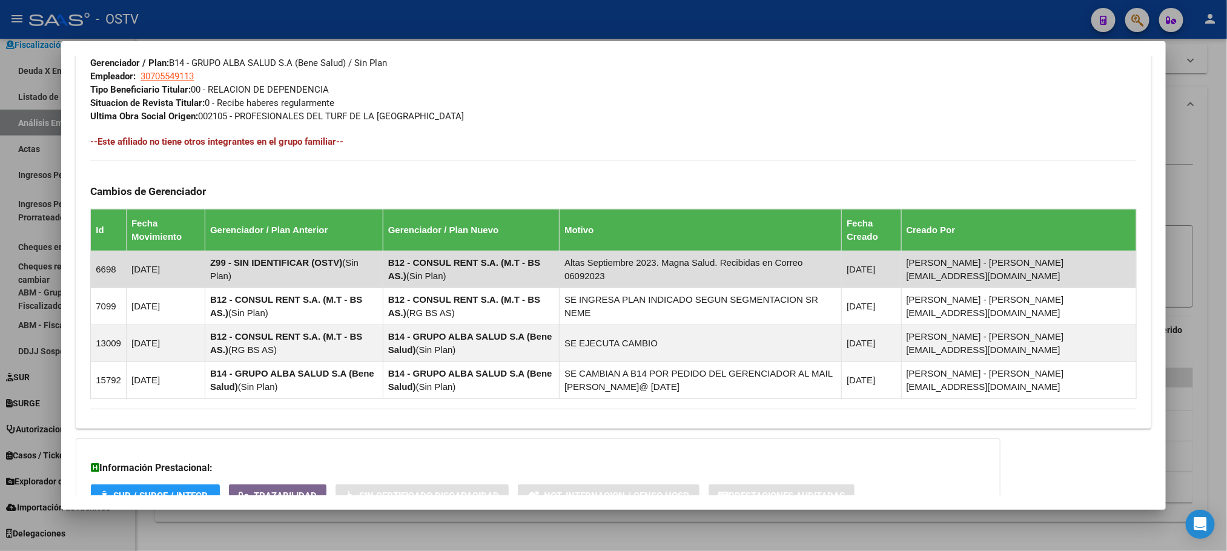
scroll to position [737, 0]
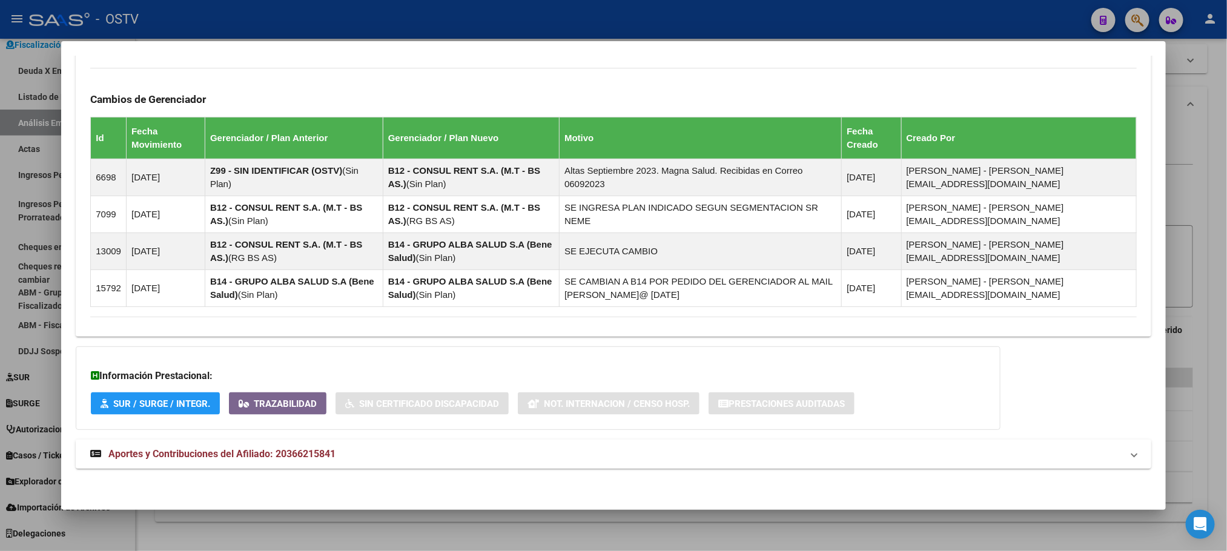
click at [271, 460] on strong "Aportes y Contribuciones del Afiliado: 20366215841" at bounding box center [212, 454] width 245 height 15
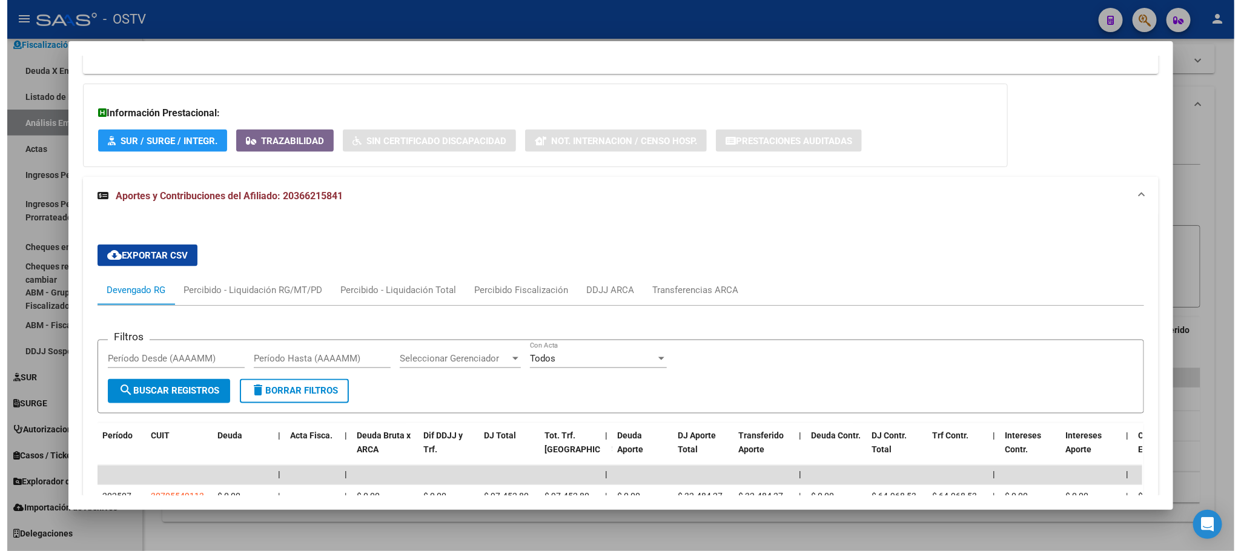
scroll to position [1263, 0]
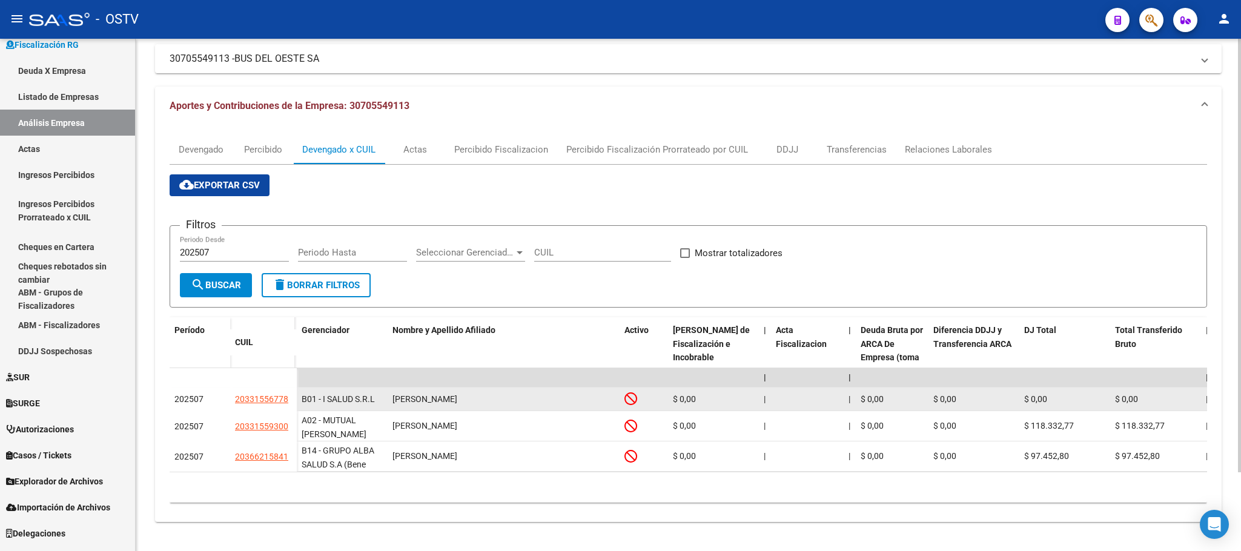
drag, startPoint x: 296, startPoint y: 402, endPoint x: 235, endPoint y: 403, distance: 61.2
click at [235, 403] on datatable-body-cell "20331556778" at bounding box center [263, 400] width 67 height 24
copy span "20331556778"
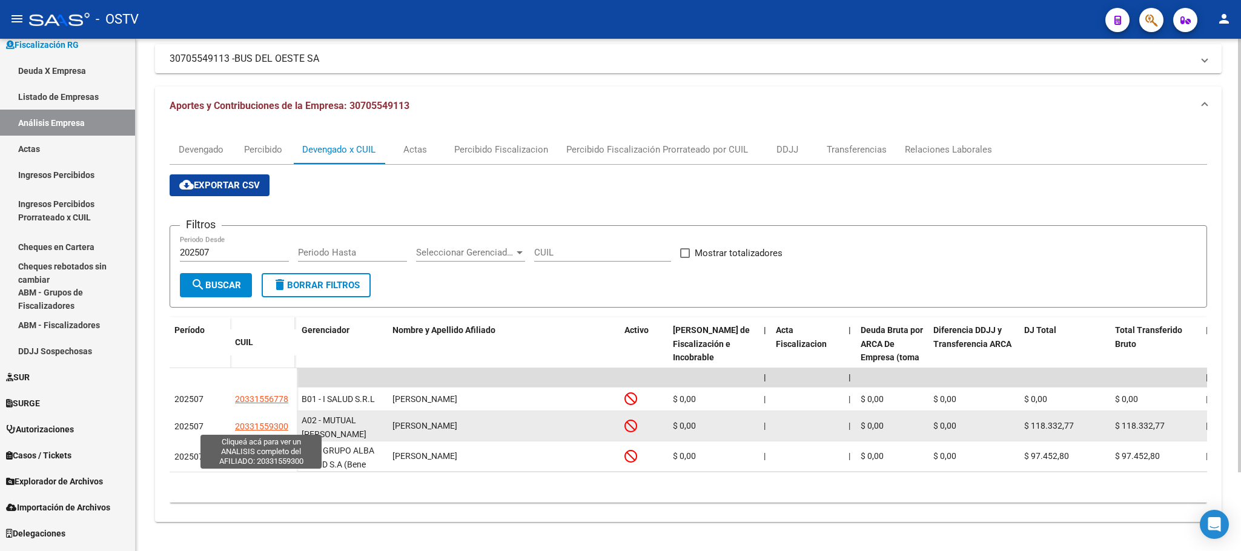
drag, startPoint x: 217, startPoint y: 422, endPoint x: 285, endPoint y: 429, distance: 68.8
click at [285, 429] on div "202507 20331559300" at bounding box center [233, 426] width 127 height 30
copy div "20331559300"
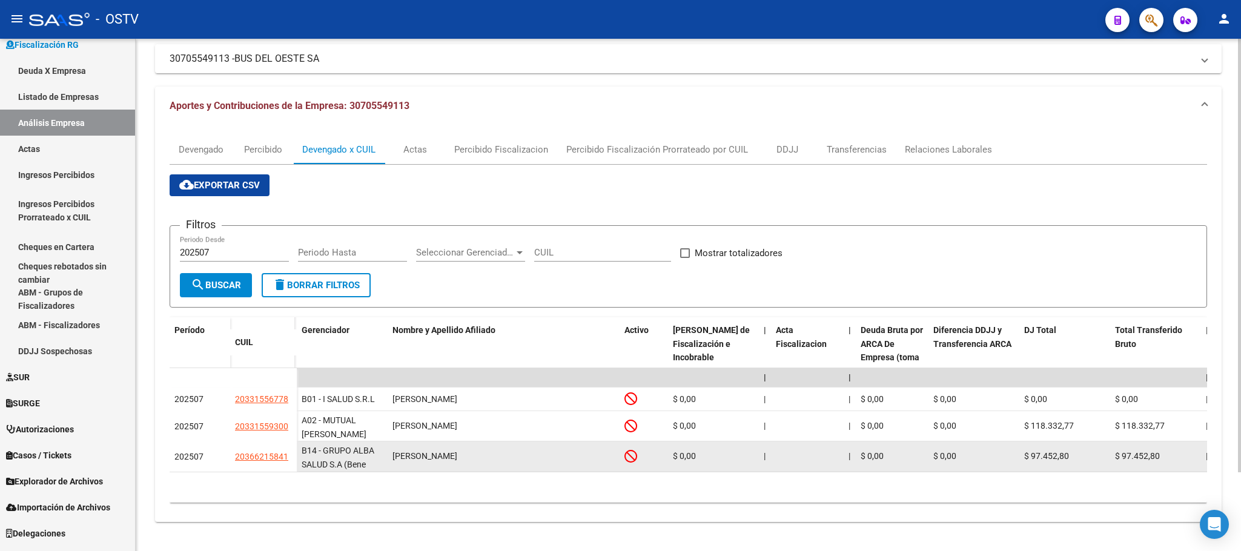
drag, startPoint x: 235, startPoint y: 457, endPoint x: 283, endPoint y: 462, distance: 48.8
click at [283, 462] on datatable-body-cell "20366215841" at bounding box center [263, 457] width 67 height 30
copy span "20366215841"
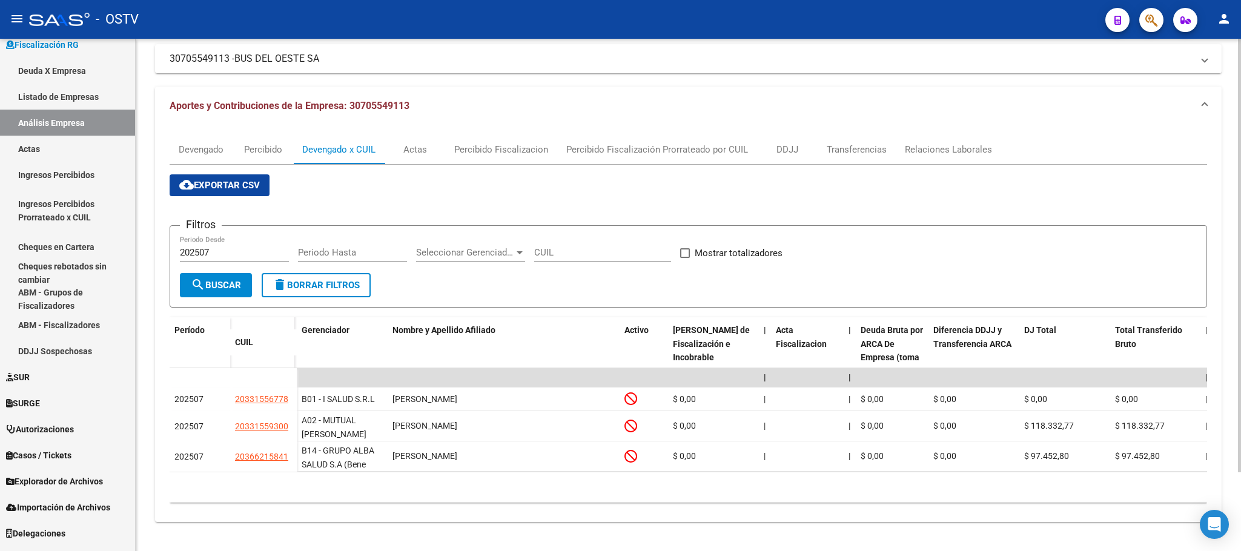
click at [222, 249] on input "202507" at bounding box center [234, 252] width 109 height 11
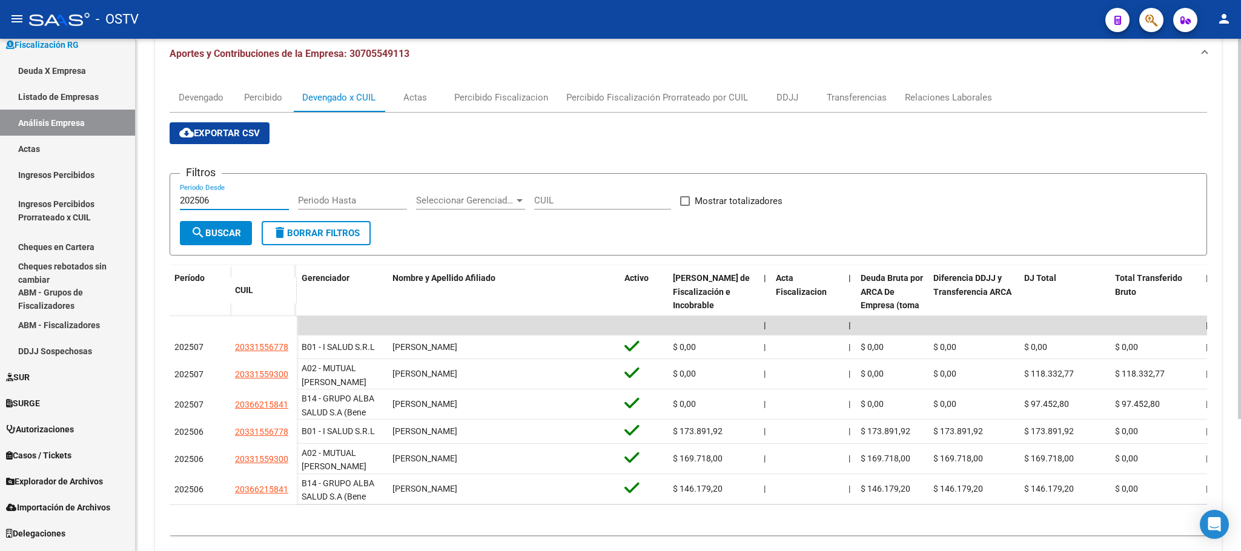
scroll to position [177, 0]
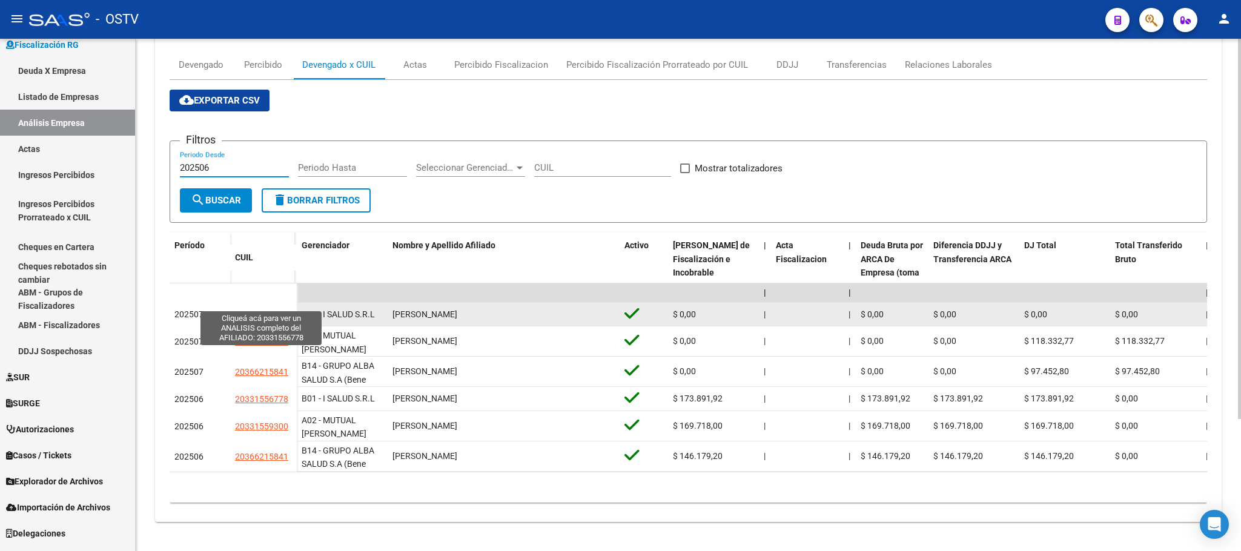
type input "202506"
click at [271, 310] on span "20331556778" at bounding box center [261, 315] width 53 height 10
type textarea "20331556778"
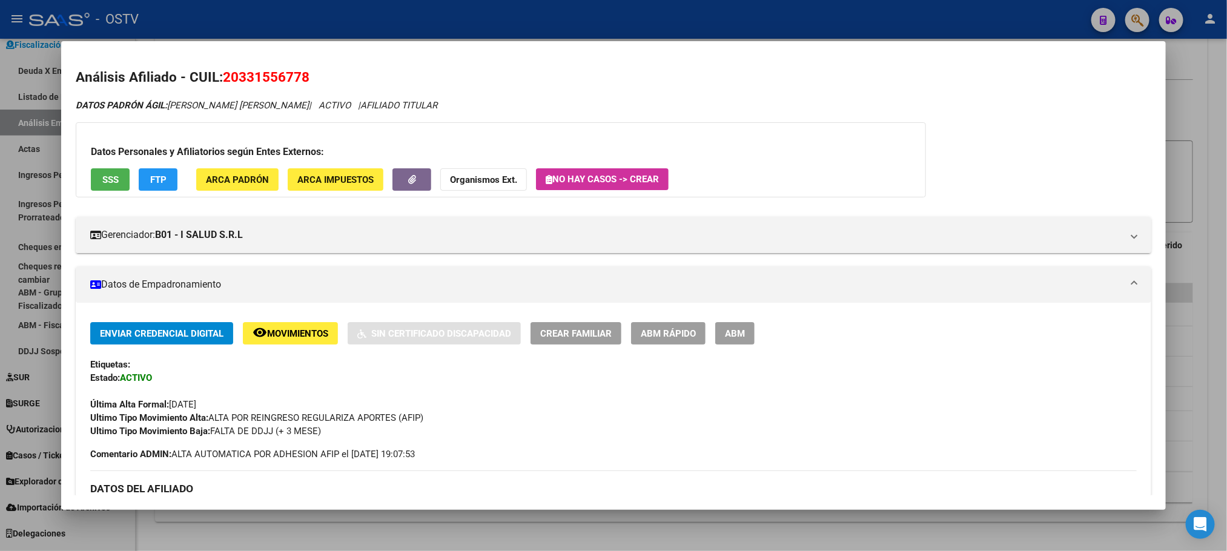
click at [160, 182] on span "FTP" at bounding box center [158, 179] width 16 height 11
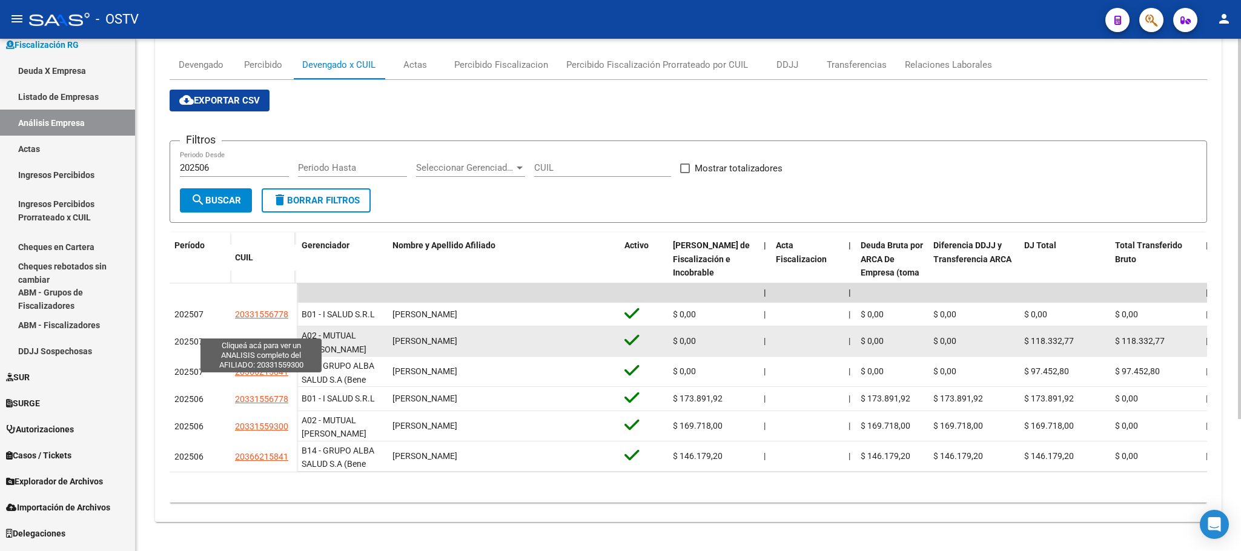
click at [266, 337] on span "20331559300" at bounding box center [261, 342] width 53 height 10
type textarea "20331559300"
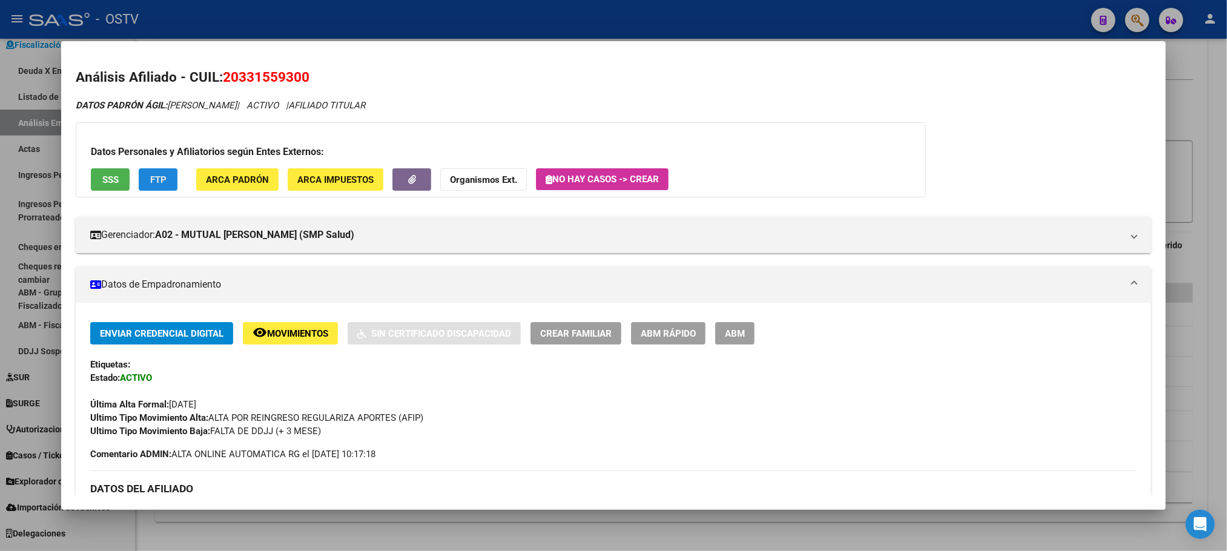
click at [151, 188] on button "FTP" at bounding box center [158, 179] width 39 height 22
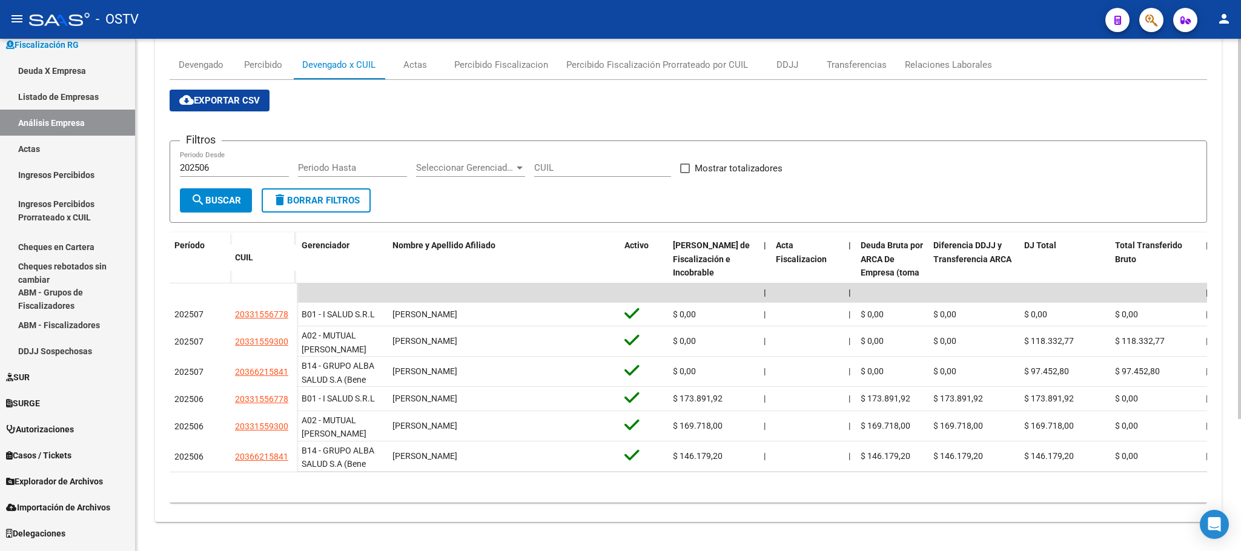
click at [230, 162] on input "202506" at bounding box center [234, 167] width 109 height 11
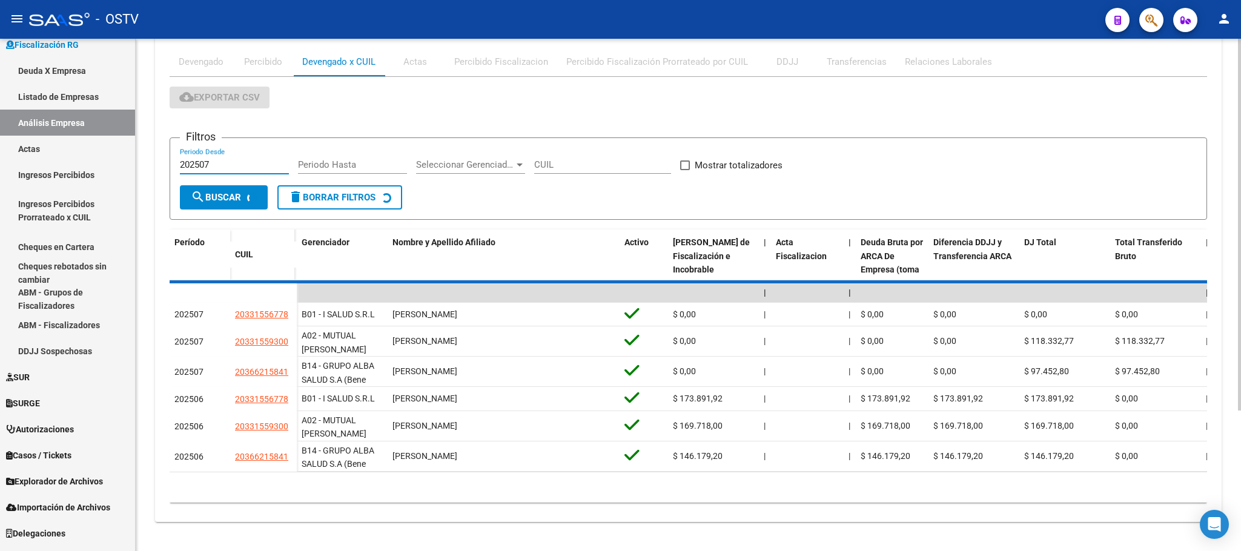
scroll to position [93, 0]
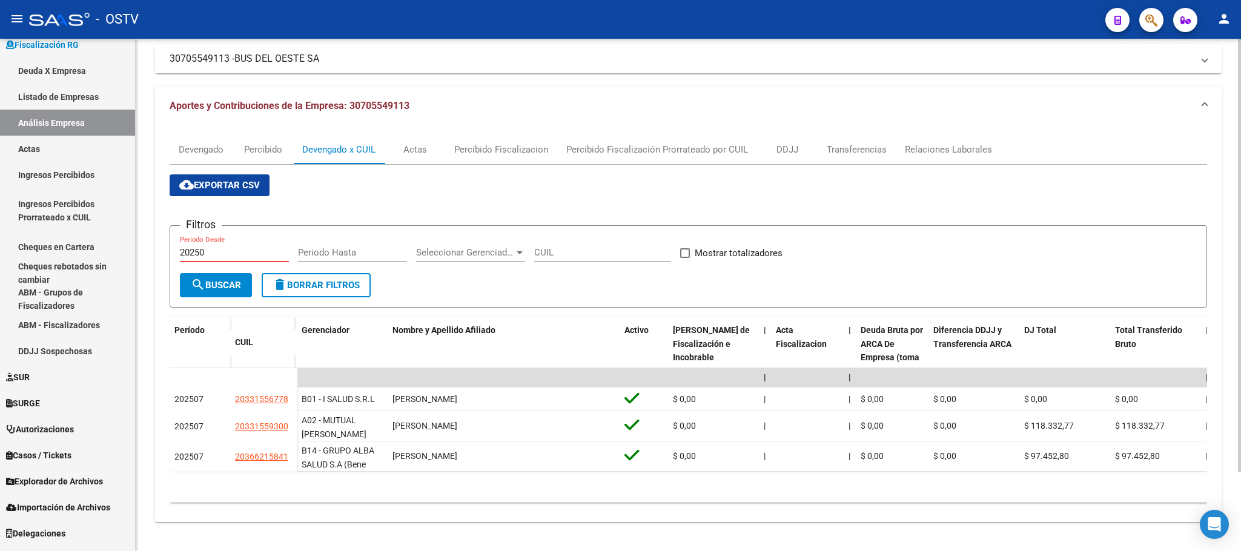
type input "202506"
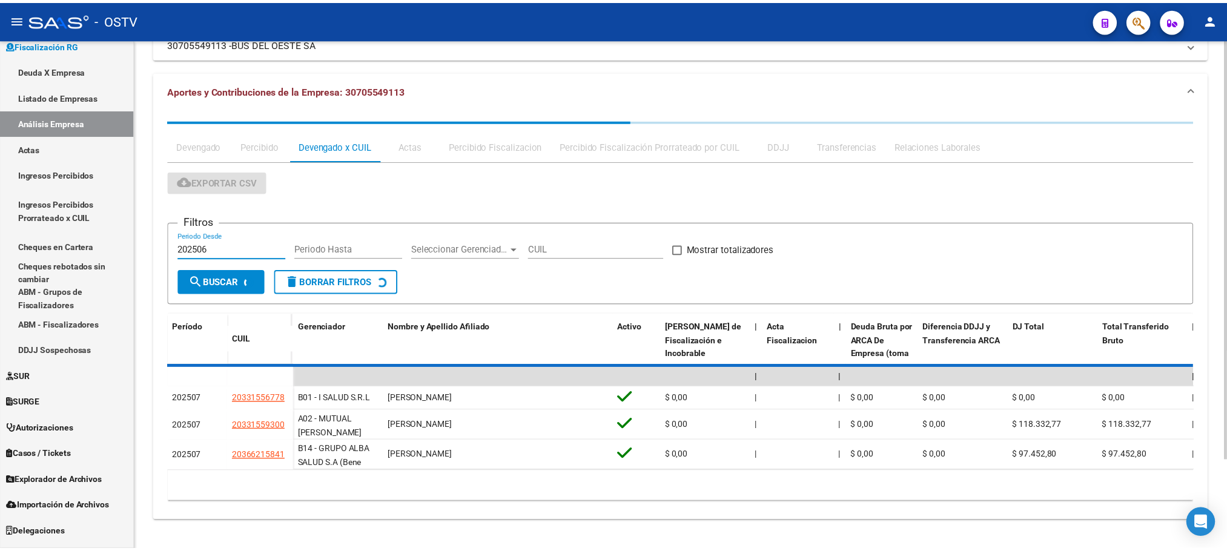
scroll to position [177, 0]
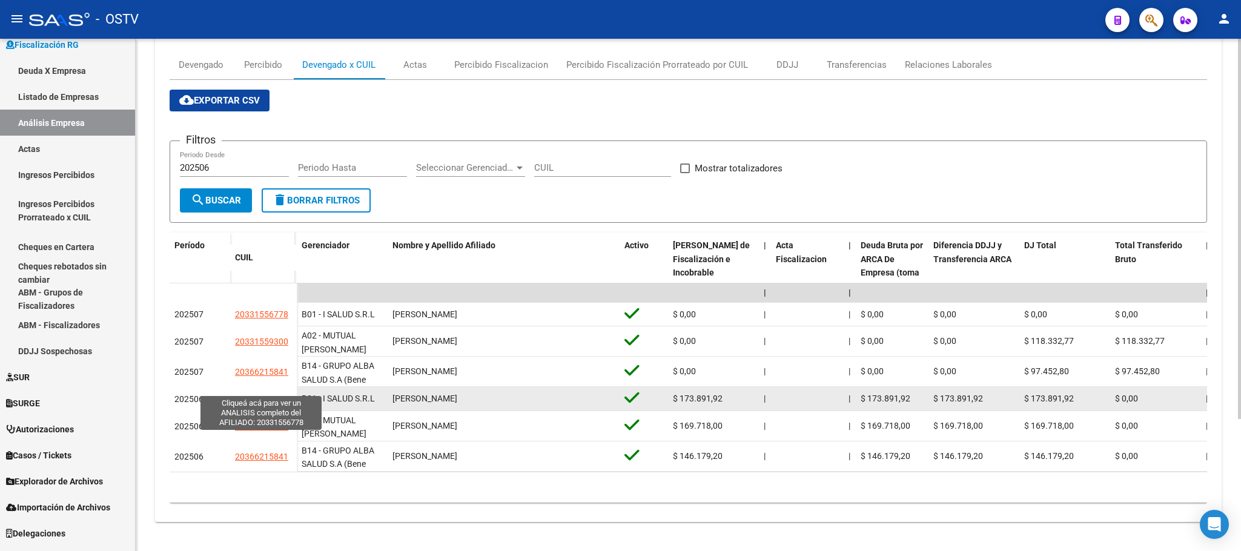
click at [251, 394] on span "20331556778" at bounding box center [261, 399] width 53 height 10
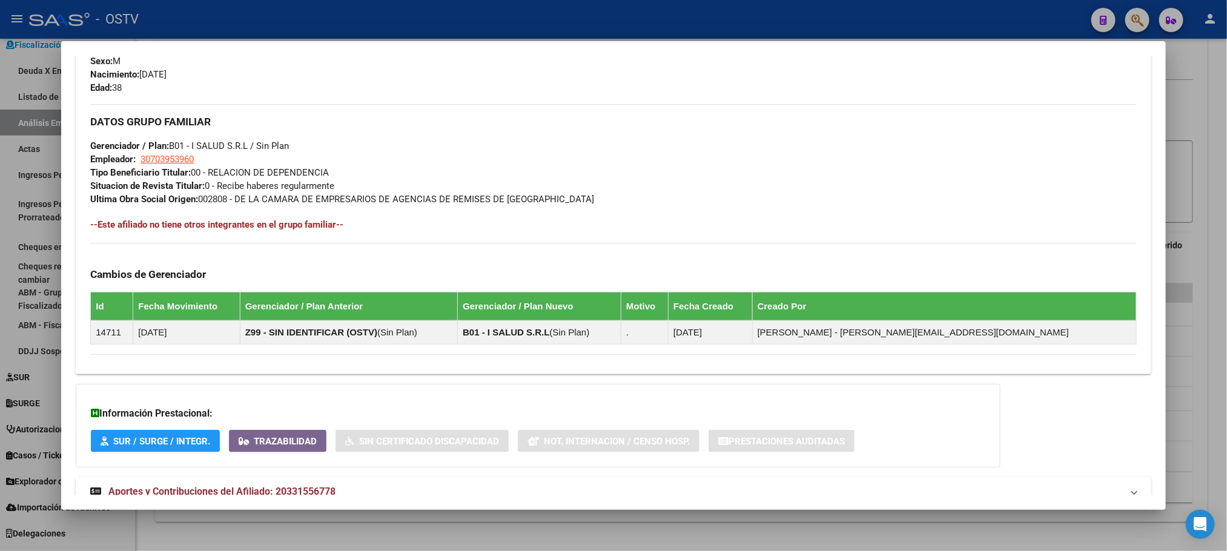
scroll to position [585, 0]
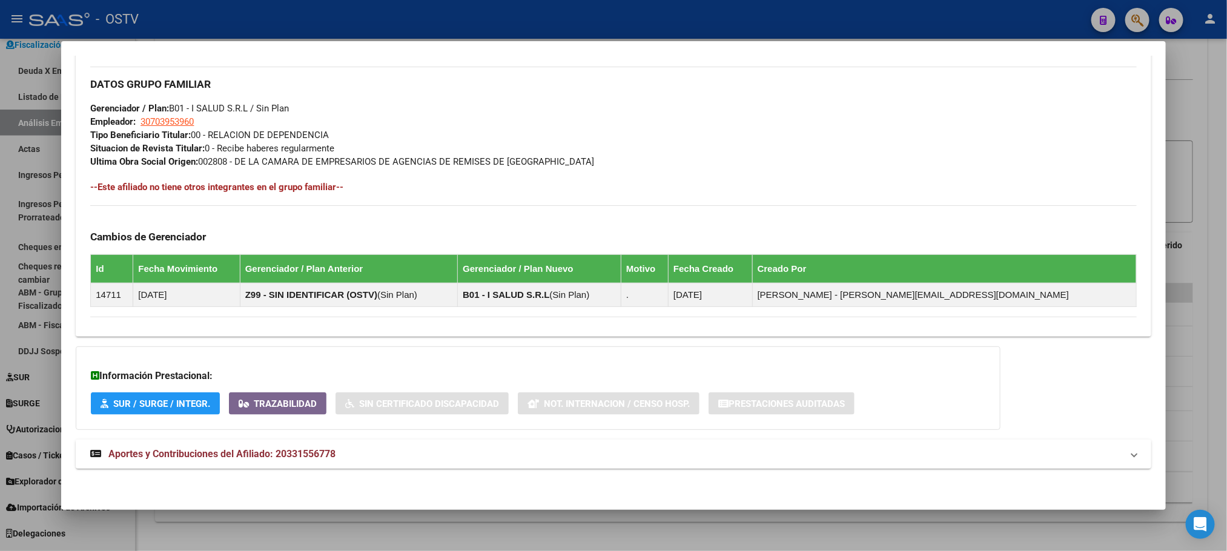
click at [271, 462] on mat-expansion-panel-header "Aportes y Contribuciones del Afiliado: 20331556778" at bounding box center [613, 454] width 1075 height 29
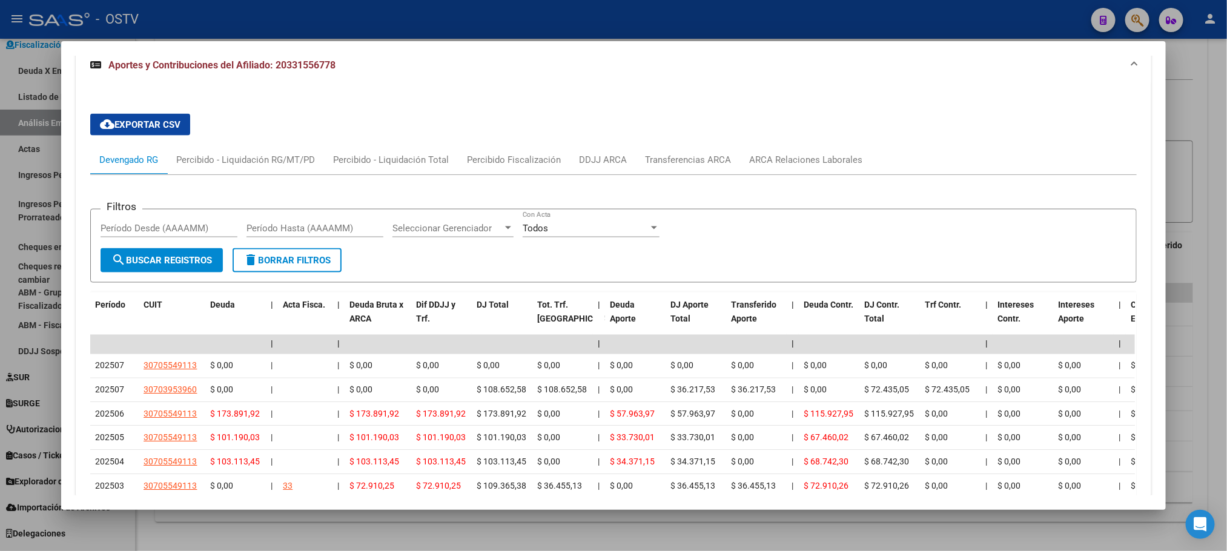
scroll to position [1071, 0]
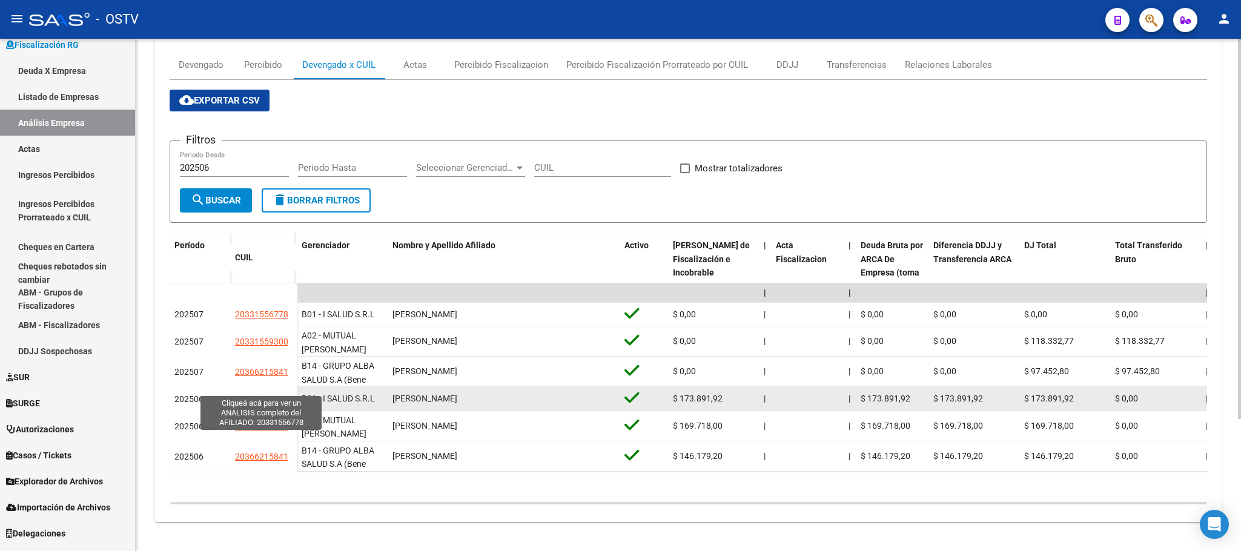
click at [267, 394] on span "20331556778" at bounding box center [261, 399] width 53 height 10
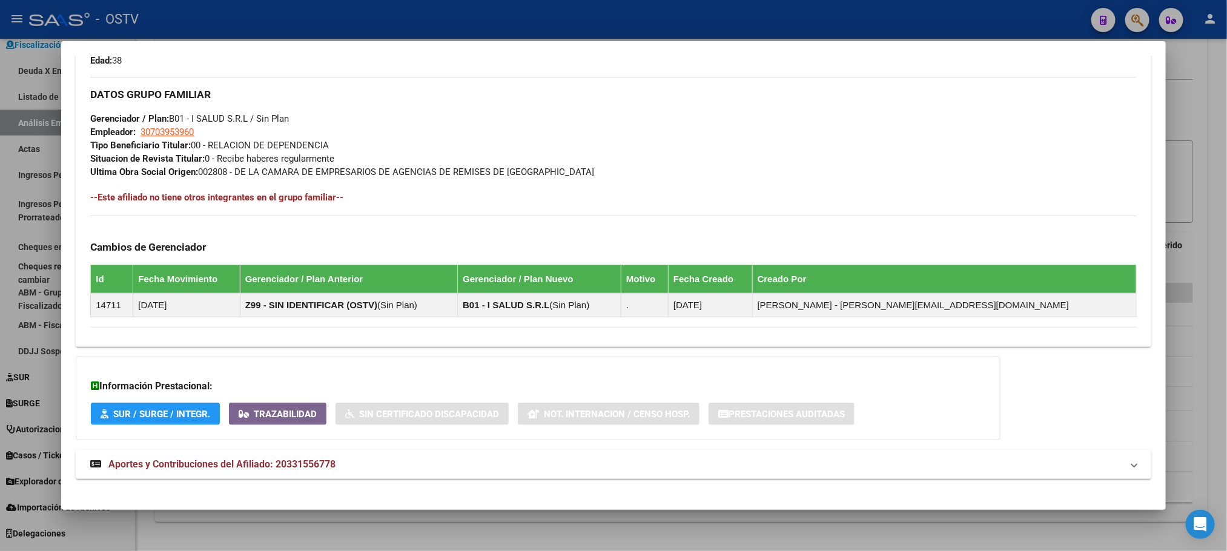
scroll to position [585, 0]
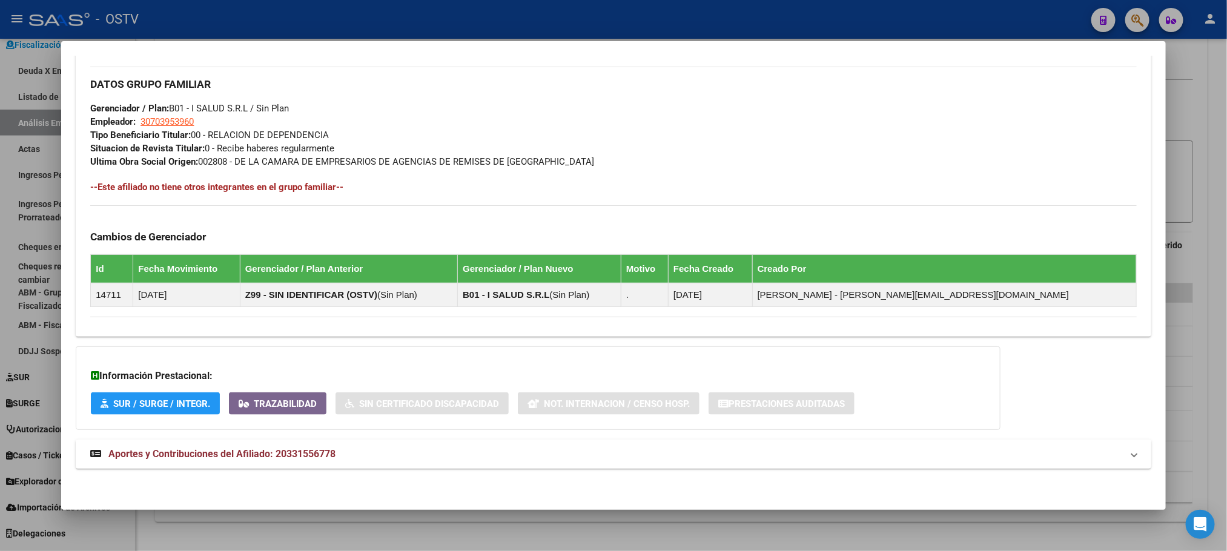
drag, startPoint x: 265, startPoint y: 449, endPoint x: 280, endPoint y: 406, distance: 46.0
click at [265, 451] on span "Aportes y Contribuciones del Afiliado: 20331556778" at bounding box center [221, 454] width 227 height 12
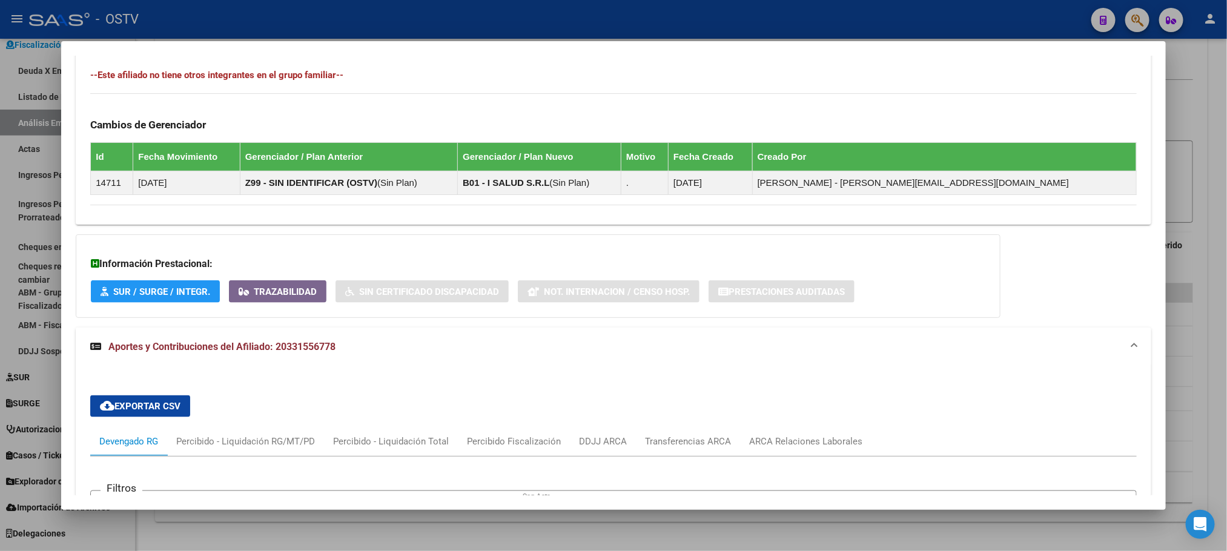
scroll to position [949, 0]
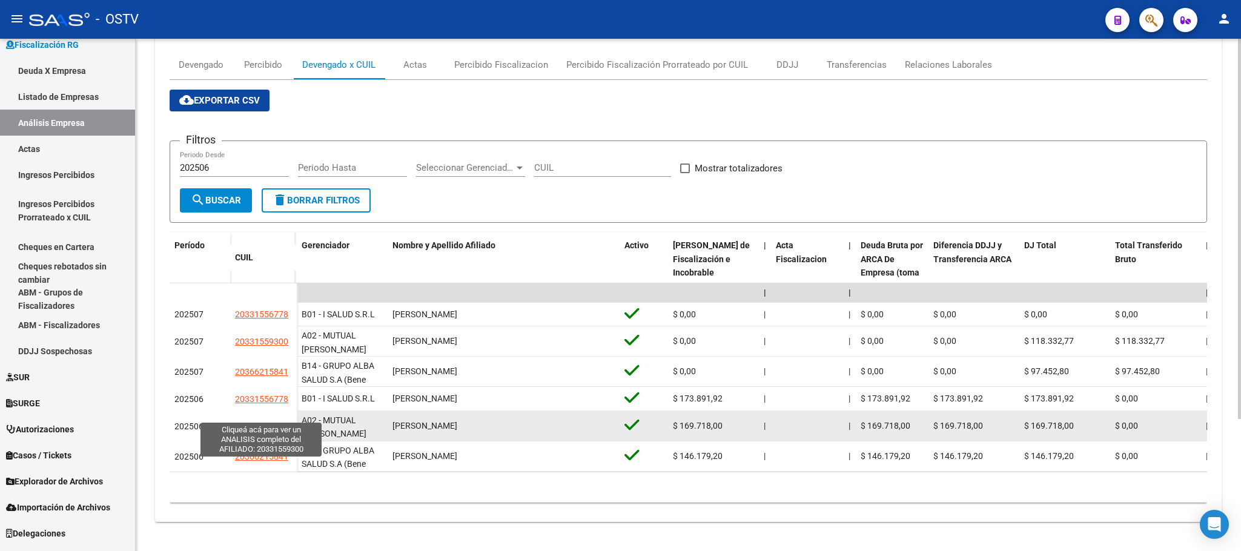
click at [249, 422] on span "20331559300" at bounding box center [261, 427] width 53 height 10
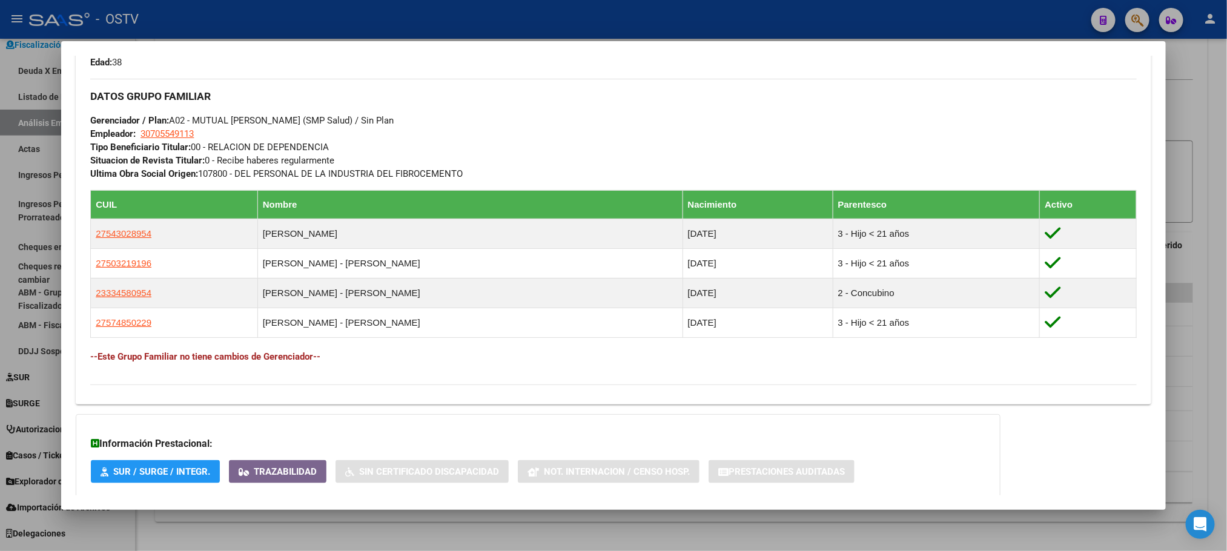
scroll to position [643, 0]
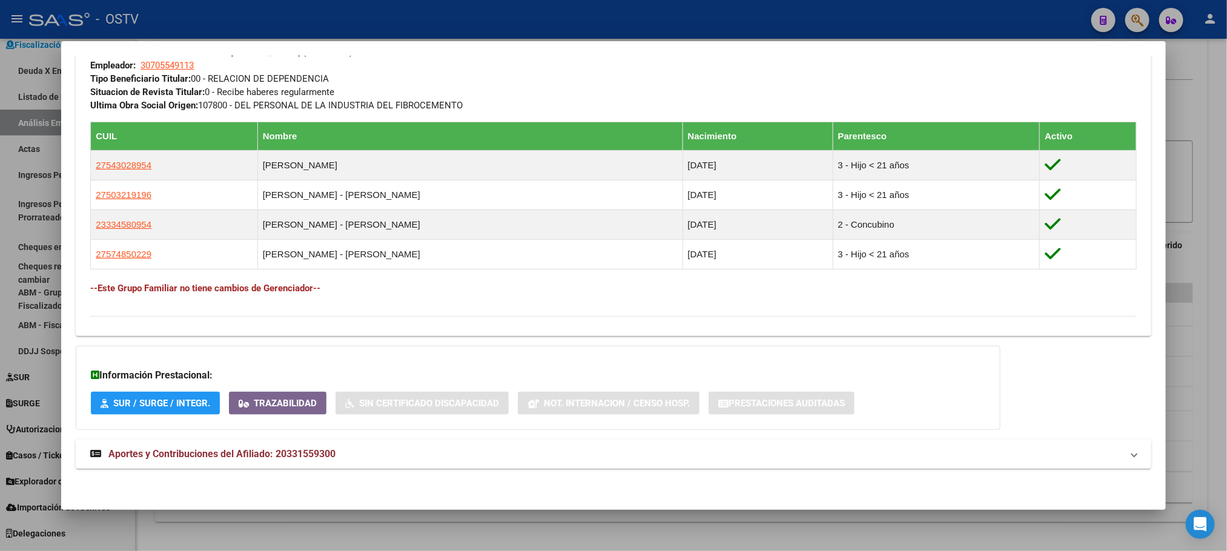
click at [247, 456] on span "Aportes y Contribuciones del Afiliado: 20331559300" at bounding box center [221, 454] width 227 height 12
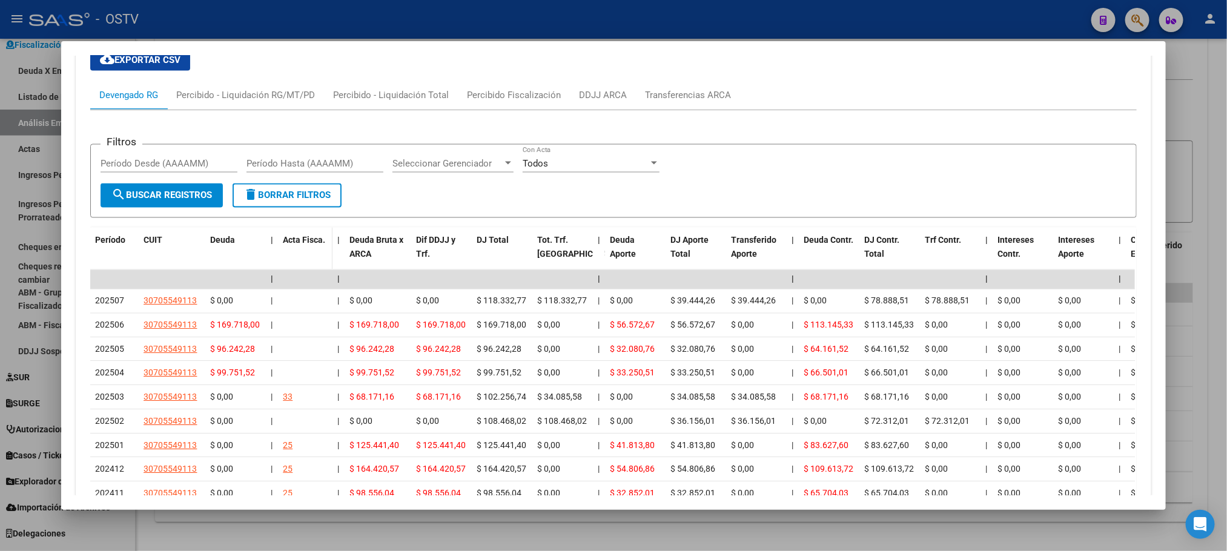
scroll to position [1242, 0]
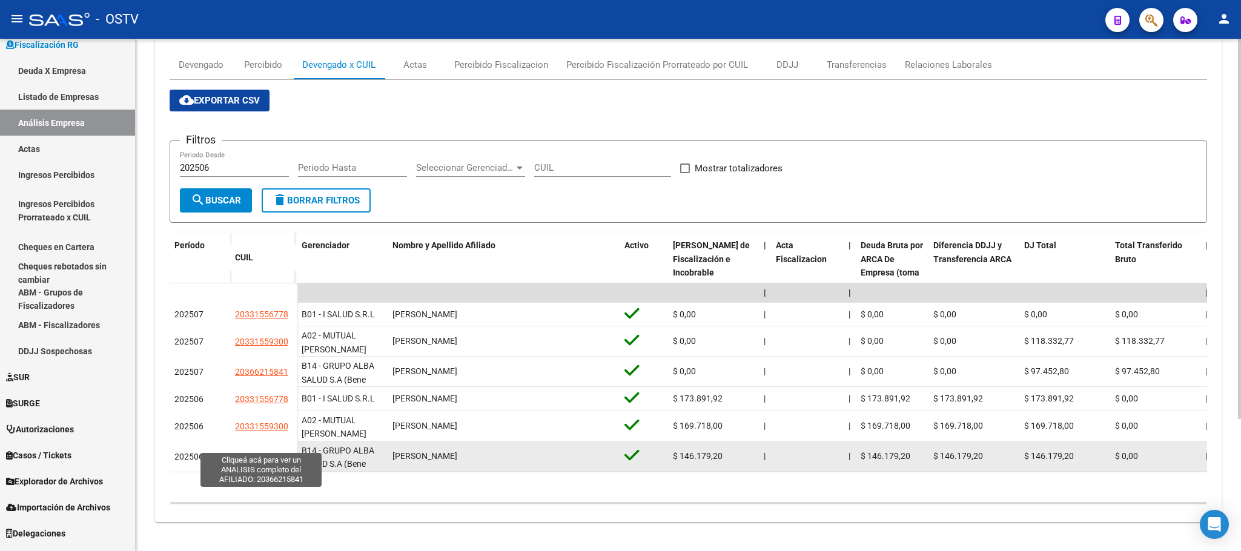
click at [276, 452] on span "20366215841" at bounding box center [261, 457] width 53 height 10
type textarea "20366215841"
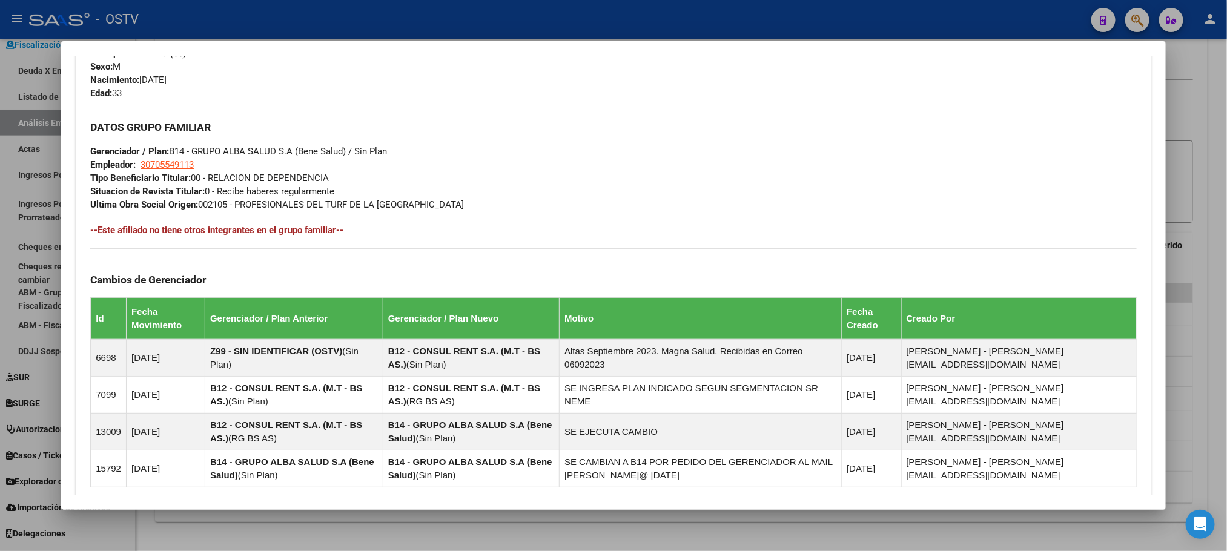
scroll to position [724, 0]
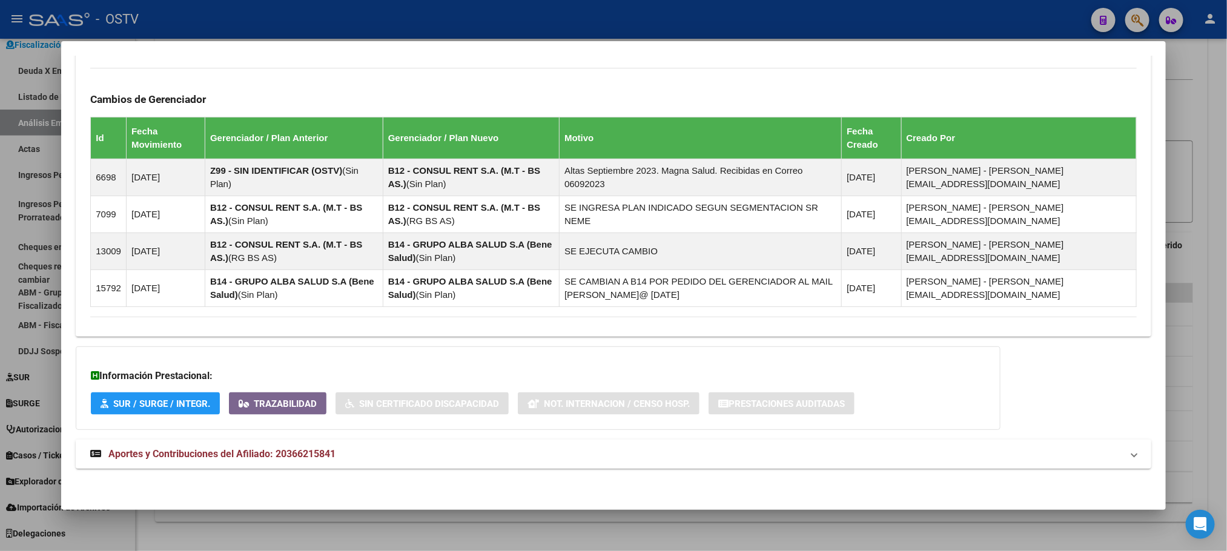
click at [302, 443] on mat-expansion-panel-header "Aportes y Contribuciones del Afiliado: 20366215841" at bounding box center [613, 454] width 1075 height 29
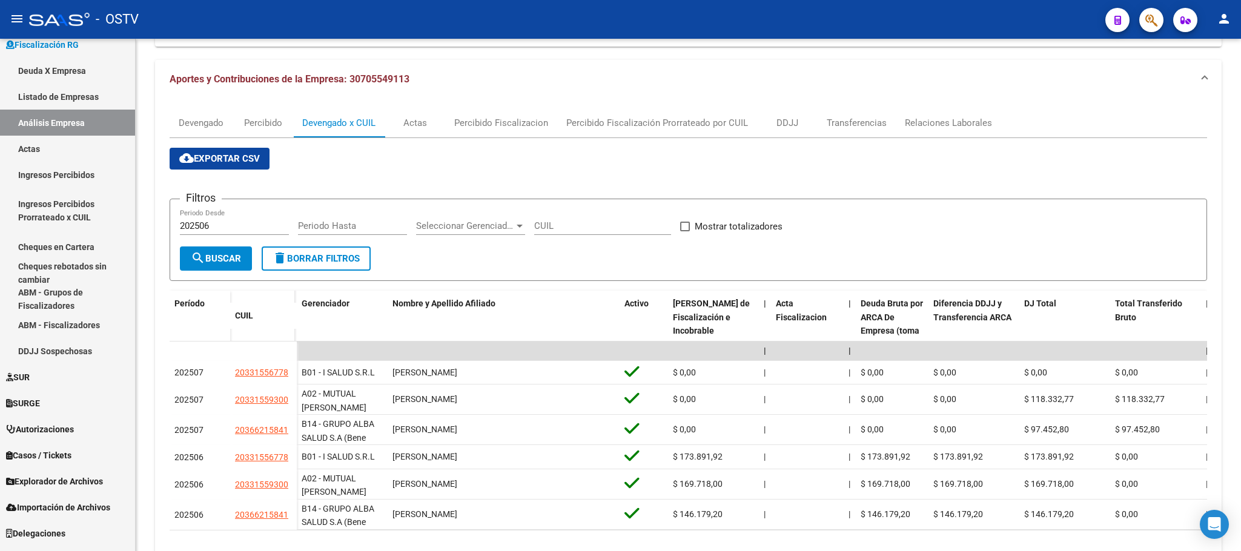
scroll to position [0, 0]
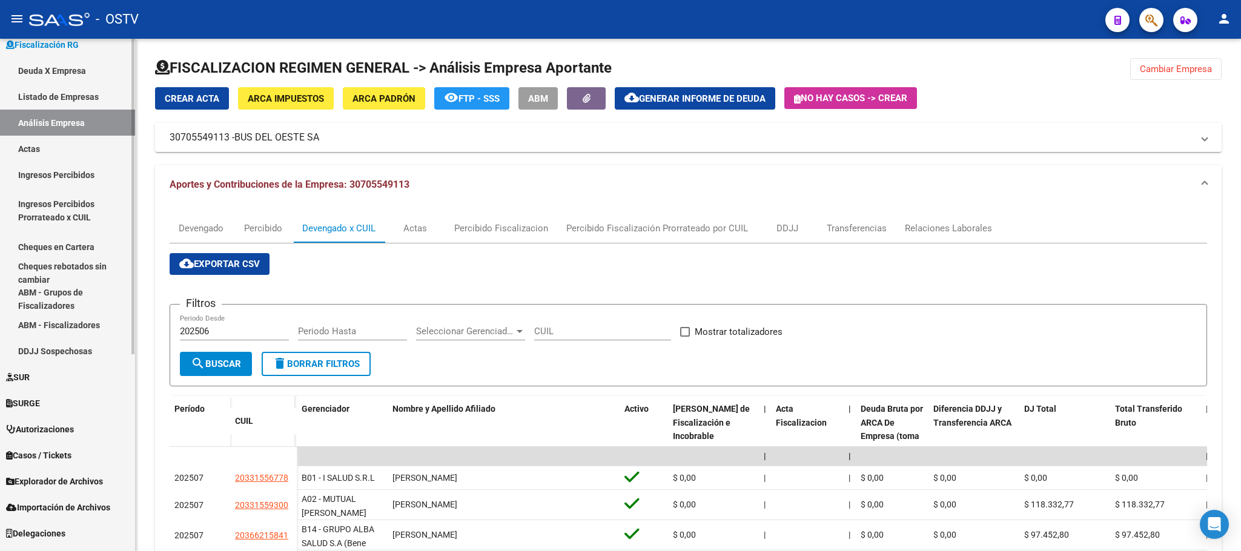
click at [47, 55] on link "Fiscalización RG" at bounding box center [67, 44] width 135 height 26
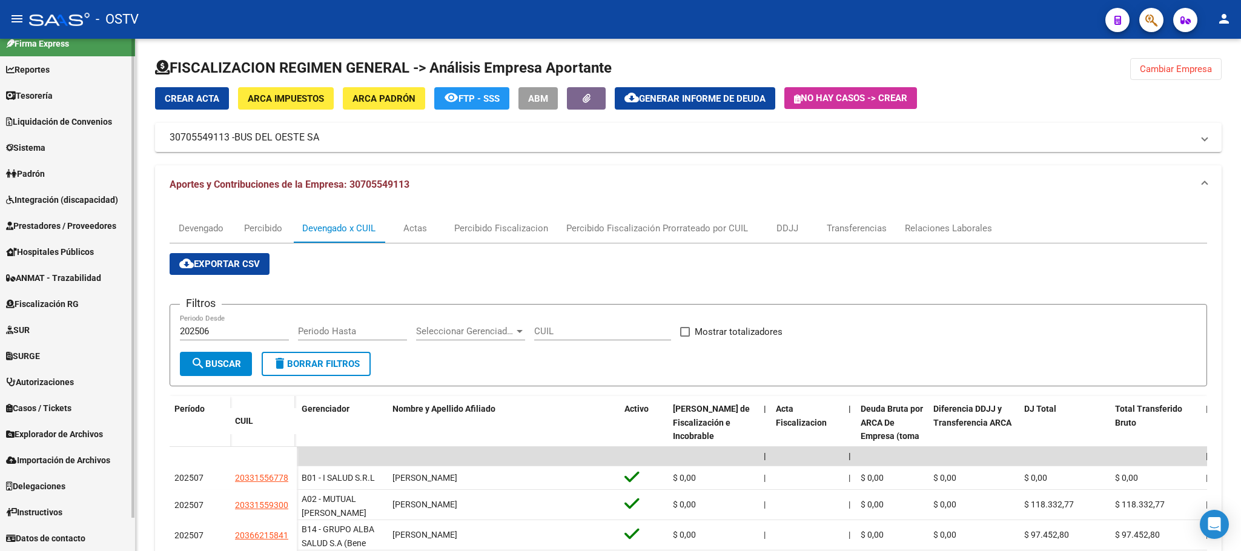
scroll to position [13, 0]
click at [42, 173] on span "Padrón" at bounding box center [25, 174] width 39 height 13
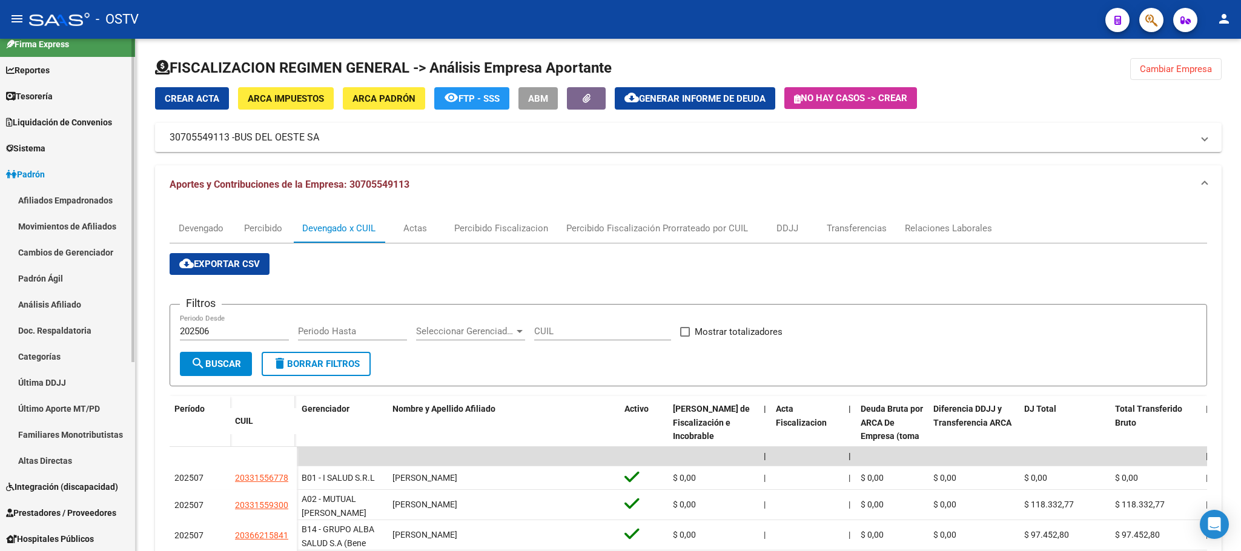
click at [51, 198] on link "Afiliados Empadronados" at bounding box center [67, 200] width 135 height 26
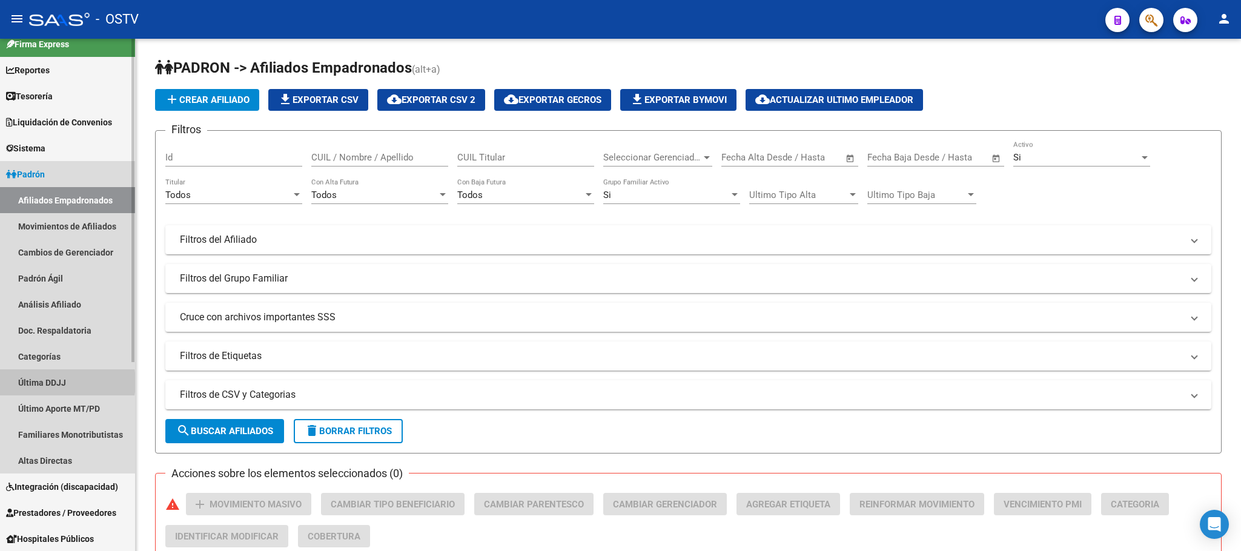
click at [51, 382] on link "Última DDJJ" at bounding box center [67, 382] width 135 height 26
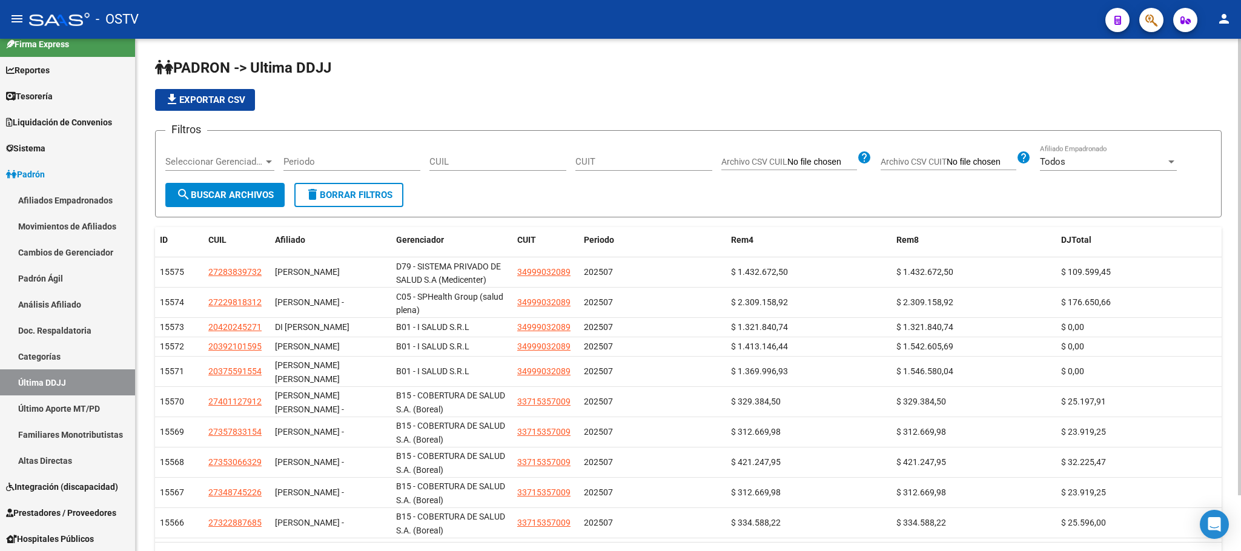
click at [371, 166] on input "Periodo" at bounding box center [351, 161] width 137 height 11
type input "202507"
click at [233, 198] on span "search Buscar Archivos" at bounding box center [225, 195] width 98 height 11
click at [1099, 158] on div "Todos" at bounding box center [1103, 161] width 126 height 11
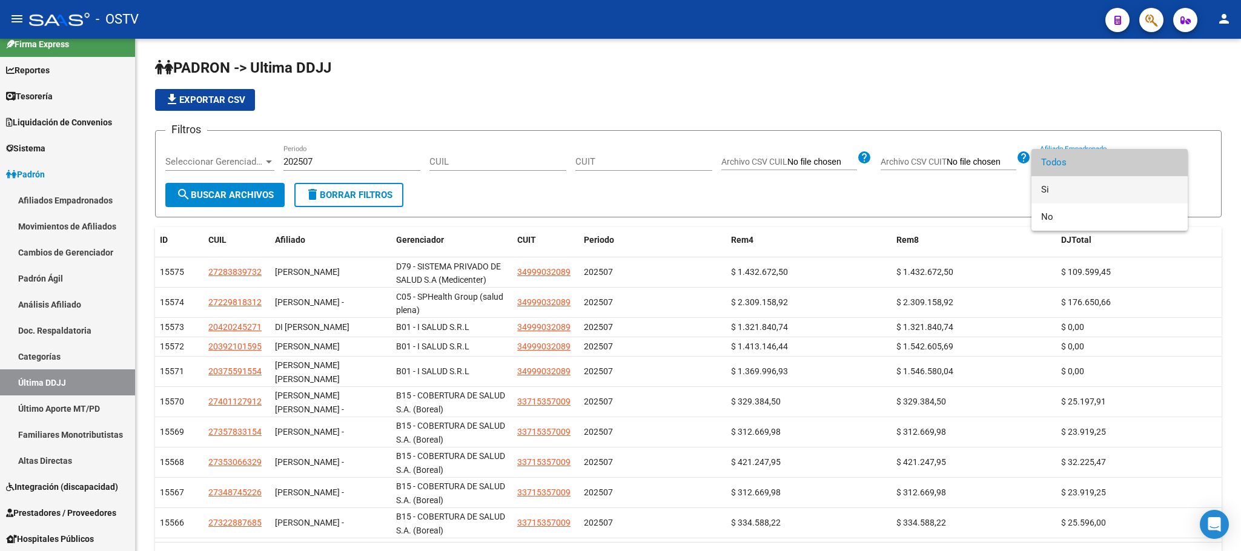
click at [1074, 194] on span "Si" at bounding box center [1109, 189] width 137 height 27
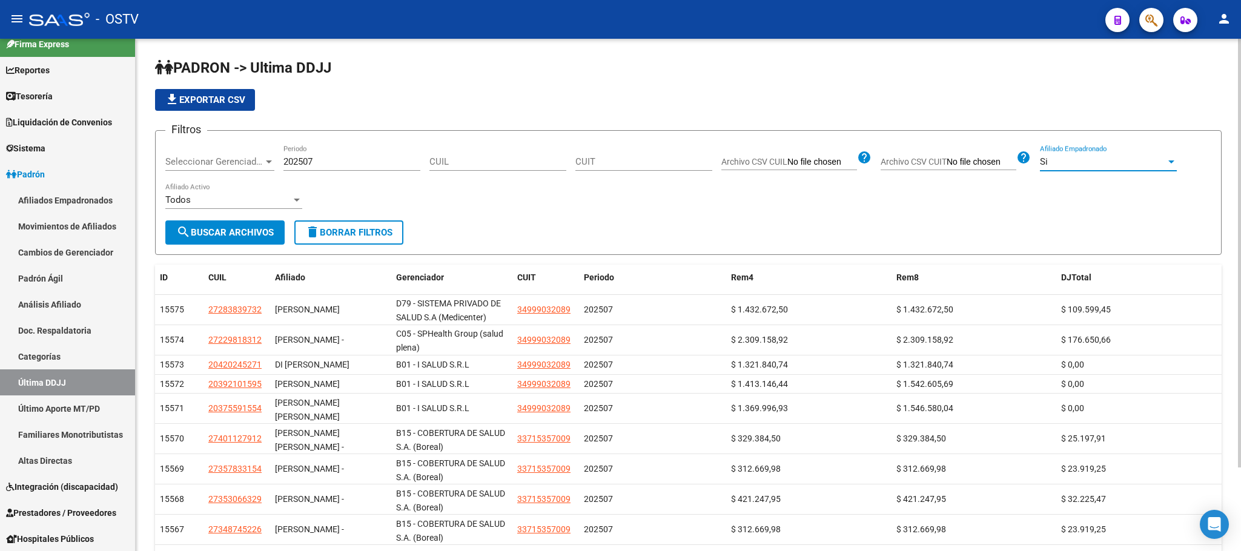
click at [304, 204] on app-bool-drop-down "Todos Afiliado Activo" at bounding box center [238, 199] width 146 height 11
click at [295, 202] on div at bounding box center [297, 200] width 6 height 3
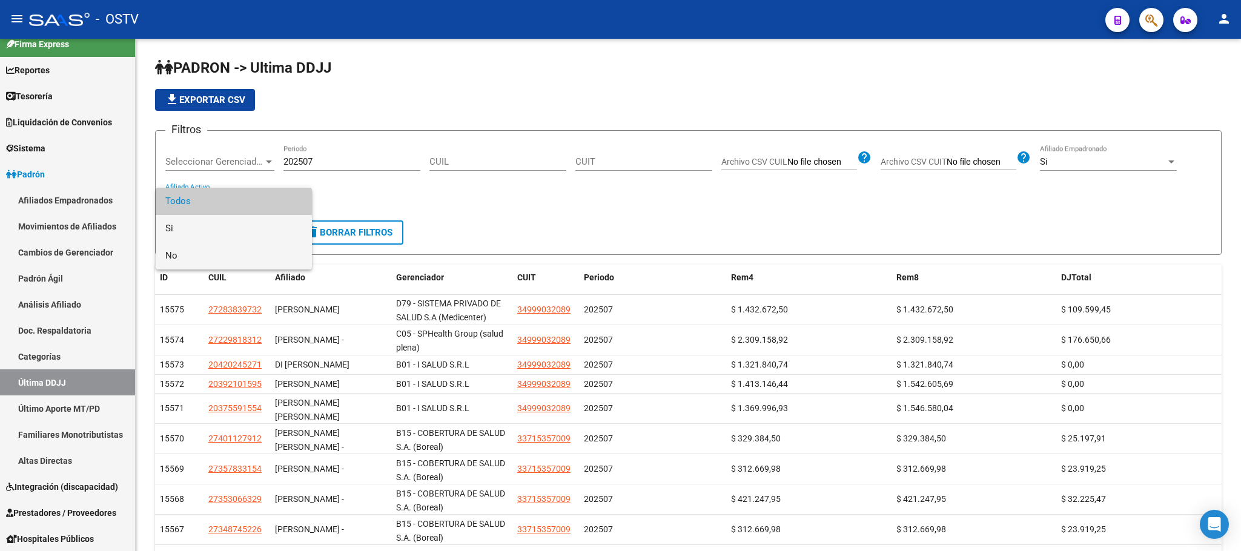
drag, startPoint x: 225, startPoint y: 231, endPoint x: 225, endPoint y: 256, distance: 25.4
click at [225, 256] on div "Todos Si No" at bounding box center [234, 229] width 156 height 82
click at [225, 256] on span "No" at bounding box center [233, 255] width 137 height 27
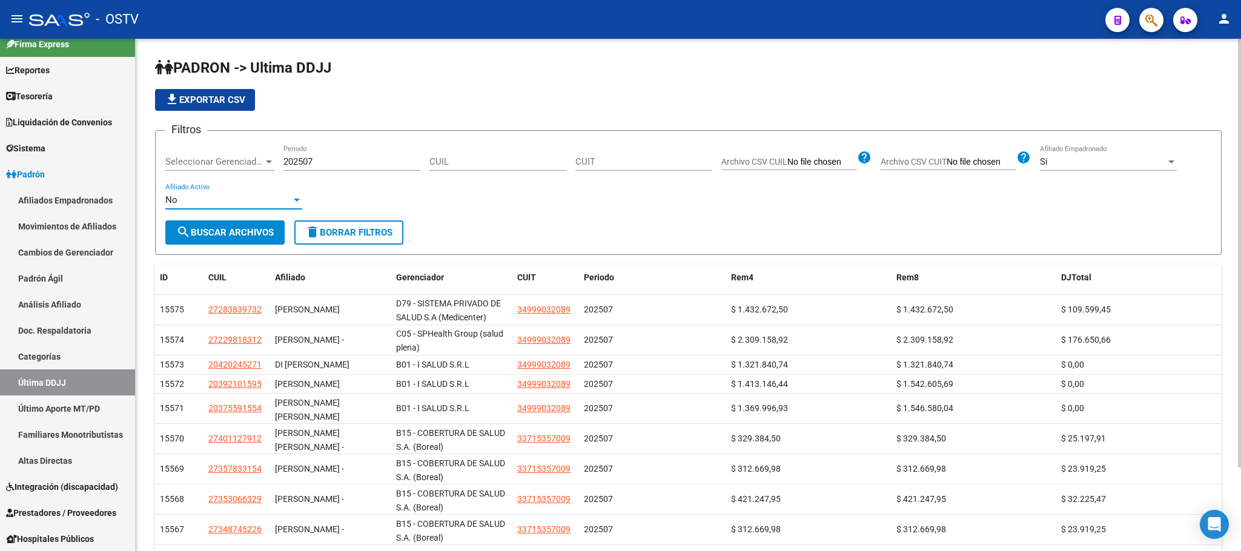
click at [222, 233] on span "search Buscar Archivos" at bounding box center [225, 232] width 98 height 11
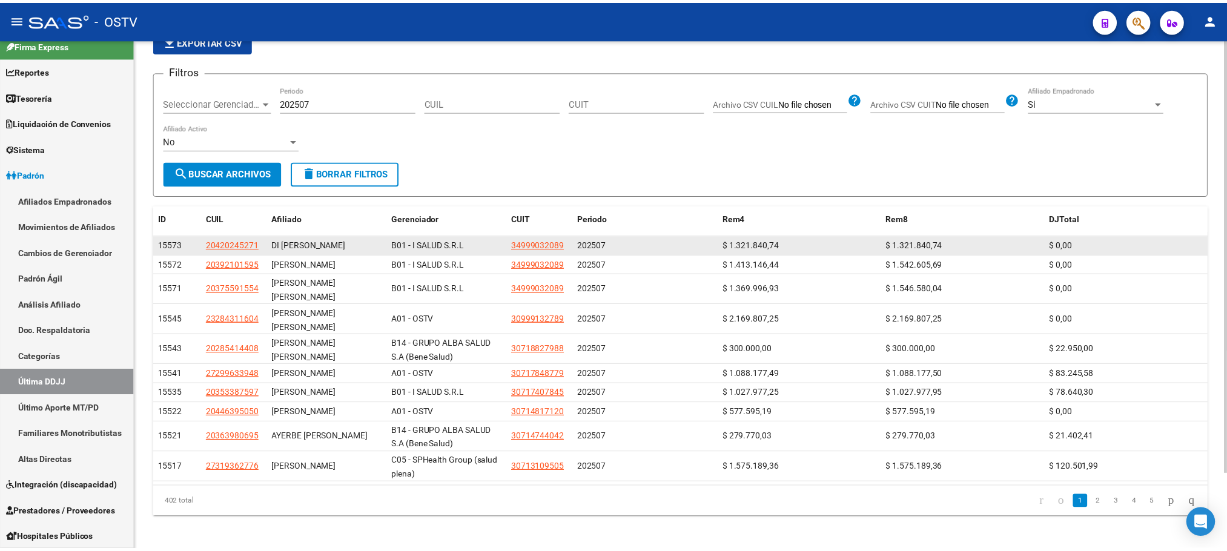
scroll to position [89, 0]
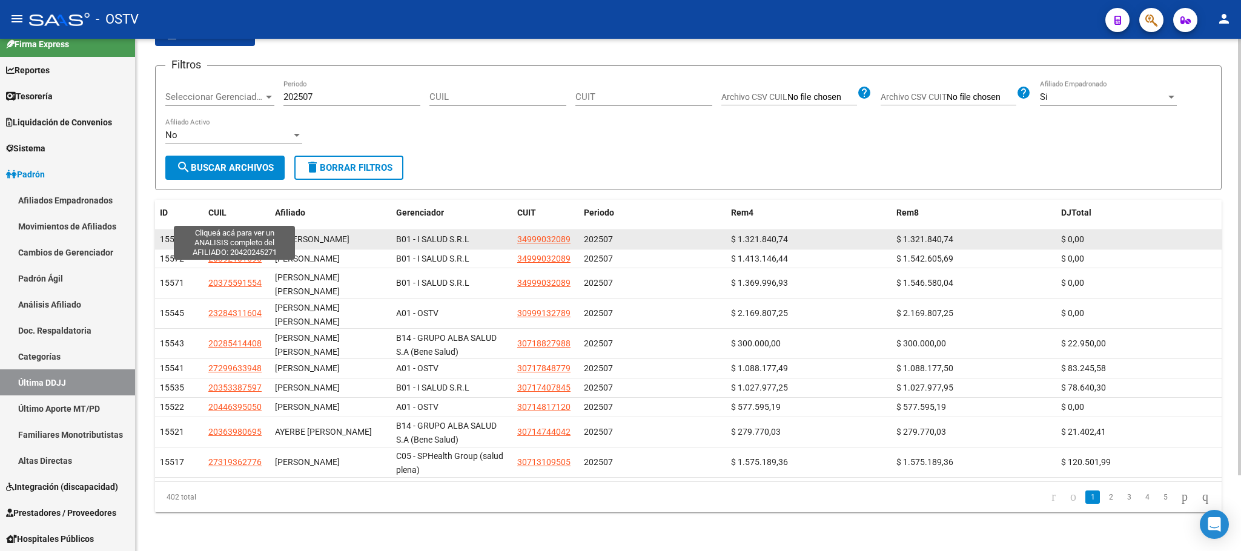
click at [219, 234] on span "20420245271" at bounding box center [234, 239] width 53 height 10
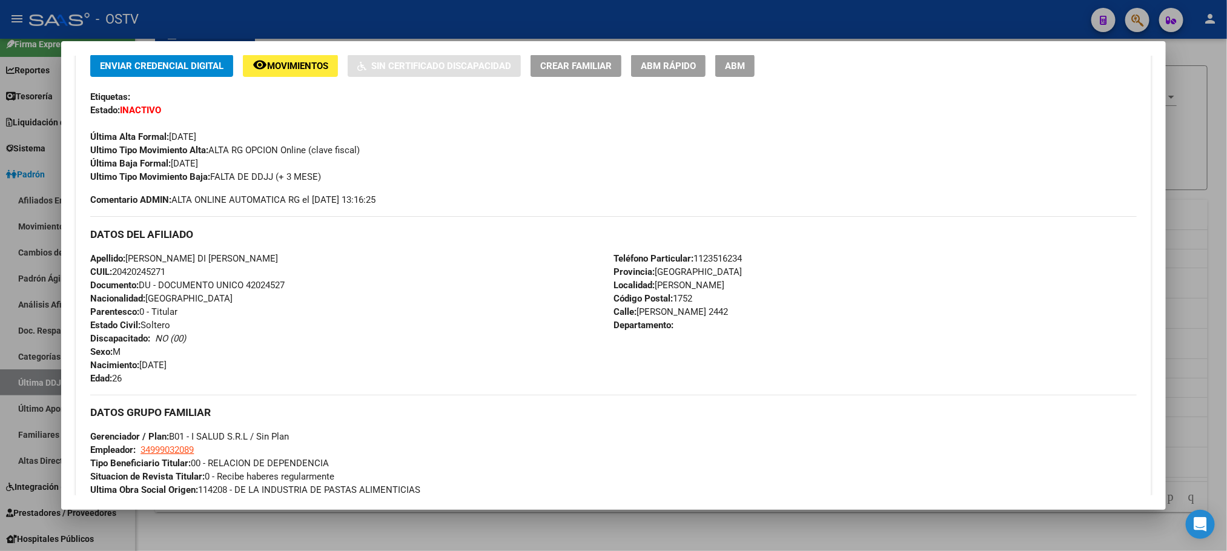
scroll to position [522, 0]
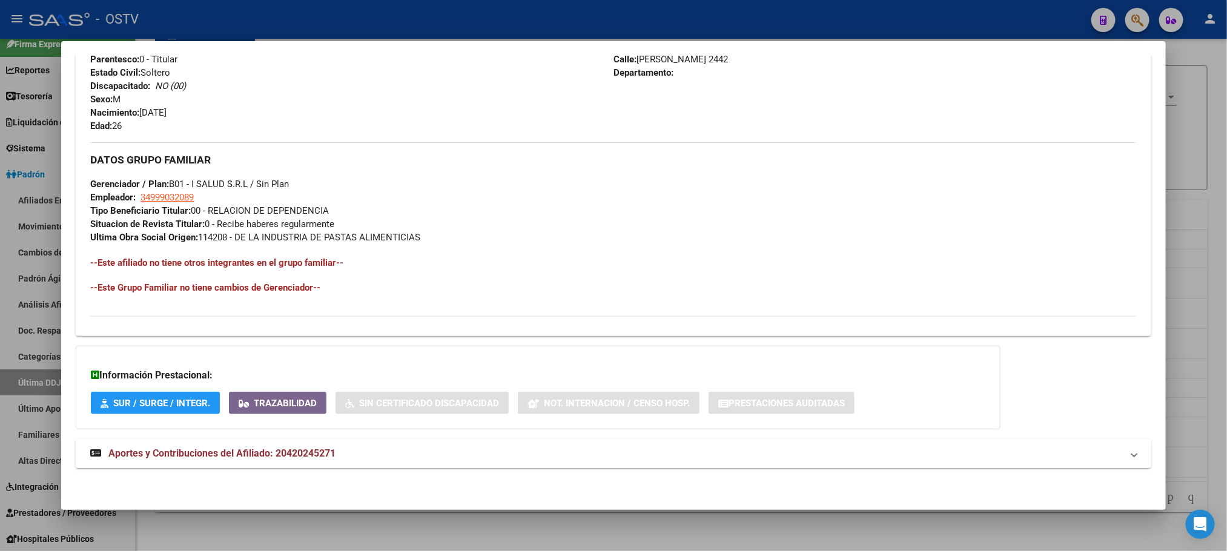
click at [304, 451] on span "Aportes y Contribuciones del Afiliado: 20420245271" at bounding box center [221, 454] width 227 height 12
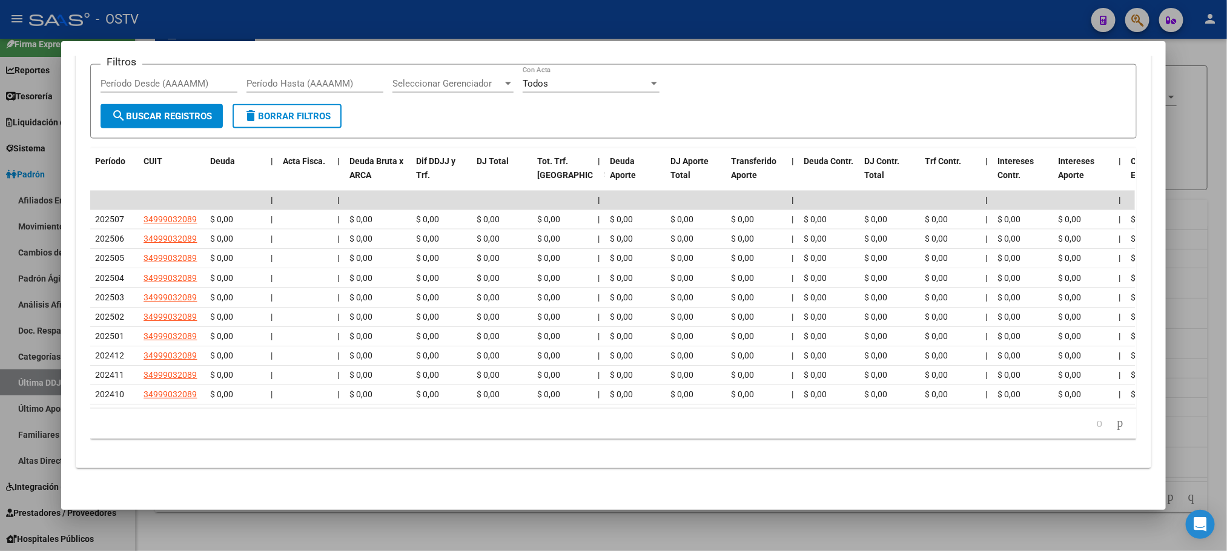
scroll to position [1078, 0]
click at [273, 543] on div at bounding box center [613, 275] width 1227 height 551
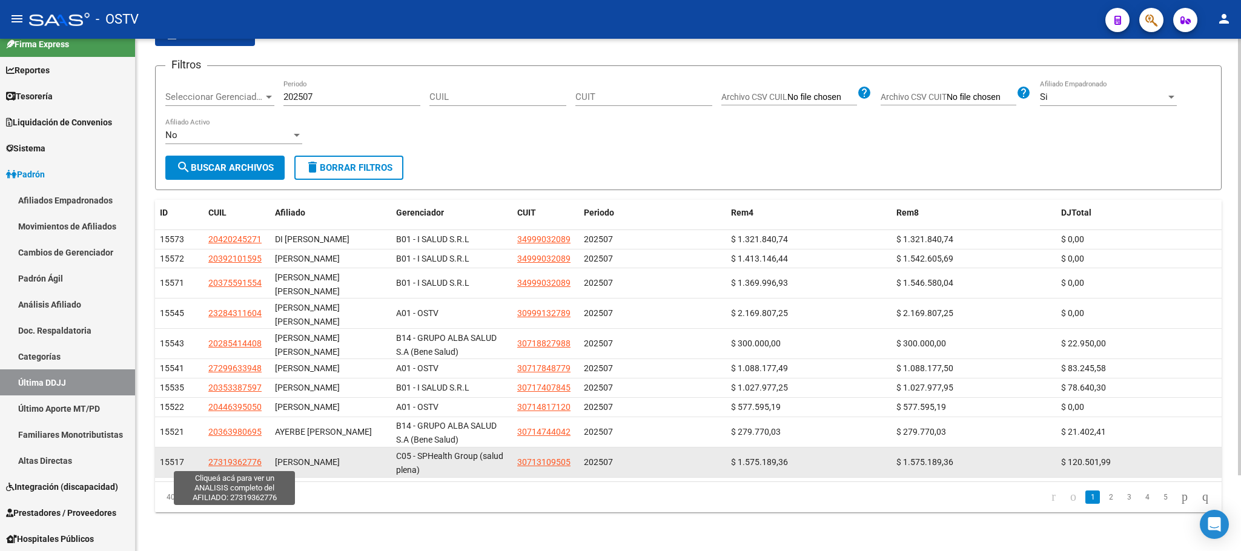
click at [243, 462] on span "27319362776" at bounding box center [234, 462] width 53 height 10
type textarea "27319362776"
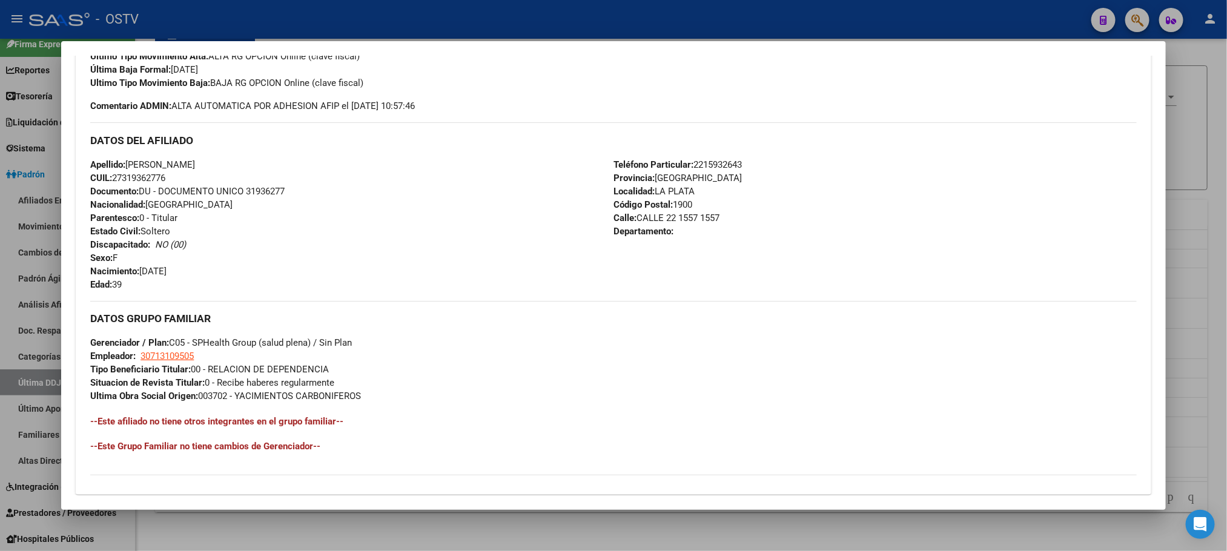
scroll to position [522, 0]
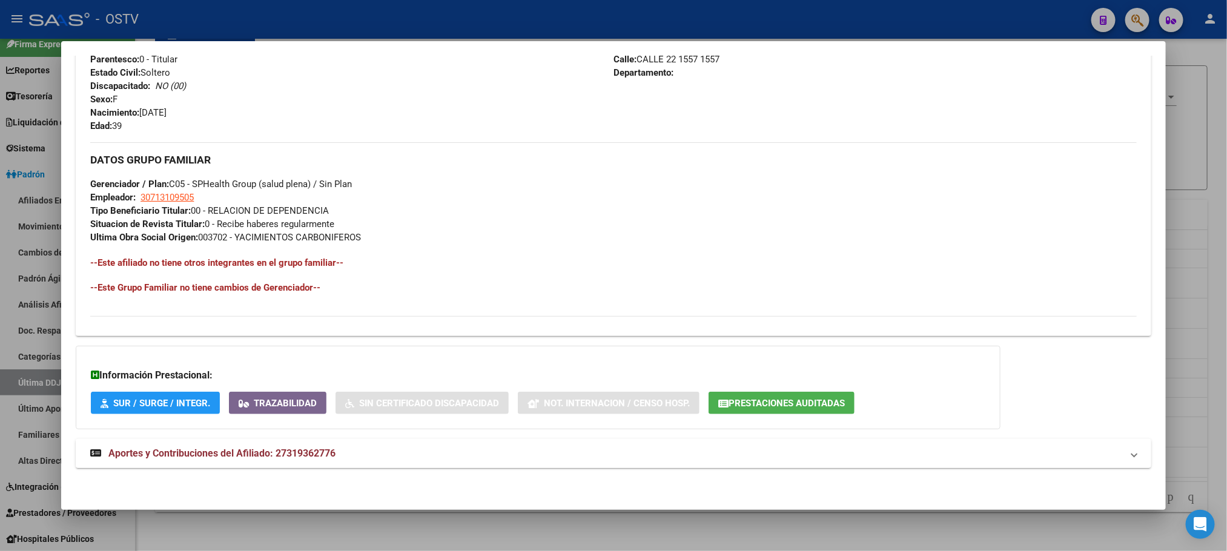
click at [240, 457] on span "Aportes y Contribuciones del Afiliado: 27319362776" at bounding box center [221, 454] width 227 height 12
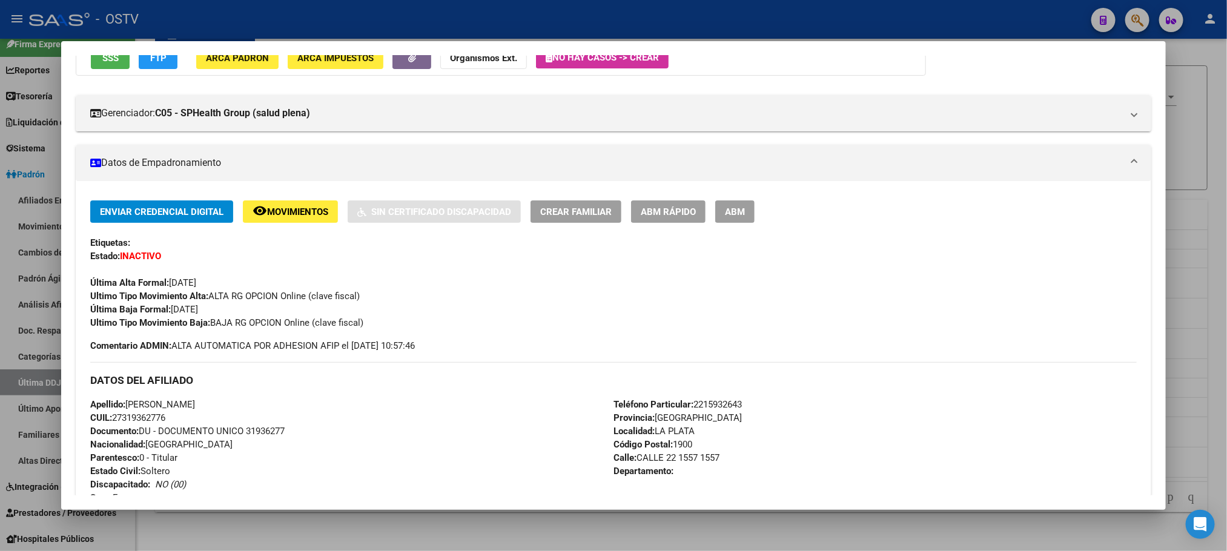
scroll to position [0, 0]
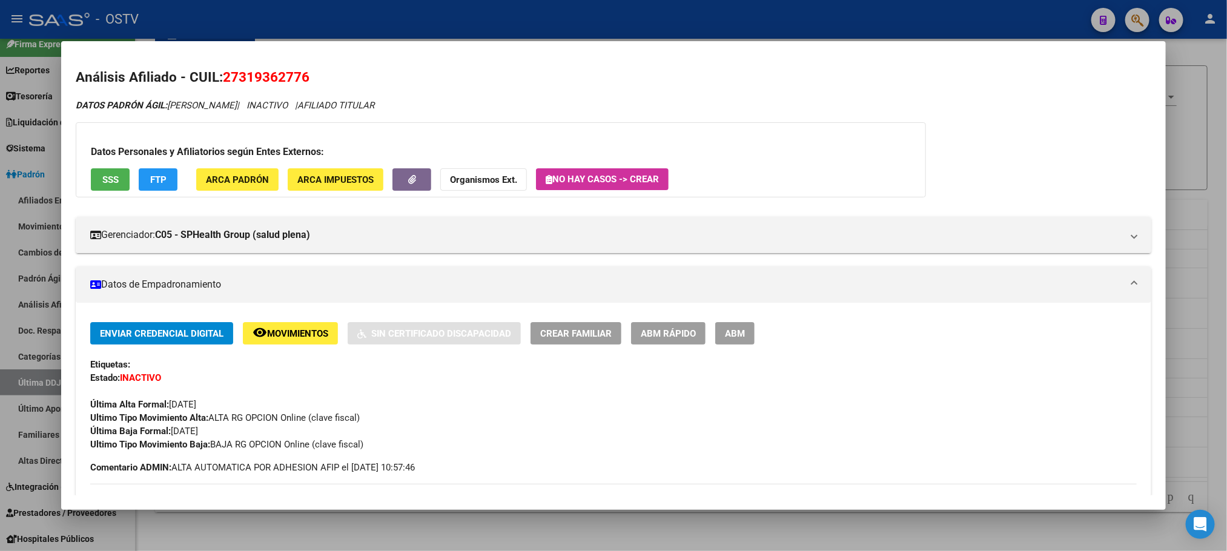
click at [267, 329] on span "Movimientos" at bounding box center [297, 333] width 61 height 11
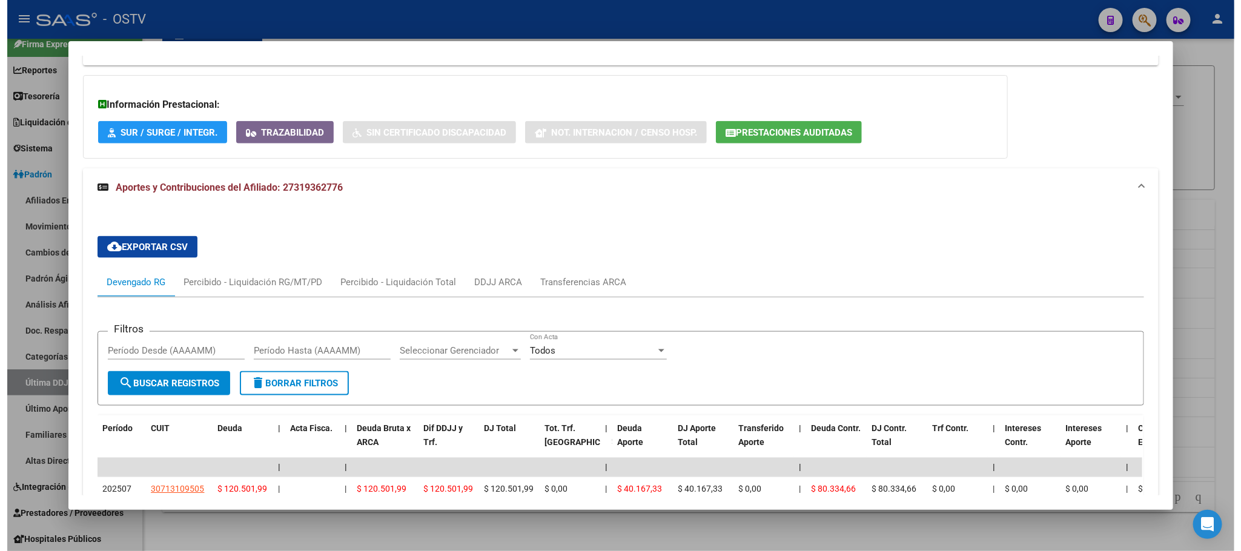
scroll to position [909, 0]
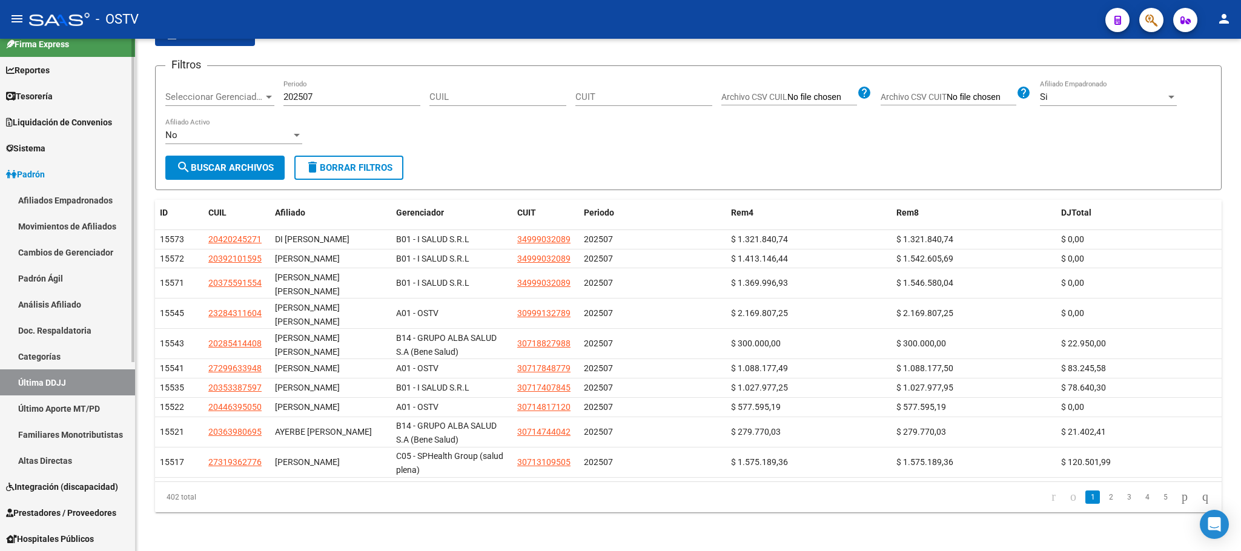
click at [50, 182] on link "Padrón" at bounding box center [67, 174] width 135 height 26
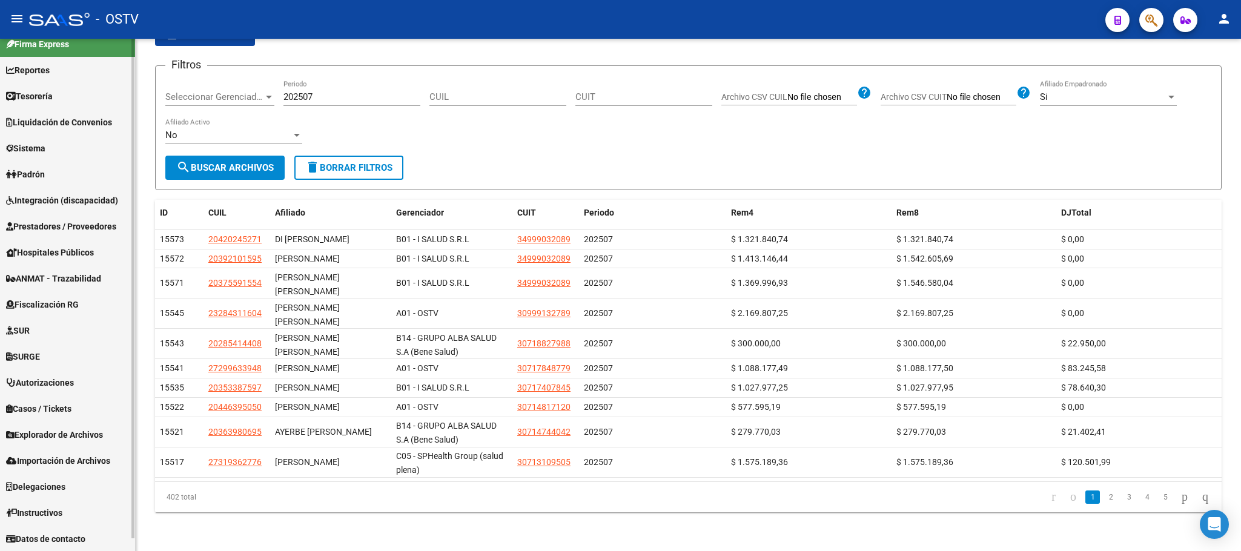
click at [44, 181] on span "Padrón" at bounding box center [25, 174] width 39 height 13
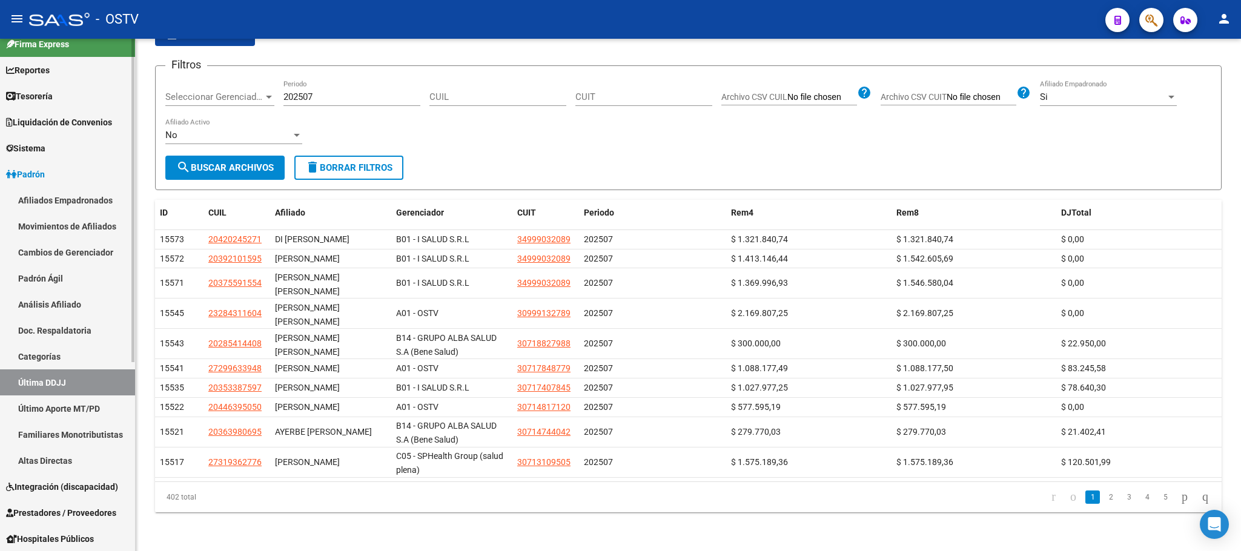
click at [41, 181] on span "Padrón" at bounding box center [25, 174] width 39 height 13
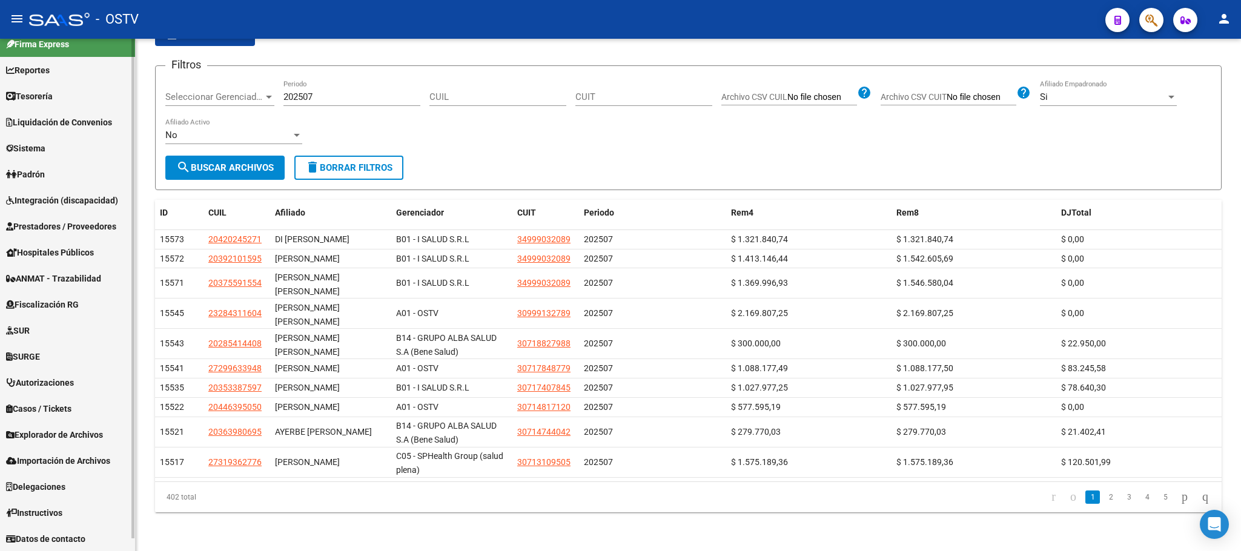
click at [42, 253] on span "Hospitales Públicos" at bounding box center [50, 252] width 88 height 13
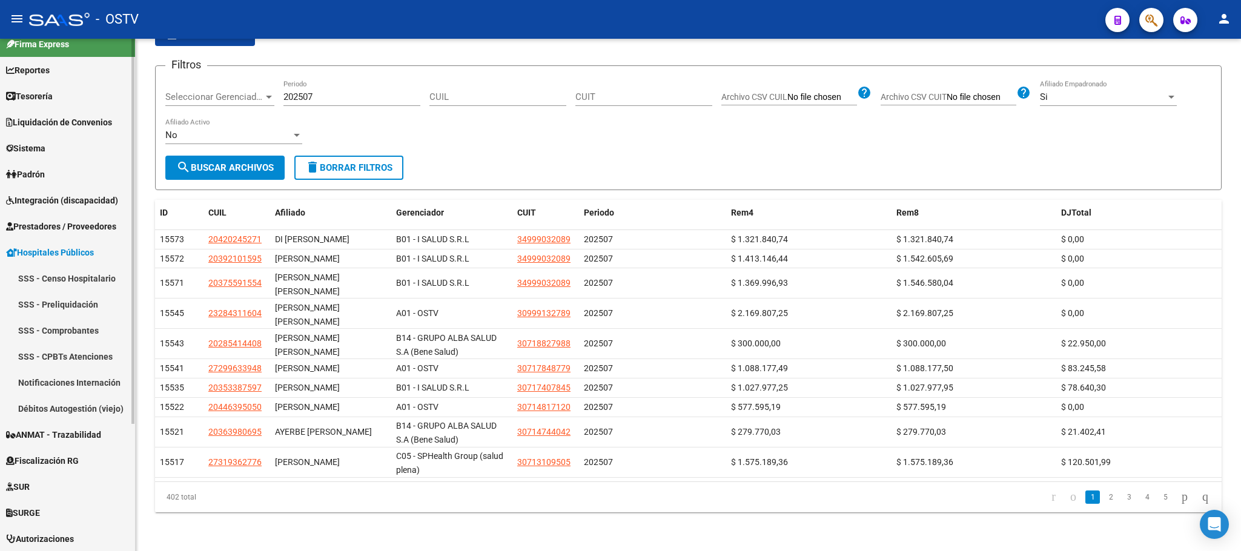
click at [47, 380] on link "Notificaciones Internación" at bounding box center [67, 382] width 135 height 26
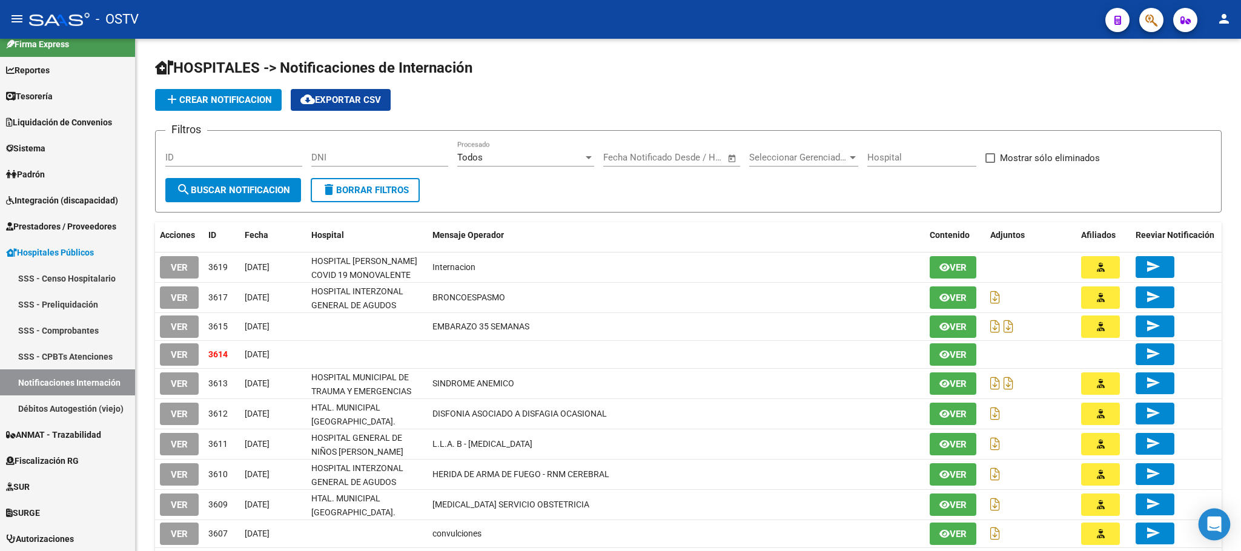
click at [1207, 529] on div "Open Intercom Messenger" at bounding box center [1215, 525] width 32 height 32
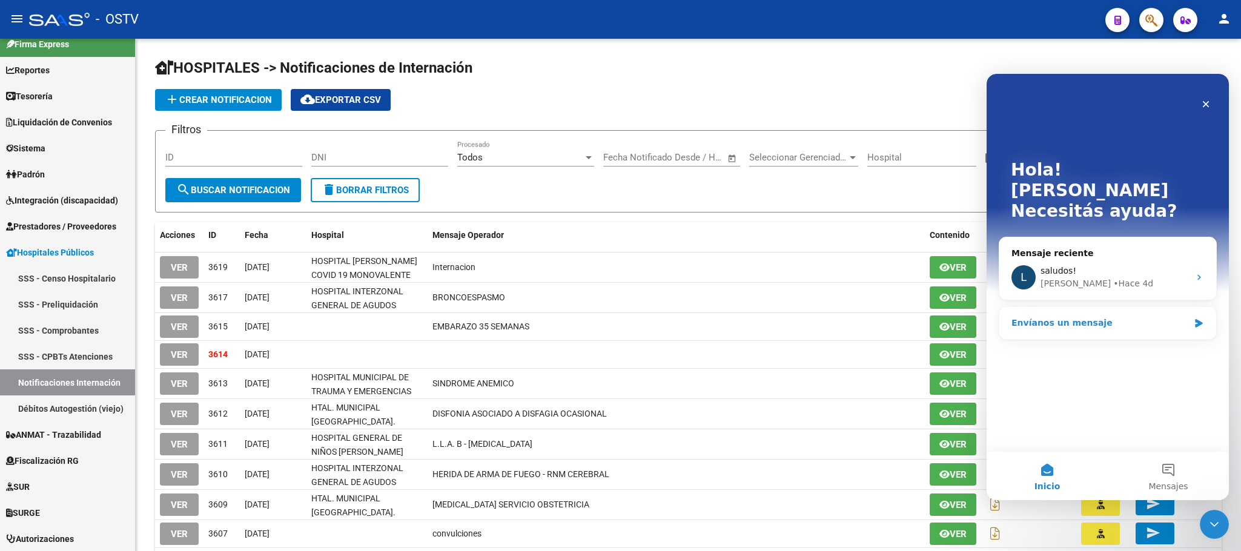
click at [1072, 317] on div "Envíanos un mensaje" at bounding box center [1100, 323] width 177 height 13
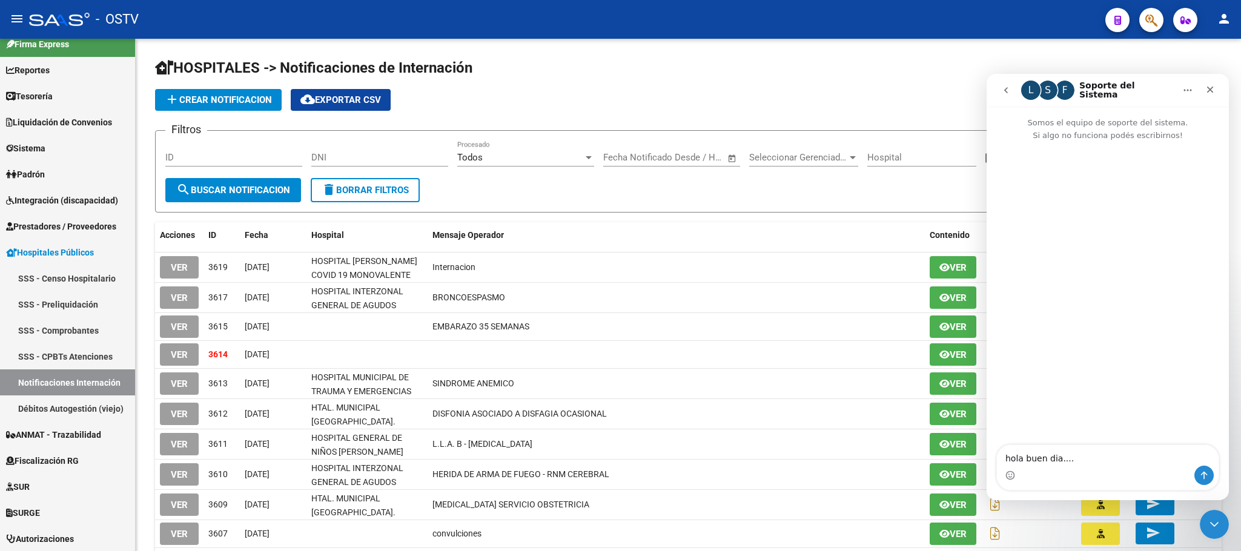
type textarea "hola buen dia....."
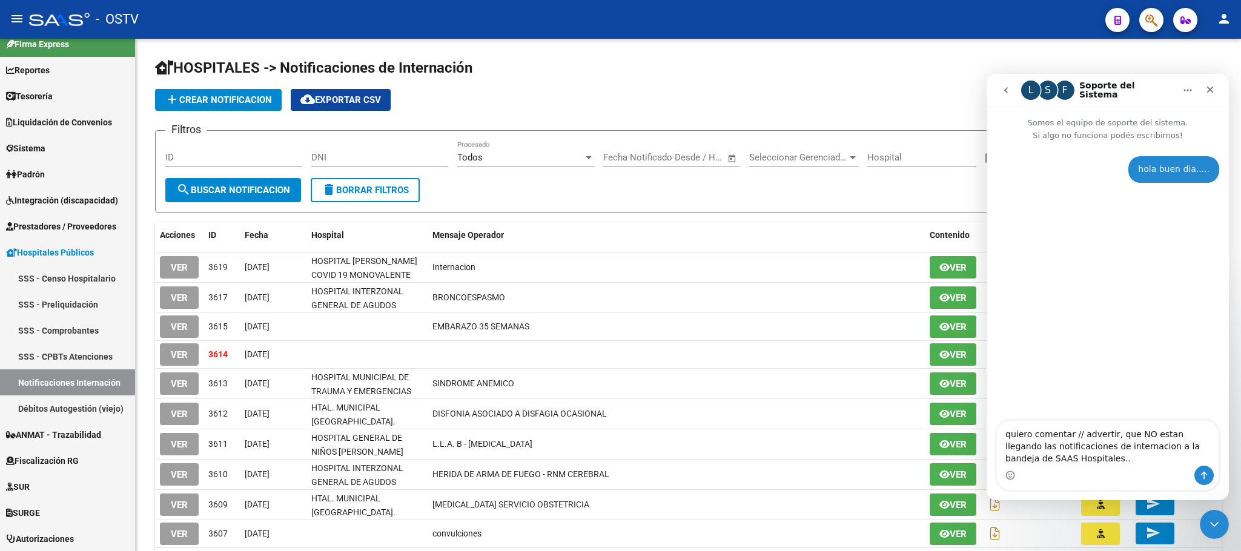
type textarea "quiero comentar // advertir, que NO estan llegando las notificaciones de intern…"
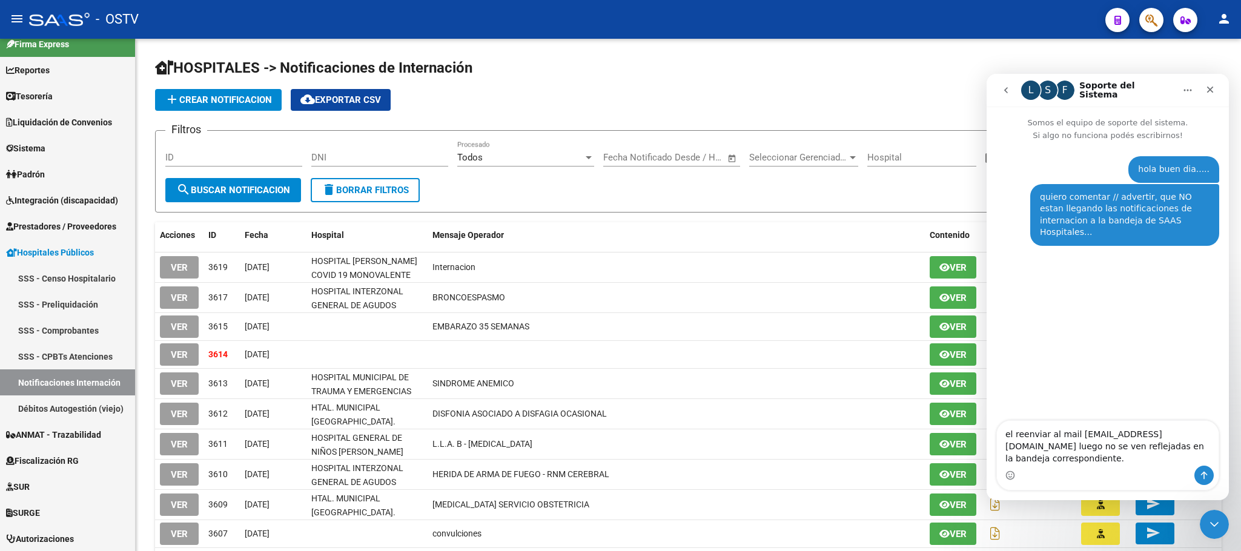
type textarea "el reenviar al mail [EMAIL_ADDRESS][DOMAIN_NAME] luego no se ven reflejadas en …"
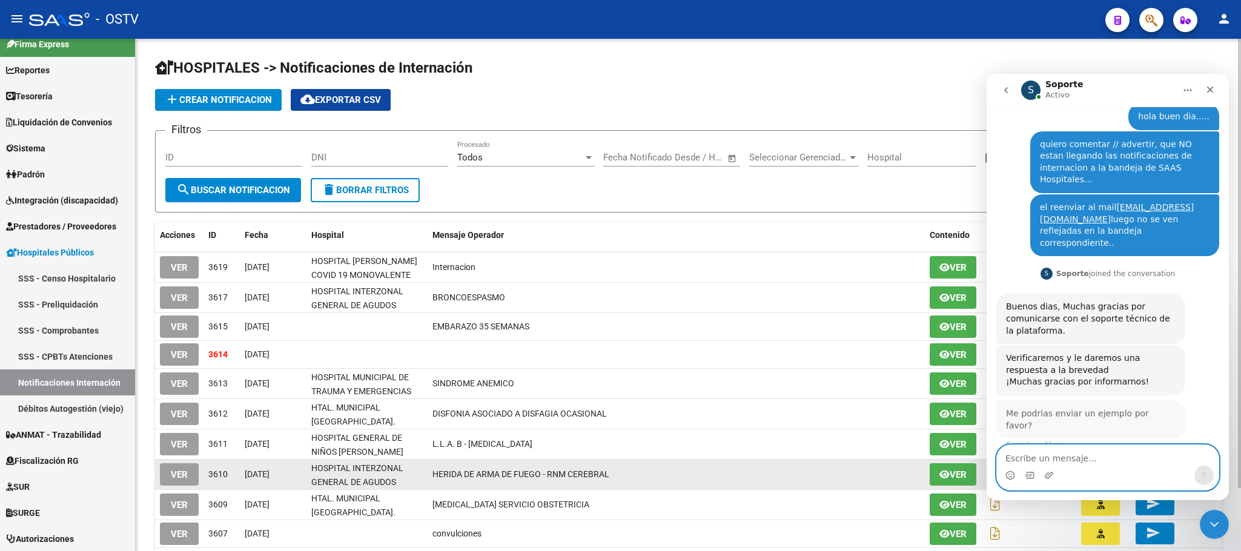
scroll to position [33, 0]
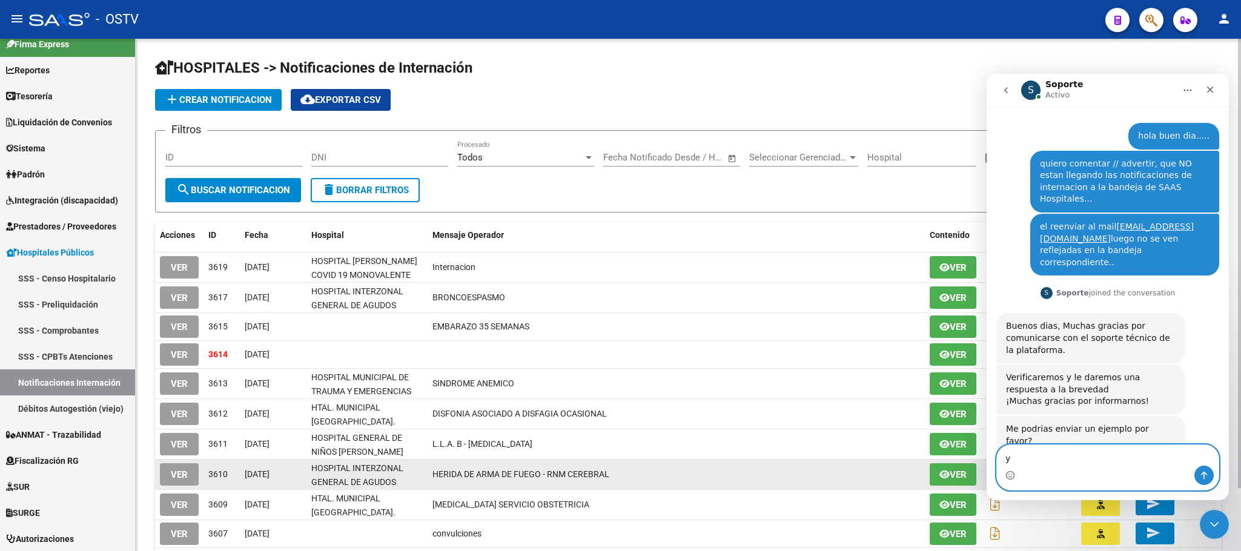
type textarea "y"
type textarea "mmmm"
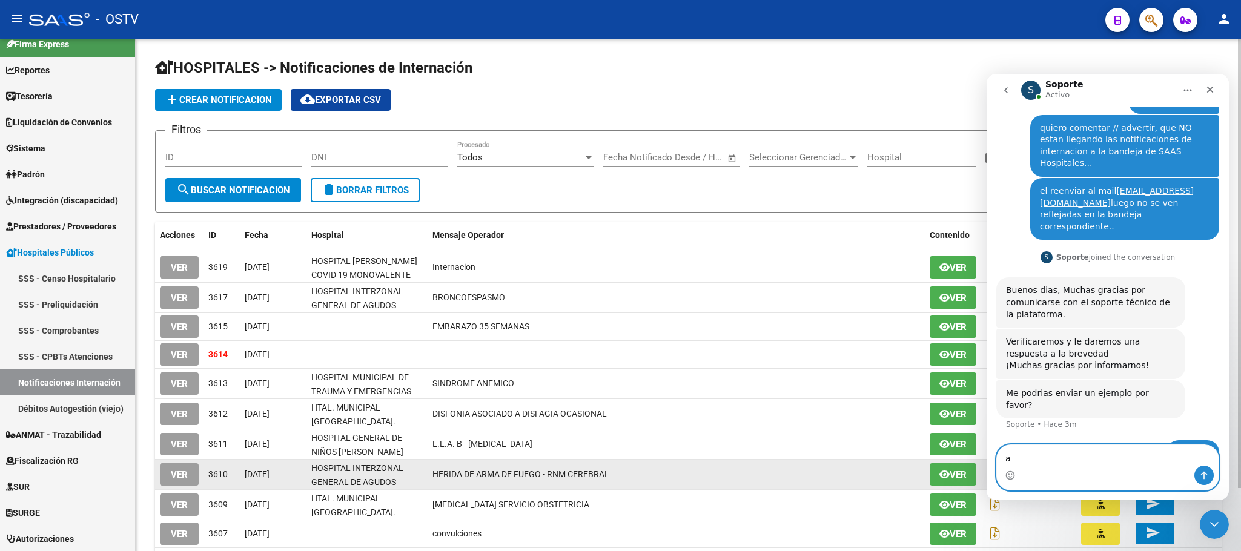
type textarea "a"
type textarea "no entiendo a que se refiere..."
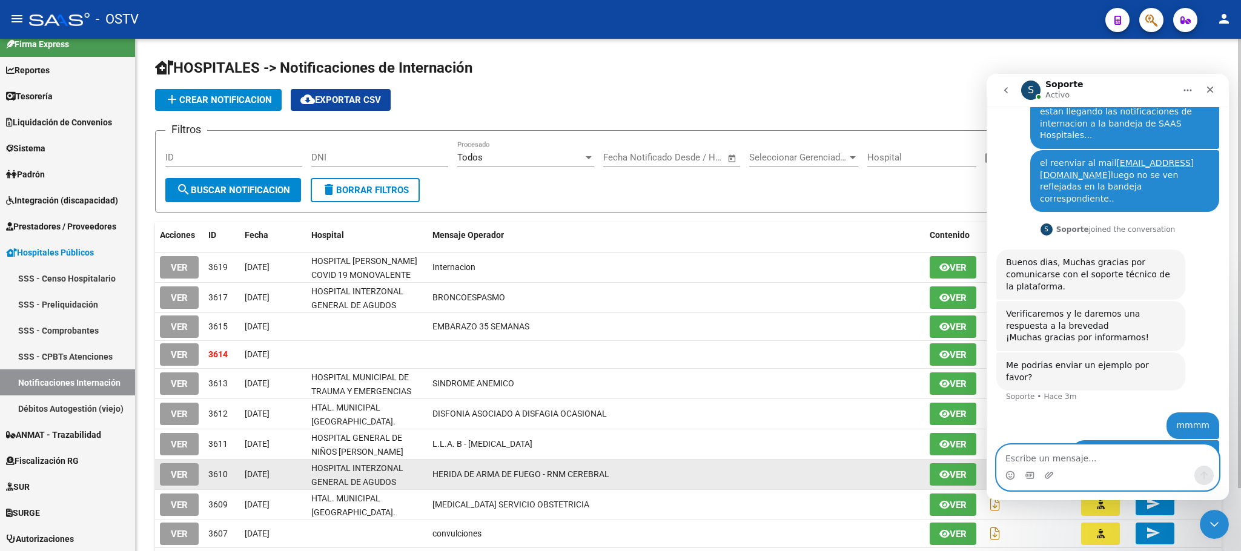
scroll to position [96, 0]
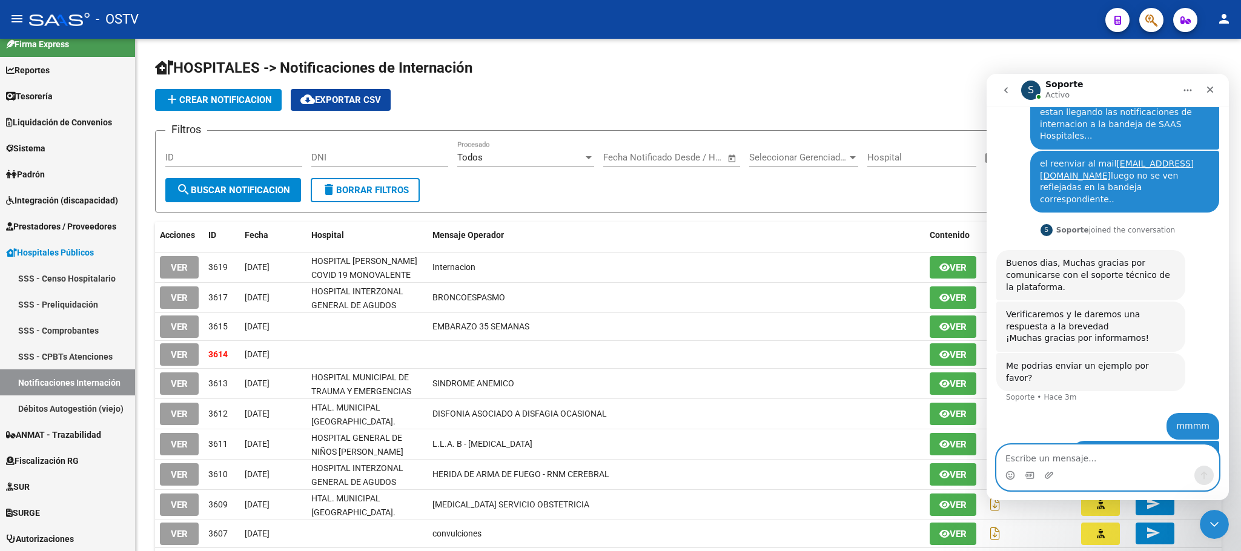
click at [1055, 456] on textarea "Escribe un mensaje..." at bounding box center [1108, 455] width 222 height 21
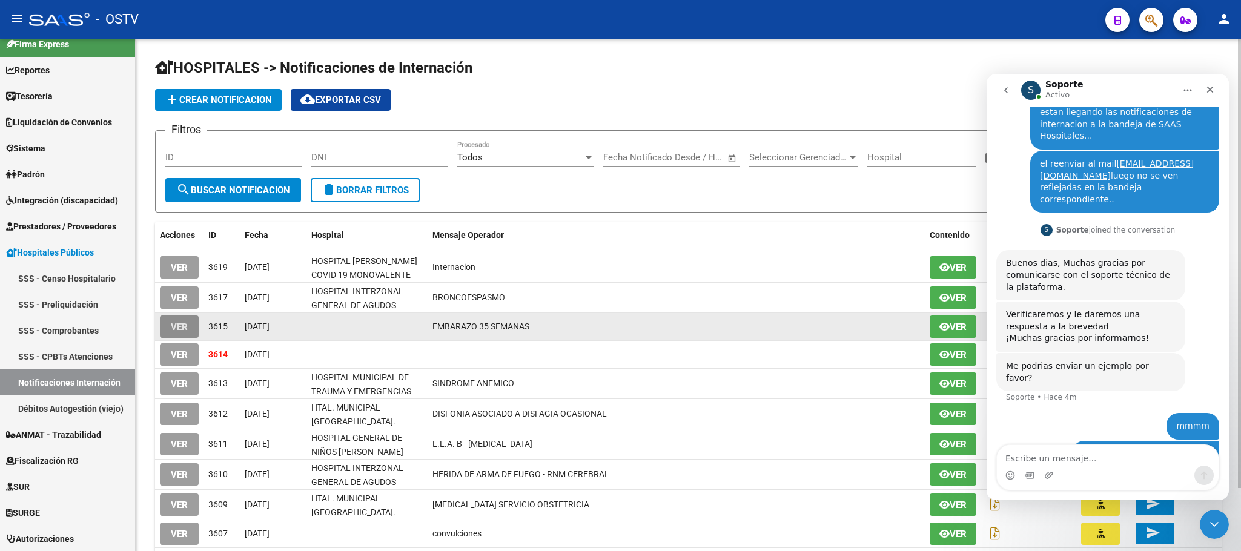
click at [188, 331] on button "VER" at bounding box center [179, 327] width 39 height 22
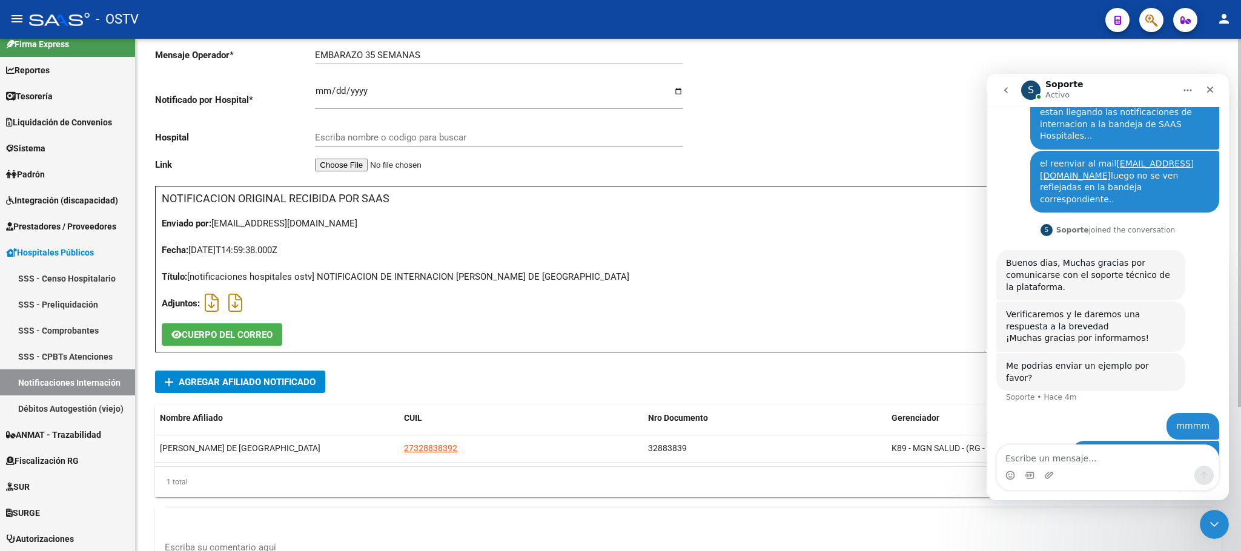
scroll to position [182, 0]
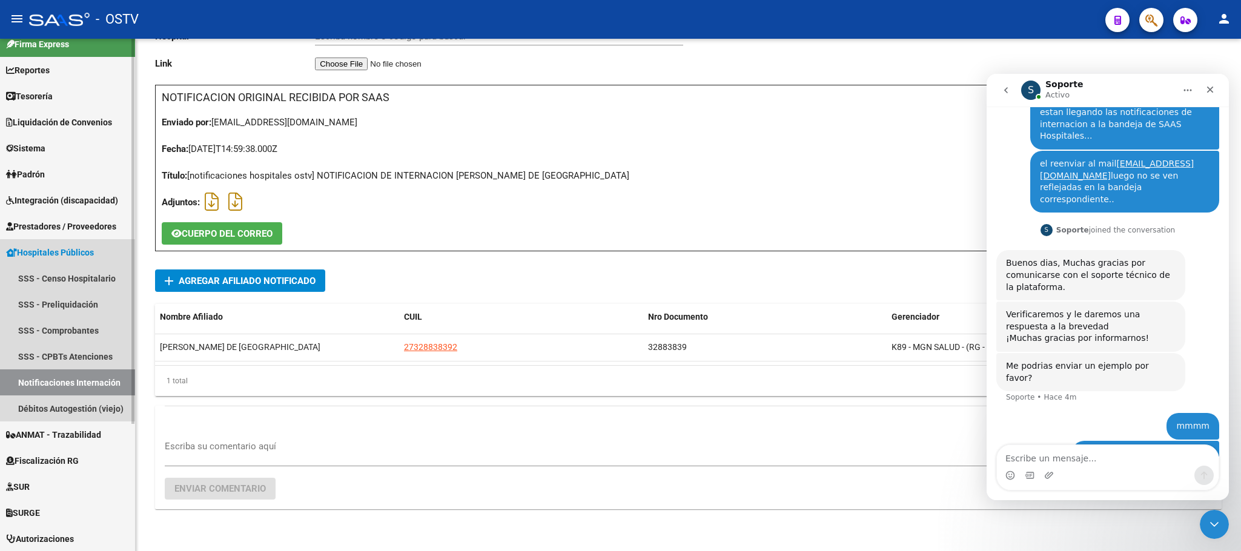
click at [71, 380] on link "Notificaciones Internación" at bounding box center [67, 382] width 135 height 26
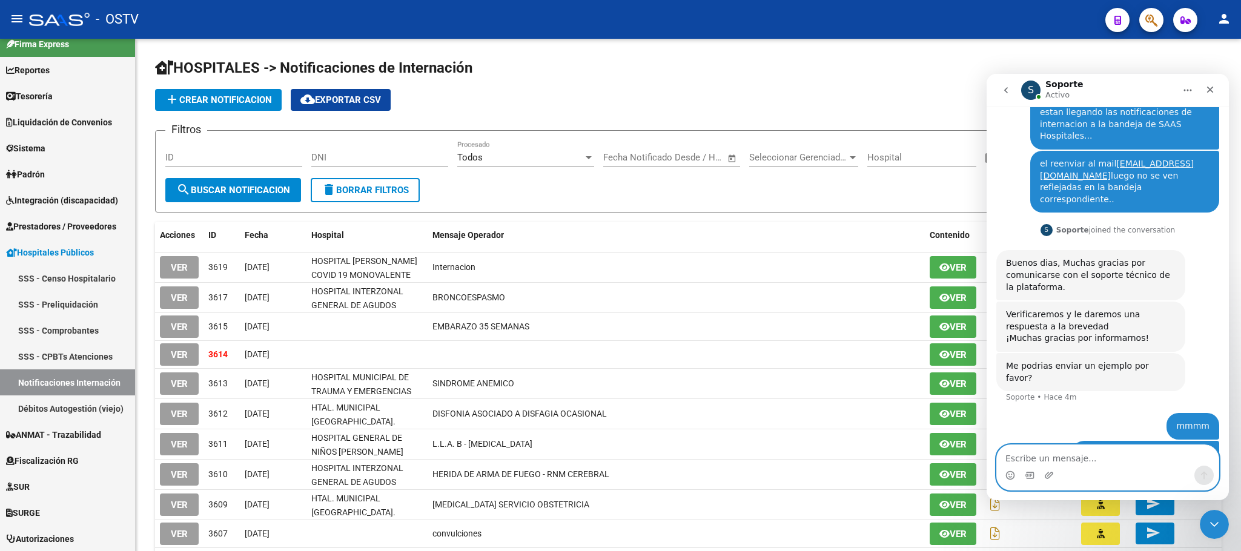
click at [1035, 459] on textarea "Escribe un mensaje..." at bounding box center [1108, 455] width 222 height 21
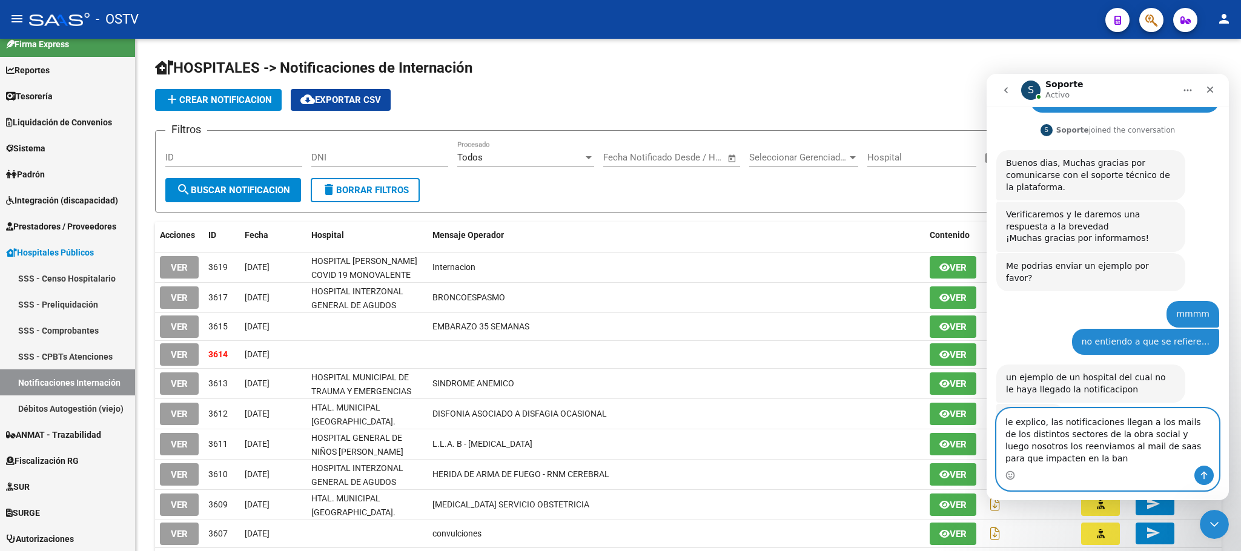
scroll to position [209, 0]
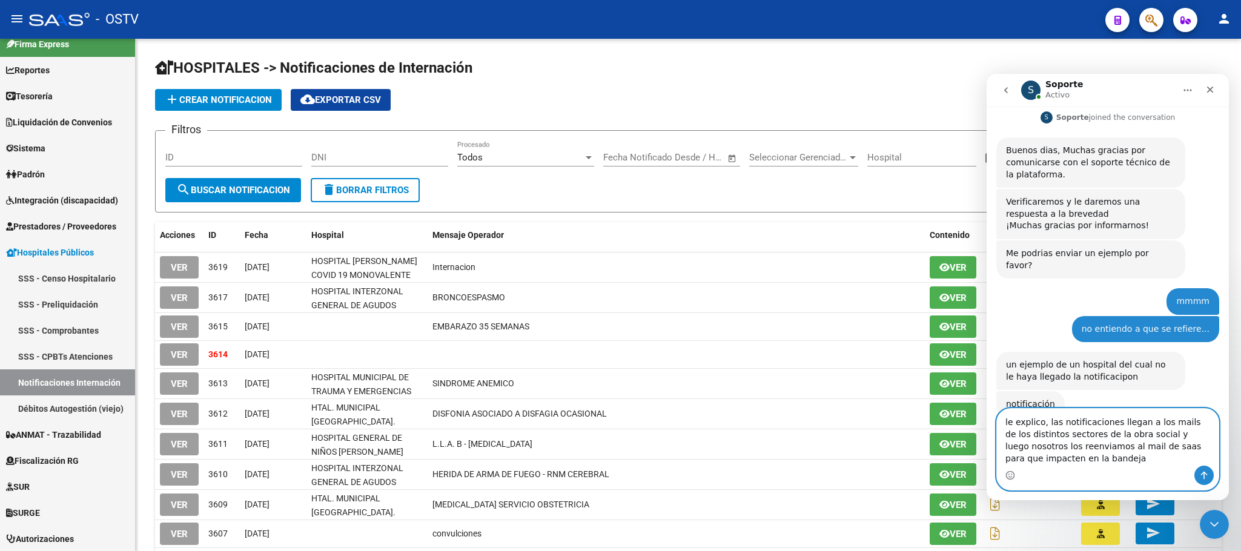
type textarea "le explico, las notificaciones llegan a los mails de los distintos sectores de …"
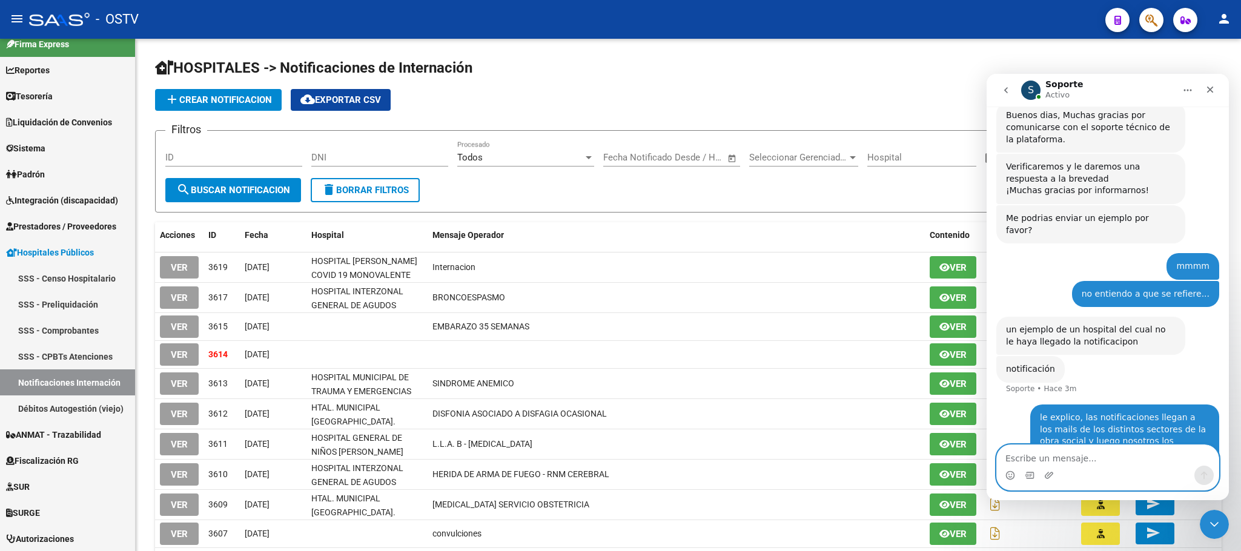
scroll to position [243, 0]
type textarea "l"
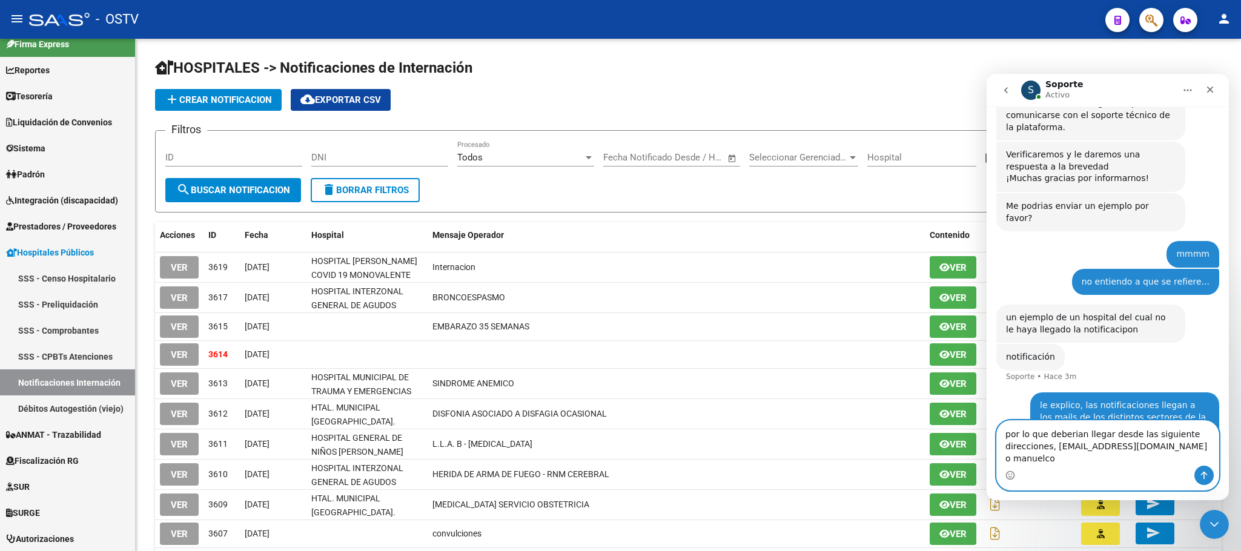
scroll to position [268, 0]
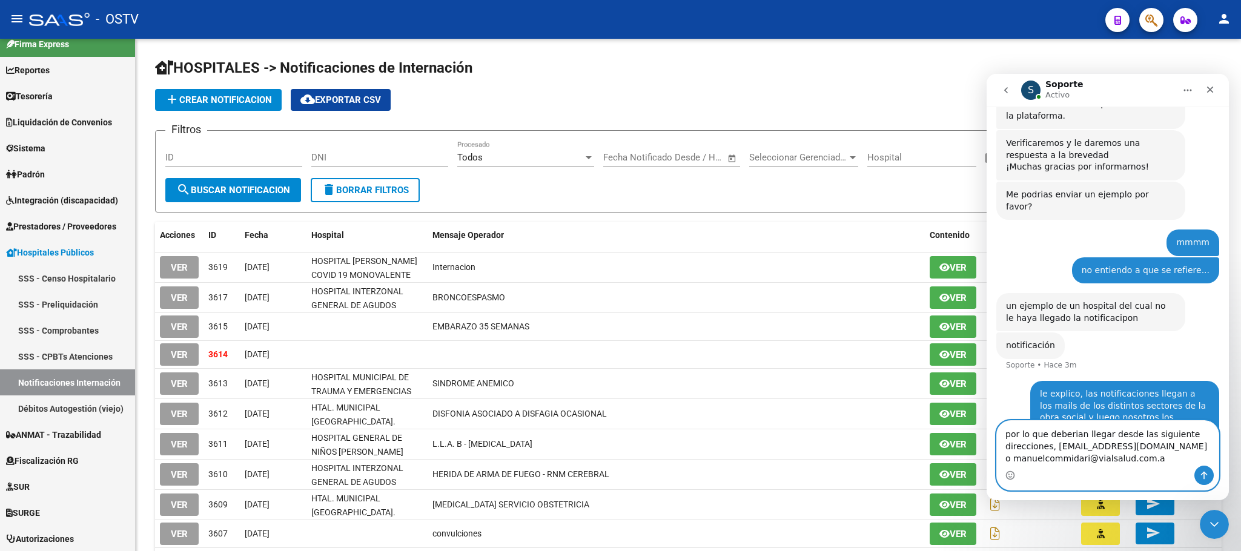
type textarea "por lo que deberian llegar desde las siguiente direcciones, [EMAIL_ADDRESS][DOM…"
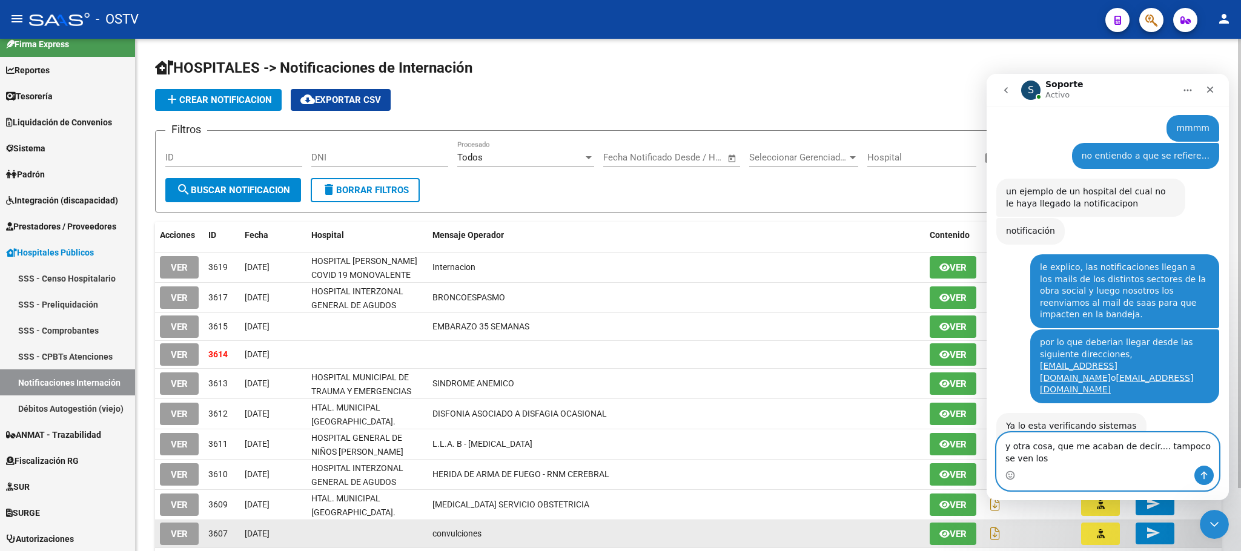
scroll to position [394, 0]
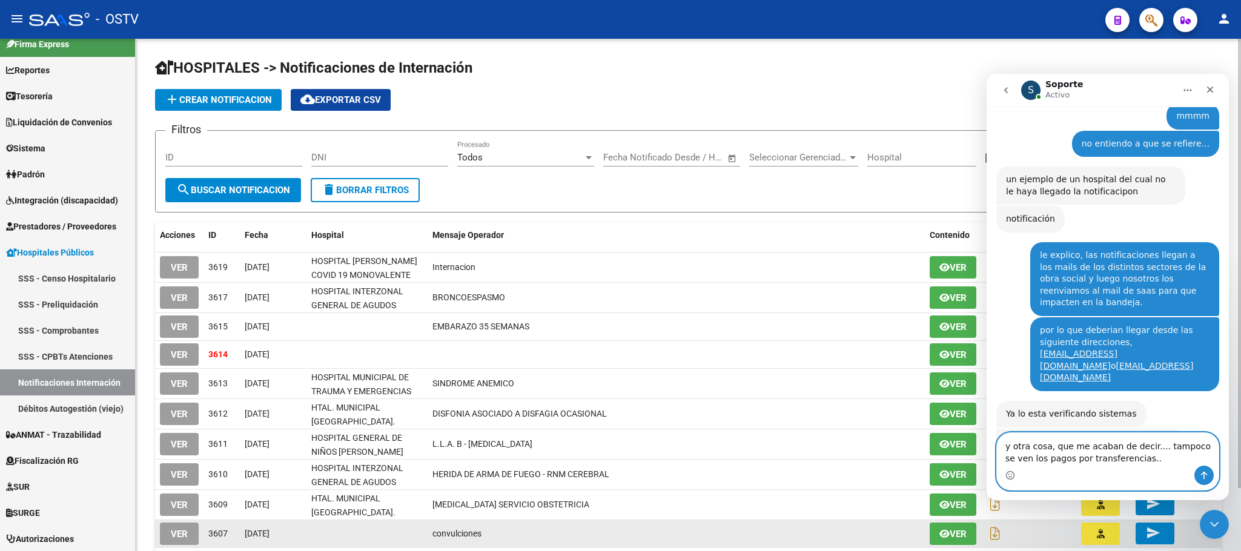
type textarea "y otra cosa, que me acaban de decir.... tampoco se ven los pagos por transferen…"
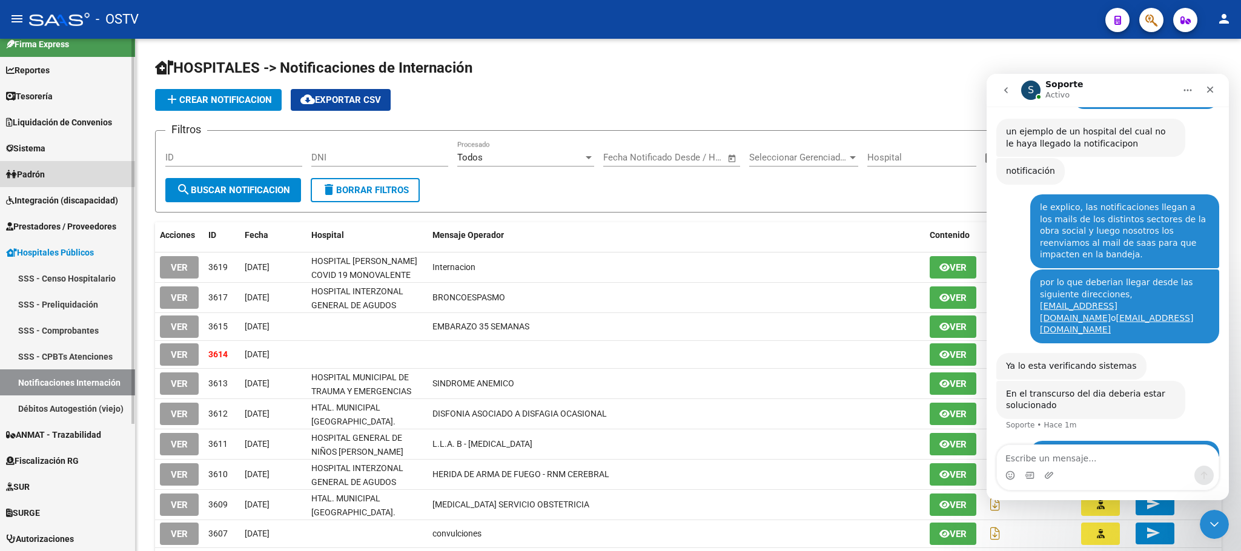
click at [44, 171] on span "Padrón" at bounding box center [25, 174] width 39 height 13
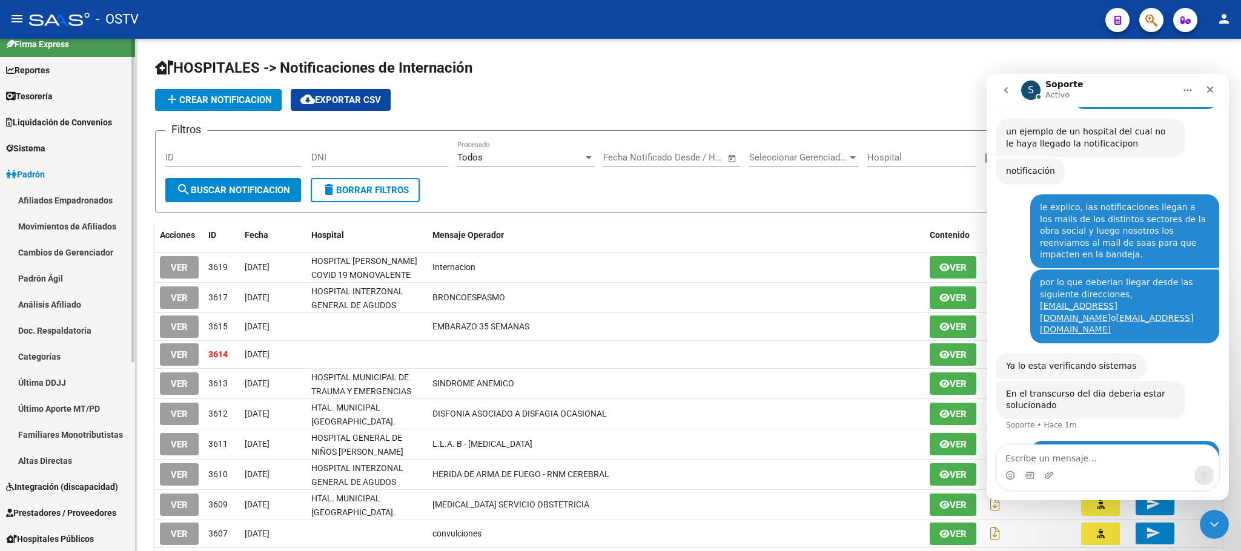
click at [53, 177] on link "Padrón" at bounding box center [67, 174] width 135 height 26
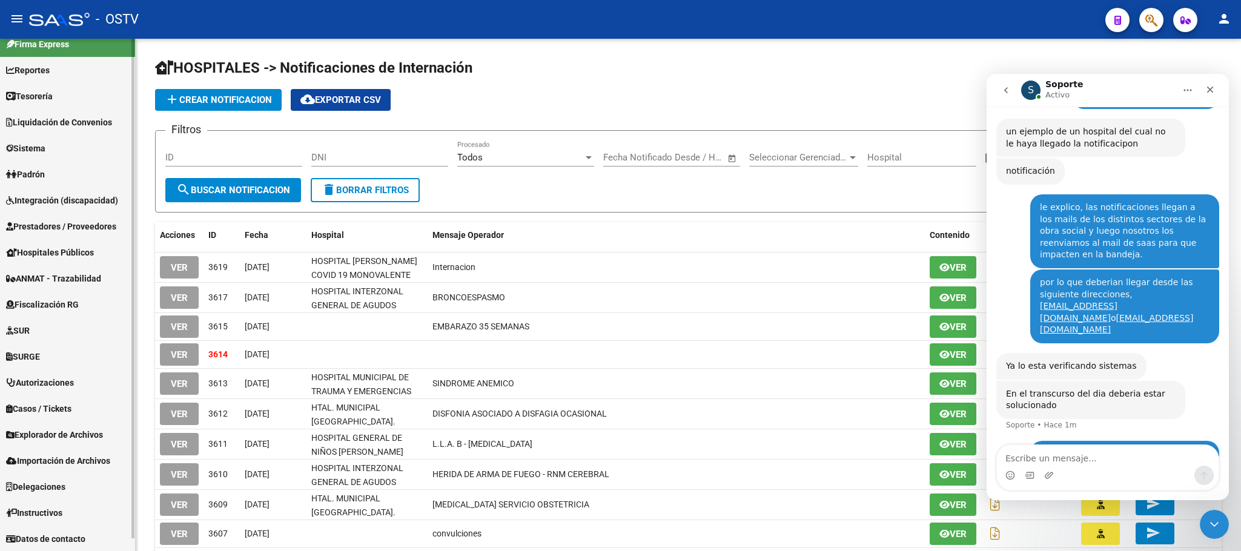
click at [49, 222] on span "Prestadores / Proveedores" at bounding box center [61, 226] width 110 height 13
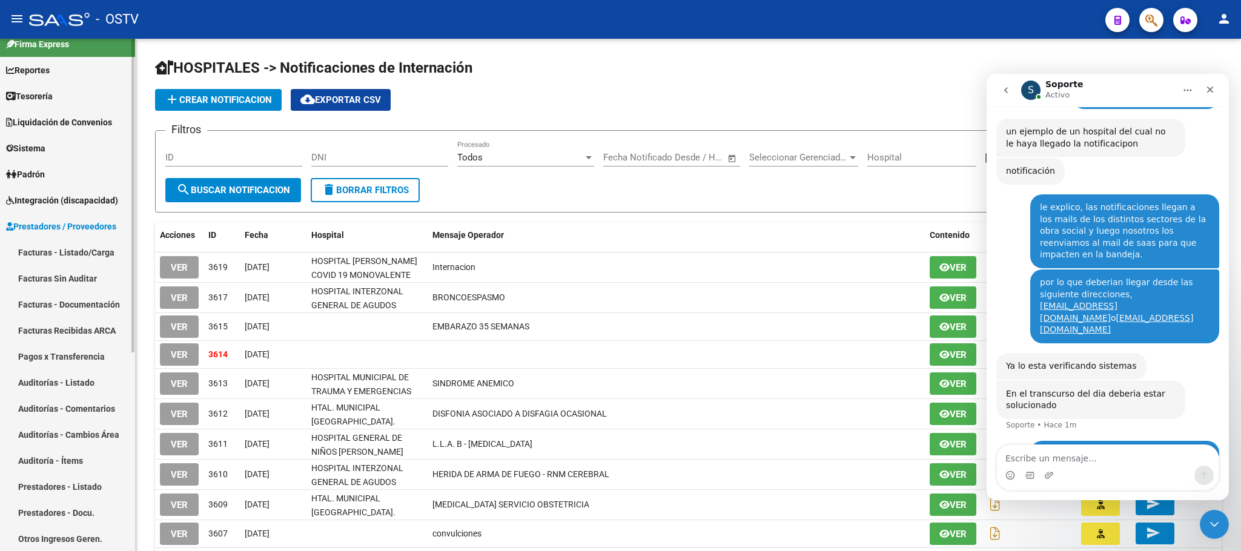
click at [51, 358] on link "Pagos x Transferencia" at bounding box center [67, 356] width 135 height 26
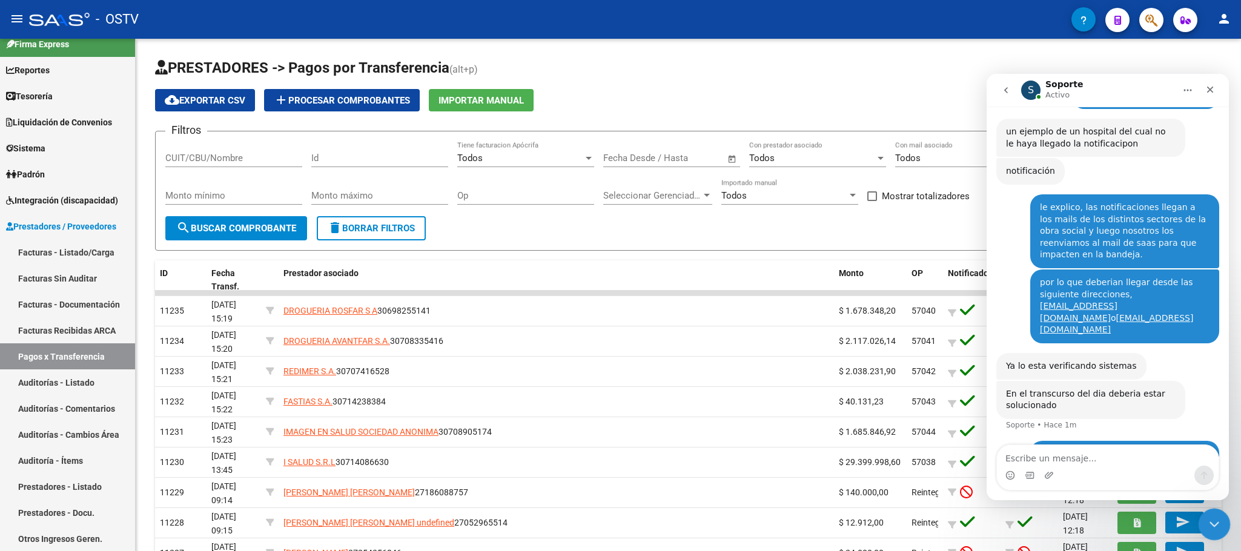
click at [1205, 528] on icon "Cerrar Intercom Messenger" at bounding box center [1212, 522] width 15 height 15
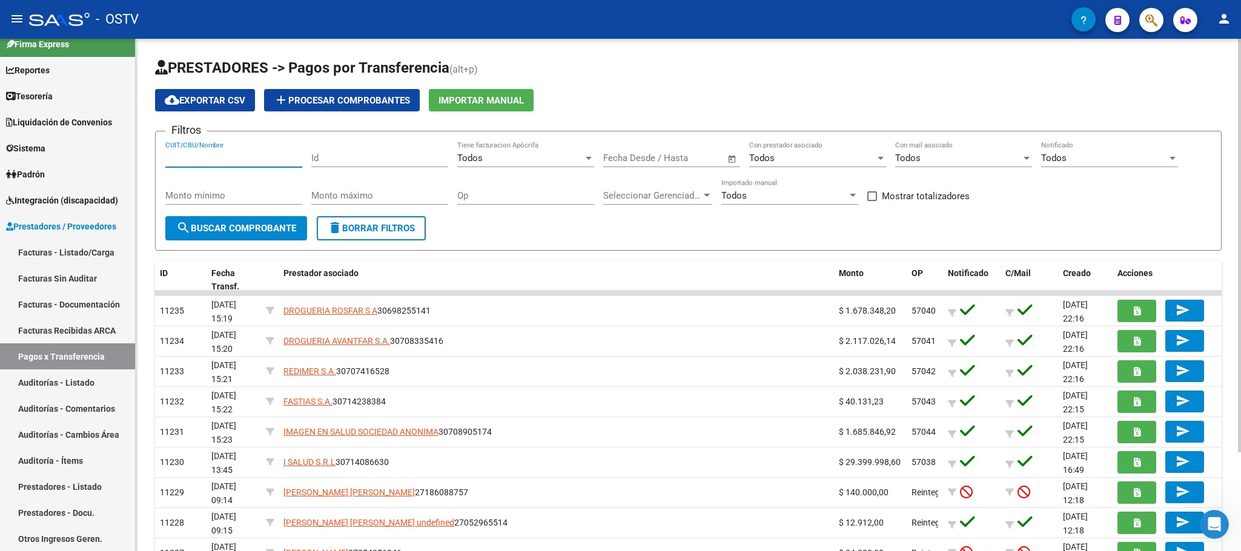
click at [228, 155] on input "CUIT/CBU/Nombre" at bounding box center [233, 158] width 137 height 11
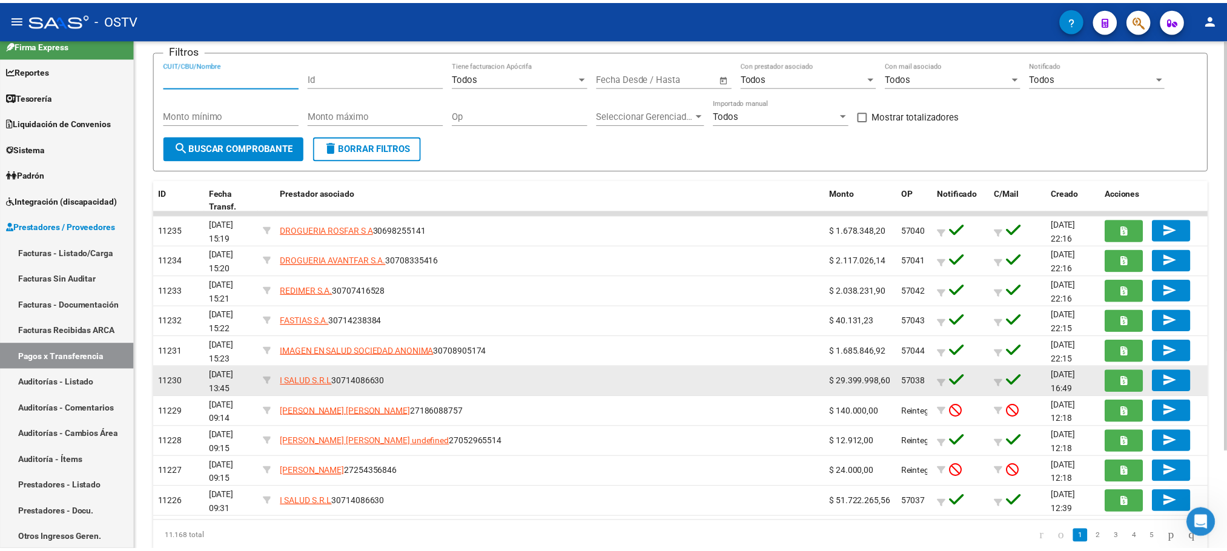
scroll to position [122, 0]
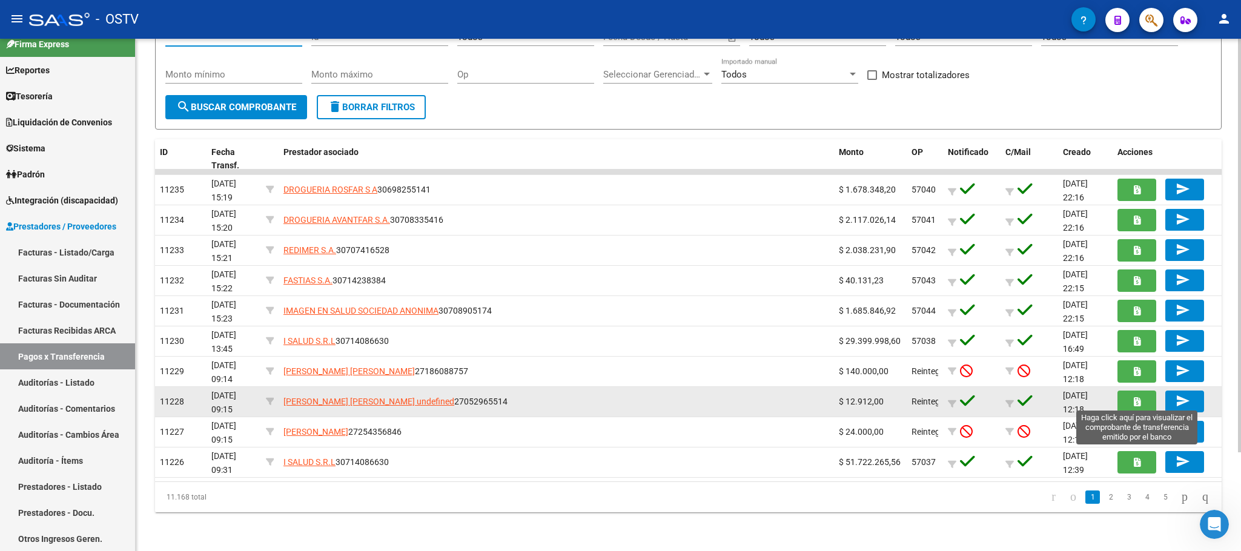
click at [1129, 400] on button "button" at bounding box center [1137, 402] width 39 height 22
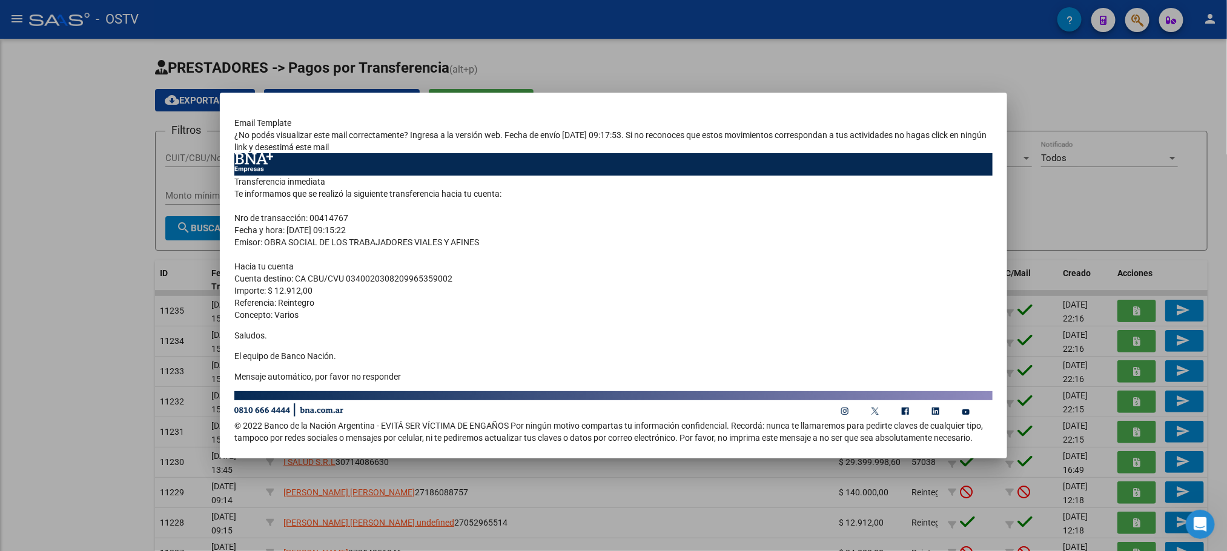
scroll to position [442, 0]
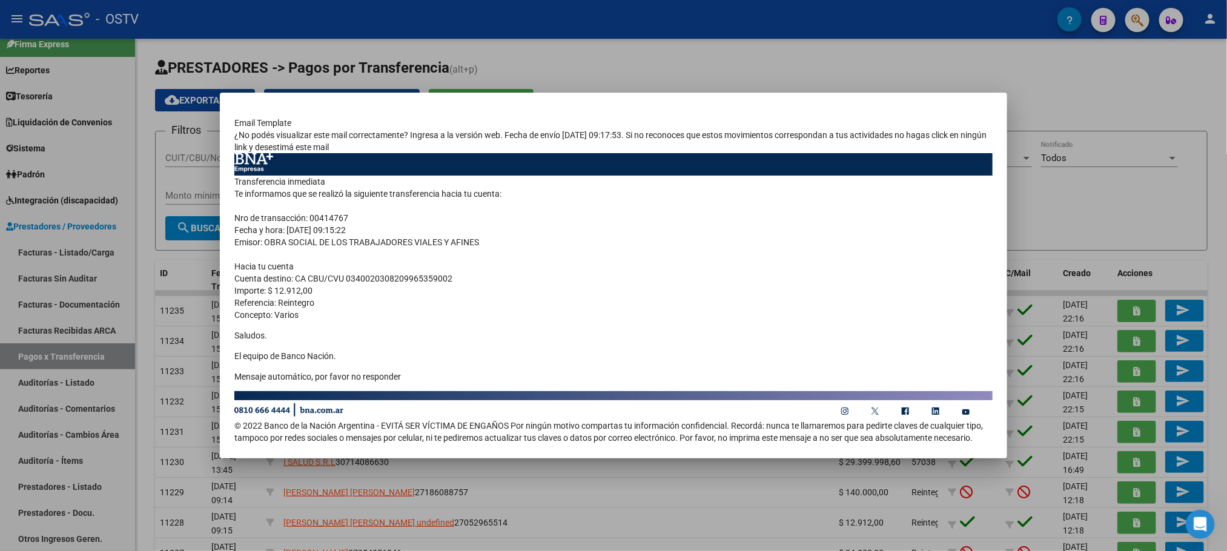
click at [149, 474] on div at bounding box center [613, 275] width 1227 height 551
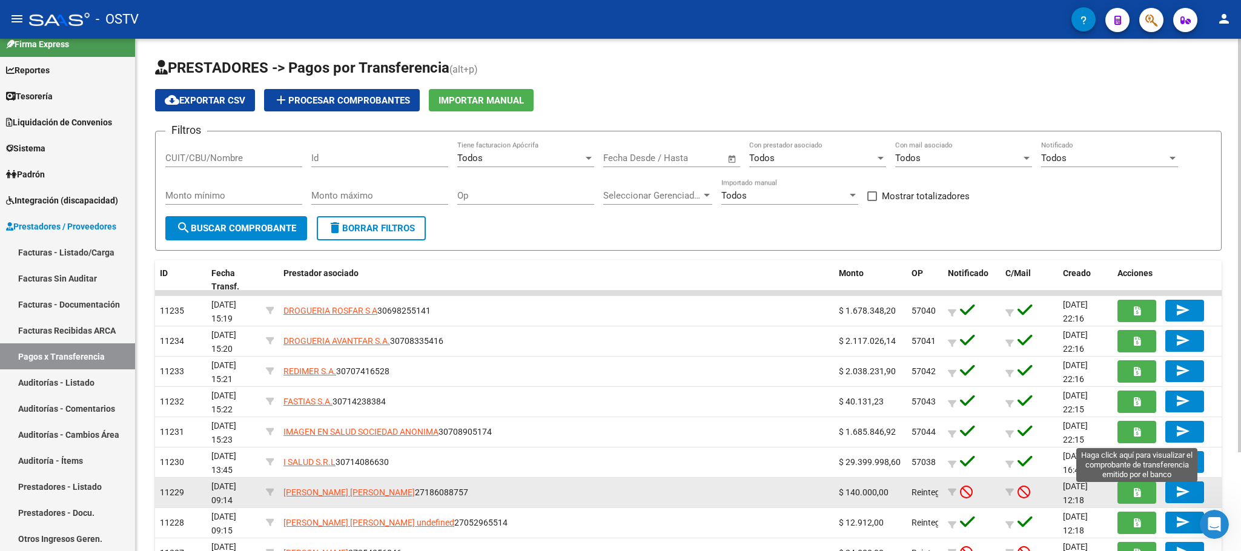
click at [1138, 491] on icon "button" at bounding box center [1137, 492] width 7 height 9
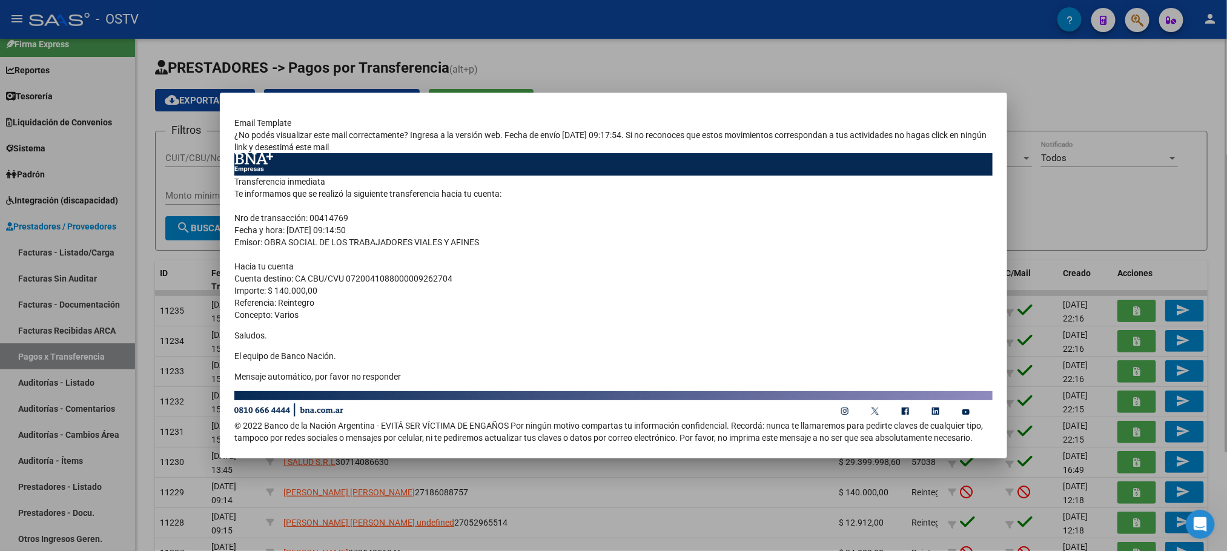
click at [139, 369] on div at bounding box center [613, 275] width 1227 height 551
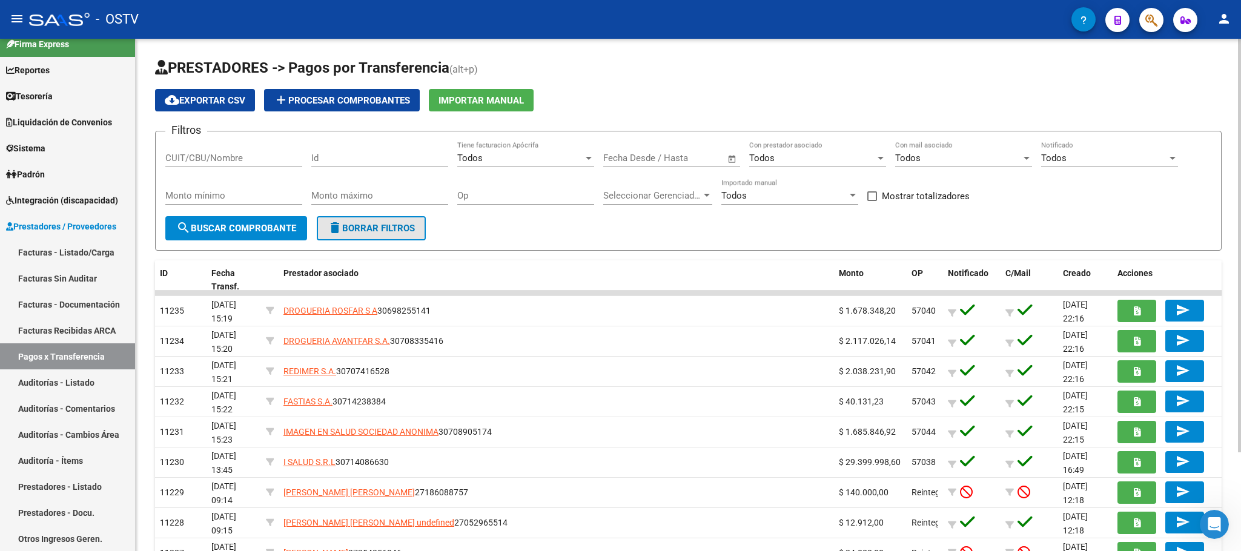
click at [351, 235] on button "delete Borrar Filtros" at bounding box center [371, 228] width 109 height 24
type input "l"
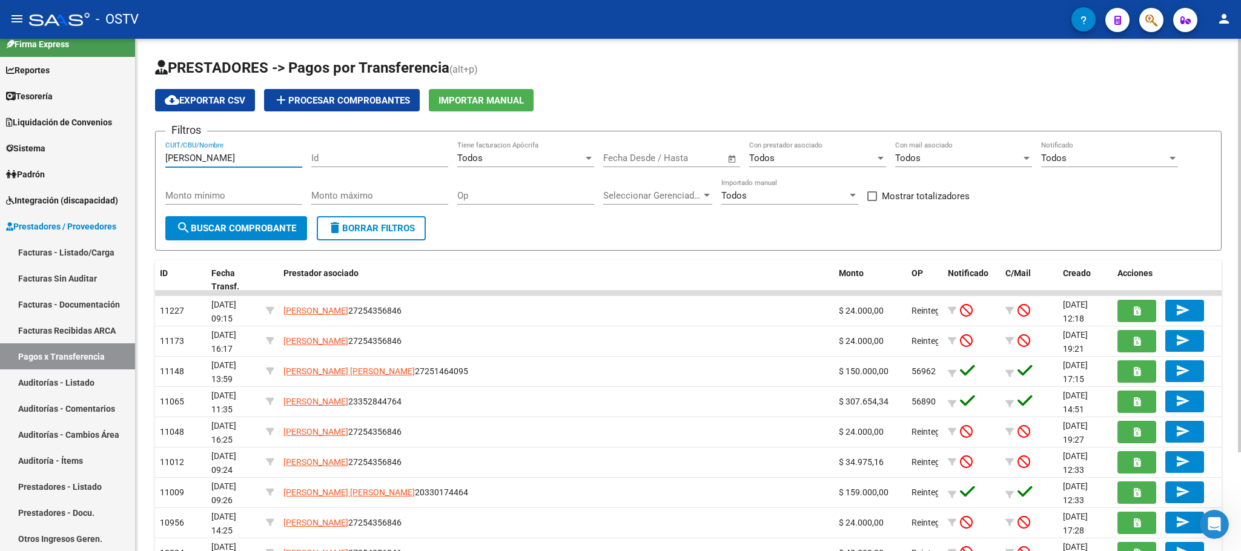
click at [208, 156] on input "[PERSON_NAME]" at bounding box center [233, 158] width 137 height 11
type input "[PERSON_NAME]"
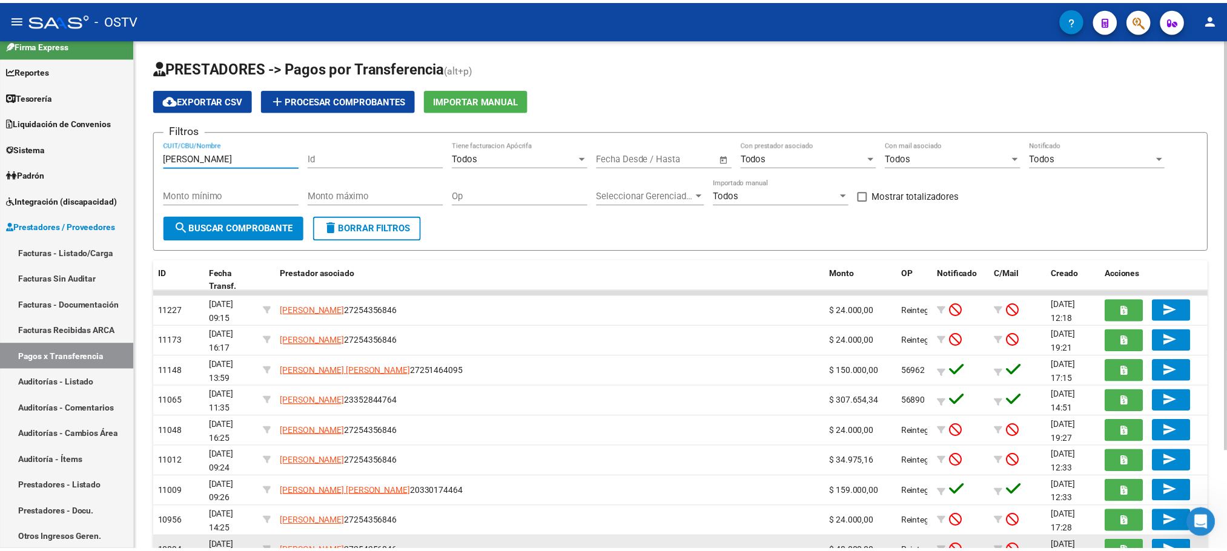
scroll to position [489, 0]
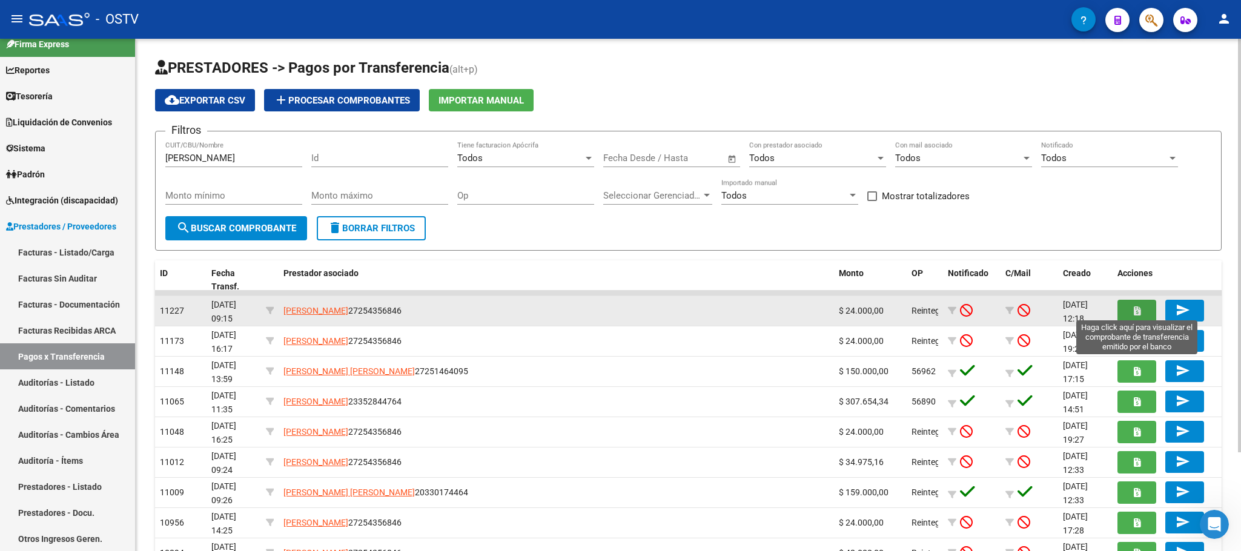
click at [1135, 313] on icon "button" at bounding box center [1137, 310] width 7 height 9
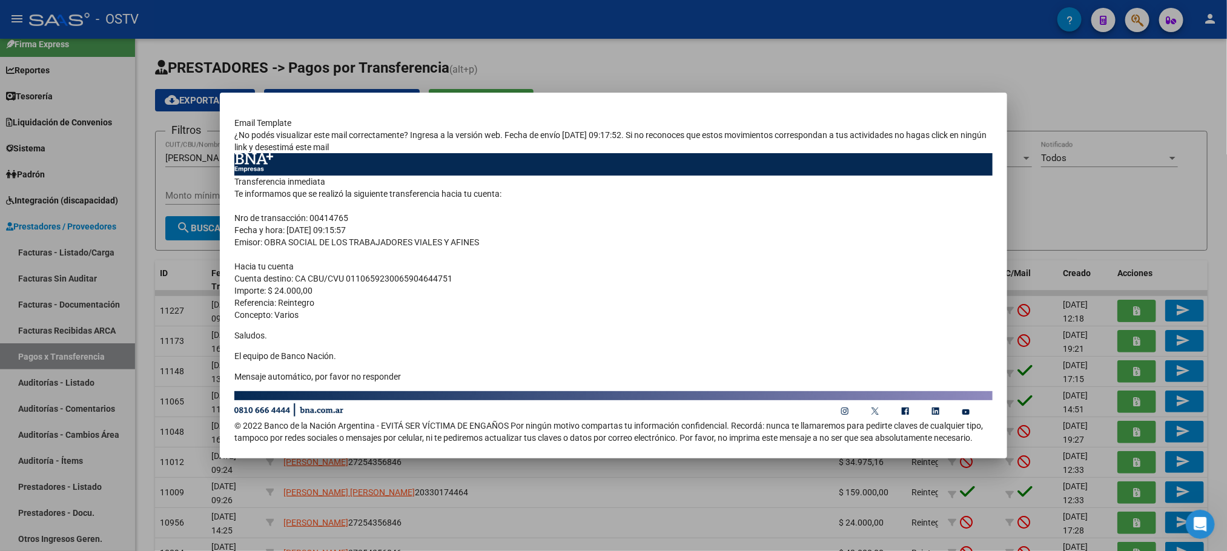
scroll to position [578, 0]
click at [144, 386] on div at bounding box center [613, 275] width 1227 height 551
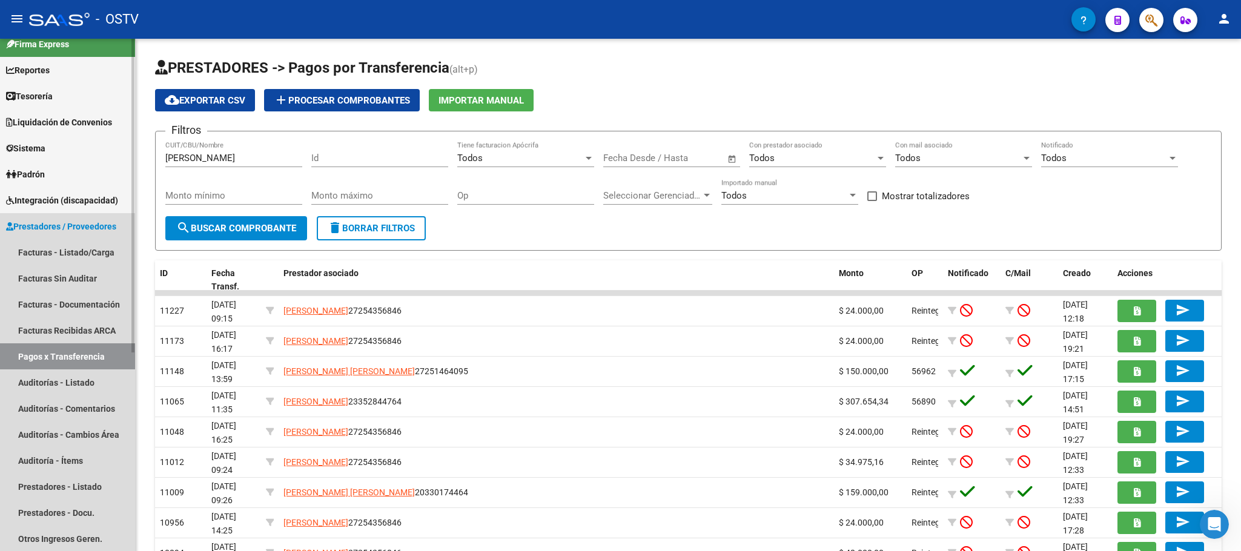
click at [49, 230] on span "Prestadores / Proveedores" at bounding box center [61, 226] width 110 height 13
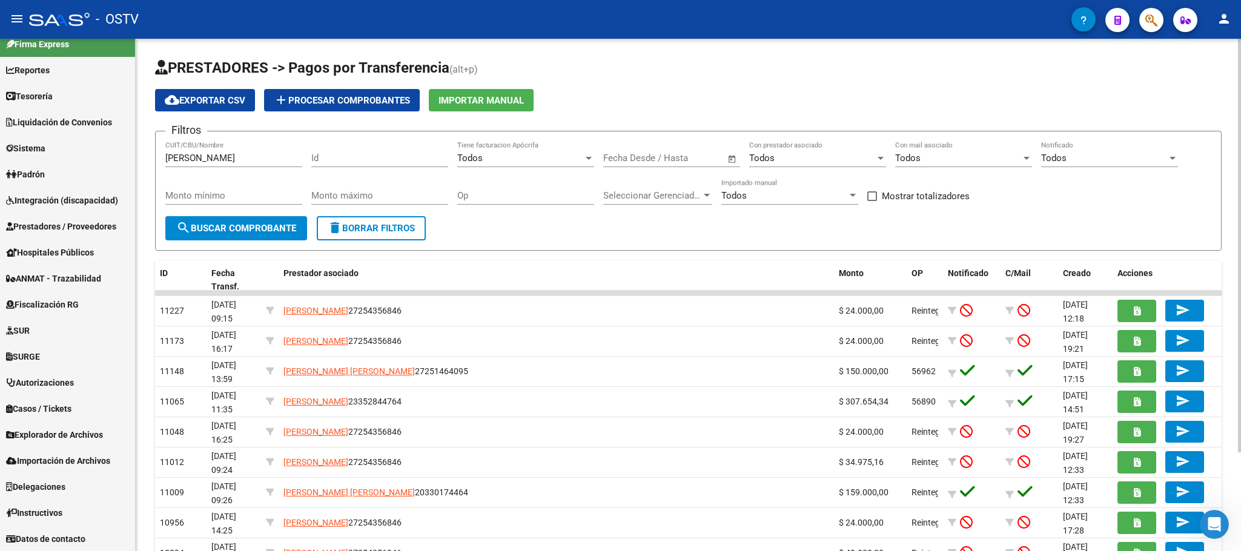
click at [144, 271] on div "PRESTADORES -> Pagos por Transferencia (alt+p) cloud_download Exportar CSV add …" at bounding box center [688, 356] width 1105 height 634
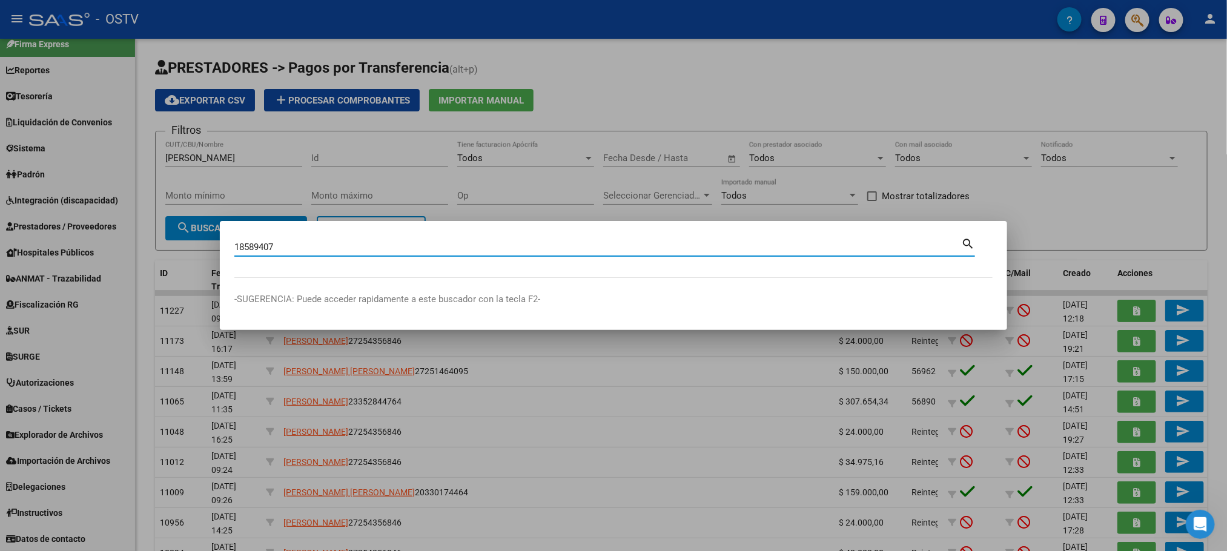
type input "18589407"
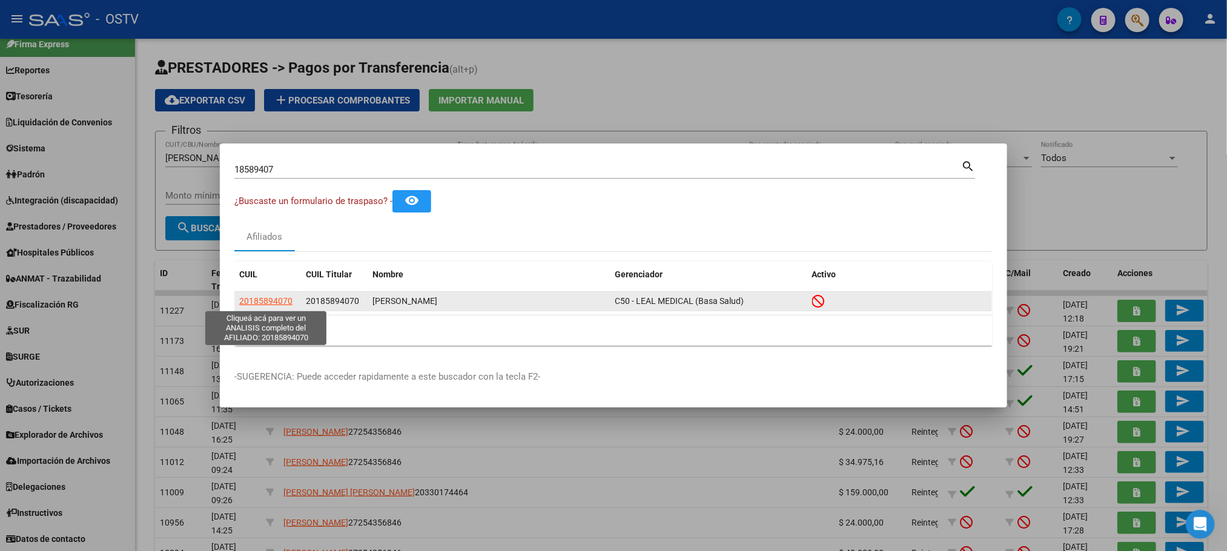
click at [250, 302] on span "20185894070" at bounding box center [265, 301] width 53 height 10
type textarea "20185894070"
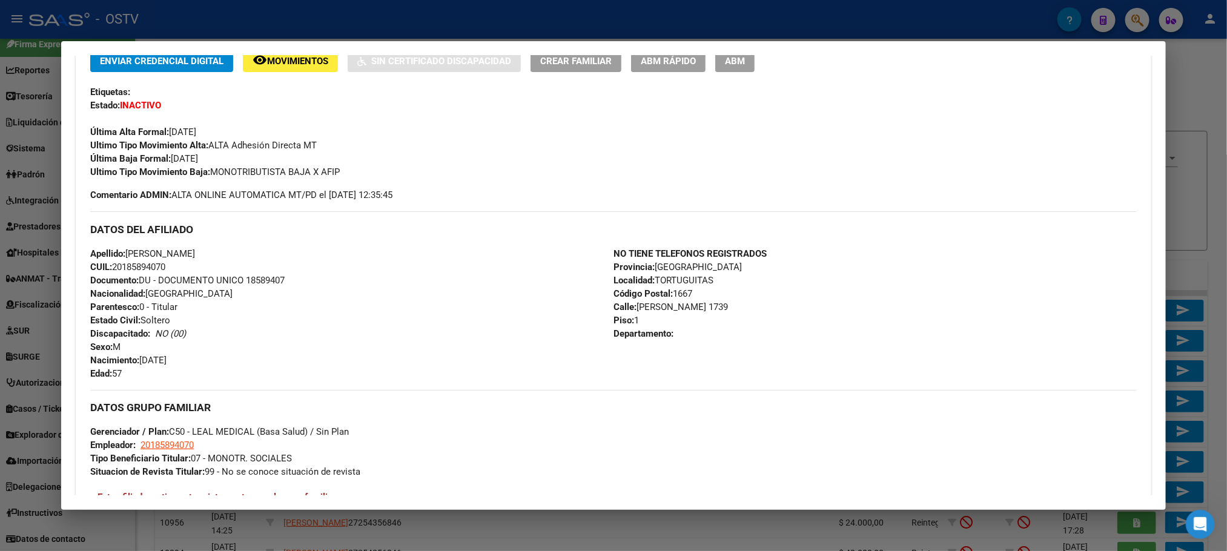
scroll to position [509, 0]
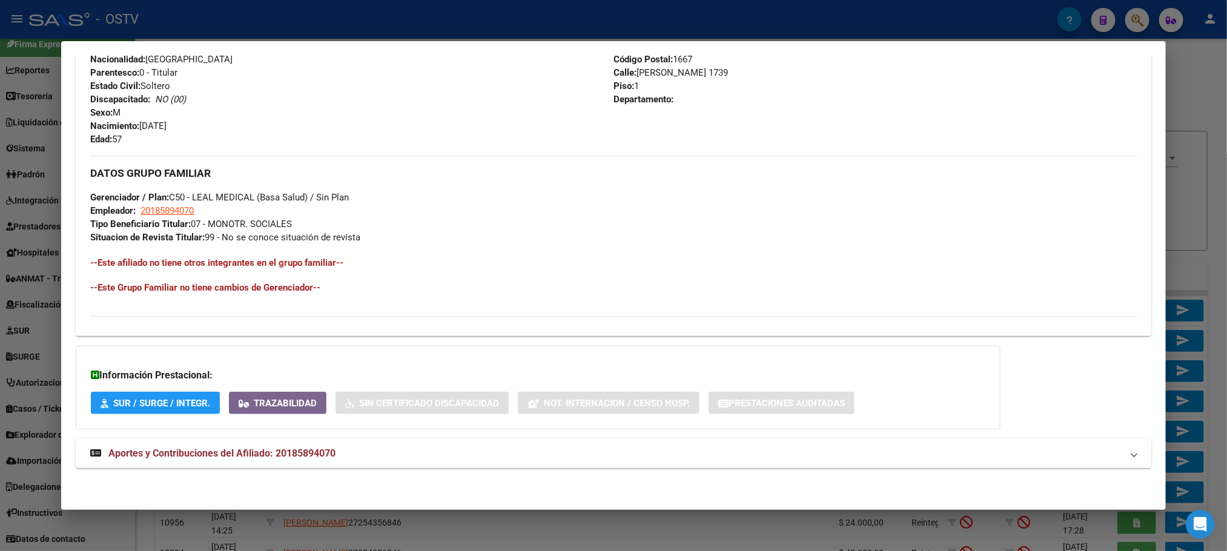
click at [326, 446] on strong "Aportes y Contribuciones del Afiliado: 20185894070" at bounding box center [212, 453] width 245 height 15
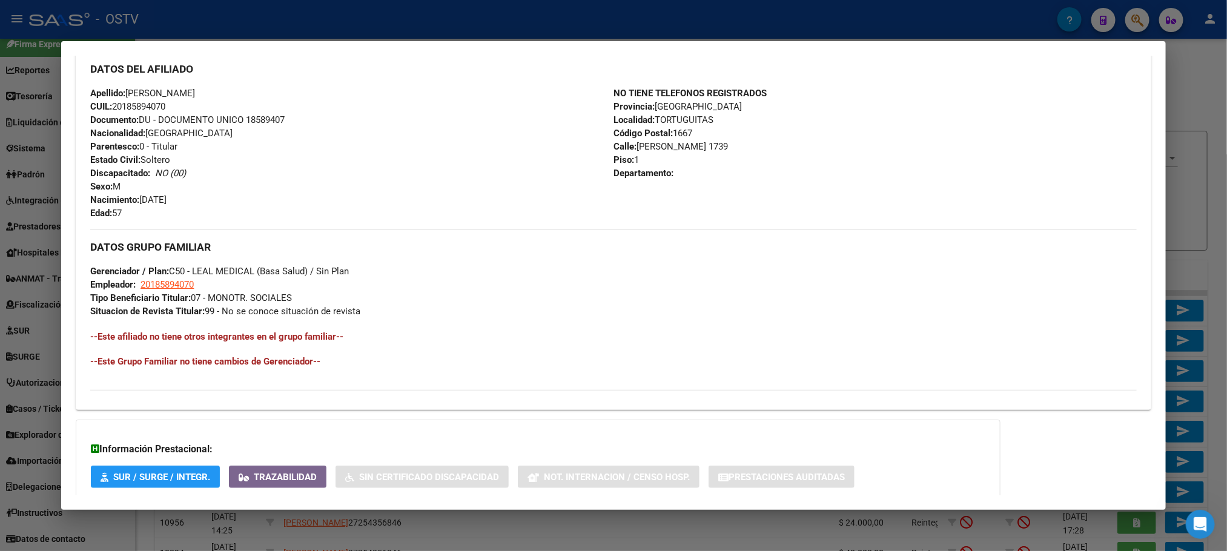
scroll to position [0, 0]
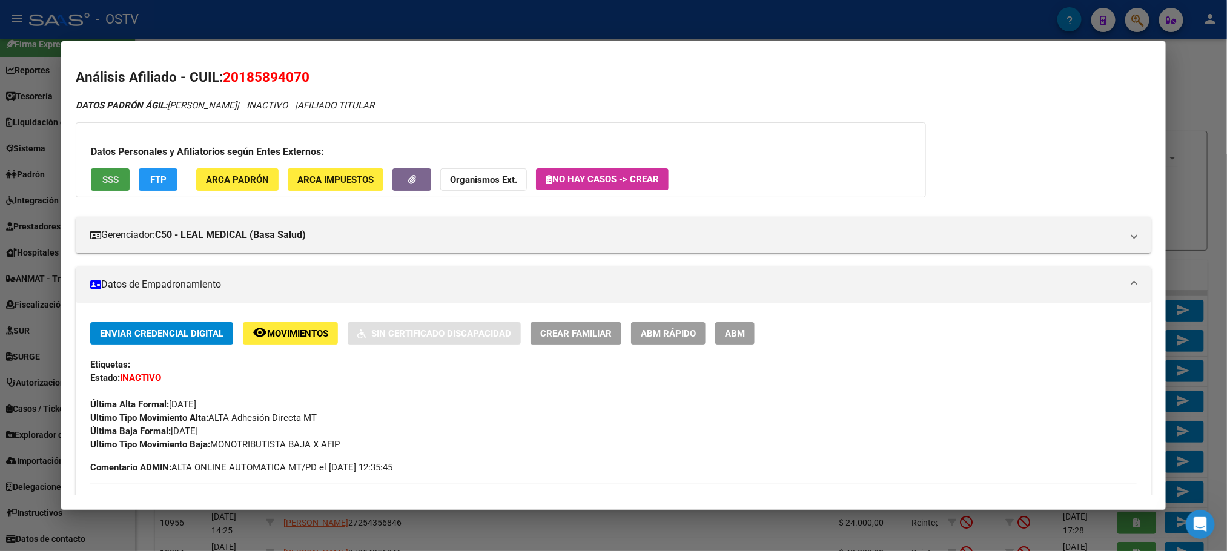
click at [106, 178] on span "SSS" at bounding box center [110, 179] width 16 height 11
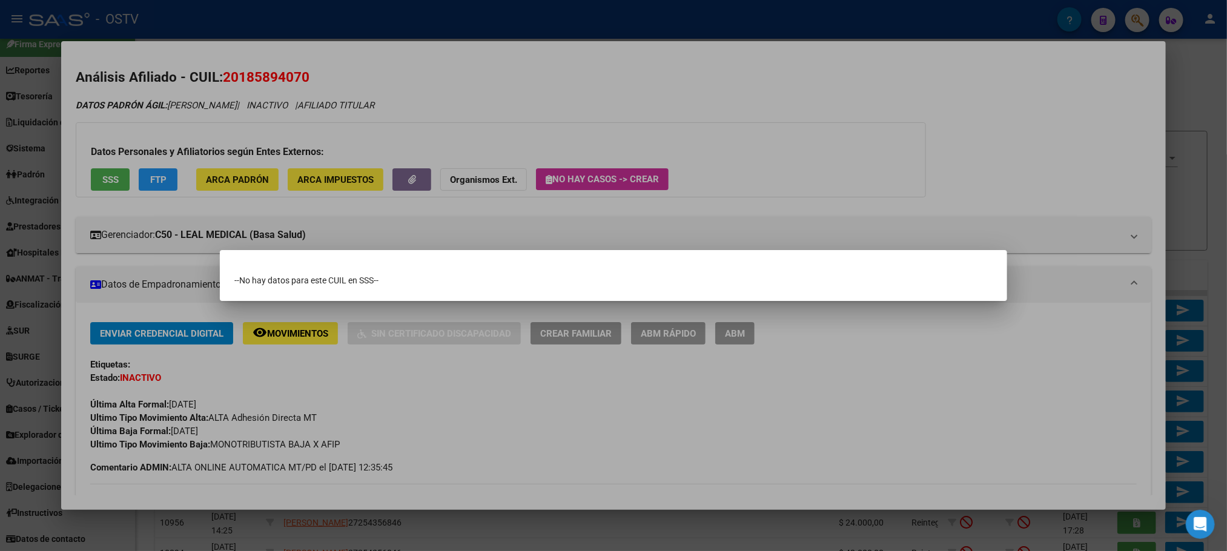
click at [165, 260] on div at bounding box center [613, 275] width 1227 height 551
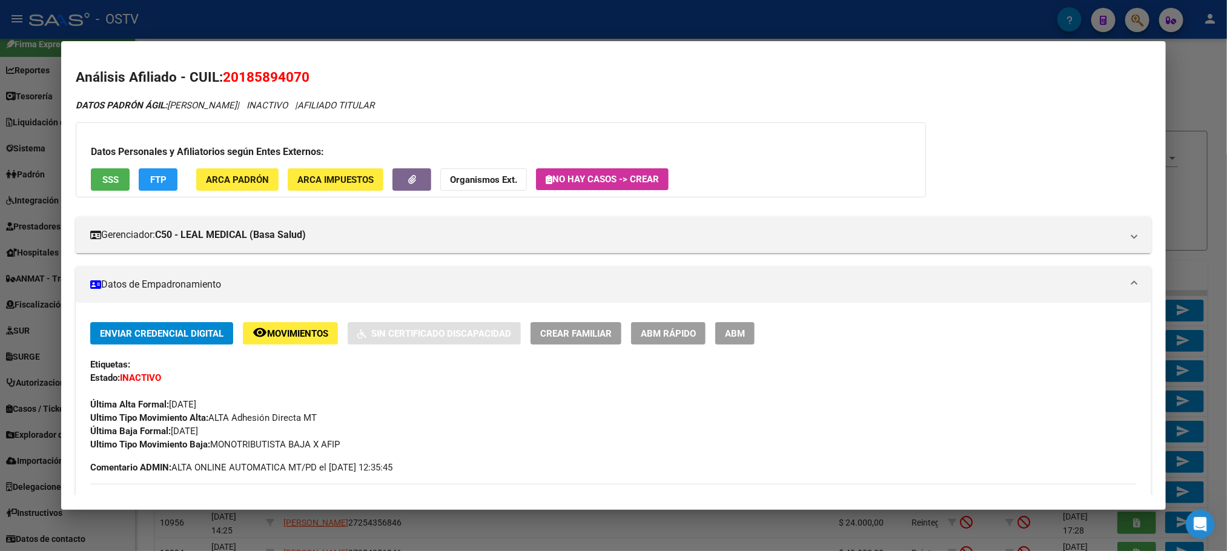
drag, startPoint x: 233, startPoint y: 79, endPoint x: 293, endPoint y: 77, distance: 60.6
click at [293, 77] on span "20185894070" at bounding box center [266, 77] width 87 height 16
copy span "18589407"
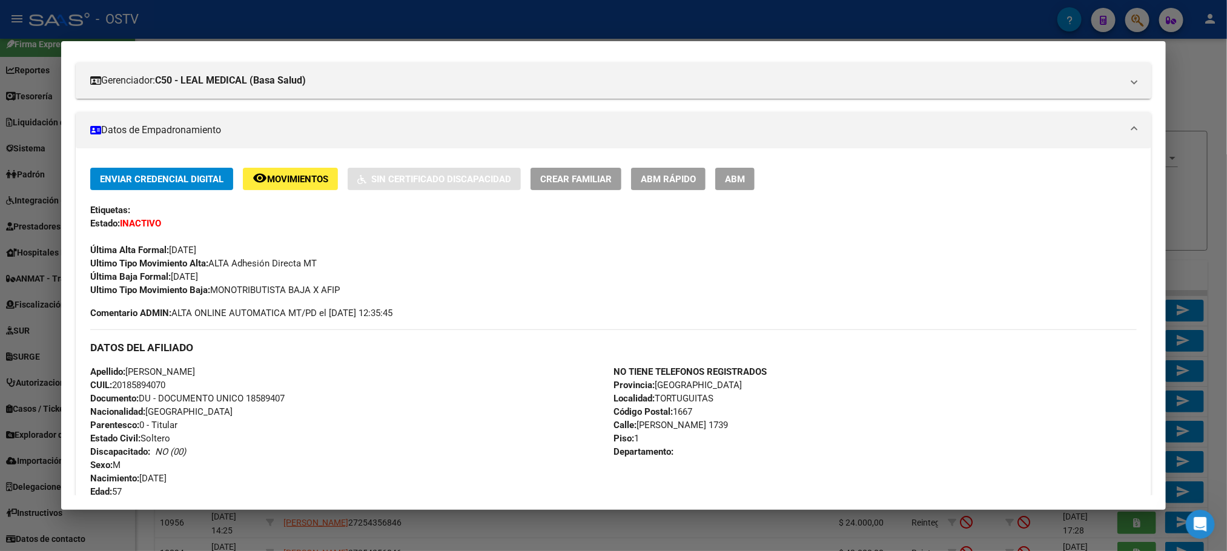
scroll to position [182, 0]
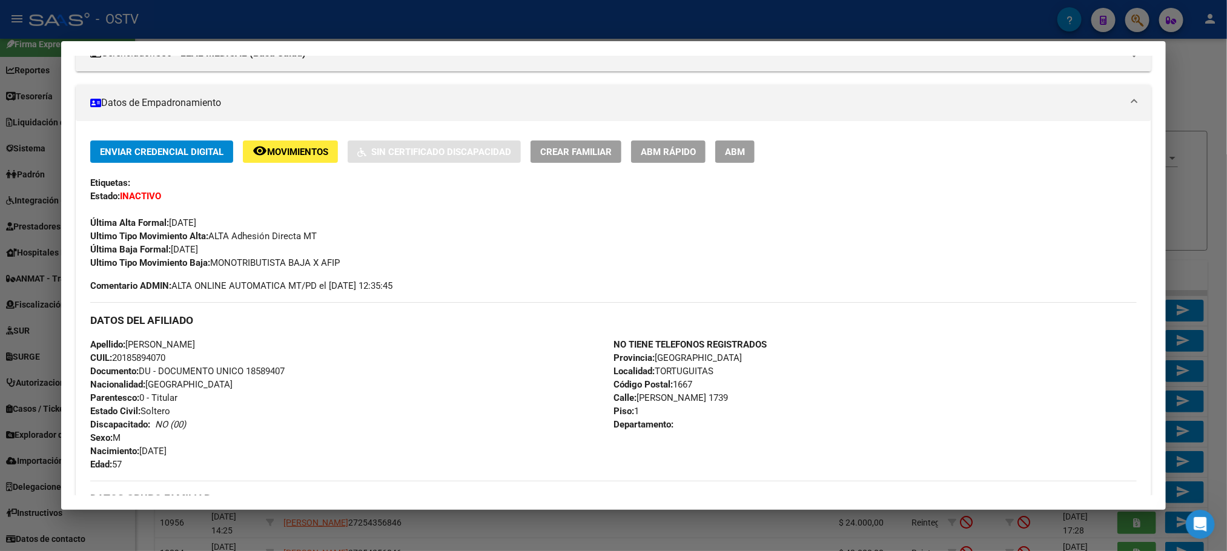
drag, startPoint x: 255, startPoint y: 371, endPoint x: 280, endPoint y: 371, distance: 25.4
click at [280, 371] on span "Documento: DU - DOCUMENTO UNICO 18589407" at bounding box center [187, 371] width 194 height 11
click at [282, 371] on div "Apellido: [PERSON_NAME] CUIL: 20185894070 Documento: DU - DOCUMENTO UNICO 18589…" at bounding box center [351, 404] width 523 height 133
drag, startPoint x: 242, startPoint y: 371, endPoint x: 282, endPoint y: 371, distance: 40.0
click at [282, 371] on span "Documento: DU - DOCUMENTO UNICO 18589407" at bounding box center [187, 371] width 194 height 11
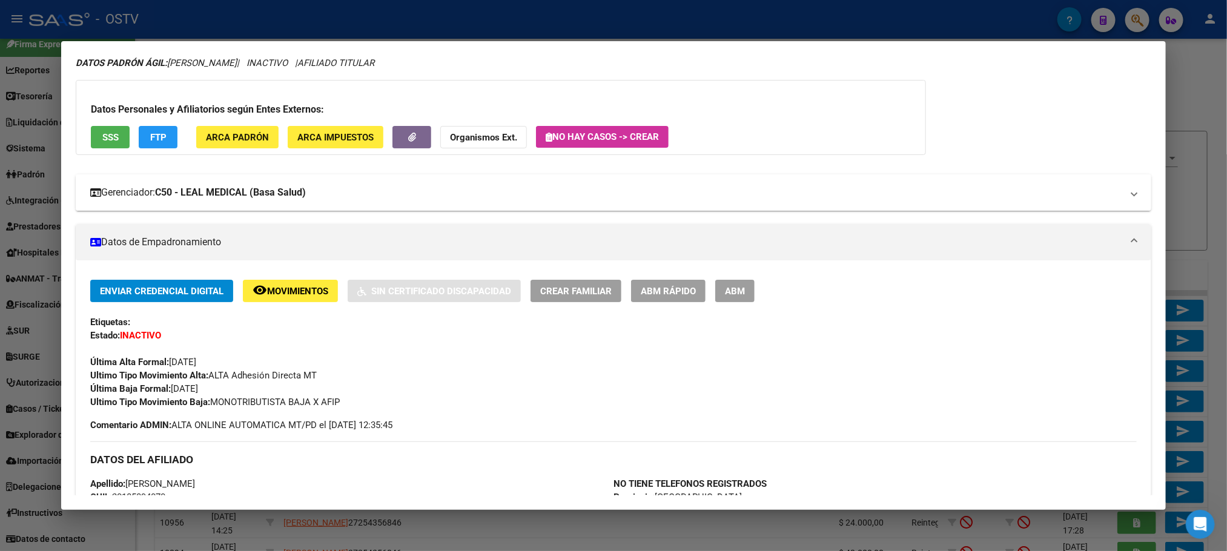
scroll to position [0, 0]
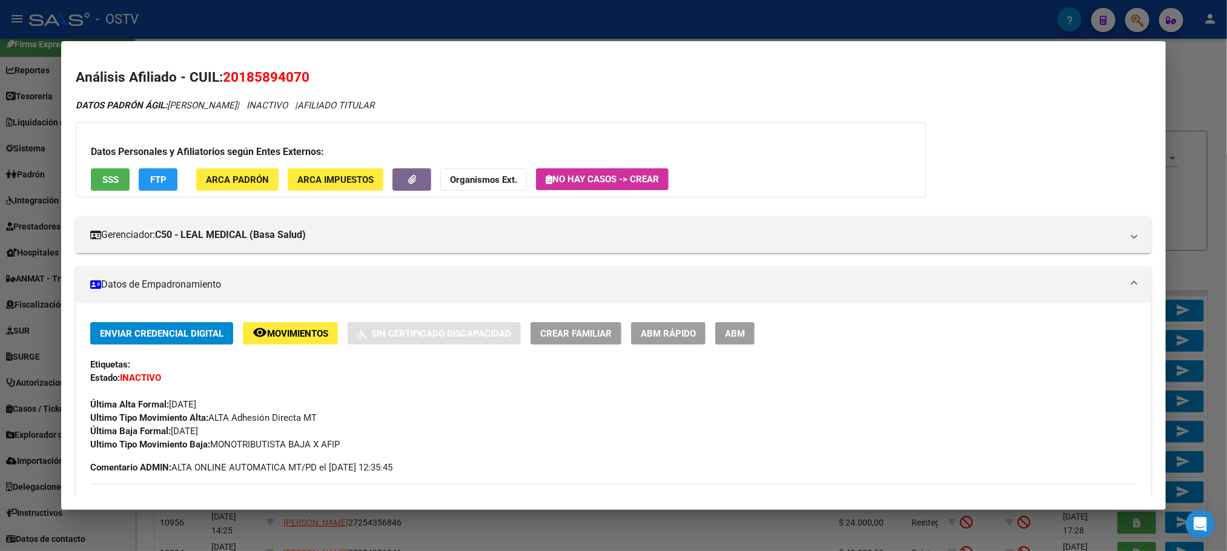
drag, startPoint x: 307, startPoint y: 82, endPoint x: 220, endPoint y: 84, distance: 87.2
click at [220, 84] on h2 "Análisis Afiliado - CUIL: 20185894070" at bounding box center [613, 77] width 1075 height 21
